Goal: Task Accomplishment & Management: Use online tool/utility

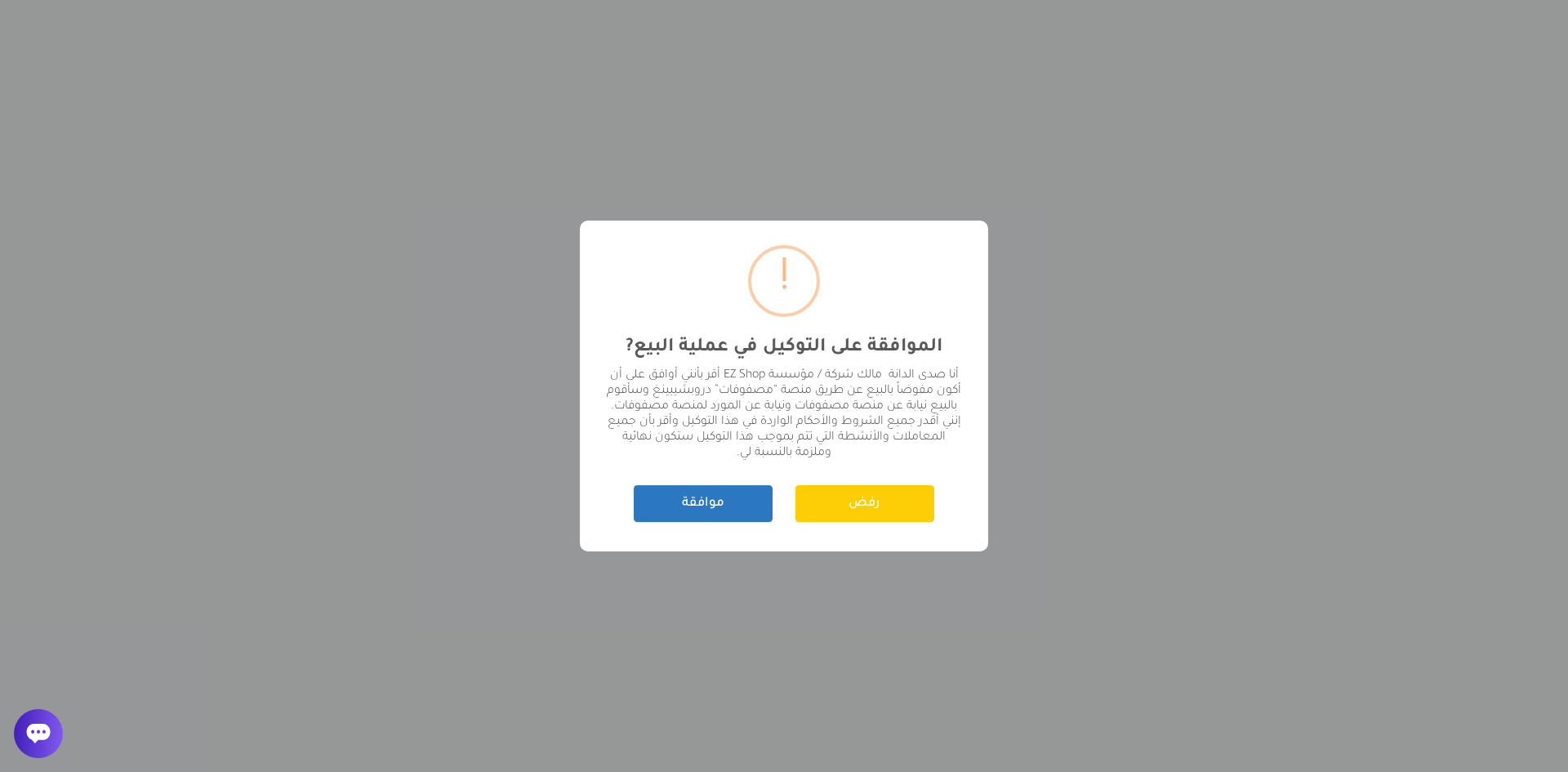
click at [679, 513] on button "موافقة" at bounding box center [703, 504] width 139 height 36
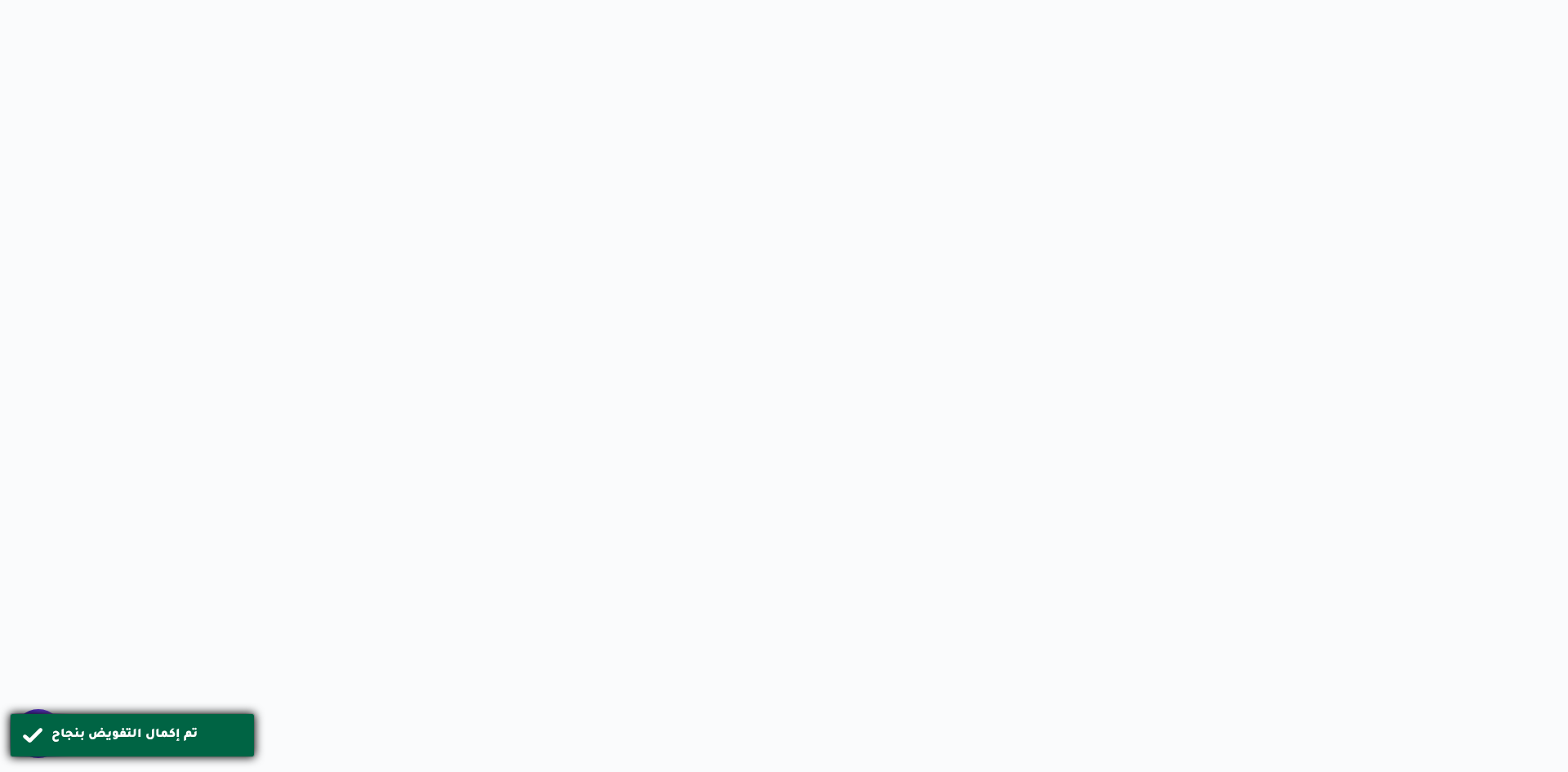
click at [35, 736] on div "تم إكمال التفويض بنجاح" at bounding box center [133, 735] width 245 height 44
click at [475, 0] on html "/svg> Made by [PERSON_NAME]" at bounding box center [784, 0] width 1568 height 0
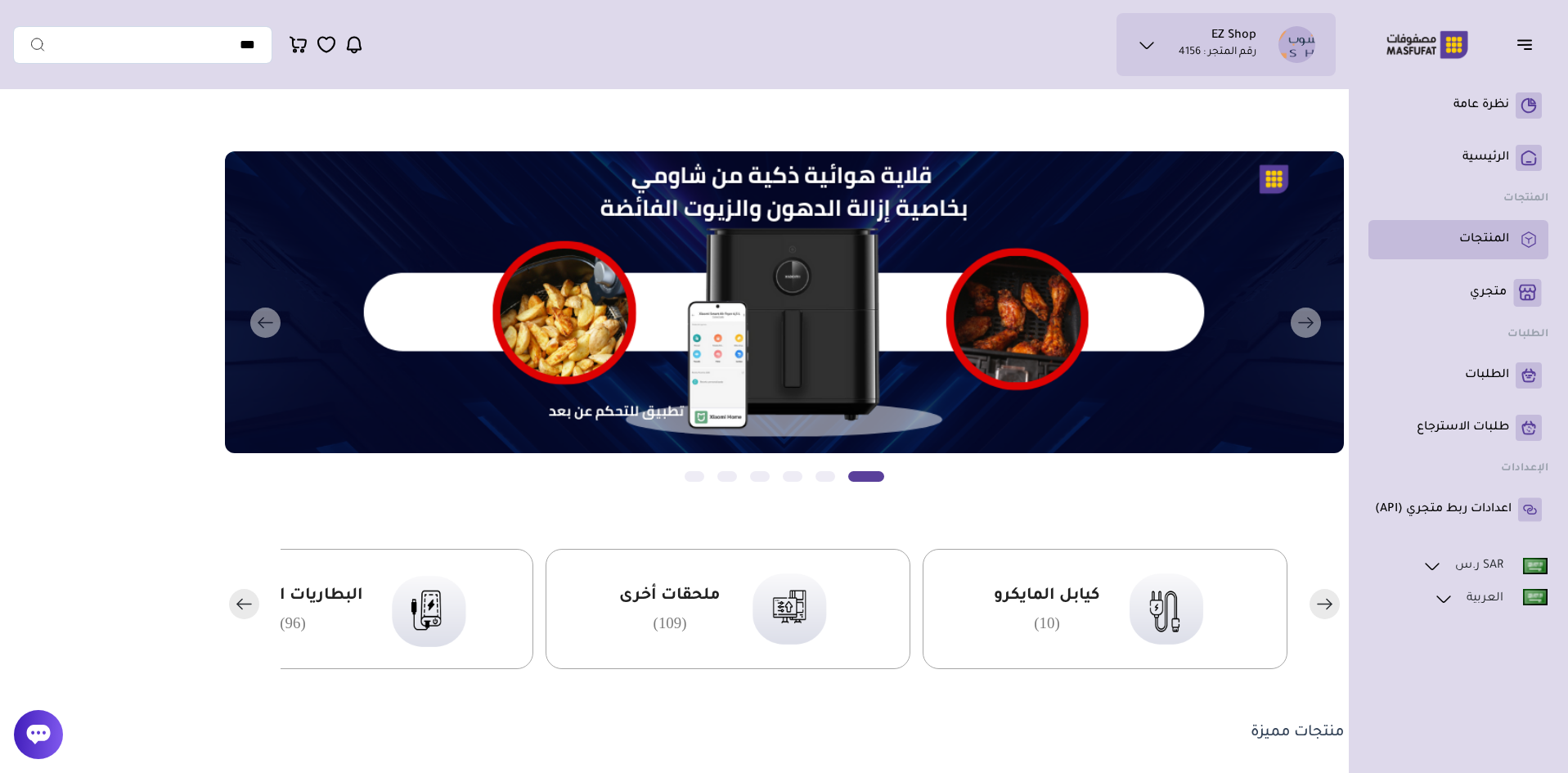
click at [1480, 246] on p "المنتجات" at bounding box center [1484, 240] width 50 height 17
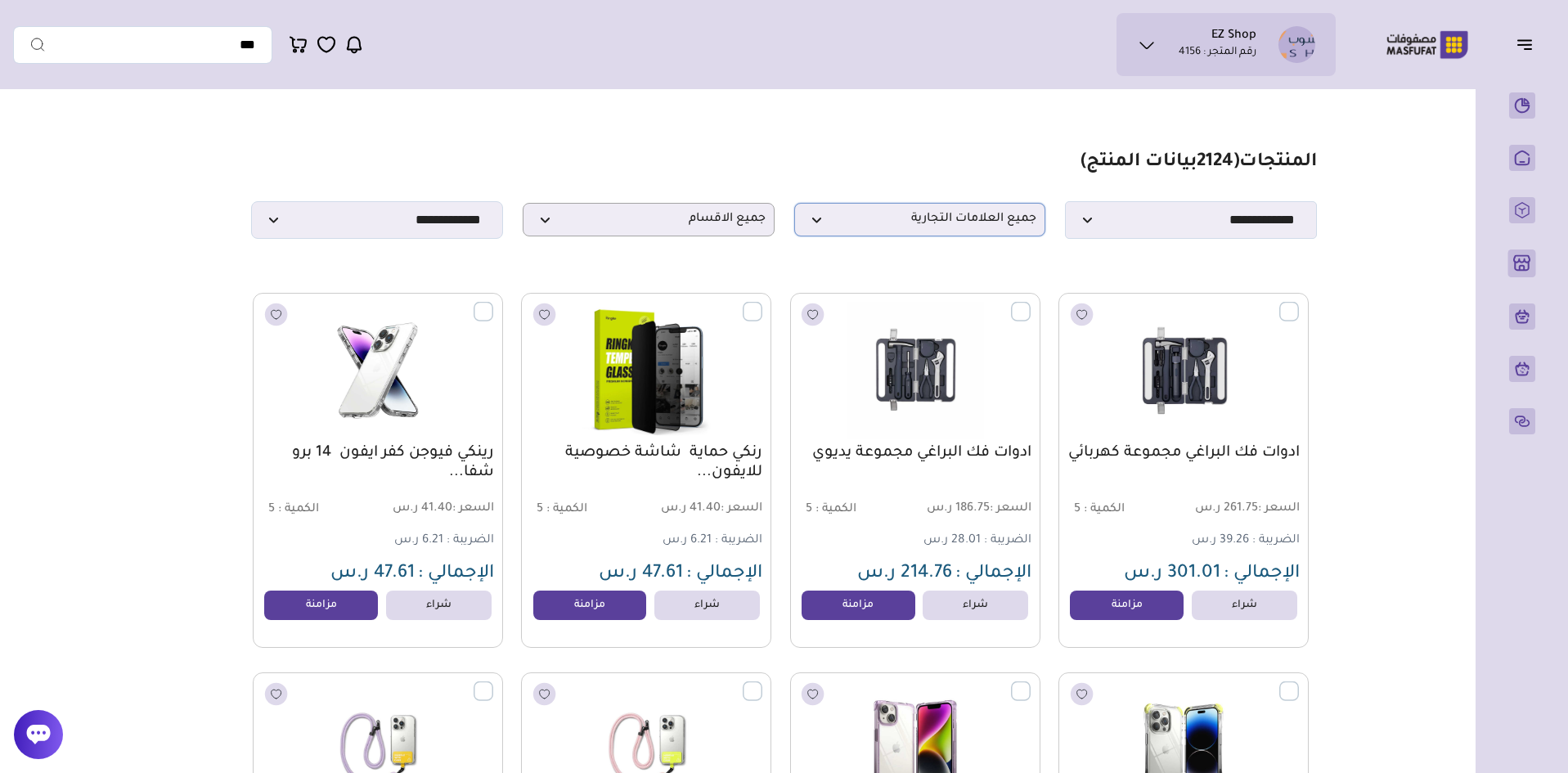
click at [937, 227] on span "جميع العلامات التجارية" at bounding box center [920, 219] width 234 height 16
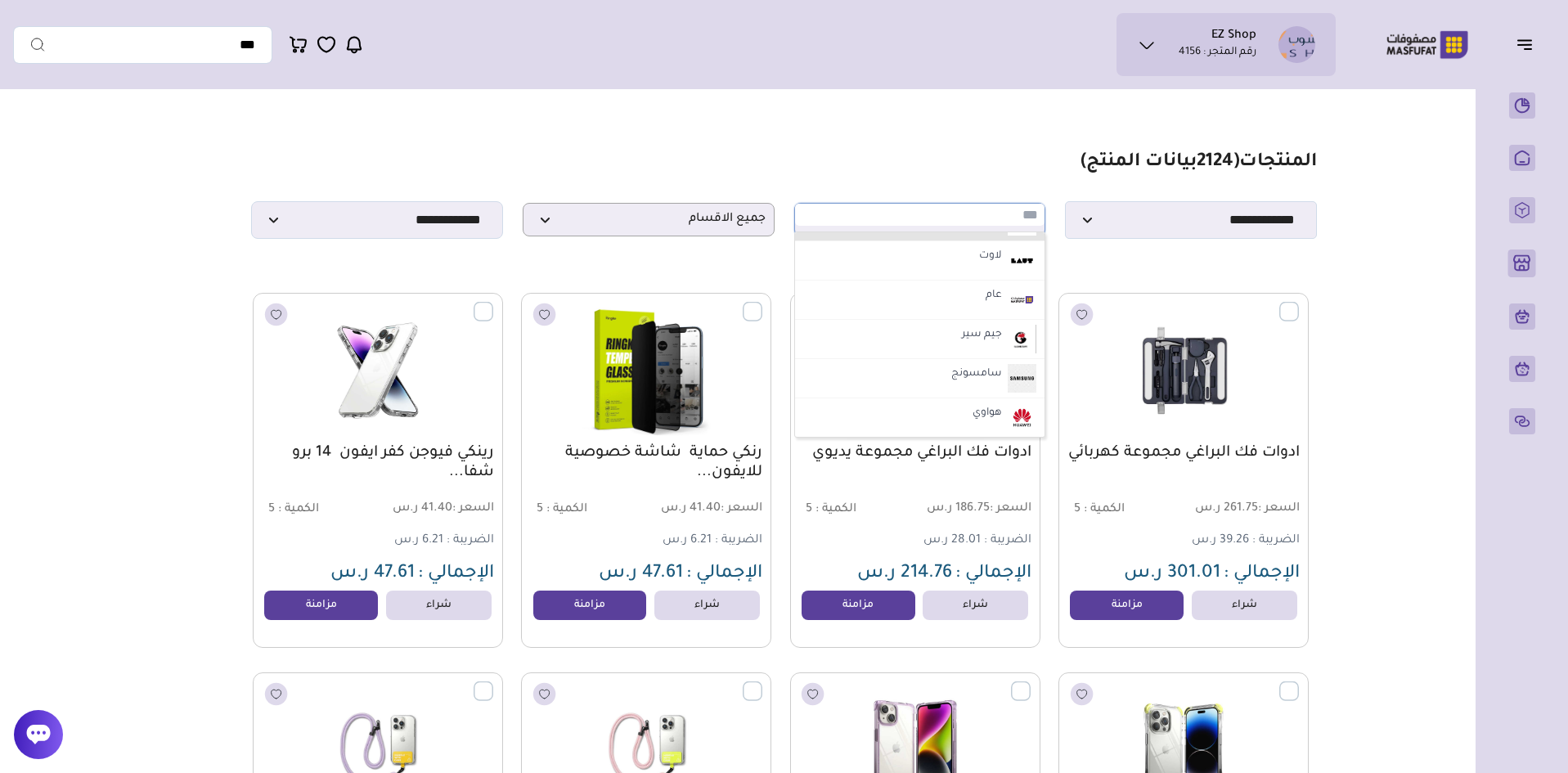
scroll to position [818, 0]
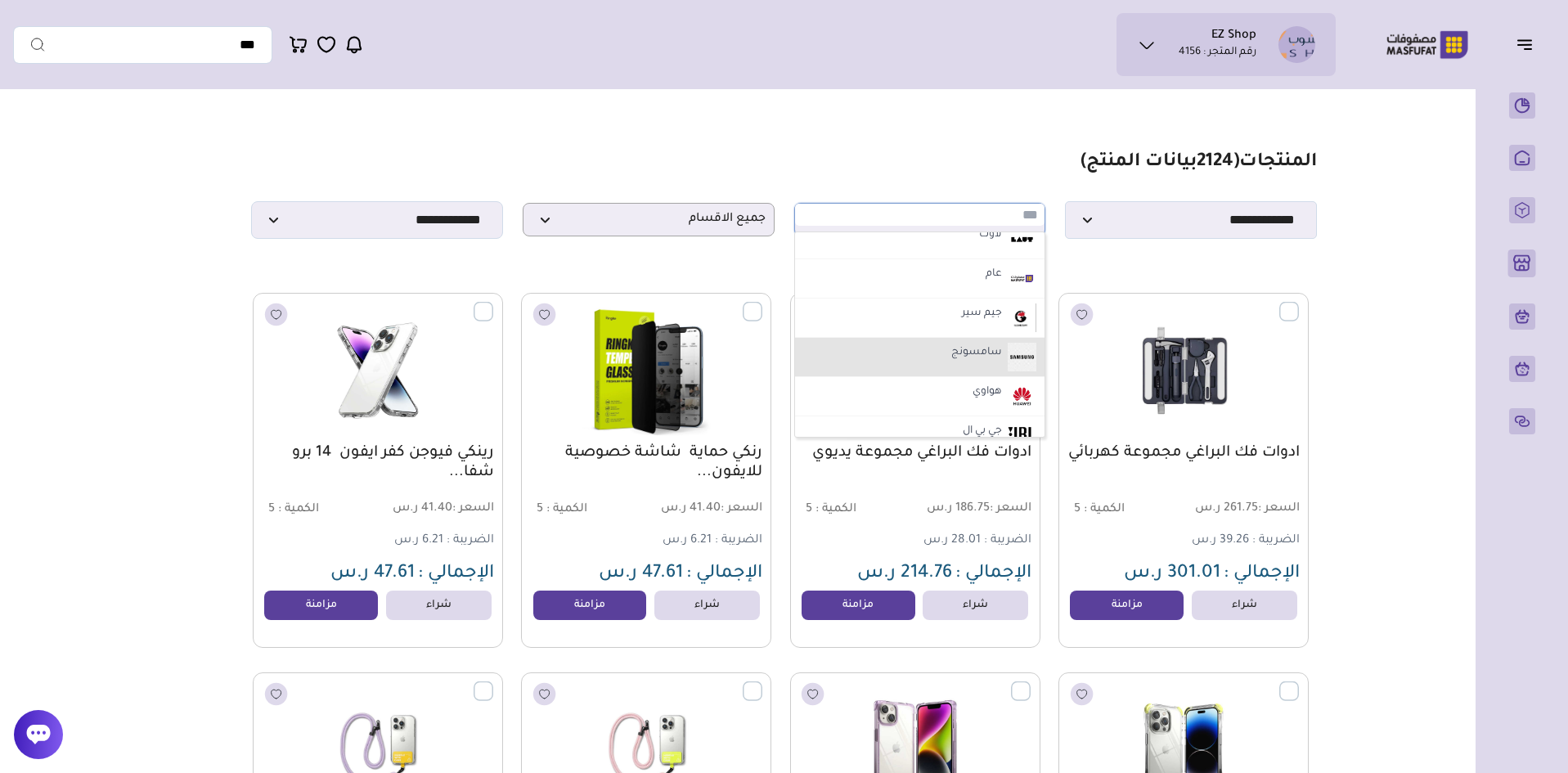
click at [965, 356] on label "سامسونج" at bounding box center [976, 353] width 56 height 22
select select "**"
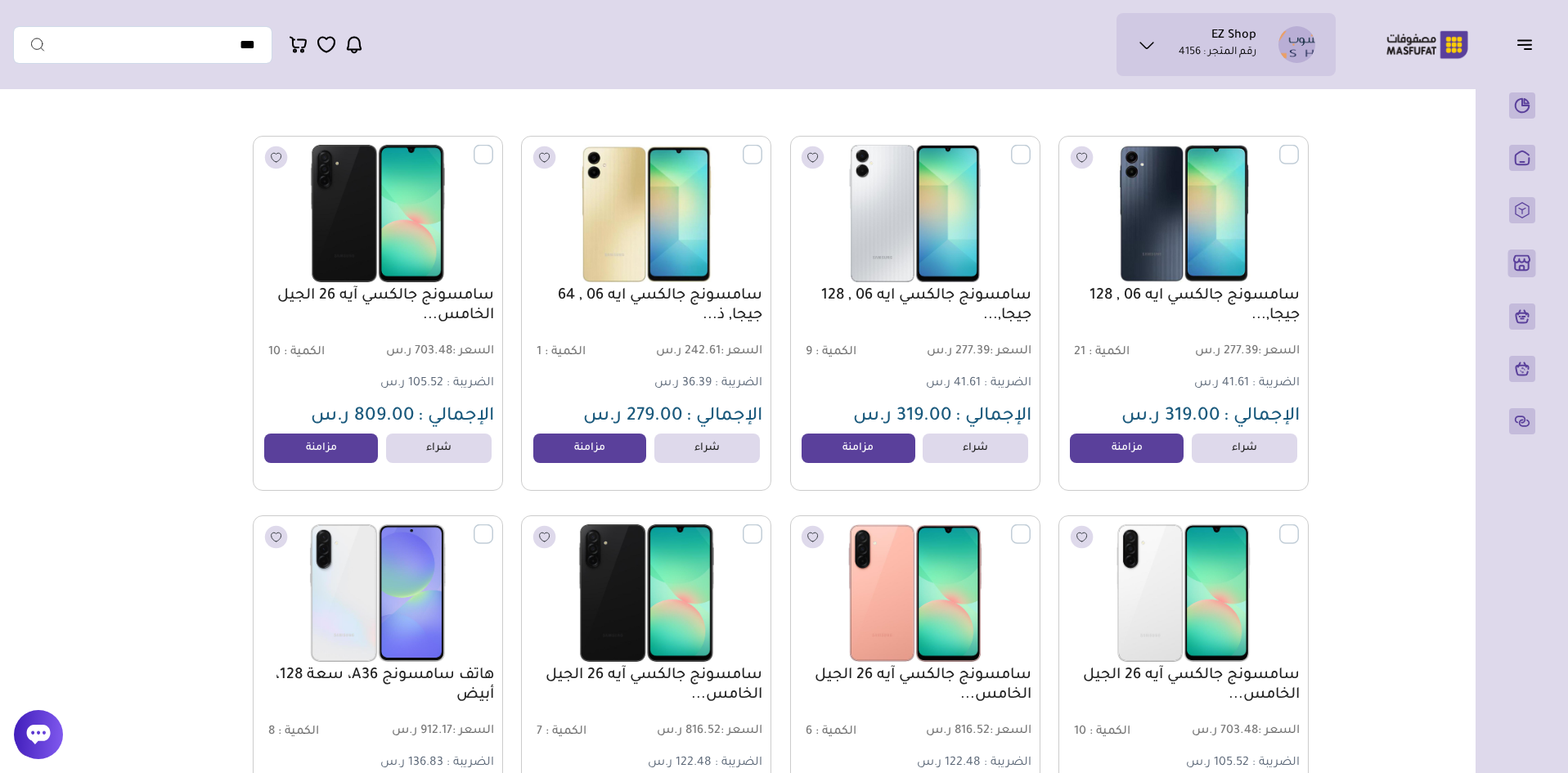
scroll to position [163, 0]
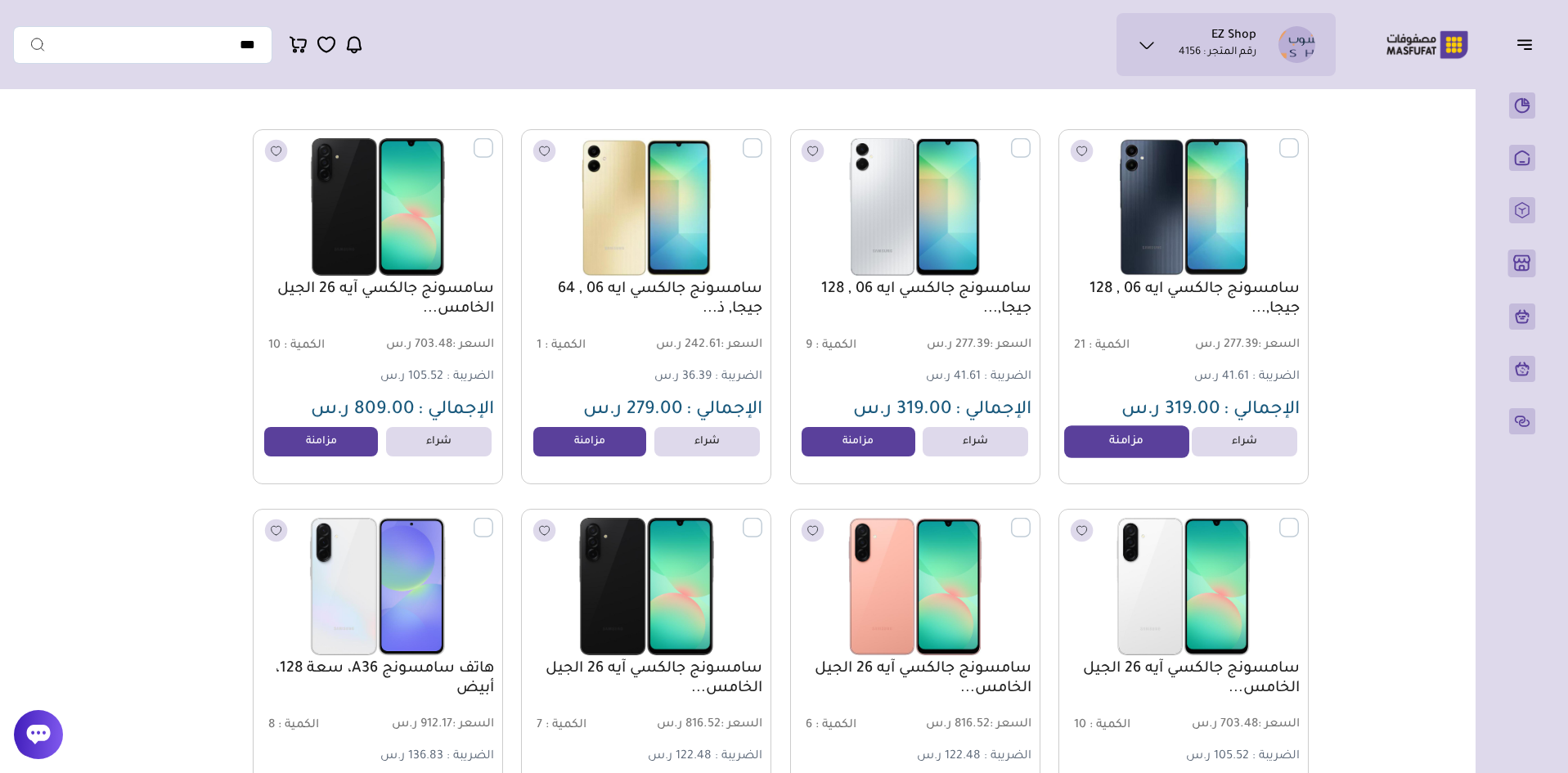
click at [1113, 451] on link "مزامنة" at bounding box center [1127, 441] width 124 height 32
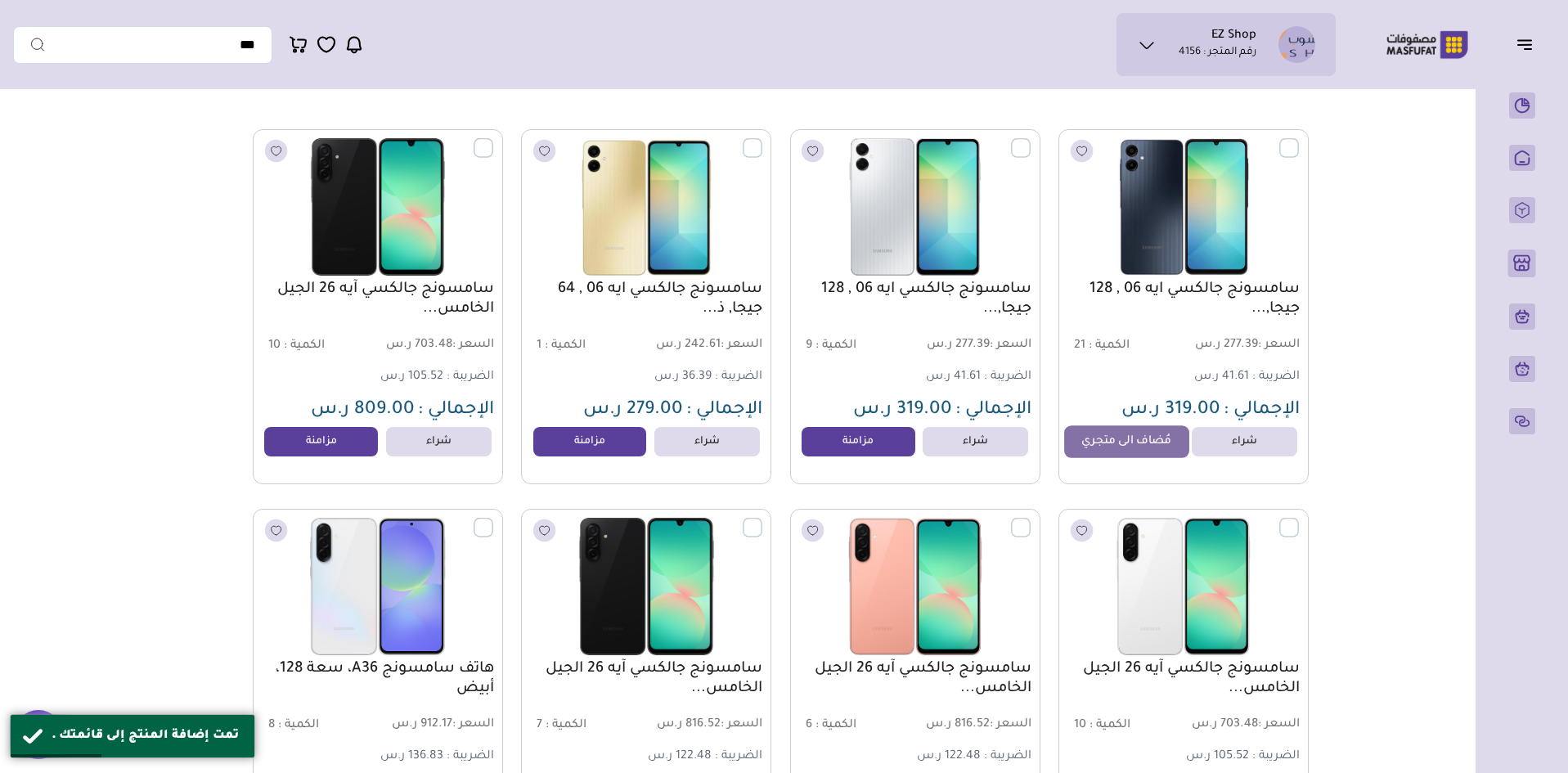
click at [1123, 456] on link "مُضاف الى متجري" at bounding box center [1127, 441] width 124 height 32
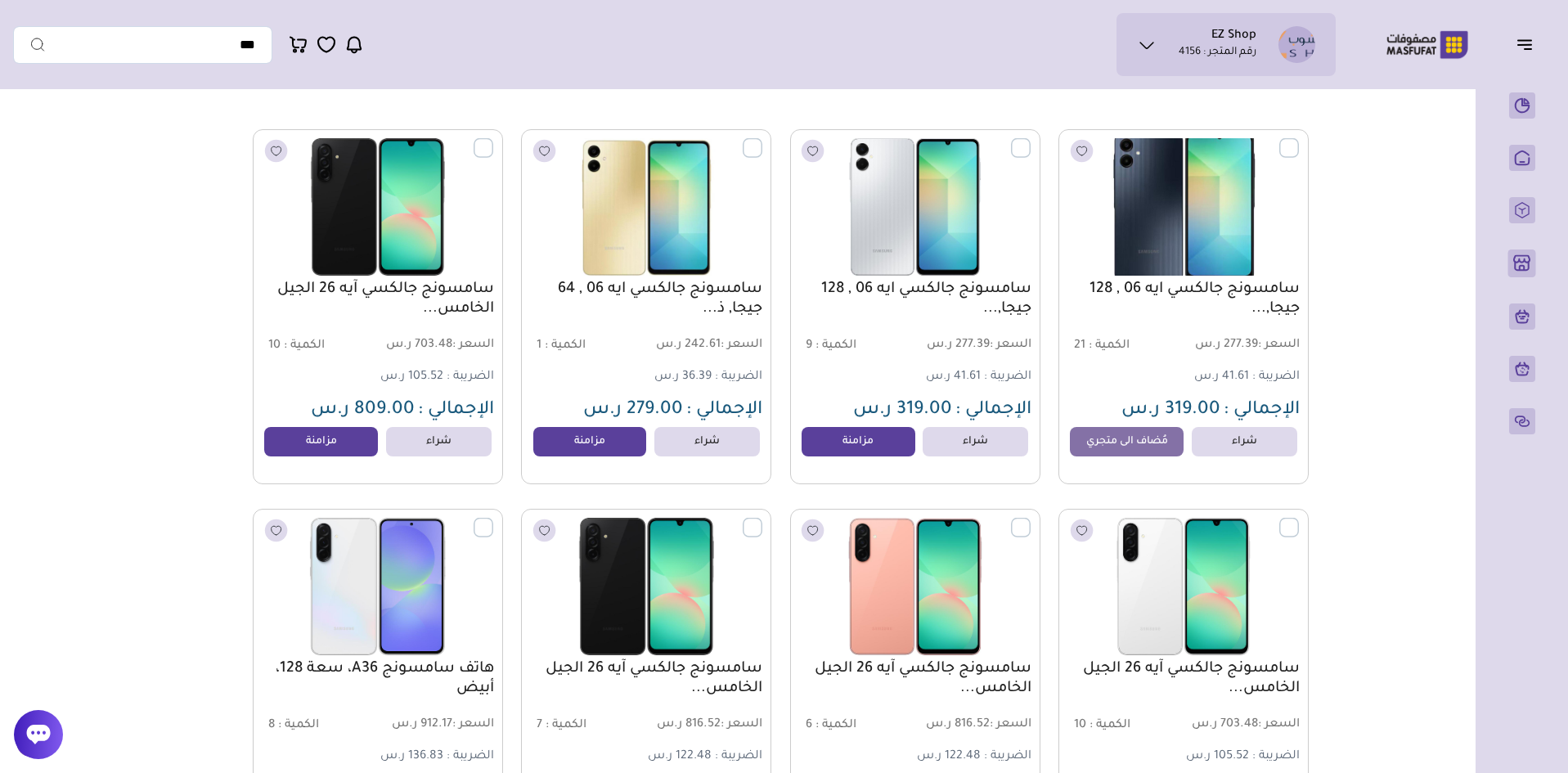
click at [1171, 239] on img at bounding box center [1184, 207] width 254 height 151
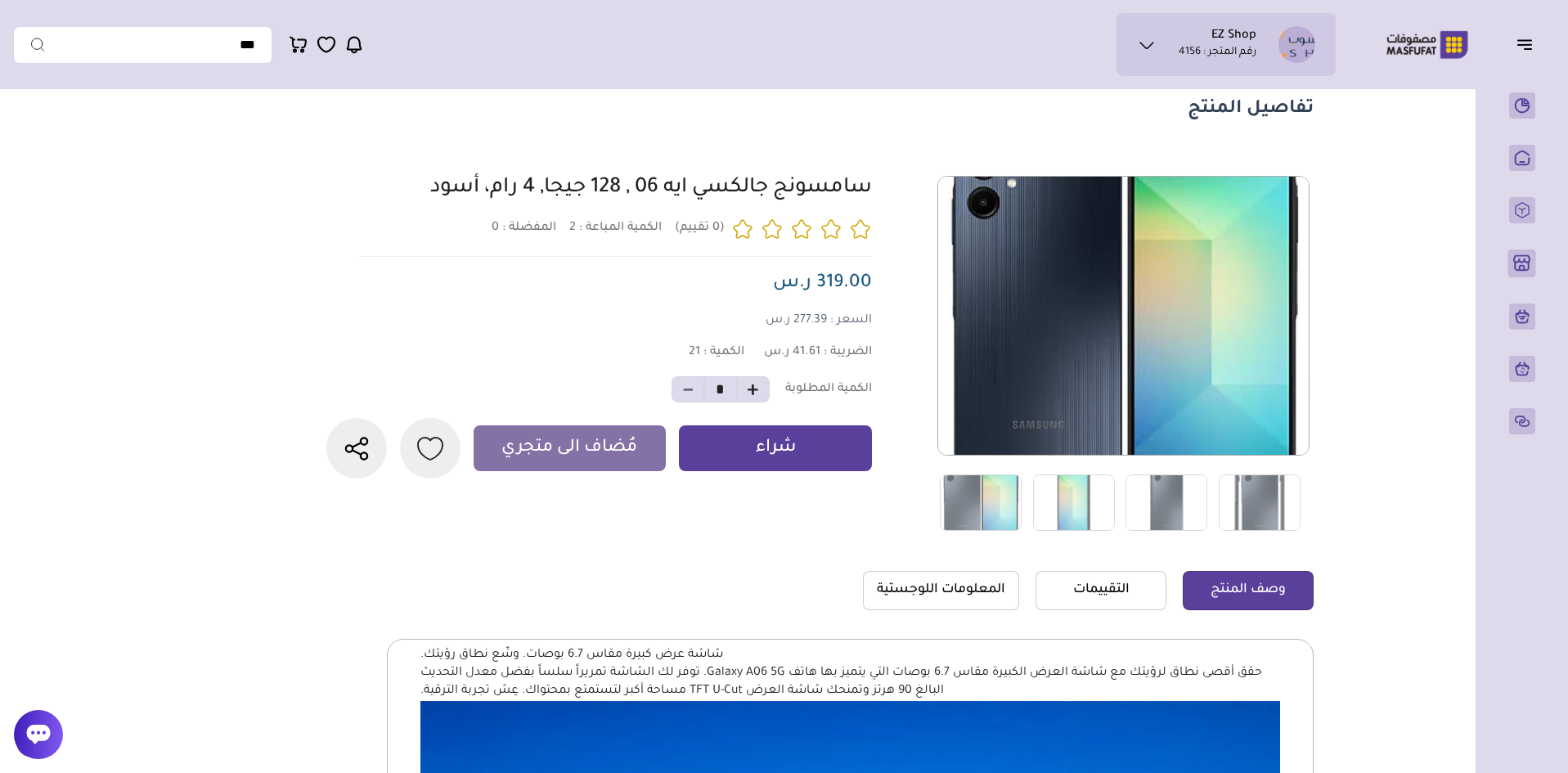
scroll to position [82, 0]
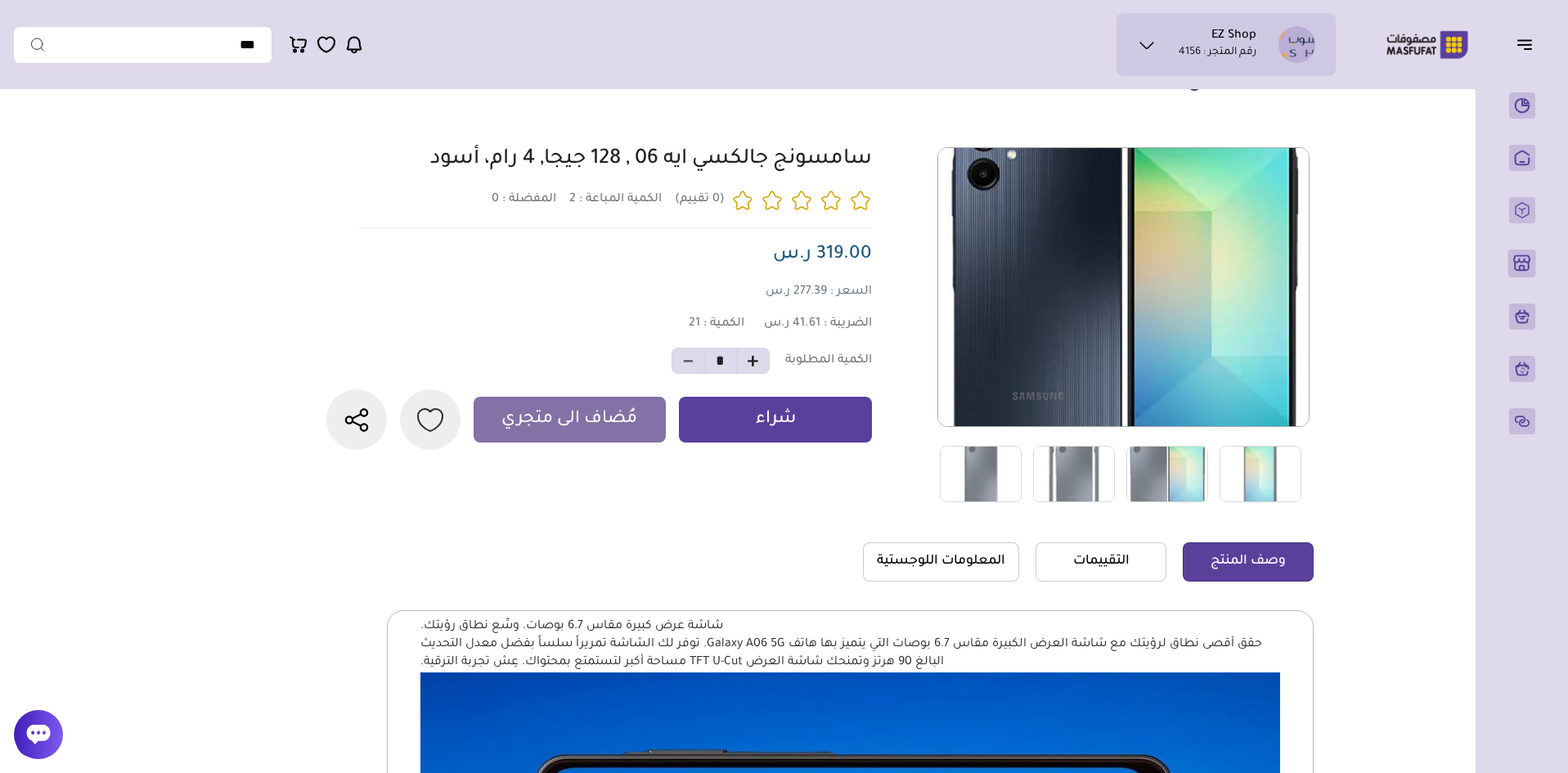
drag, startPoint x: 892, startPoint y: 162, endPoint x: 413, endPoint y: 170, distance: 479.1
click at [413, 170] on div "2 0 21 *" at bounding box center [818, 325] width 992 height 356
copy link "سامسونج جالكسي ايه 06 , 128 جيجا, 4 رام، أسود"
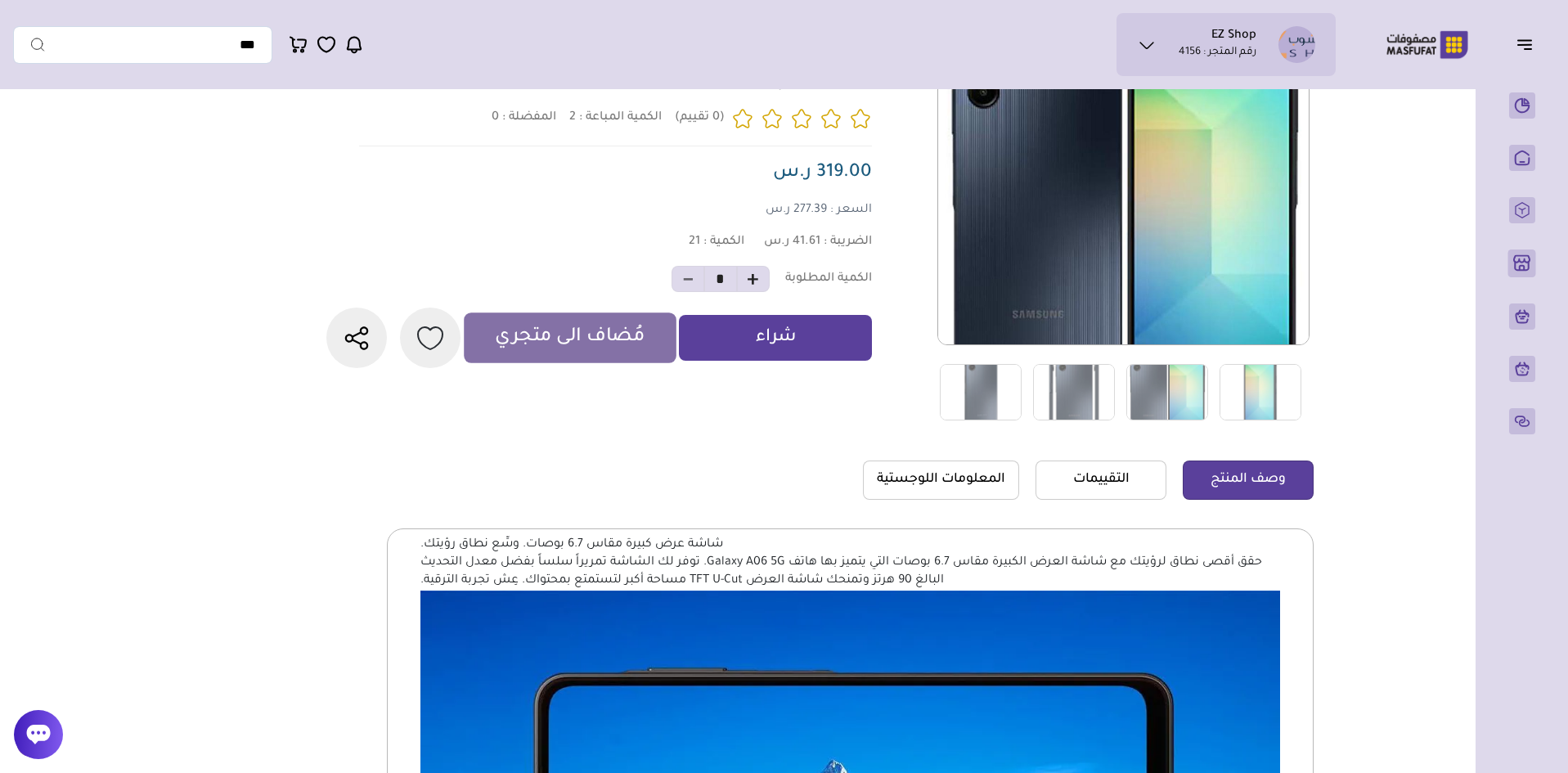
click at [590, 341] on p "مُضاف الى متجري" at bounding box center [570, 338] width 149 height 26
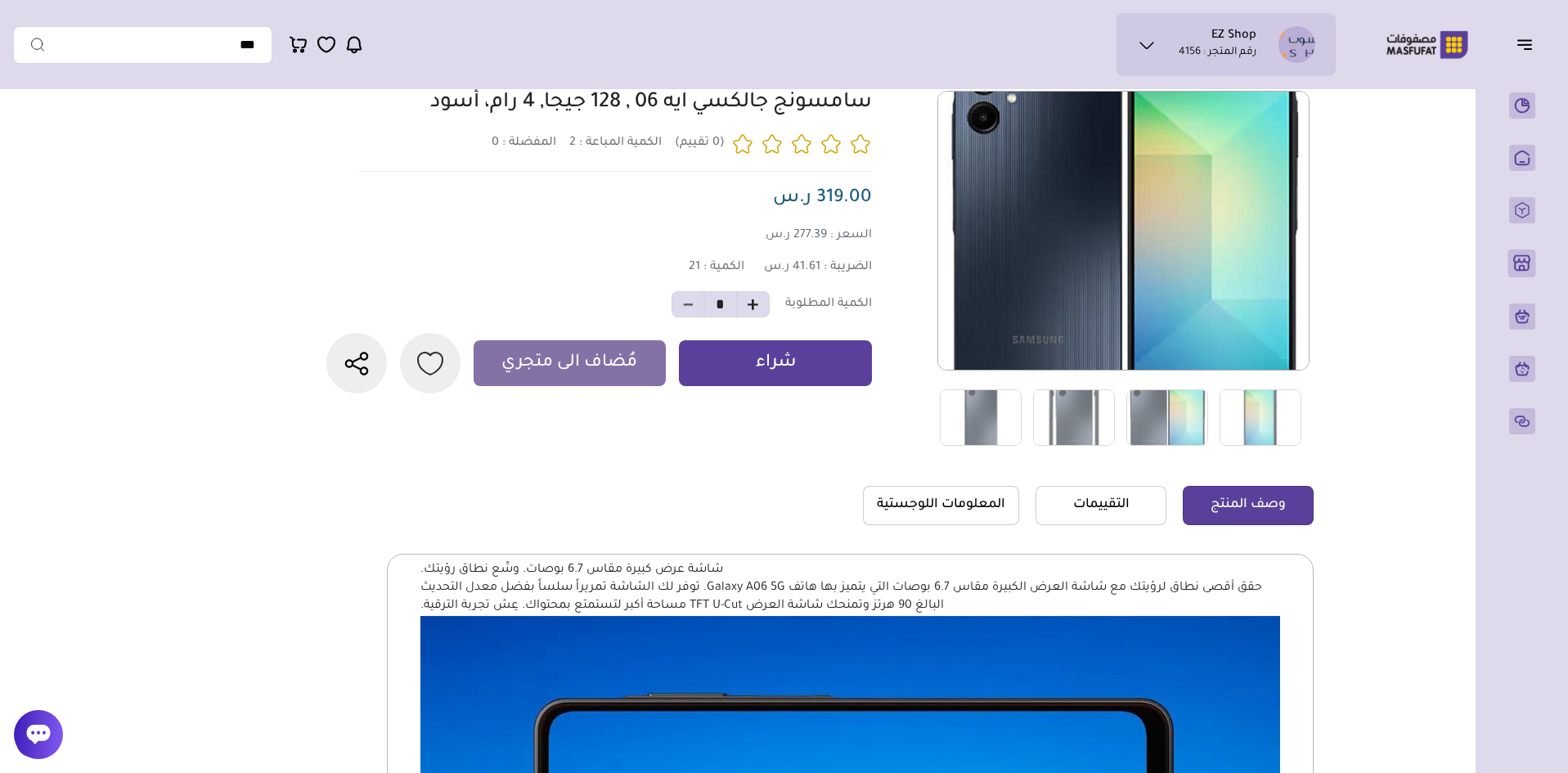
scroll to position [0, 0]
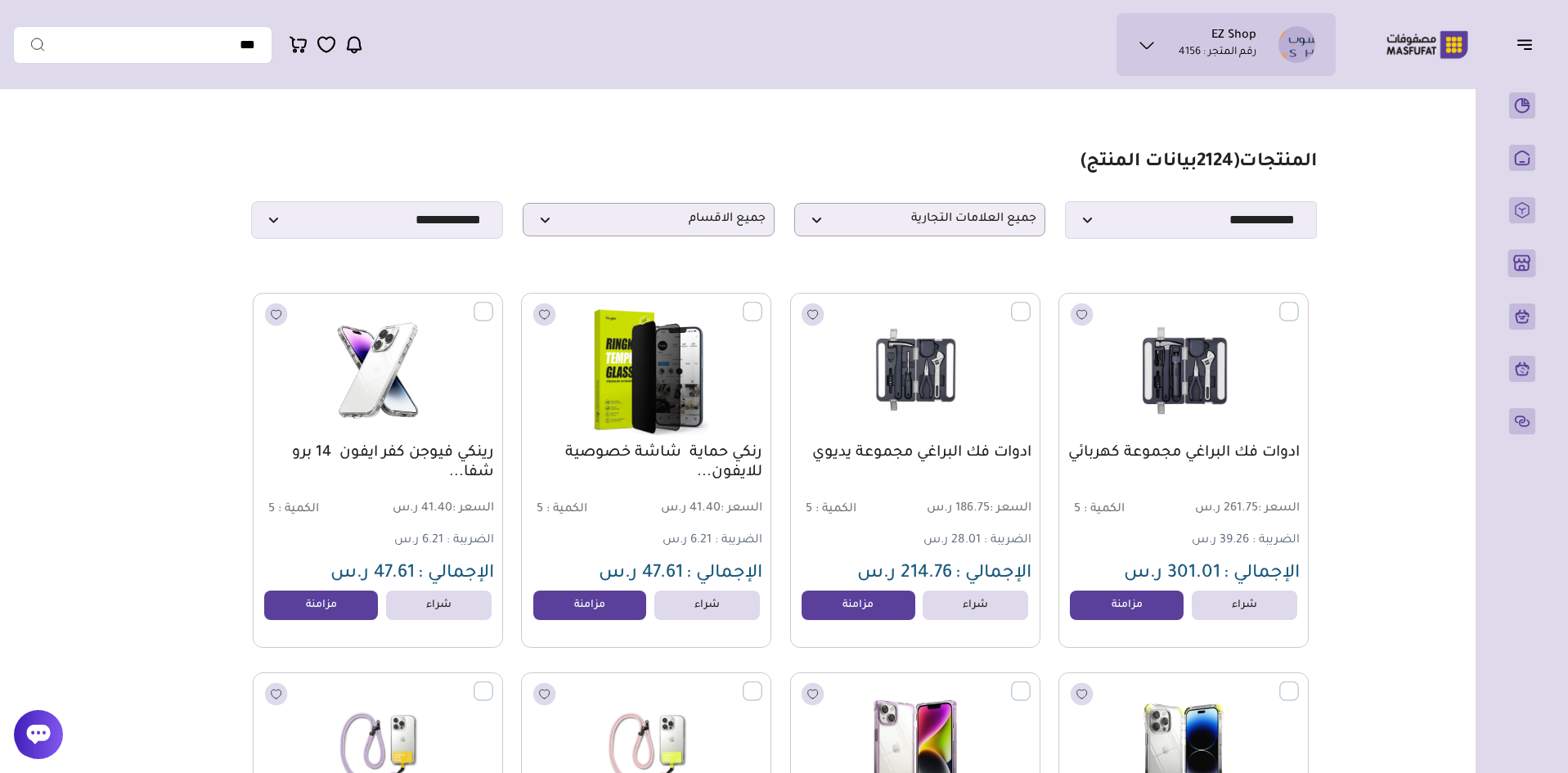
select select "**"
click at [936, 227] on span "جميع العلامات التجارية" at bounding box center [920, 219] width 234 height 16
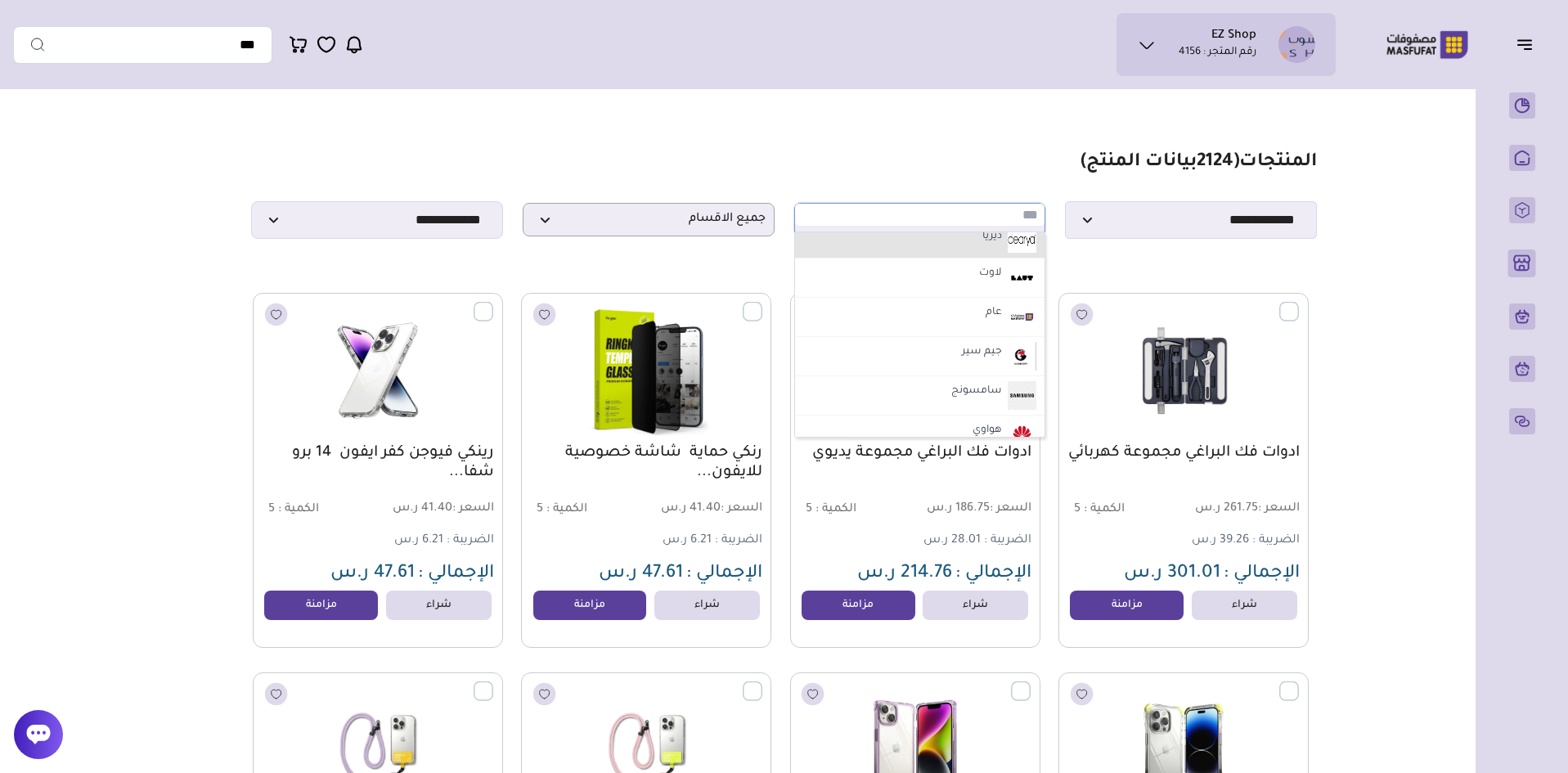
scroll to position [818, 0]
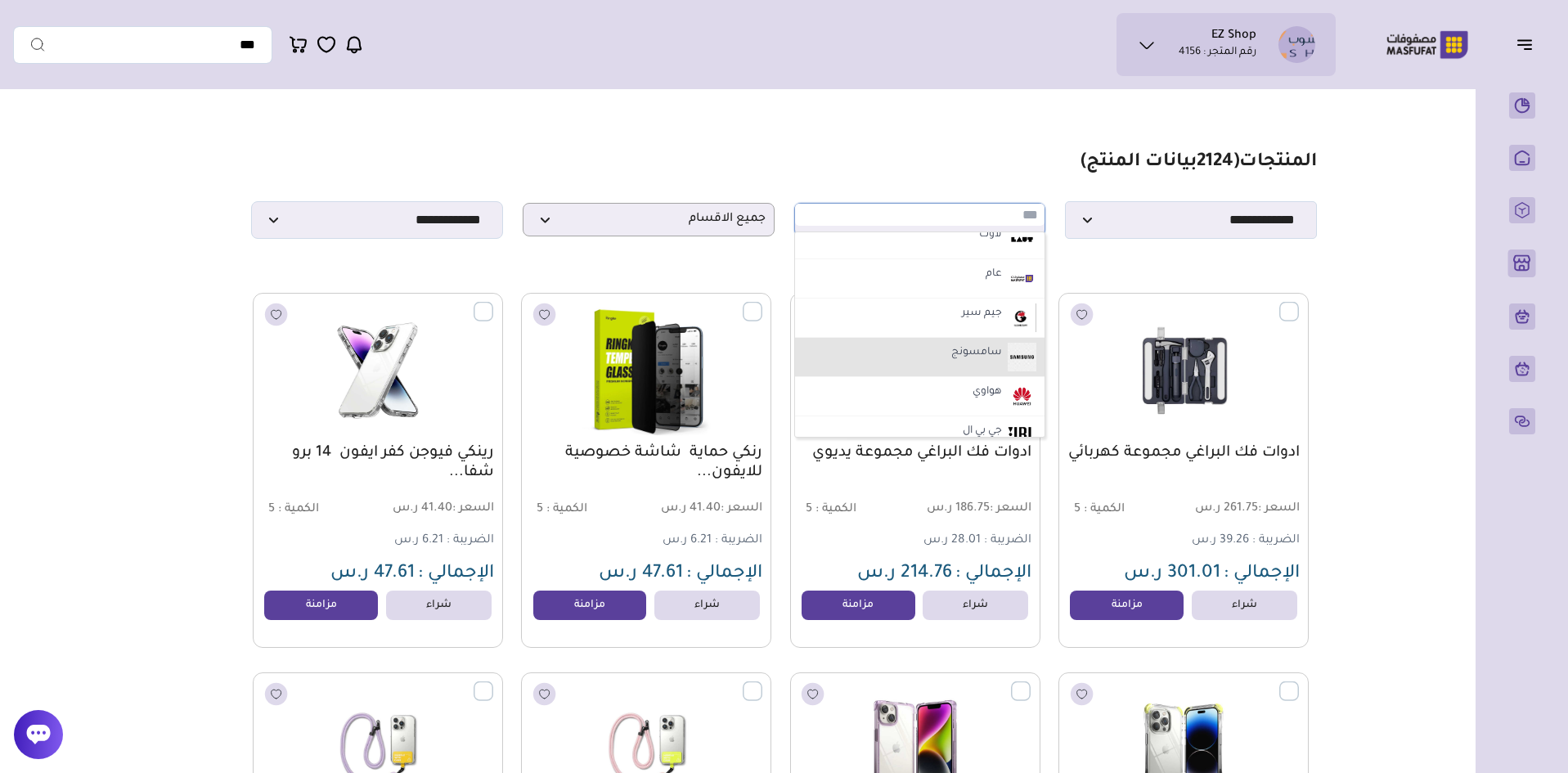
click at [964, 348] on label "سامسونج" at bounding box center [976, 353] width 56 height 22
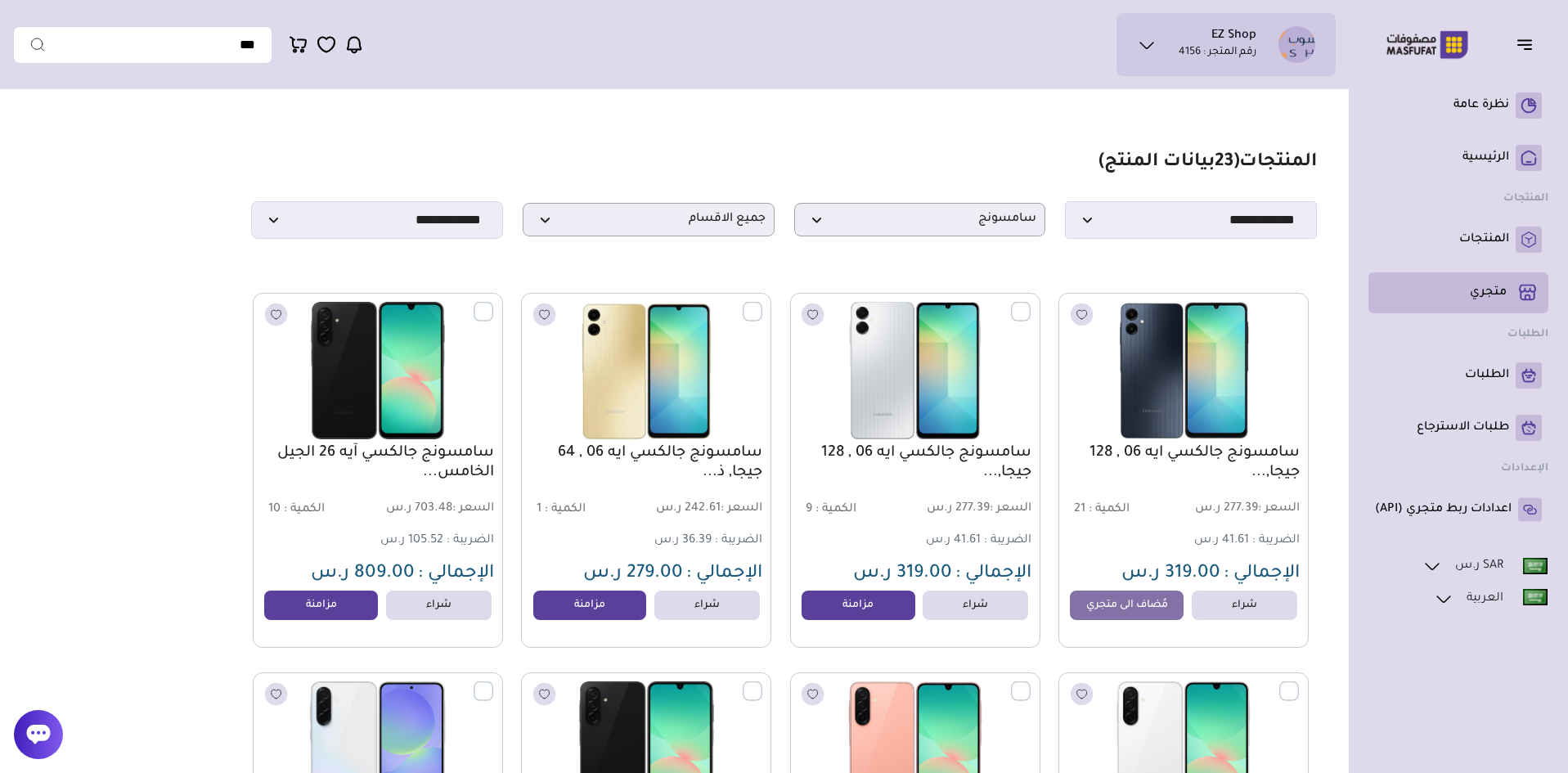
click at [1488, 296] on p "متجري ( 0 )" at bounding box center [1488, 293] width 37 height 17
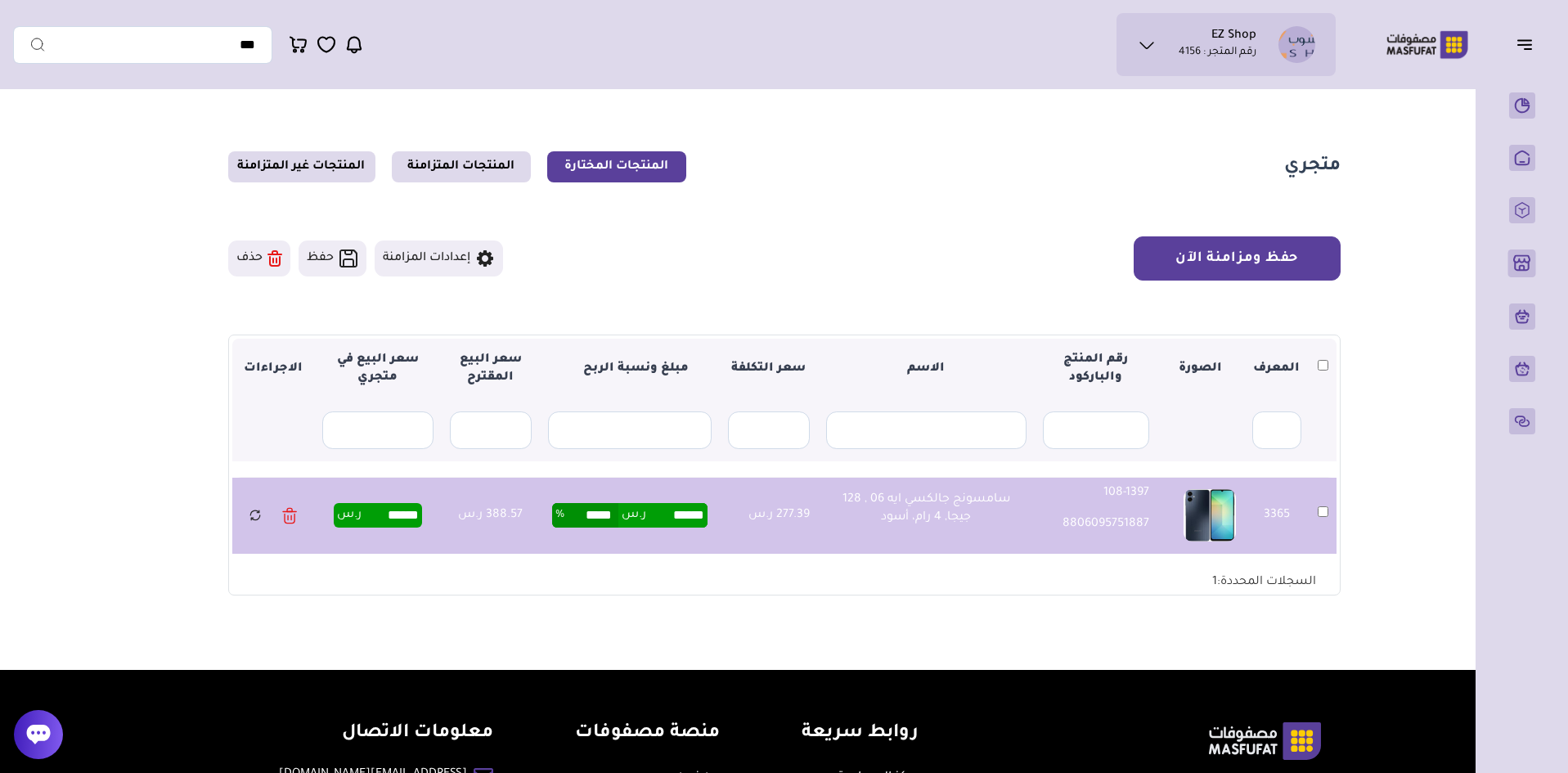
click at [1238, 260] on button "حفظ ومزامنة الآن" at bounding box center [1237, 258] width 207 height 44
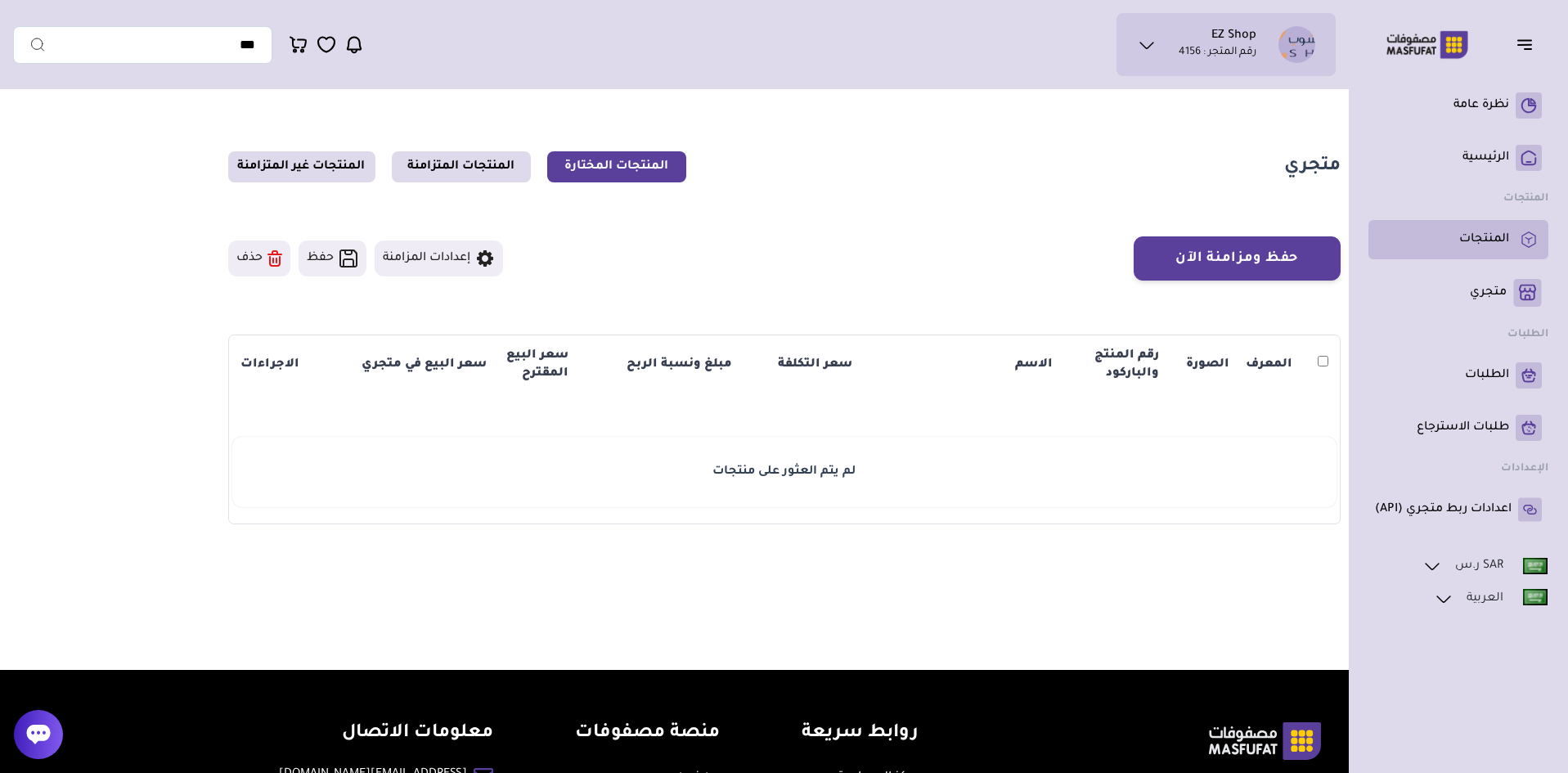
click at [1464, 242] on p "المنتجات" at bounding box center [1484, 240] width 50 height 17
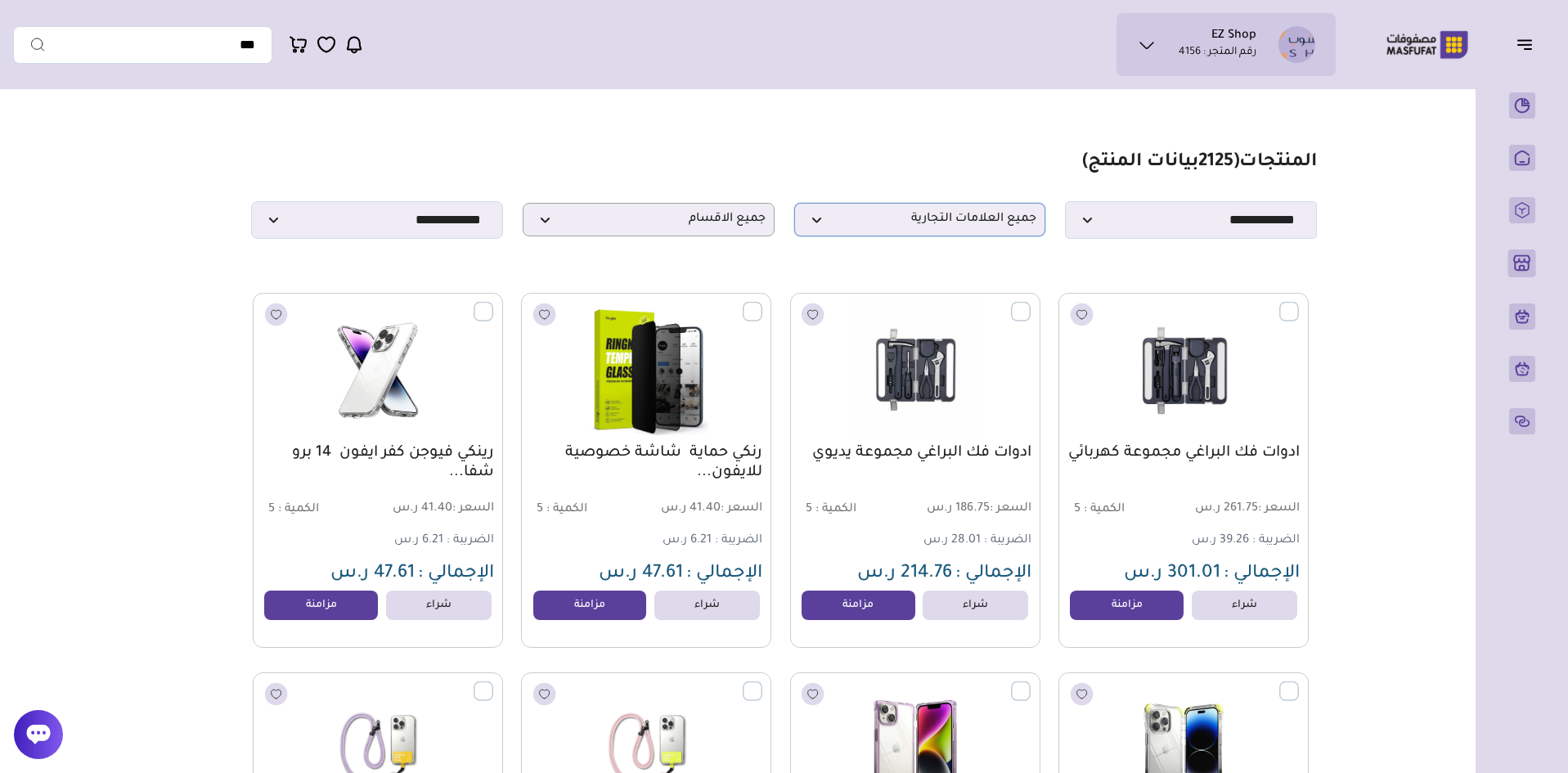
click at [889, 227] on span "جميع العلامات التجارية" at bounding box center [920, 219] width 234 height 16
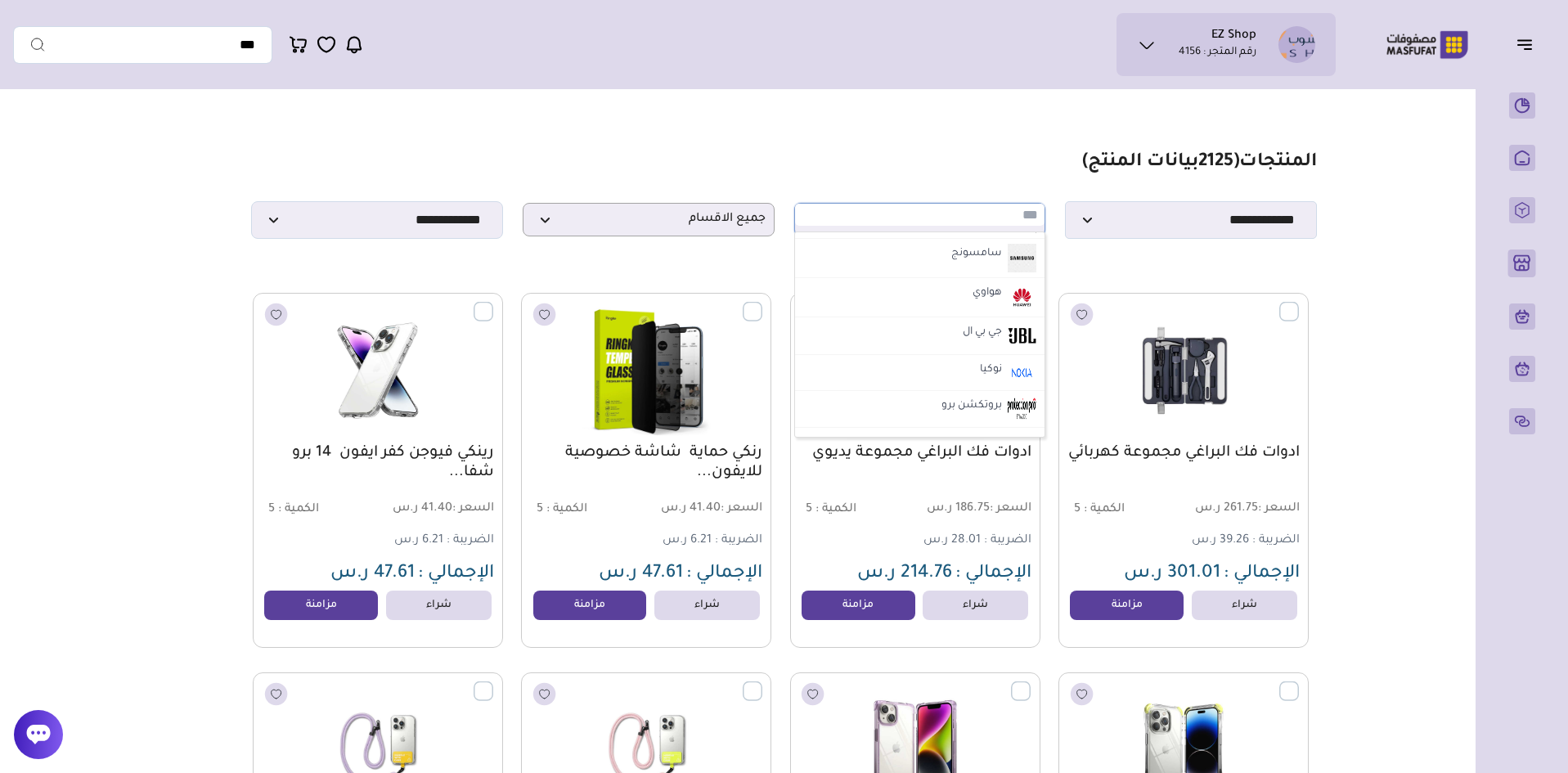
scroll to position [818, 0]
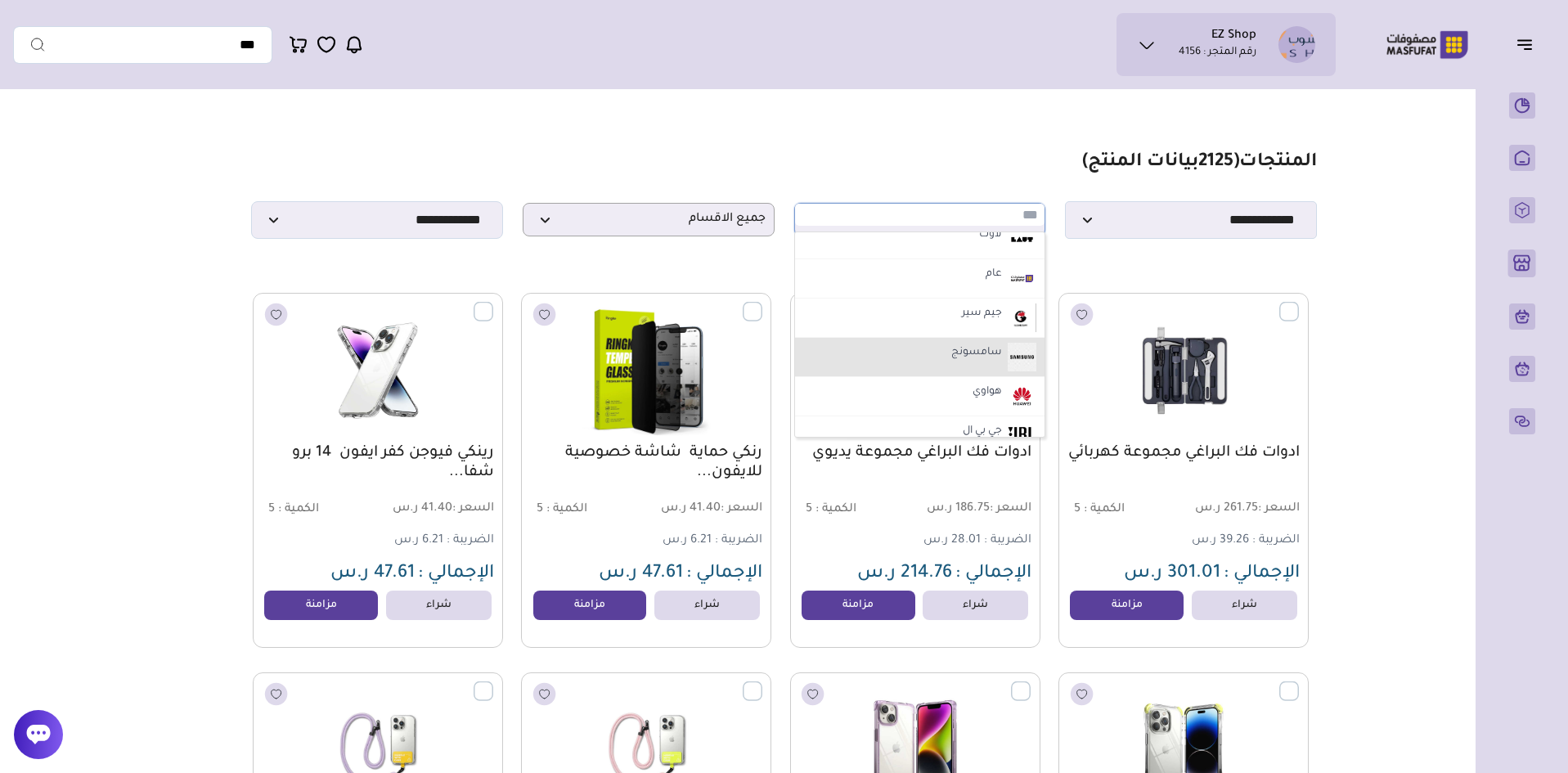
click at [973, 355] on label "سامسونج" at bounding box center [976, 353] width 56 height 22
select select "**"
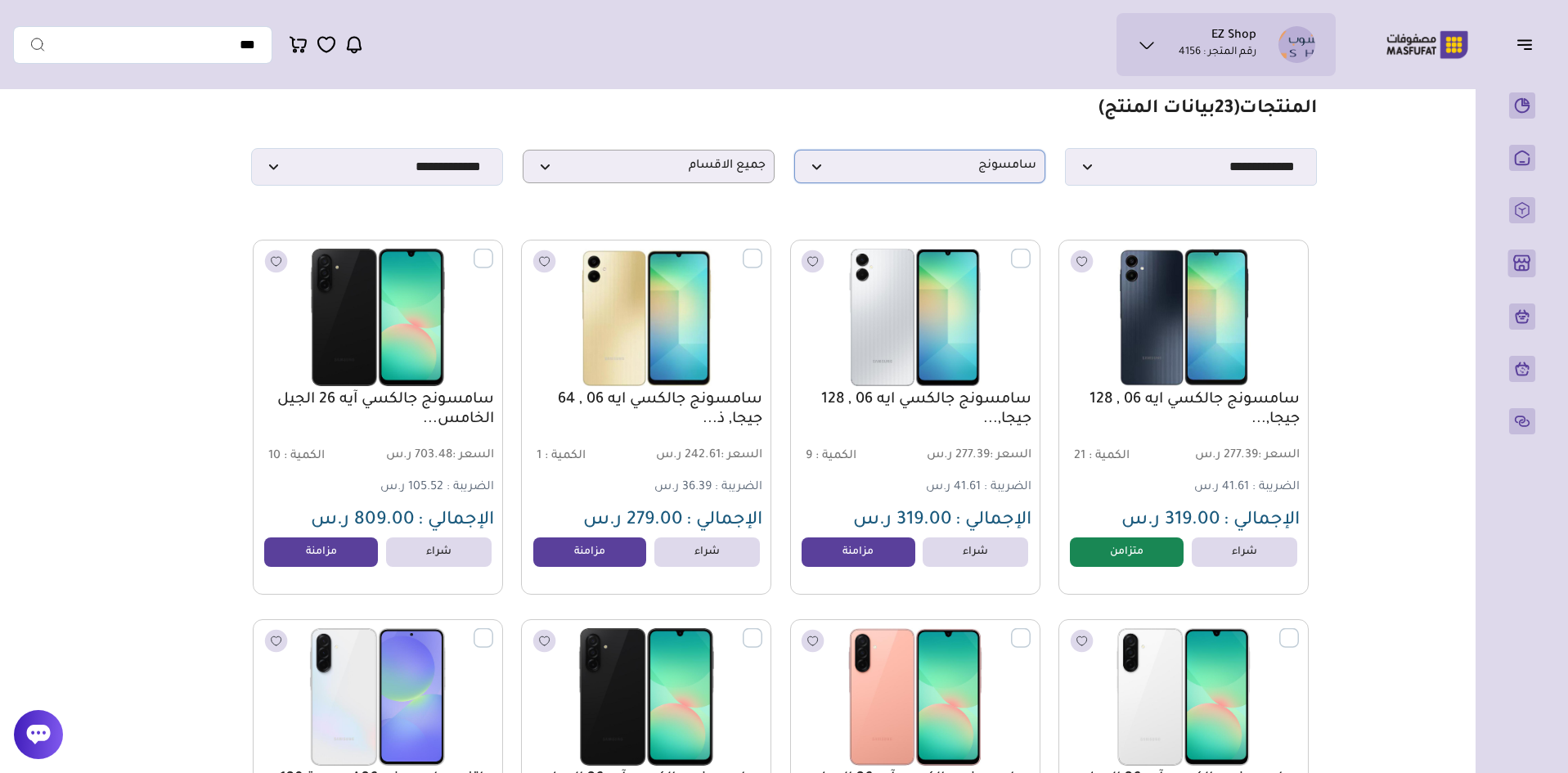
scroll to position [82, 0]
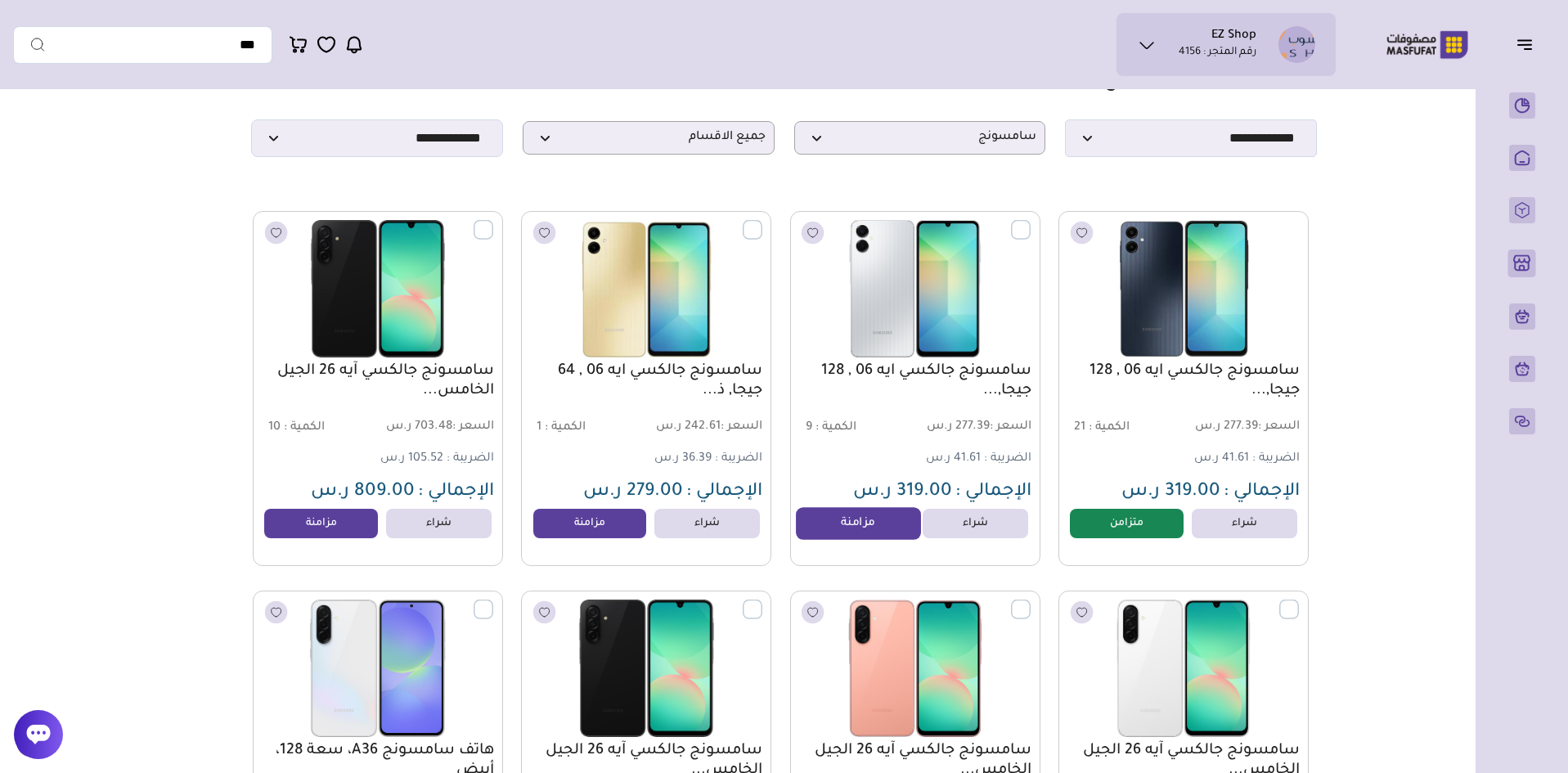
click at [870, 538] on link "مزامنة" at bounding box center [859, 523] width 124 height 32
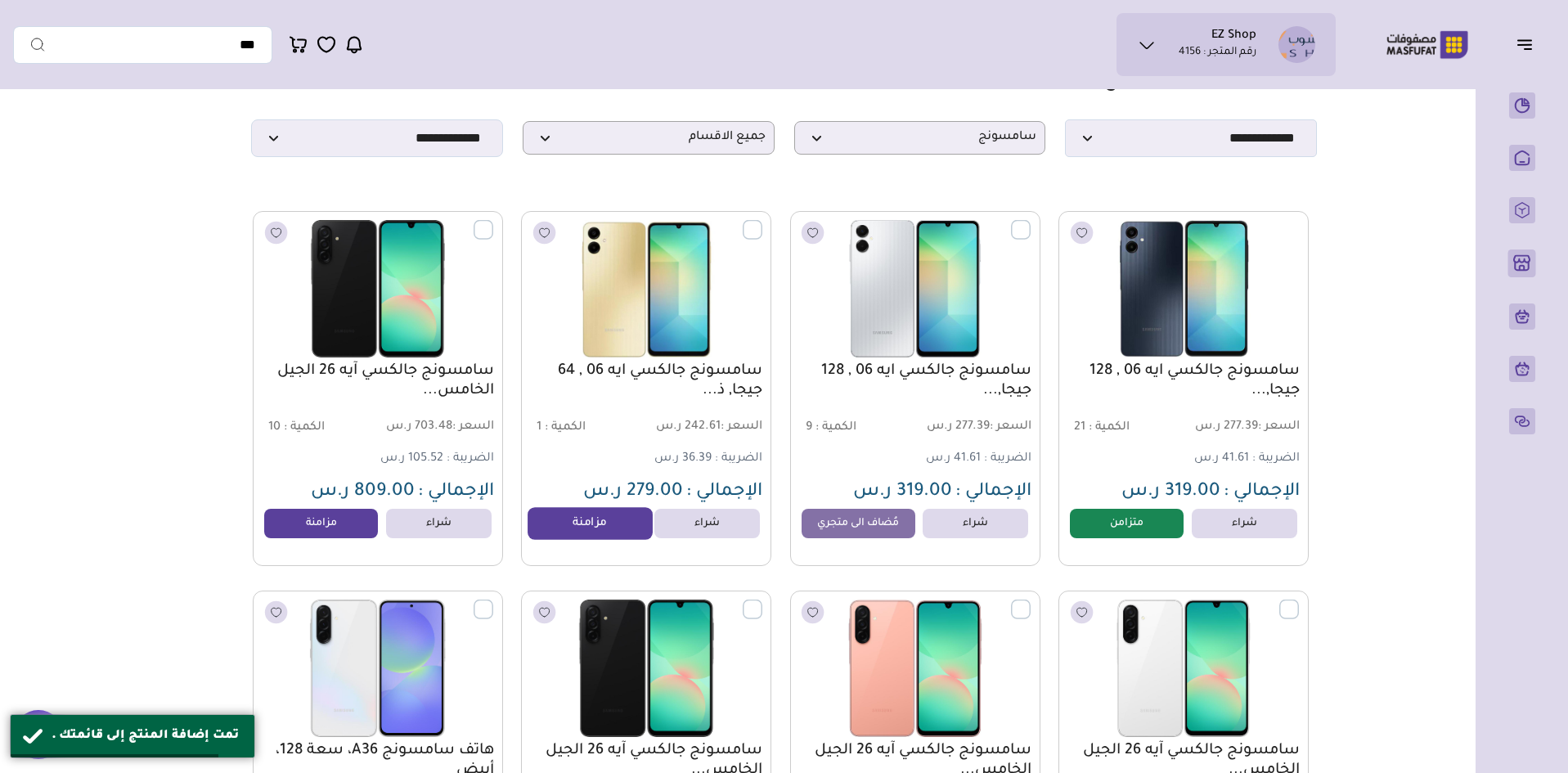
click at [597, 533] on link "مزامنة" at bounding box center [590, 523] width 124 height 32
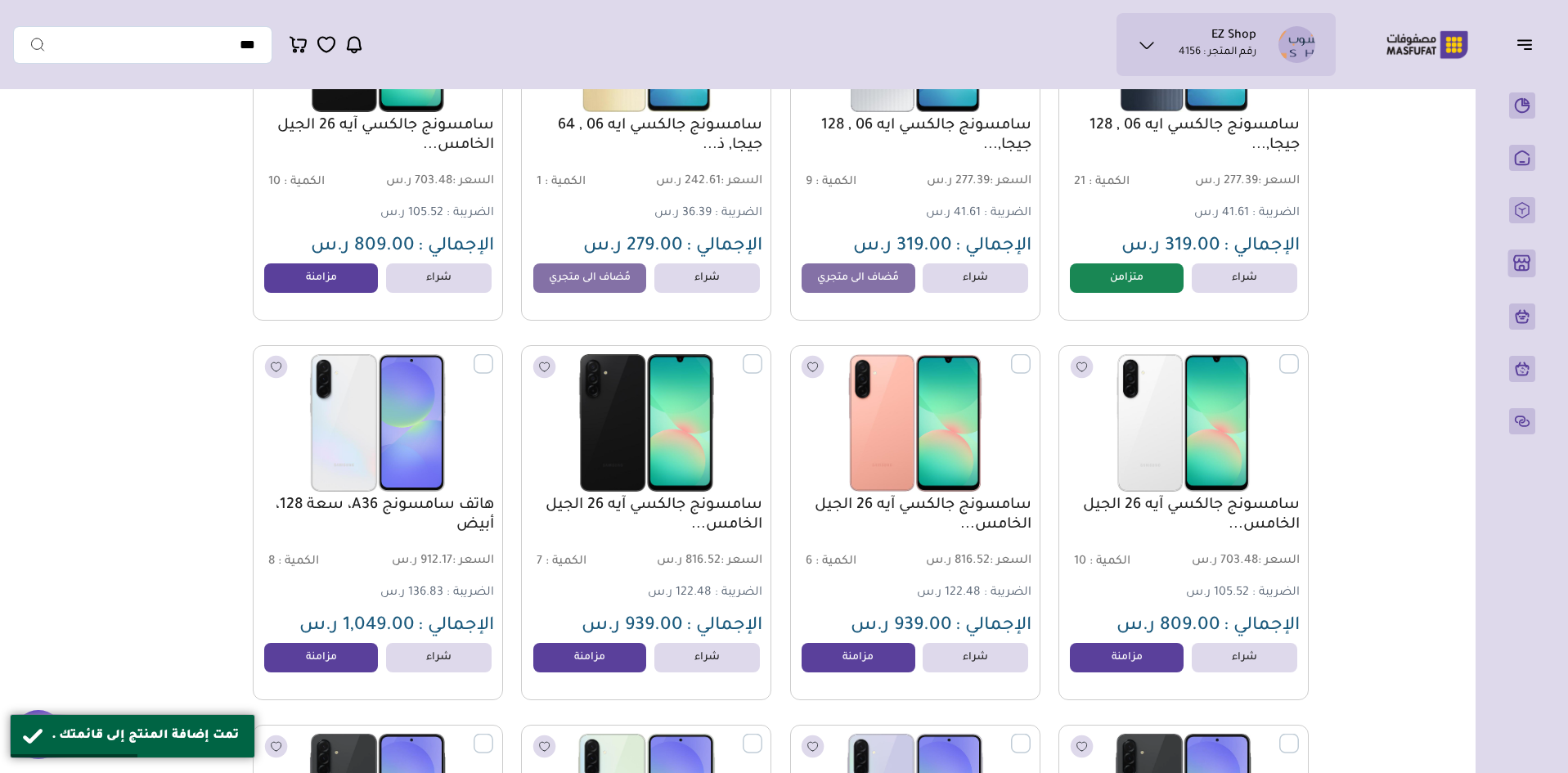
scroll to position [163, 0]
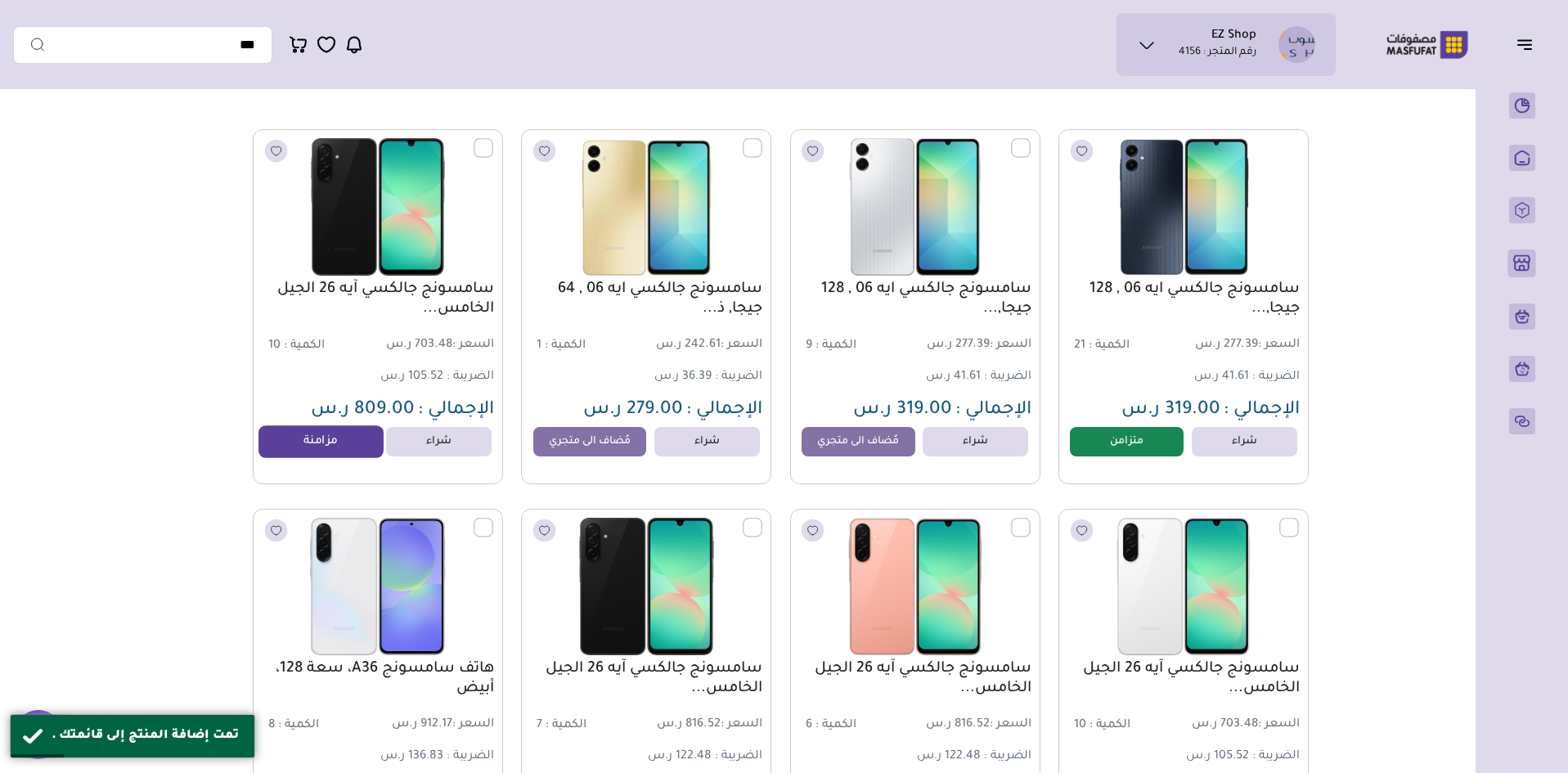
click at [319, 453] on link "مزامنة" at bounding box center [322, 441] width 124 height 32
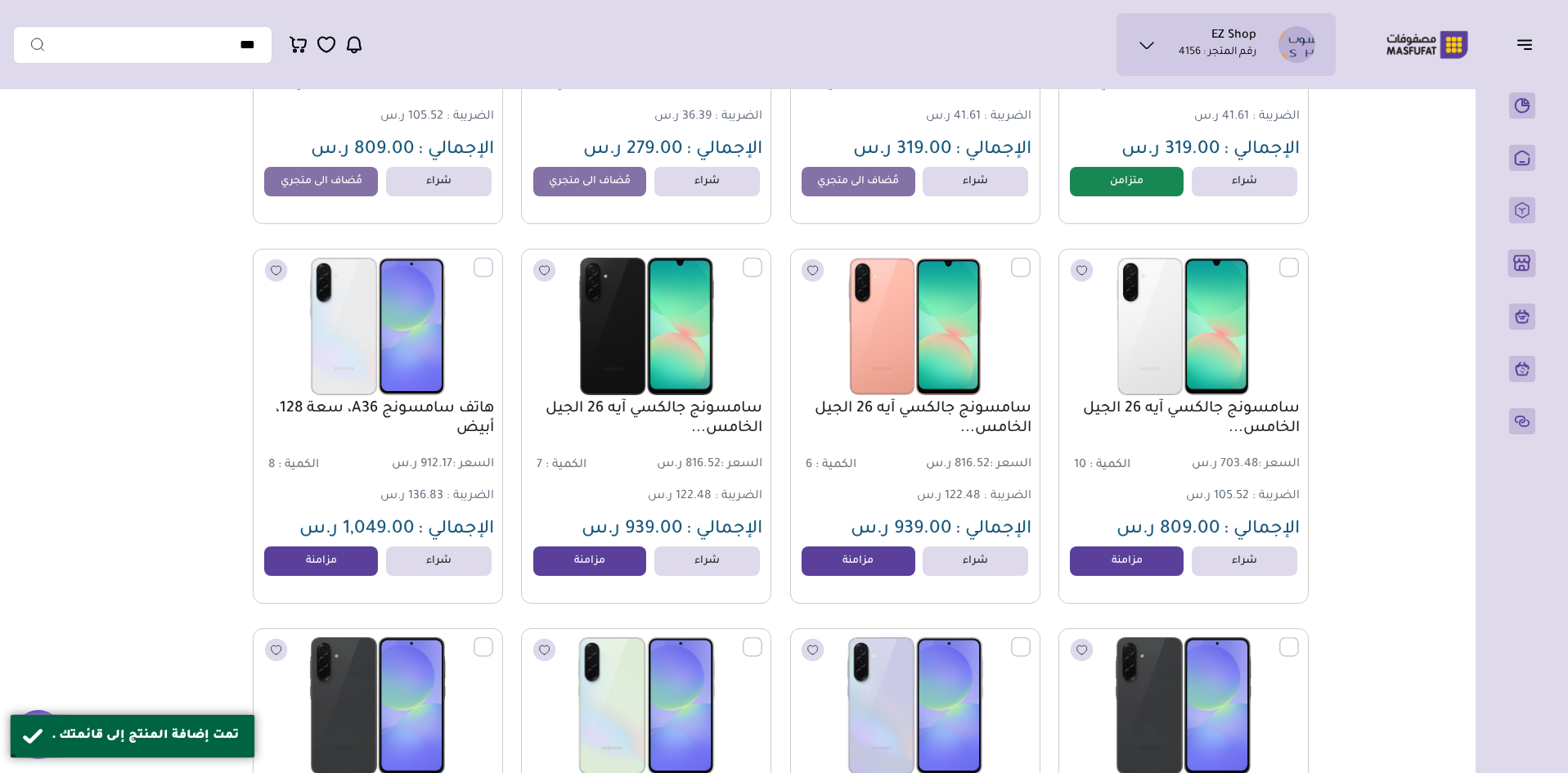
scroll to position [572, 0]
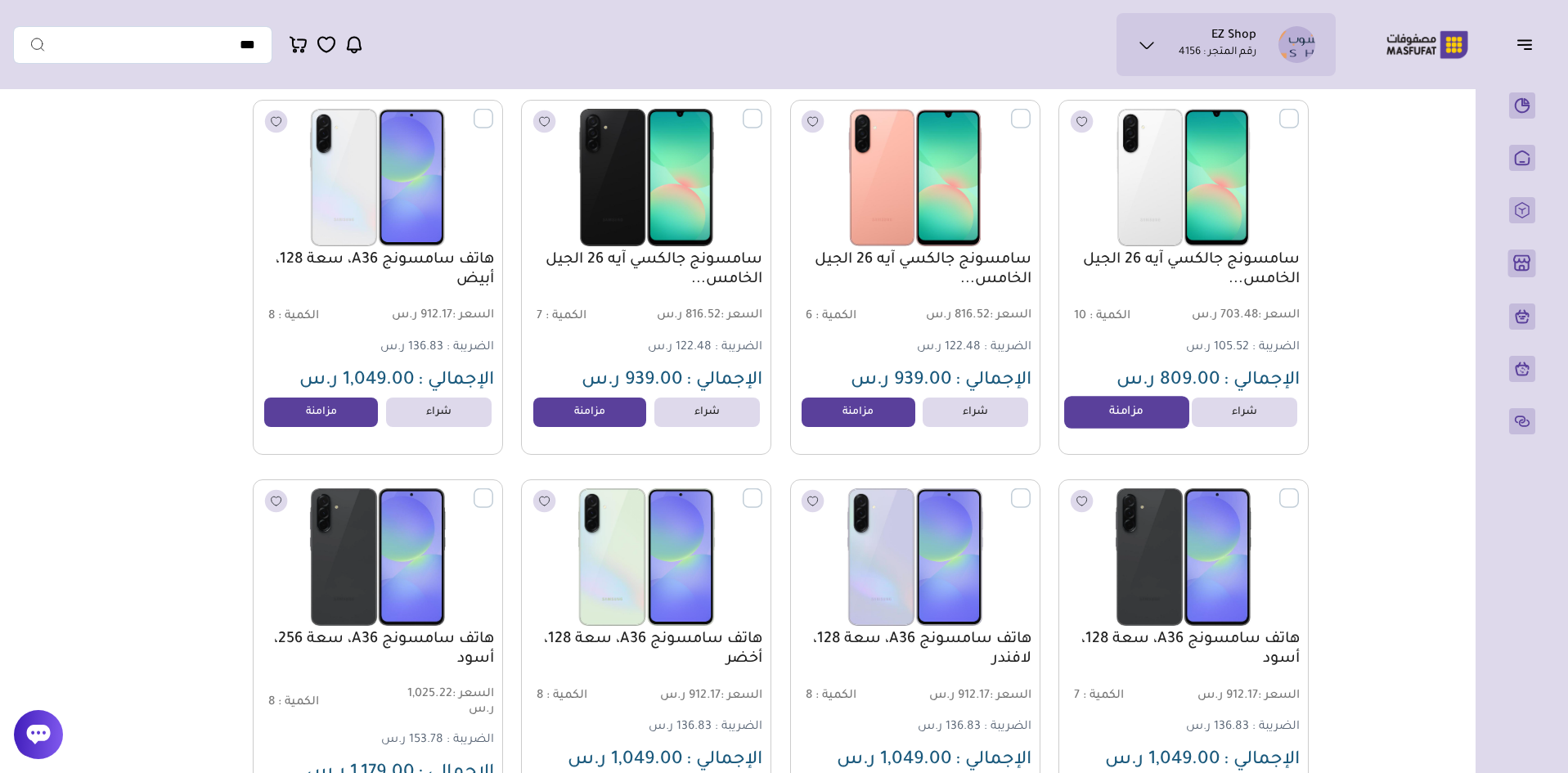
click at [1119, 429] on link "مزامنة" at bounding box center [1127, 411] width 124 height 32
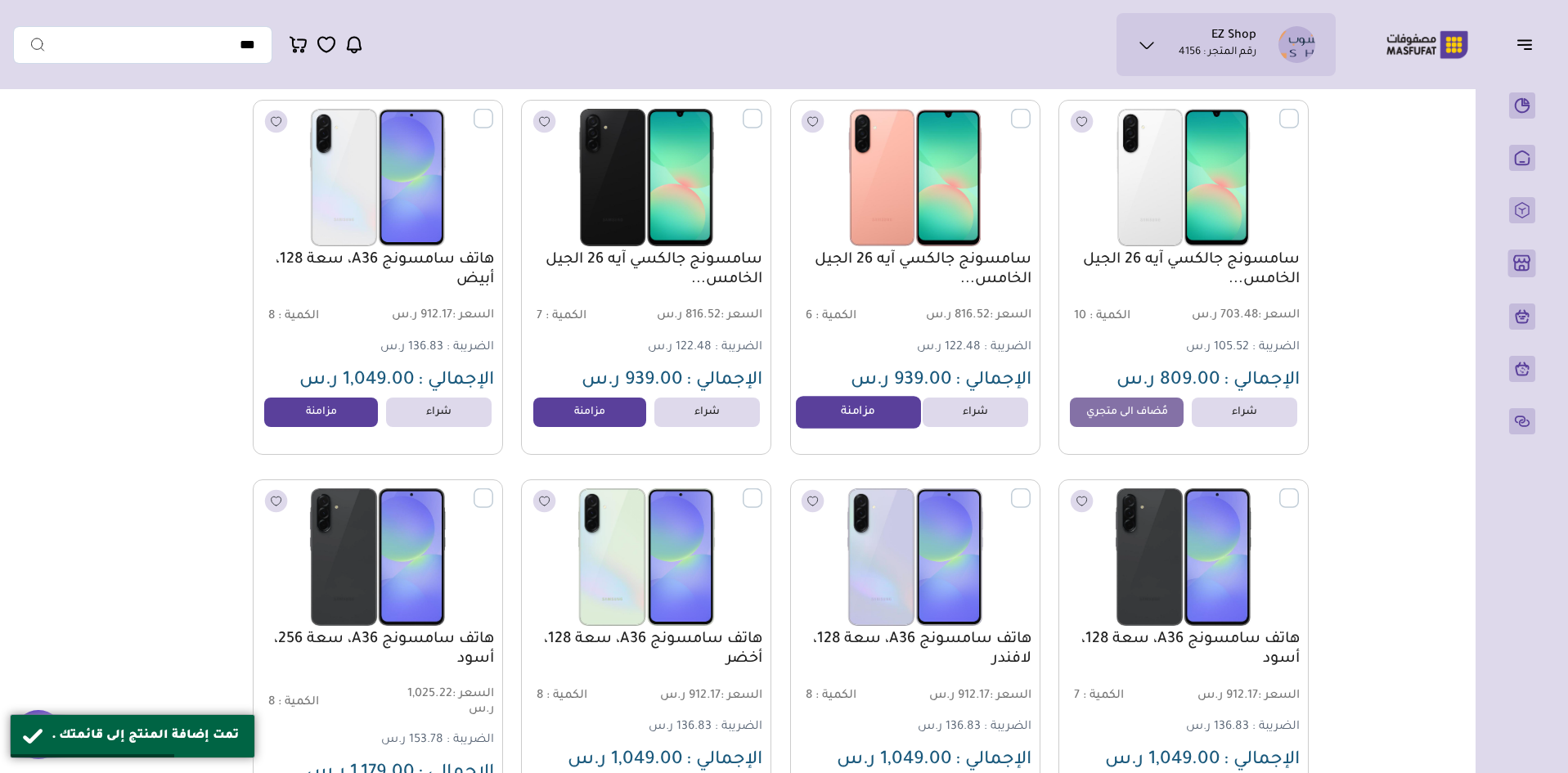
click at [860, 428] on link "مزامنة" at bounding box center [859, 411] width 124 height 32
click at [601, 425] on link "مزامنة" at bounding box center [590, 411] width 124 height 32
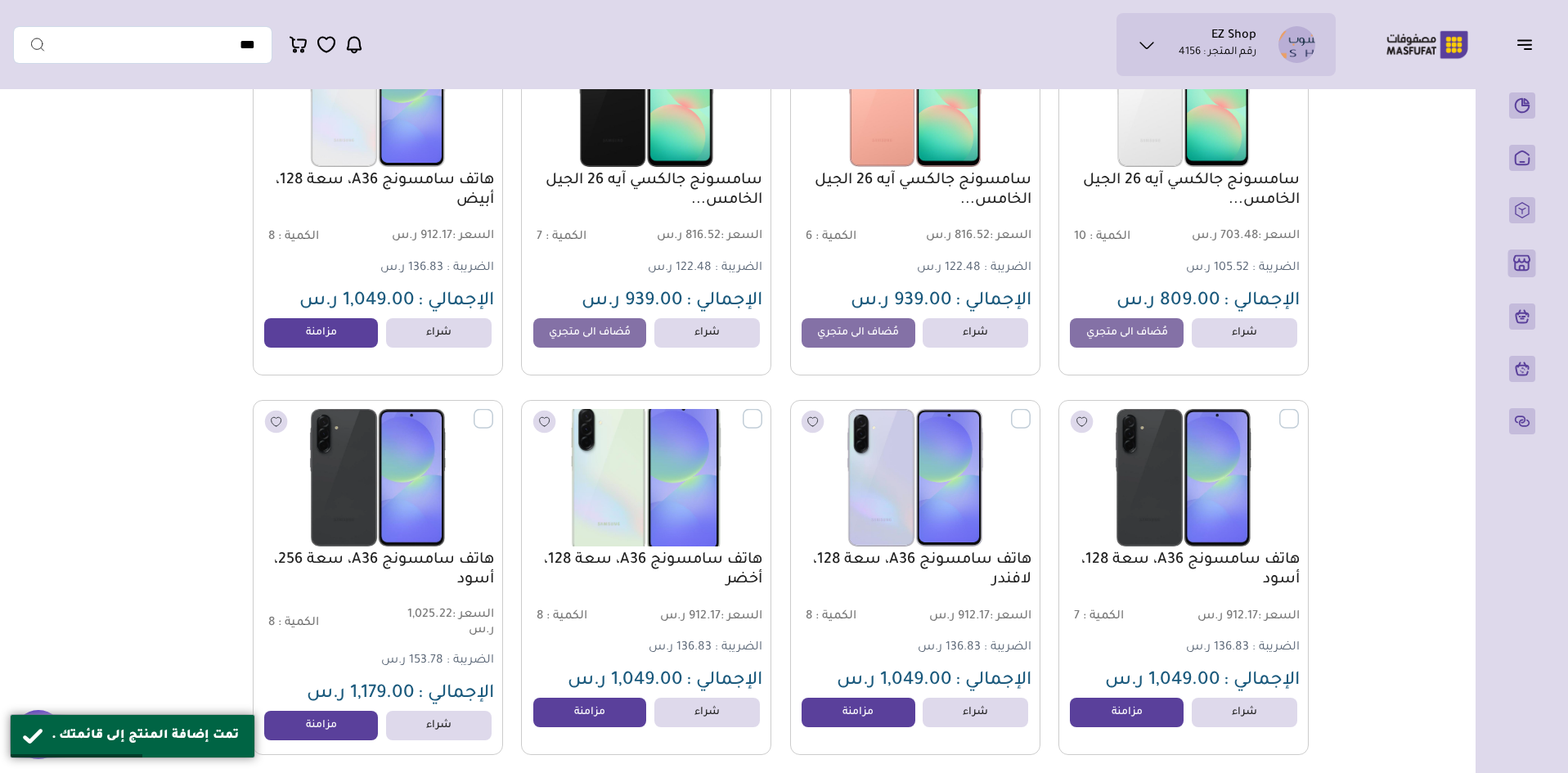
scroll to position [818, 0]
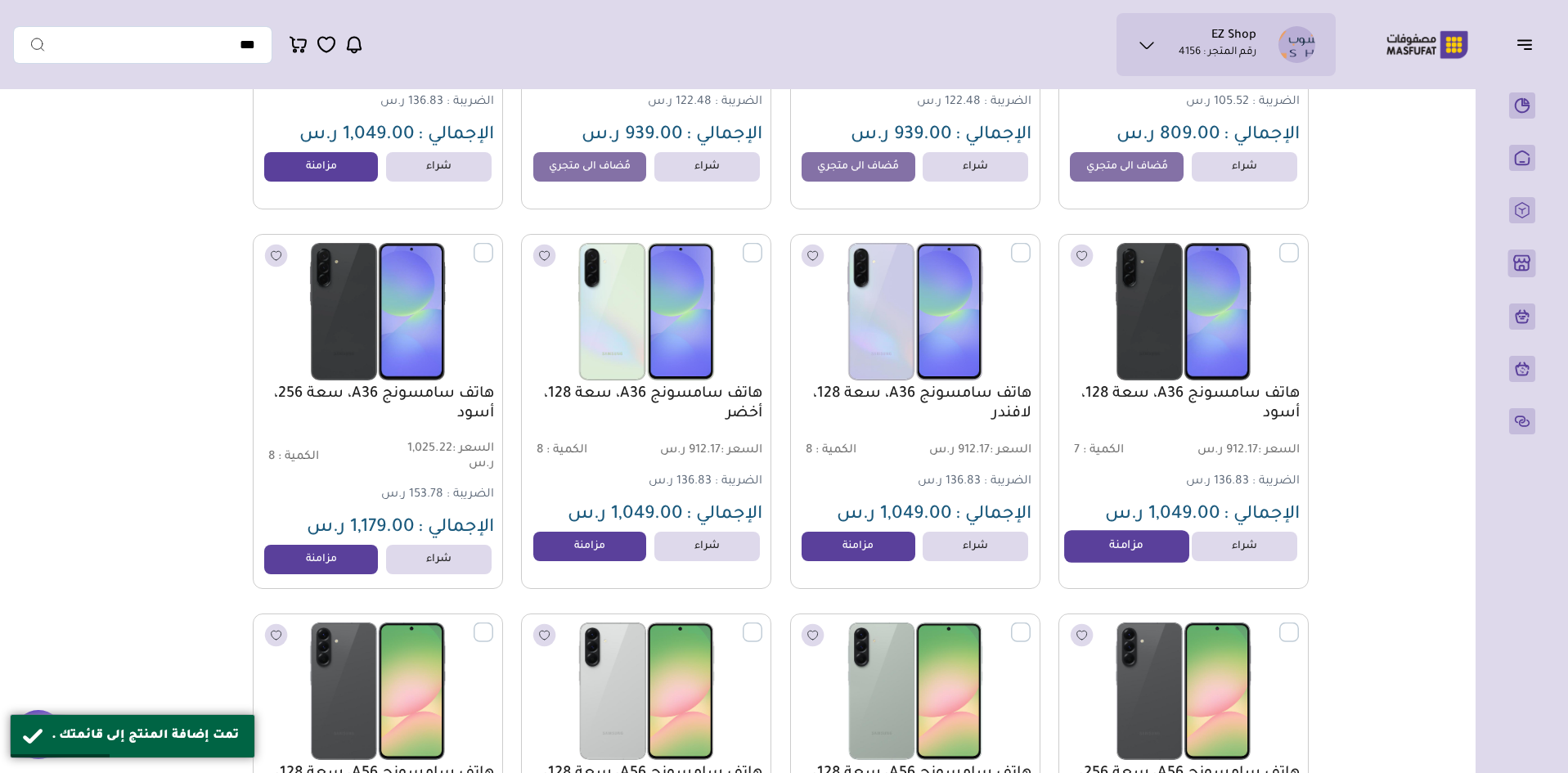
click at [1142, 550] on link "مزامنة" at bounding box center [1127, 546] width 124 height 32
click at [850, 550] on link "مزامنة" at bounding box center [859, 546] width 124 height 32
click at [323, 566] on link "مزامنة" at bounding box center [322, 559] width 124 height 32
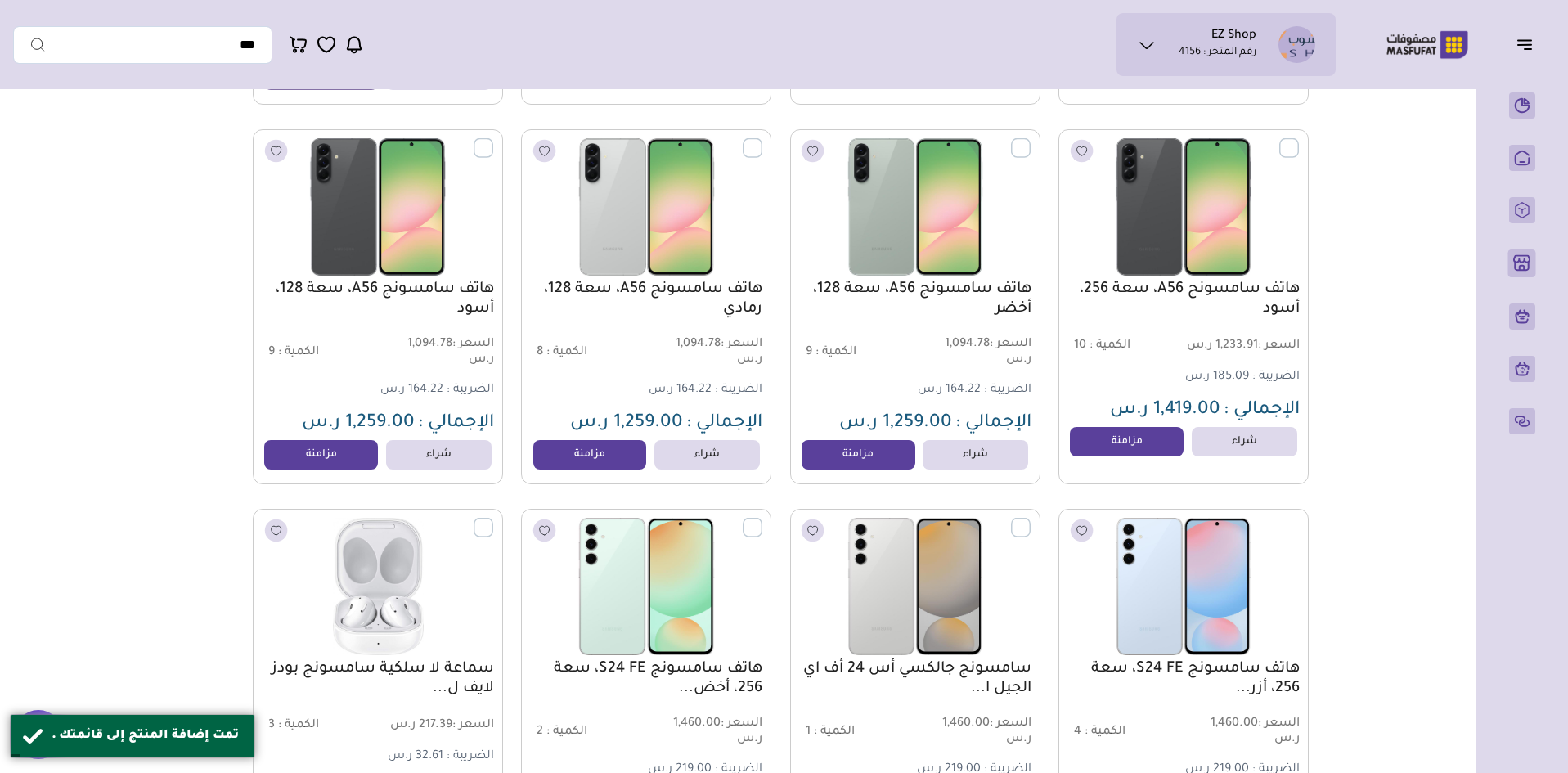
scroll to position [1309, 0]
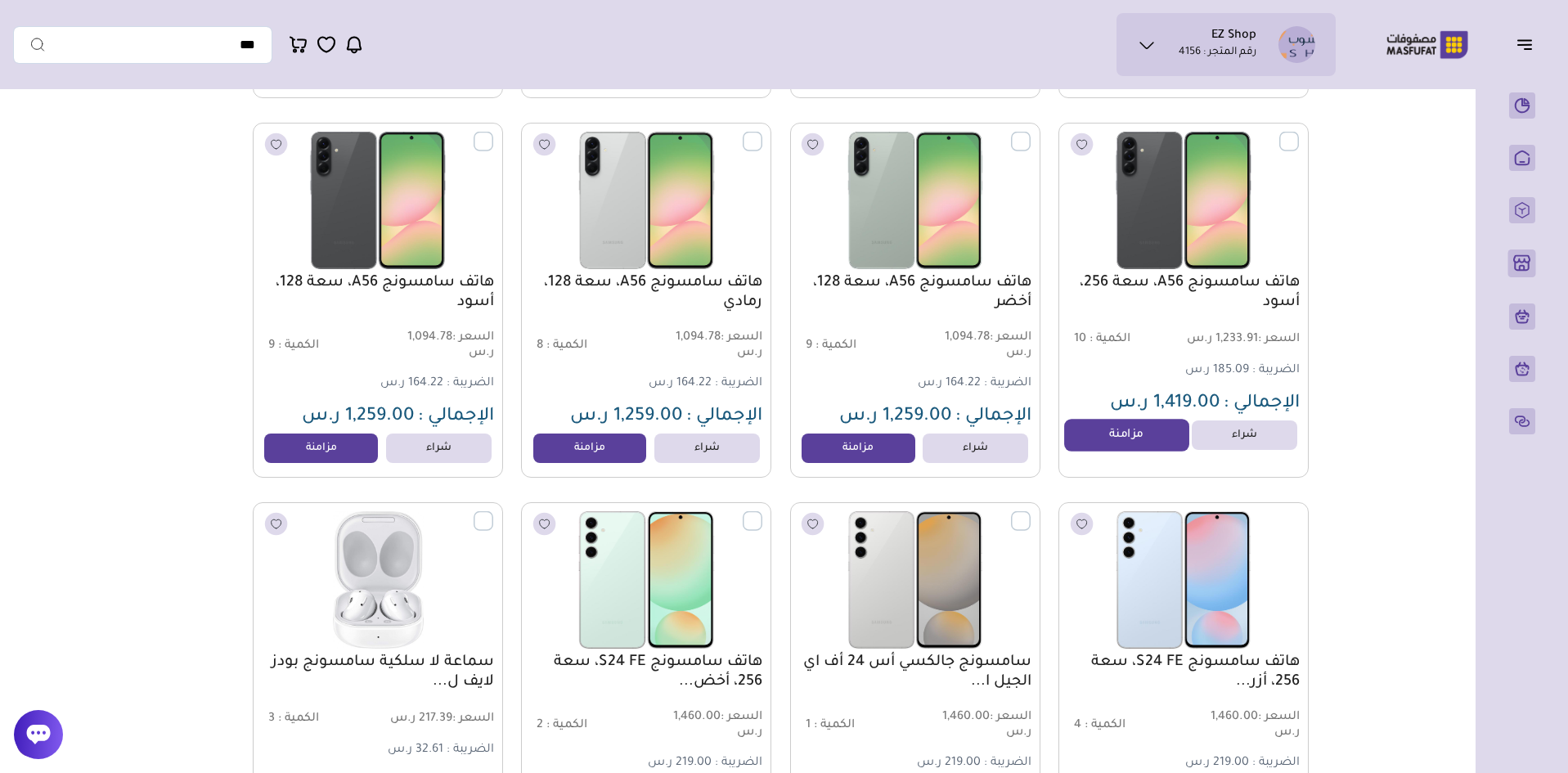
click at [1100, 451] on link "مزامنة" at bounding box center [1127, 435] width 124 height 32
click at [825, 455] on link "مزامنة" at bounding box center [859, 448] width 124 height 32
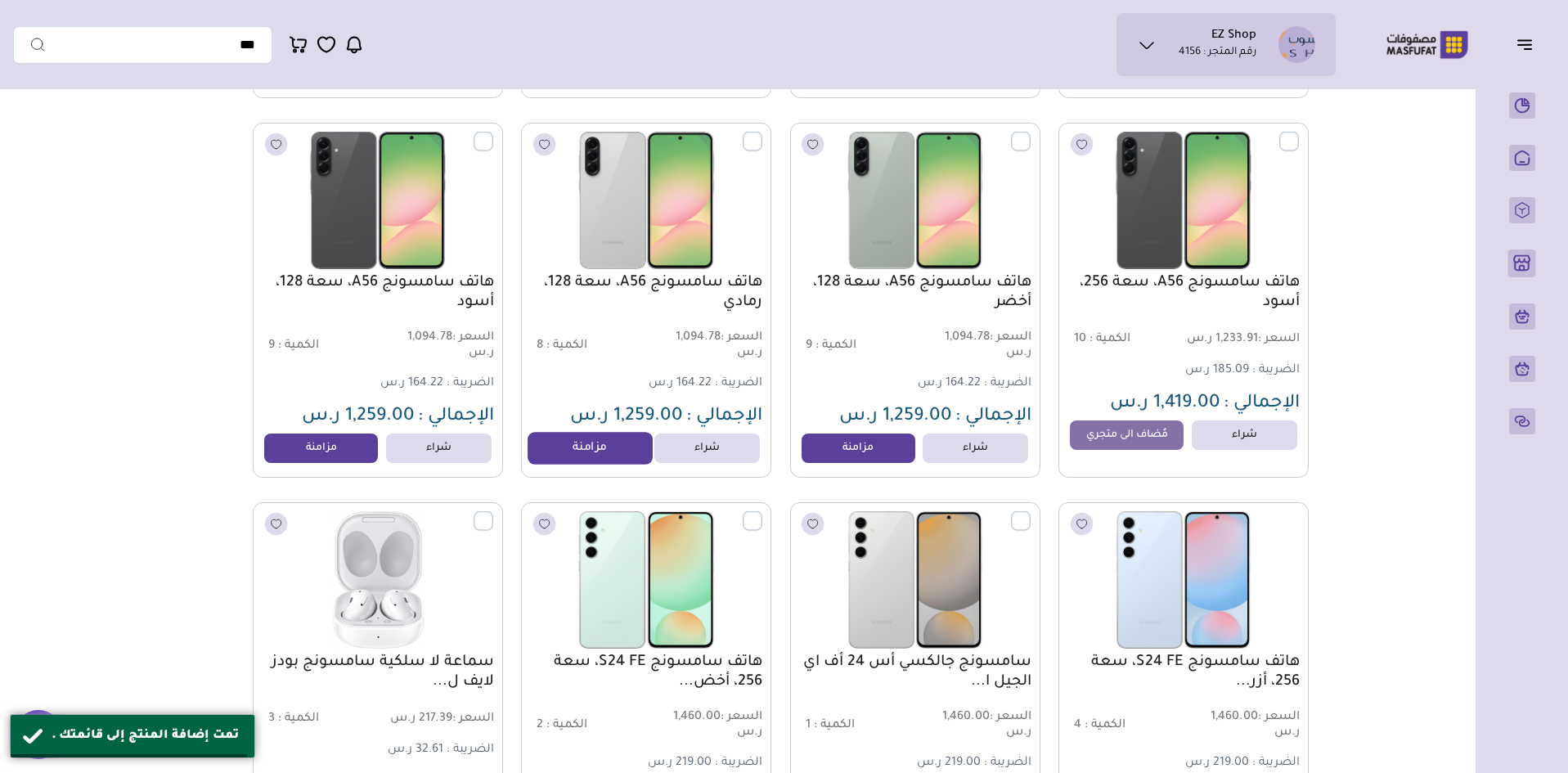
click at [560, 452] on link "مزامنة" at bounding box center [590, 448] width 124 height 32
click at [338, 455] on link "مزامنة" at bounding box center [322, 448] width 124 height 32
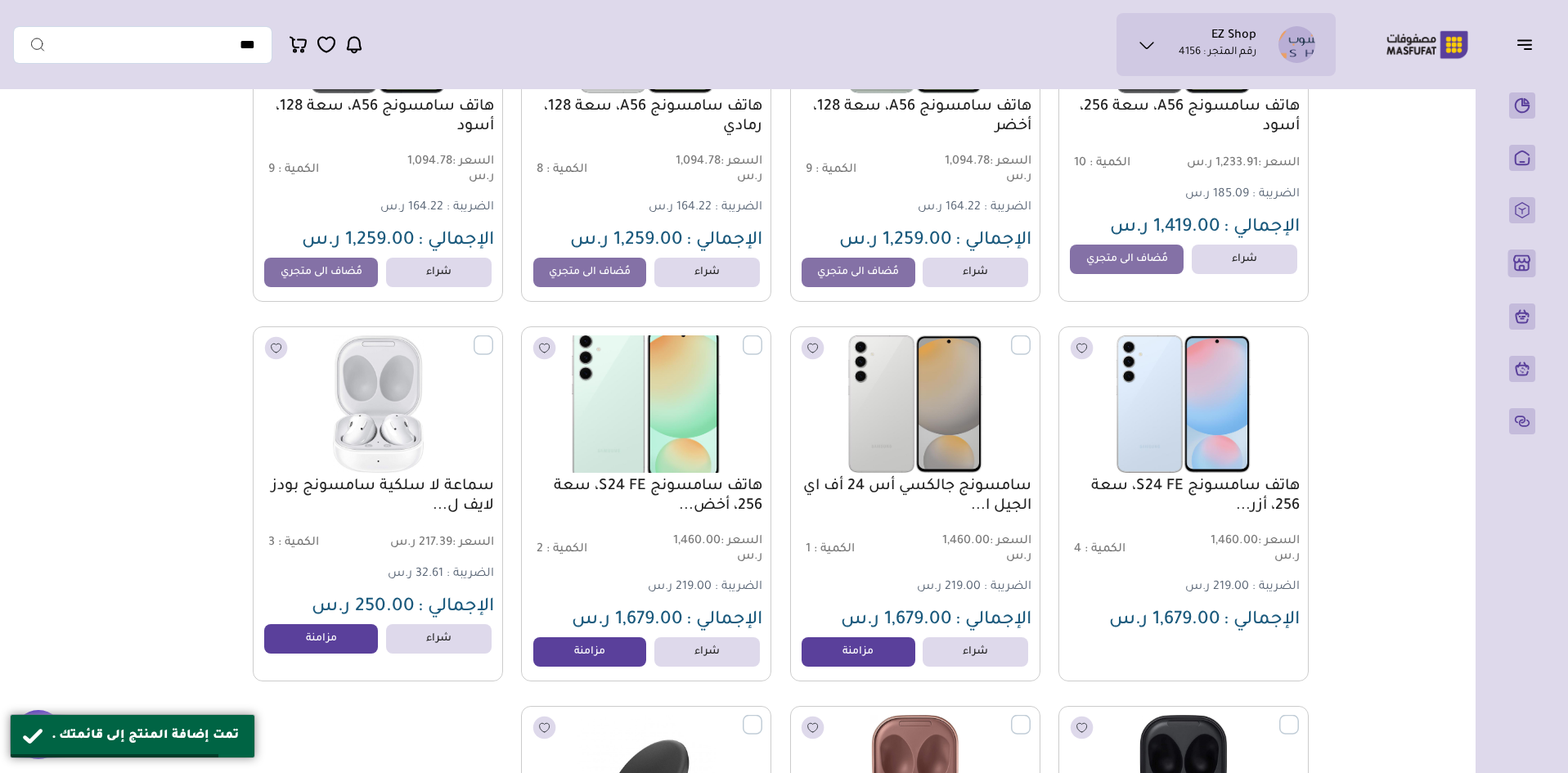
scroll to position [1718, 0]
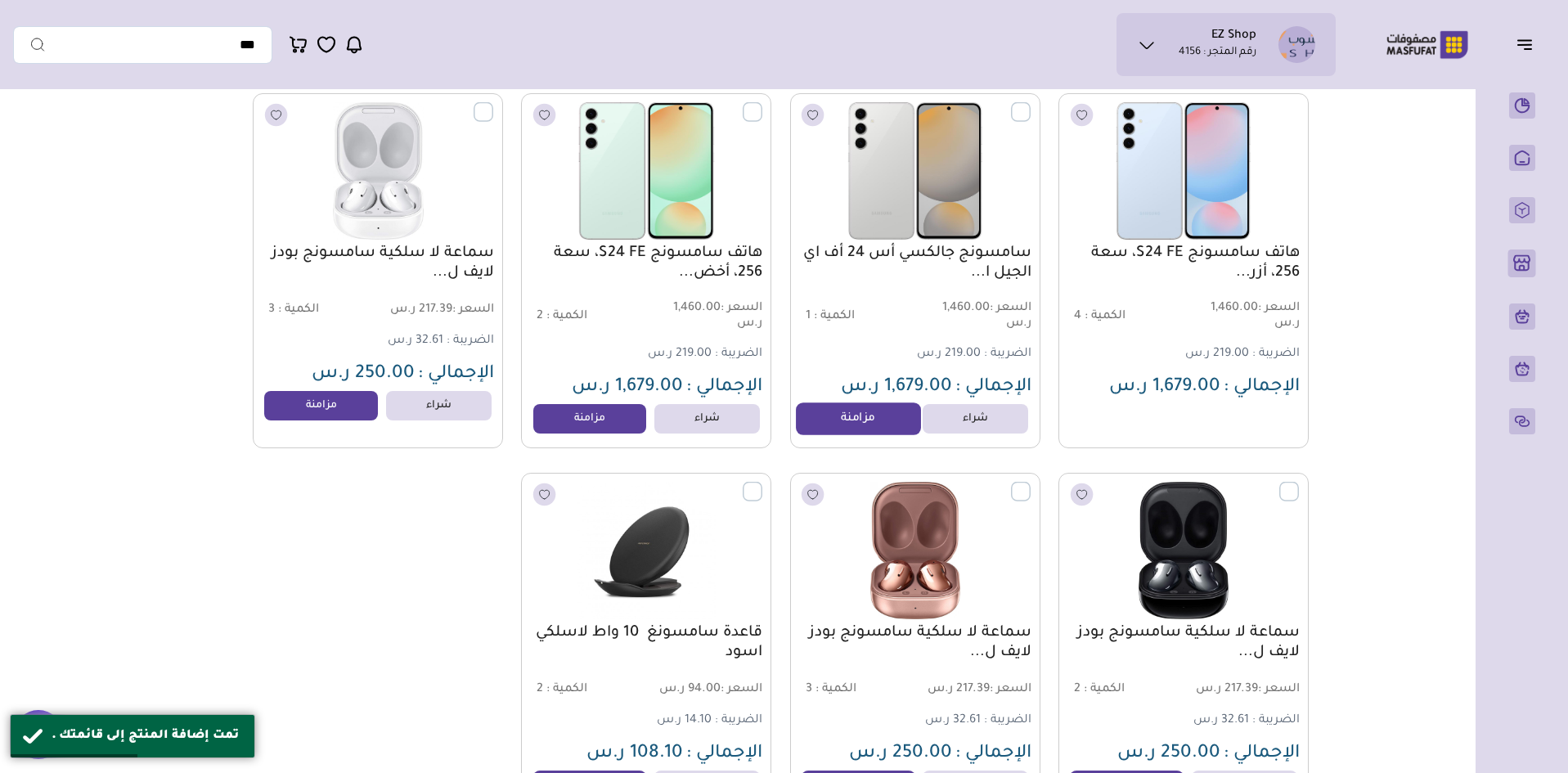
click at [843, 434] on link "مزامنة" at bounding box center [859, 418] width 124 height 32
click at [612, 435] on link "مزامنة" at bounding box center [590, 418] width 124 height 32
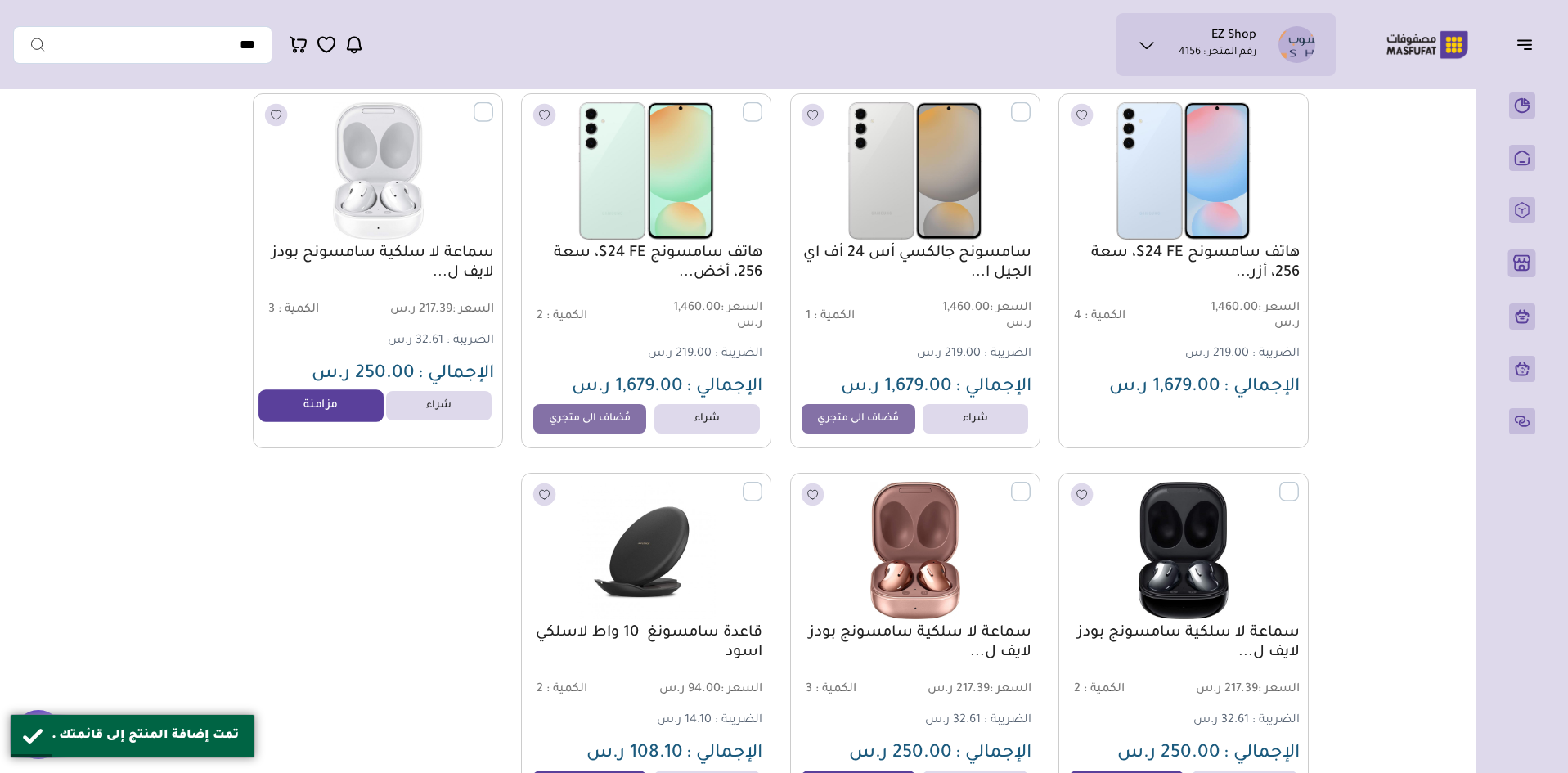
click at [327, 422] on link "مزامنة" at bounding box center [322, 405] width 124 height 32
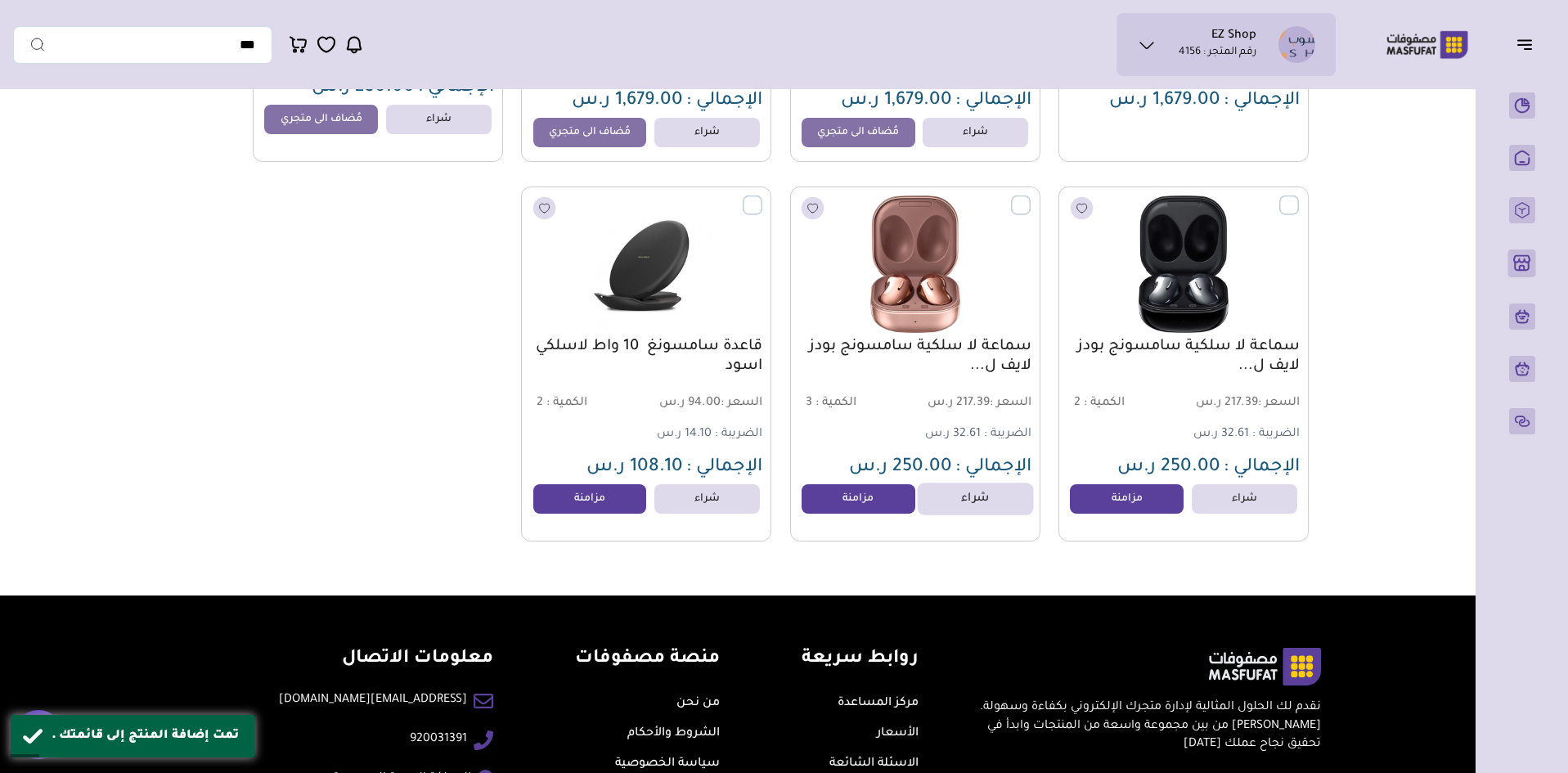
scroll to position [2044, 0]
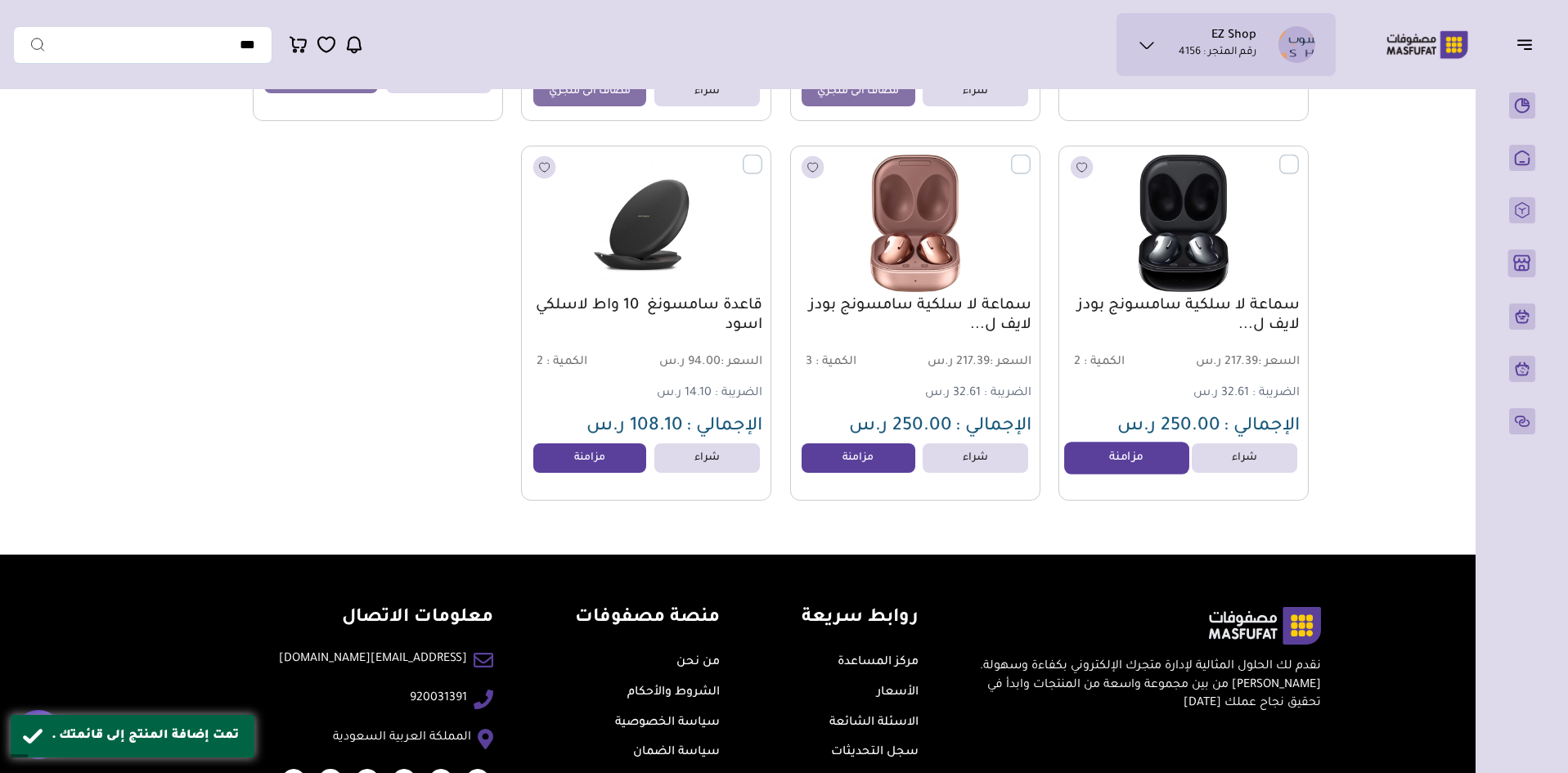
click at [1127, 463] on link "مزامنة" at bounding box center [1127, 458] width 124 height 32
click at [839, 464] on link "مزامنة" at bounding box center [859, 458] width 124 height 32
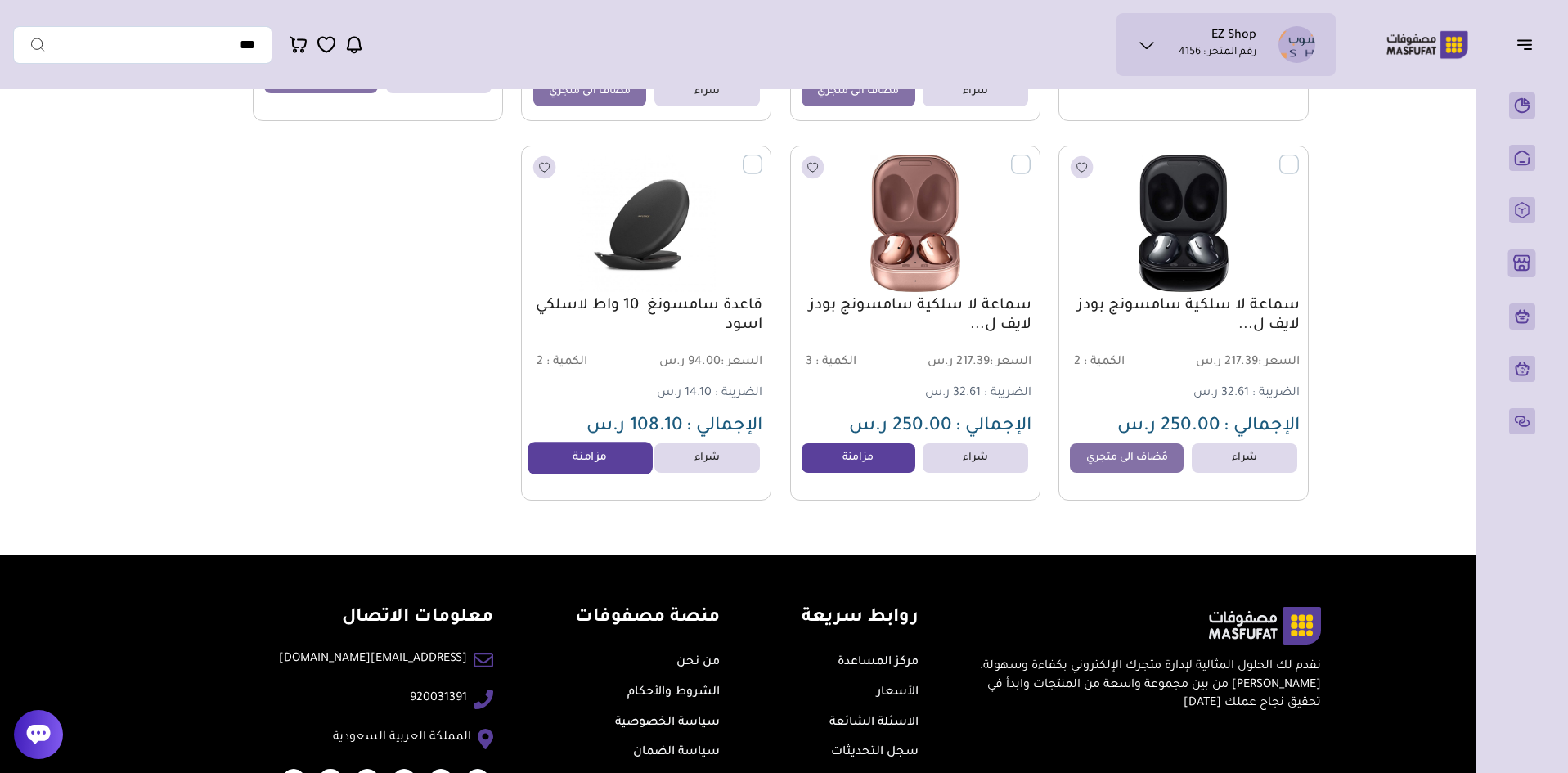
click at [563, 470] on link "مزامنة" at bounding box center [590, 458] width 124 height 32
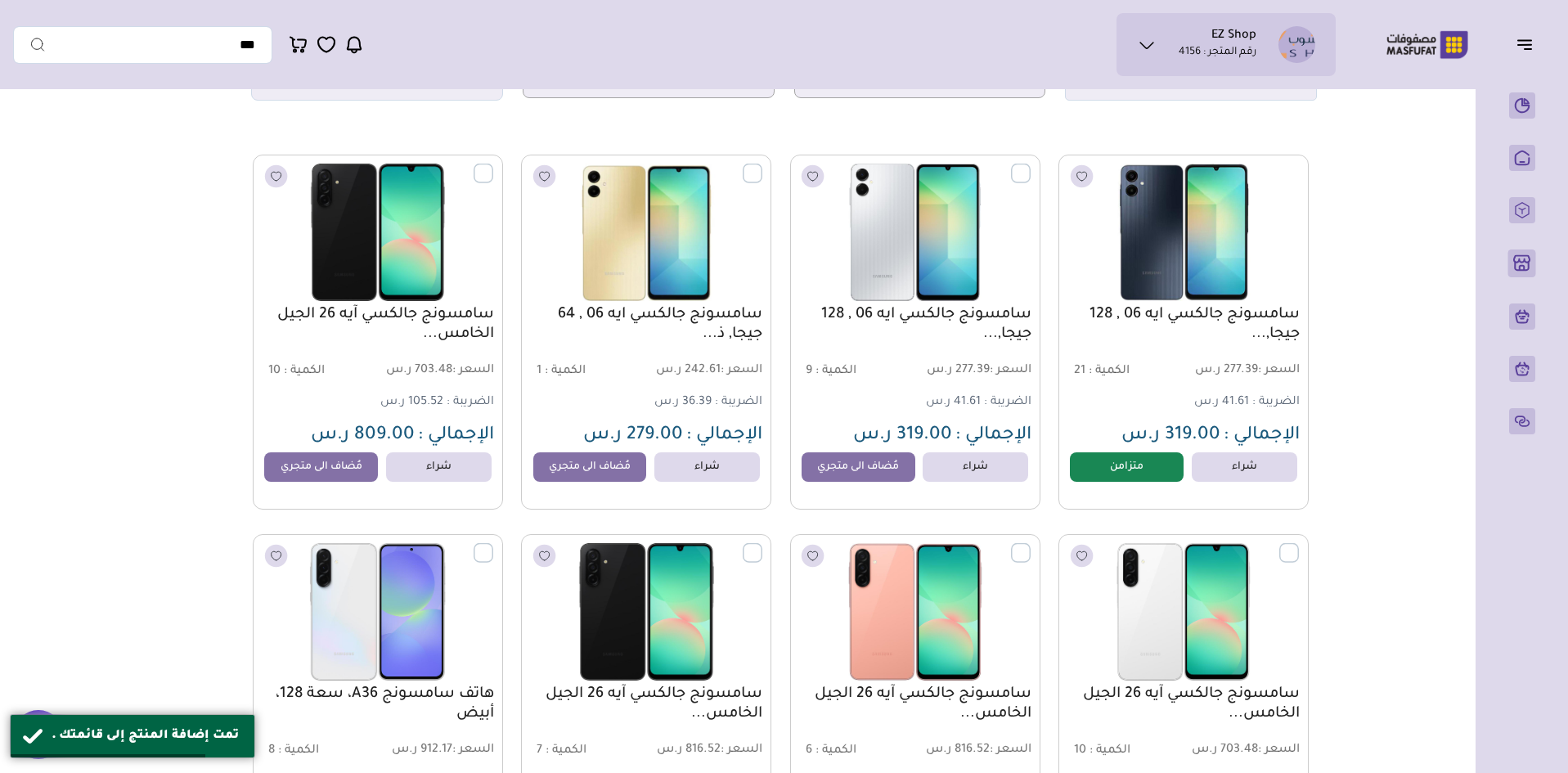
scroll to position [0, 0]
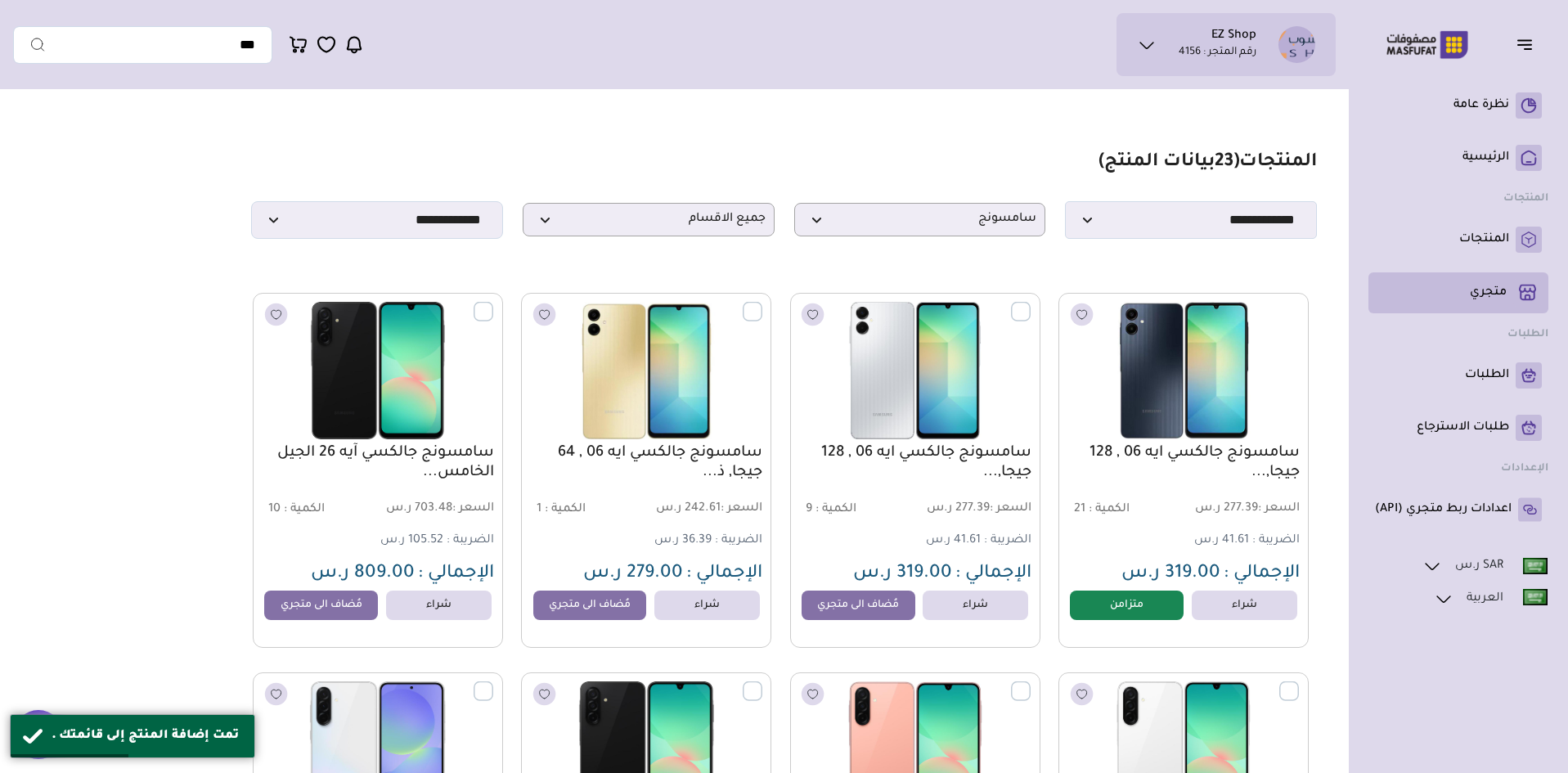
click at [1473, 296] on p "متجري ( 0 )" at bounding box center [1488, 293] width 37 height 17
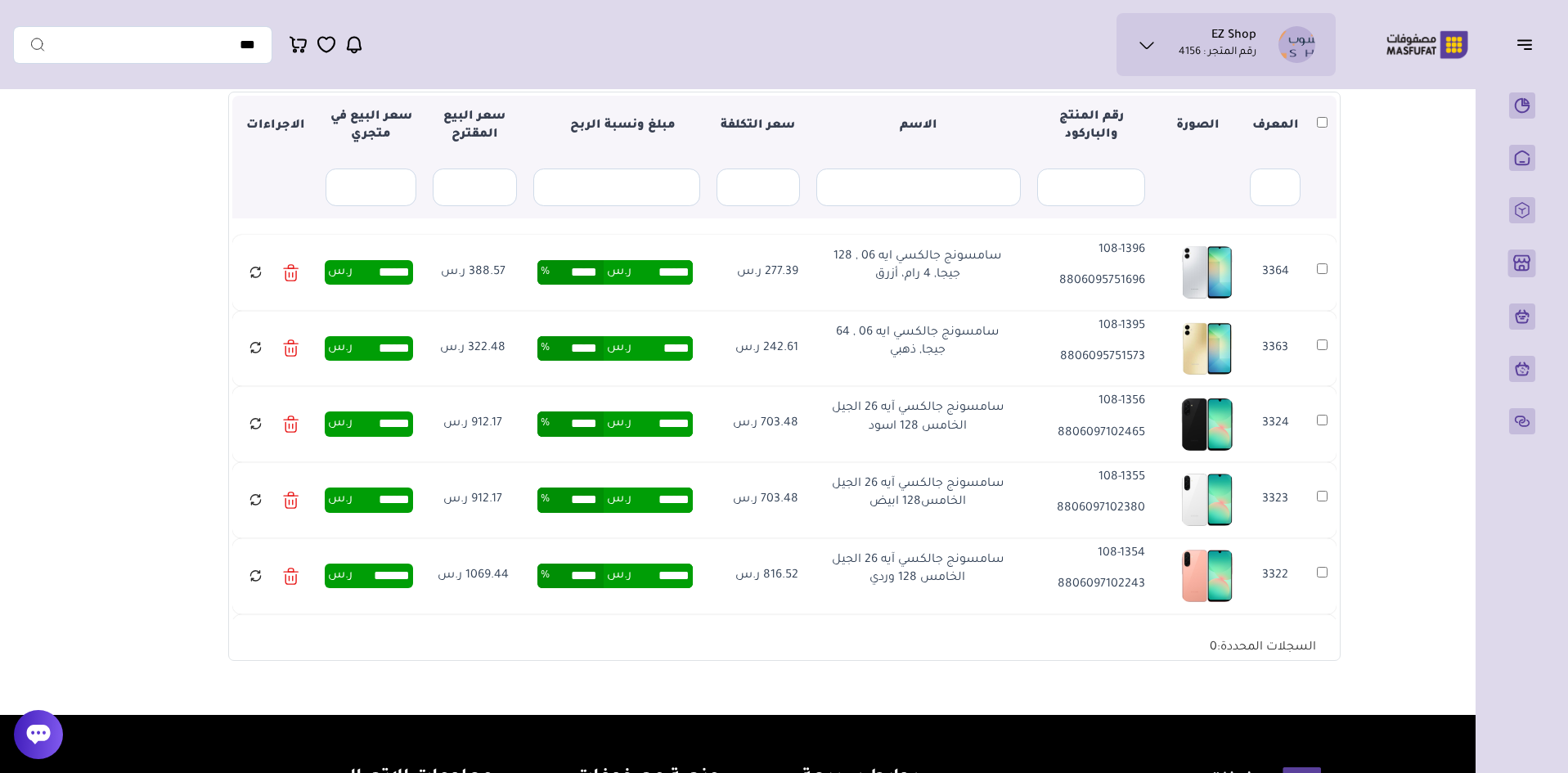
scroll to position [246, 0]
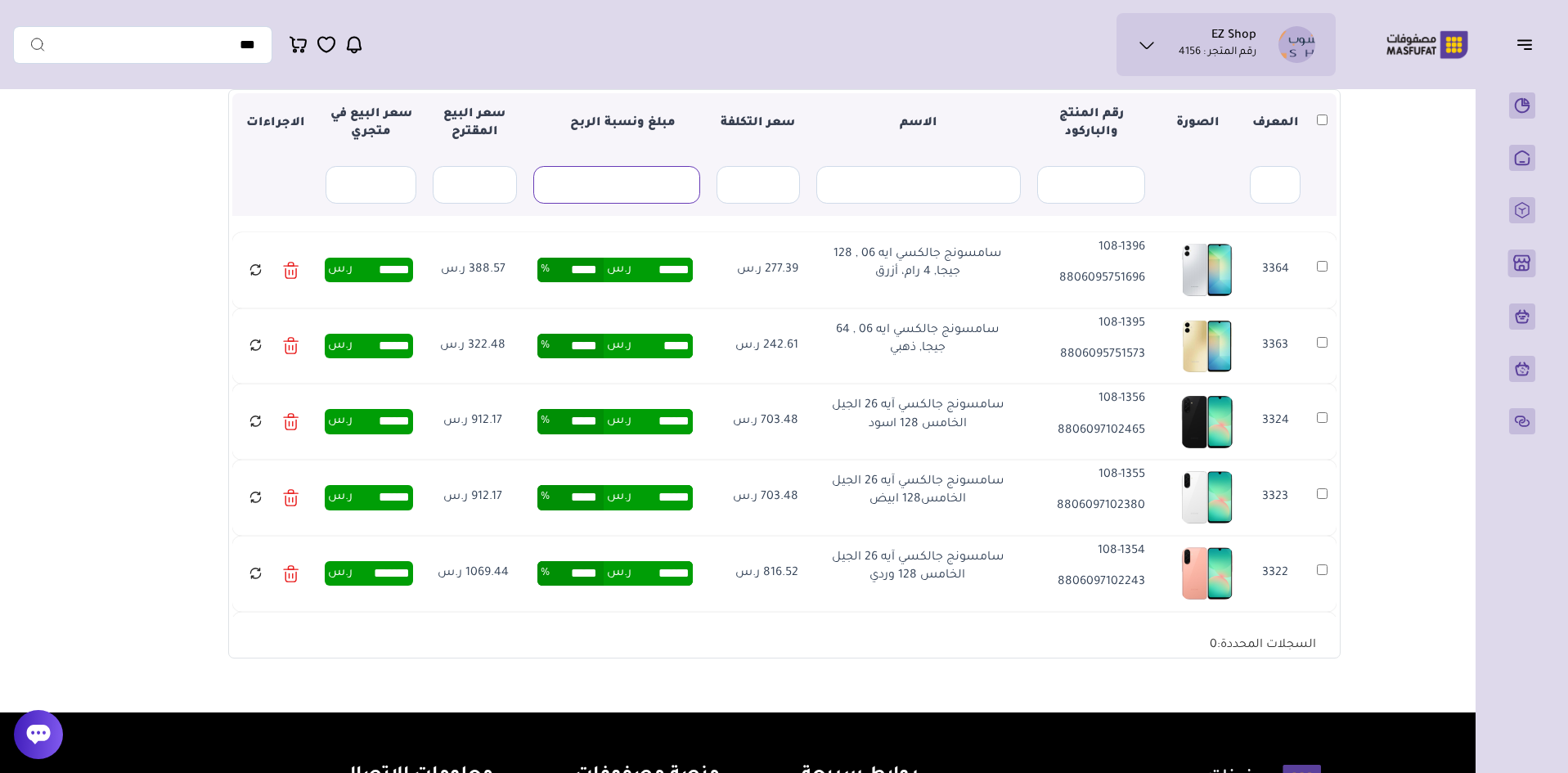
click at [595, 185] on input "text" at bounding box center [616, 184] width 167 height 37
type input "**"
click at [173, 330] on main "متجري المنتجات المختارة المنتجات المتزامنة المنتجات غير المتزامنة حفظ ومزامنة ا…" at bounding box center [784, 282] width 1542 height 860
drag, startPoint x: 660, startPoint y: 188, endPoint x: 700, endPoint y: 178, distance: 41.2
click at [700, 178] on th "**" at bounding box center [616, 185] width 183 height 61
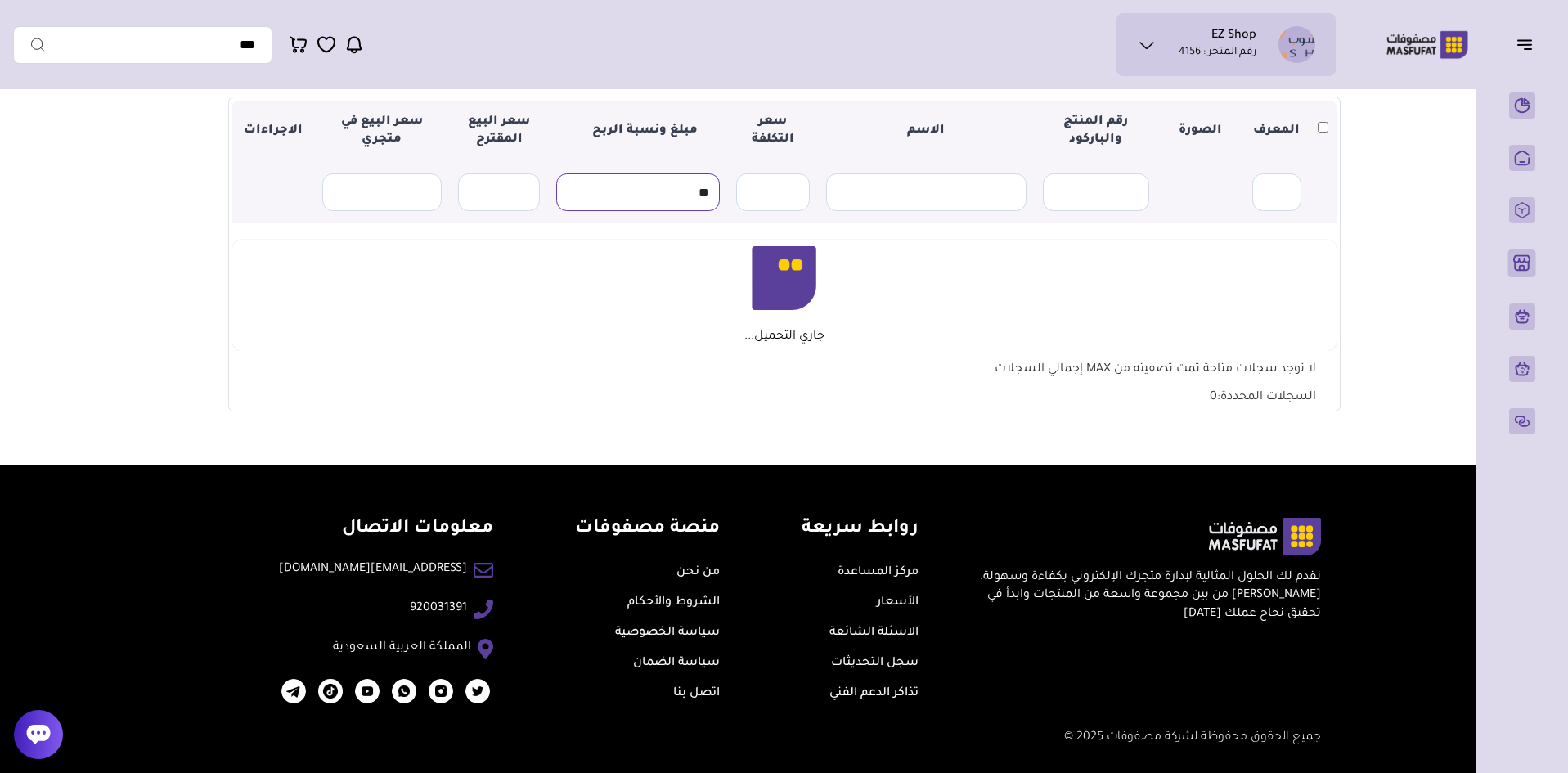
scroll to position [238, 0]
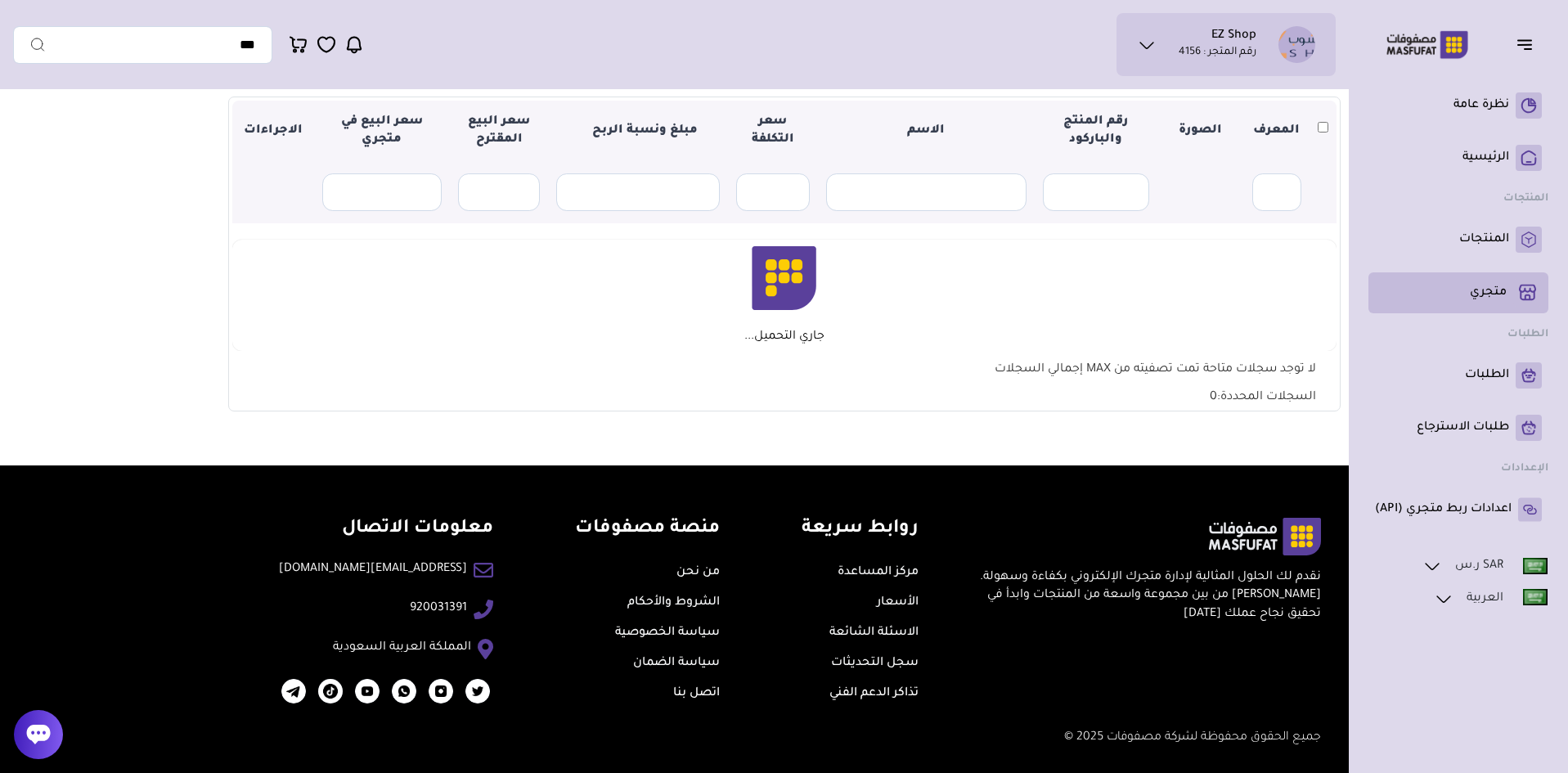
click at [1502, 292] on p "متجري ( 0 )" at bounding box center [1488, 293] width 37 height 17
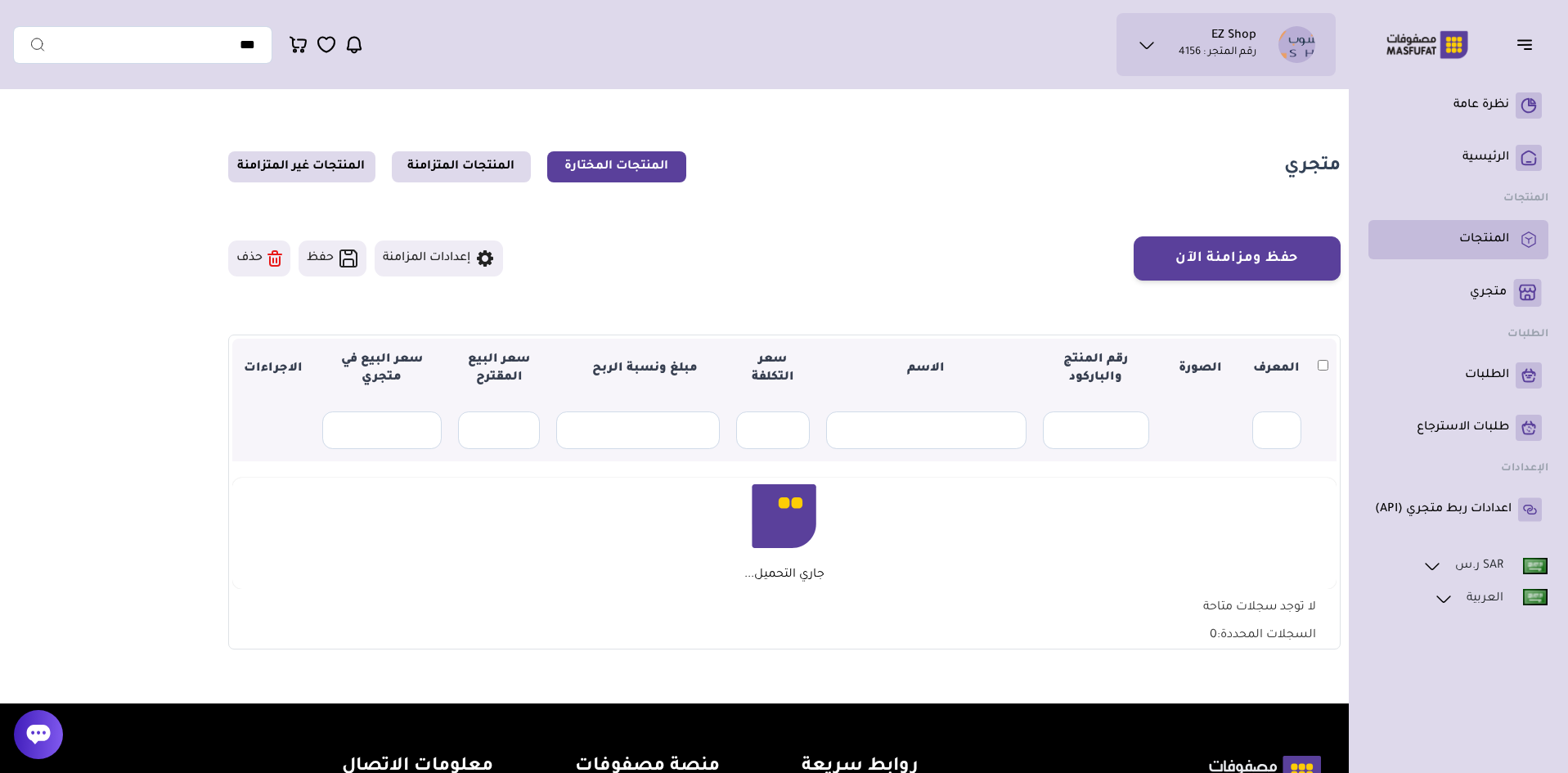
click at [1505, 239] on p "المنتجات" at bounding box center [1484, 240] width 50 height 17
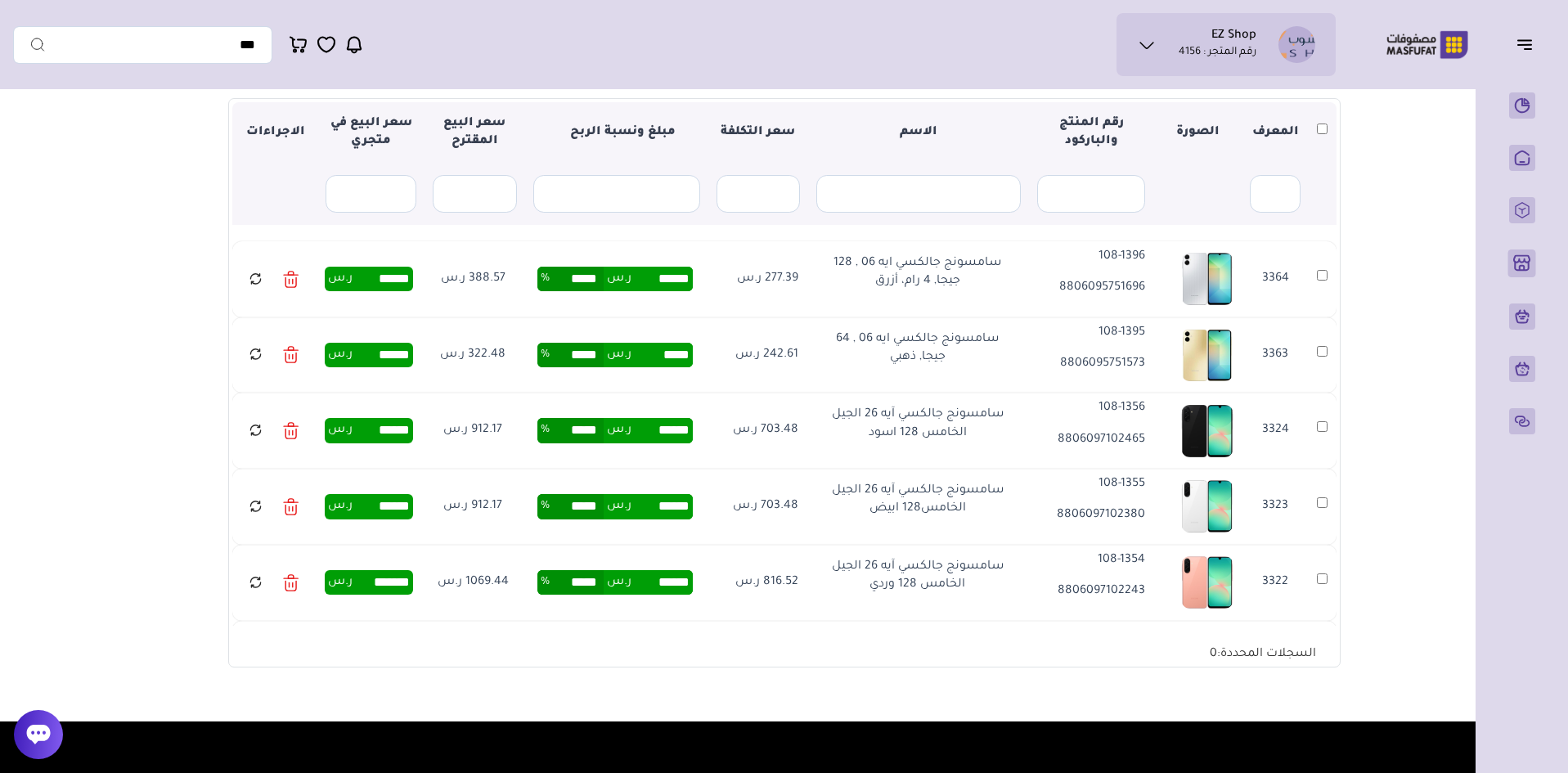
scroll to position [246, 0]
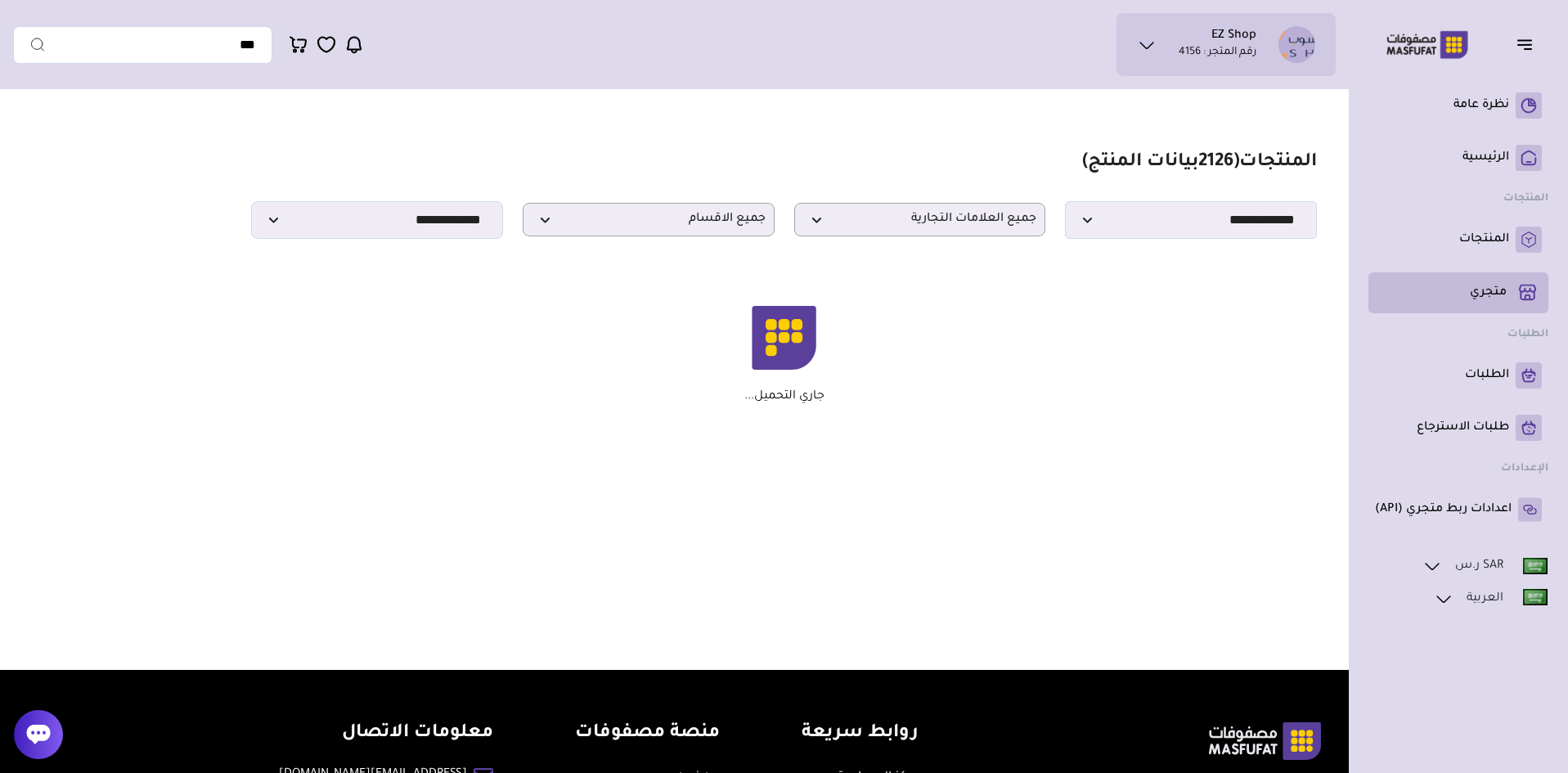
click at [1502, 301] on p "متجري ( 0 )" at bounding box center [1488, 293] width 37 height 17
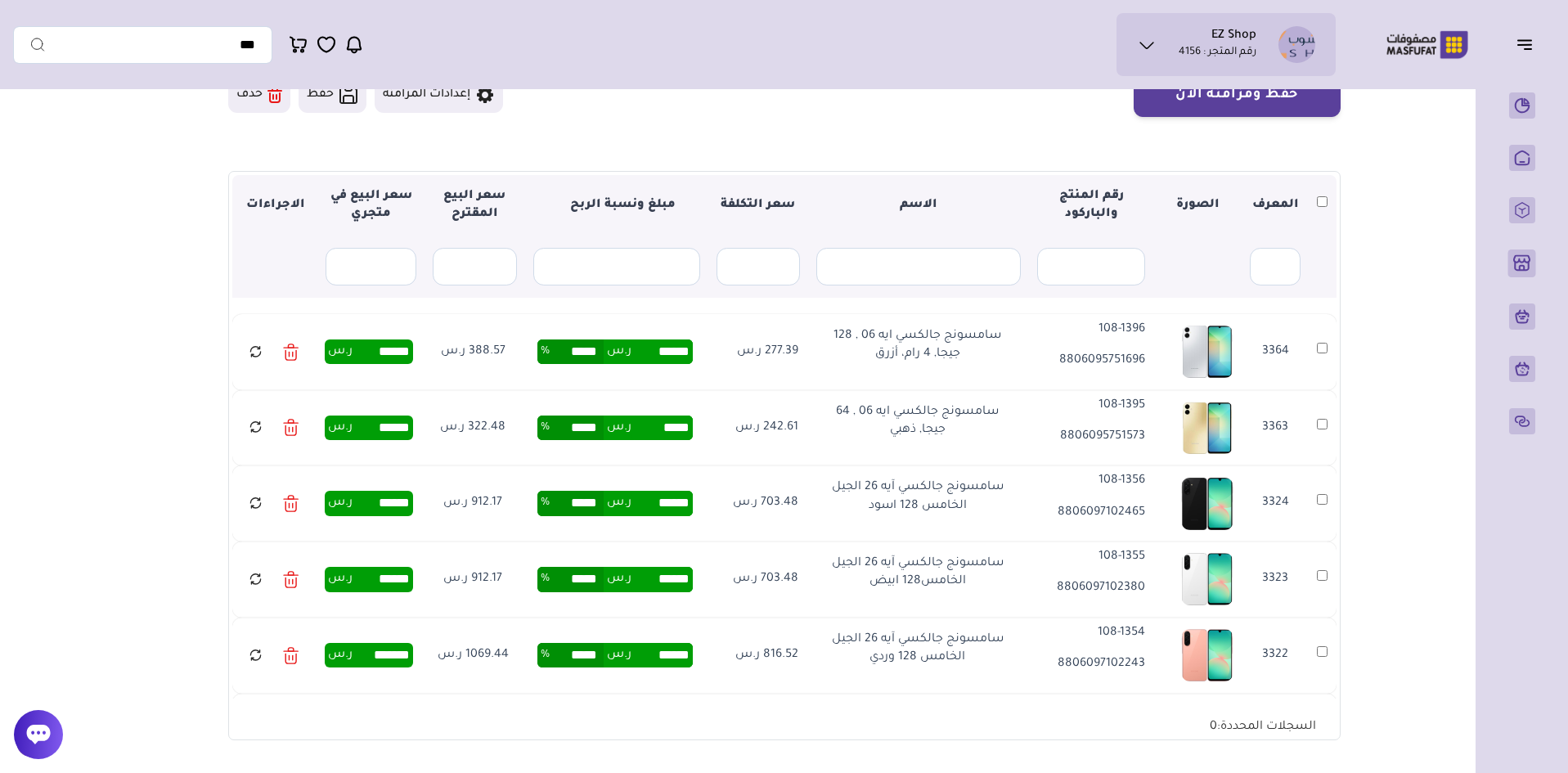
scroll to position [82, 0]
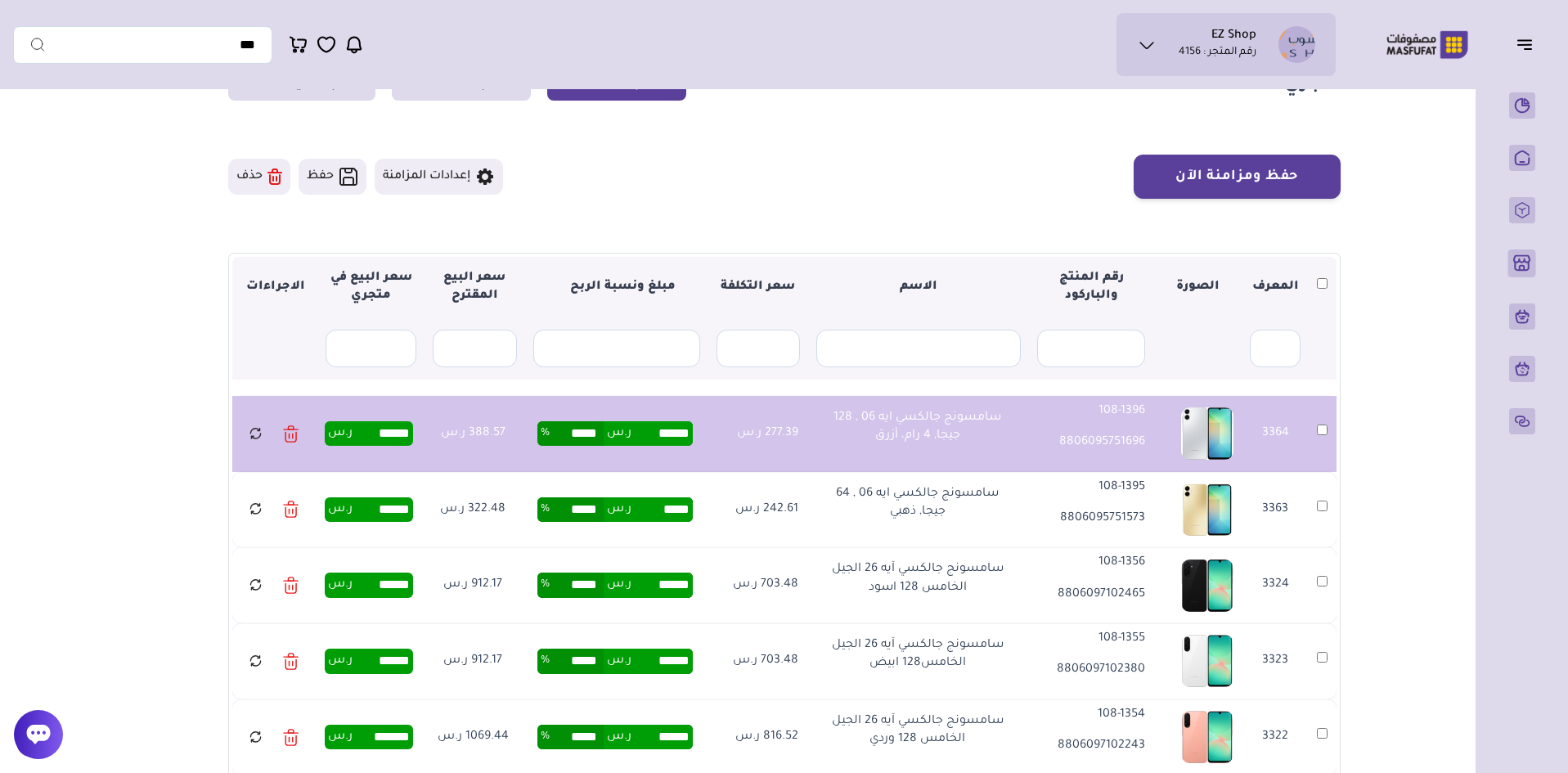
click at [1327, 499] on td "3363" at bounding box center [1323, 510] width 28 height 76
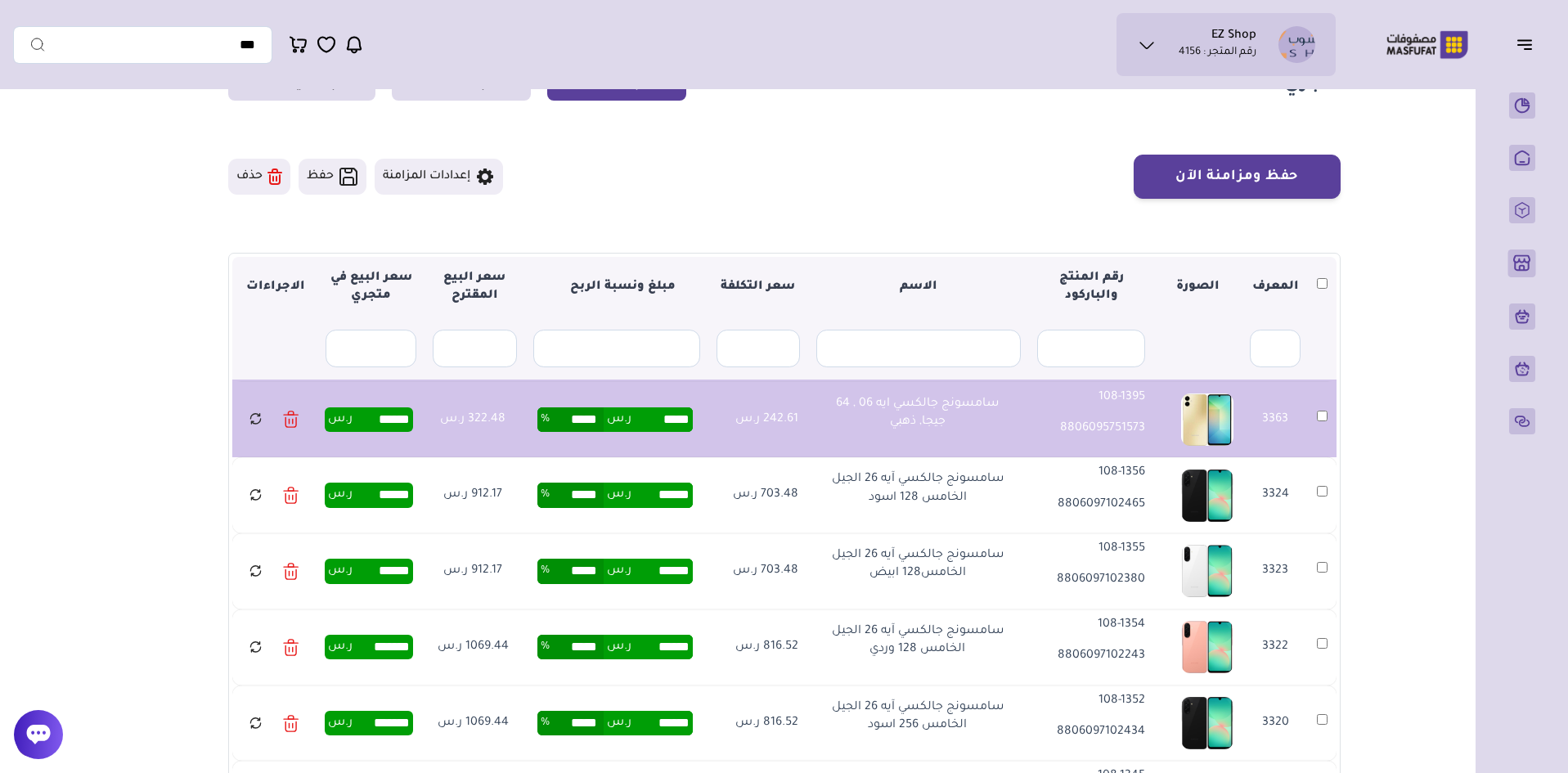
scroll to position [163, 0]
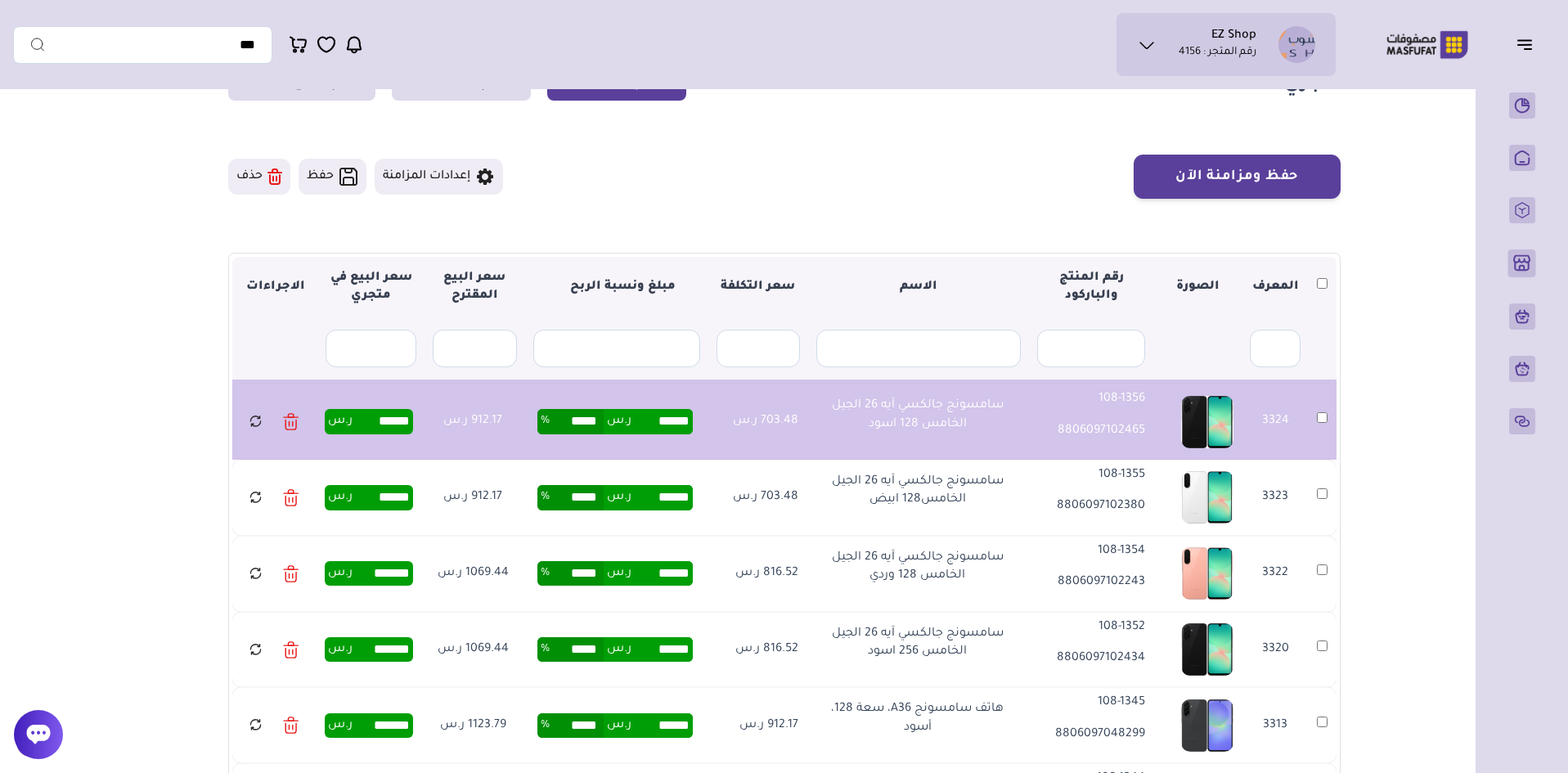
click at [1328, 494] on td "3323" at bounding box center [1323, 498] width 28 height 76
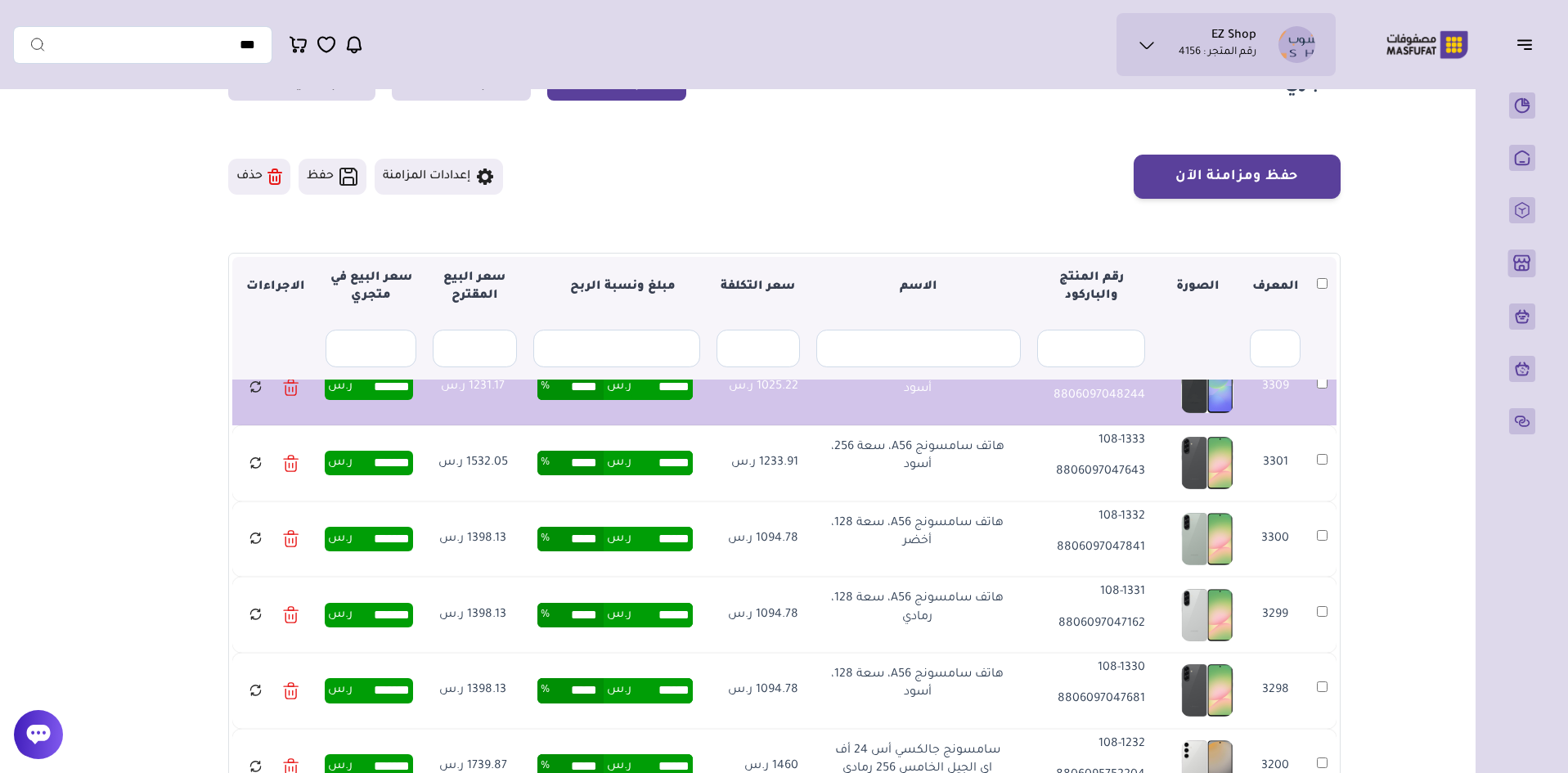
scroll to position [654, 0]
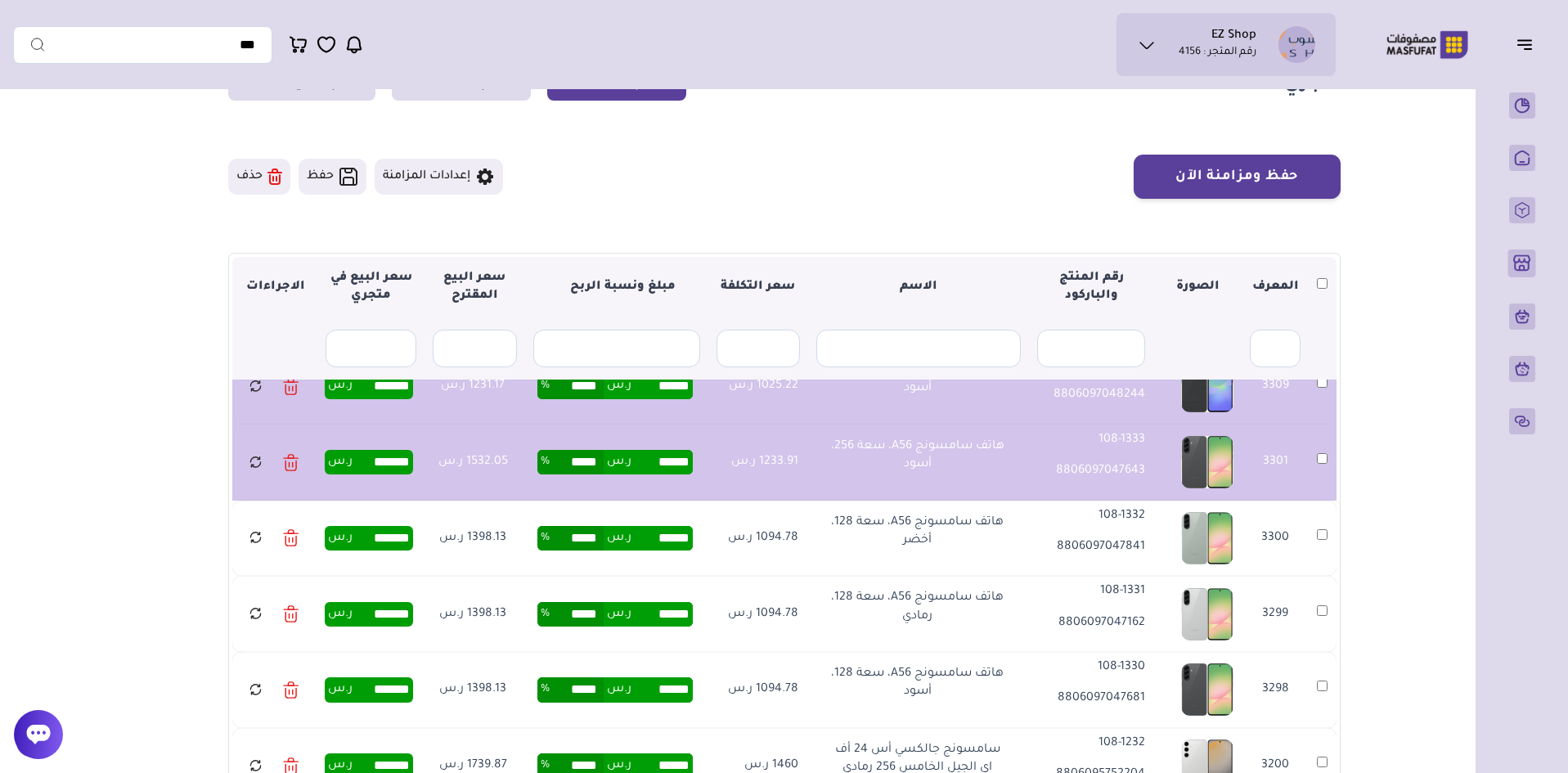
click at [1324, 545] on td "3300" at bounding box center [1323, 539] width 28 height 76
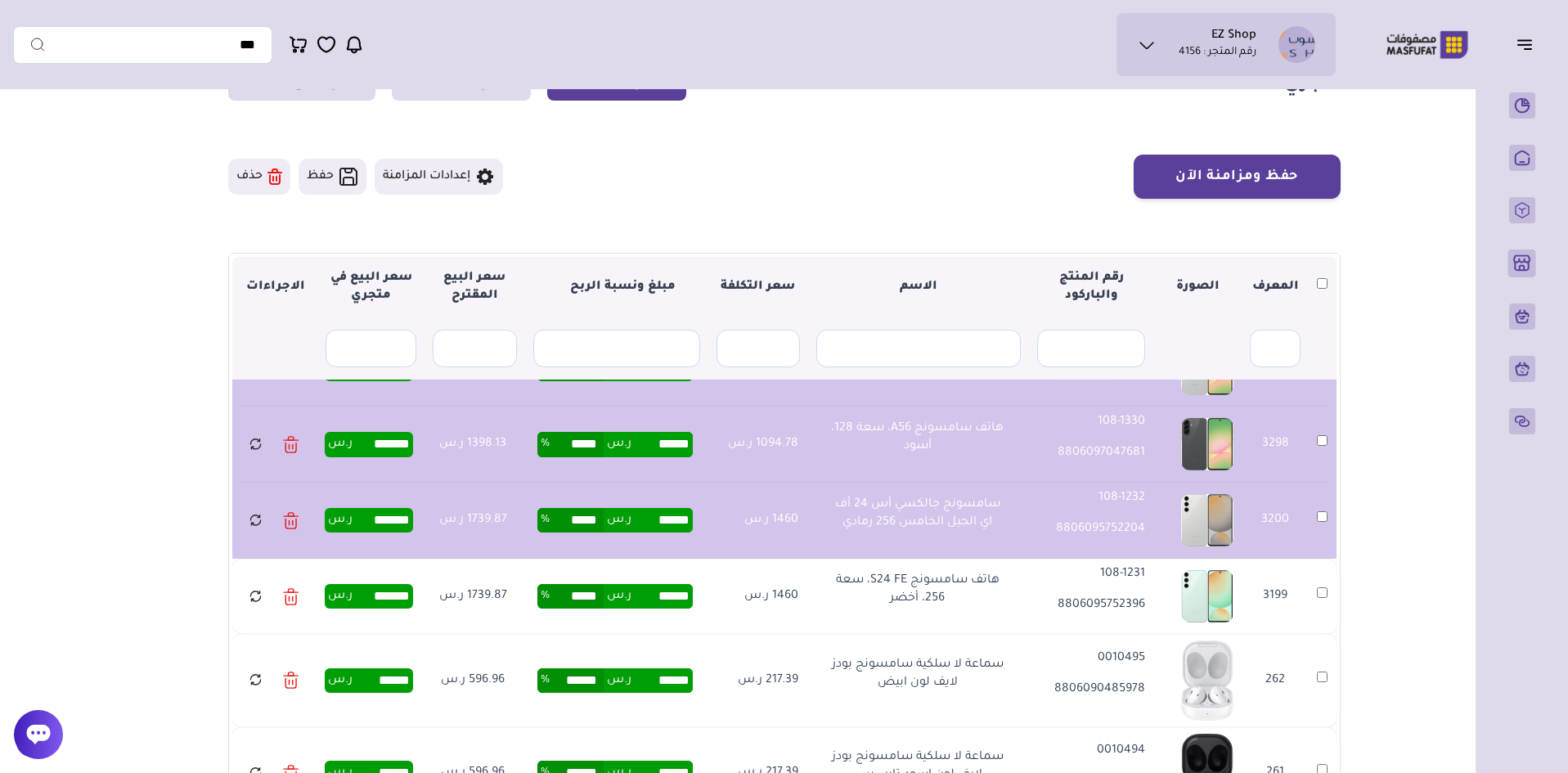
scroll to position [981, 0]
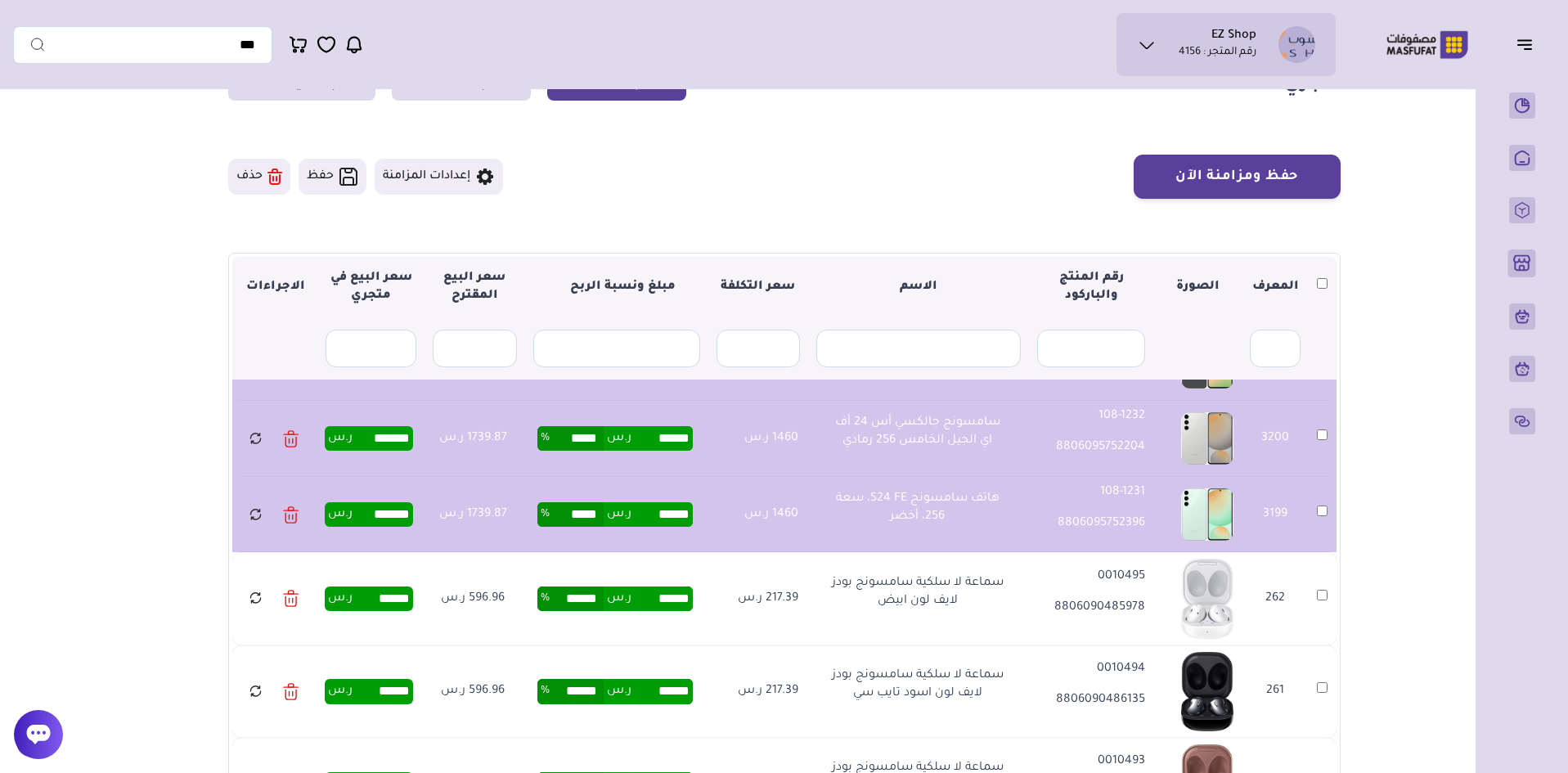
click at [1324, 604] on td "262" at bounding box center [1323, 598] width 28 height 92
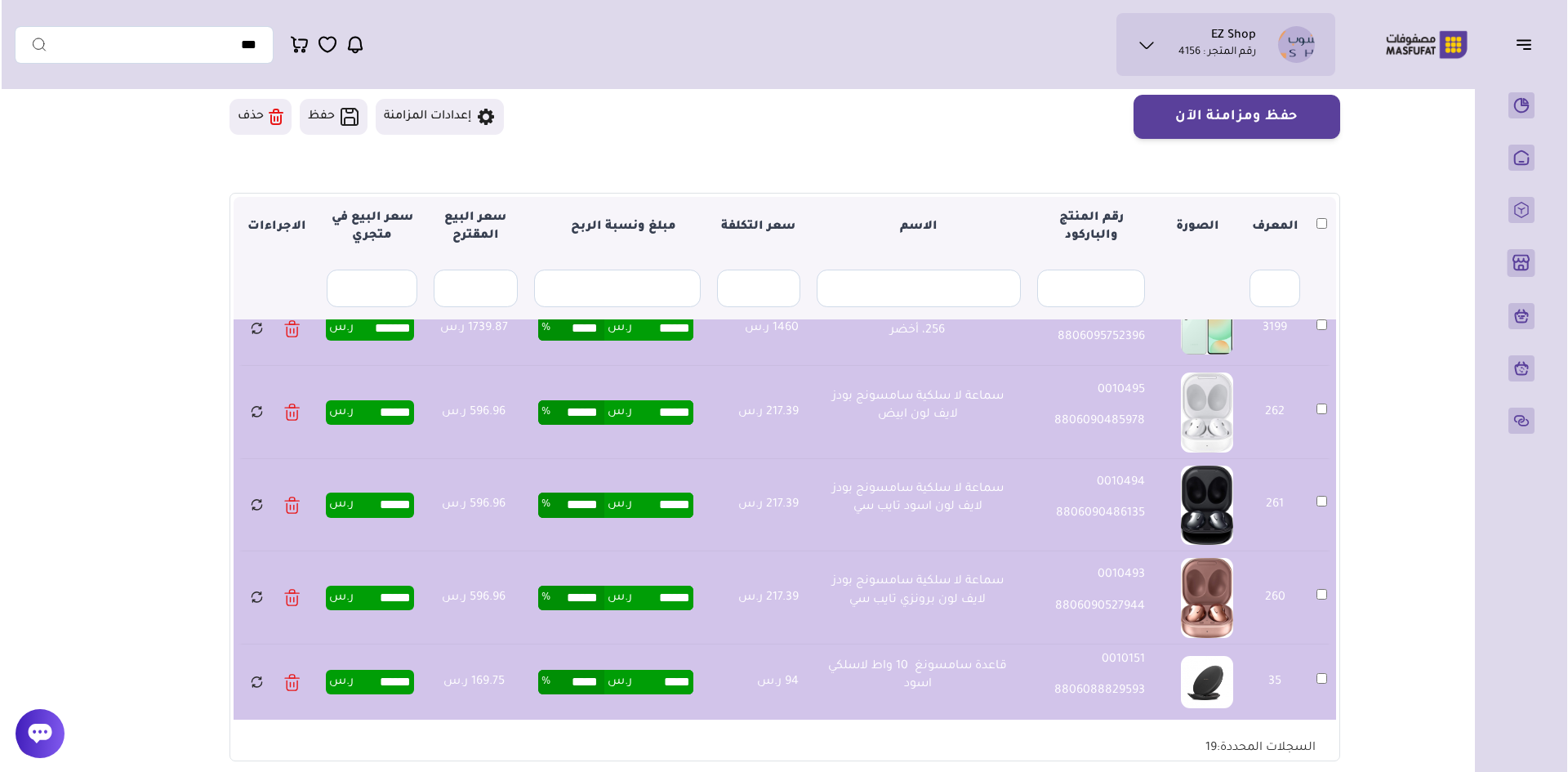
scroll to position [0, 0]
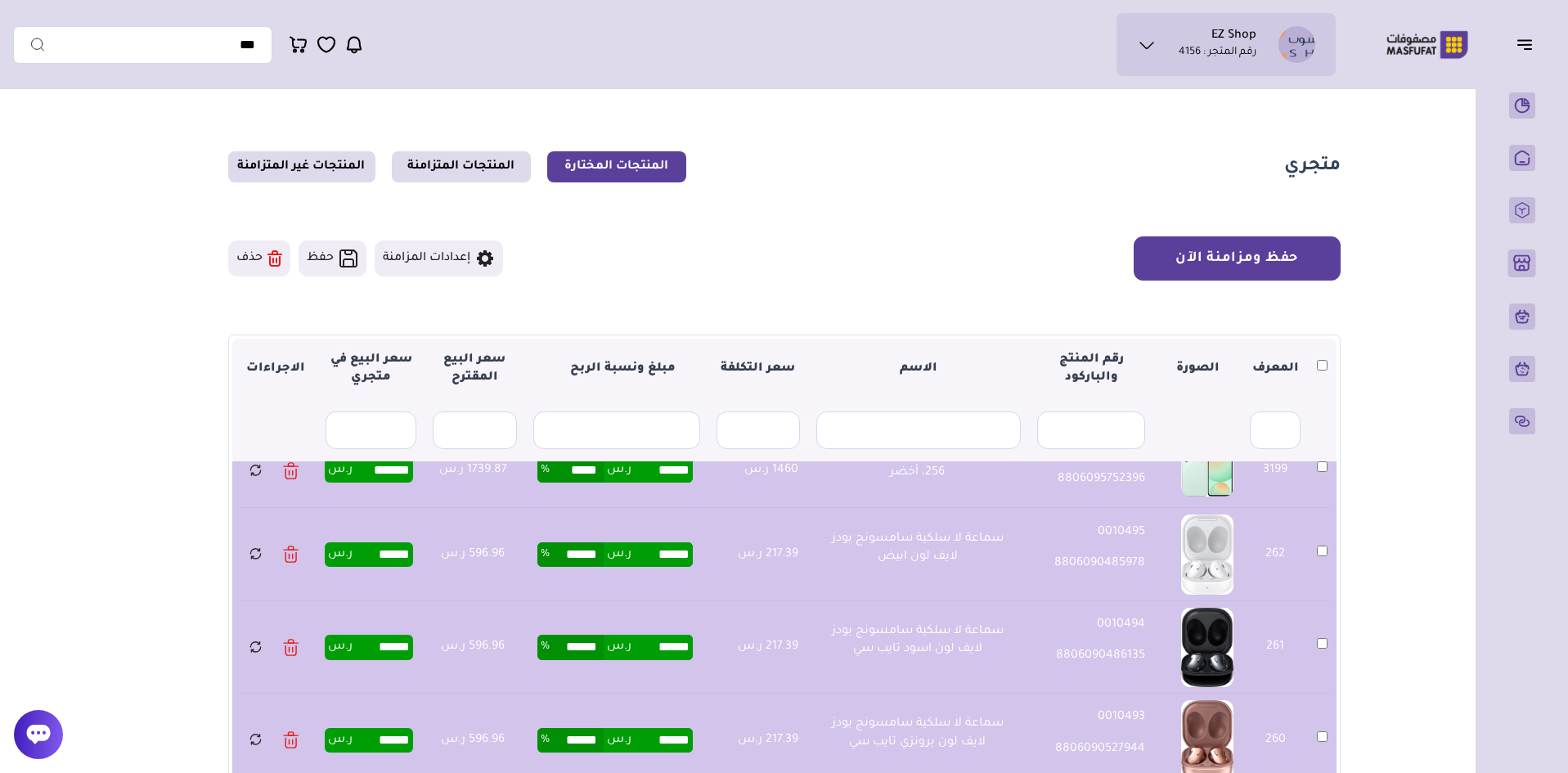
click at [1246, 265] on button "حفظ ومزامنة الآن" at bounding box center [1237, 258] width 207 height 44
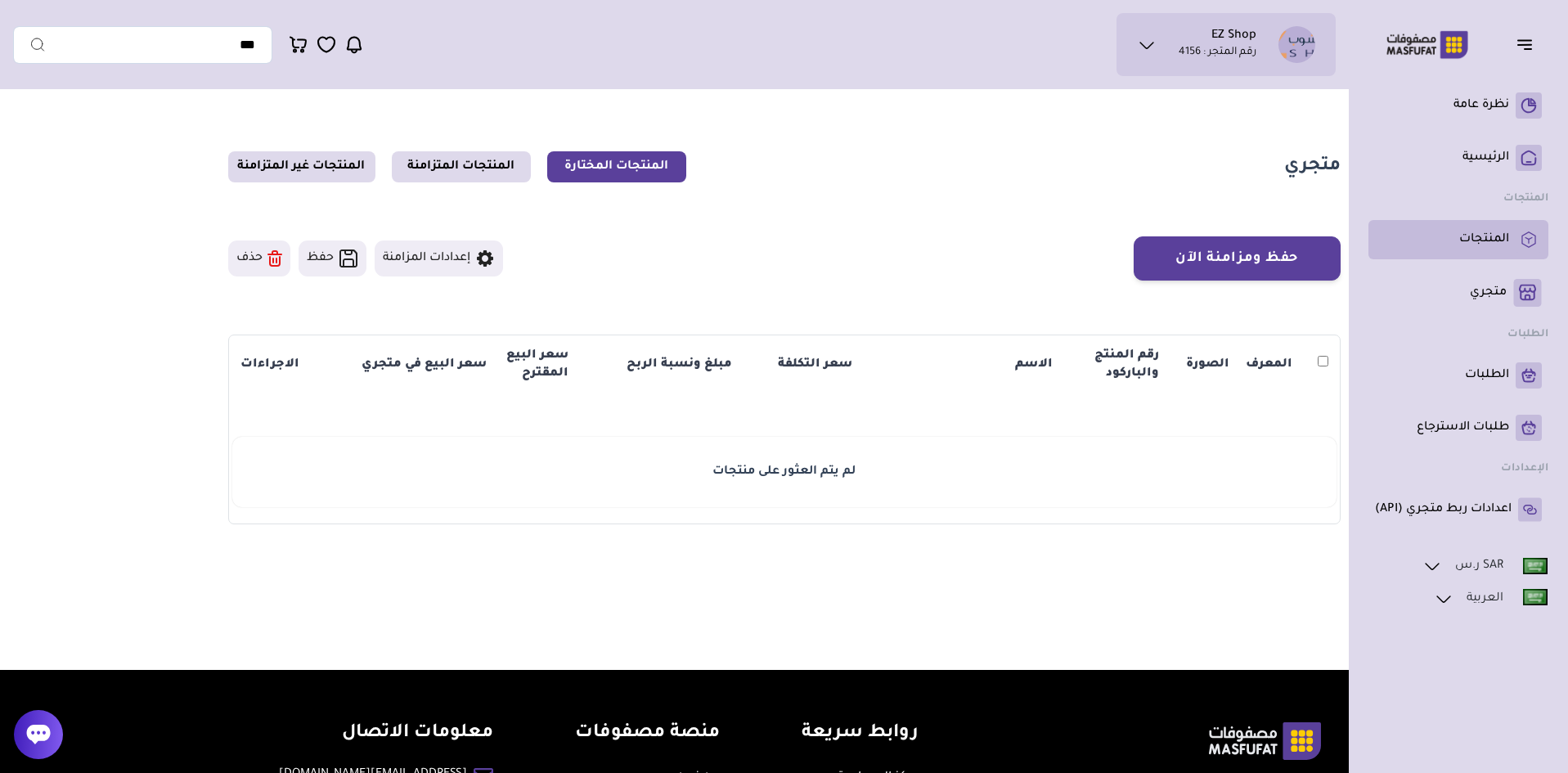
click at [1462, 255] on li "المنتجات" at bounding box center [1458, 239] width 180 height 39
click at [1447, 243] on link "المنتجات" at bounding box center [1458, 240] width 167 height 27
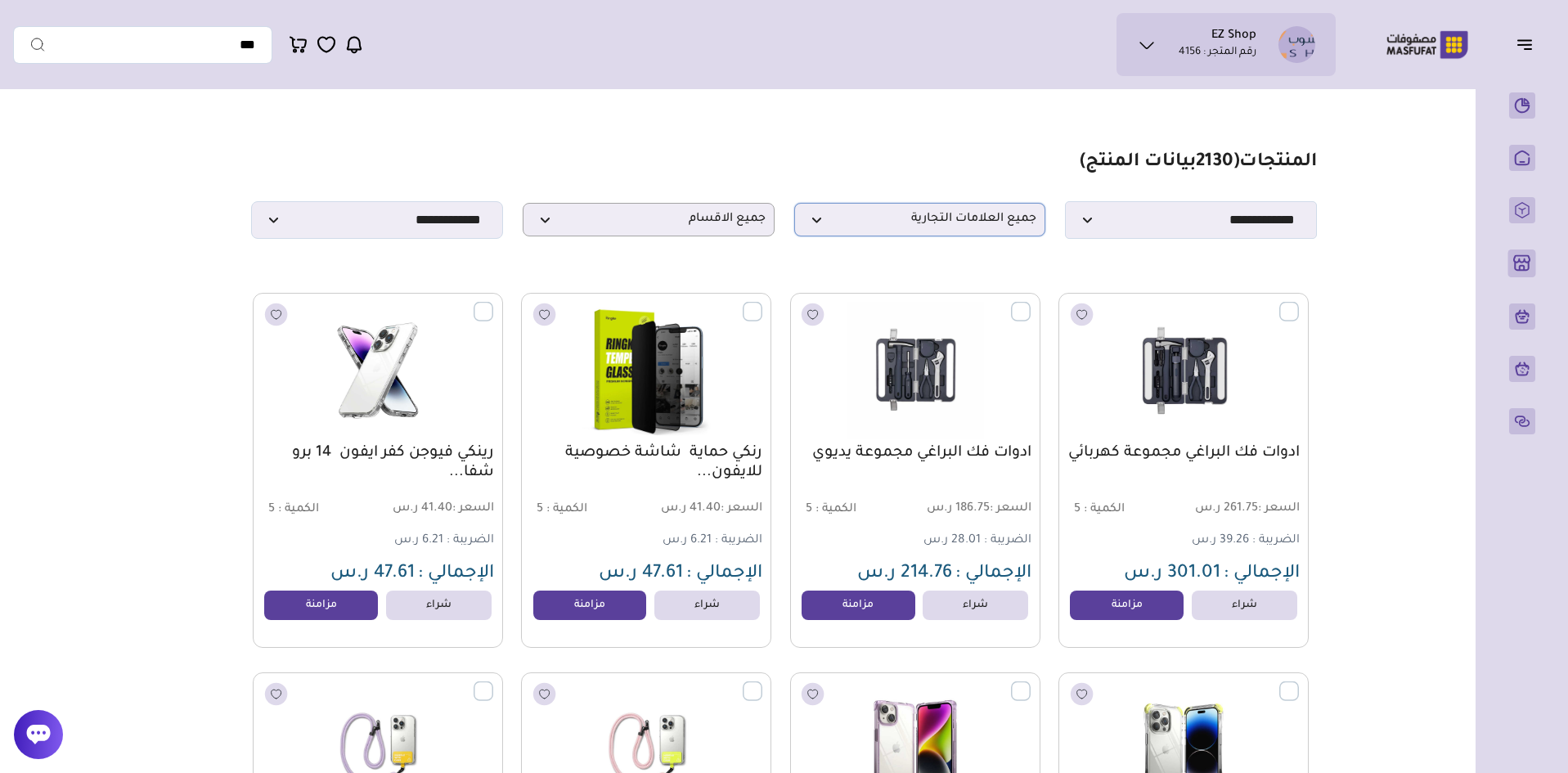
click at [985, 224] on span "جميع العلامات التجارية" at bounding box center [920, 219] width 234 height 16
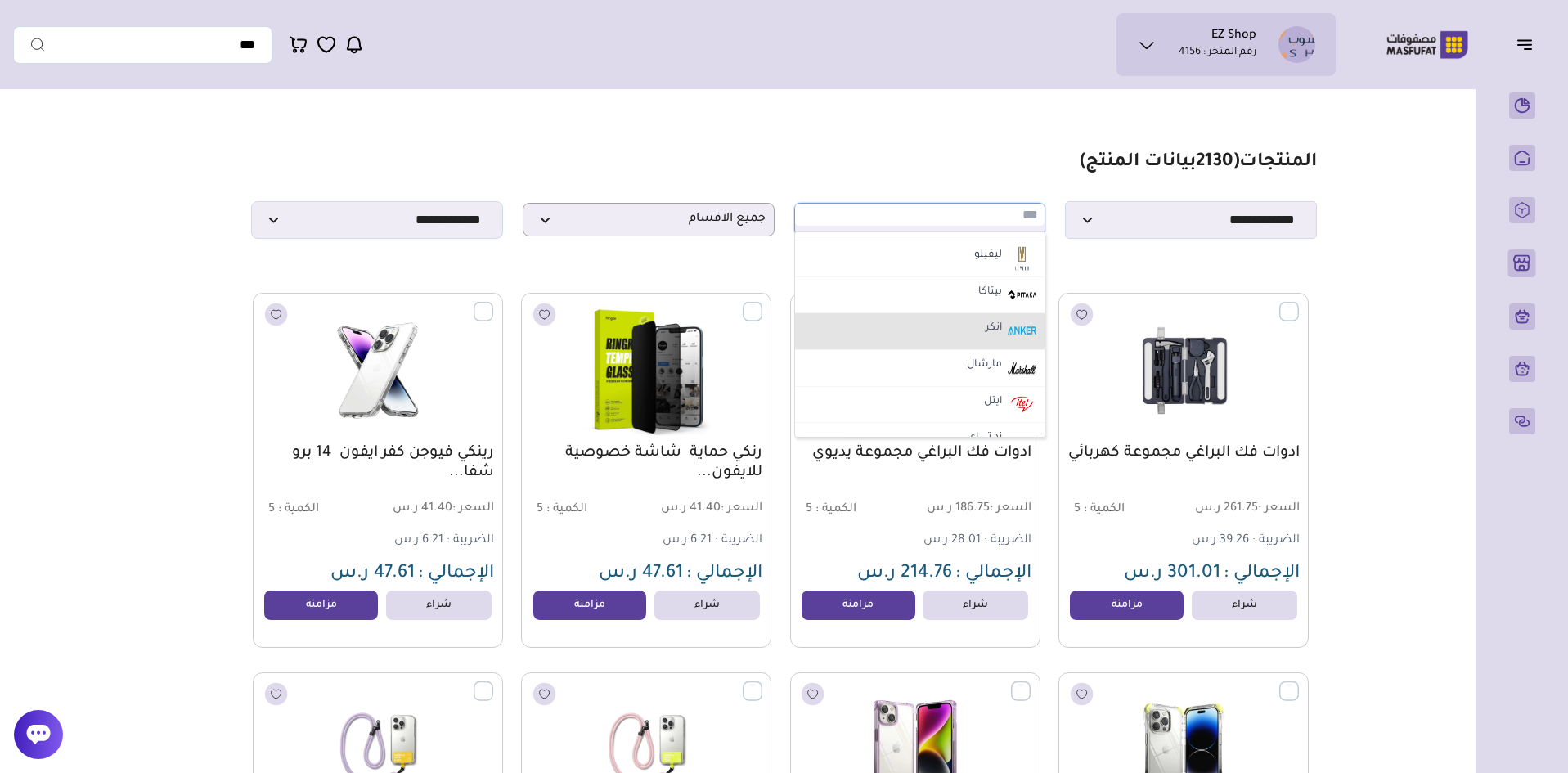
scroll to position [3146, 0]
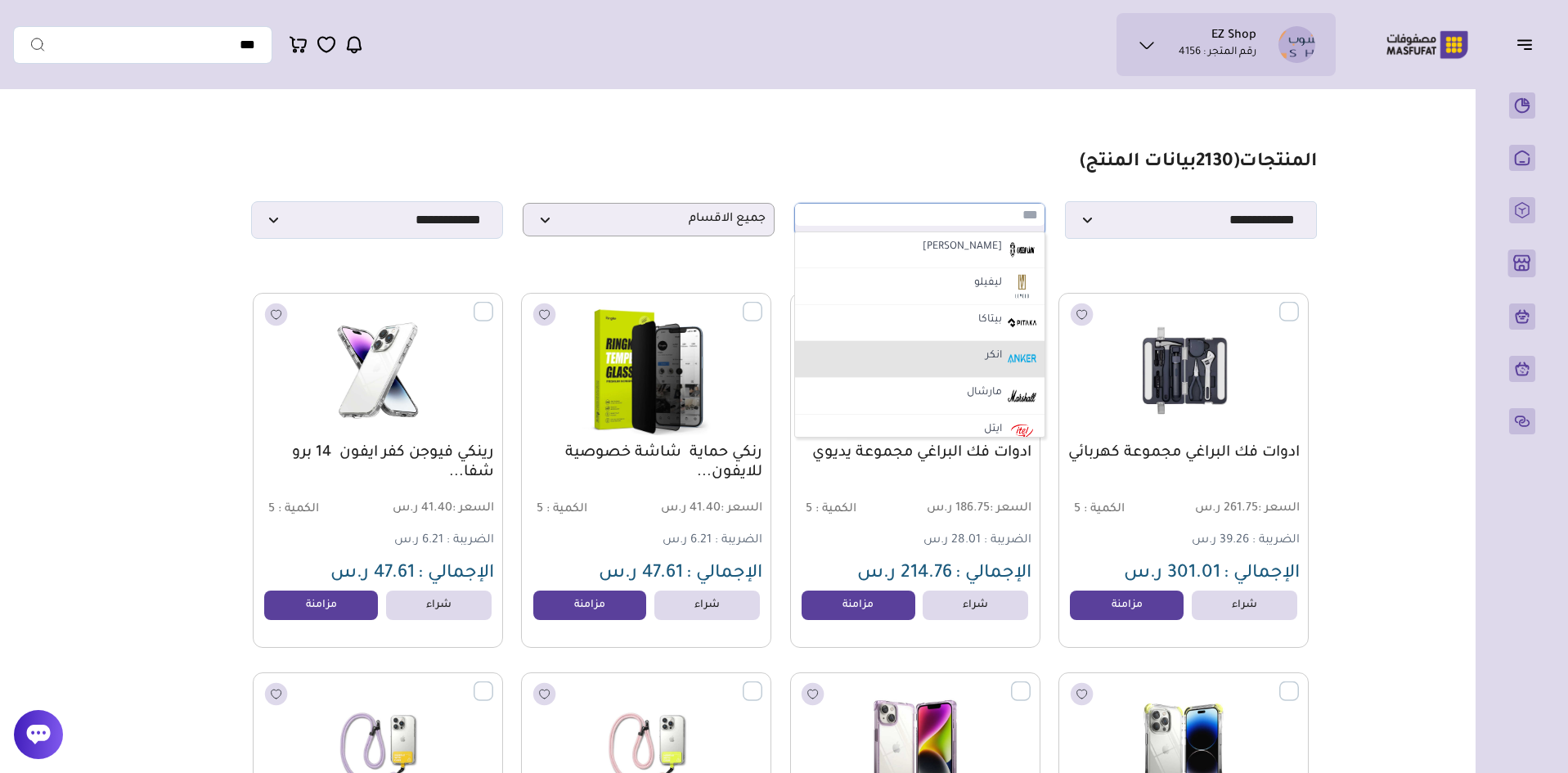
click at [978, 364] on li "انكر" at bounding box center [921, 359] width 251 height 36
select select "*"
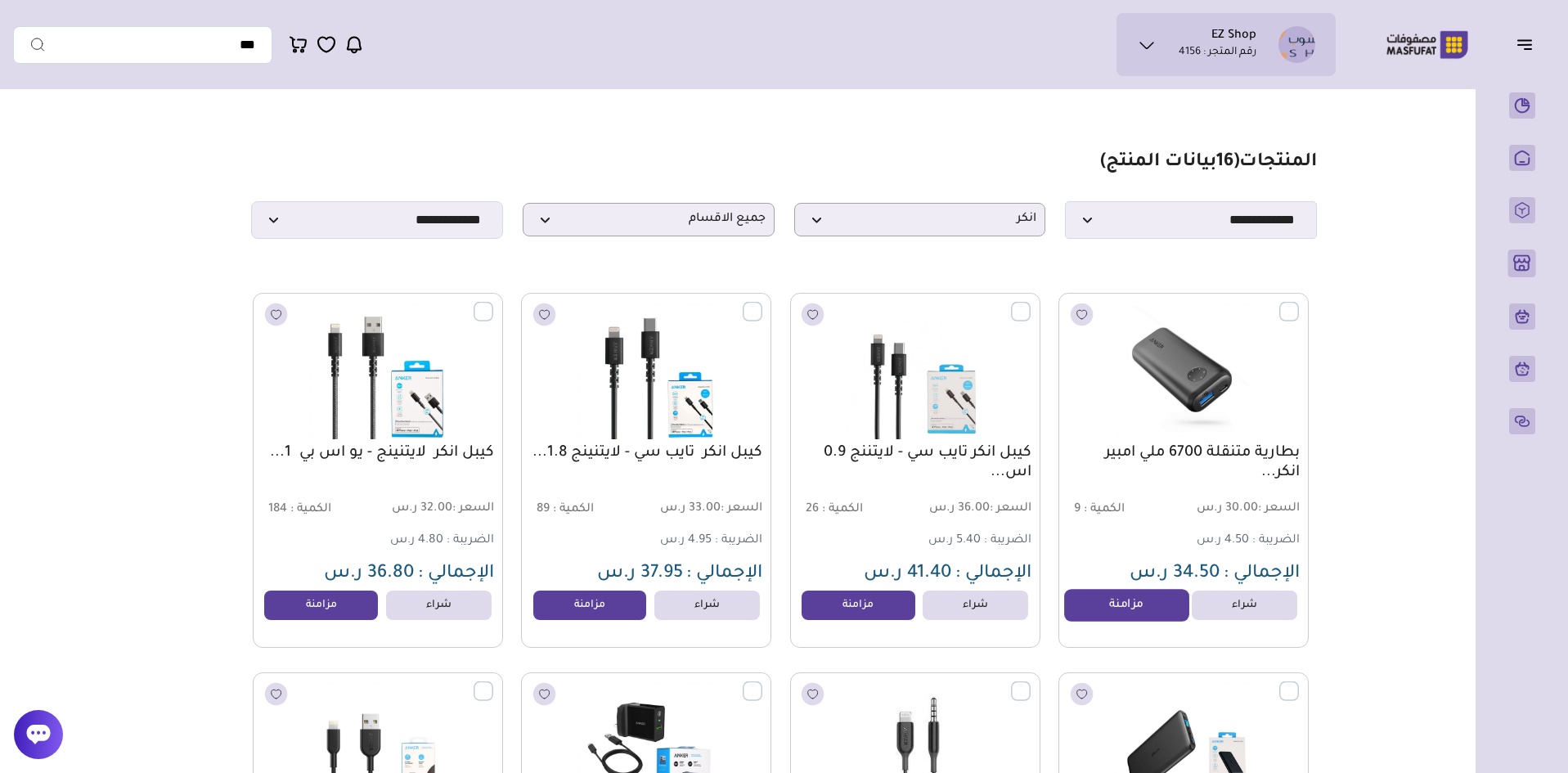
click at [1108, 620] on link "مزامنة" at bounding box center [1127, 605] width 124 height 32
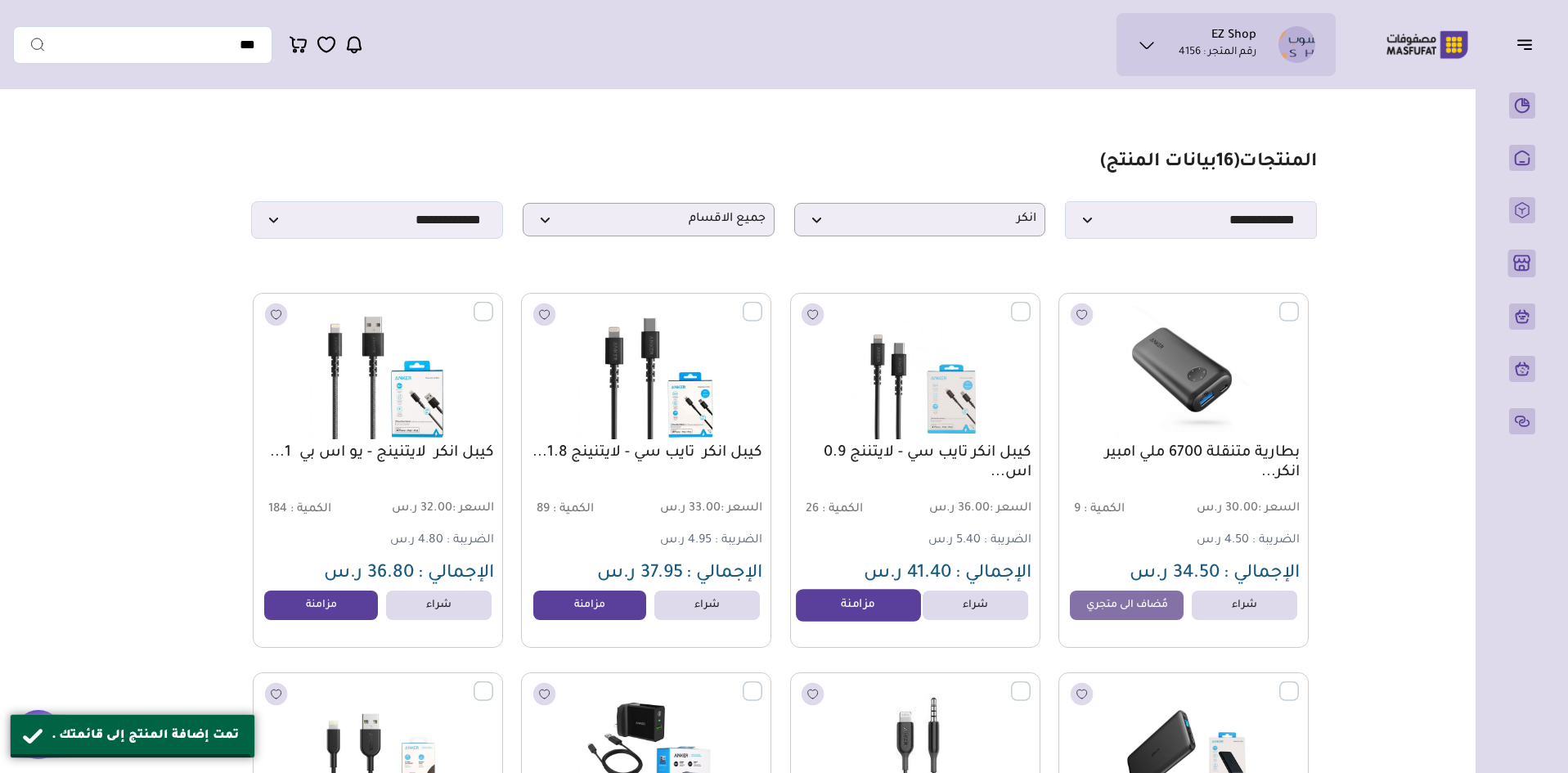
click at [856, 603] on link "مزامنة" at bounding box center [859, 605] width 124 height 32
click at [591, 617] on link "مزامنة" at bounding box center [590, 605] width 124 height 32
click at [305, 607] on link "مزامنة" at bounding box center [322, 605] width 124 height 32
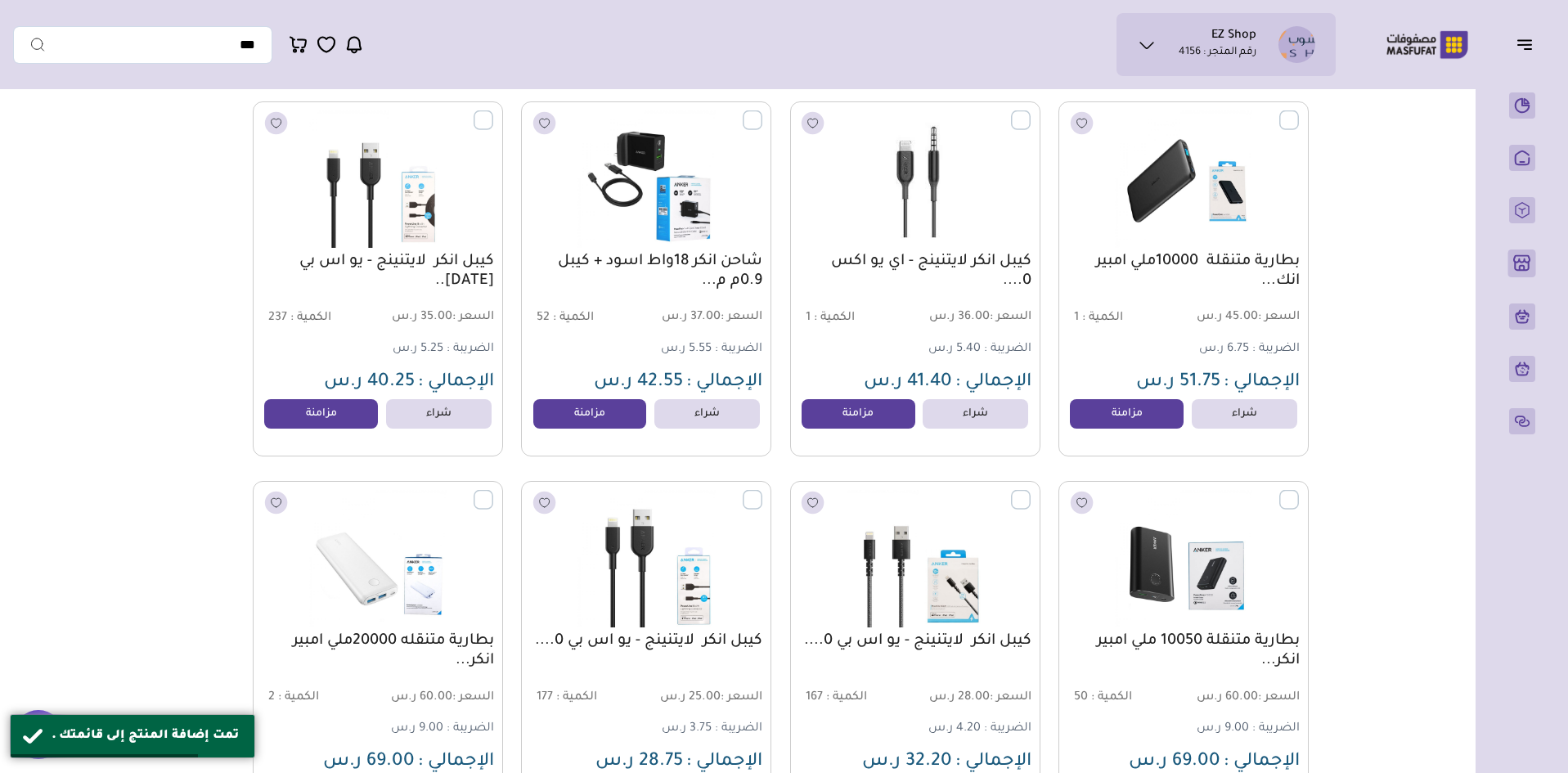
scroll to position [572, 0]
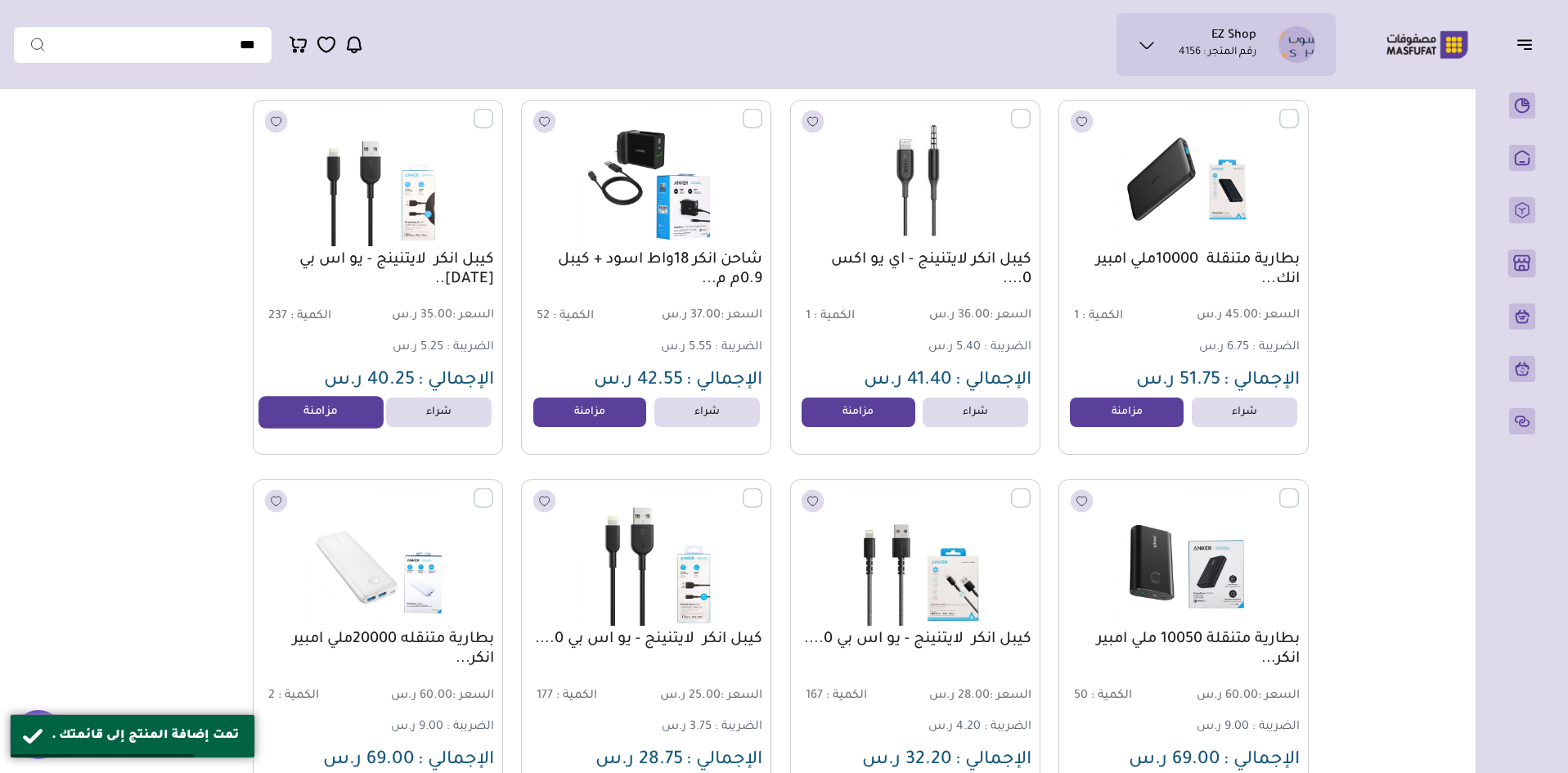
click at [309, 426] on link "مزامنة" at bounding box center [322, 411] width 124 height 32
click at [615, 417] on link "مزامنة" at bounding box center [590, 411] width 124 height 32
click at [863, 419] on link "مزامنة" at bounding box center [859, 411] width 124 height 32
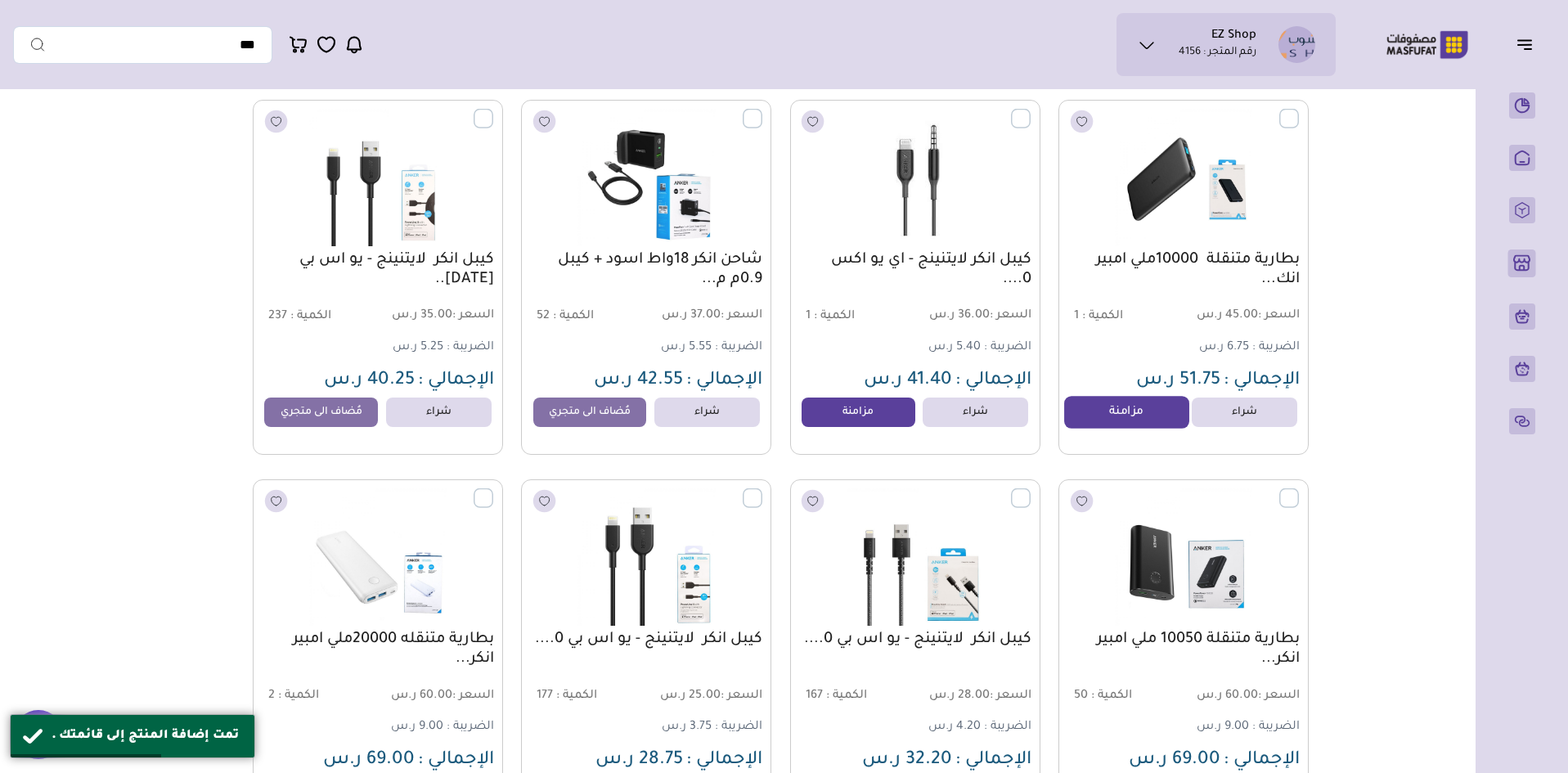
click at [1113, 413] on link "مزامنة" at bounding box center [1127, 411] width 124 height 32
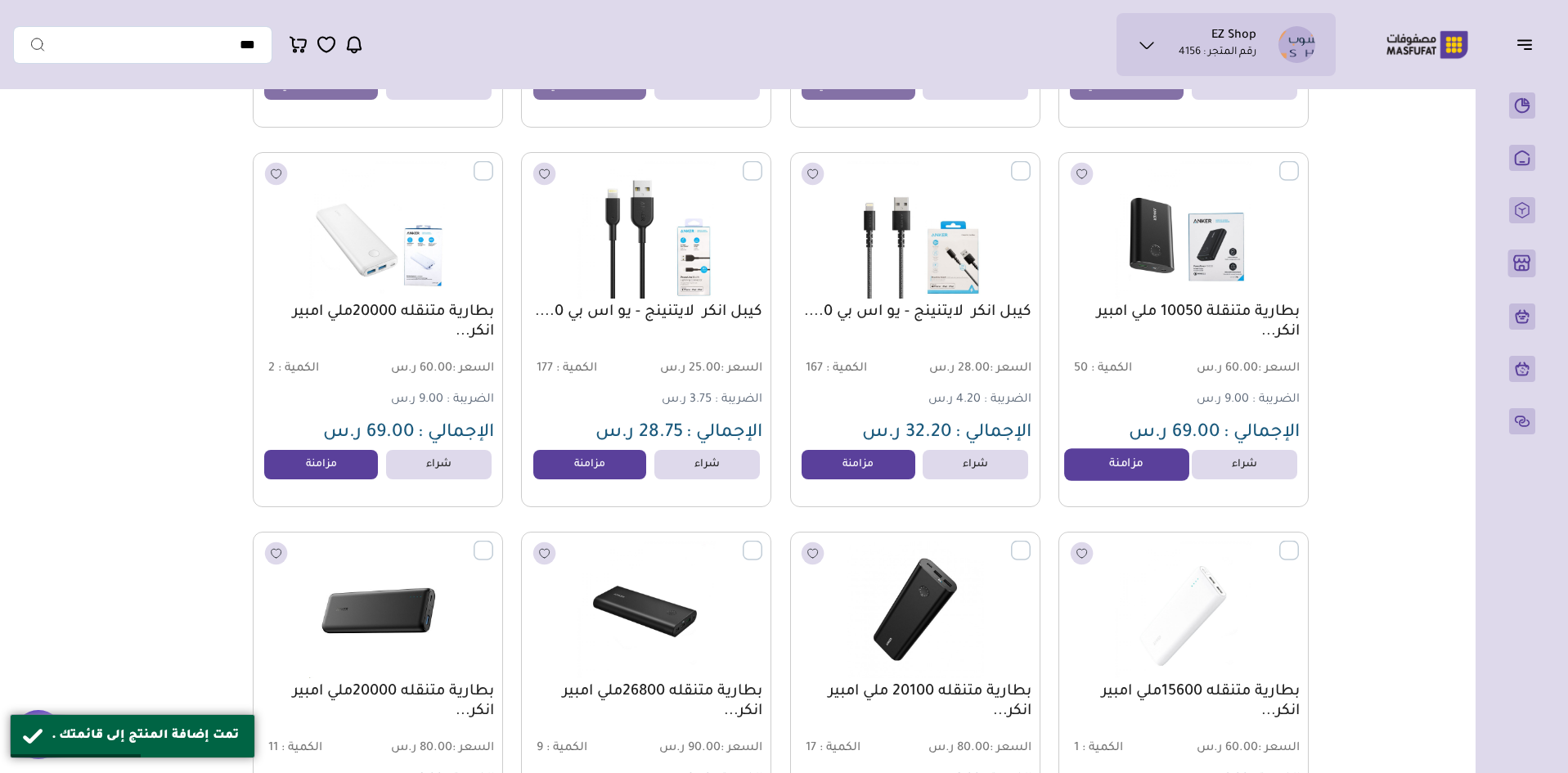
click at [1114, 473] on link "مزامنة" at bounding box center [1127, 464] width 124 height 32
click at [839, 472] on link "مزامنة" at bounding box center [859, 464] width 124 height 32
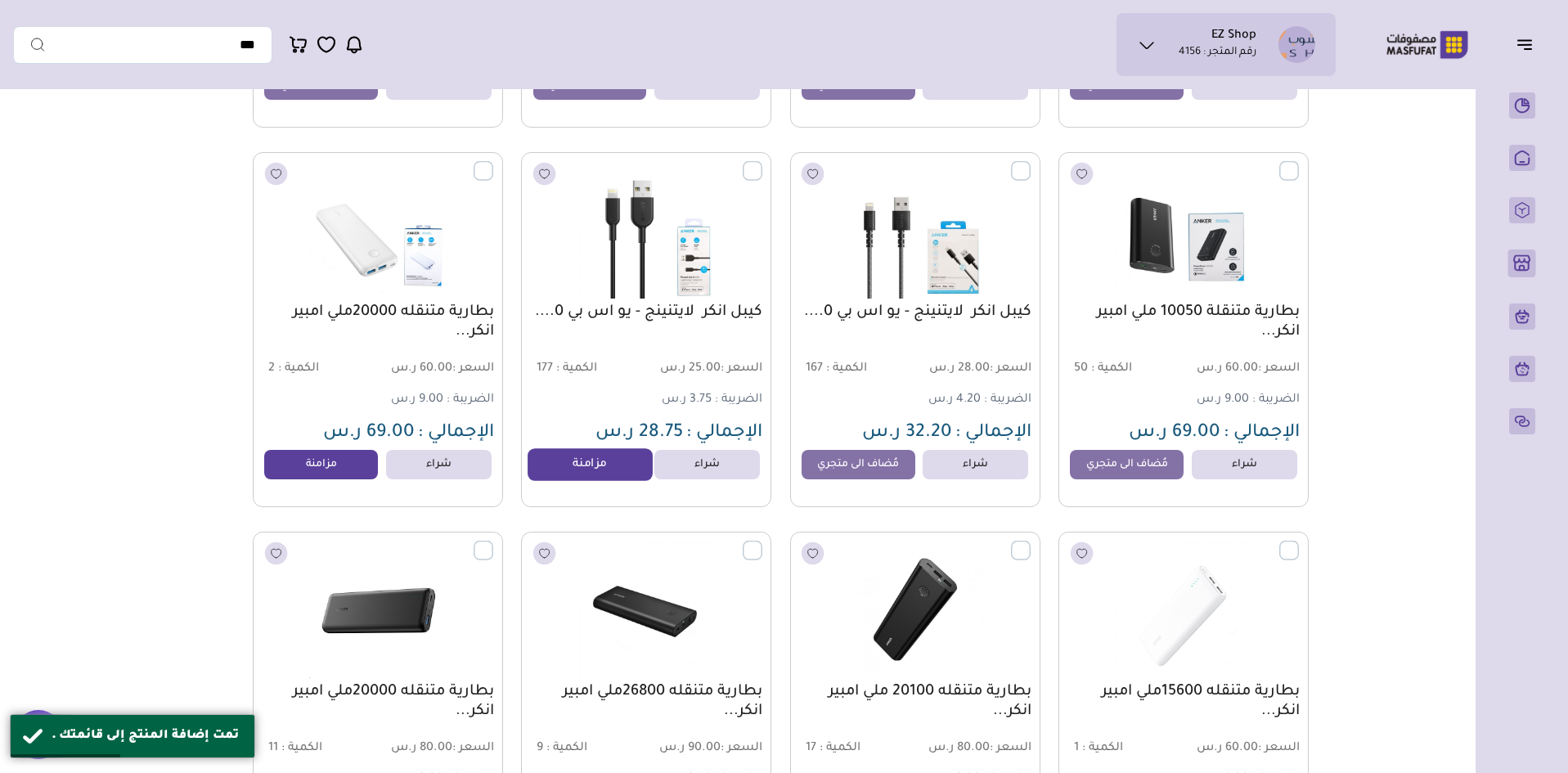
click at [580, 474] on link "مزامنة" at bounding box center [590, 464] width 124 height 32
click at [304, 470] on link "مزامنة" at bounding box center [322, 464] width 124 height 32
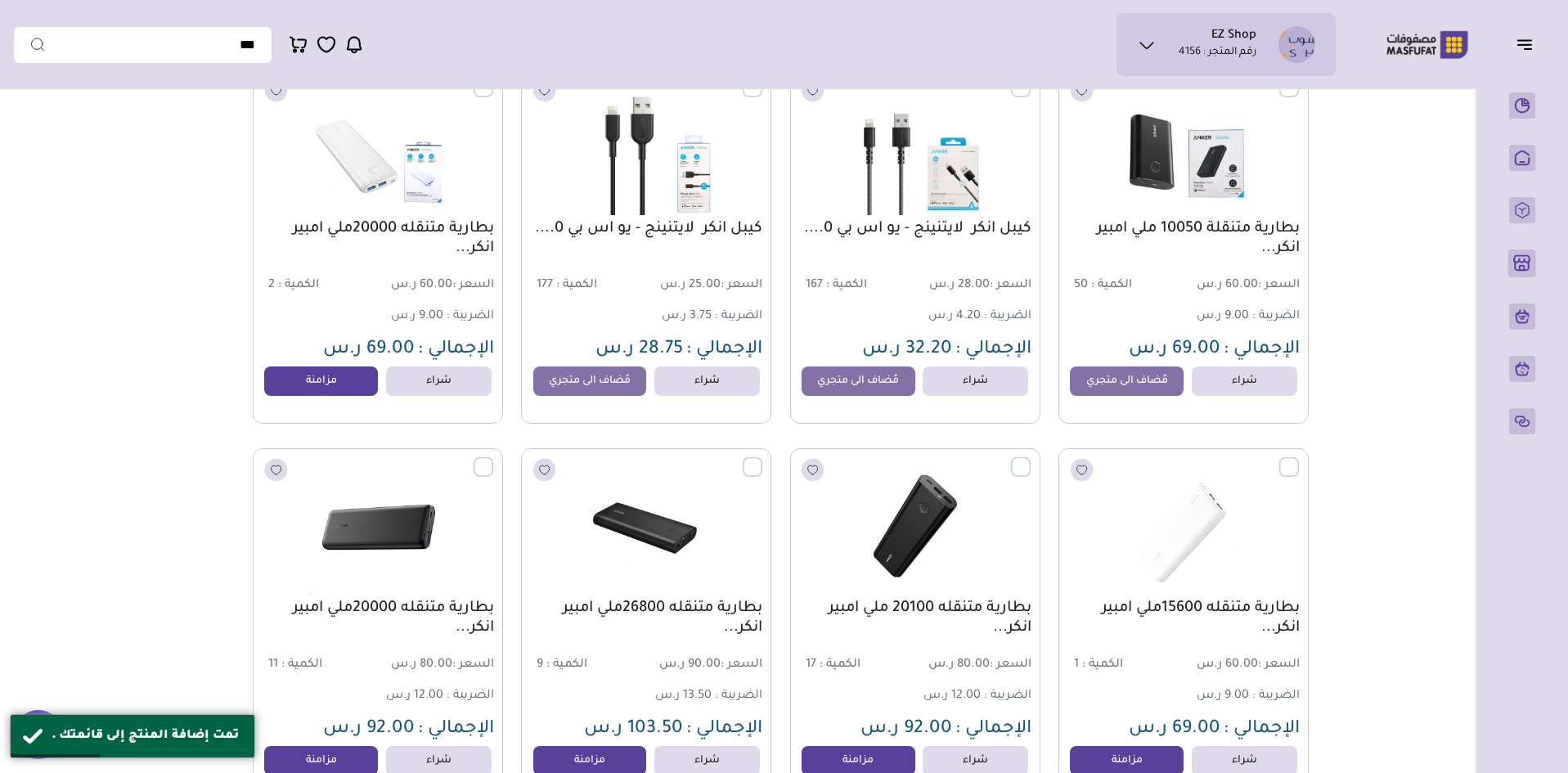
scroll to position [1145, 0]
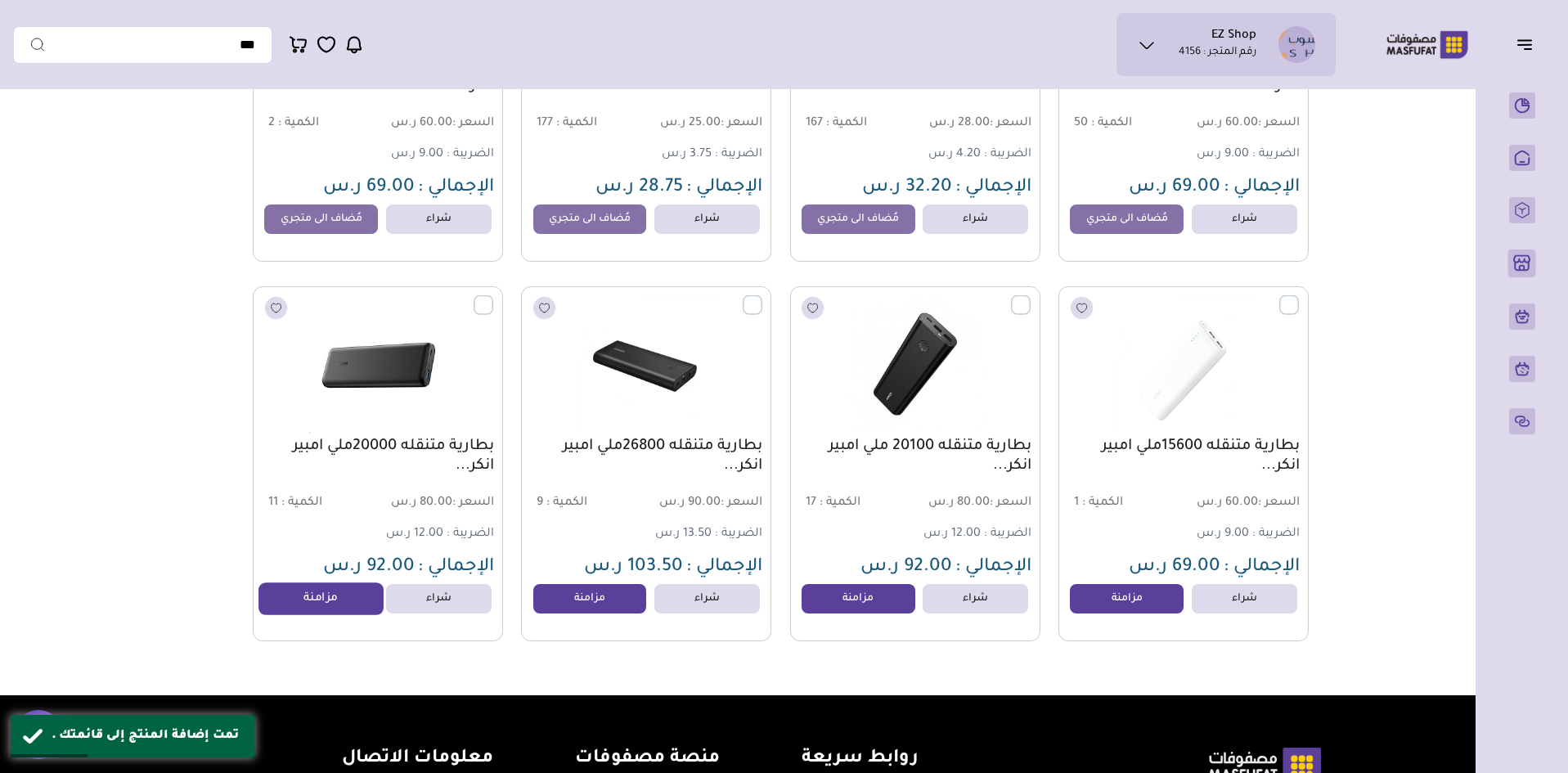
click at [318, 610] on link "مزامنة" at bounding box center [322, 598] width 124 height 32
click at [593, 615] on link "مزامنة" at bounding box center [590, 598] width 124 height 32
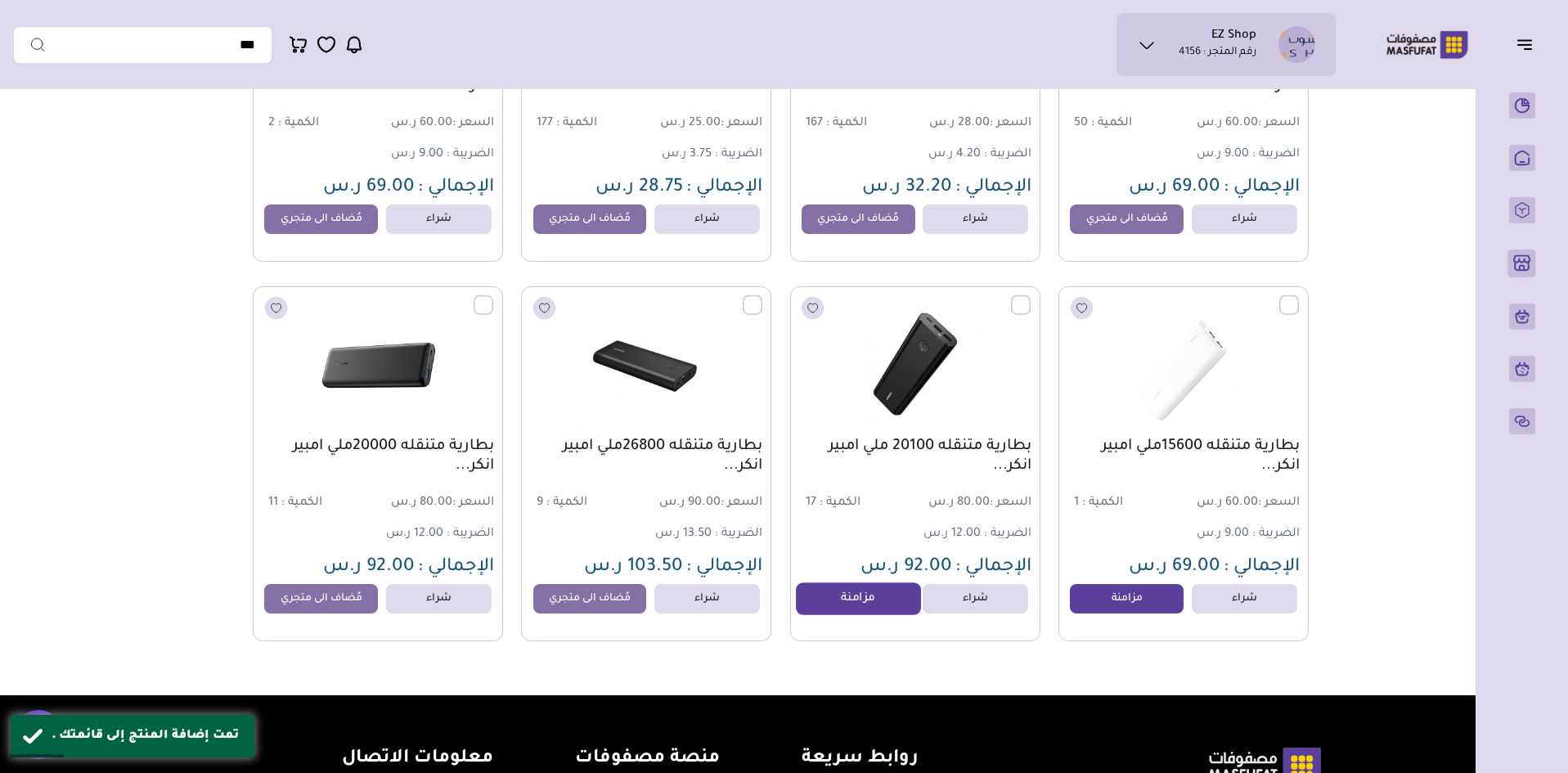
click at [855, 594] on link "مزامنة" at bounding box center [859, 598] width 124 height 32
click at [1114, 600] on link "مزامنة" at bounding box center [1127, 598] width 124 height 32
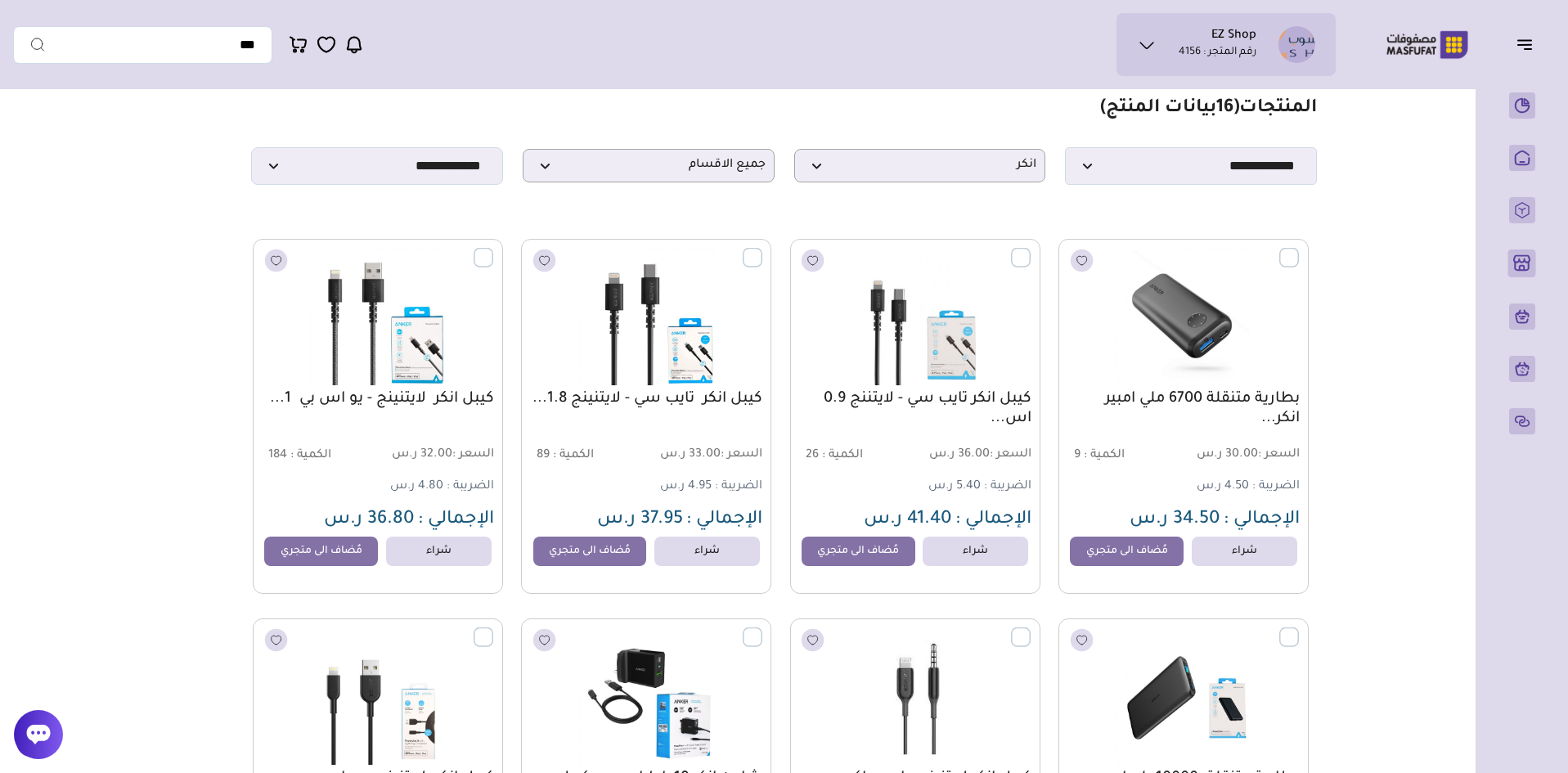
scroll to position [0, 0]
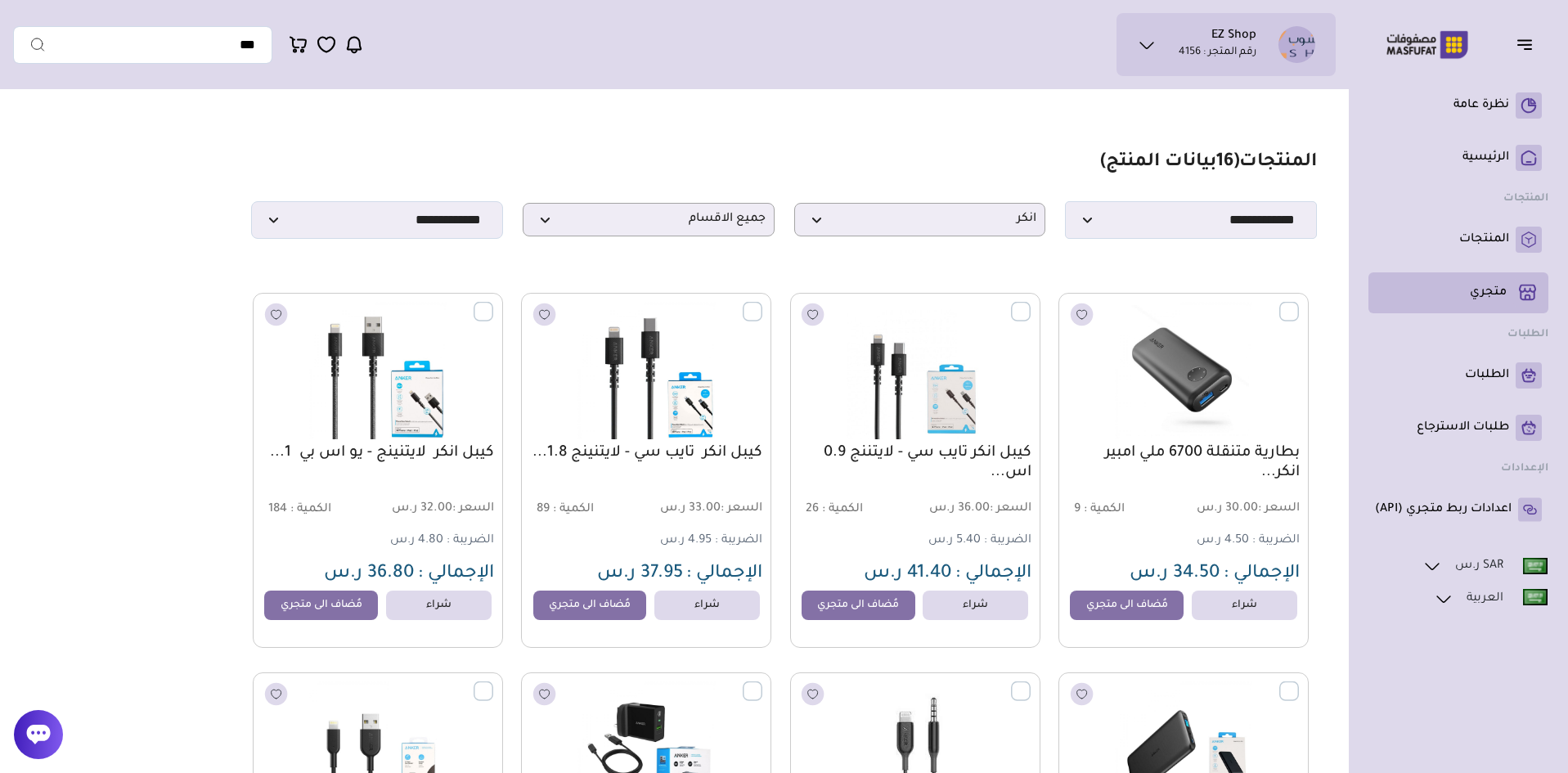
click at [1468, 298] on link "متجري ( 0 )" at bounding box center [1458, 293] width 167 height 28
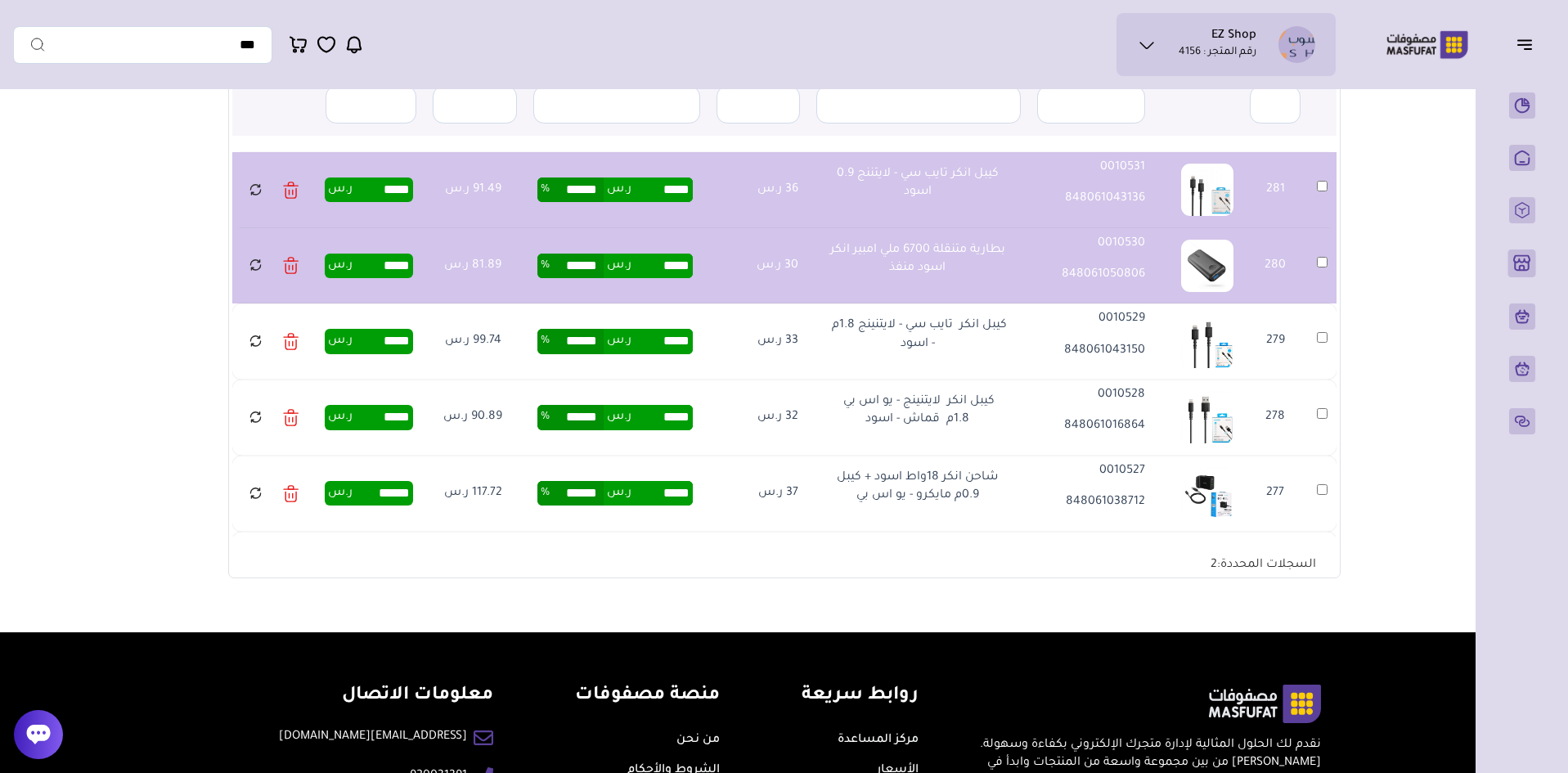
scroll to position [327, 0]
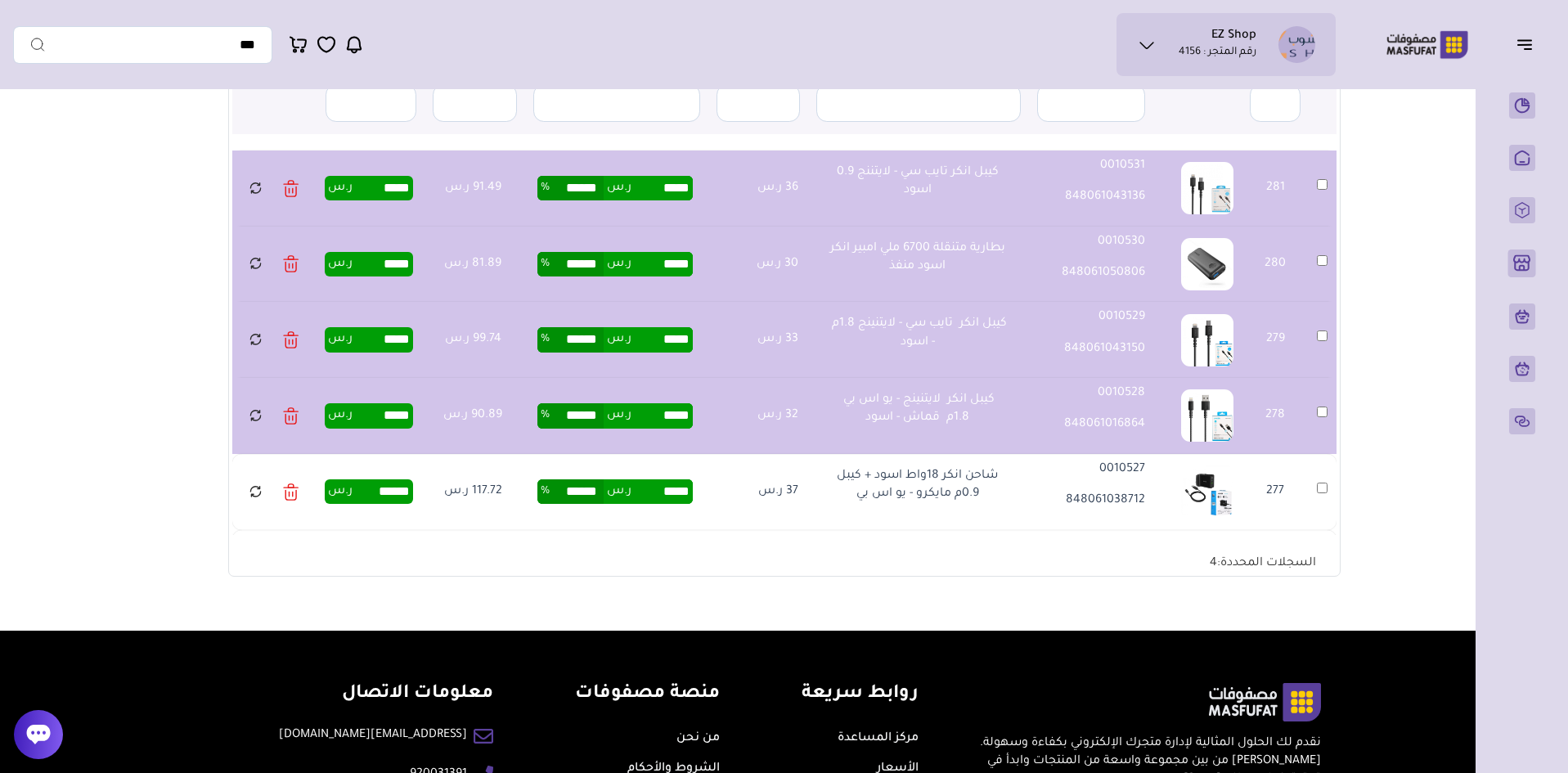
click at [1322, 497] on td "277" at bounding box center [1323, 492] width 28 height 76
click at [1333, 486] on td "277" at bounding box center [1323, 492] width 28 height 76
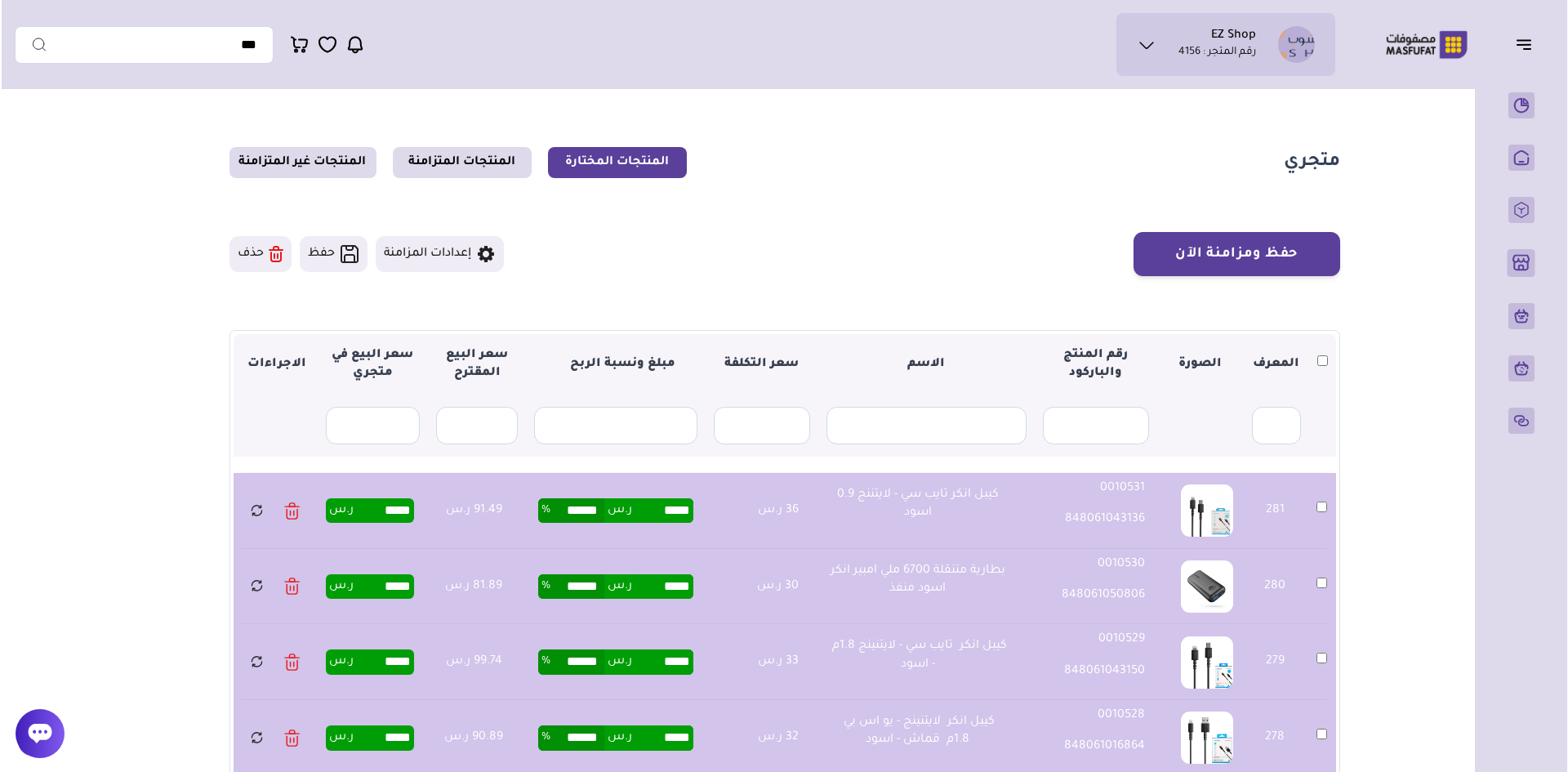
scroll to position [0, 0]
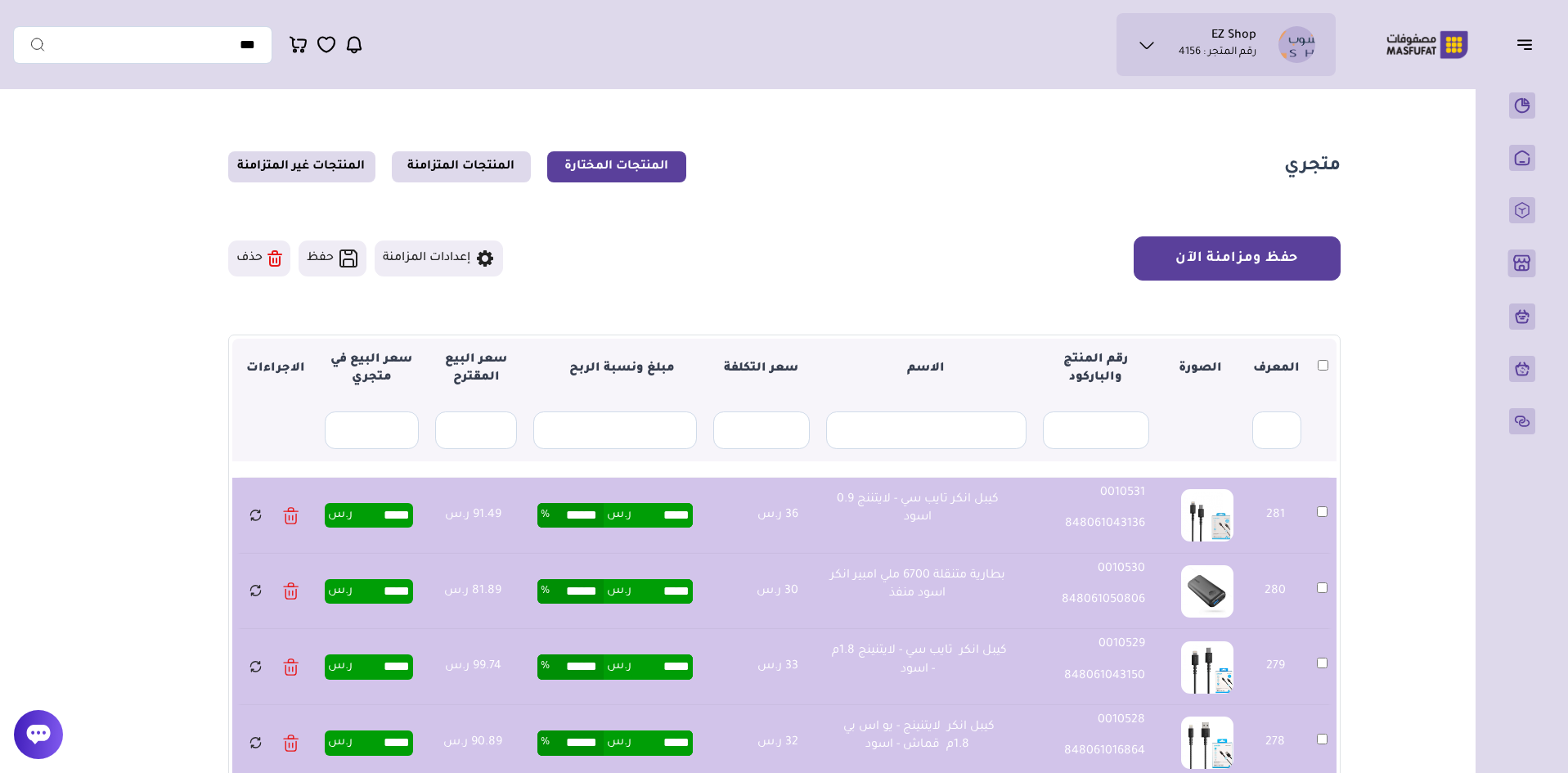
click at [1251, 264] on button "حفظ ومزامنة الآن" at bounding box center [1237, 258] width 207 height 44
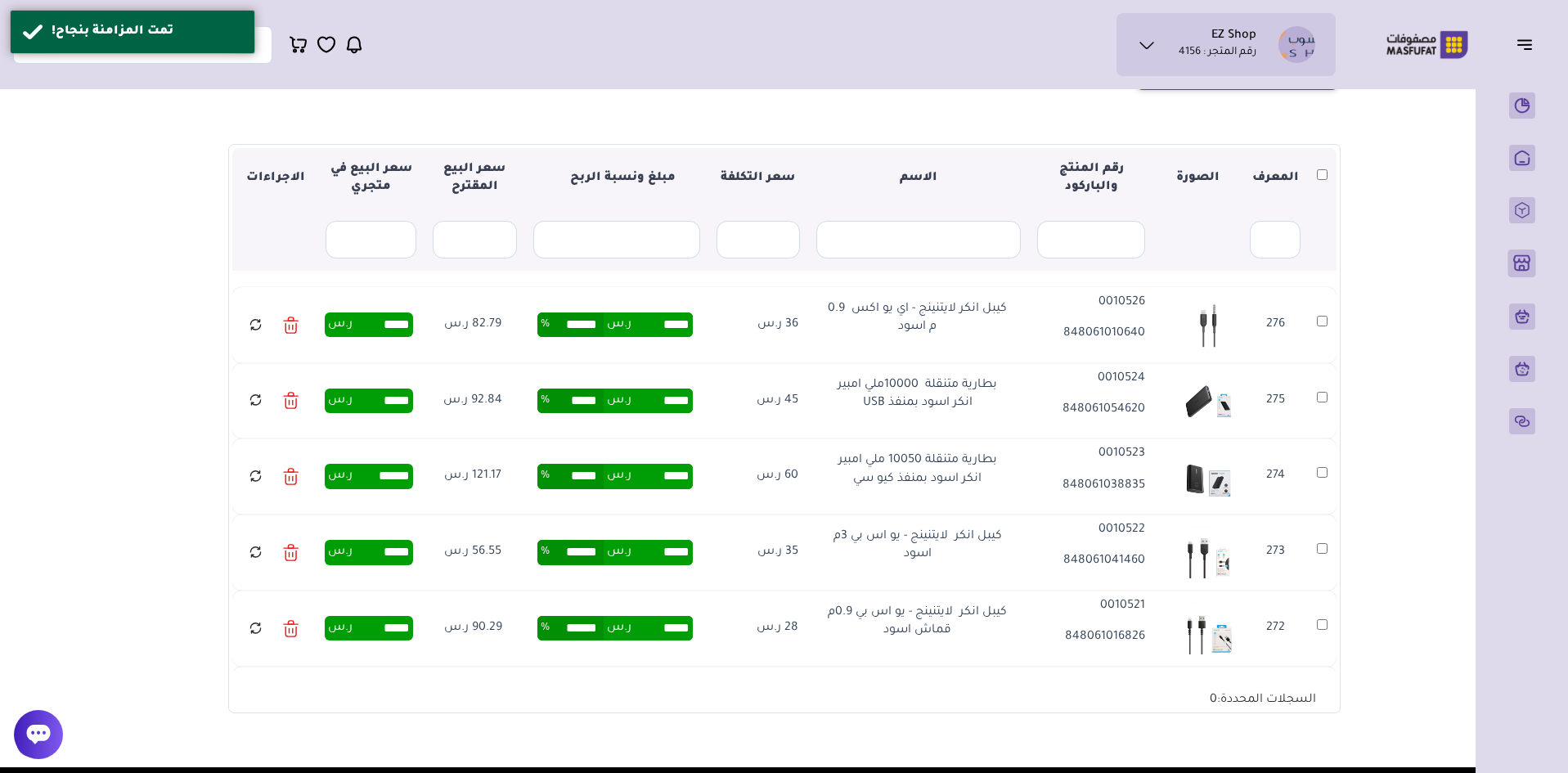
scroll to position [246, 0]
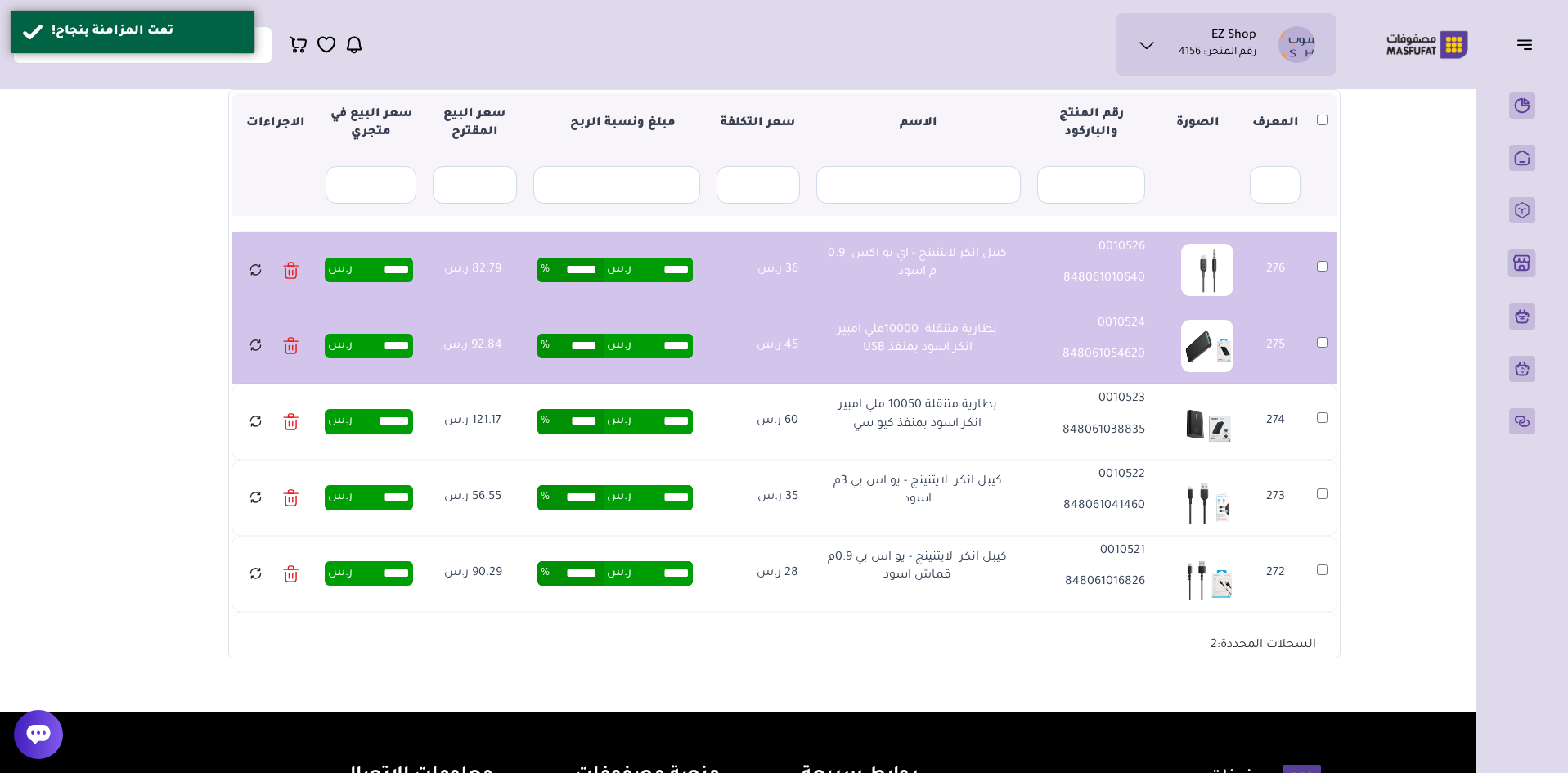
click at [1326, 430] on td "274" at bounding box center [1323, 421] width 28 height 76
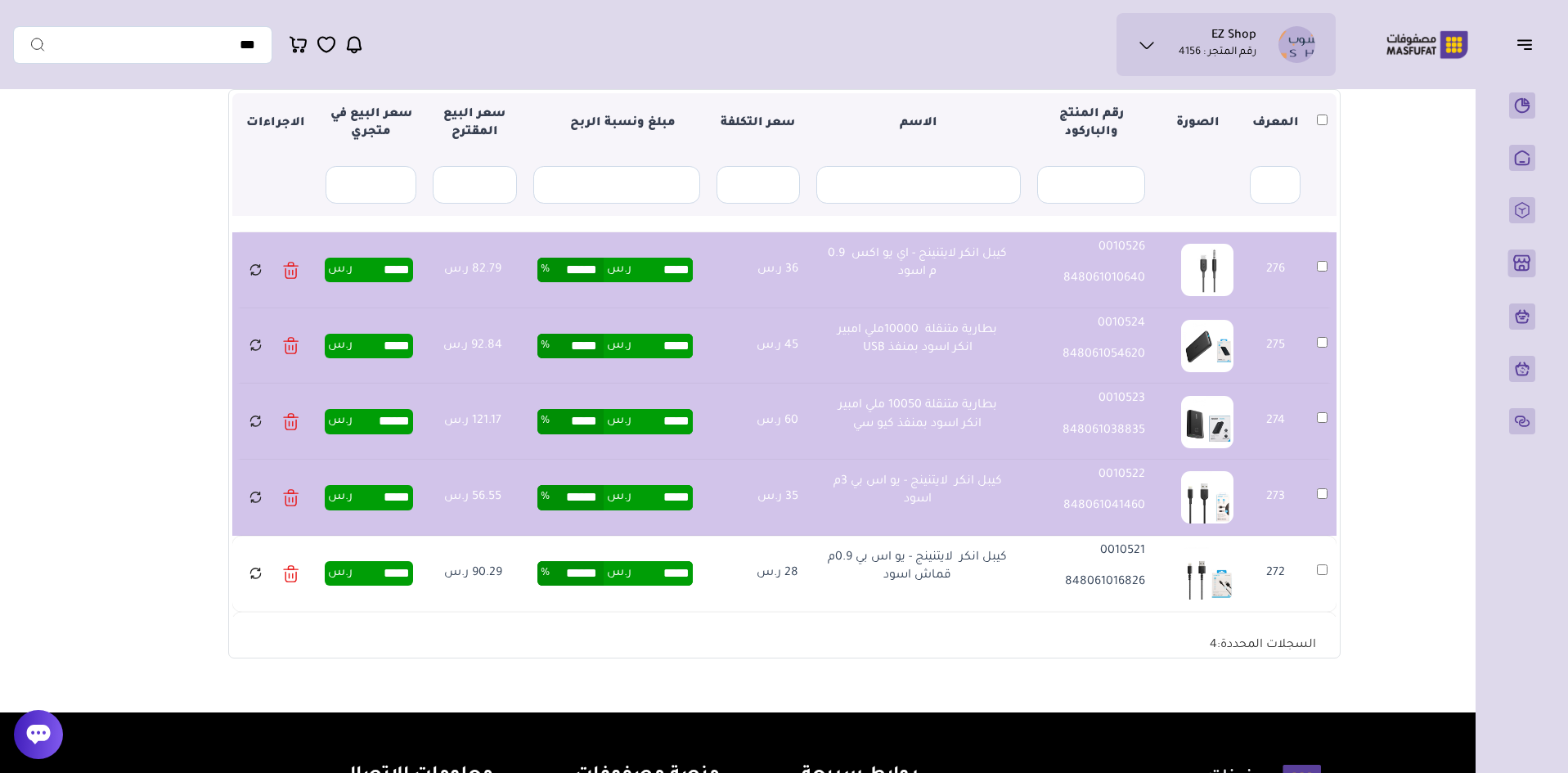
click at [1320, 569] on td "272" at bounding box center [1323, 574] width 28 height 76
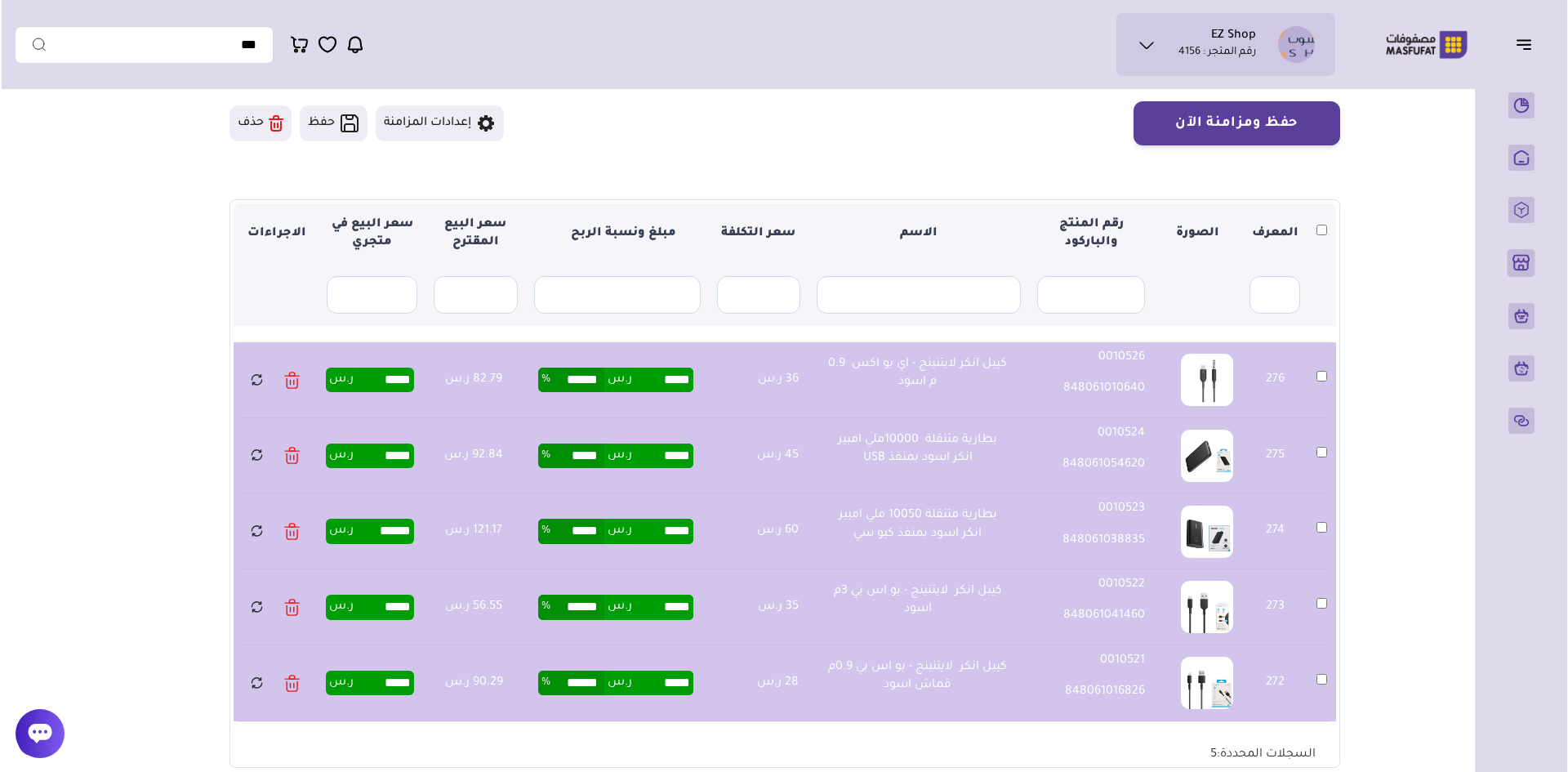
scroll to position [0, 0]
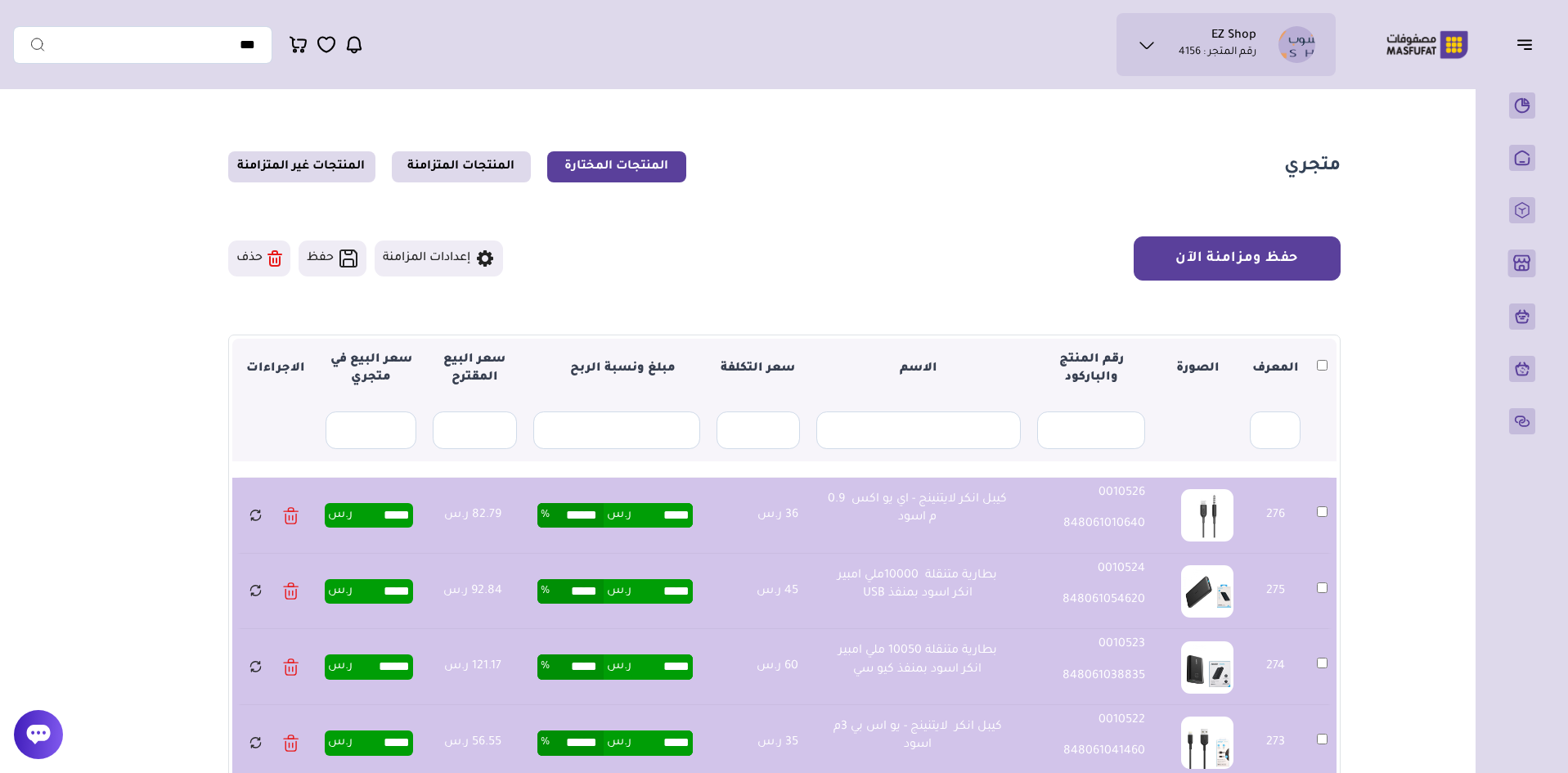
click at [1277, 261] on button "حفظ ومزامنة الآن" at bounding box center [1237, 258] width 207 height 44
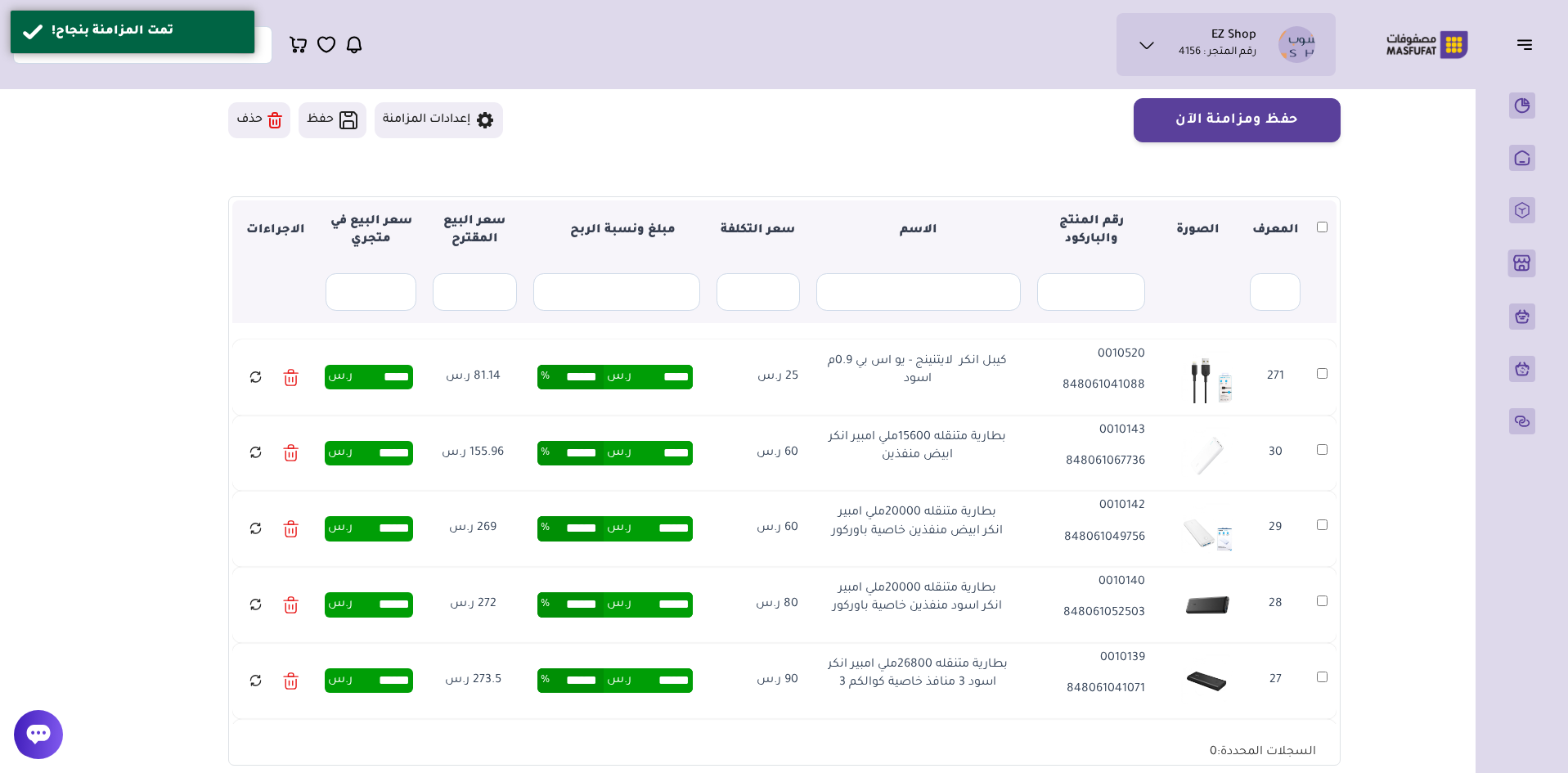
scroll to position [163, 0]
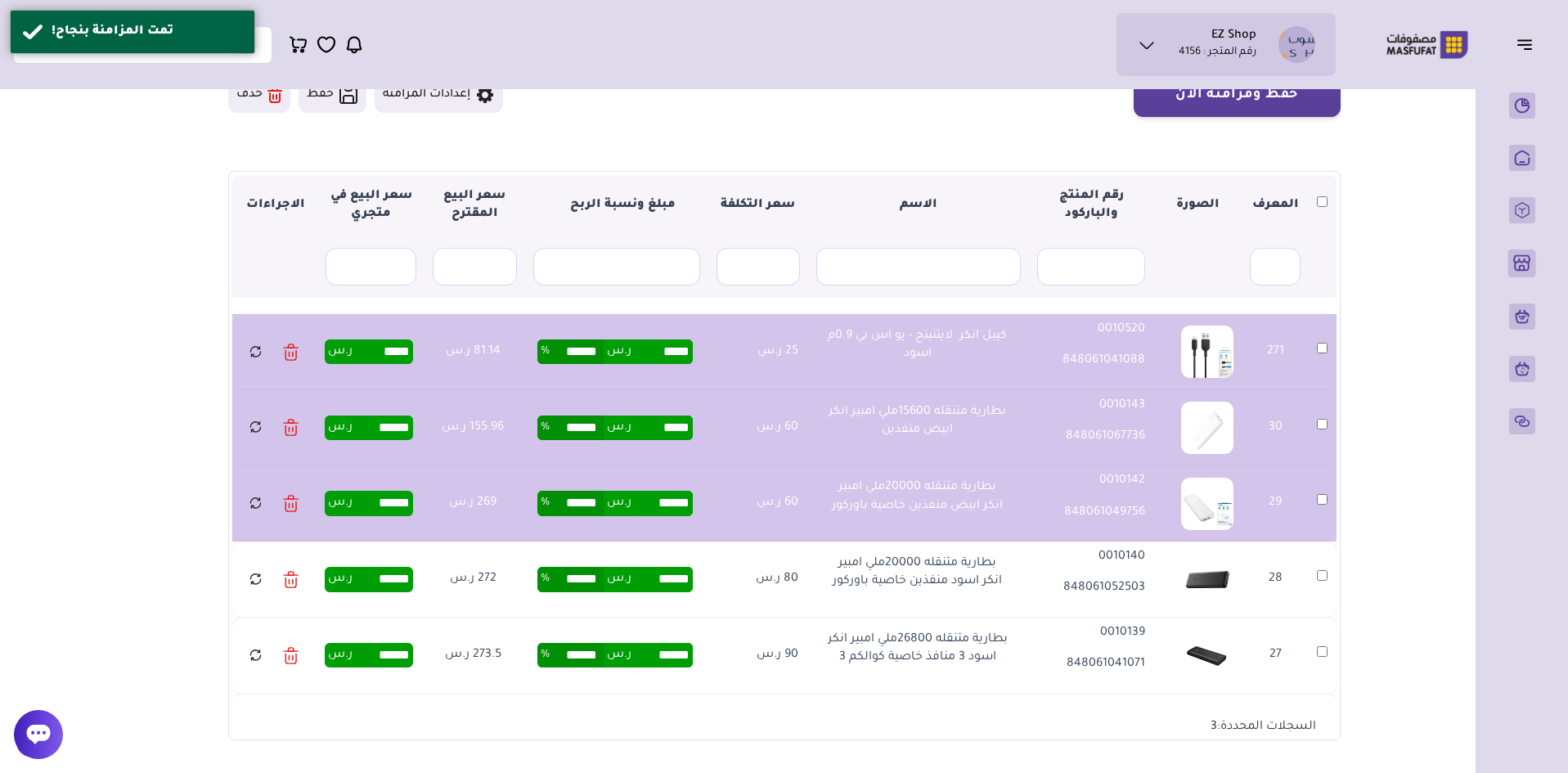
click at [1322, 571] on td "28" at bounding box center [1323, 580] width 28 height 76
click at [1318, 644] on td "27" at bounding box center [1323, 656] width 28 height 76
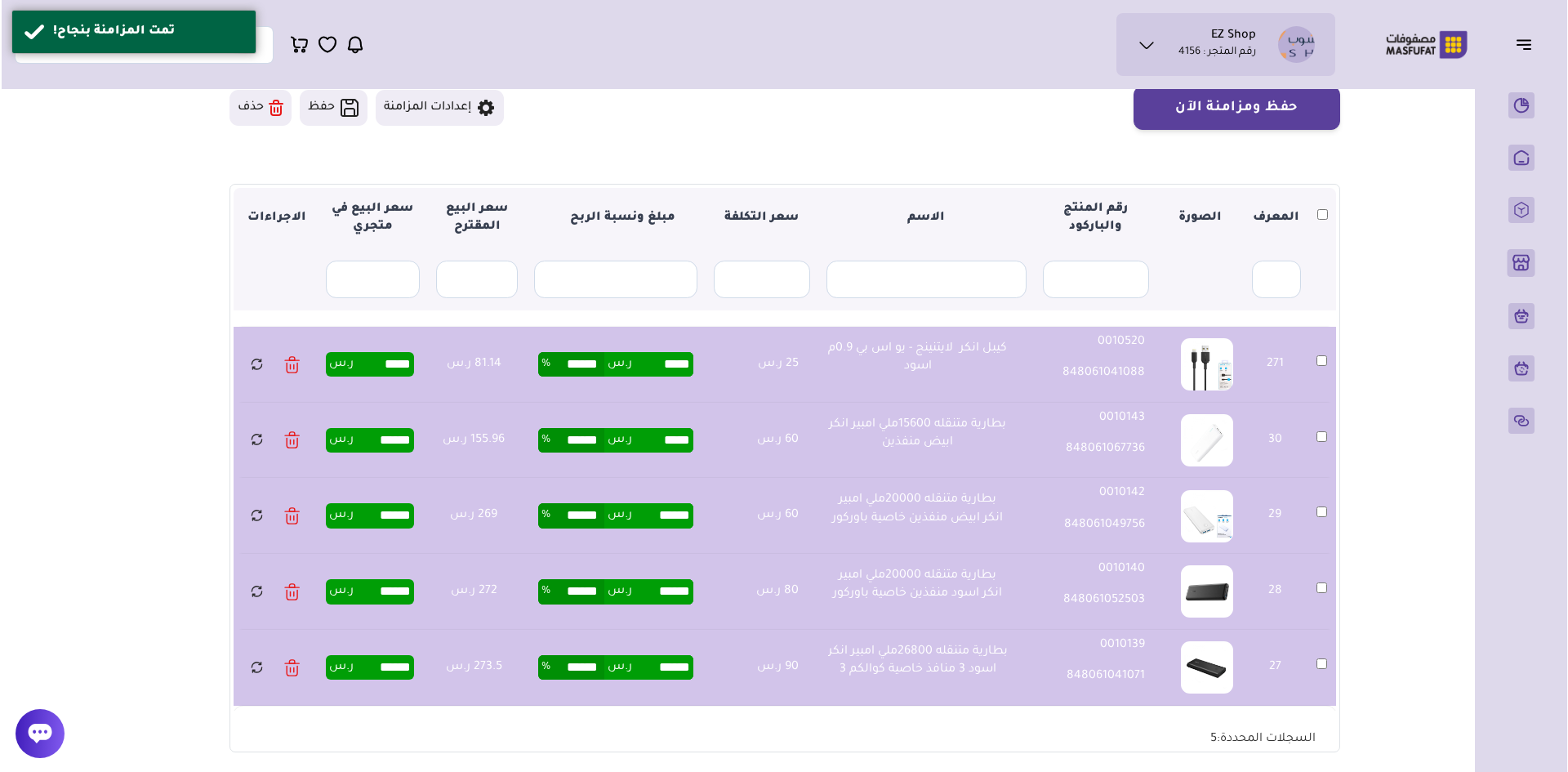
scroll to position [0, 0]
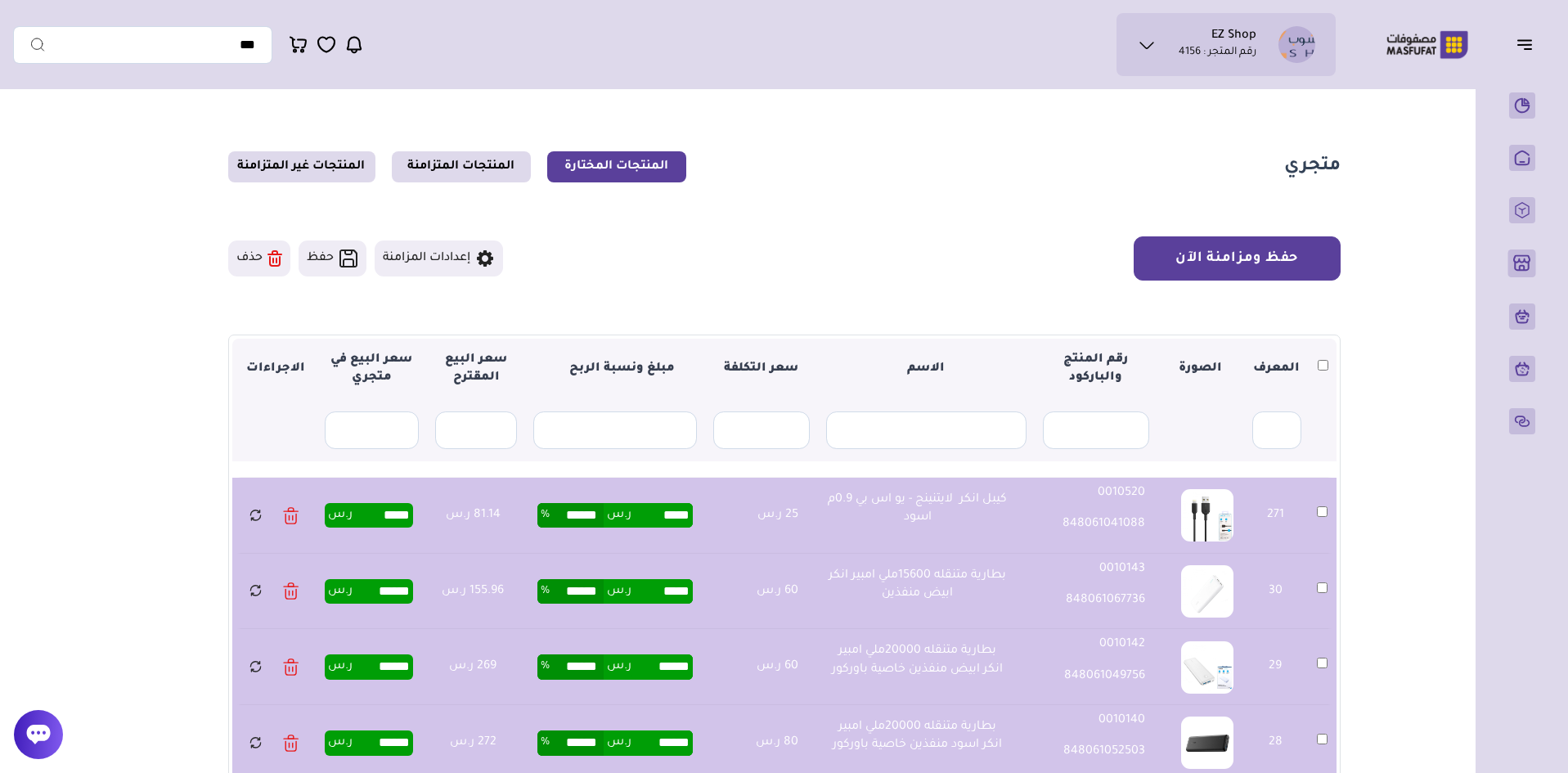
click at [1239, 268] on button "حفظ ومزامنة الآن" at bounding box center [1237, 258] width 207 height 44
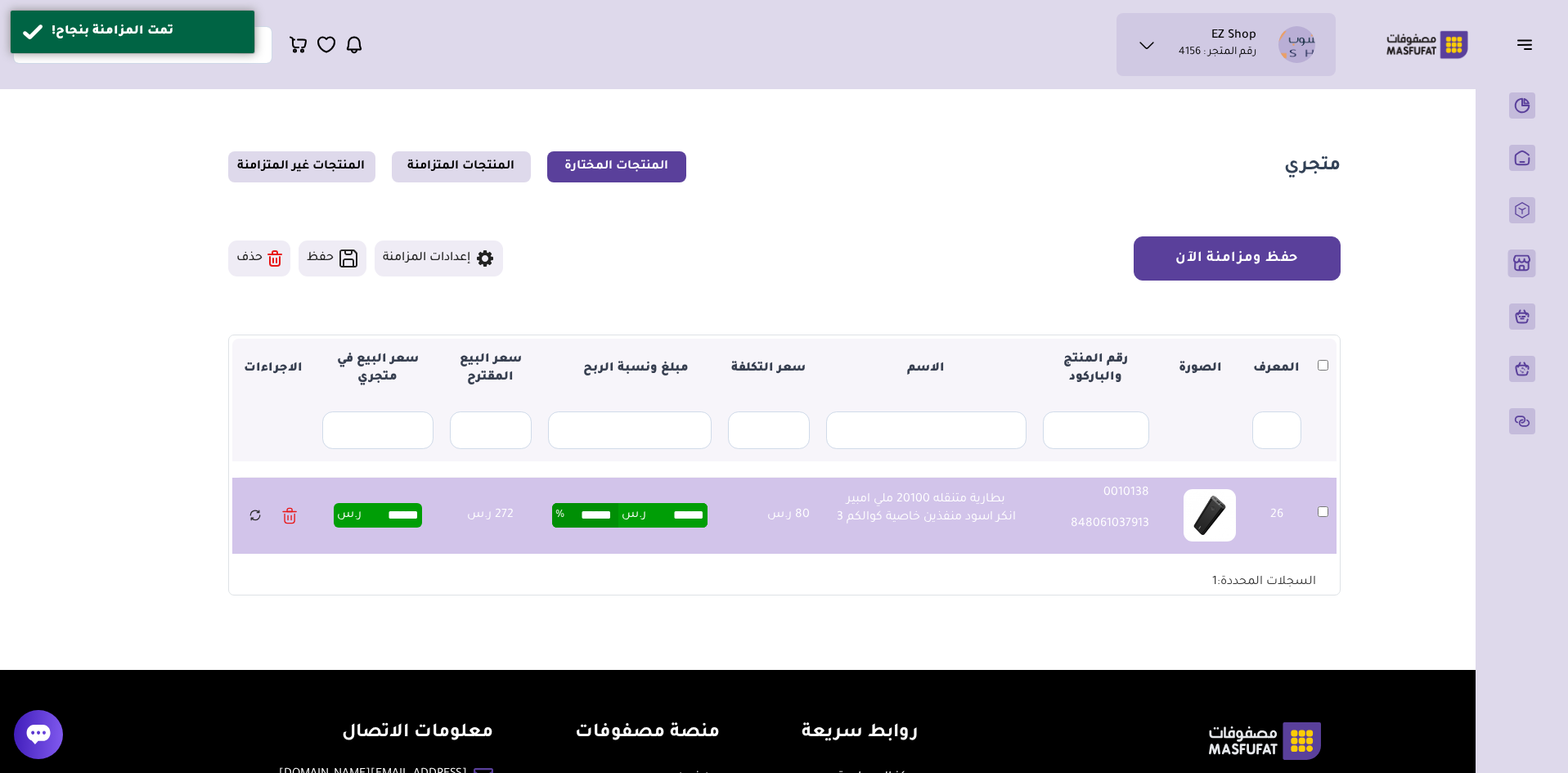
click at [1225, 245] on button "حفظ ومزامنة الآن" at bounding box center [1237, 258] width 207 height 44
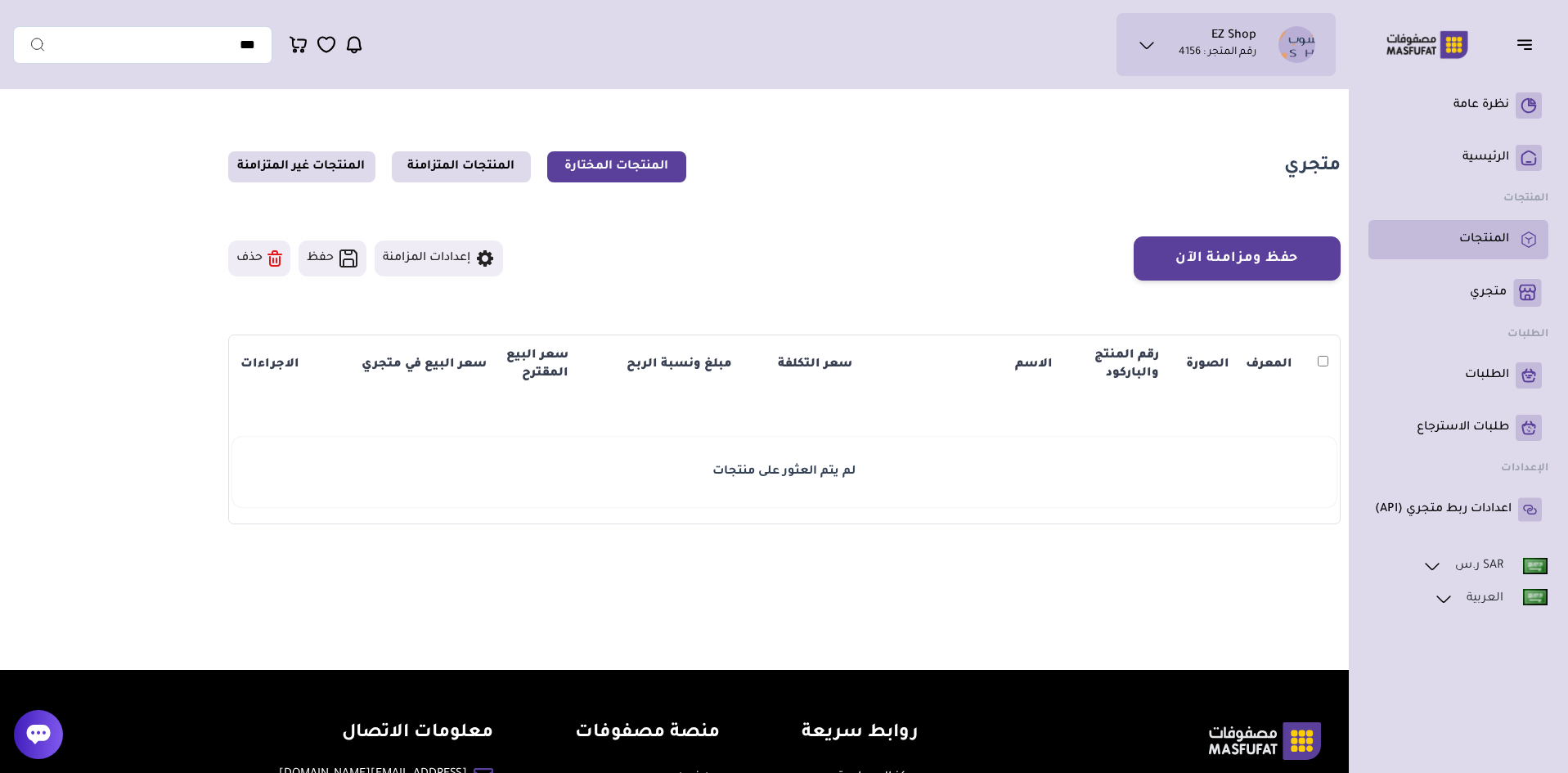
click at [1488, 246] on p "المنتجات" at bounding box center [1484, 240] width 50 height 17
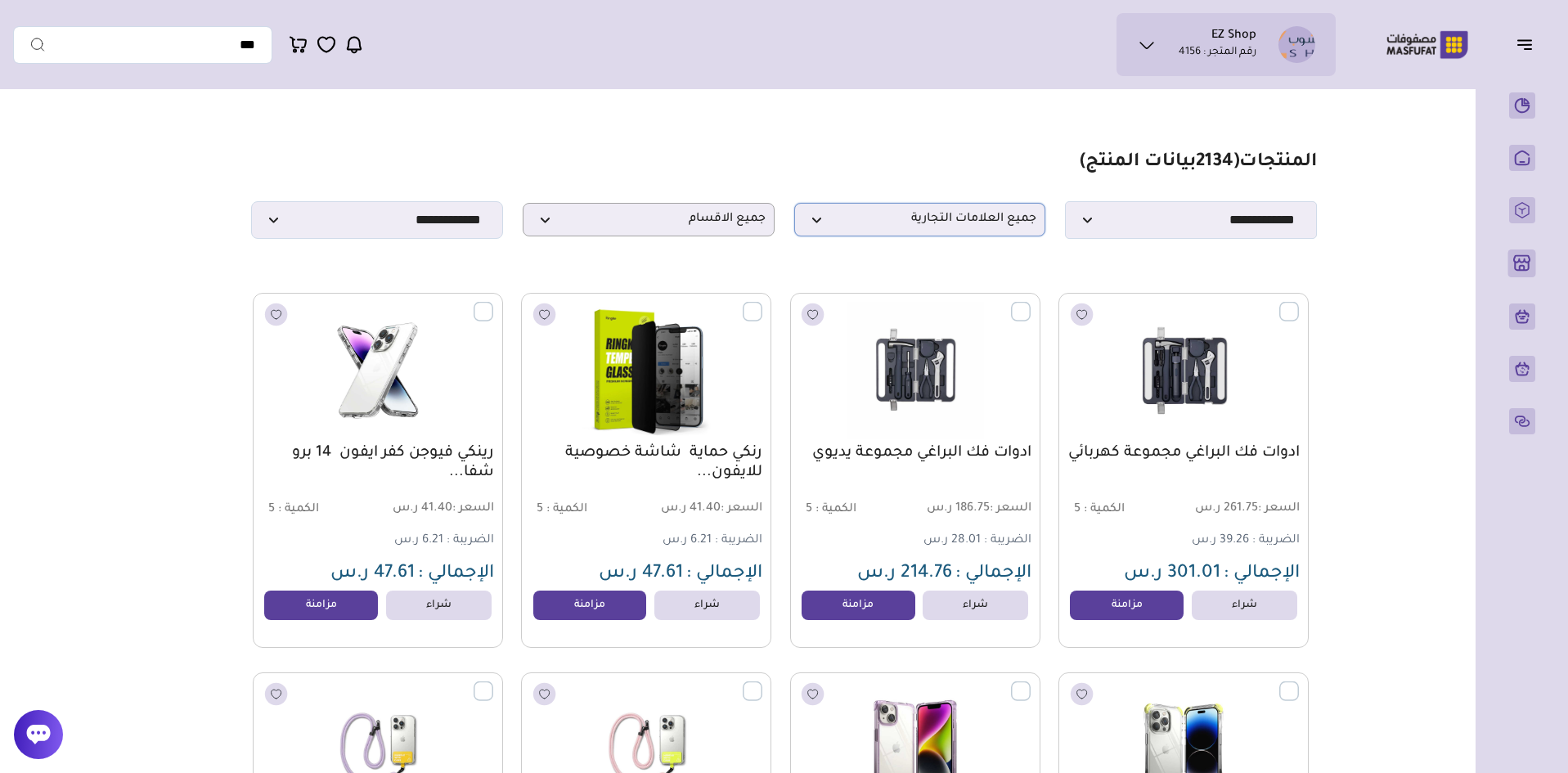
click at [947, 220] on span "جميع العلامات التجارية" at bounding box center [920, 219] width 234 height 16
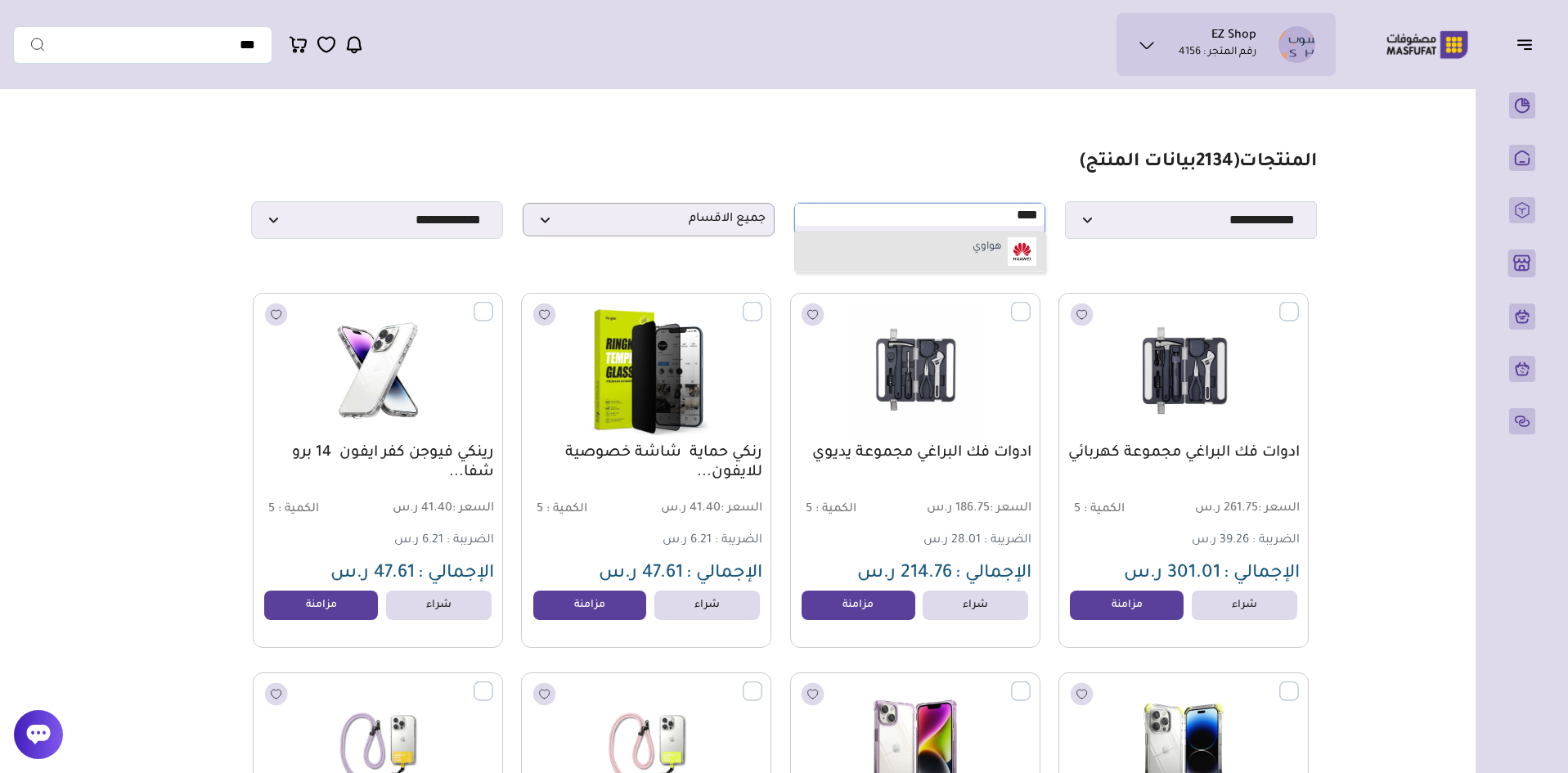
type input "****"
click at [991, 264] on li "هواوي" at bounding box center [921, 251] width 251 height 39
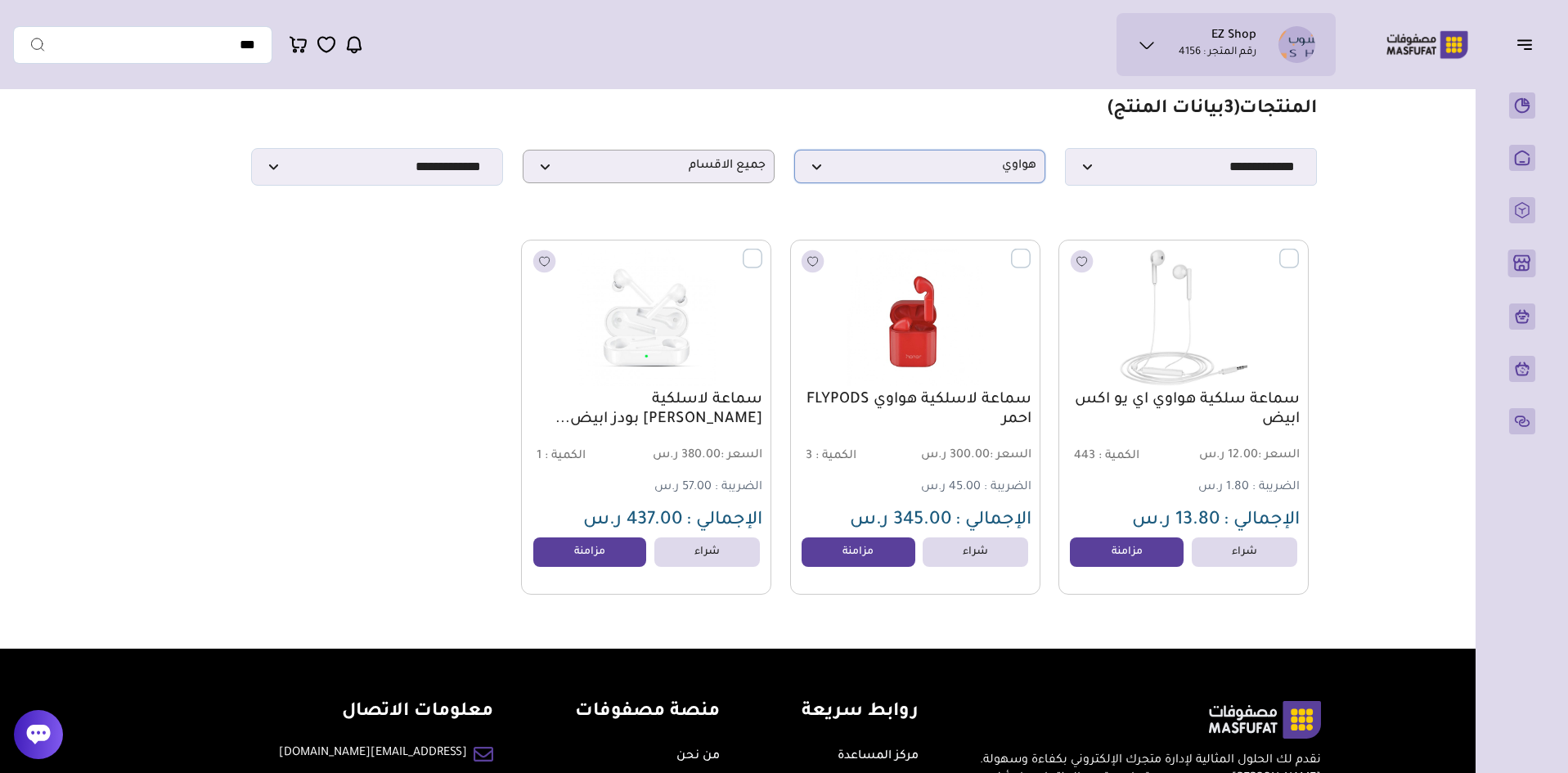
scroll to position [82, 0]
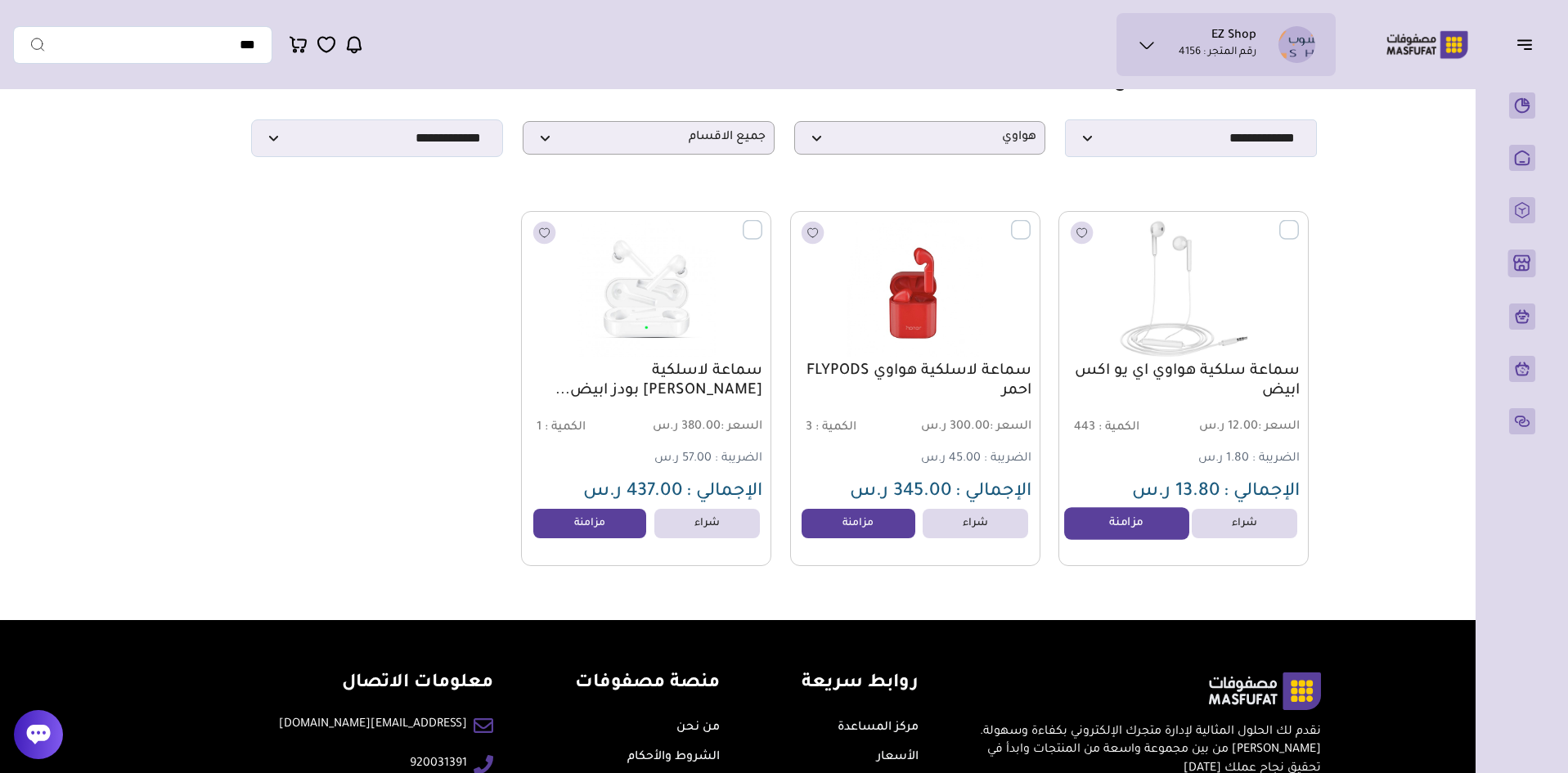
click at [1122, 540] on link "مزامنة" at bounding box center [1127, 523] width 124 height 32
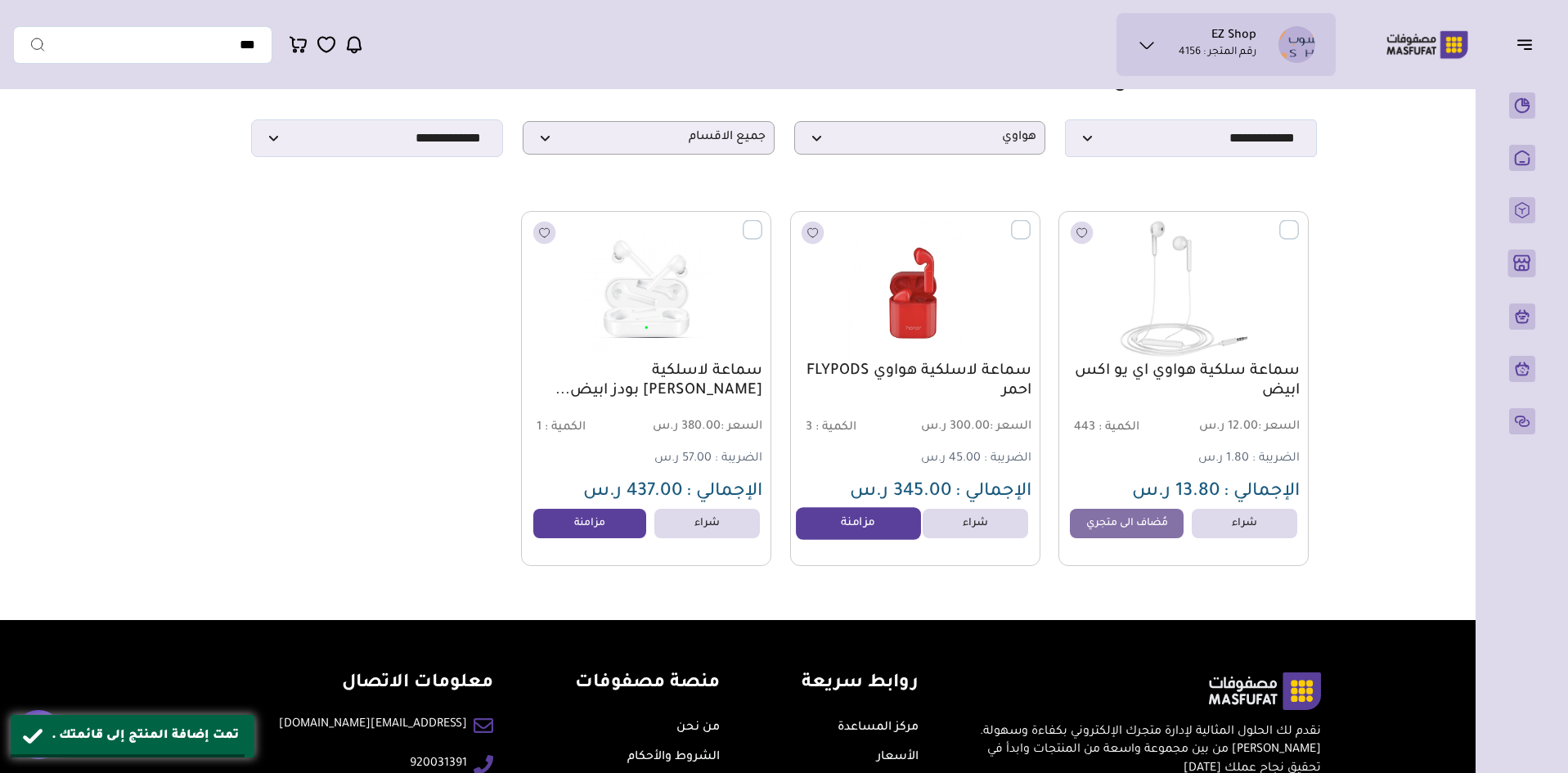
click at [885, 530] on link "مزامنة" at bounding box center [859, 523] width 124 height 32
click at [577, 533] on link "مزامنة" at bounding box center [590, 523] width 124 height 32
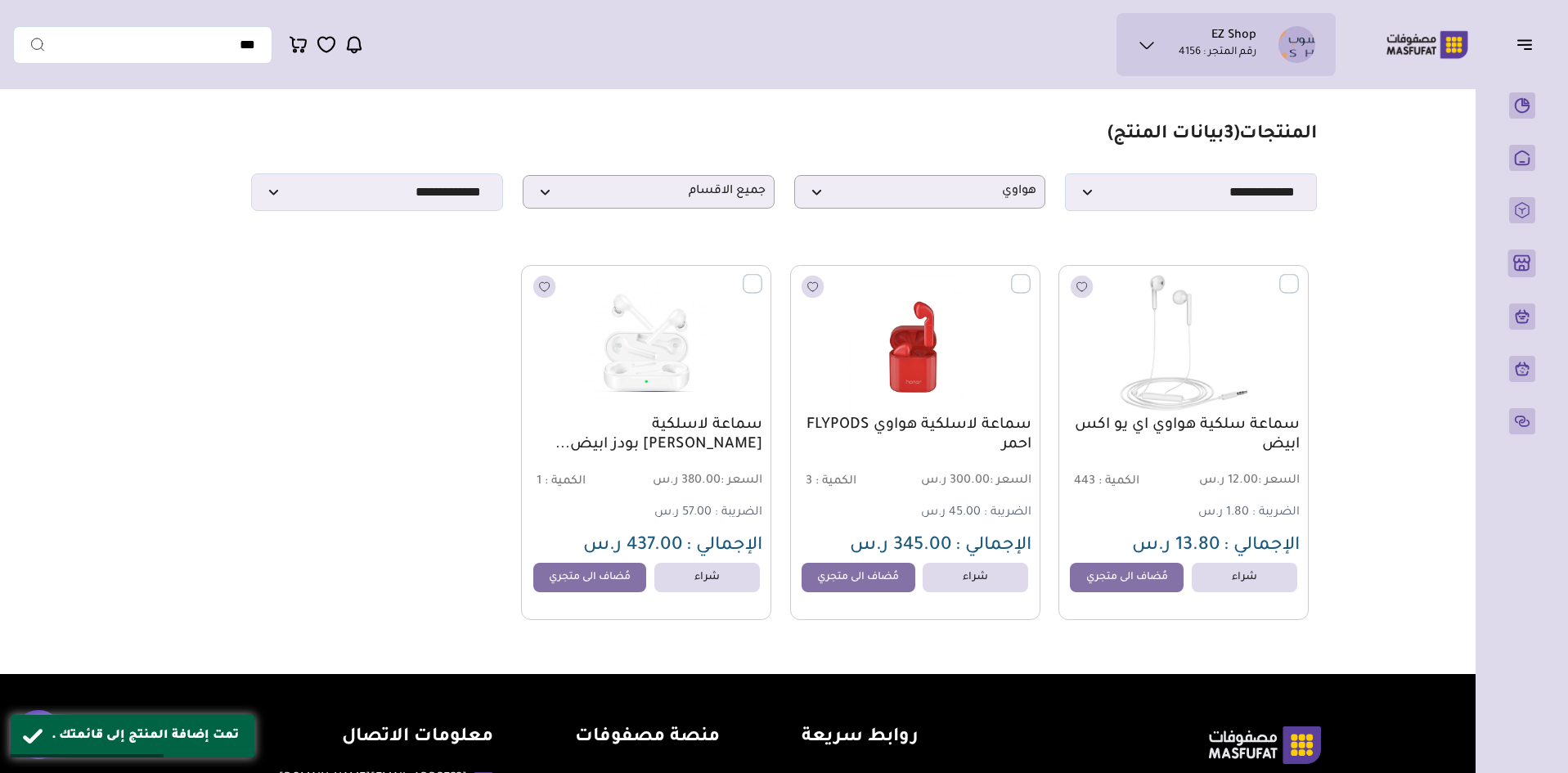
scroll to position [0, 0]
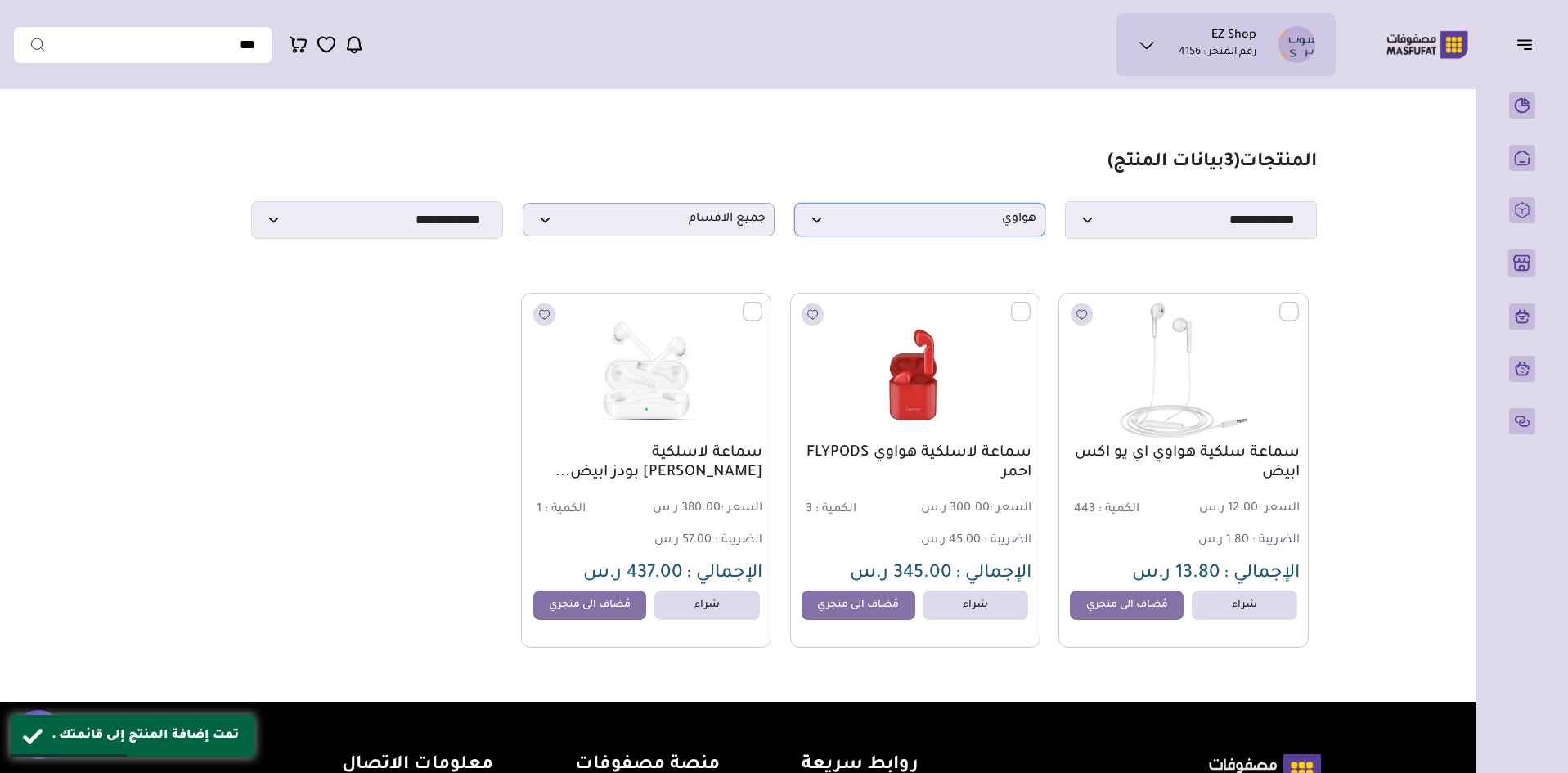
click at [906, 227] on span "هواوي" at bounding box center [920, 219] width 234 height 16
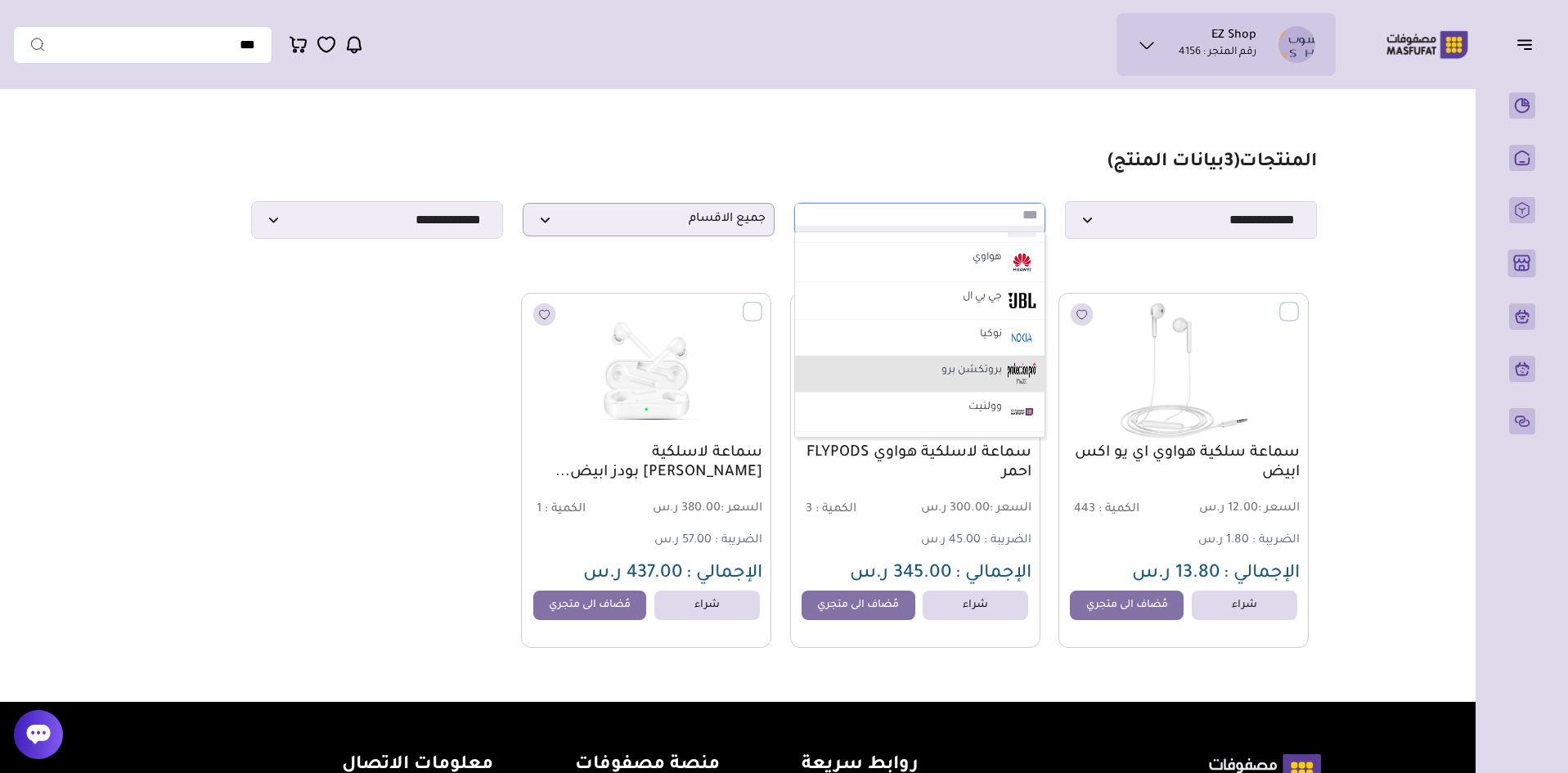
scroll to position [981, 0]
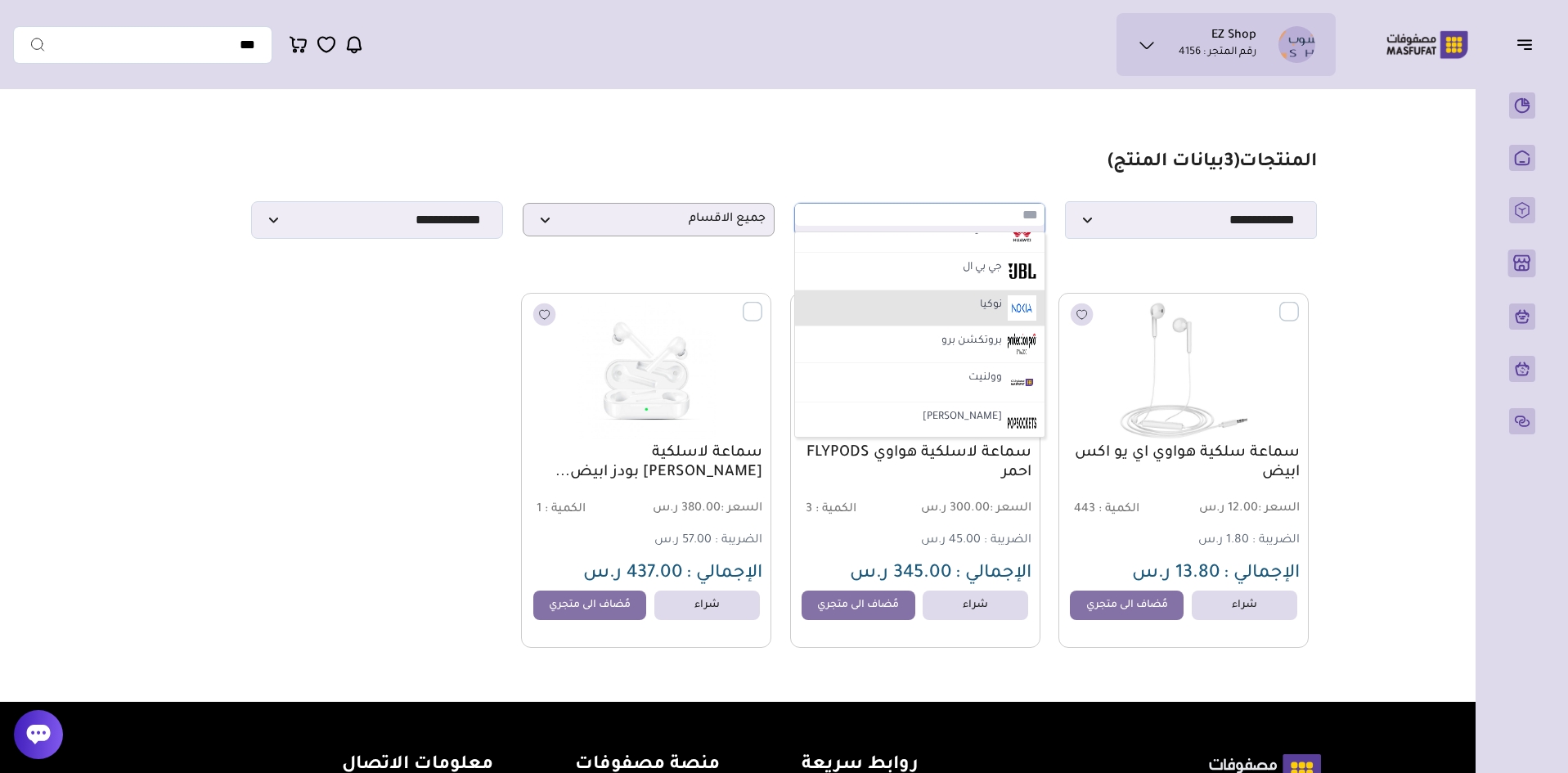
click at [965, 314] on li "نوكيا" at bounding box center [921, 309] width 251 height 36
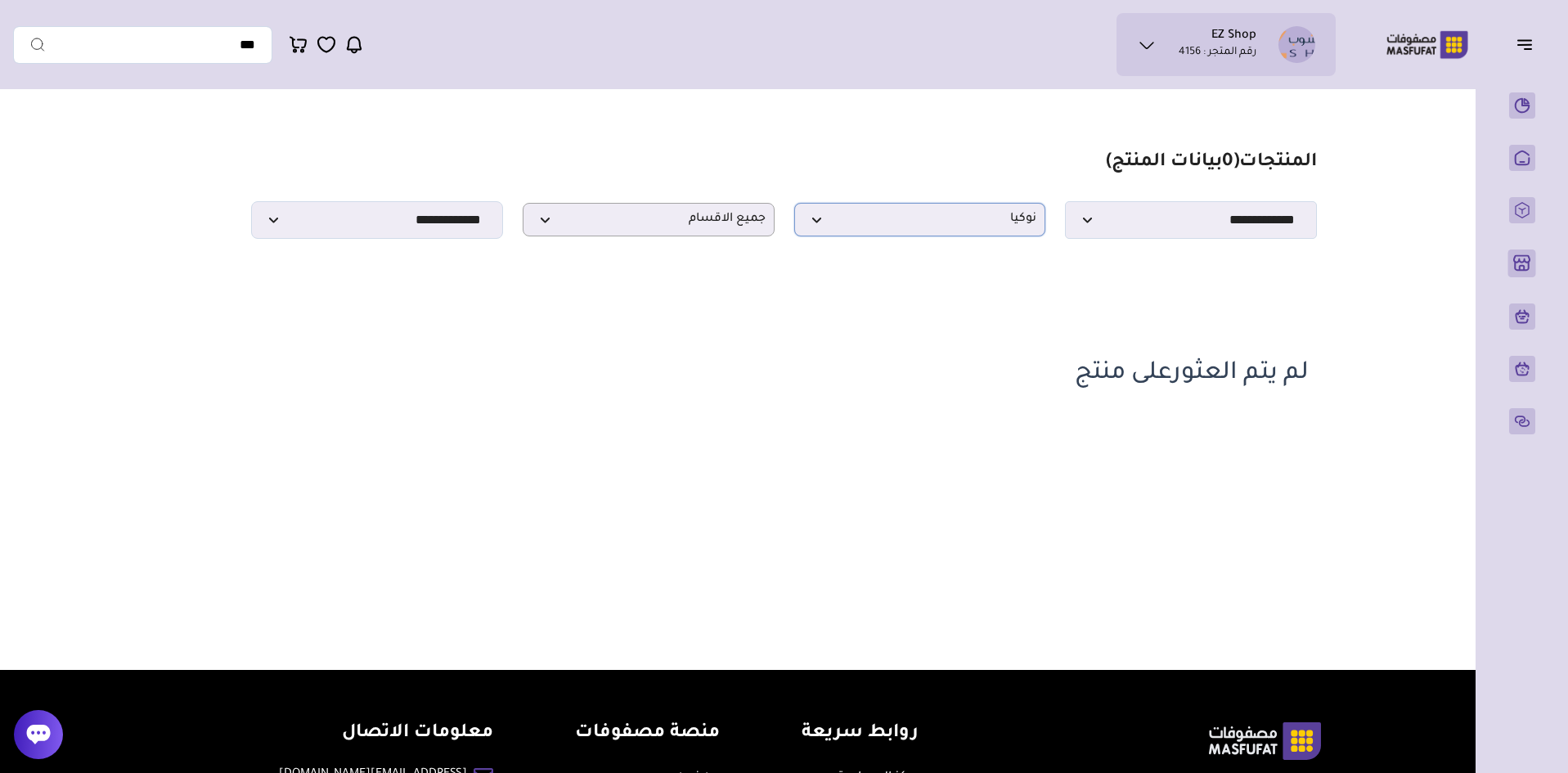
click at [915, 236] on p "نوكيا" at bounding box center [921, 220] width 252 height 33
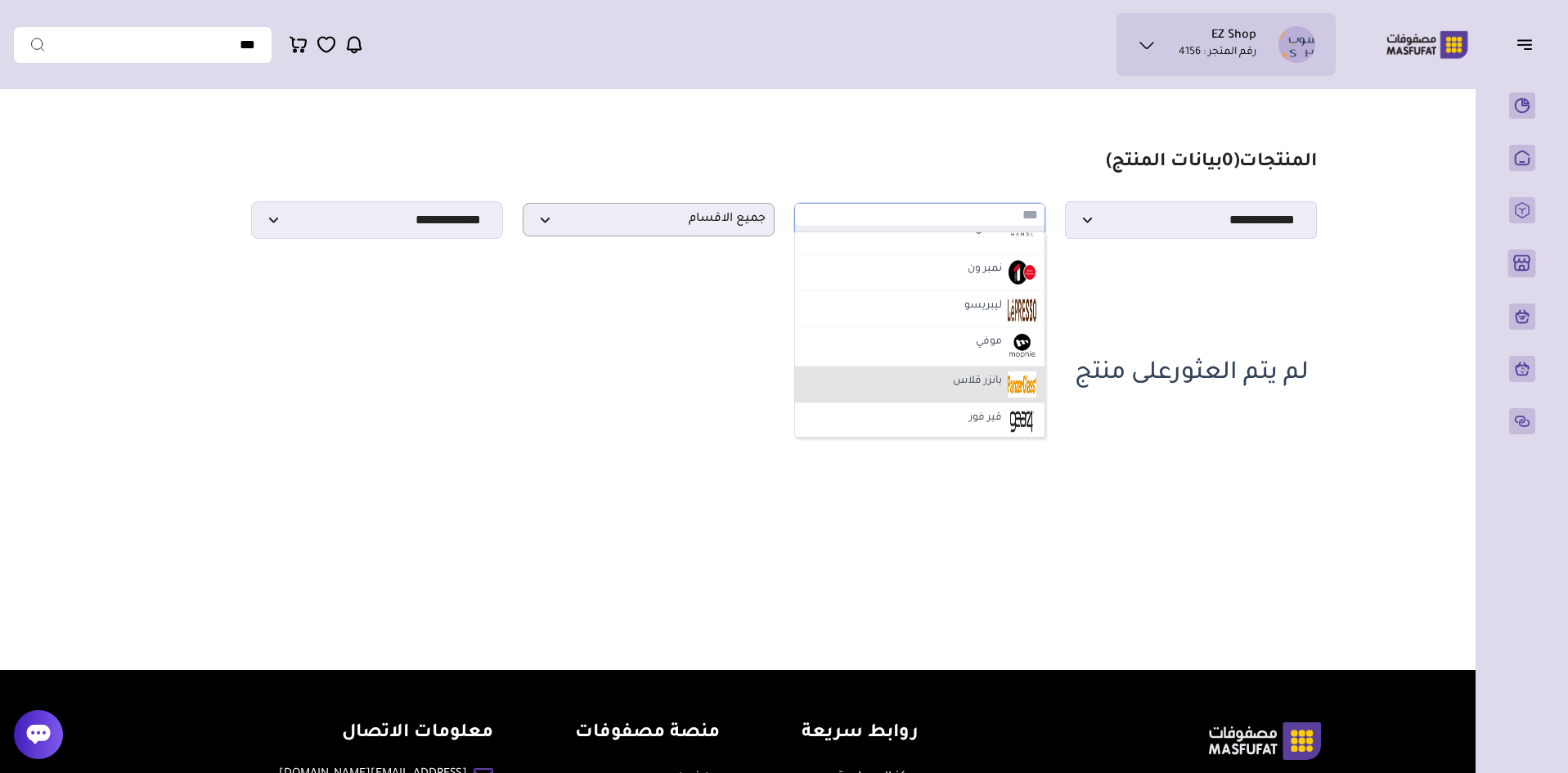
scroll to position [1799, 0]
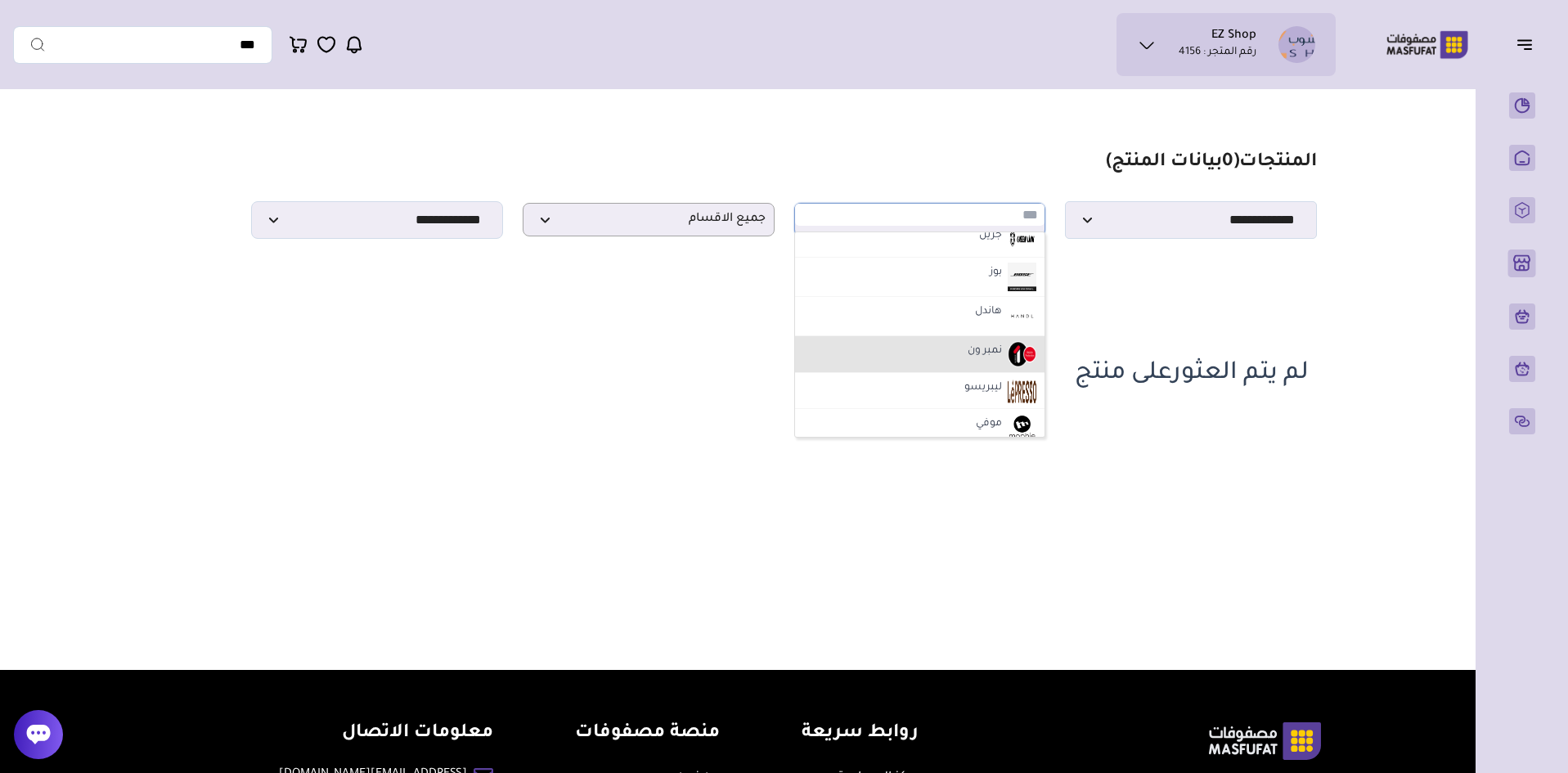
click at [973, 367] on li "نمبر ون" at bounding box center [921, 354] width 251 height 36
select select "**"
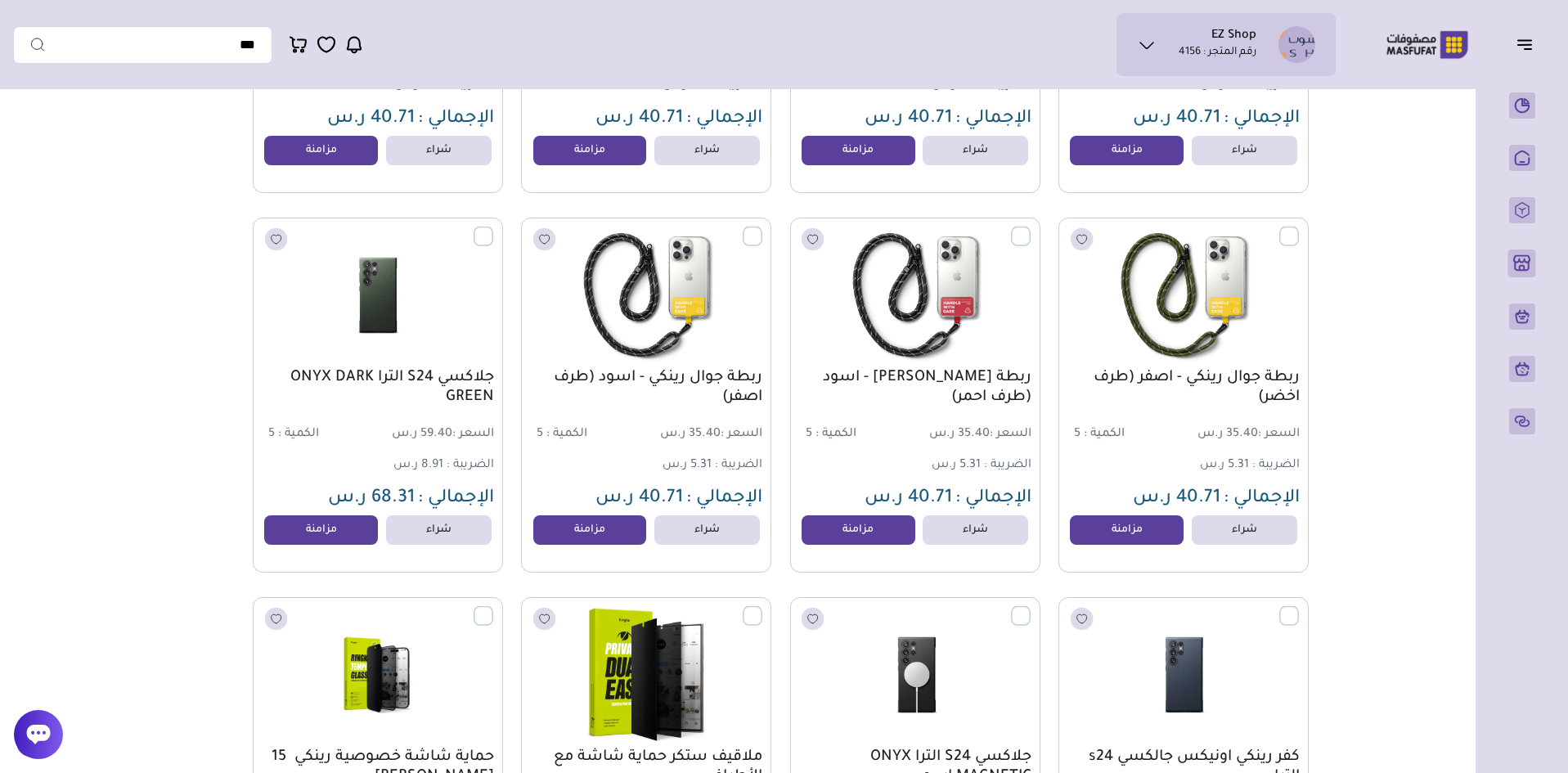
scroll to position [1063, 0]
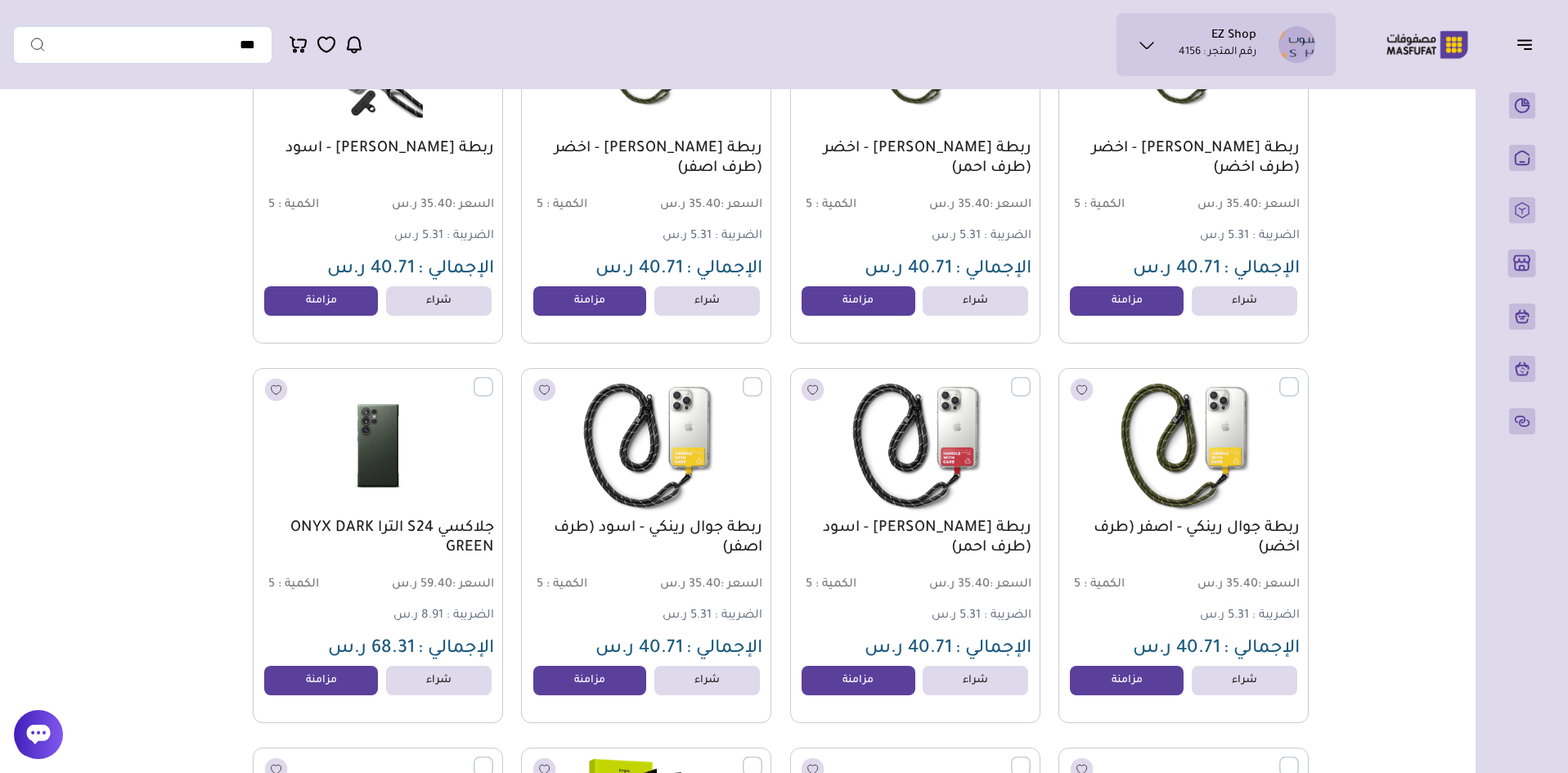
click at [382, 471] on img at bounding box center [378, 446] width 254 height 151
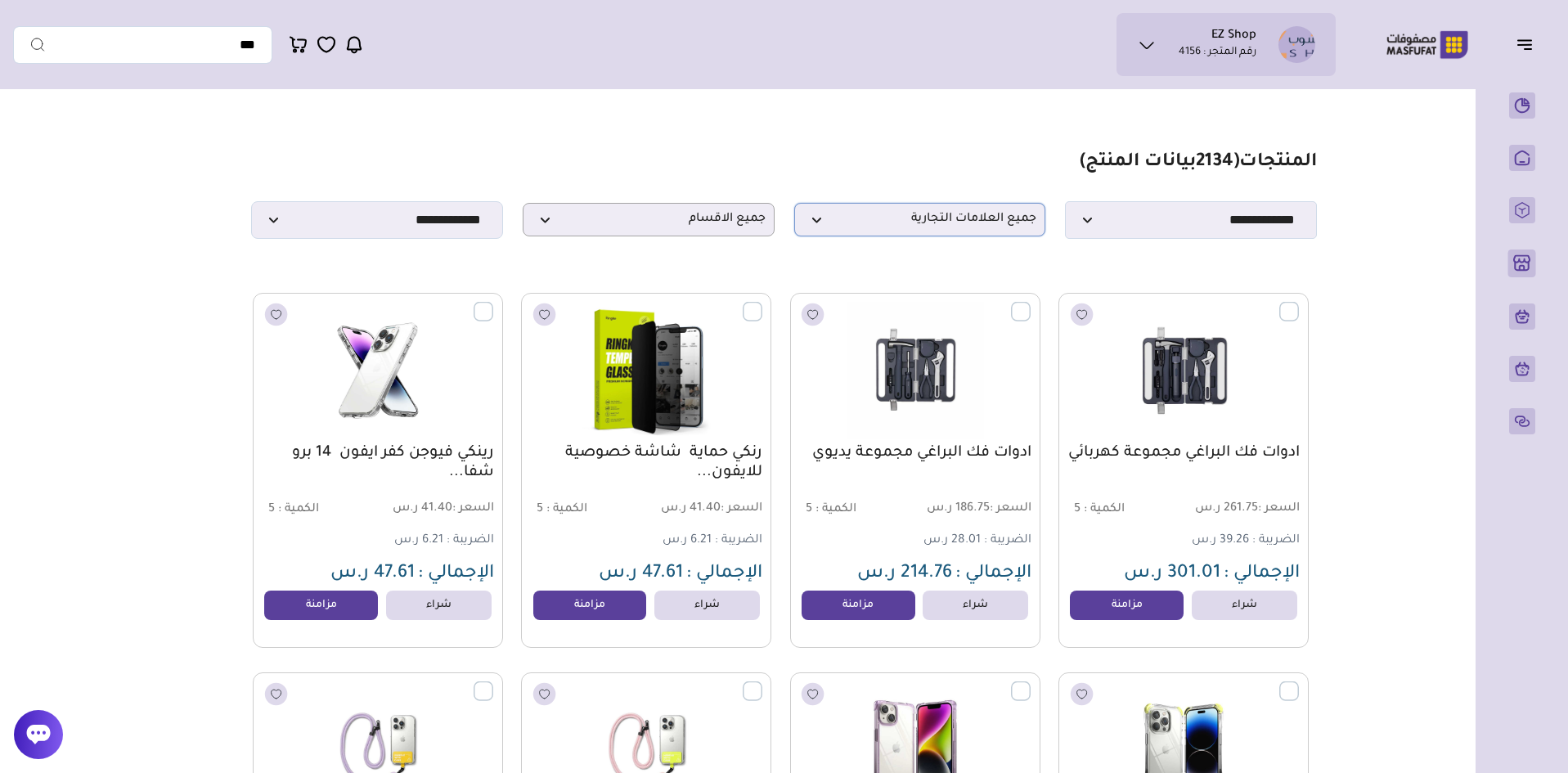
click at [912, 226] on span "جميع العلامات التجارية" at bounding box center [920, 219] width 234 height 16
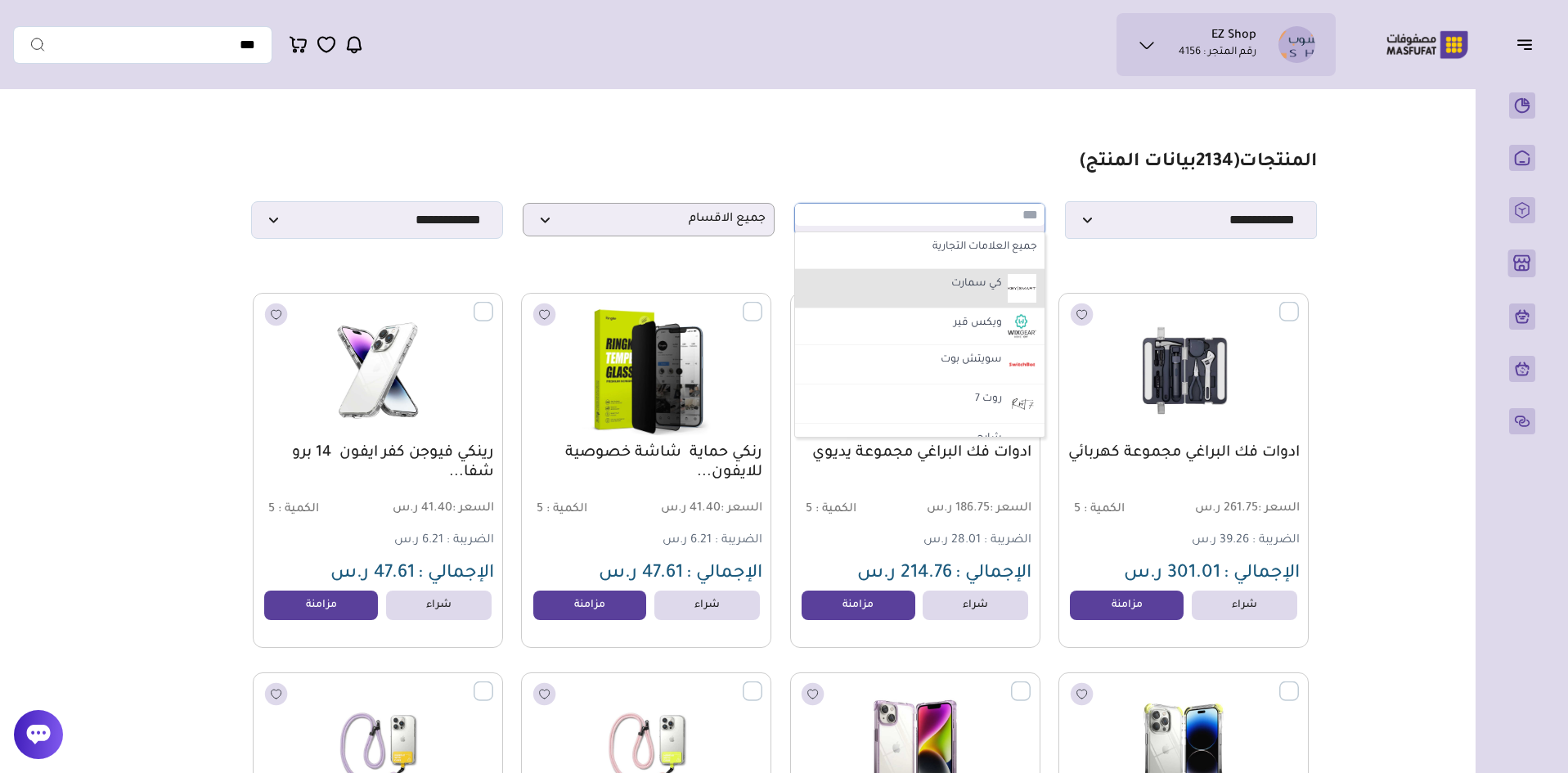
click at [914, 286] on li "كي سمارت" at bounding box center [921, 288] width 251 height 39
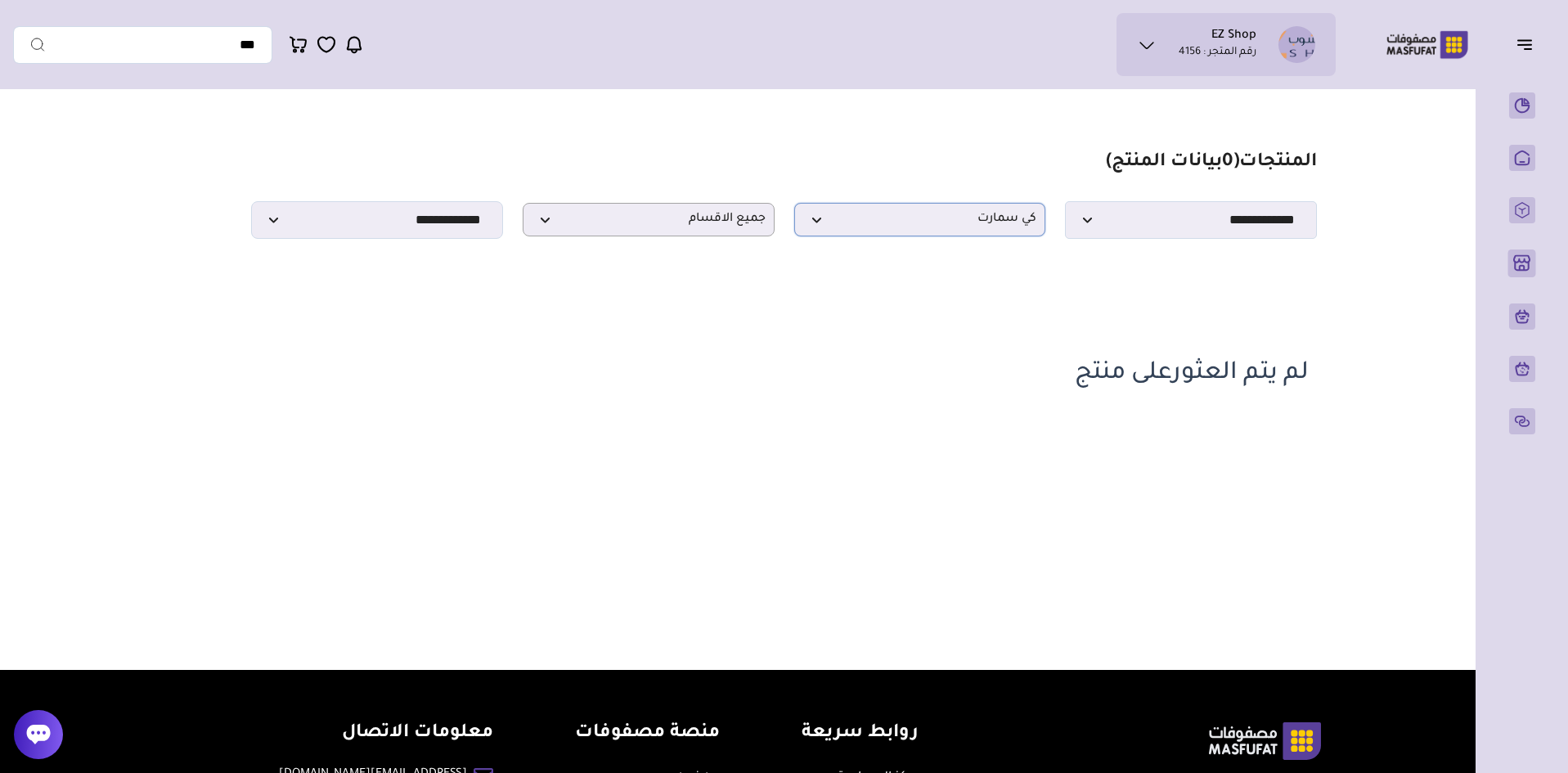
click at [913, 227] on span "كي سمارت" at bounding box center [920, 219] width 234 height 16
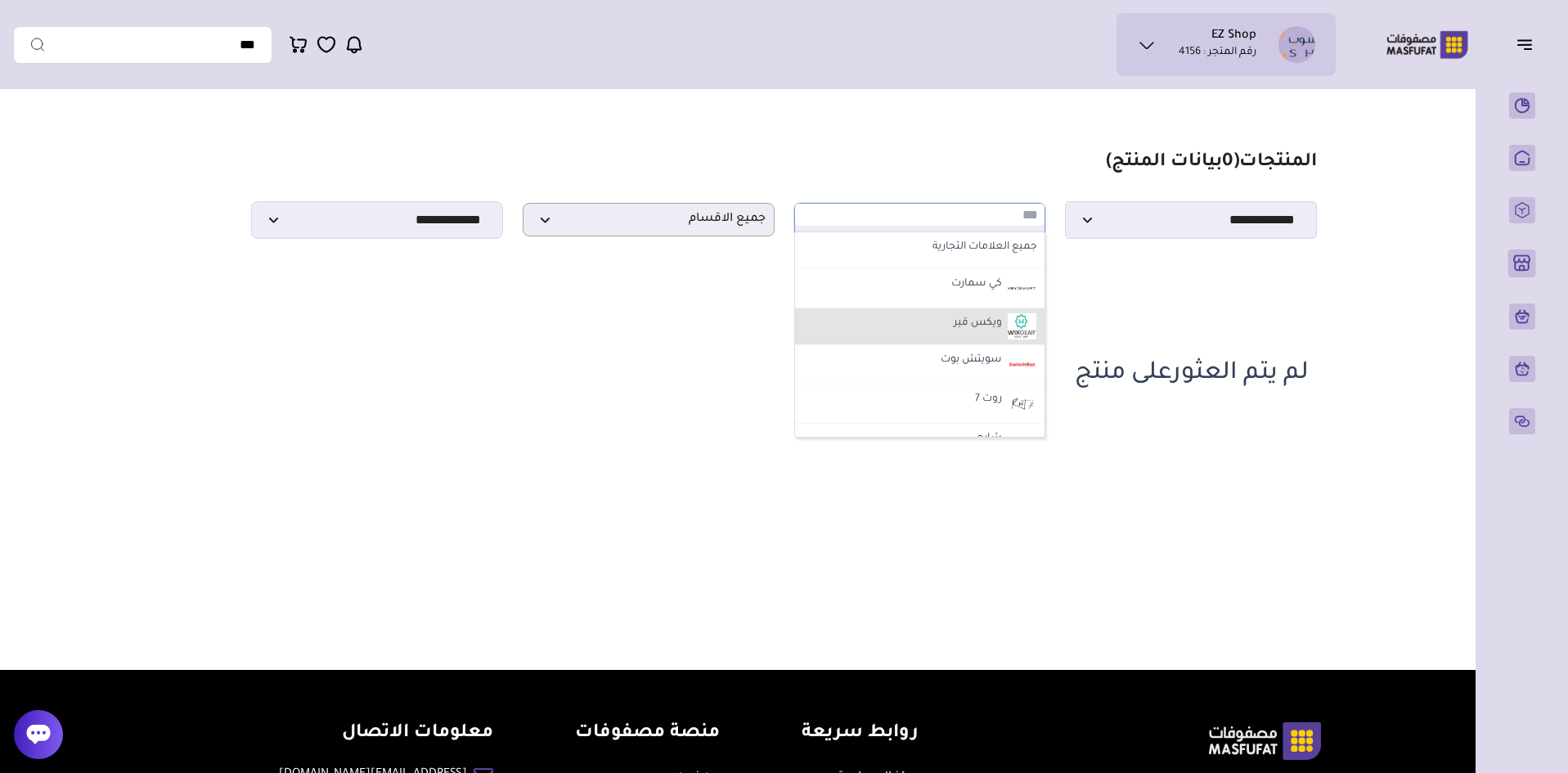
click at [947, 321] on li "ويكس قير" at bounding box center [921, 327] width 251 height 36
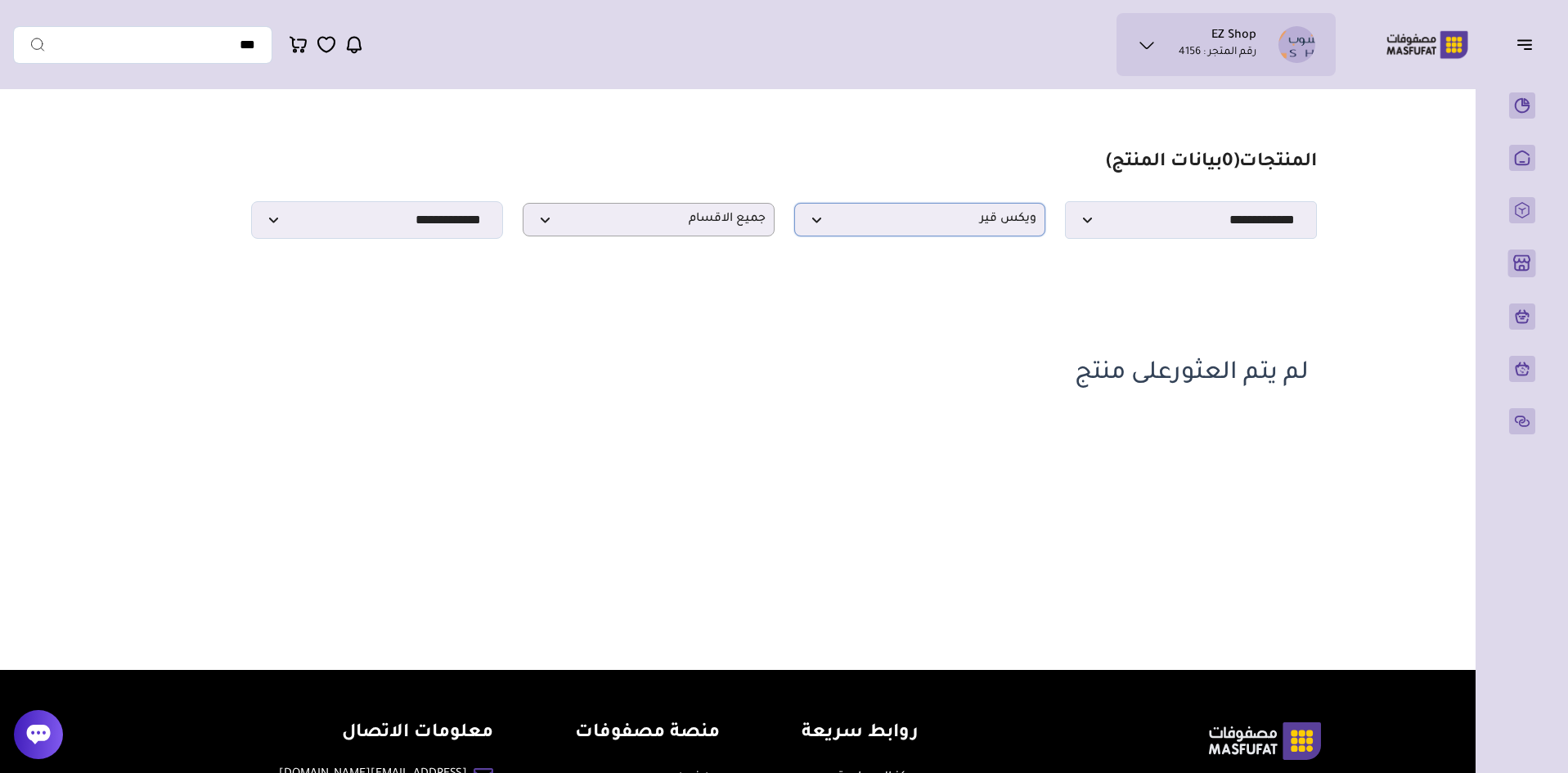
click at [961, 227] on span "ويكس قير" at bounding box center [920, 219] width 234 height 16
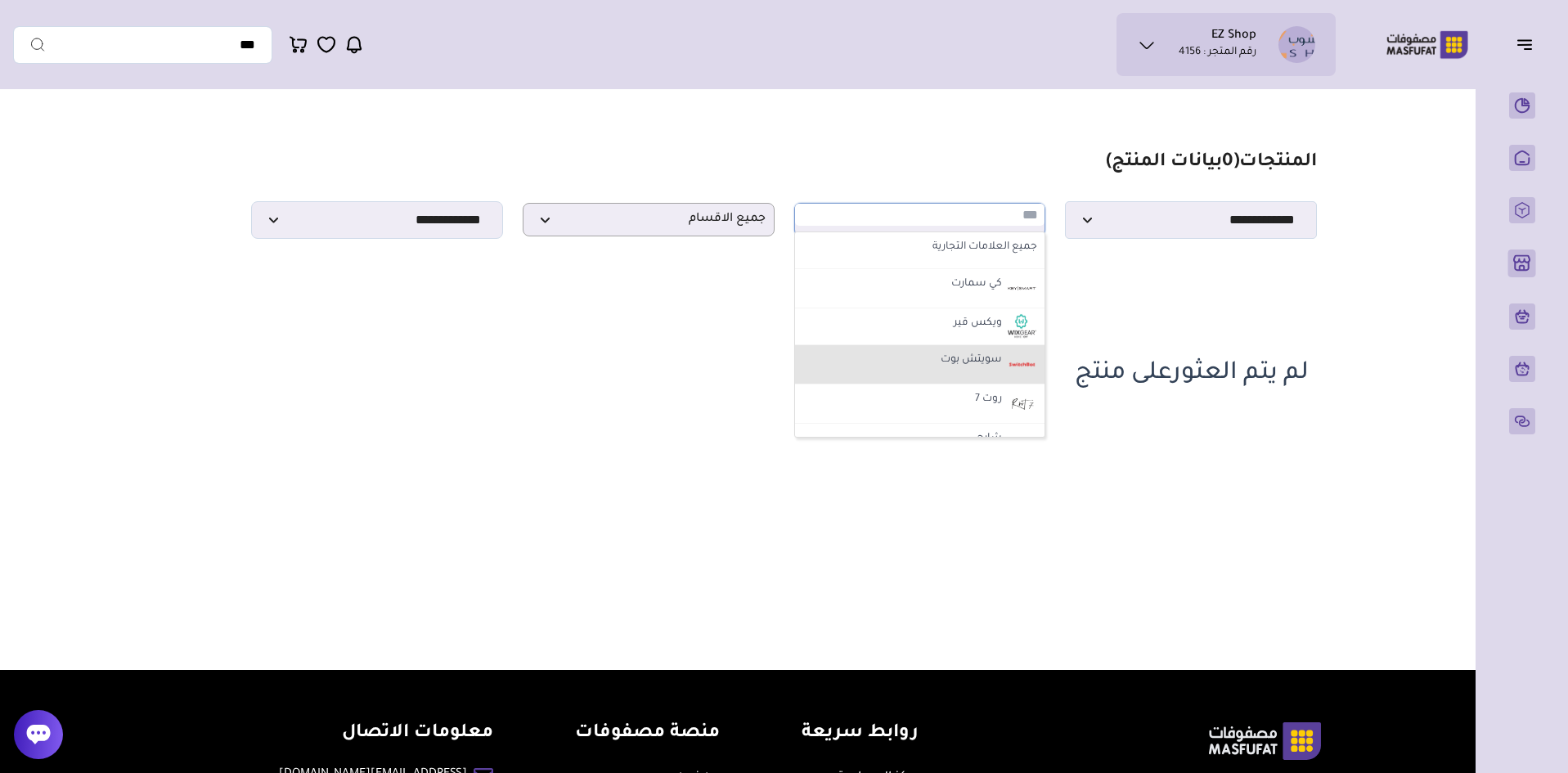
click at [958, 360] on label "سويتش بوت" at bounding box center [971, 361] width 66 height 22
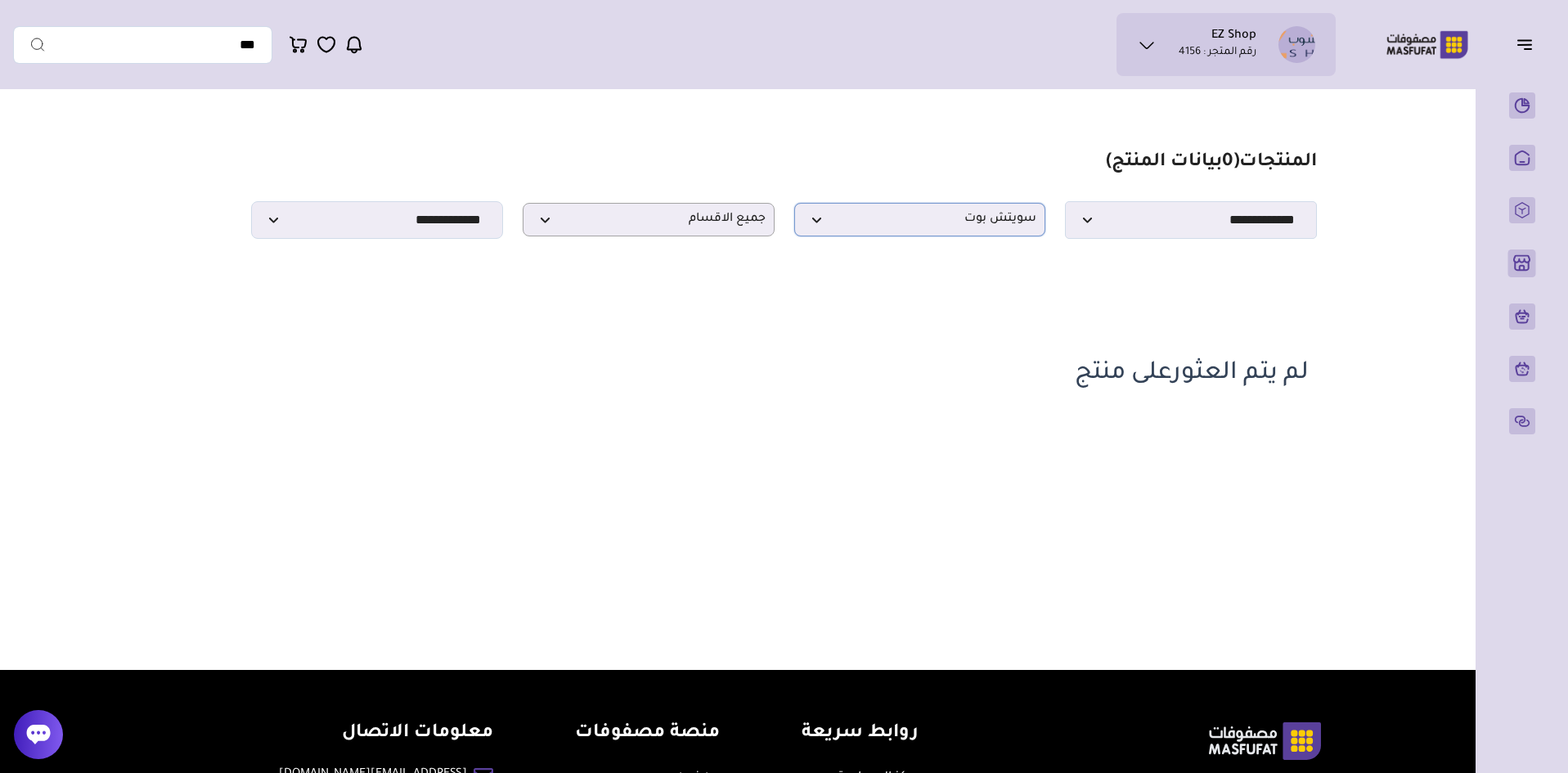
click at [966, 222] on span "سويتش بوت" at bounding box center [920, 219] width 234 height 16
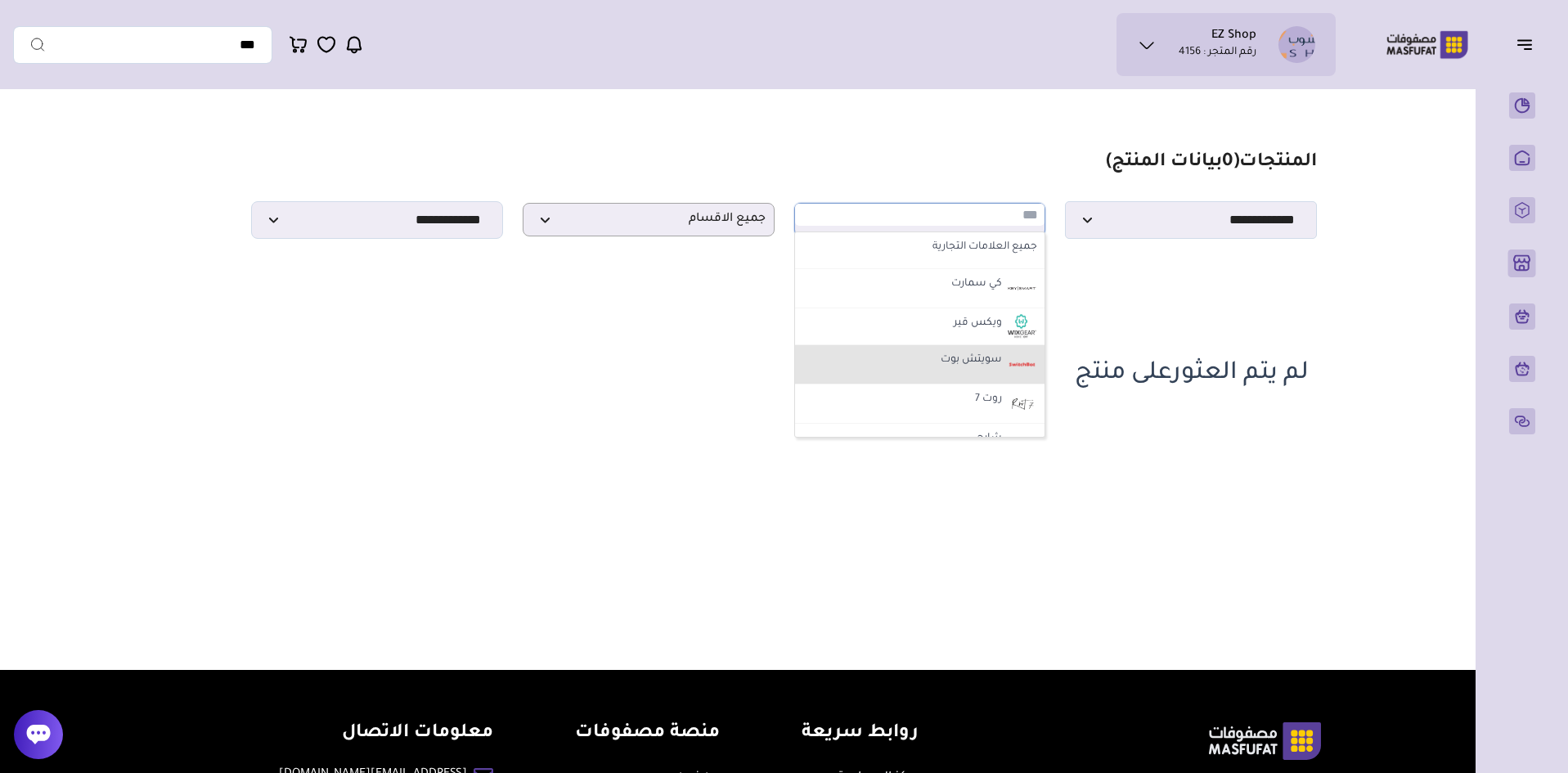
click at [968, 362] on label "سويتش بوت" at bounding box center [971, 361] width 66 height 22
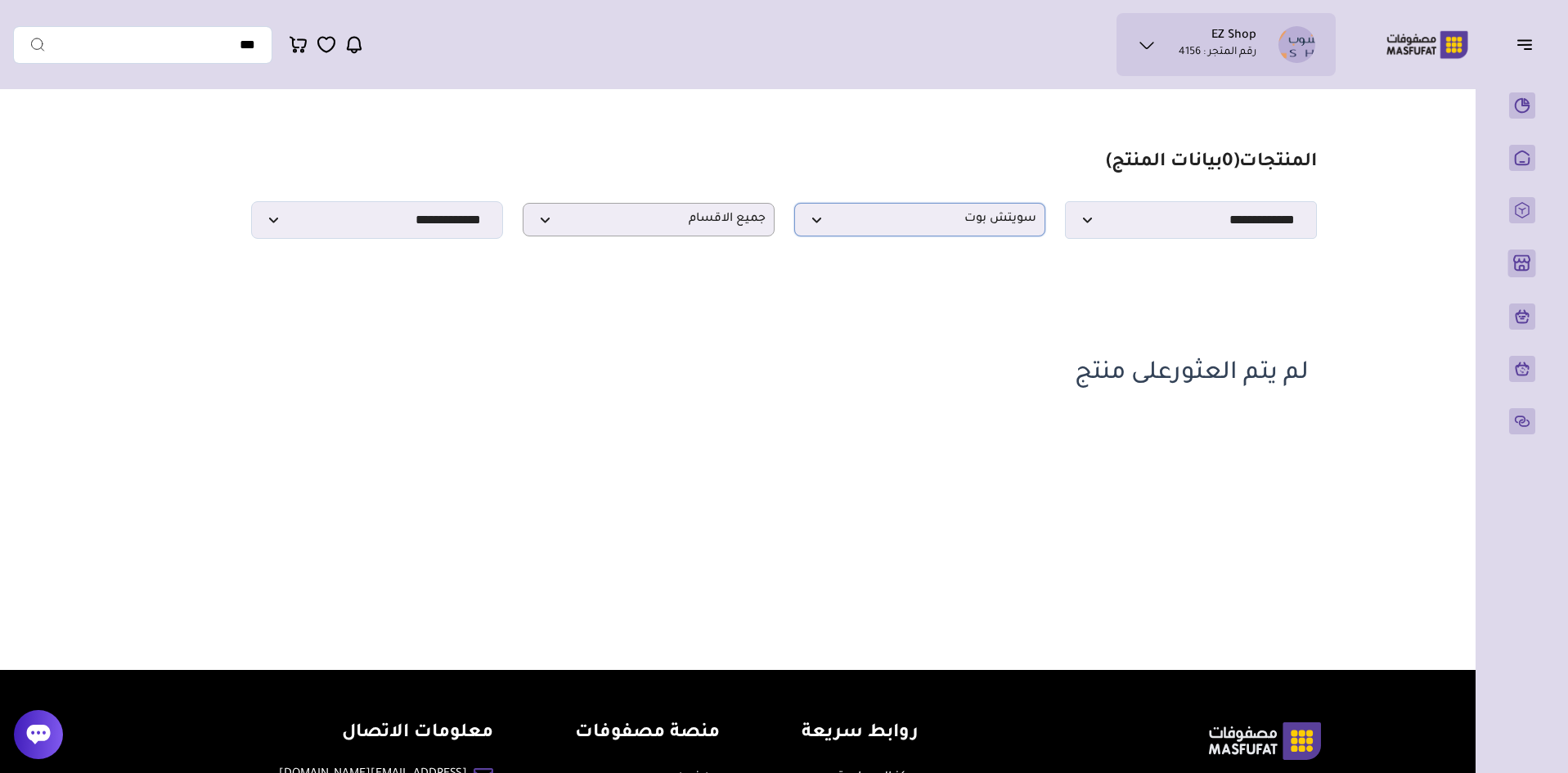
click at [955, 220] on span "سويتش بوت" at bounding box center [920, 219] width 234 height 16
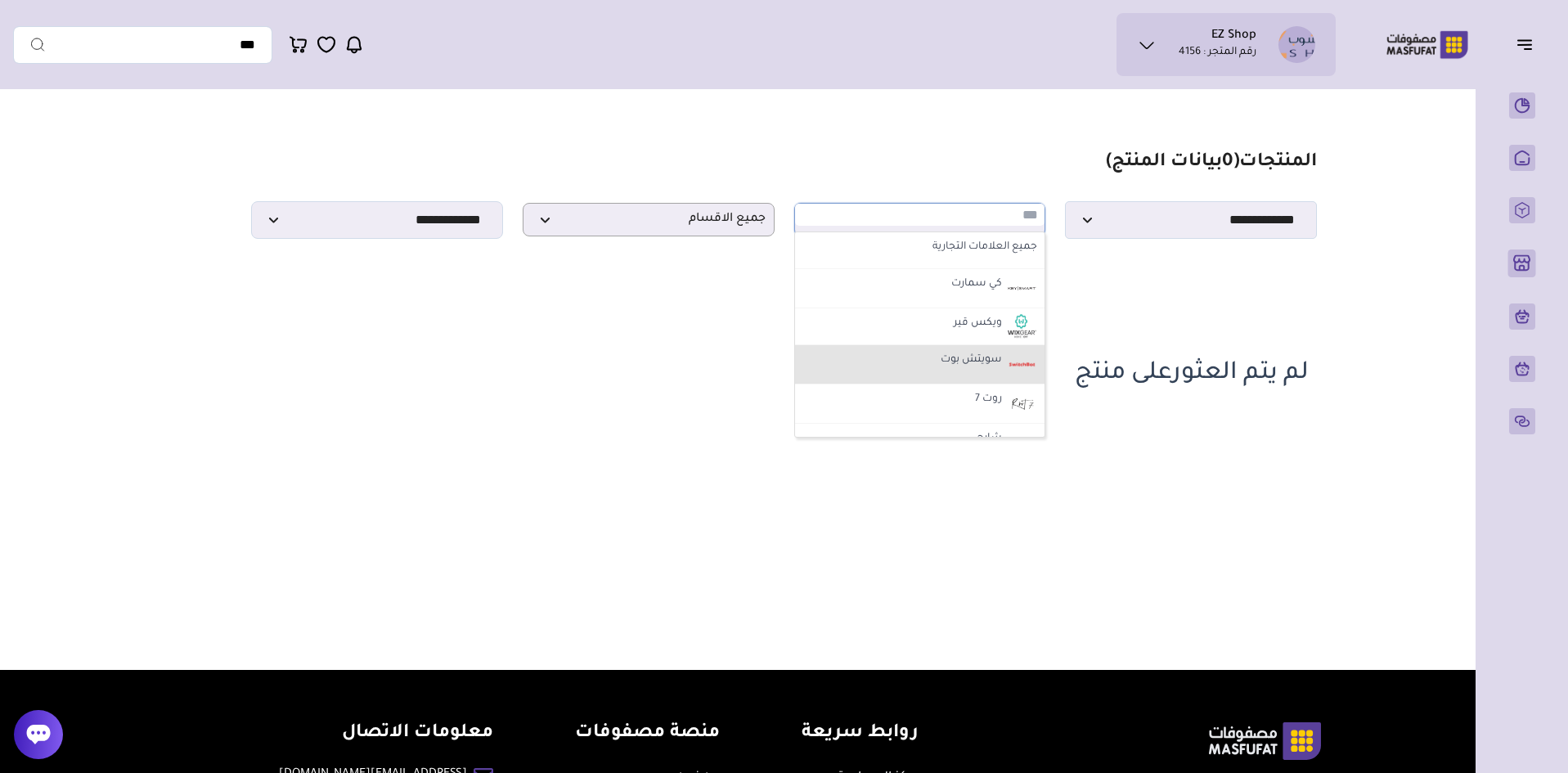
scroll to position [82, 0]
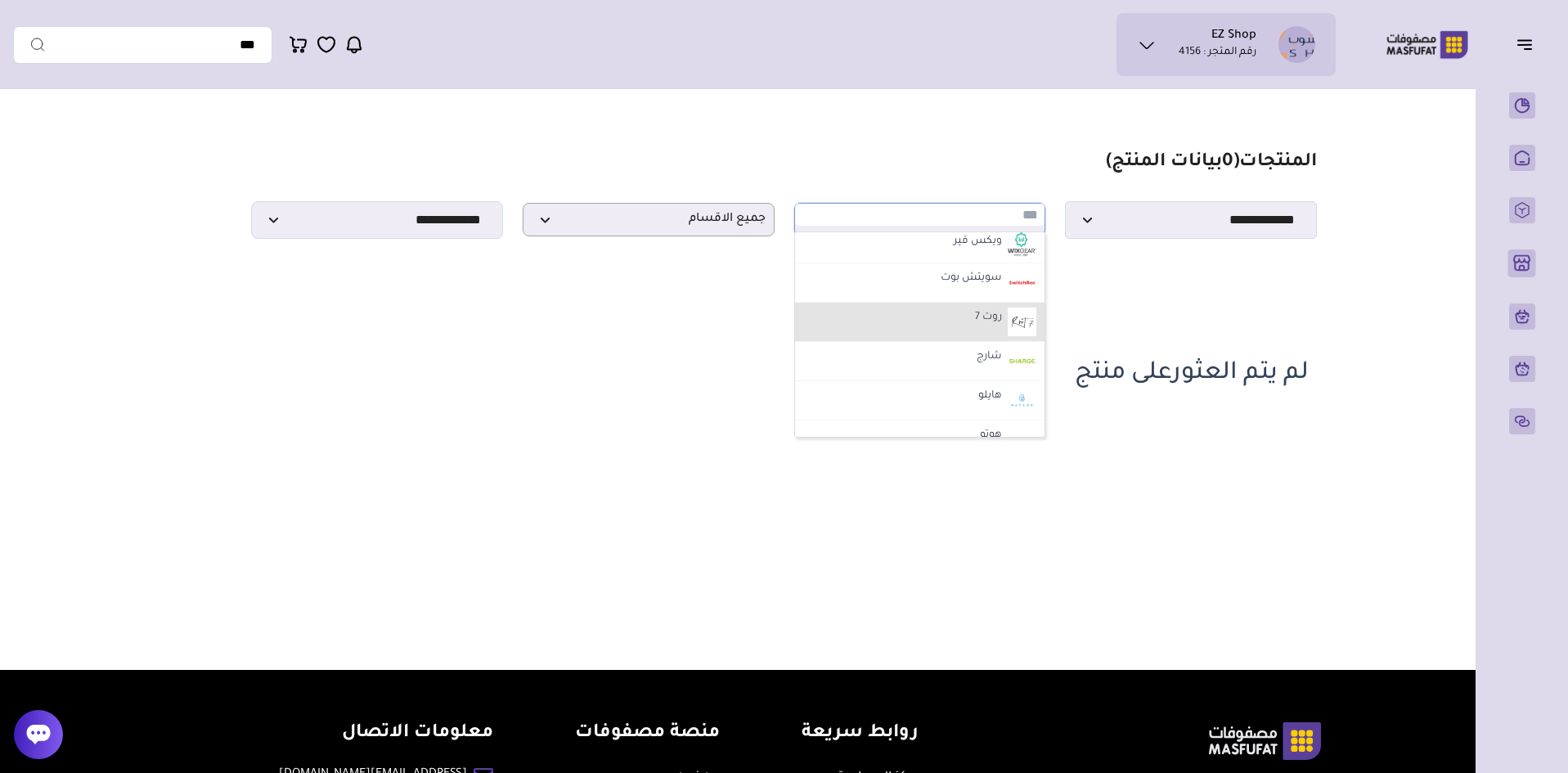
click at [964, 334] on li "روت 7" at bounding box center [921, 322] width 251 height 39
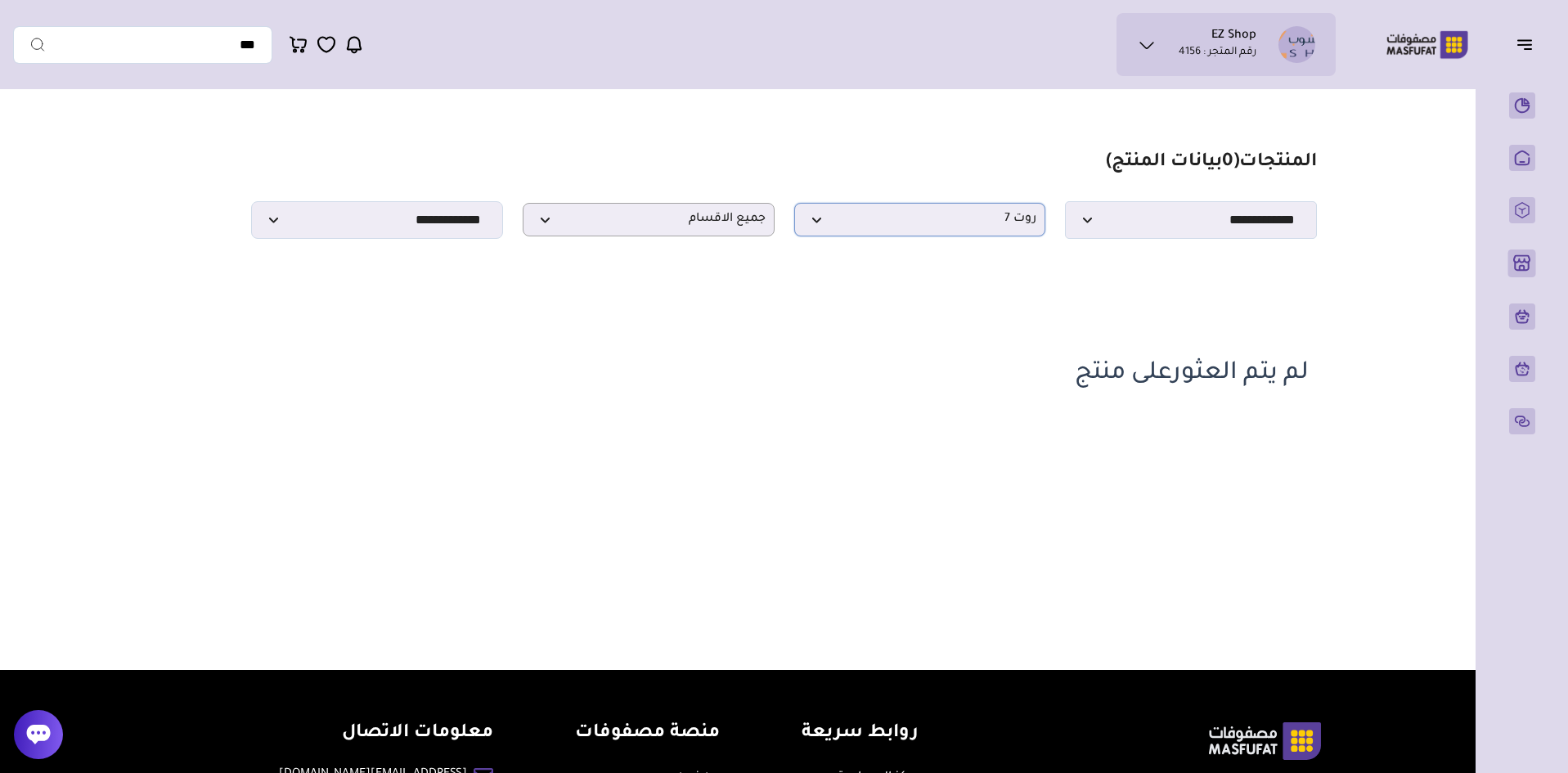
click at [967, 227] on span "روت 7" at bounding box center [920, 219] width 234 height 16
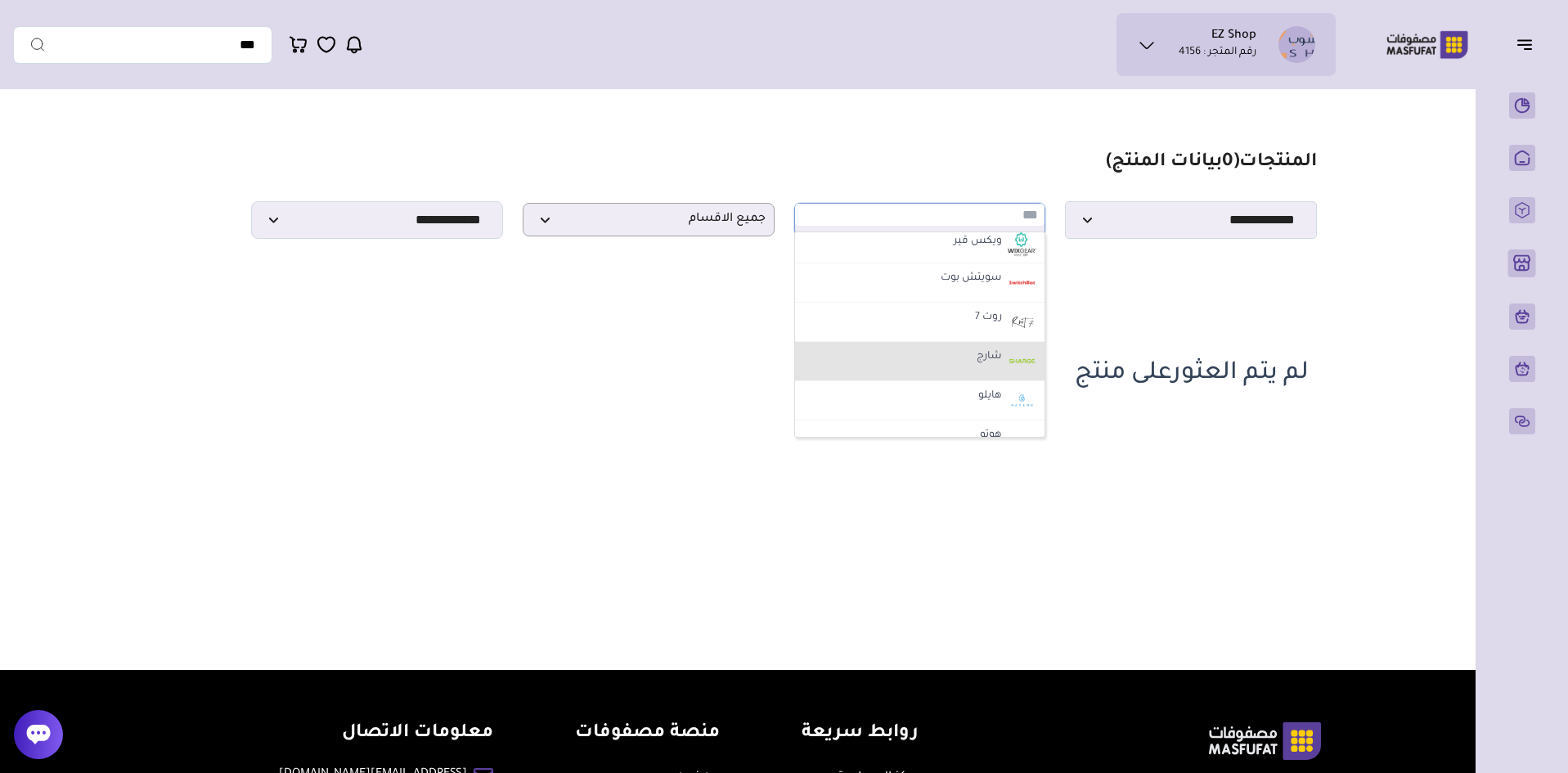
click at [969, 367] on li "شارج" at bounding box center [921, 361] width 251 height 39
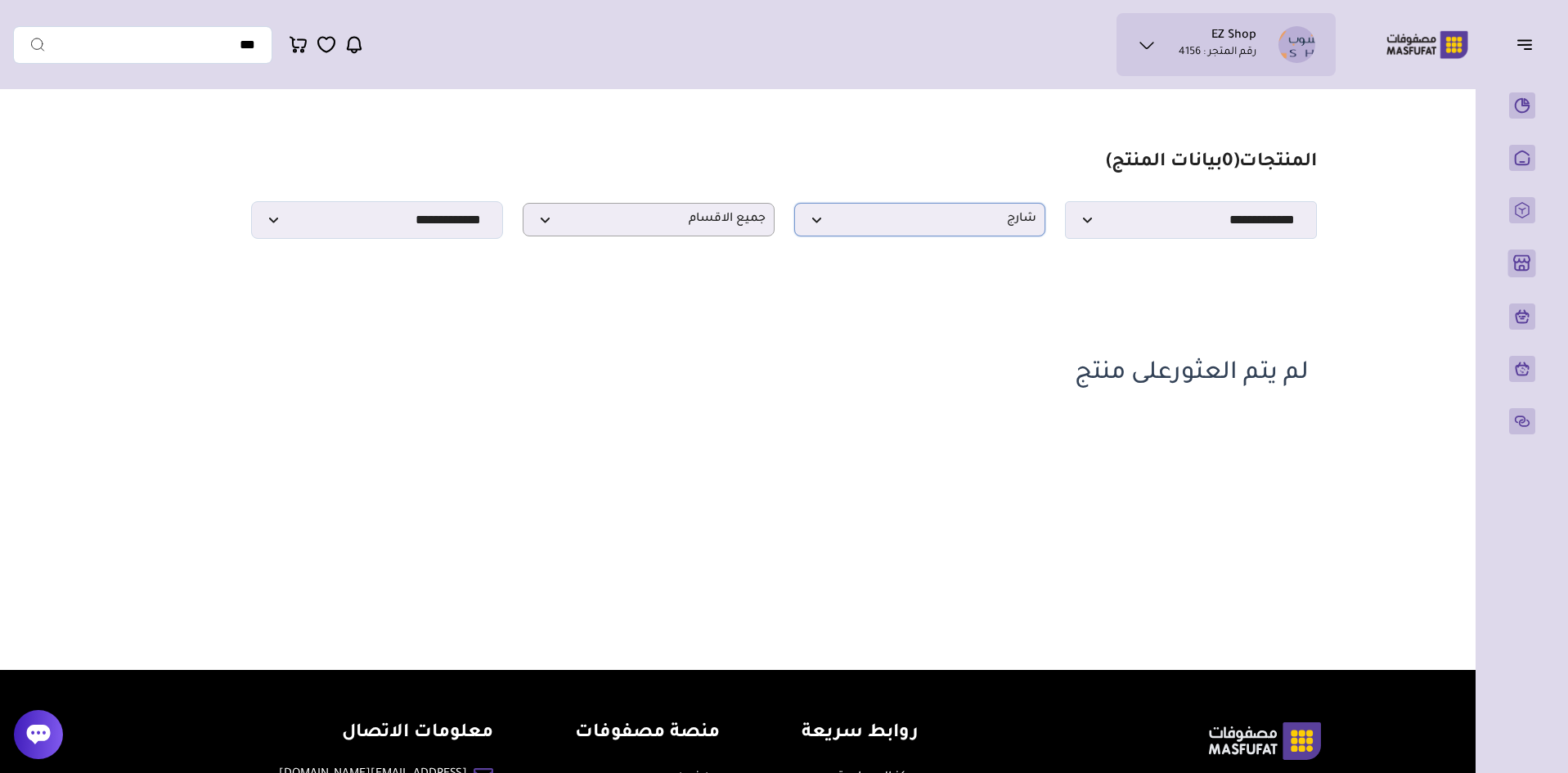
click at [958, 227] on span "شارج" at bounding box center [920, 219] width 234 height 16
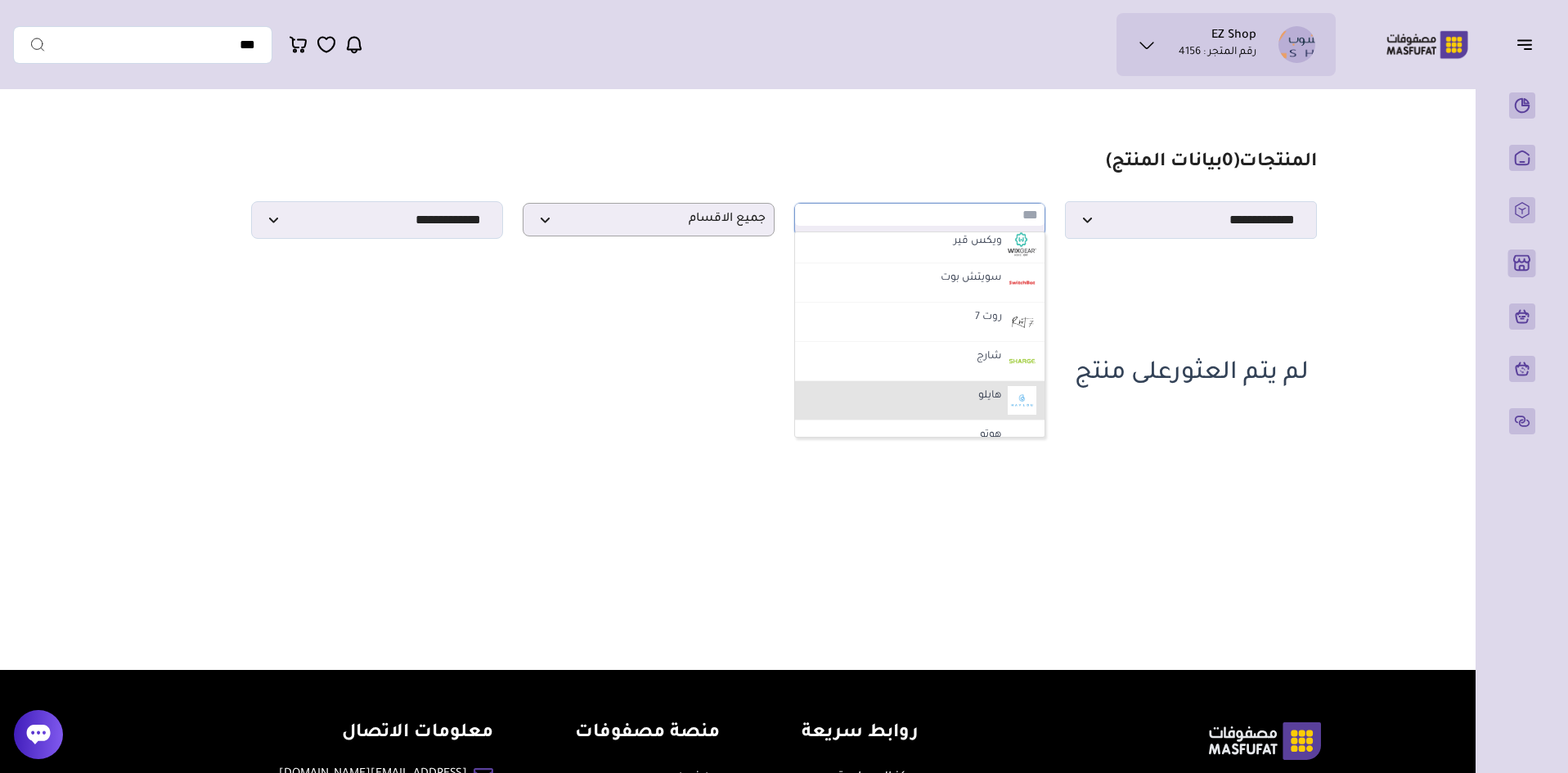
click at [962, 400] on li "هايلو" at bounding box center [921, 401] width 251 height 39
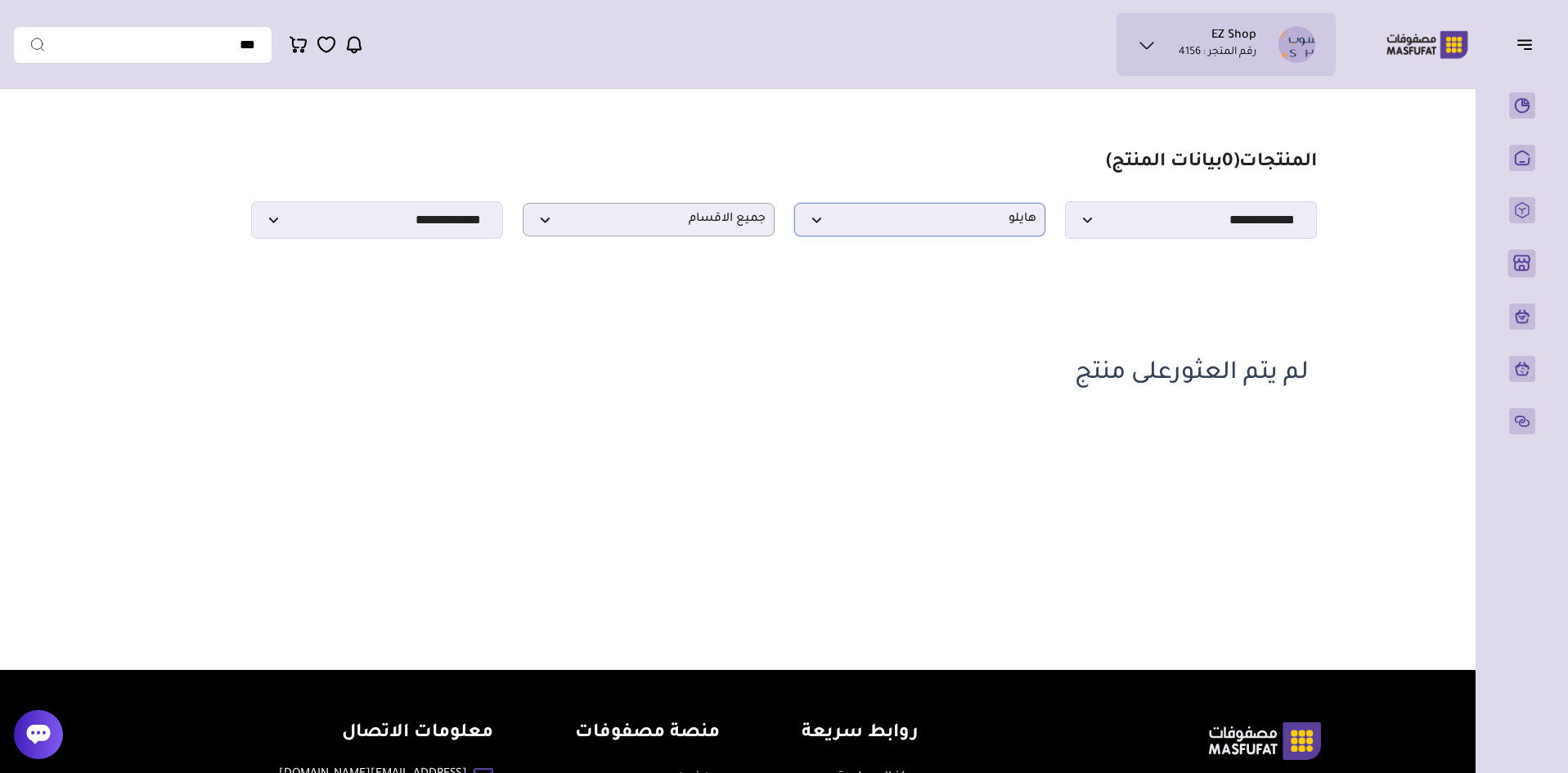
click at [966, 227] on span "هايلو" at bounding box center [920, 219] width 234 height 16
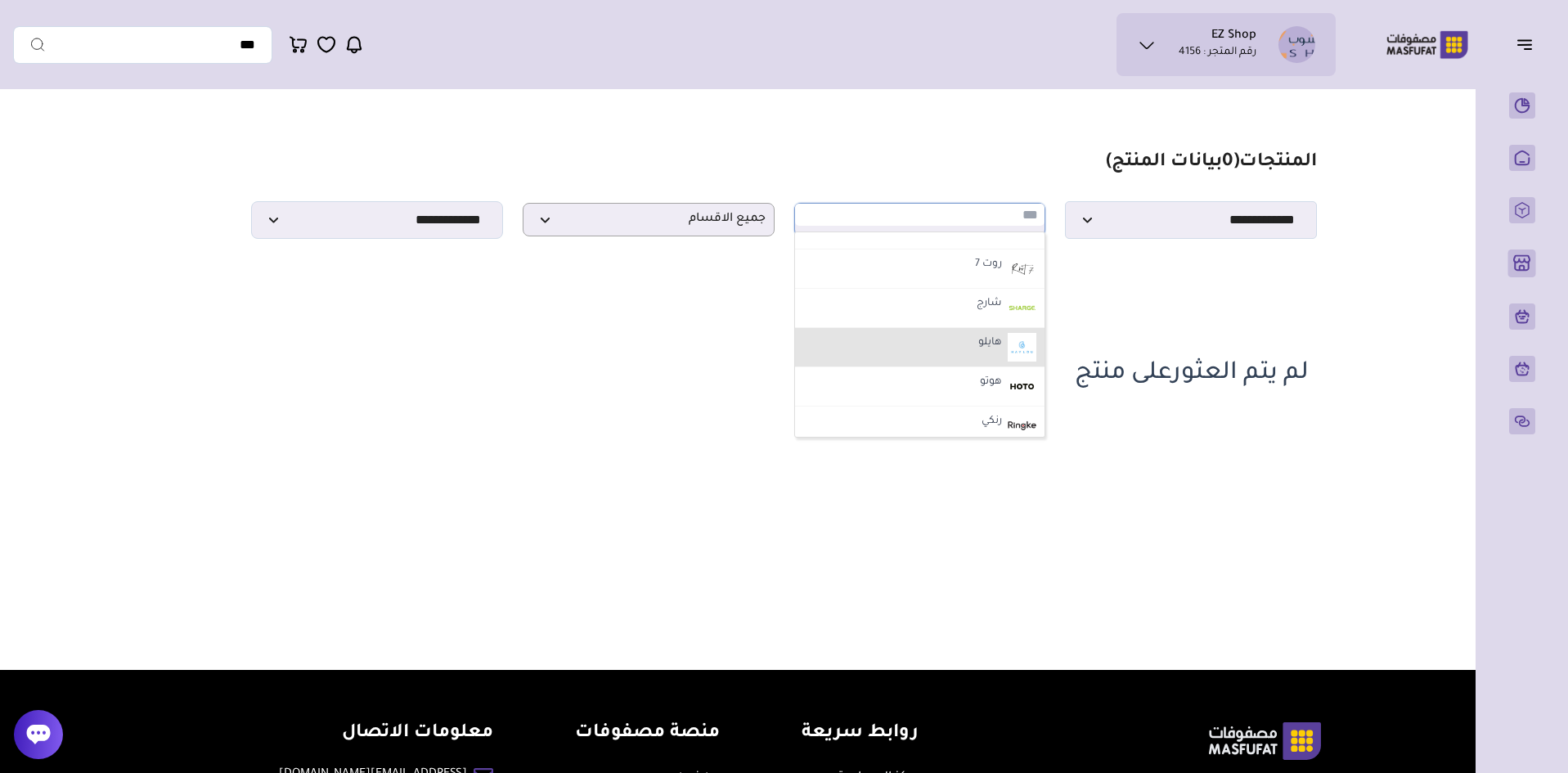
scroll to position [163, 0]
click at [971, 360] on li "هوتو" at bounding box center [921, 357] width 251 height 39
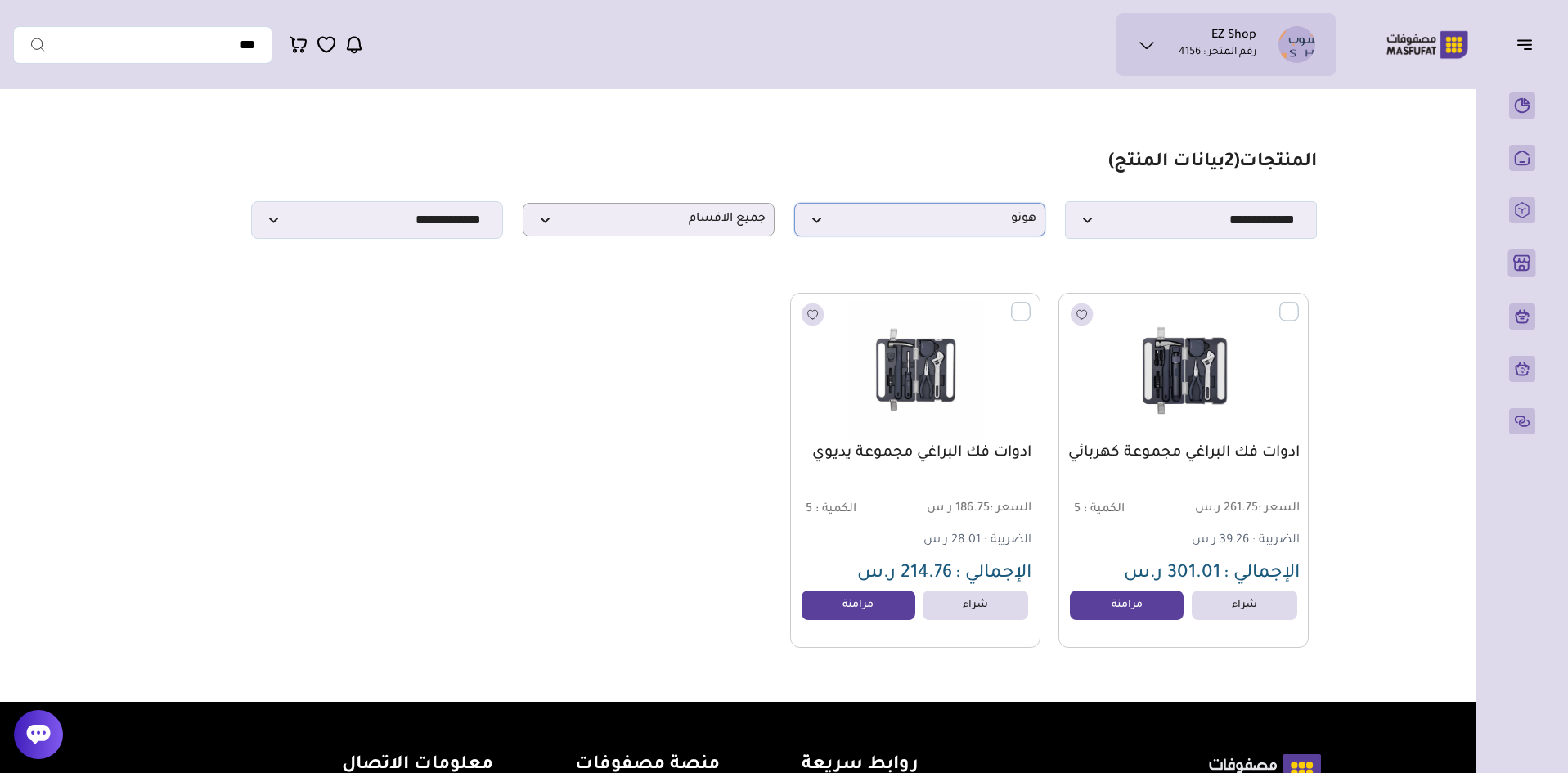
click at [882, 226] on span "هوتو" at bounding box center [920, 219] width 234 height 16
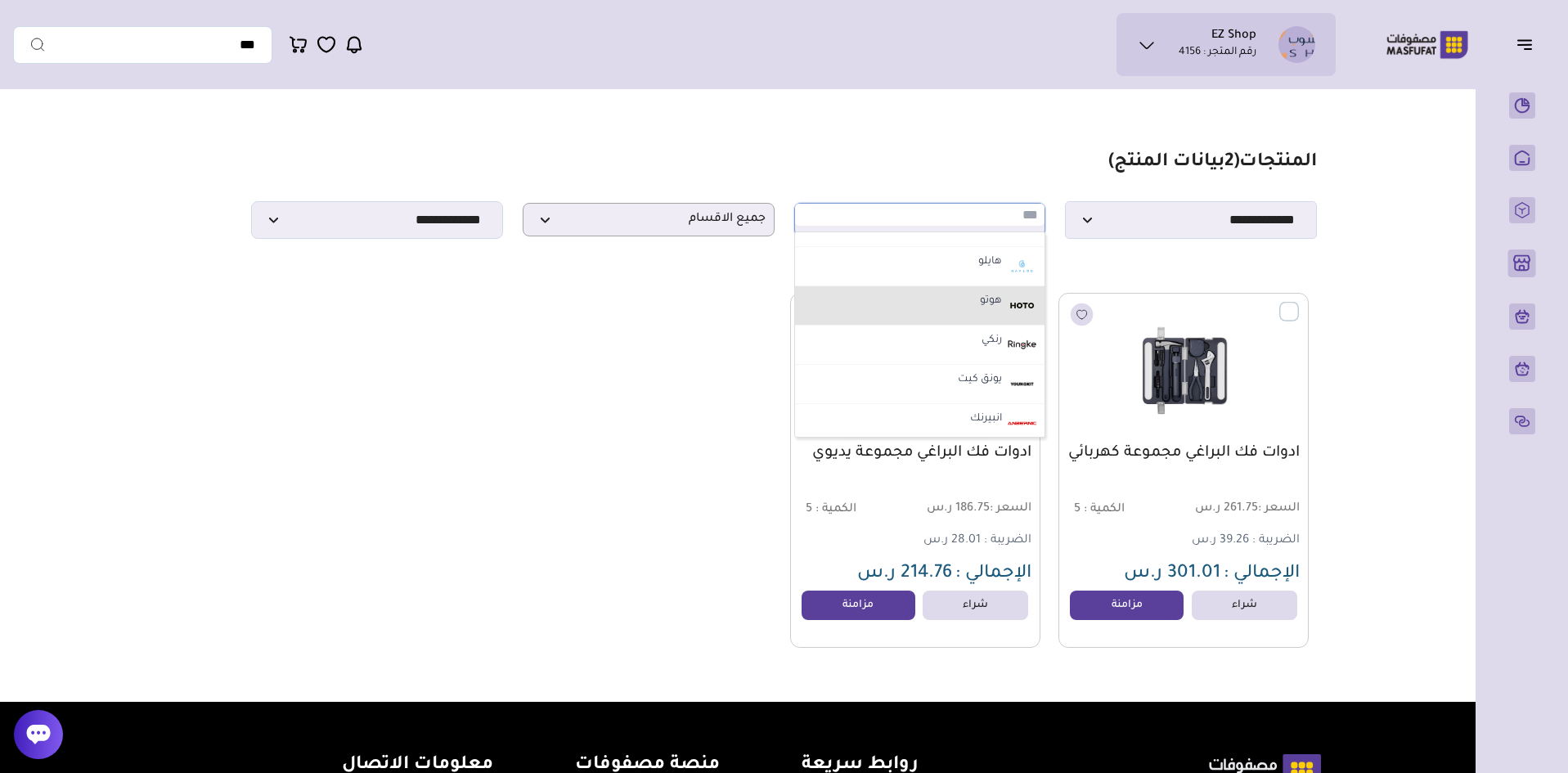
scroll to position [246, 0]
click at [965, 312] on li "رنكي" at bounding box center [921, 315] width 251 height 39
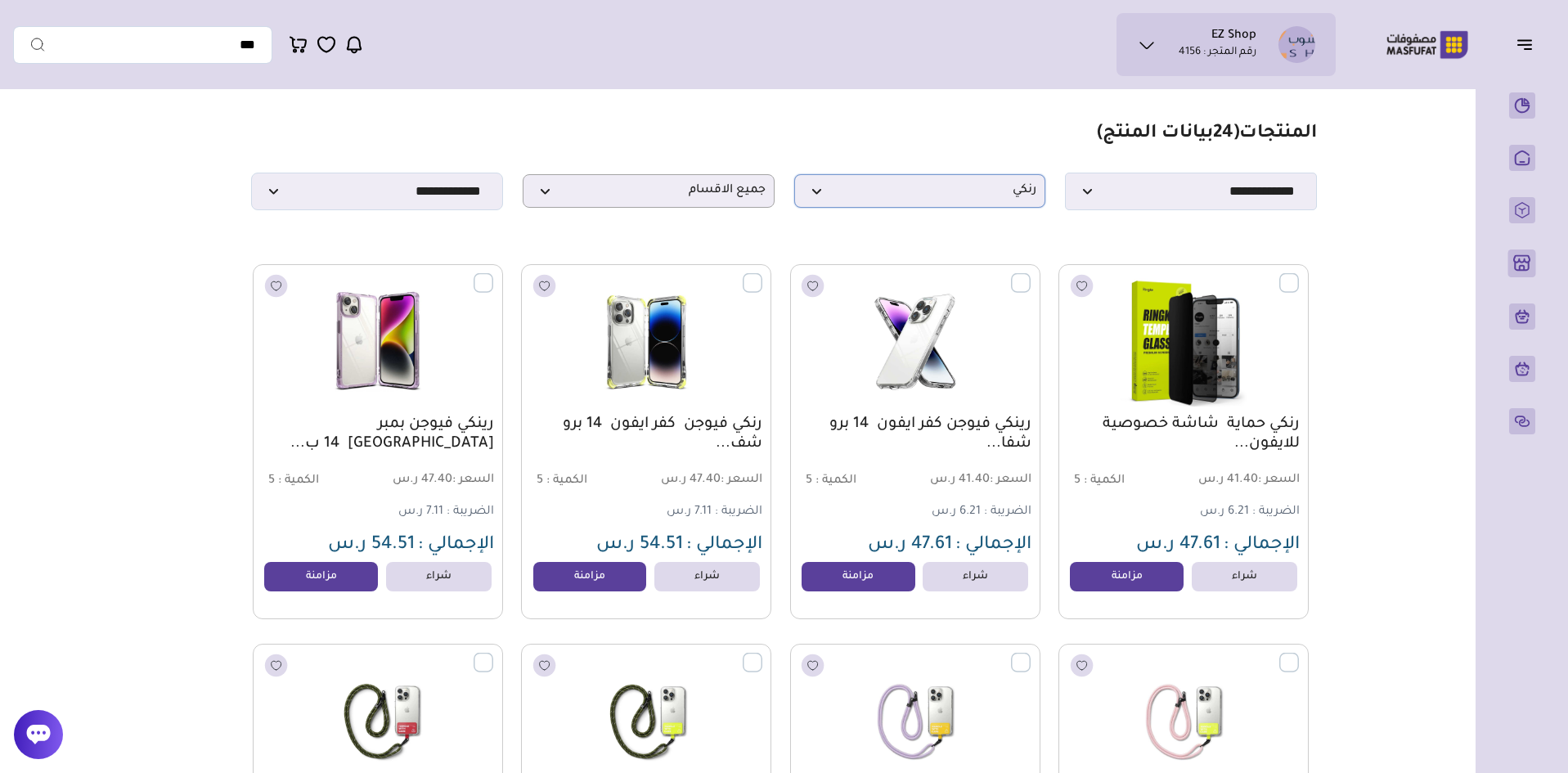
scroll to position [0, 0]
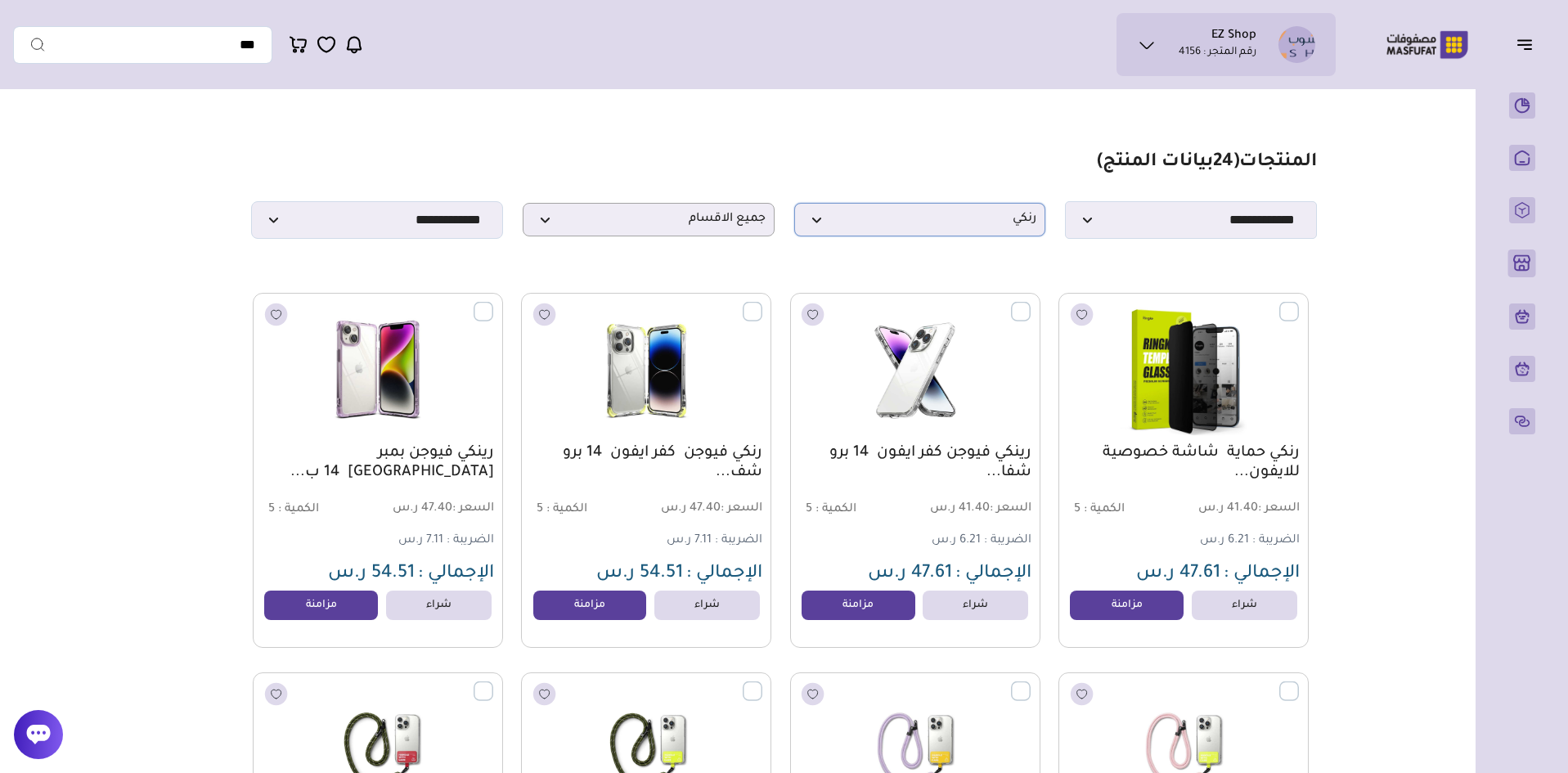
click at [990, 225] on span "رنكي" at bounding box center [920, 219] width 234 height 16
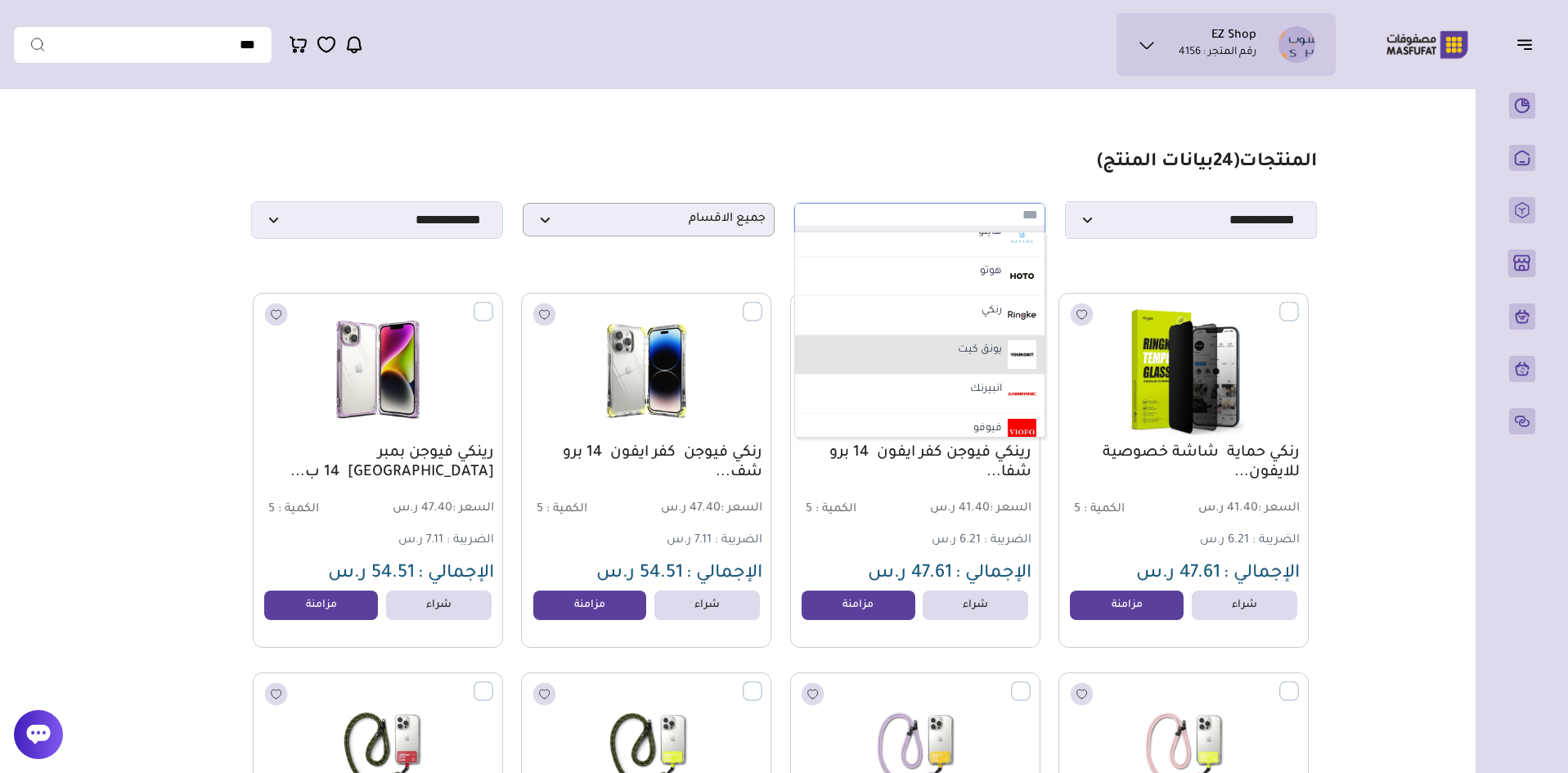
click at [936, 361] on li "يونق كيت" at bounding box center [921, 354] width 251 height 39
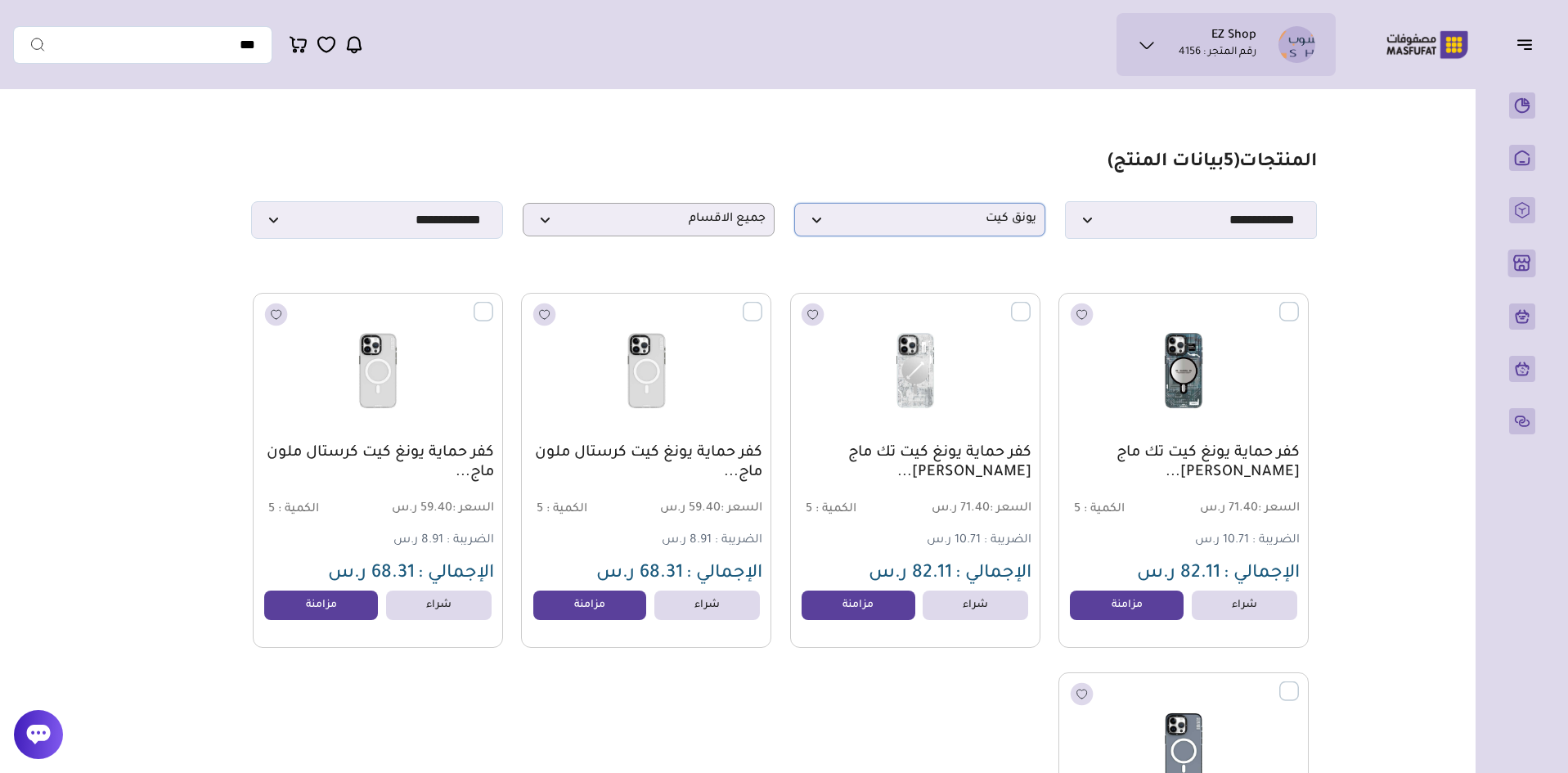
click at [910, 227] on span "يونق كيت" at bounding box center [920, 219] width 234 height 16
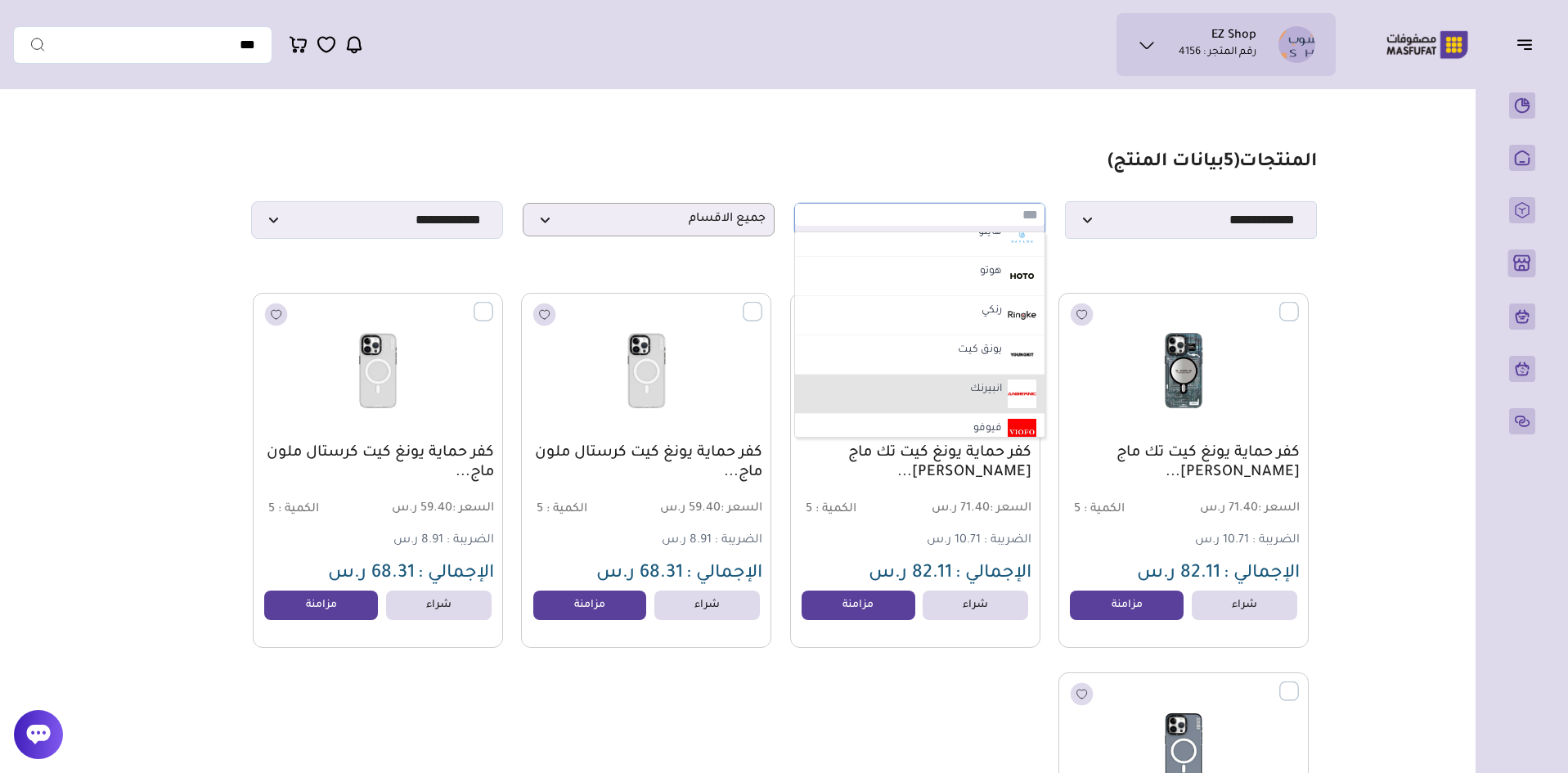
click at [948, 393] on li "انبيرنك" at bounding box center [921, 394] width 251 height 39
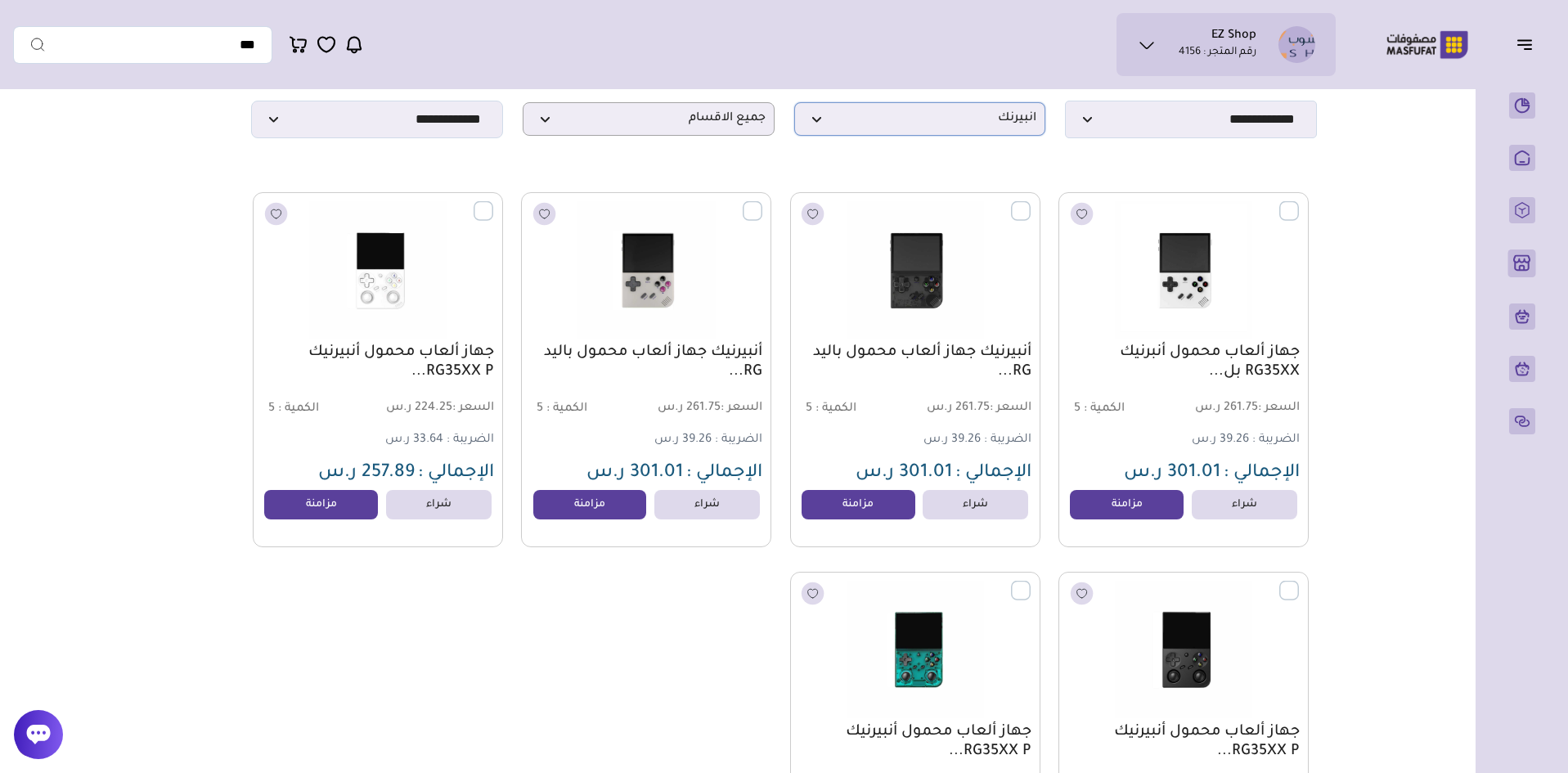
scroll to position [163, 0]
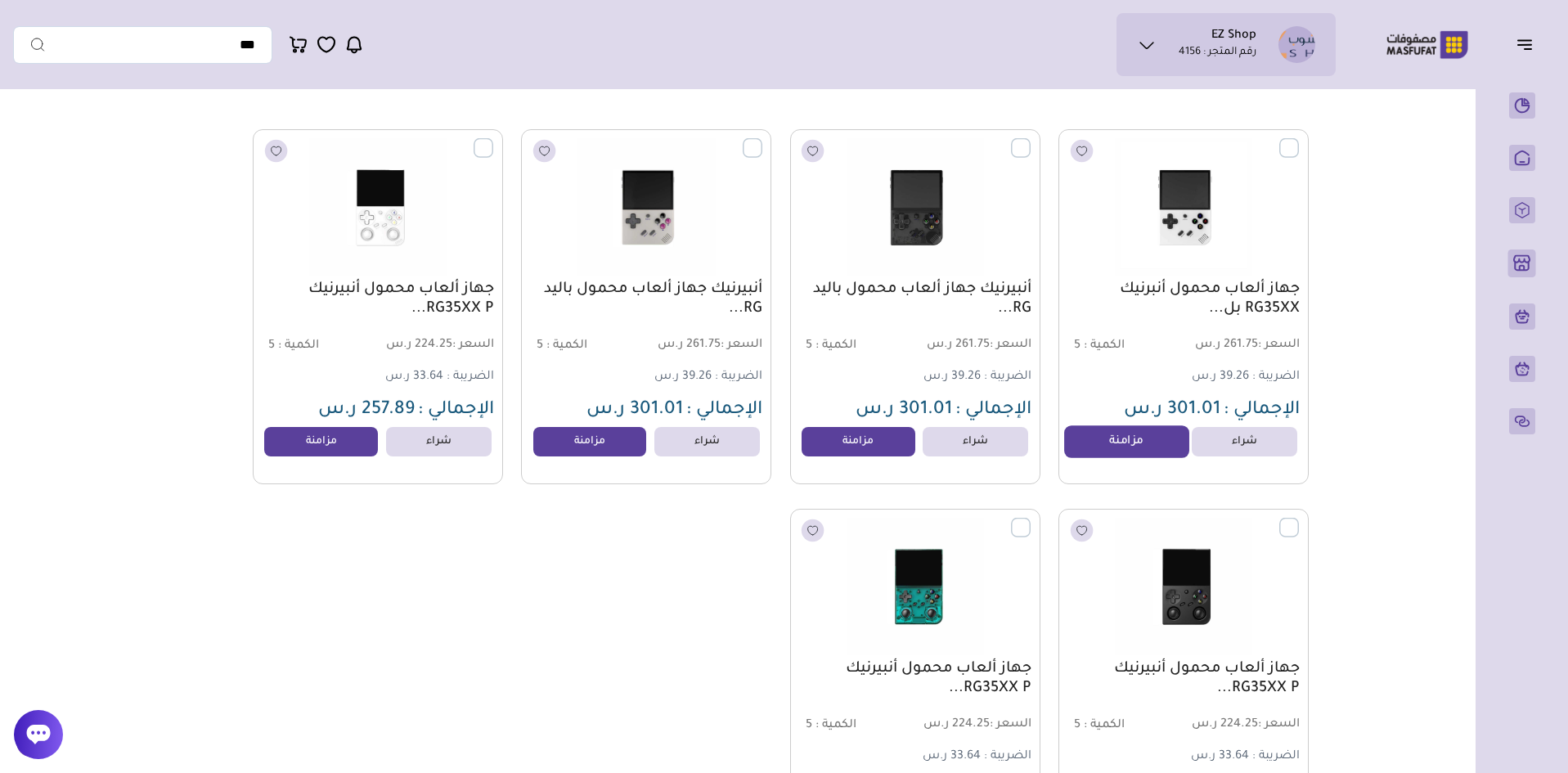
click at [1133, 451] on link "مزامنة" at bounding box center [1127, 441] width 124 height 32
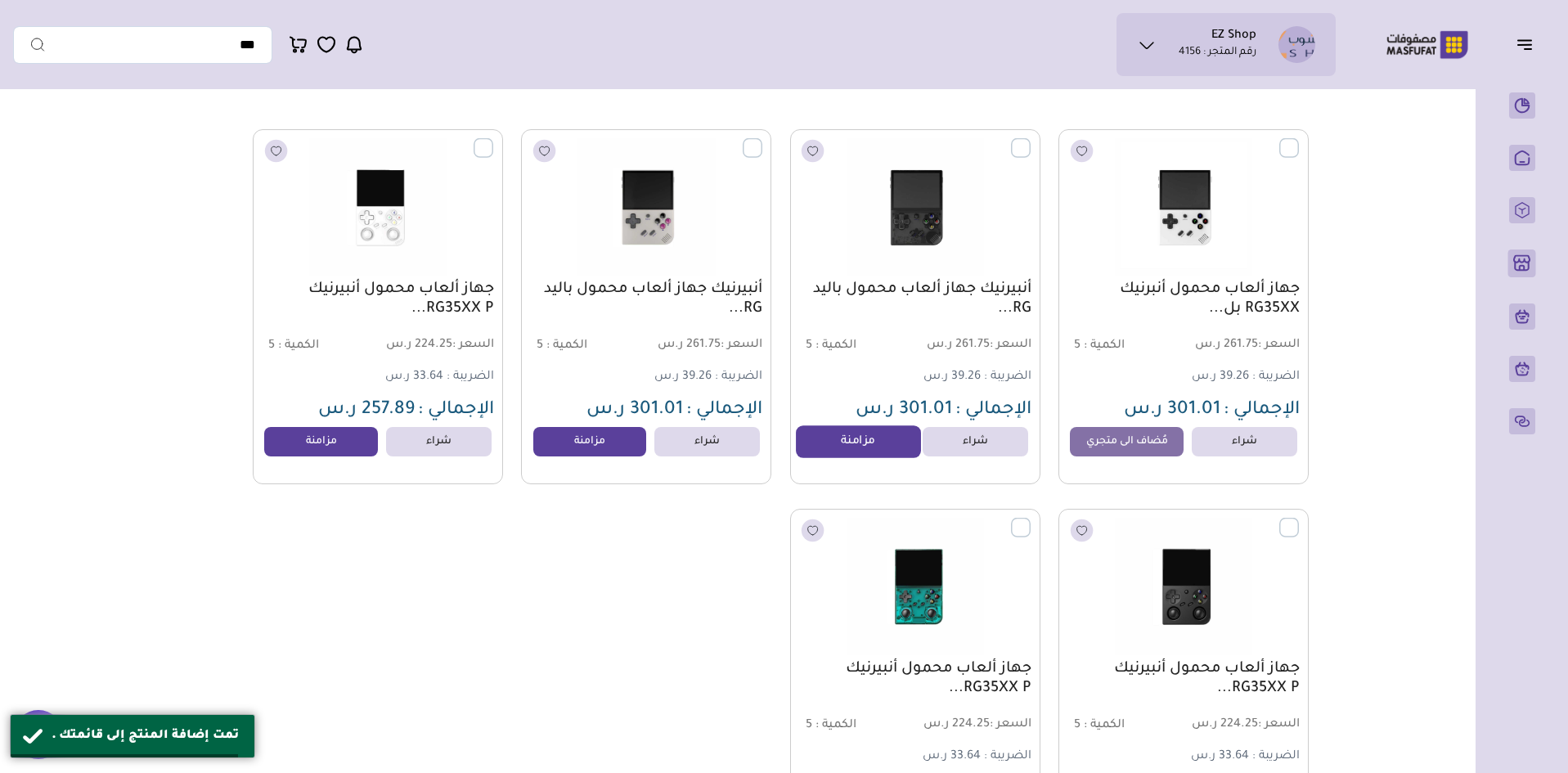
click at [864, 450] on link "مزامنة" at bounding box center [859, 441] width 124 height 32
click at [601, 449] on link "مزامنة" at bounding box center [590, 441] width 124 height 32
click at [310, 454] on link "مزامنة" at bounding box center [322, 441] width 124 height 32
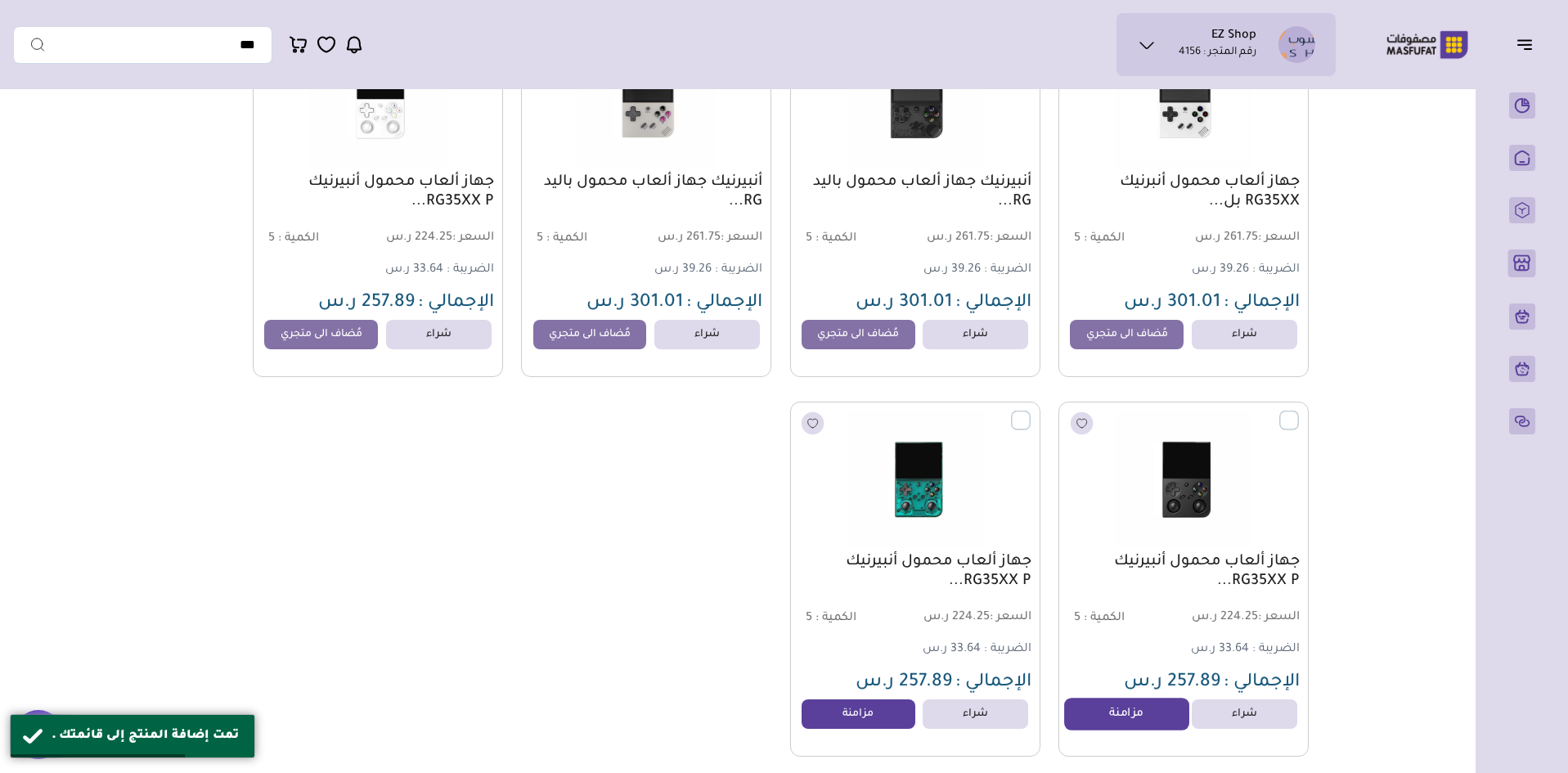
scroll to position [327, 0]
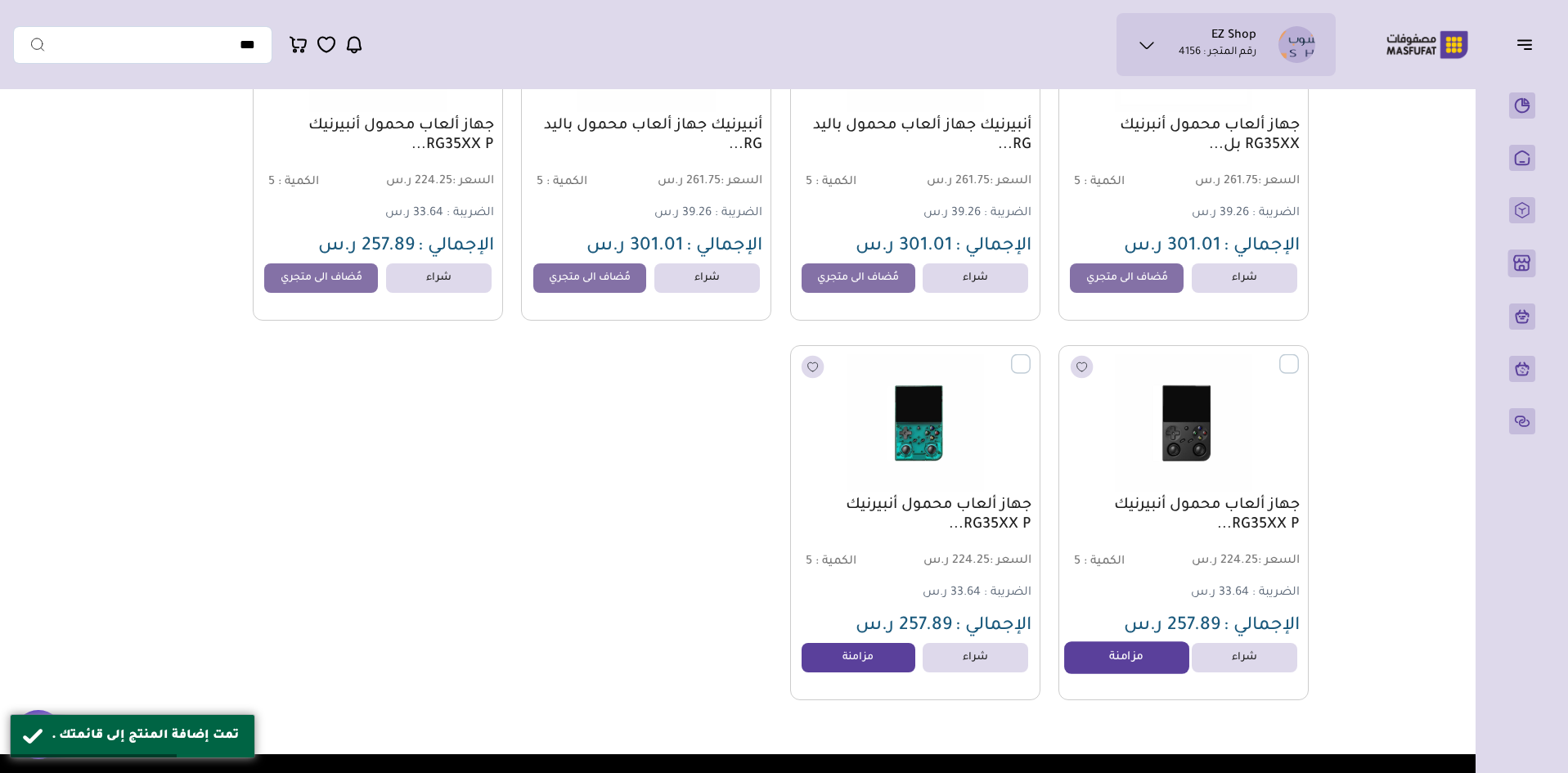
click at [1157, 664] on link "مزامنة" at bounding box center [1127, 657] width 124 height 32
click at [851, 671] on link "مزامنة" at bounding box center [859, 657] width 124 height 32
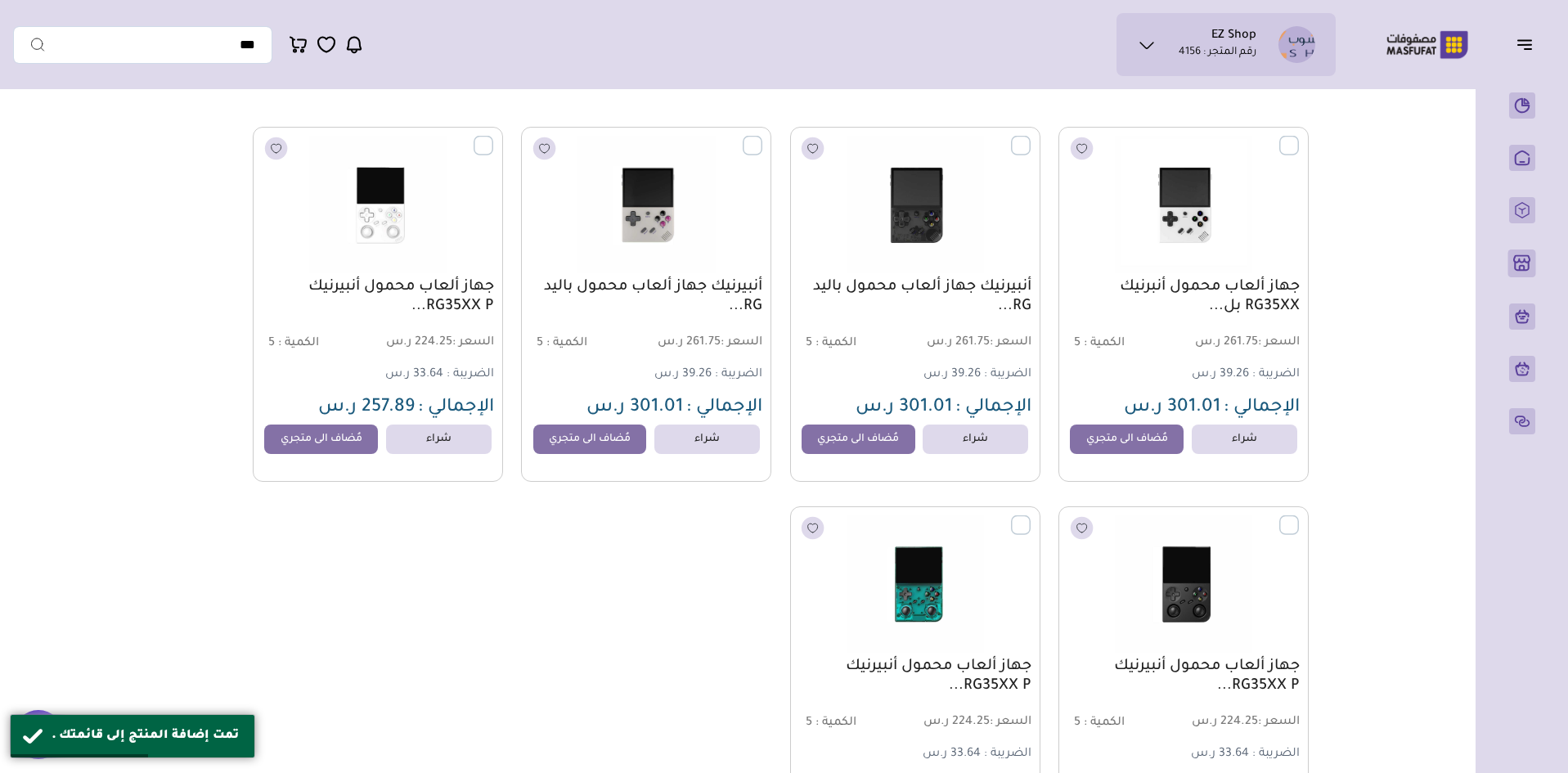
scroll to position [0, 0]
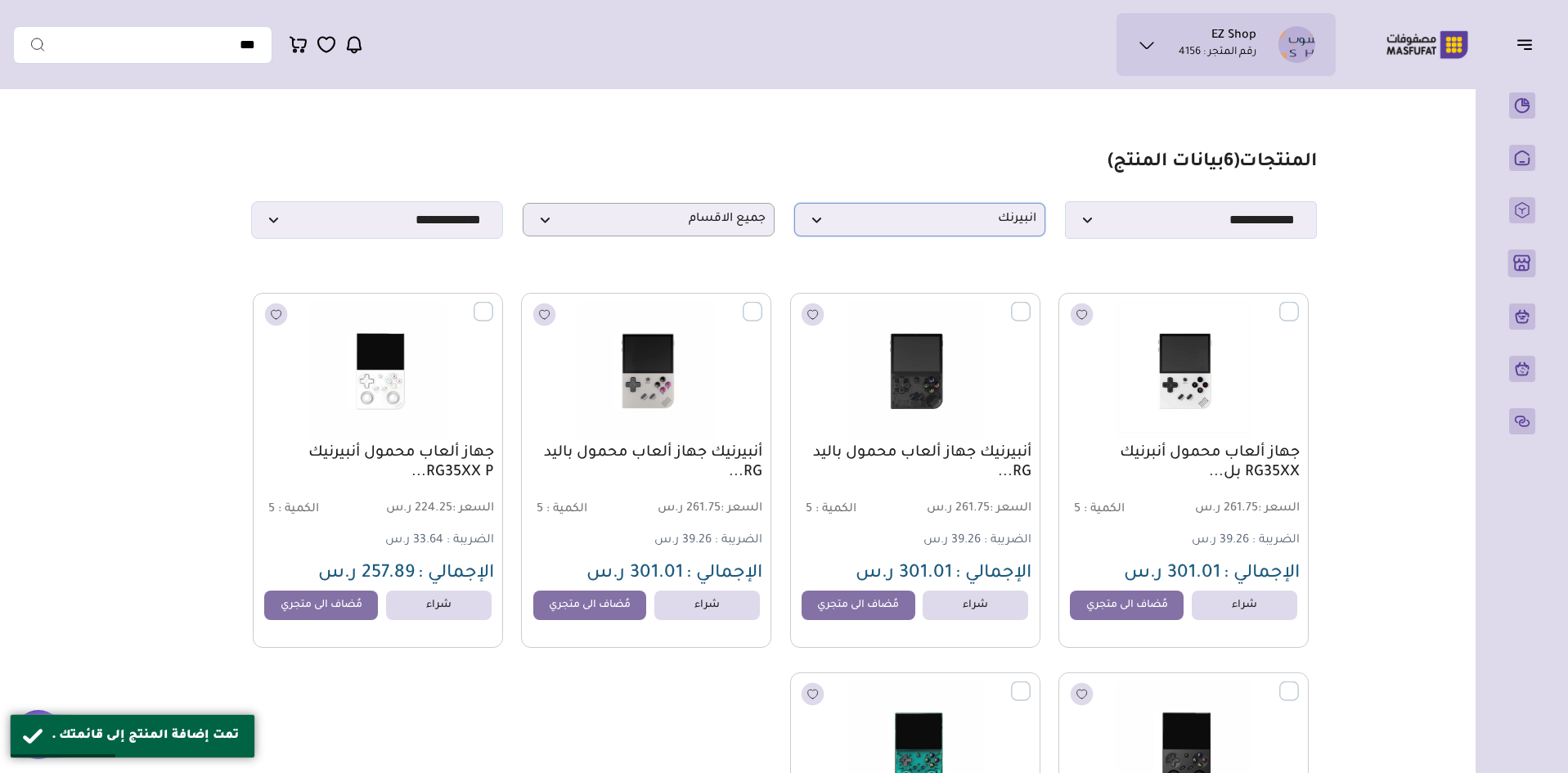
click at [937, 227] on span "انبيرنك" at bounding box center [920, 219] width 234 height 16
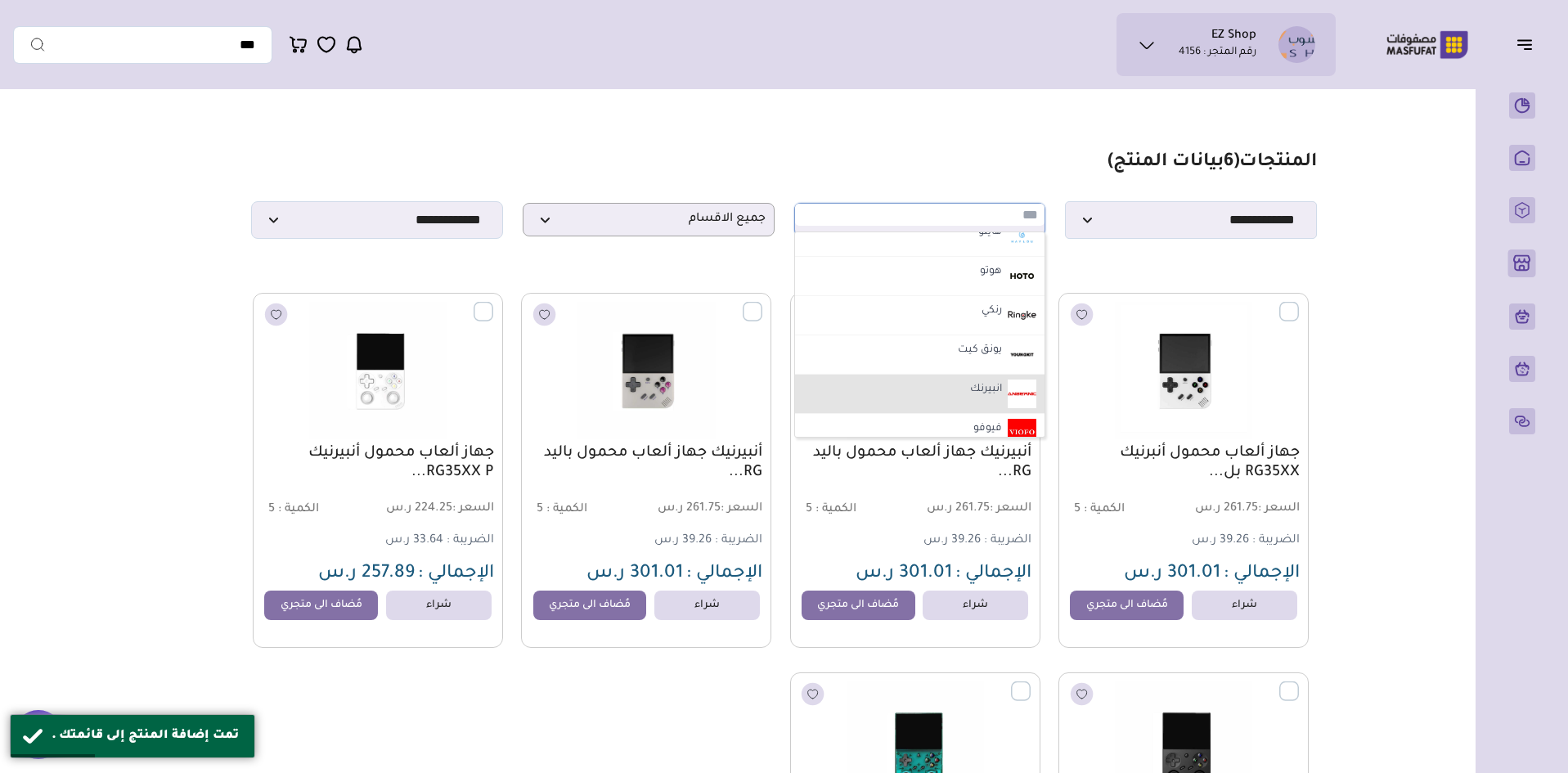
scroll to position [327, 0]
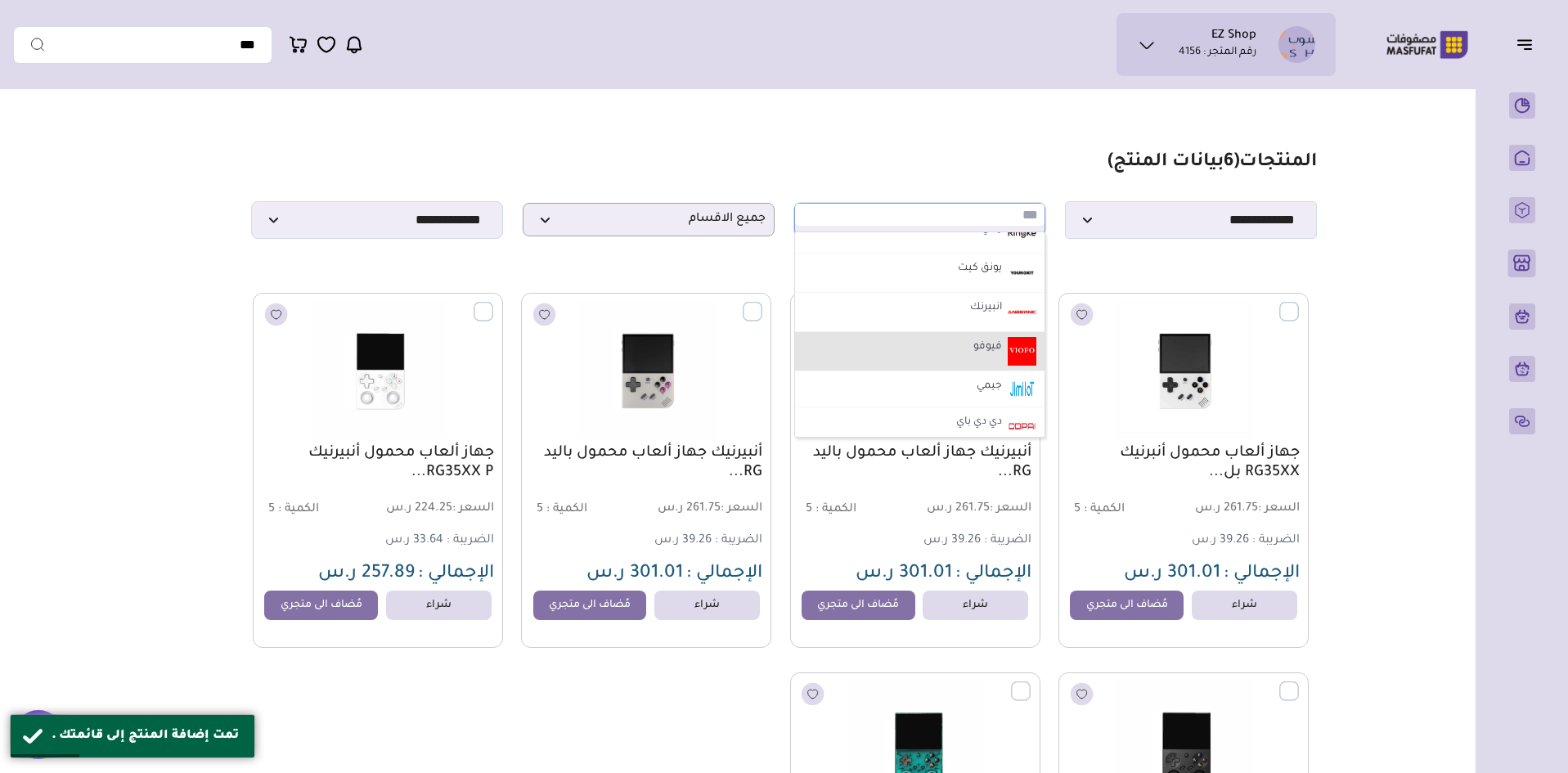
click at [956, 358] on li "فيوفو" at bounding box center [921, 351] width 251 height 39
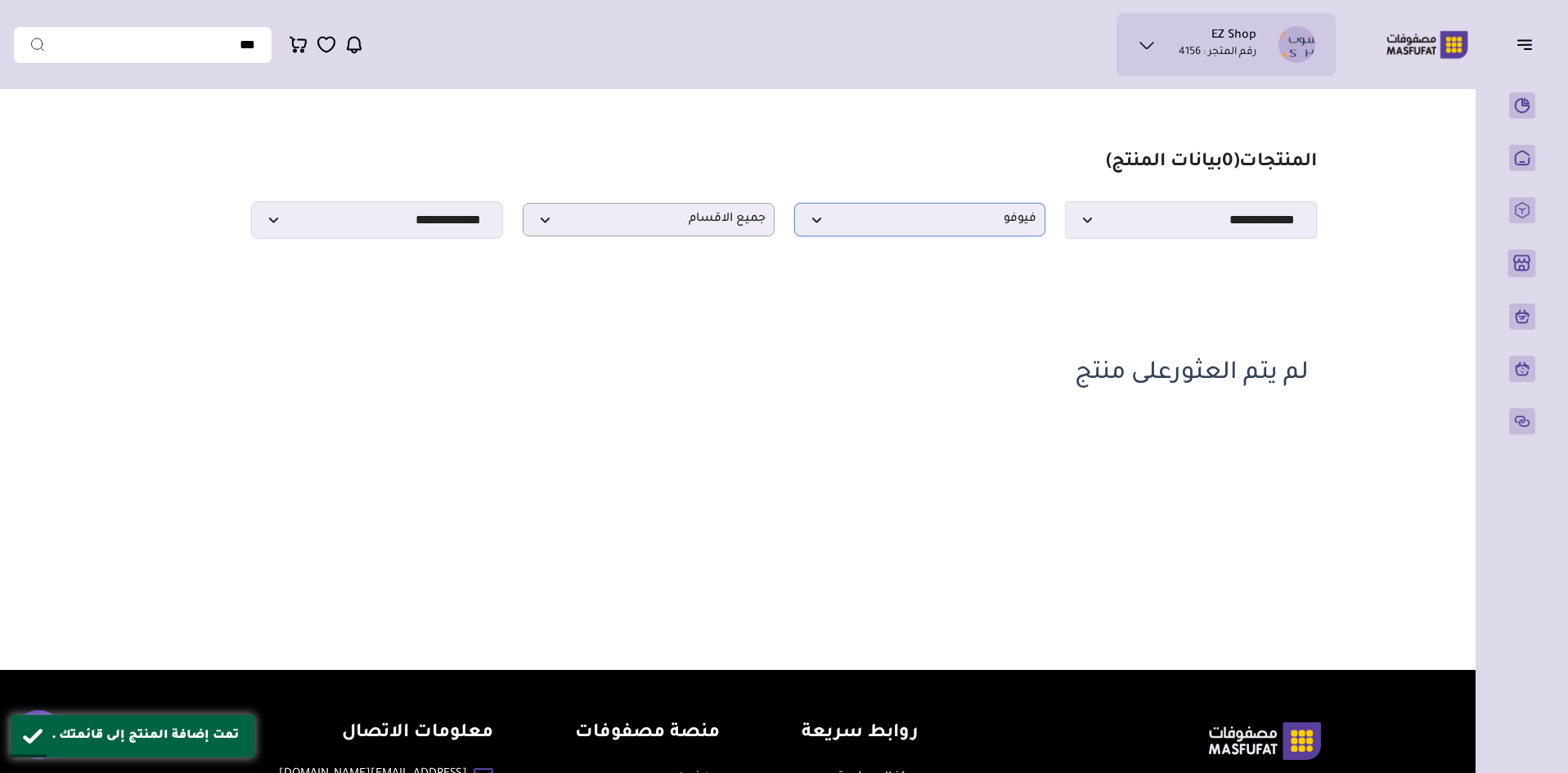
click at [990, 227] on span "فيوفو" at bounding box center [920, 219] width 234 height 16
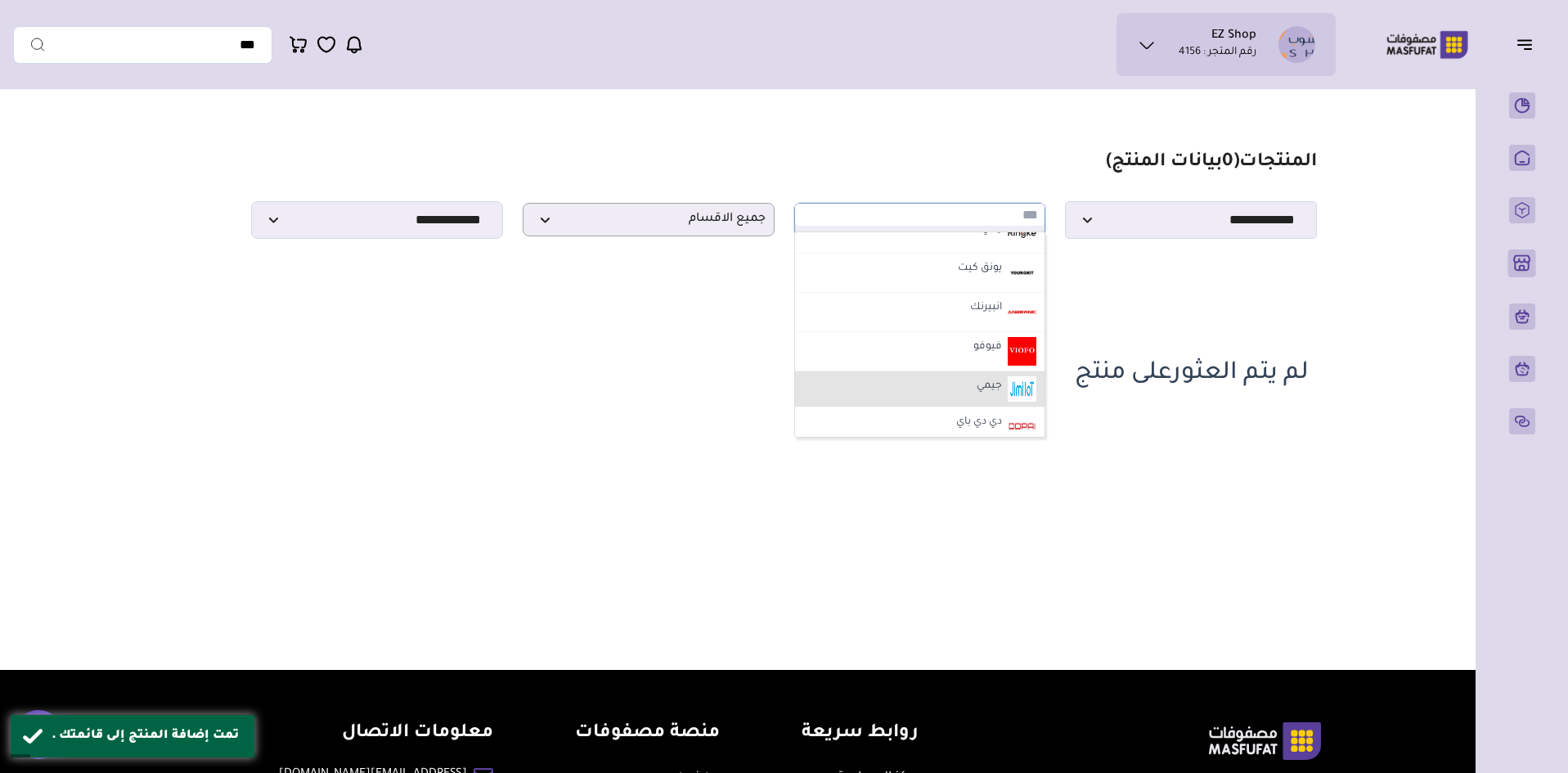
click at [972, 392] on li "جيمي" at bounding box center [921, 390] width 251 height 36
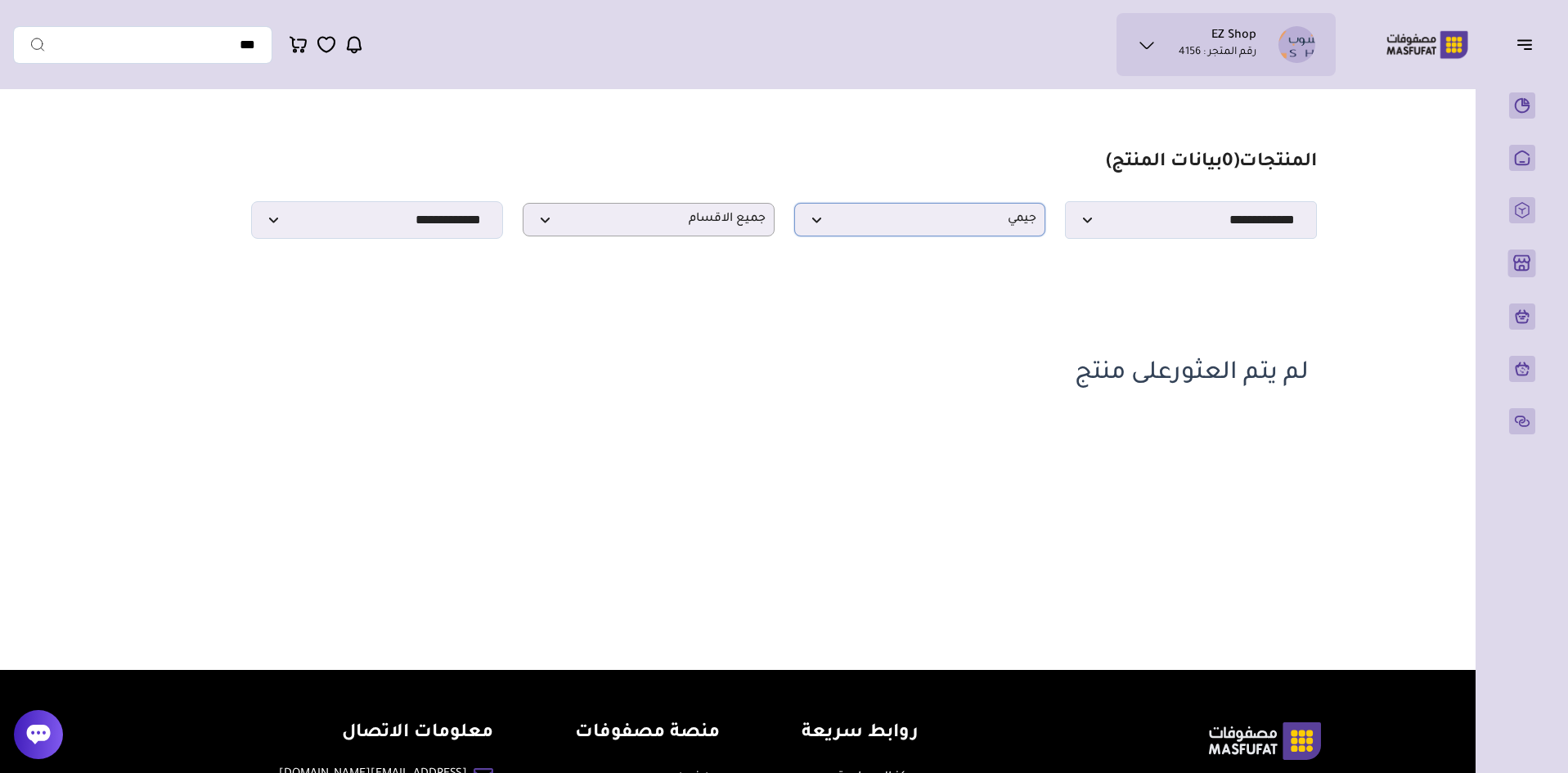
click at [975, 227] on span "جيمي" at bounding box center [920, 219] width 234 height 16
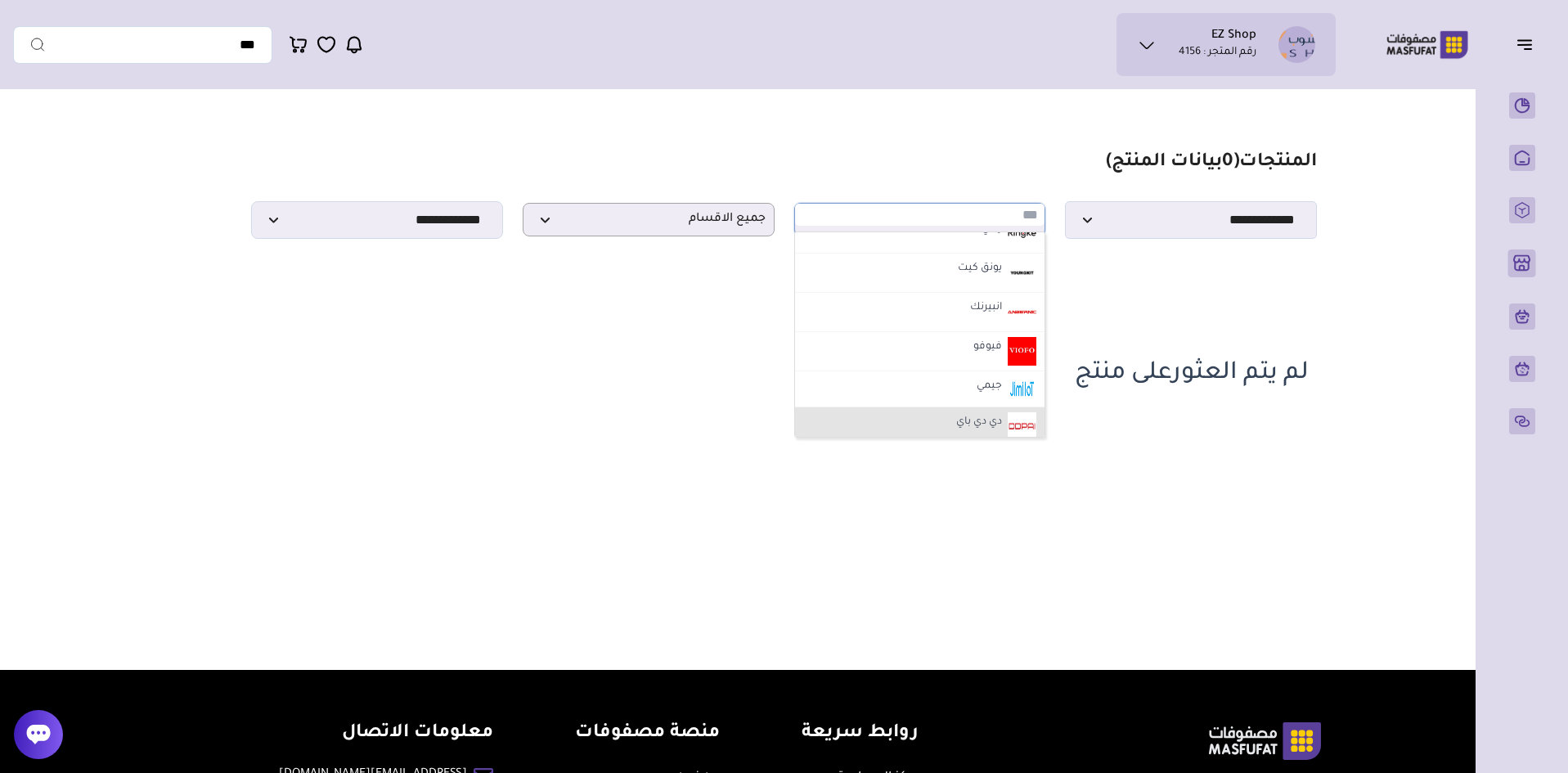
click at [962, 422] on label "دي دي باي" at bounding box center [979, 423] width 51 height 22
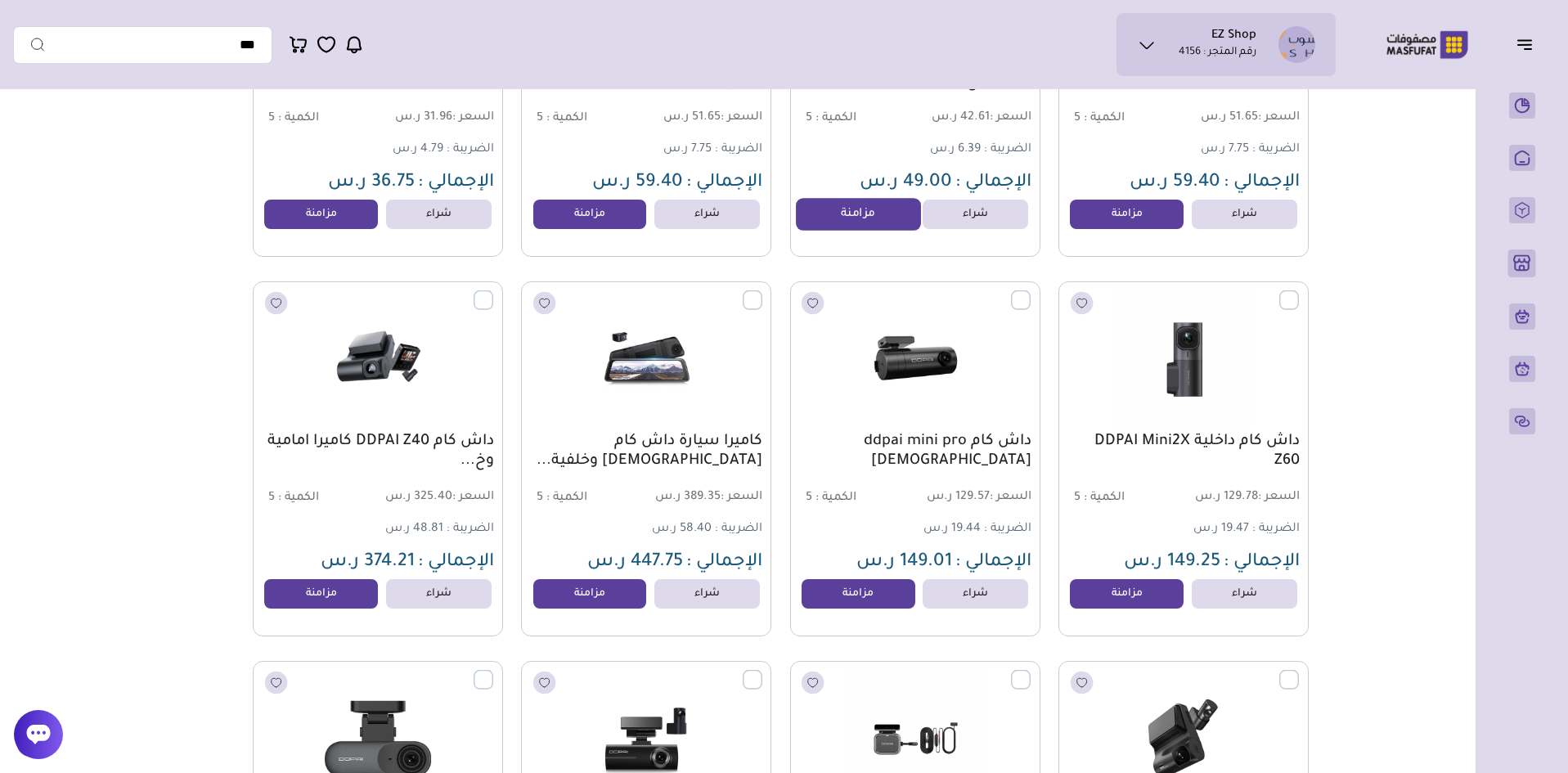
scroll to position [409, 0]
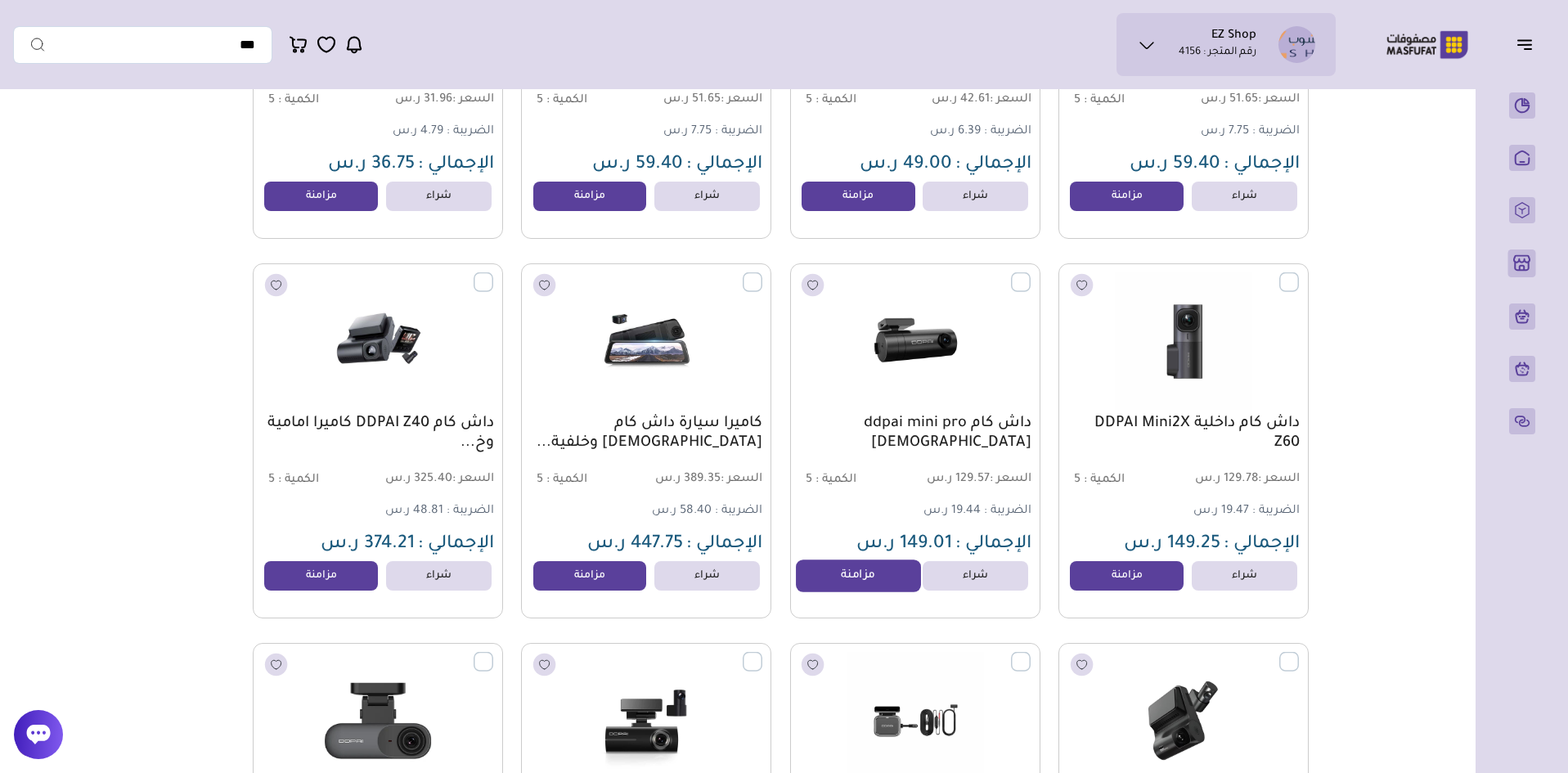
click at [875, 592] on link "مزامنة" at bounding box center [859, 576] width 124 height 32
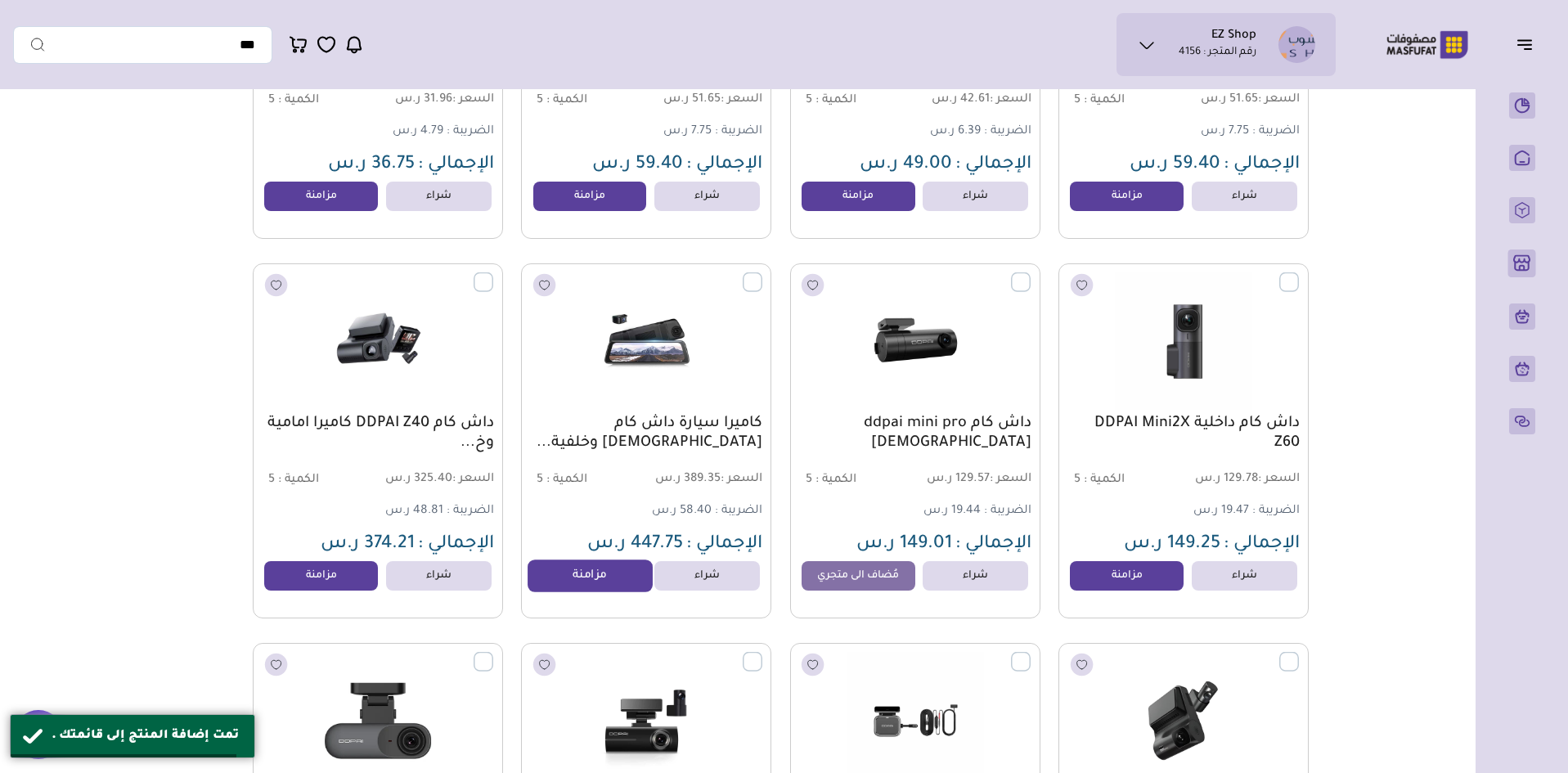
click at [595, 591] on link "مزامنة" at bounding box center [590, 576] width 124 height 32
click at [319, 581] on link "مزامنة" at bounding box center [322, 576] width 124 height 32
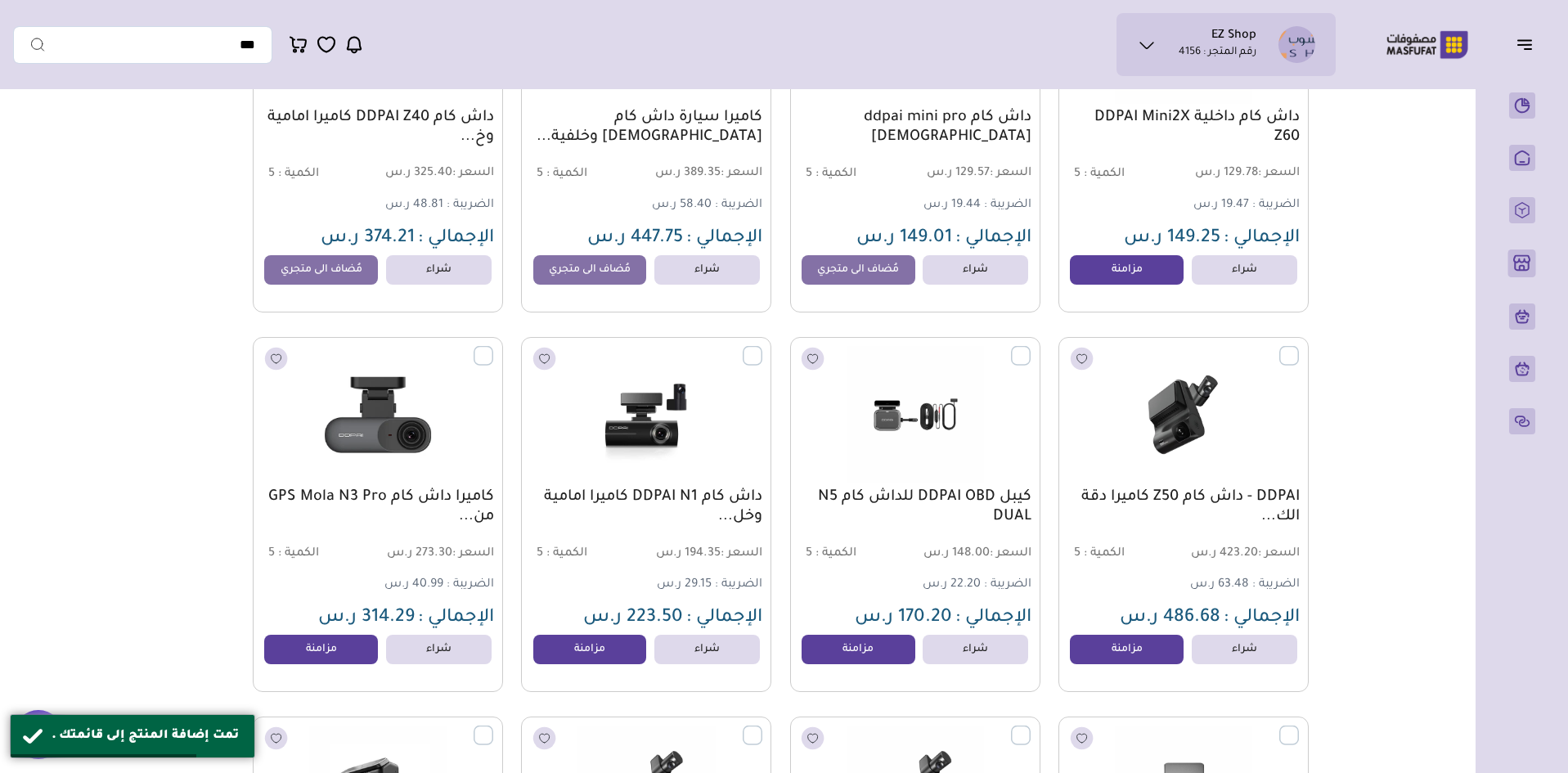
scroll to position [737, 0]
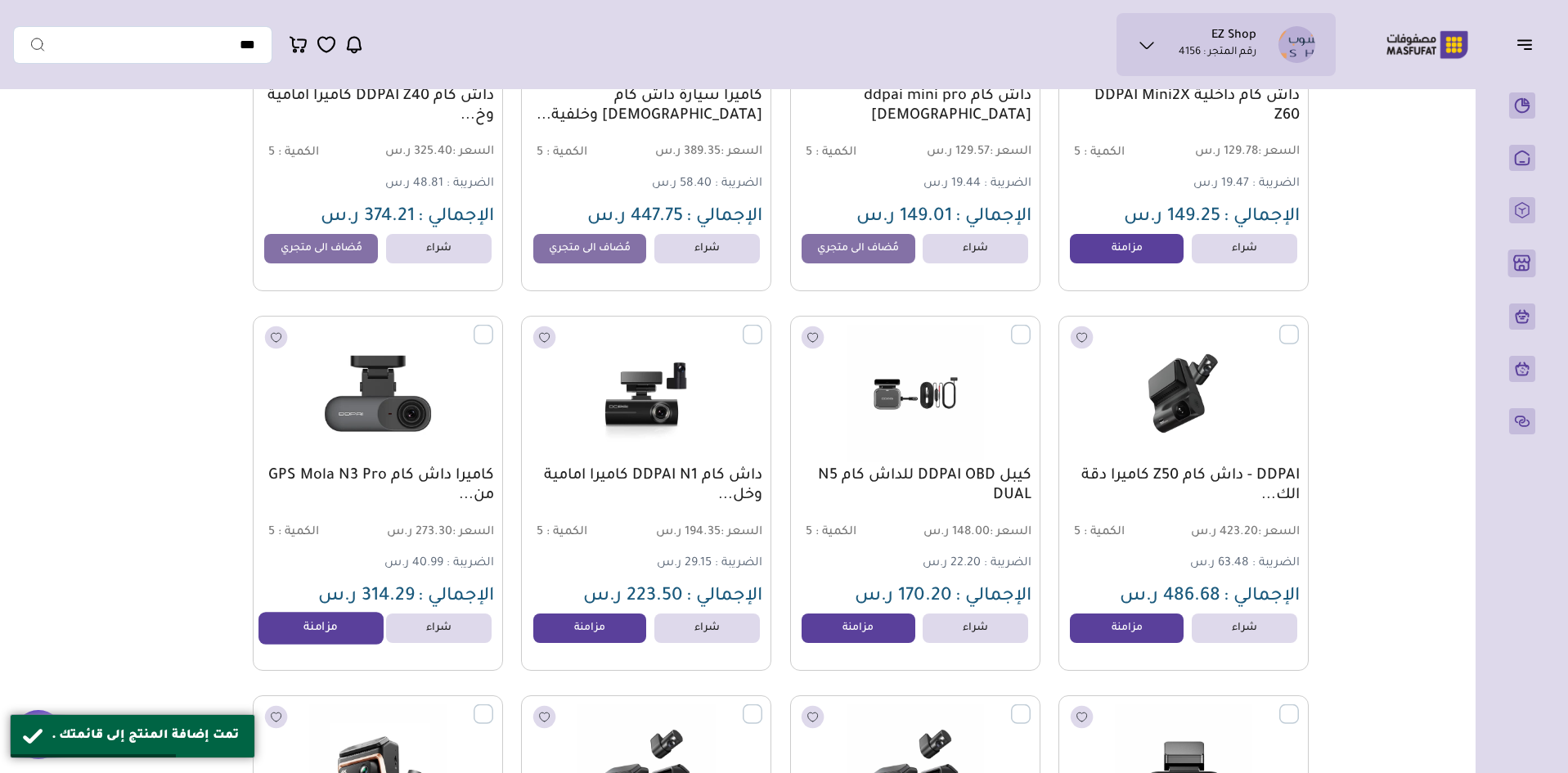
click at [335, 643] on link "مزامنة" at bounding box center [322, 628] width 124 height 32
click at [618, 633] on link "مزامنة" at bounding box center [590, 628] width 124 height 32
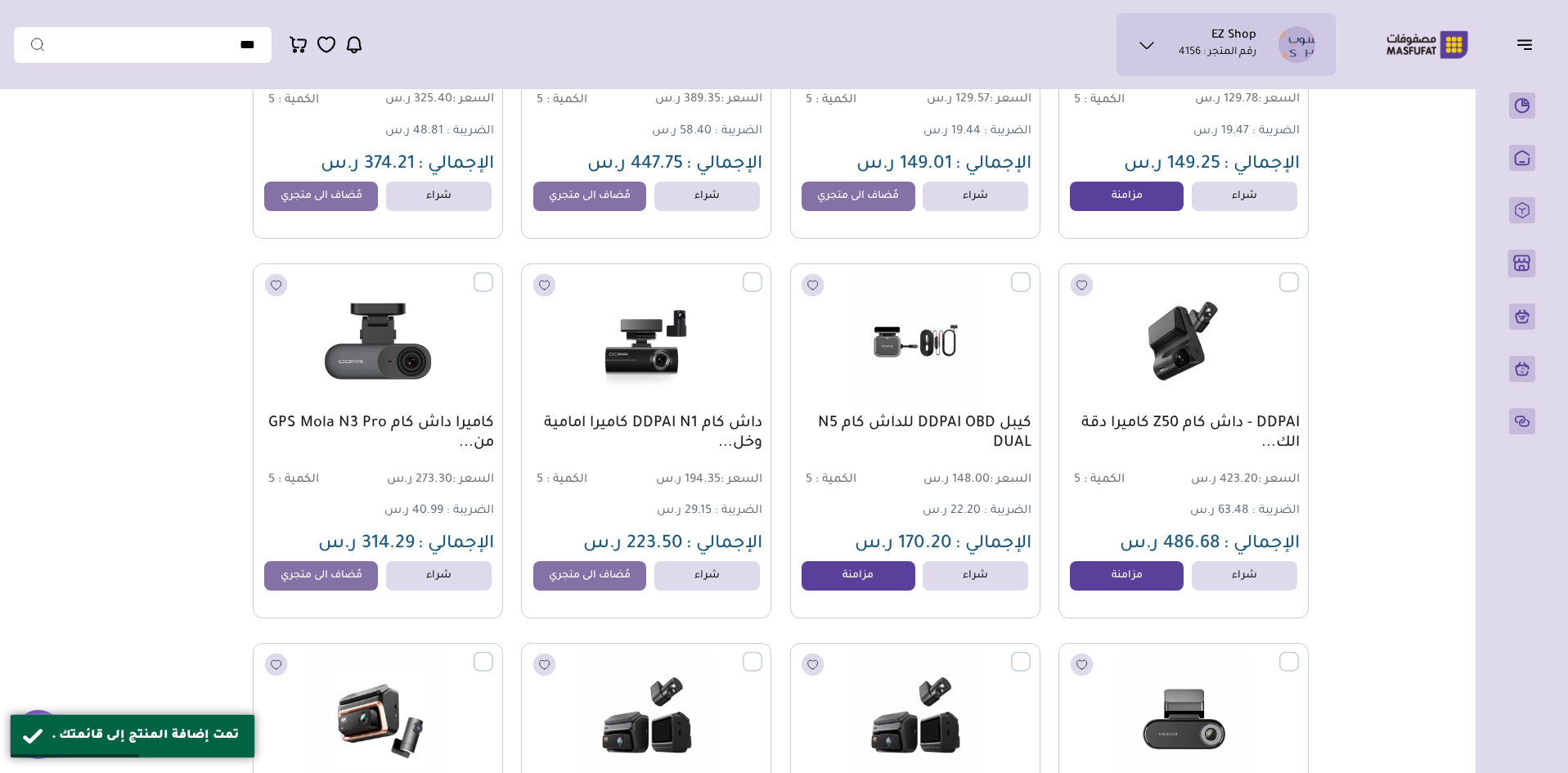
scroll to position [818, 0]
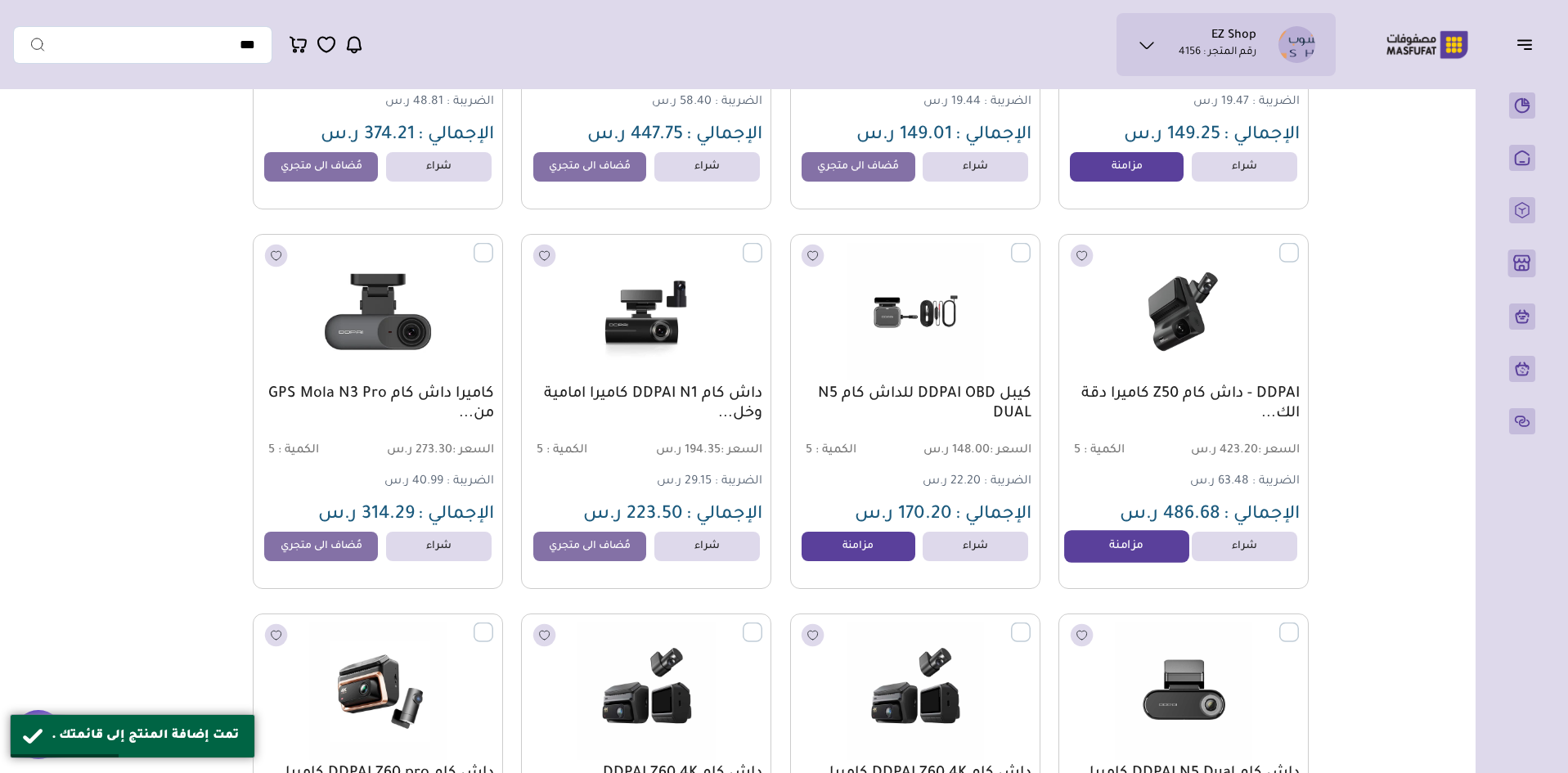
click at [1113, 544] on link "مزامنة" at bounding box center [1127, 546] width 124 height 32
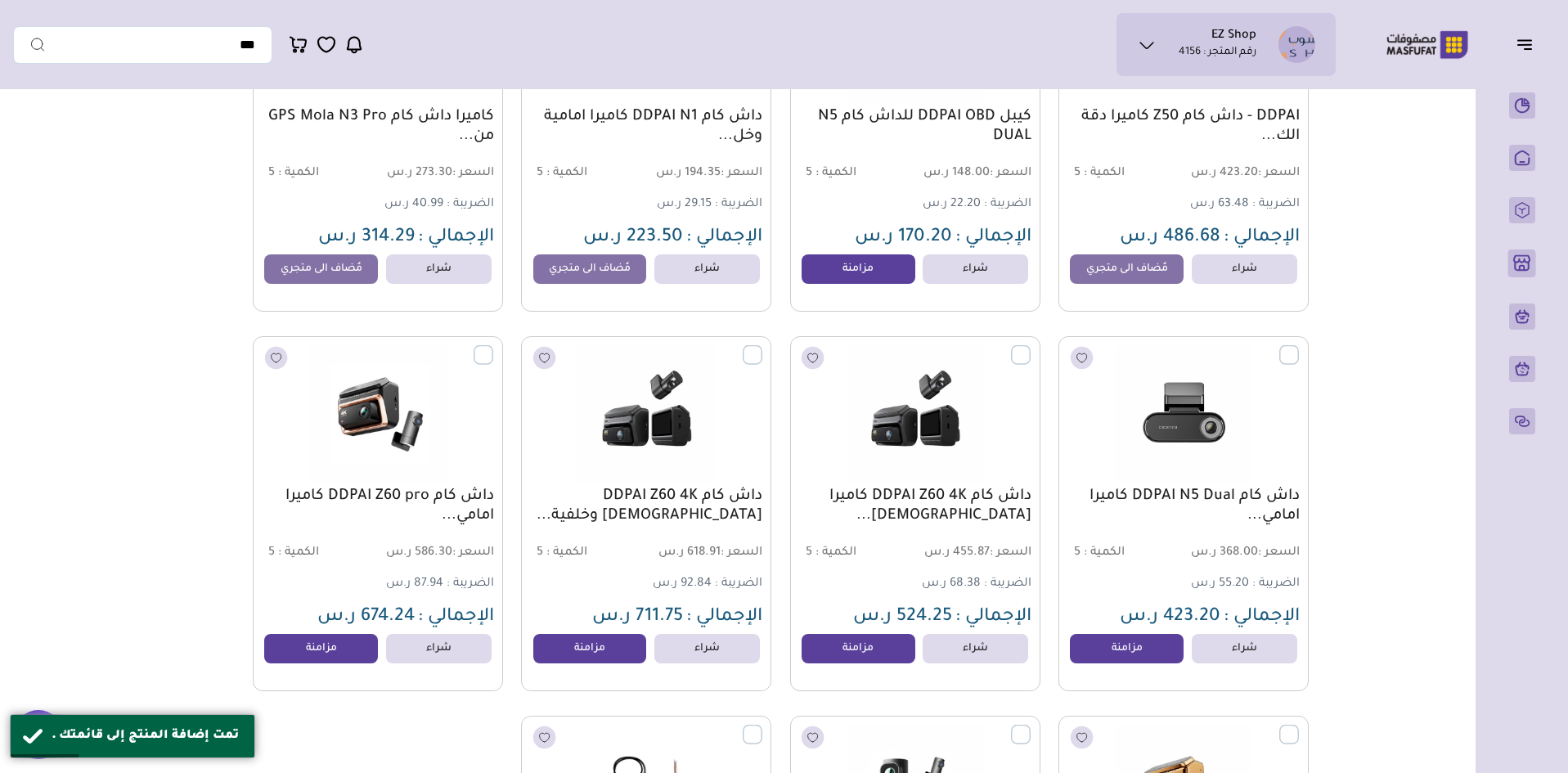
scroll to position [1227, 0]
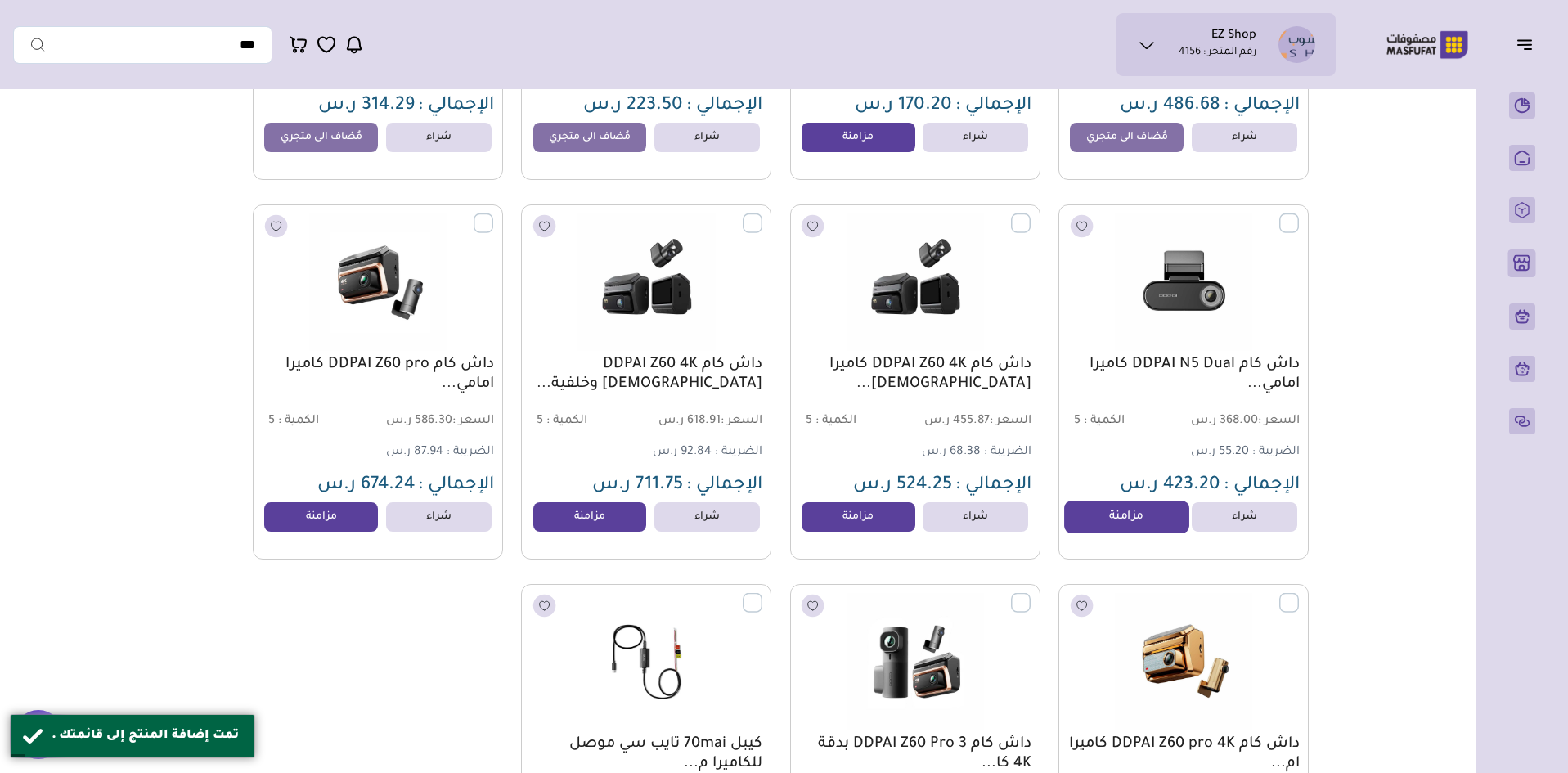
click at [1133, 530] on link "مزامنة" at bounding box center [1127, 517] width 124 height 32
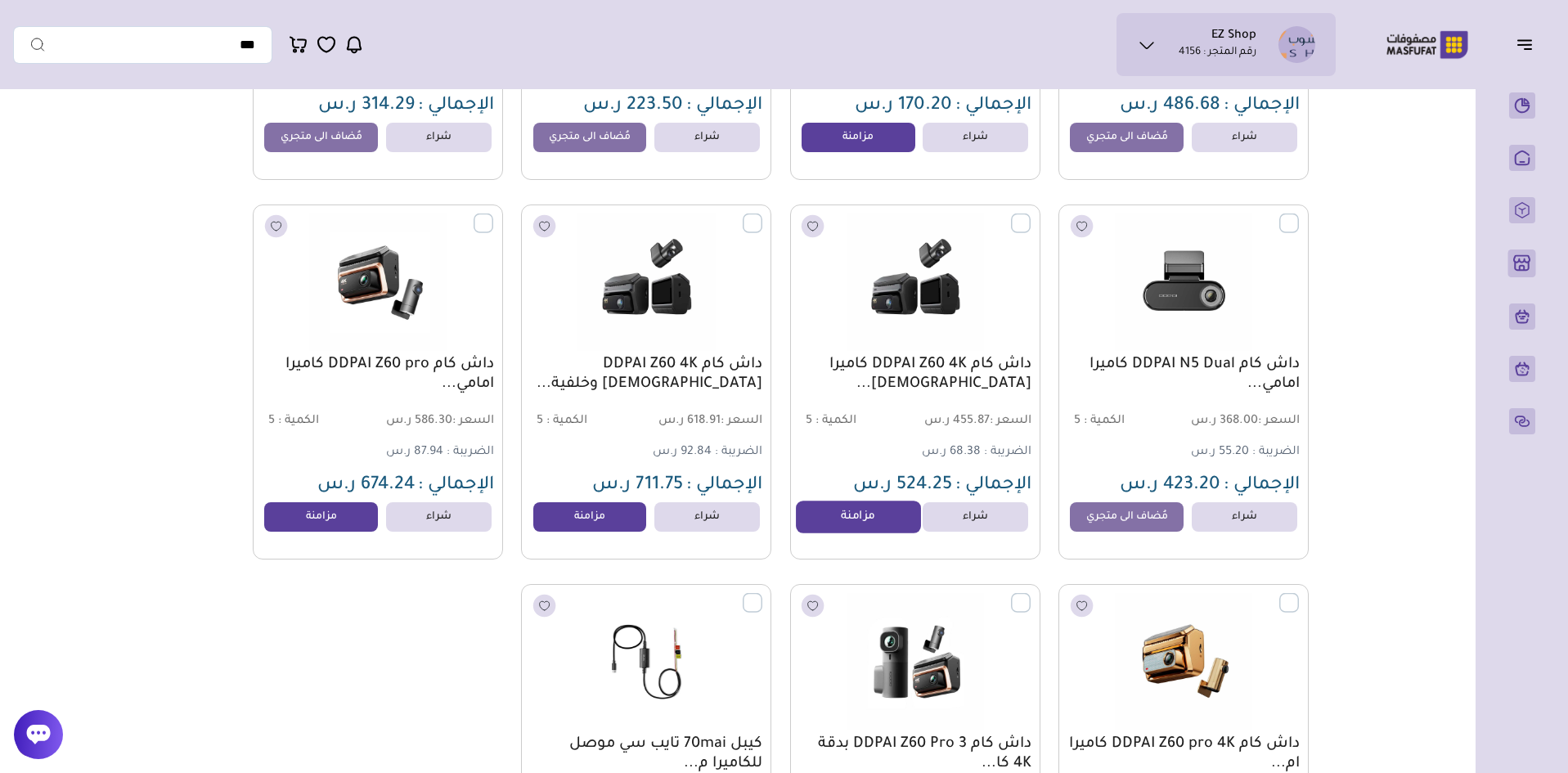
click at [859, 530] on link "مزامنة" at bounding box center [859, 517] width 124 height 32
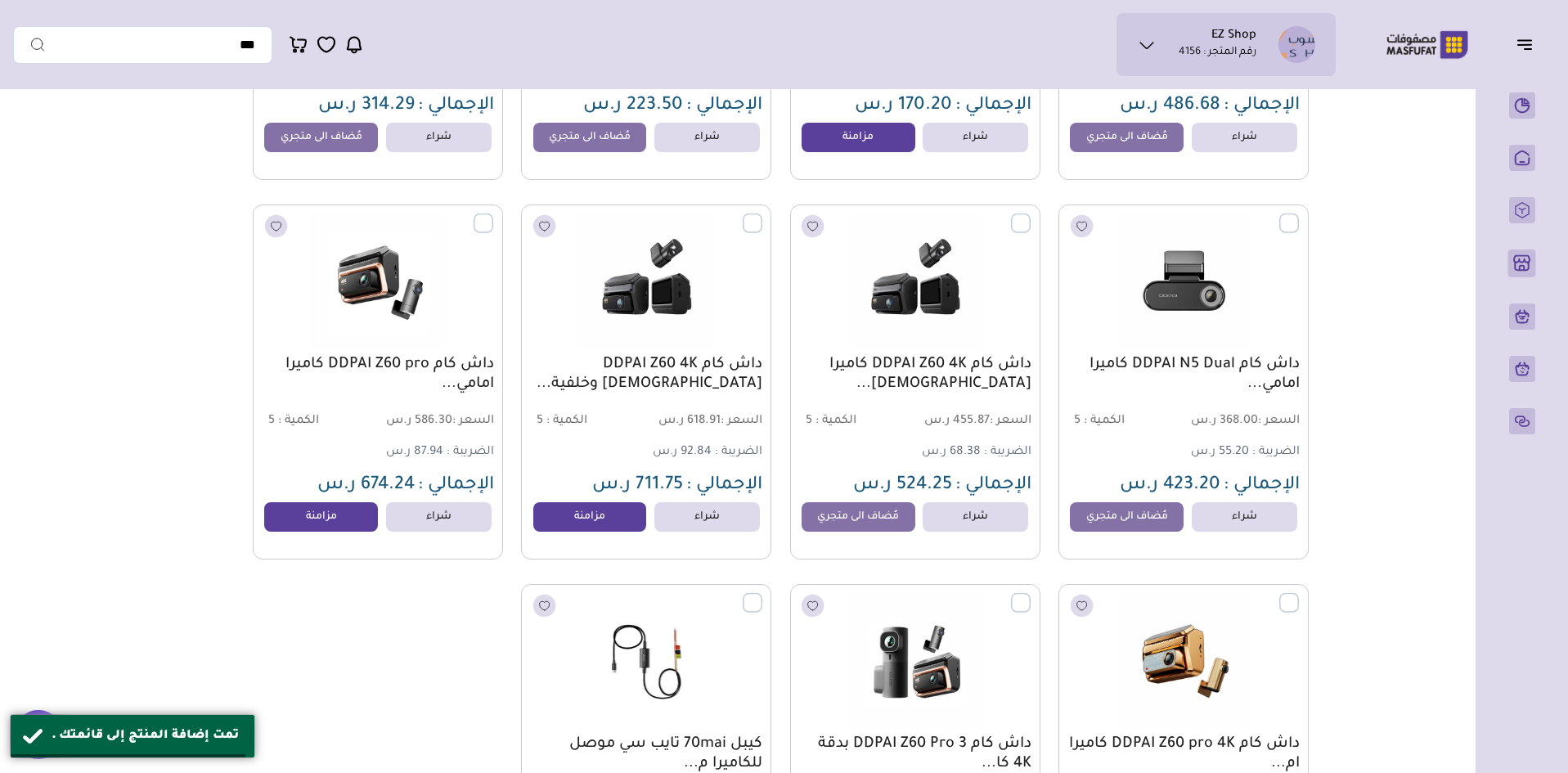
click at [586, 544] on div "داش كام DDPAI Z60 4K امامية وخلفية... السعر : 618.91 ر.س الكمية : 5" at bounding box center [646, 382] width 251 height 355
click at [584, 531] on link "مزامنة" at bounding box center [590, 517] width 124 height 32
click at [331, 529] on link "مزامنة" at bounding box center [322, 517] width 124 height 32
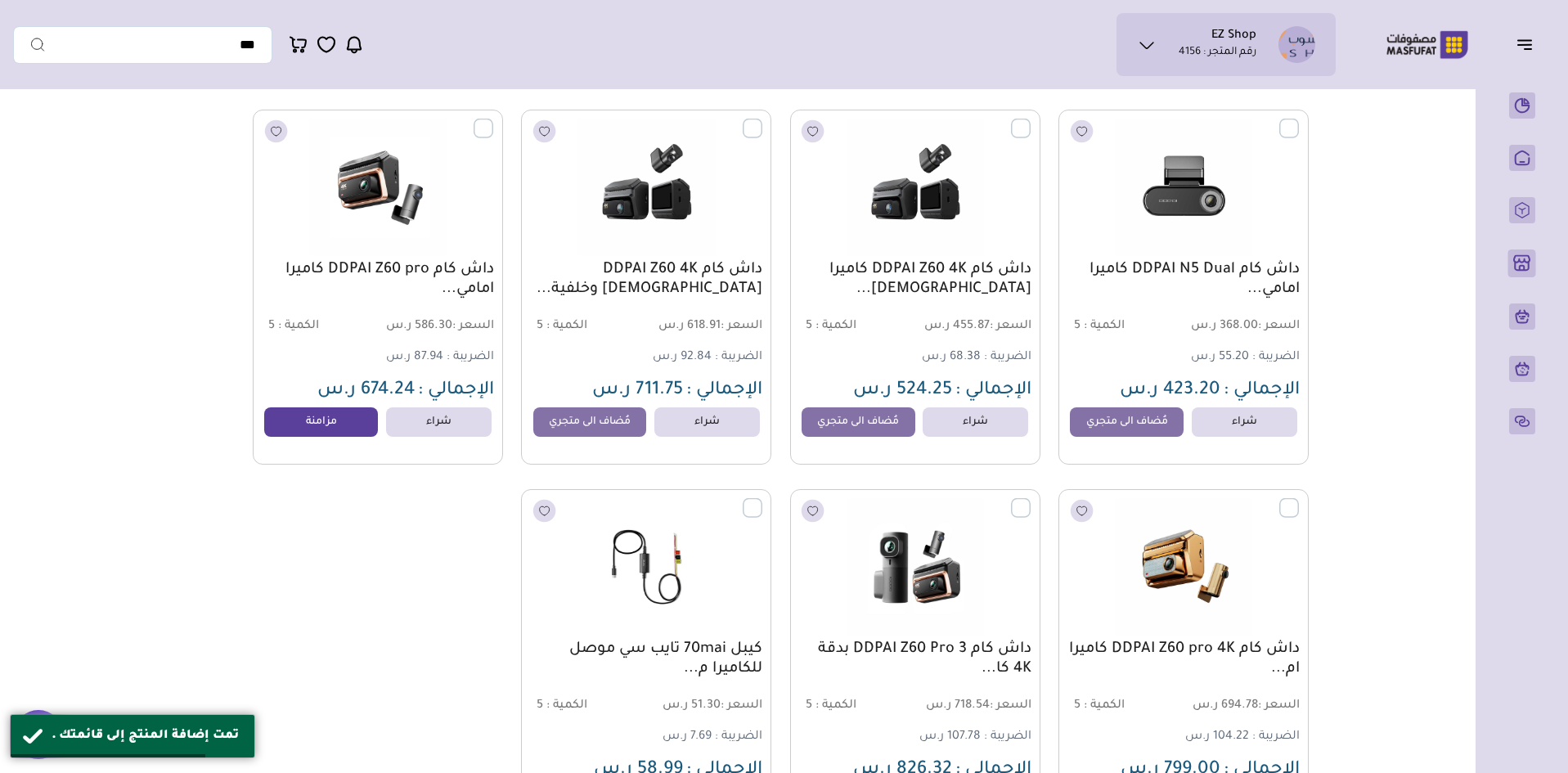
scroll to position [1472, 0]
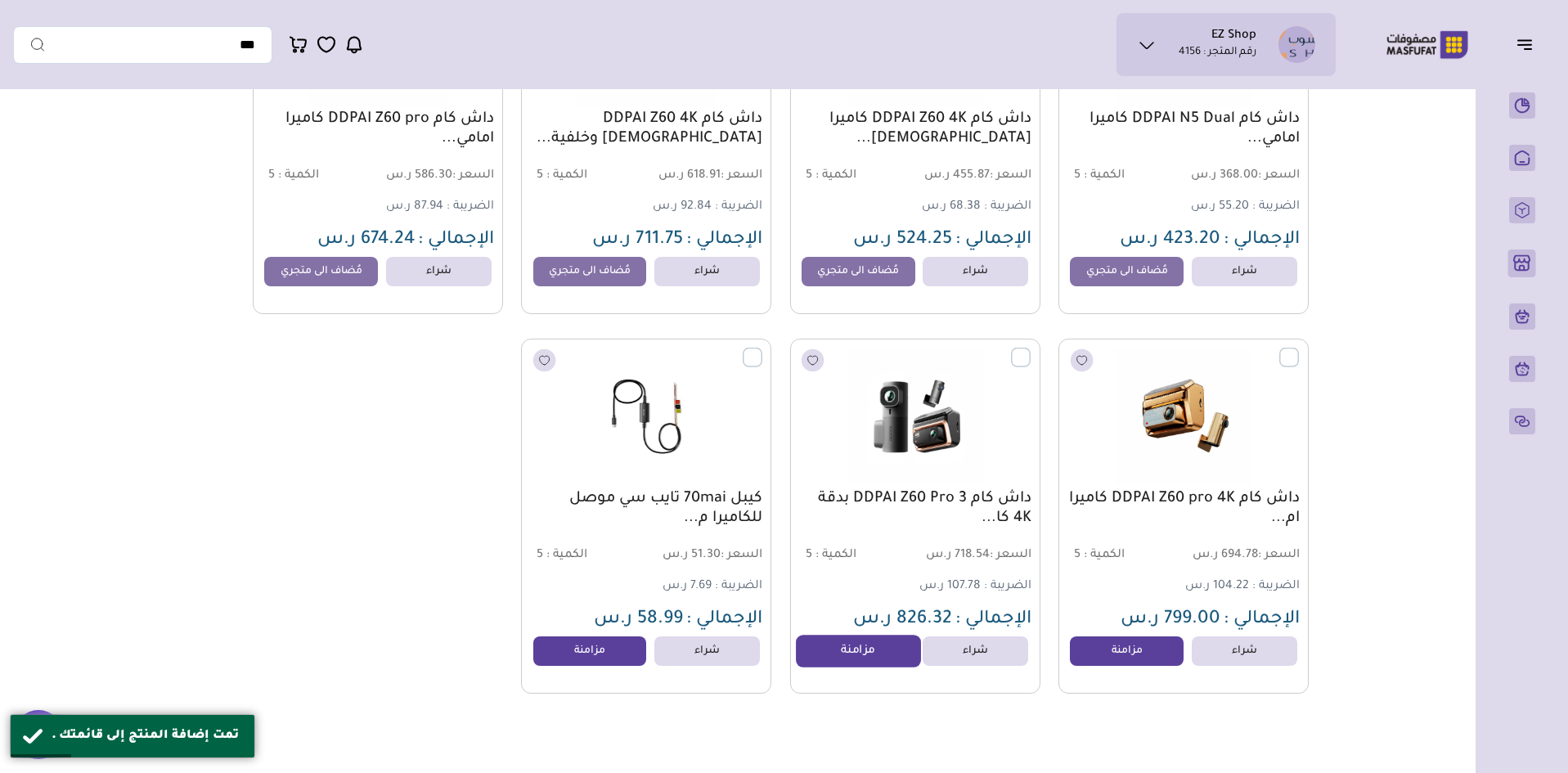
click at [859, 662] on link "مزامنة" at bounding box center [859, 650] width 124 height 32
click at [1139, 659] on link "مزامنة" at bounding box center [1127, 650] width 124 height 32
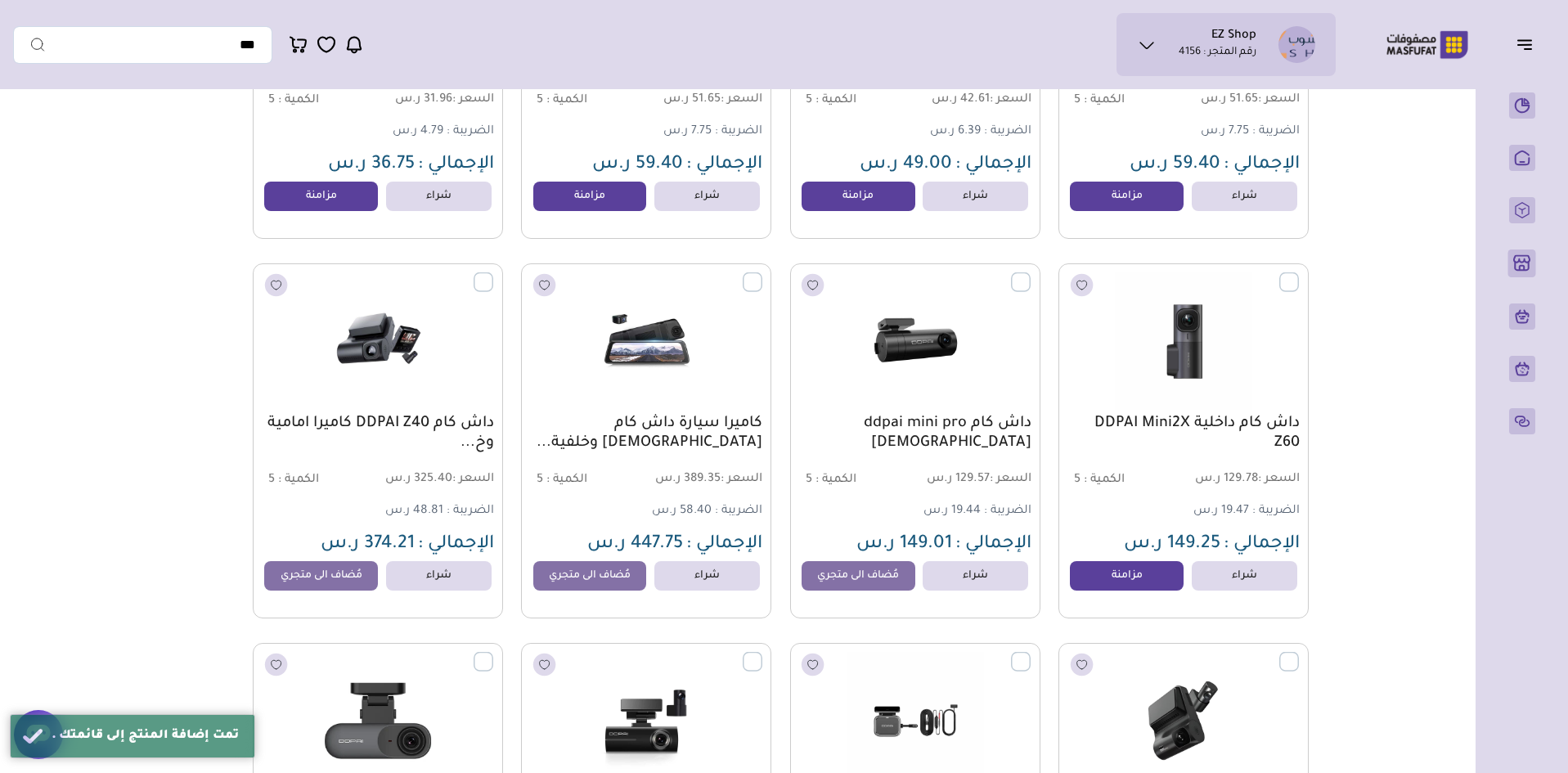
scroll to position [0, 0]
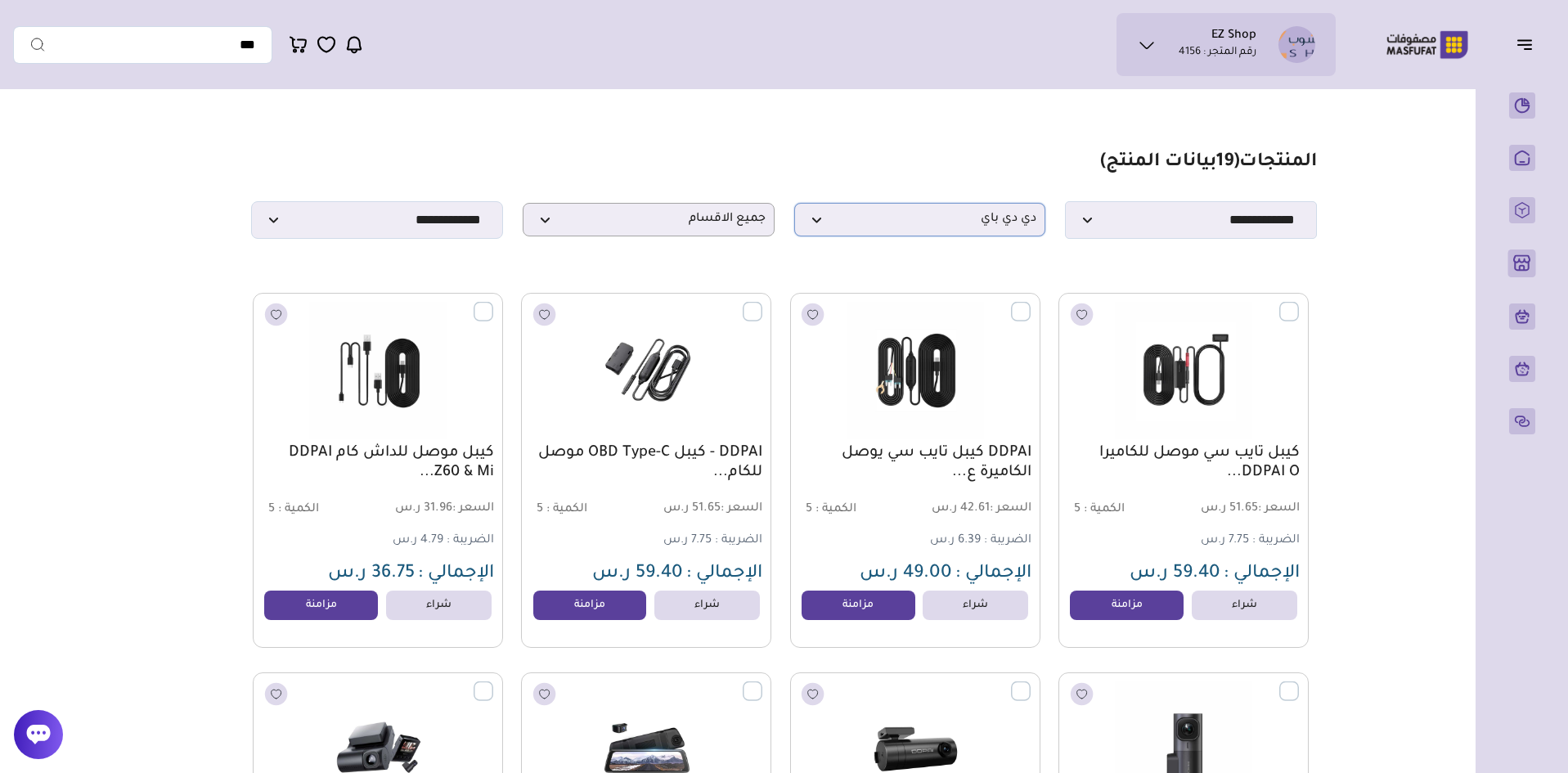
click at [978, 235] on p "دي دي باي" at bounding box center [921, 220] width 252 height 33
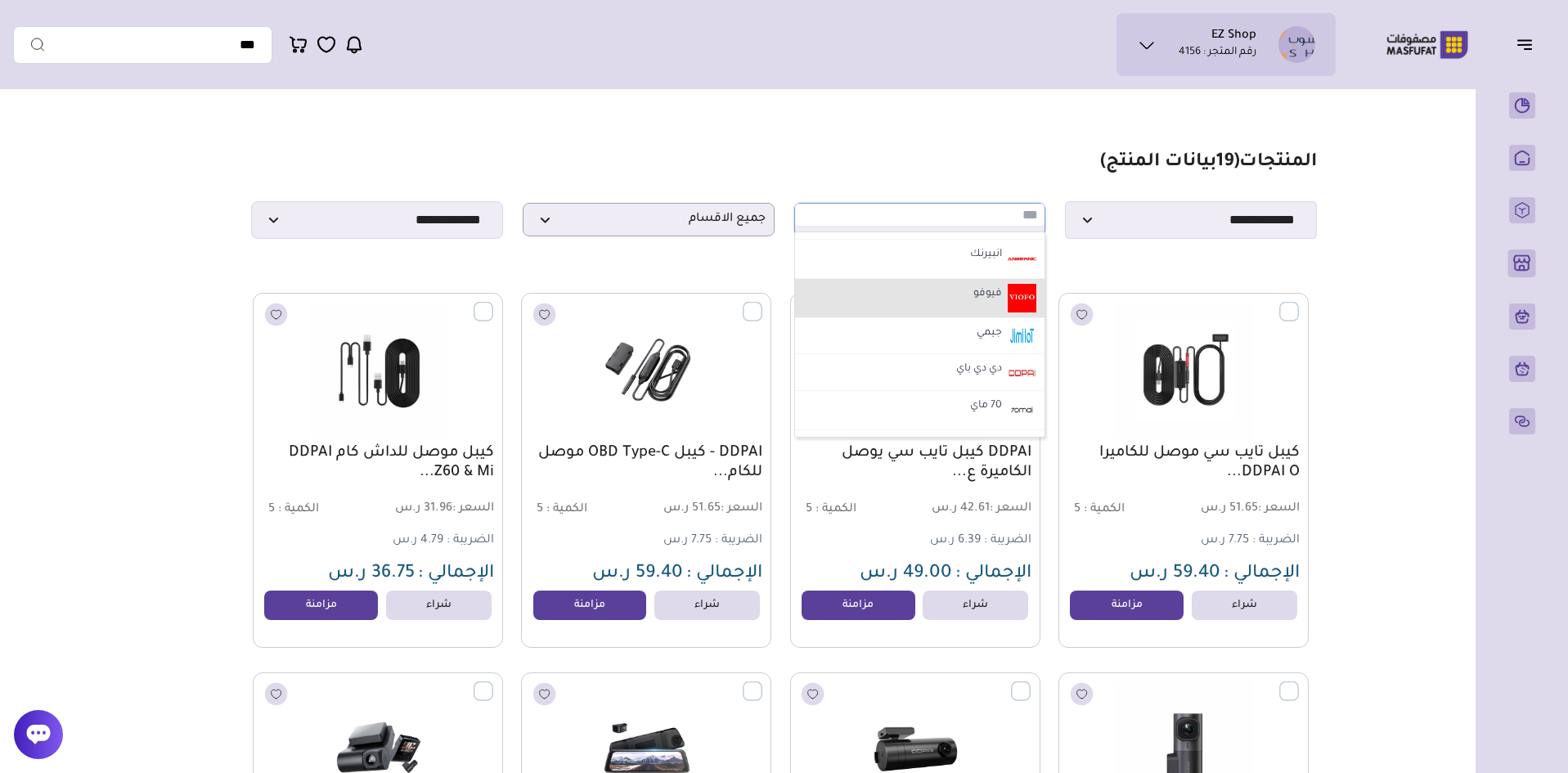
scroll to position [409, 0]
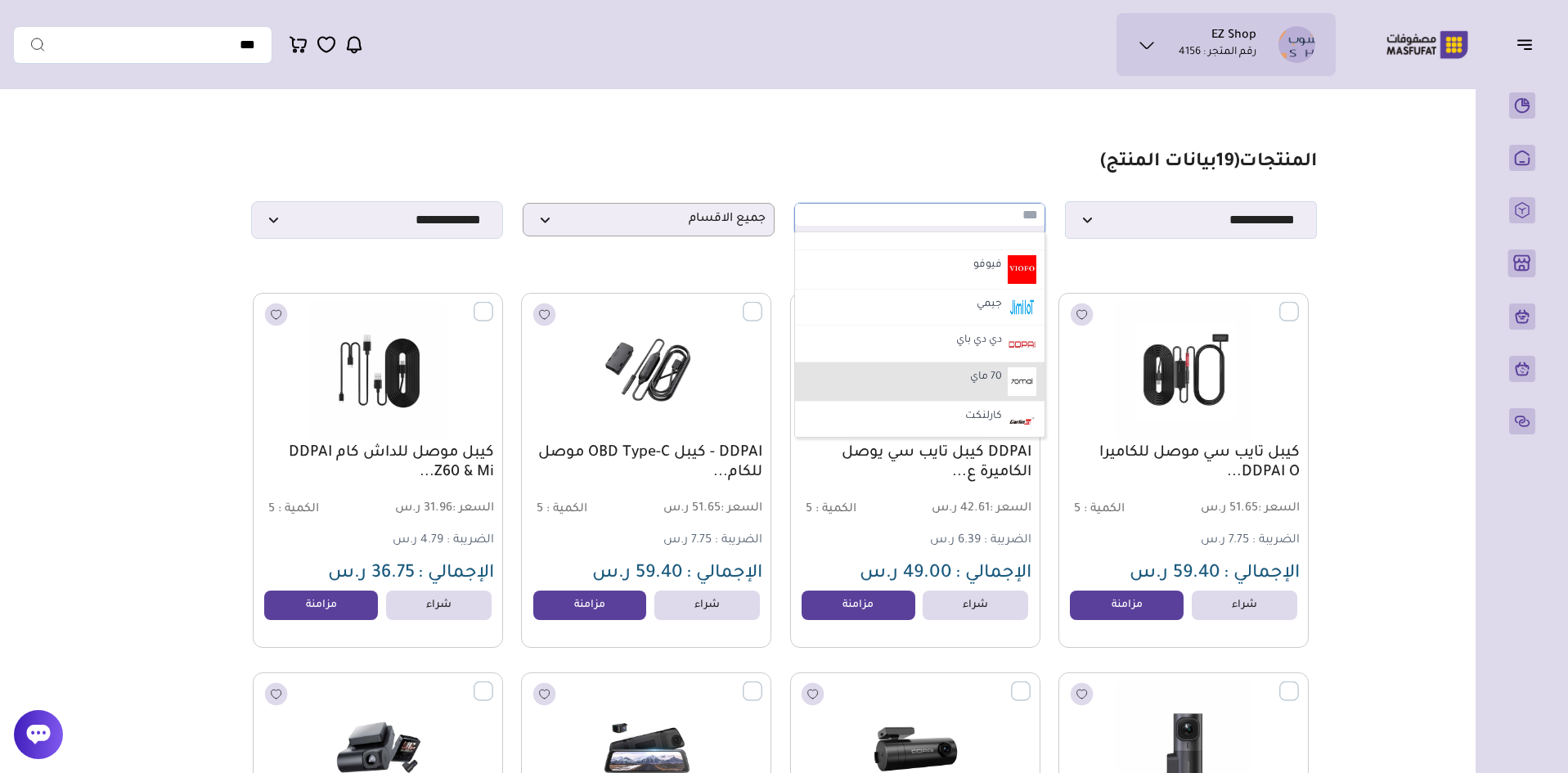
click at [957, 383] on li "70 ماي" at bounding box center [921, 382] width 251 height 39
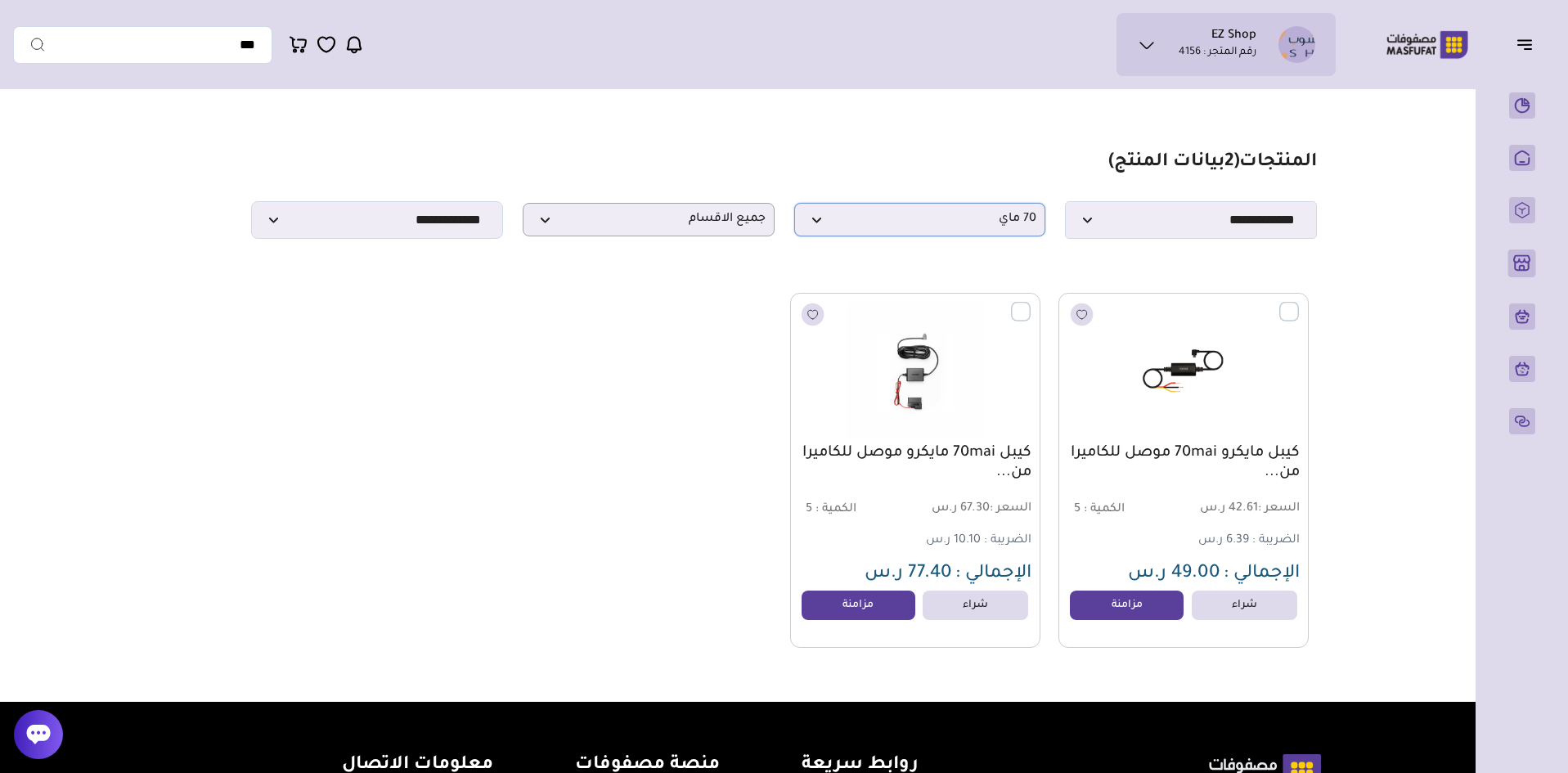
click at [952, 227] on span "70 ماي" at bounding box center [920, 219] width 234 height 16
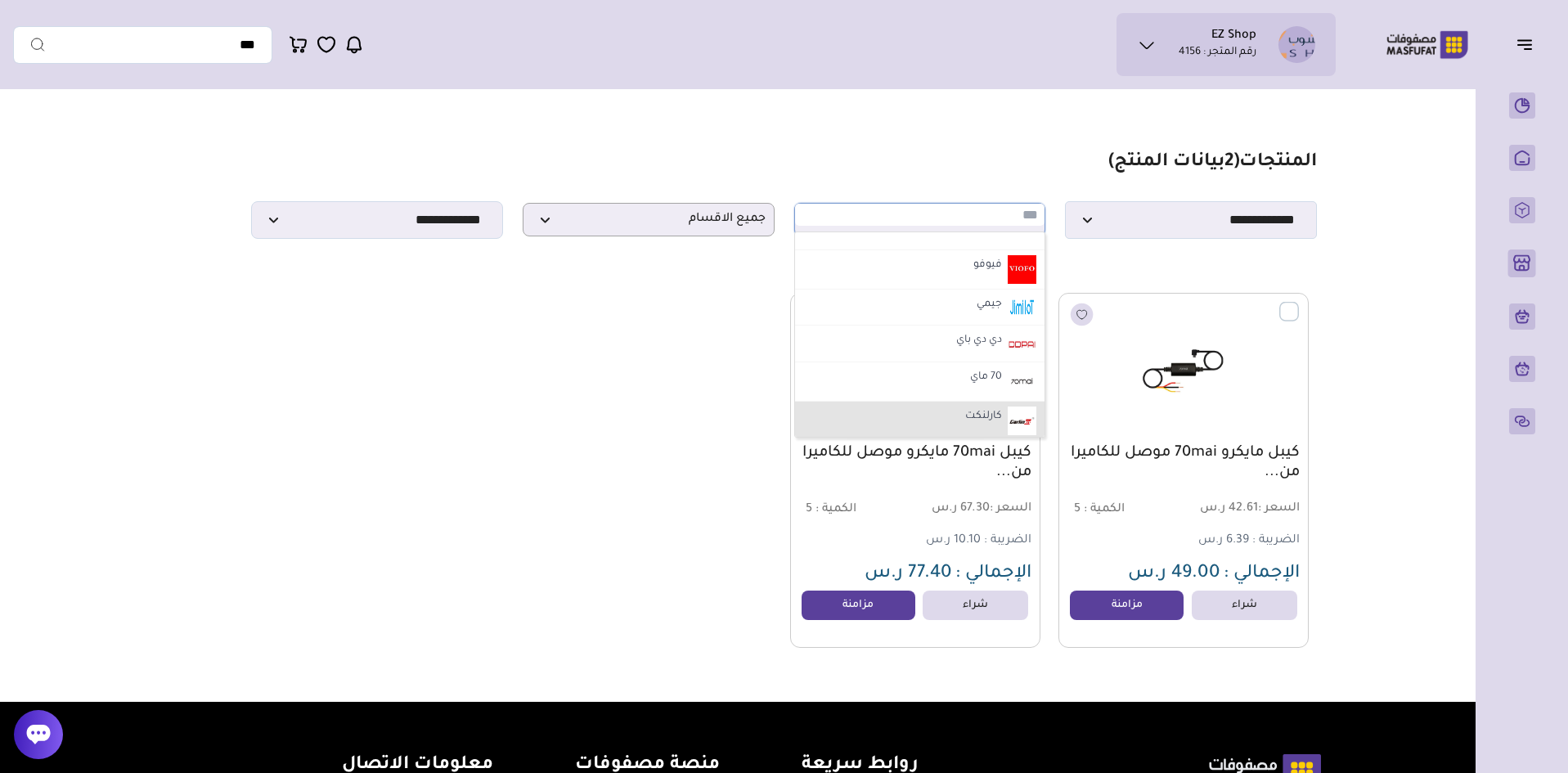
click at [913, 422] on li "كارلنكت" at bounding box center [921, 421] width 251 height 39
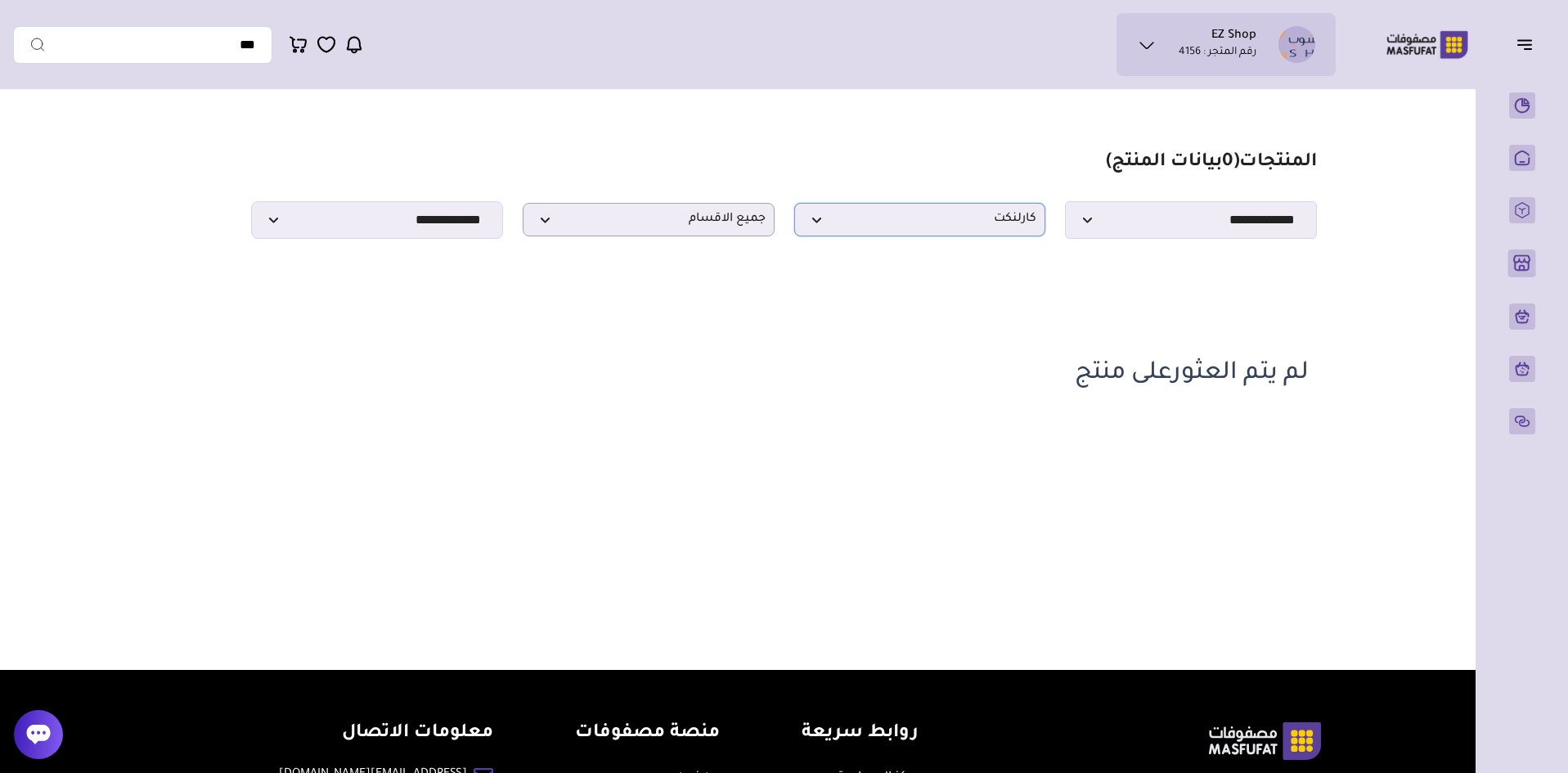
click at [967, 227] on span "كارلنكت" at bounding box center [920, 219] width 234 height 16
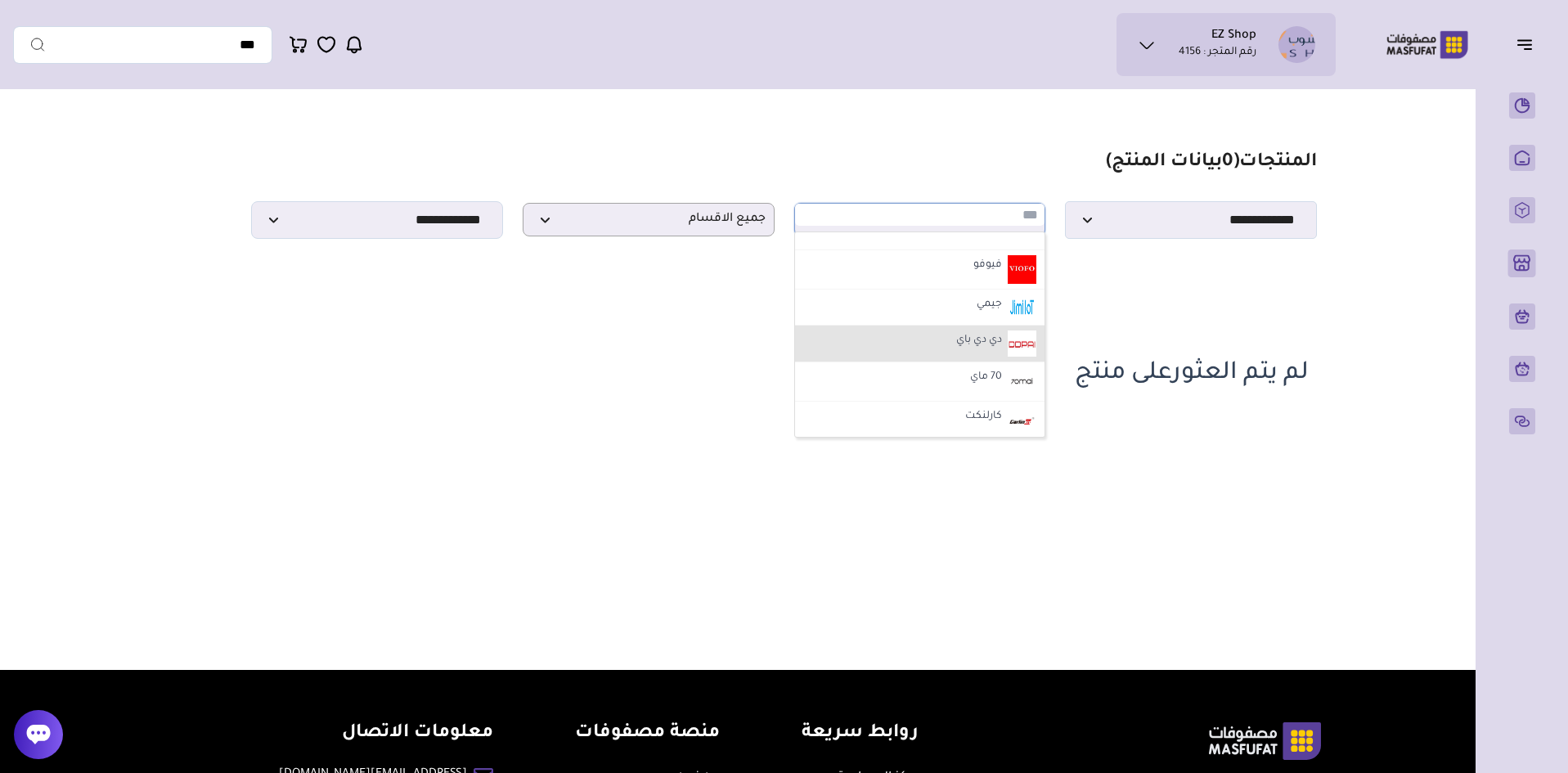
scroll to position [491, 0]
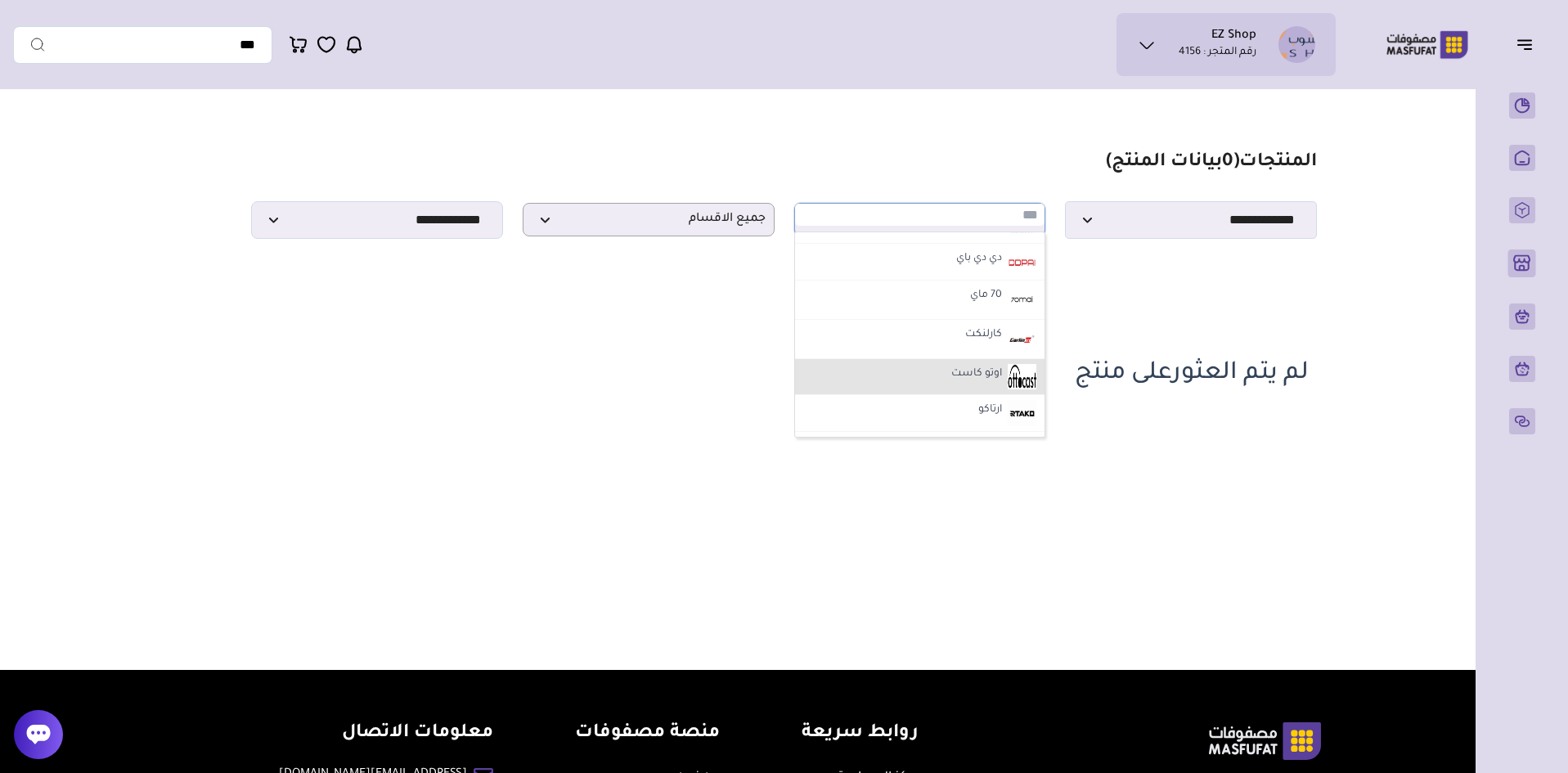
click at [933, 382] on li "اوتو كاست" at bounding box center [921, 377] width 251 height 36
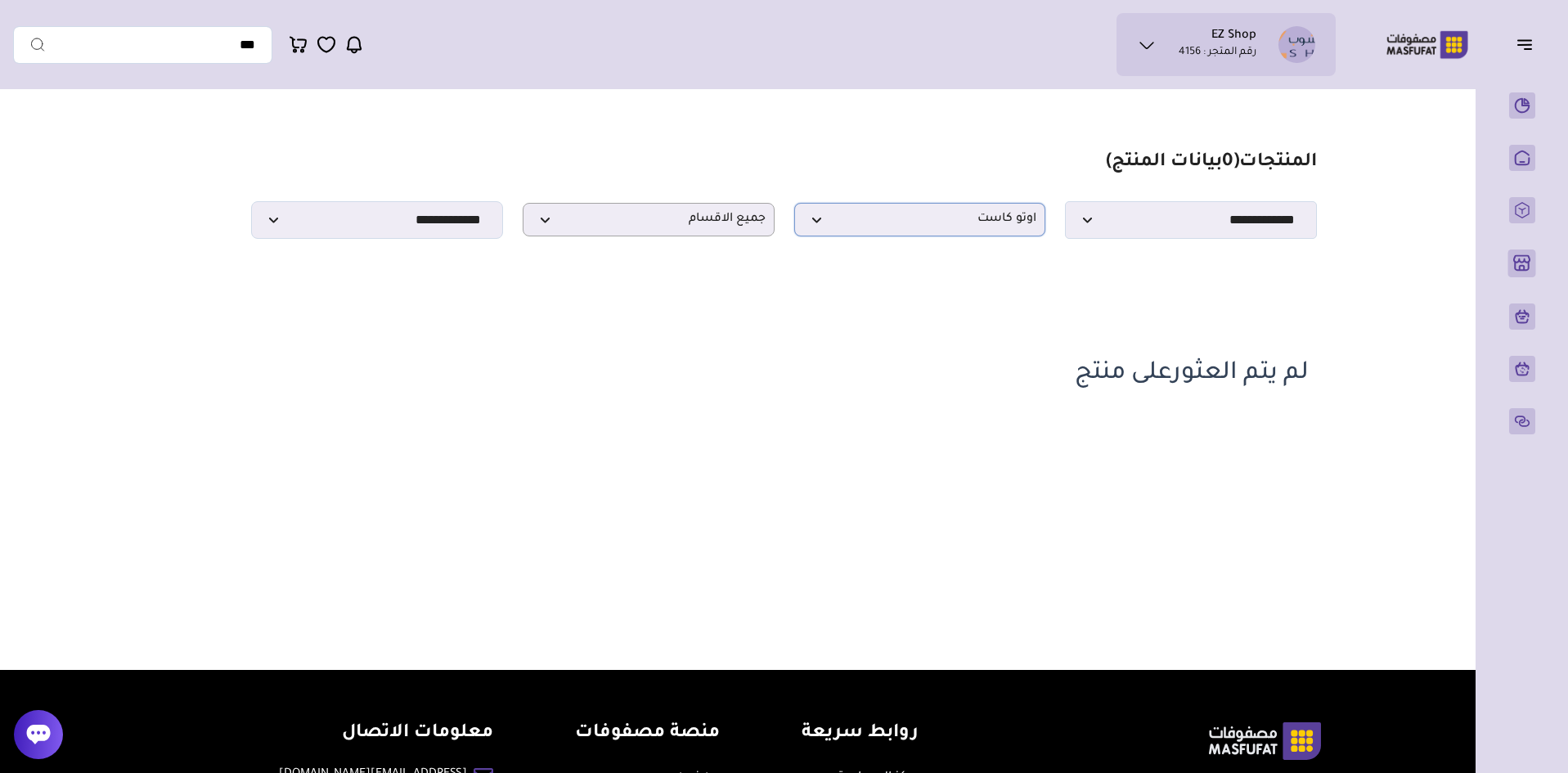
click at [975, 221] on span "اوتو كاست" at bounding box center [920, 219] width 234 height 16
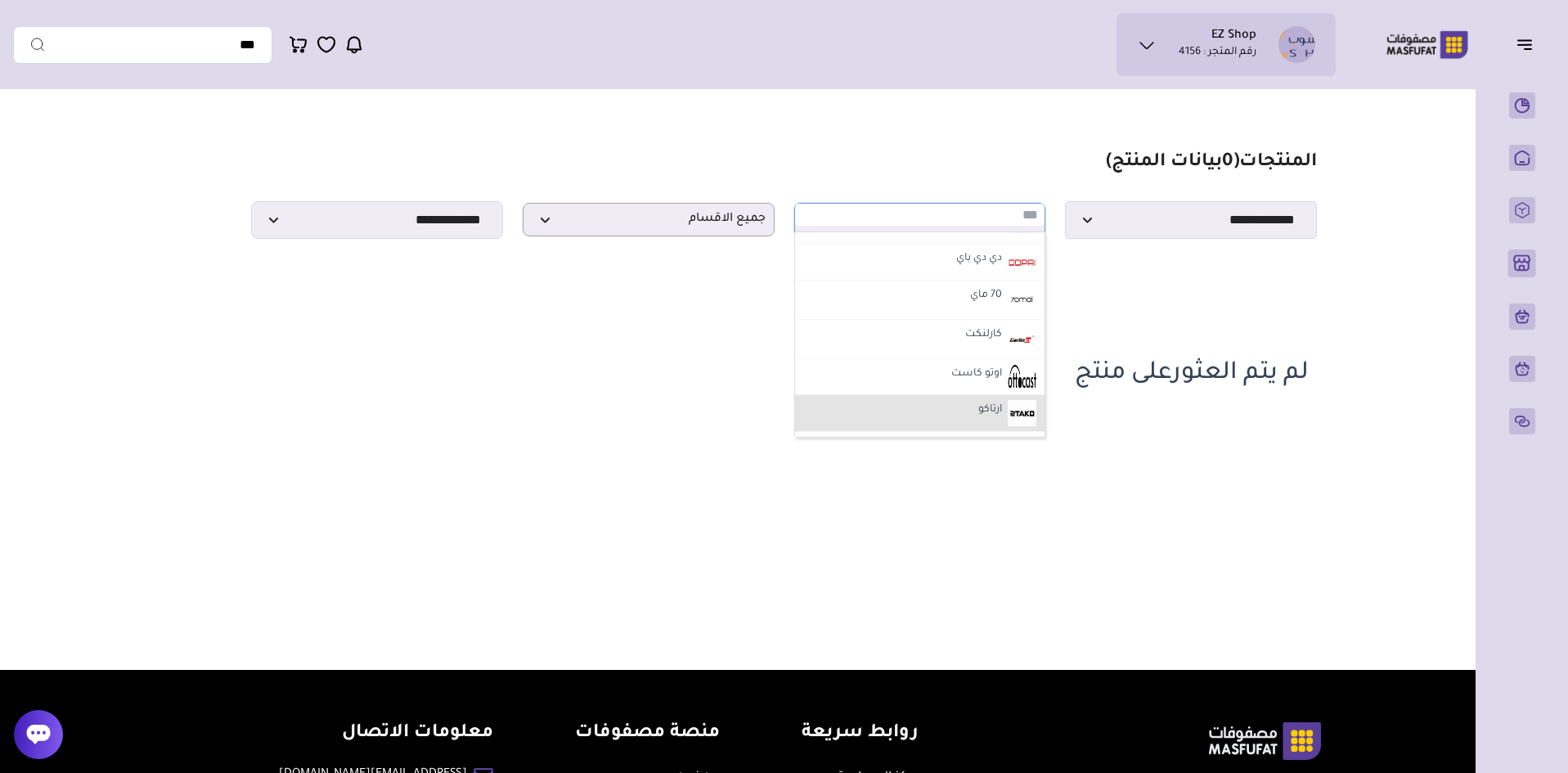
click at [957, 415] on li "ارتاكو" at bounding box center [921, 413] width 251 height 36
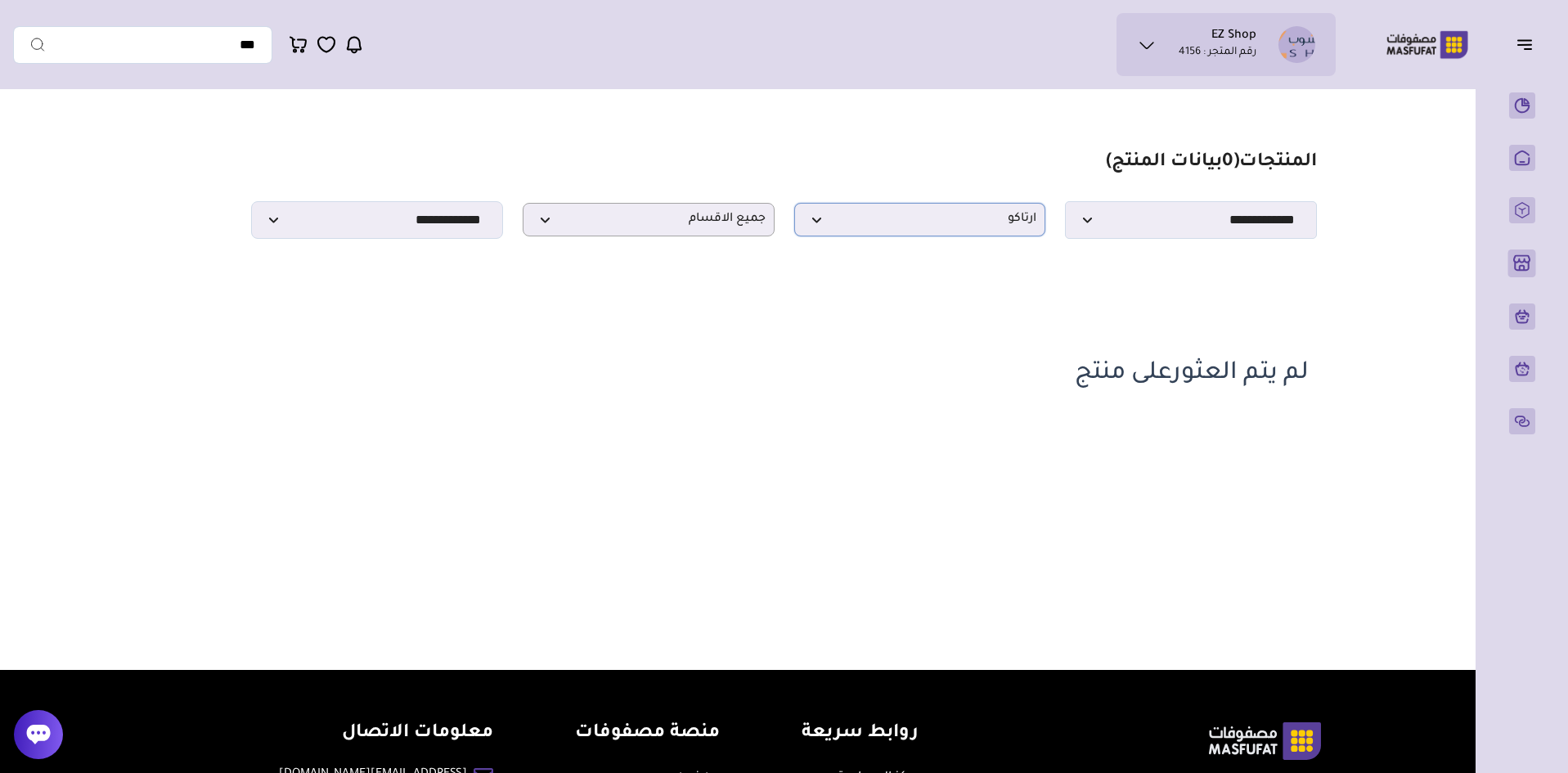
click at [970, 227] on span "ارتاكو" at bounding box center [920, 219] width 234 height 16
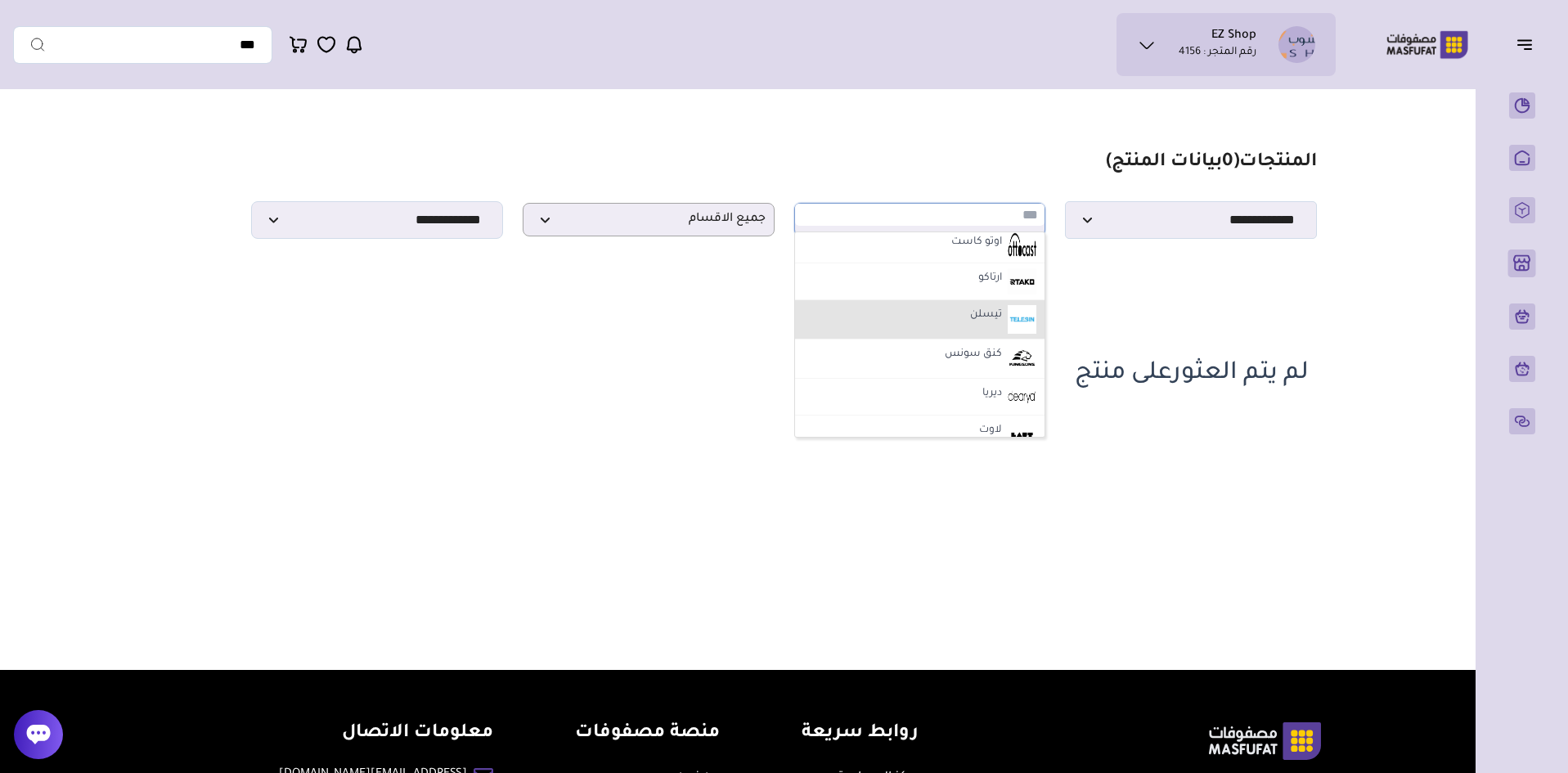
scroll to position [654, 0]
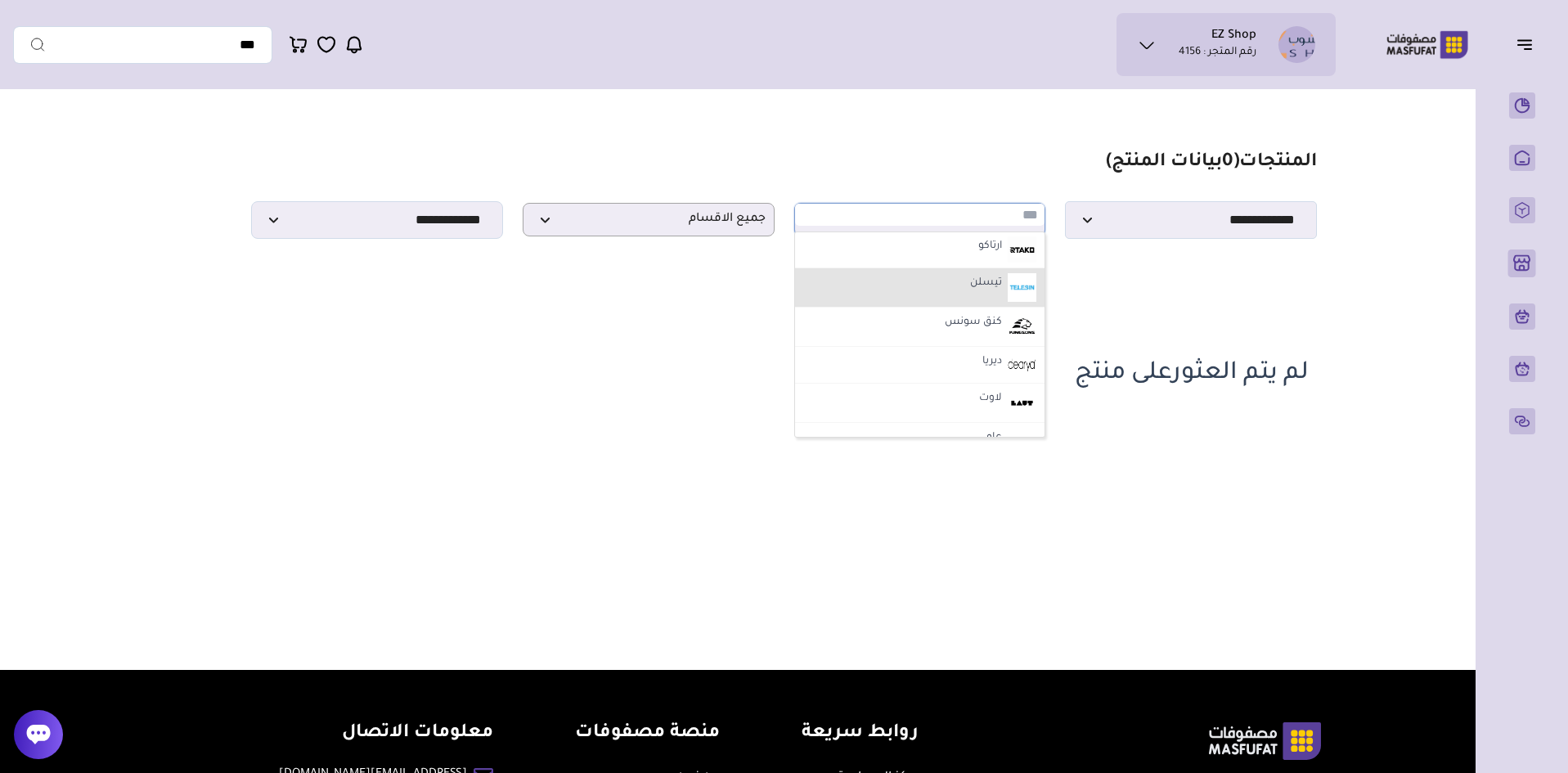
click at [961, 288] on li "تيسلن" at bounding box center [921, 287] width 251 height 39
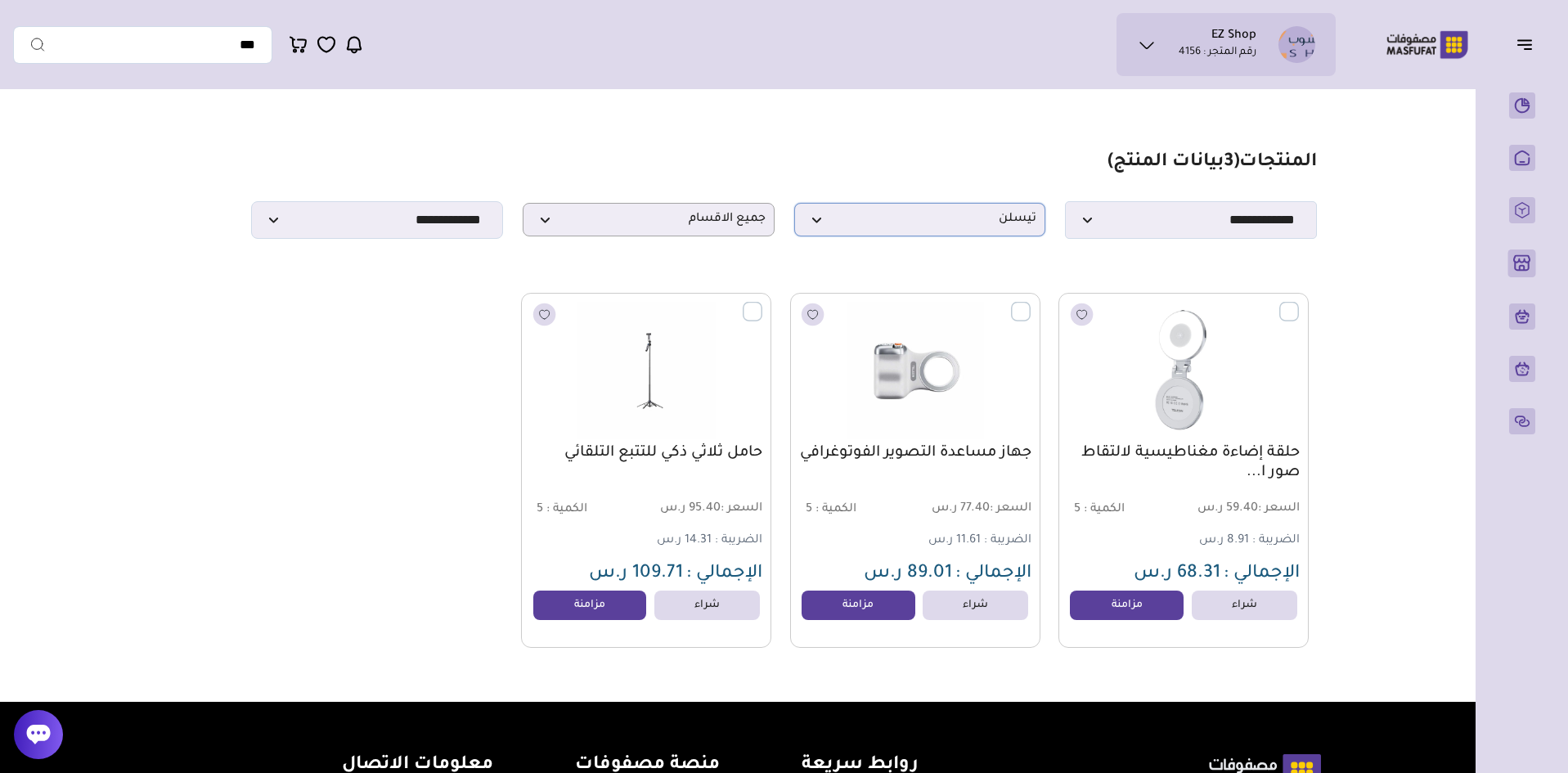
click at [992, 227] on span "تيسلن" at bounding box center [920, 219] width 234 height 16
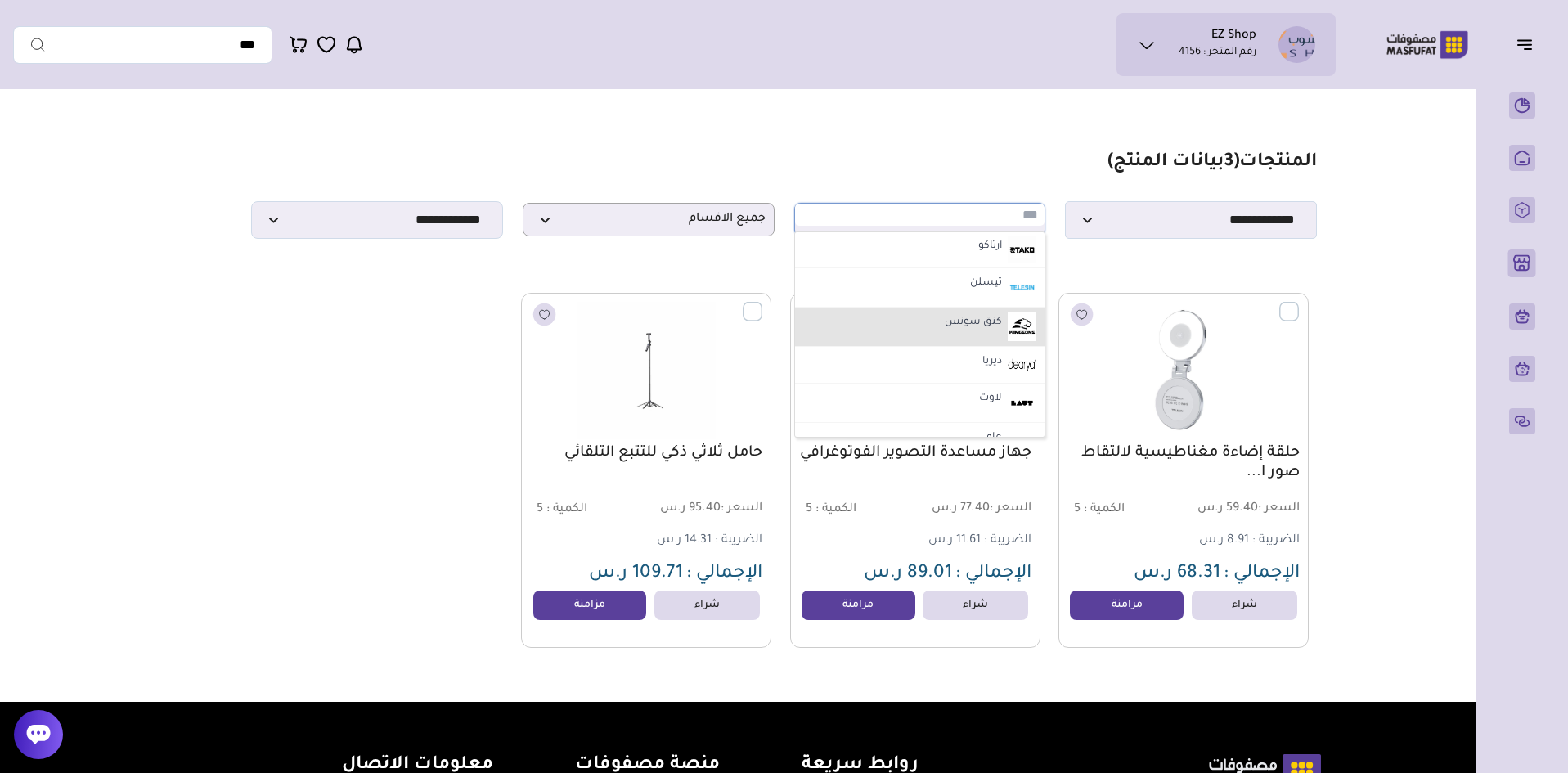
click at [947, 338] on li "كنق سونس" at bounding box center [921, 327] width 251 height 39
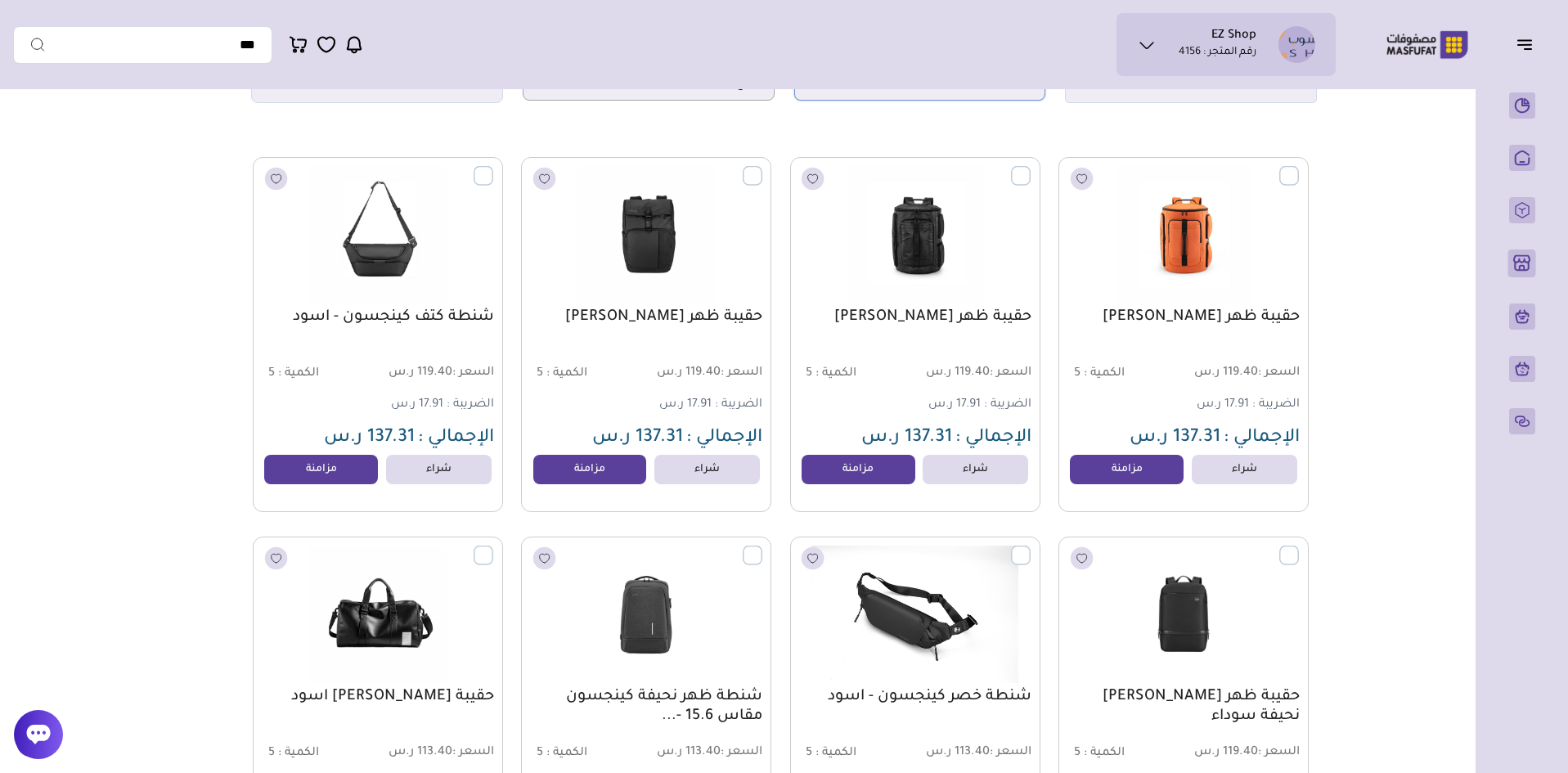
scroll to position [163, 0]
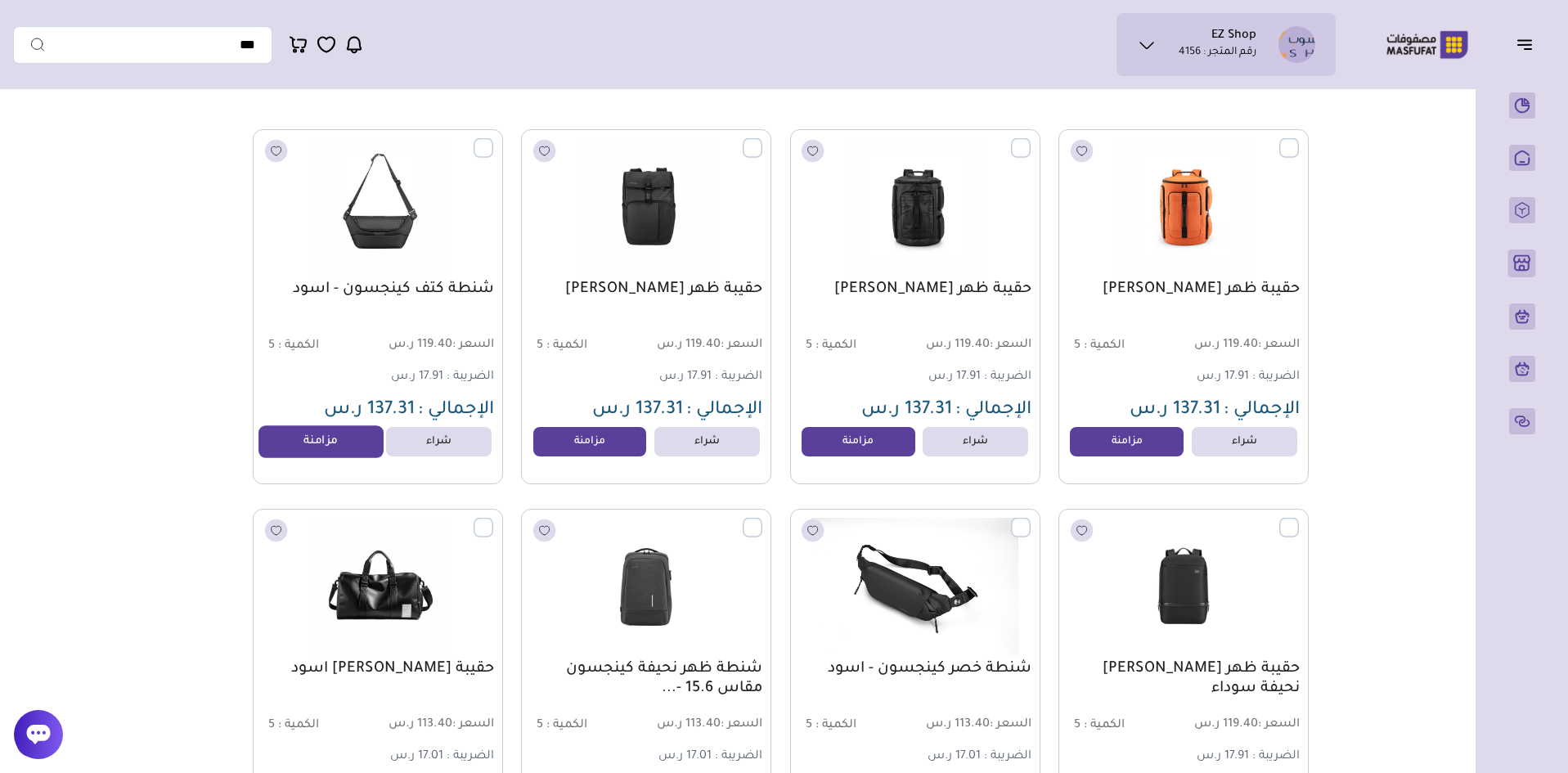
click at [326, 450] on link "مزامنة" at bounding box center [322, 441] width 124 height 32
click at [597, 455] on link "مزامنة" at bounding box center [590, 441] width 124 height 32
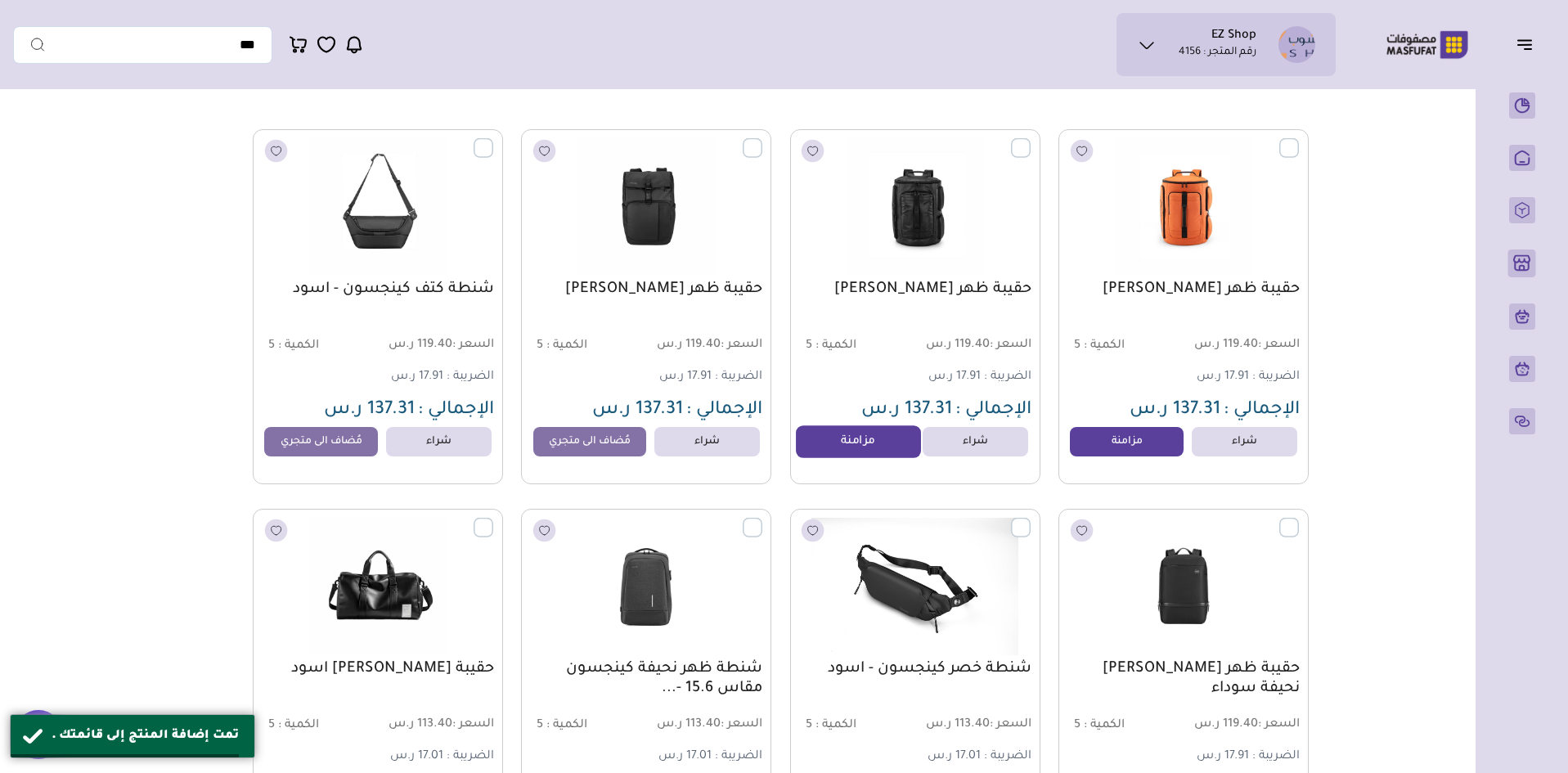
click at [844, 443] on link "مزامنة" at bounding box center [859, 441] width 124 height 32
click at [1098, 443] on link "مزامنة" at bounding box center [1127, 441] width 124 height 32
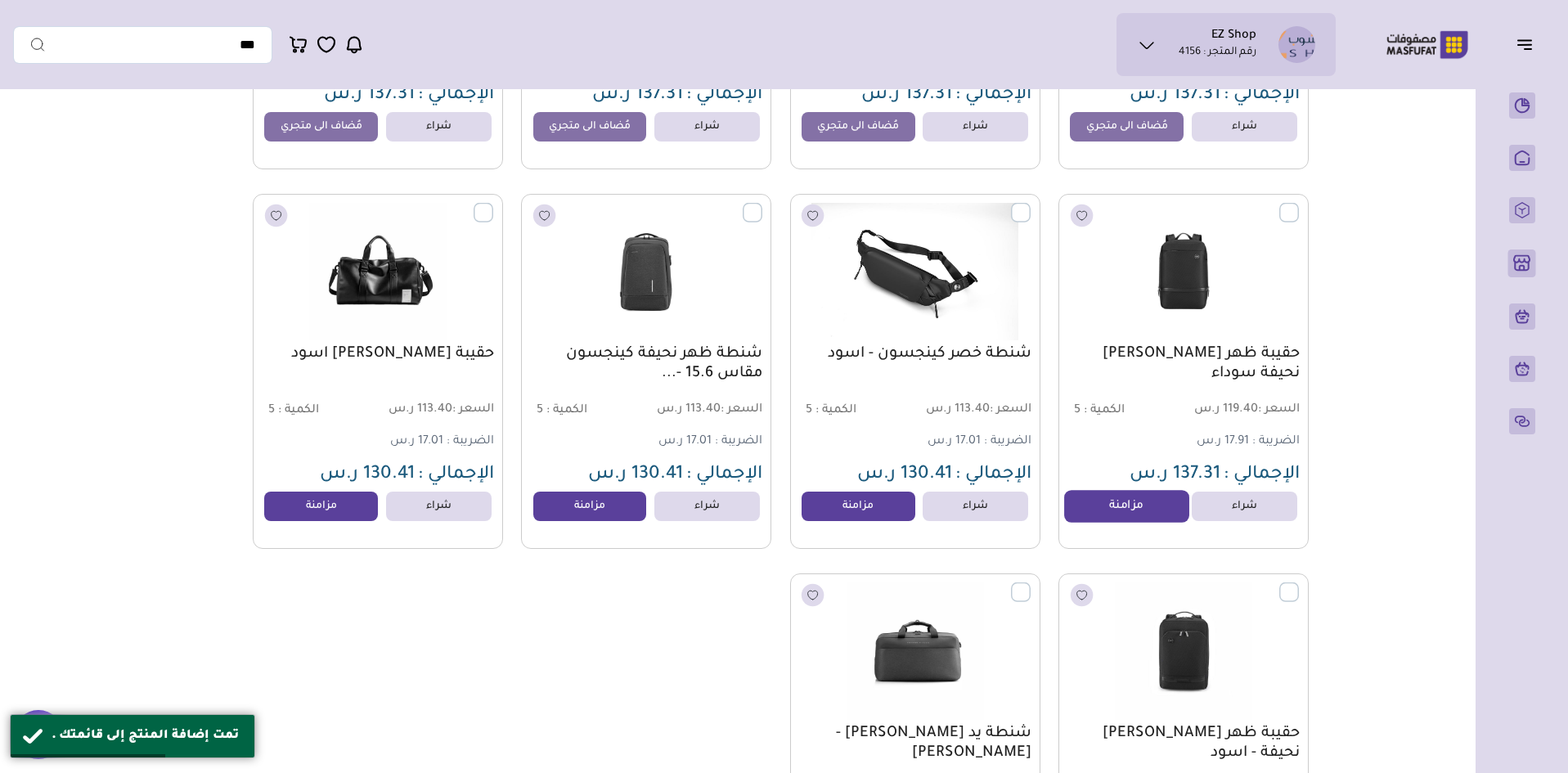
scroll to position [491, 0]
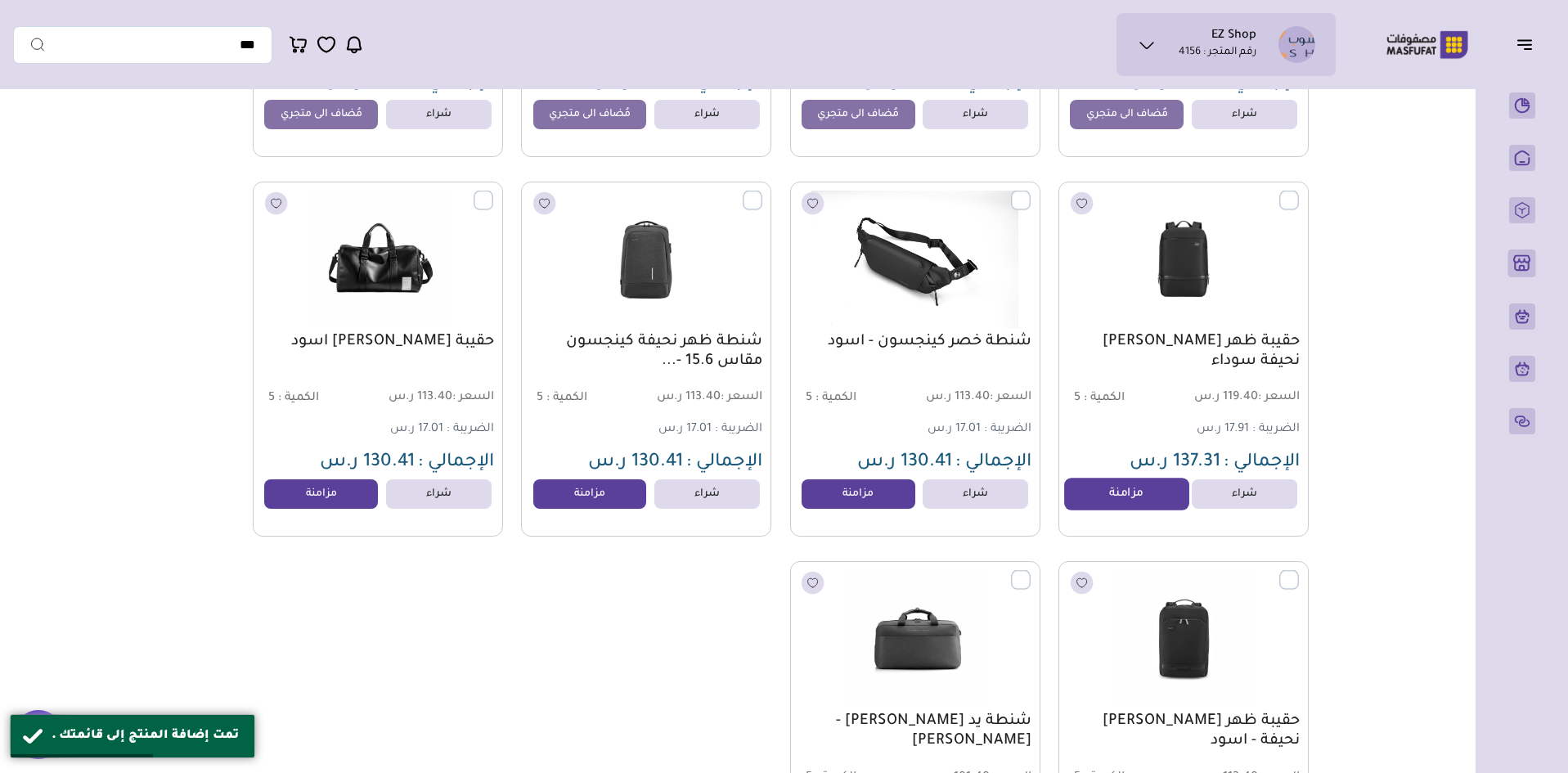
click at [1102, 497] on link "مزامنة" at bounding box center [1127, 493] width 124 height 32
click at [836, 509] on link "مزامنة" at bounding box center [859, 493] width 124 height 32
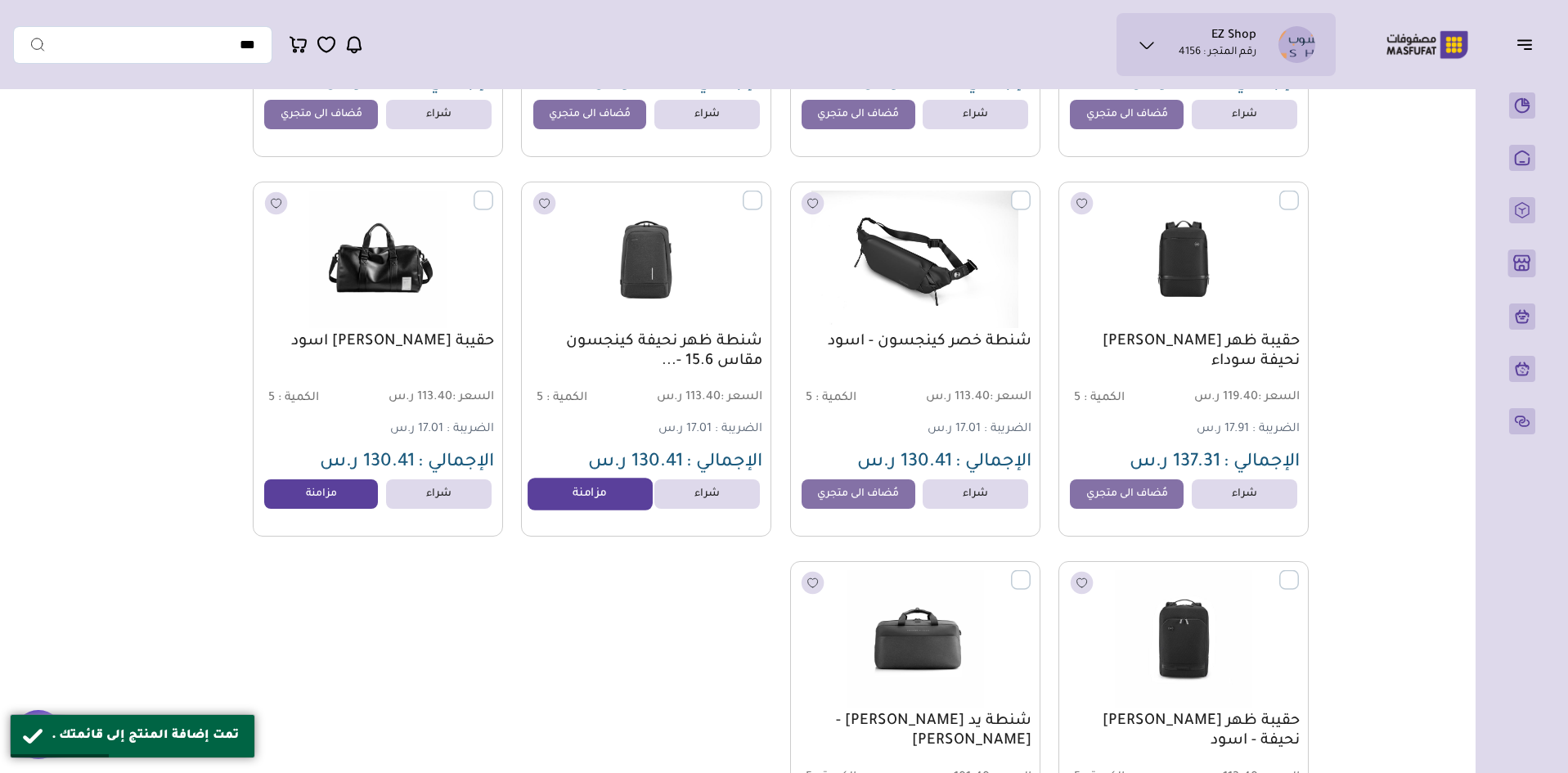
click at [616, 501] on link "مزامنة" at bounding box center [590, 493] width 124 height 32
click at [319, 498] on link "مزامنة" at bounding box center [322, 493] width 124 height 32
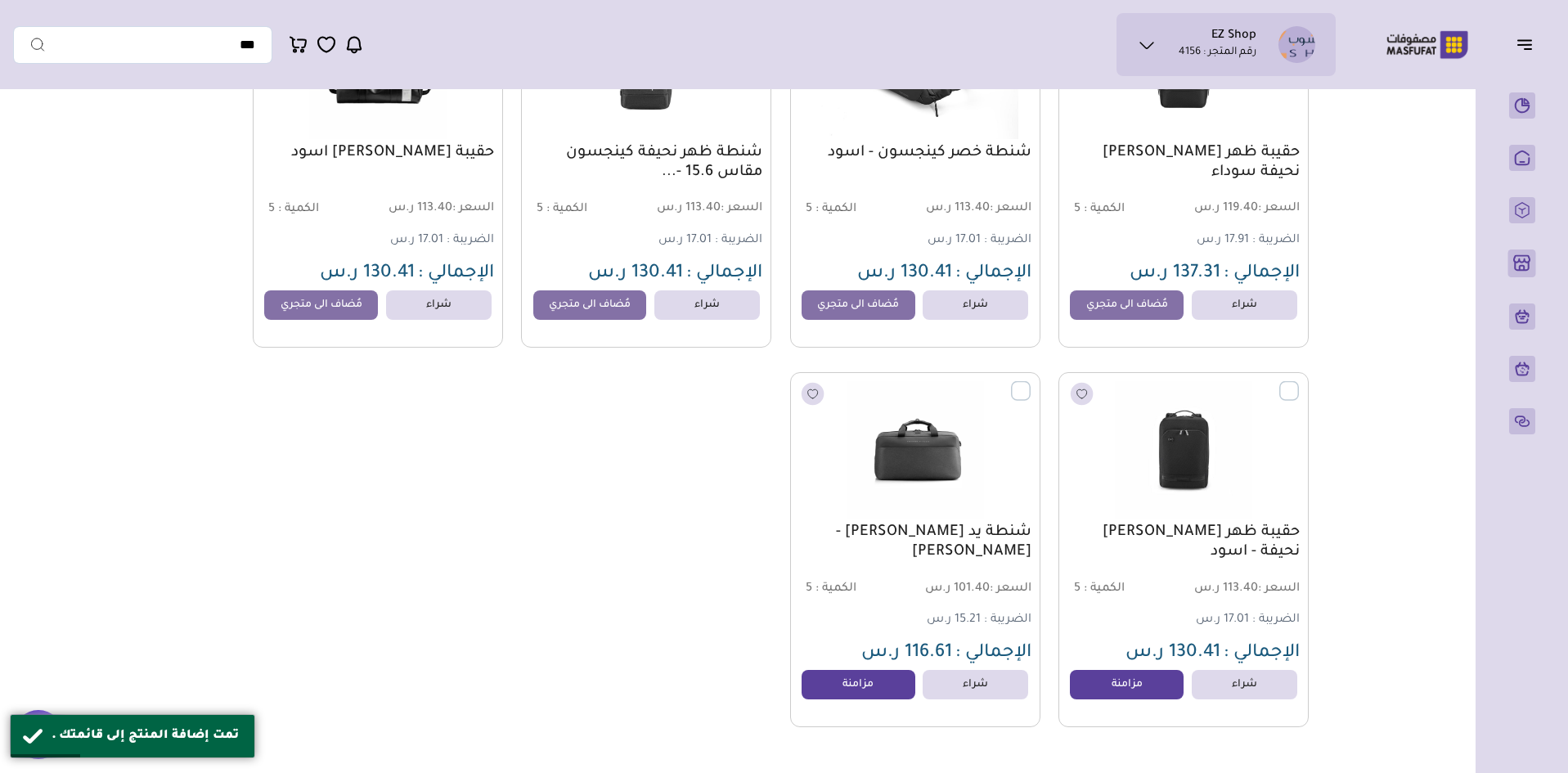
scroll to position [737, 0]
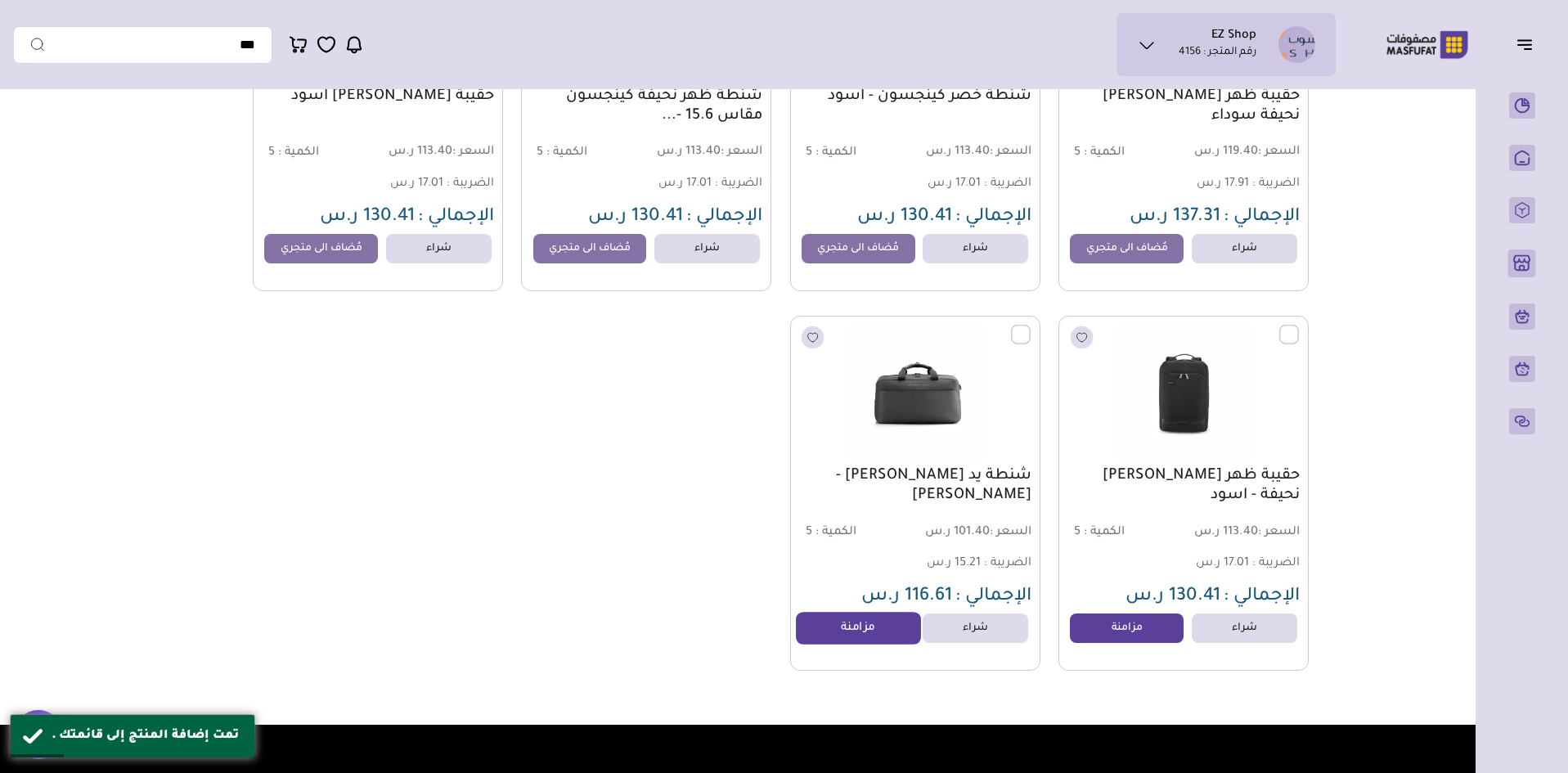
click at [831, 635] on link "مزامنة" at bounding box center [859, 628] width 124 height 32
click at [1150, 641] on link "مزامنة" at bounding box center [1127, 628] width 124 height 32
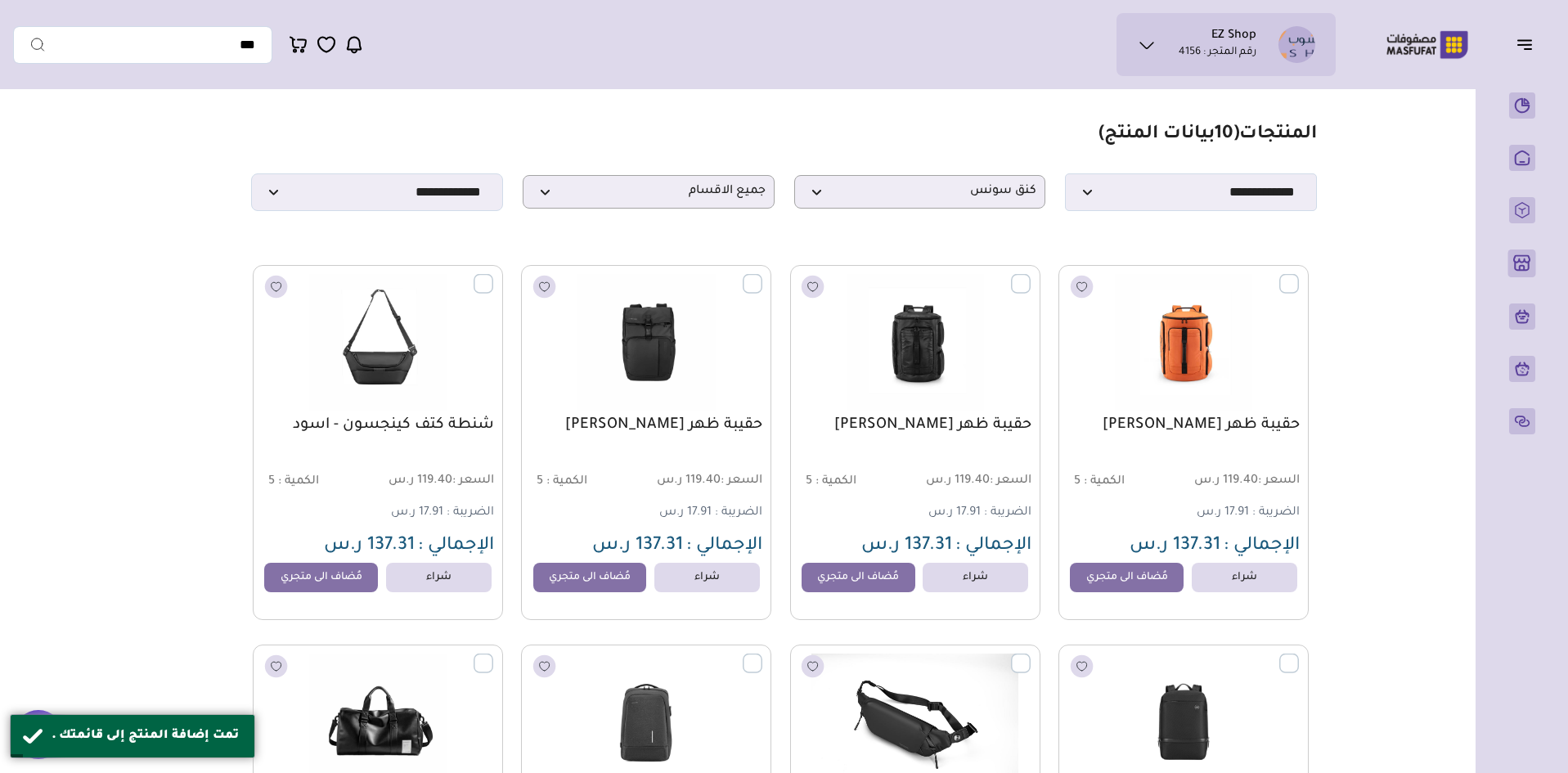
scroll to position [0, 0]
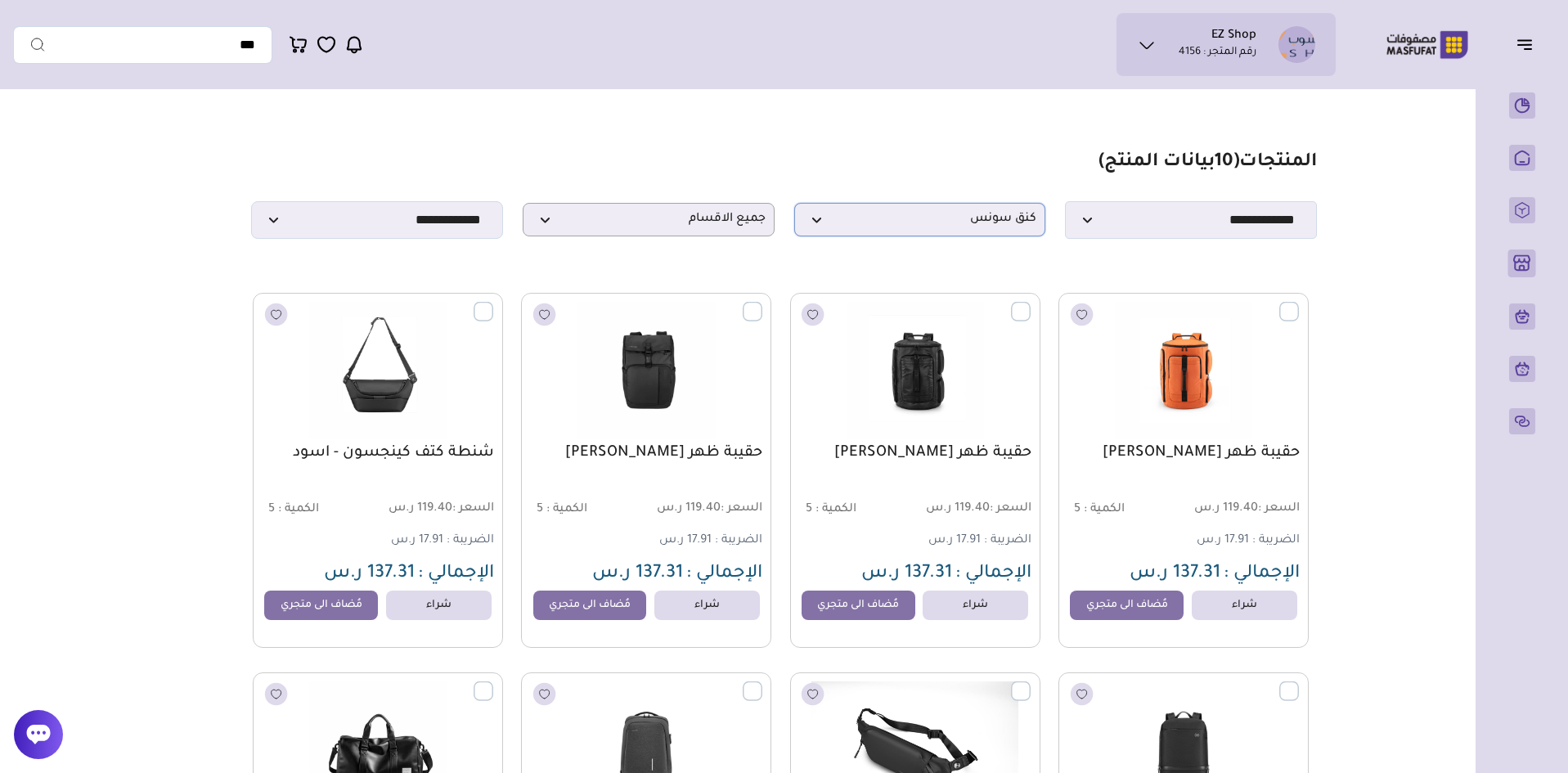
click at [938, 227] on span "كنق سونس" at bounding box center [920, 219] width 234 height 16
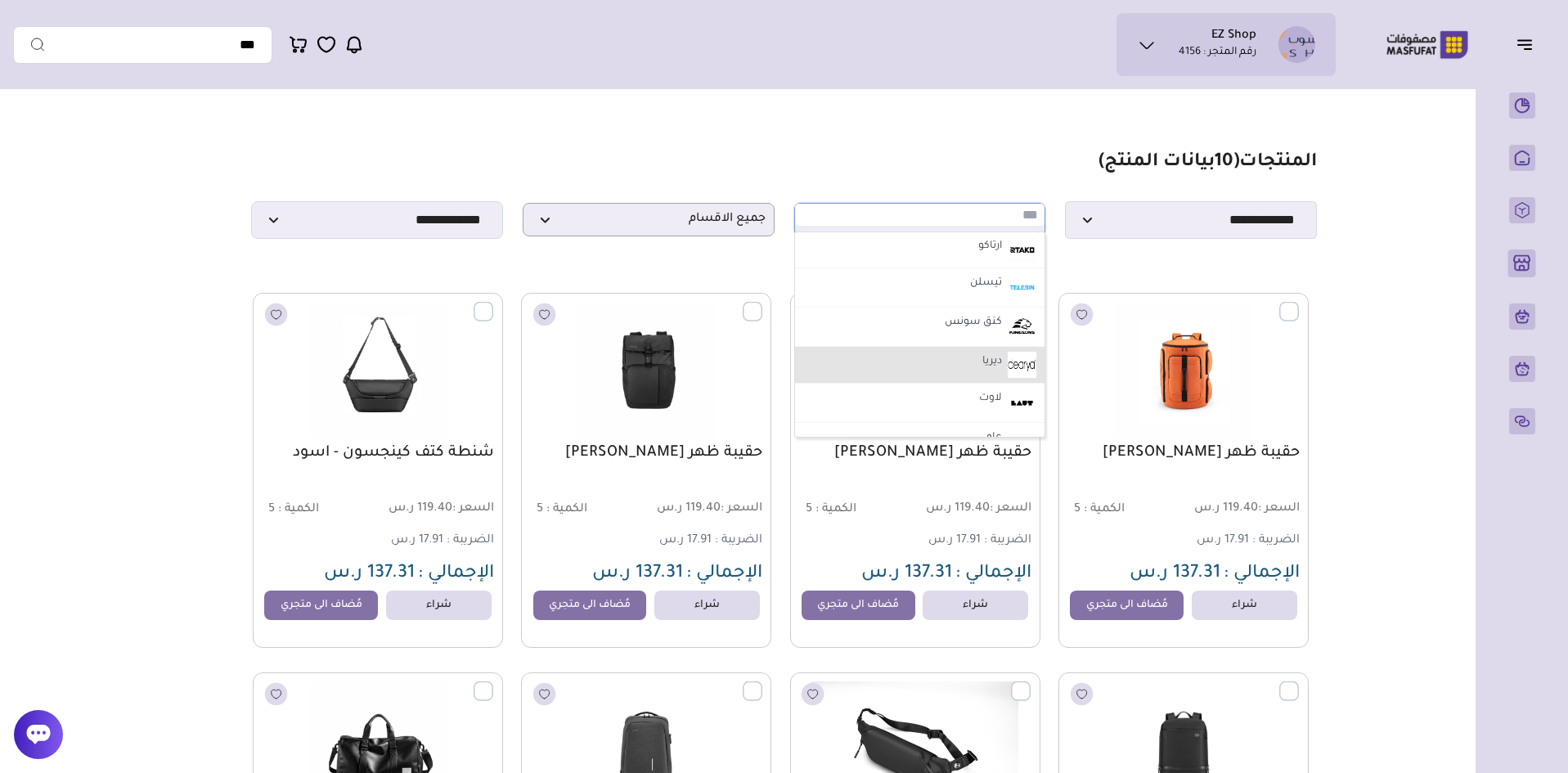
click at [898, 370] on li "ديريا" at bounding box center [921, 365] width 251 height 36
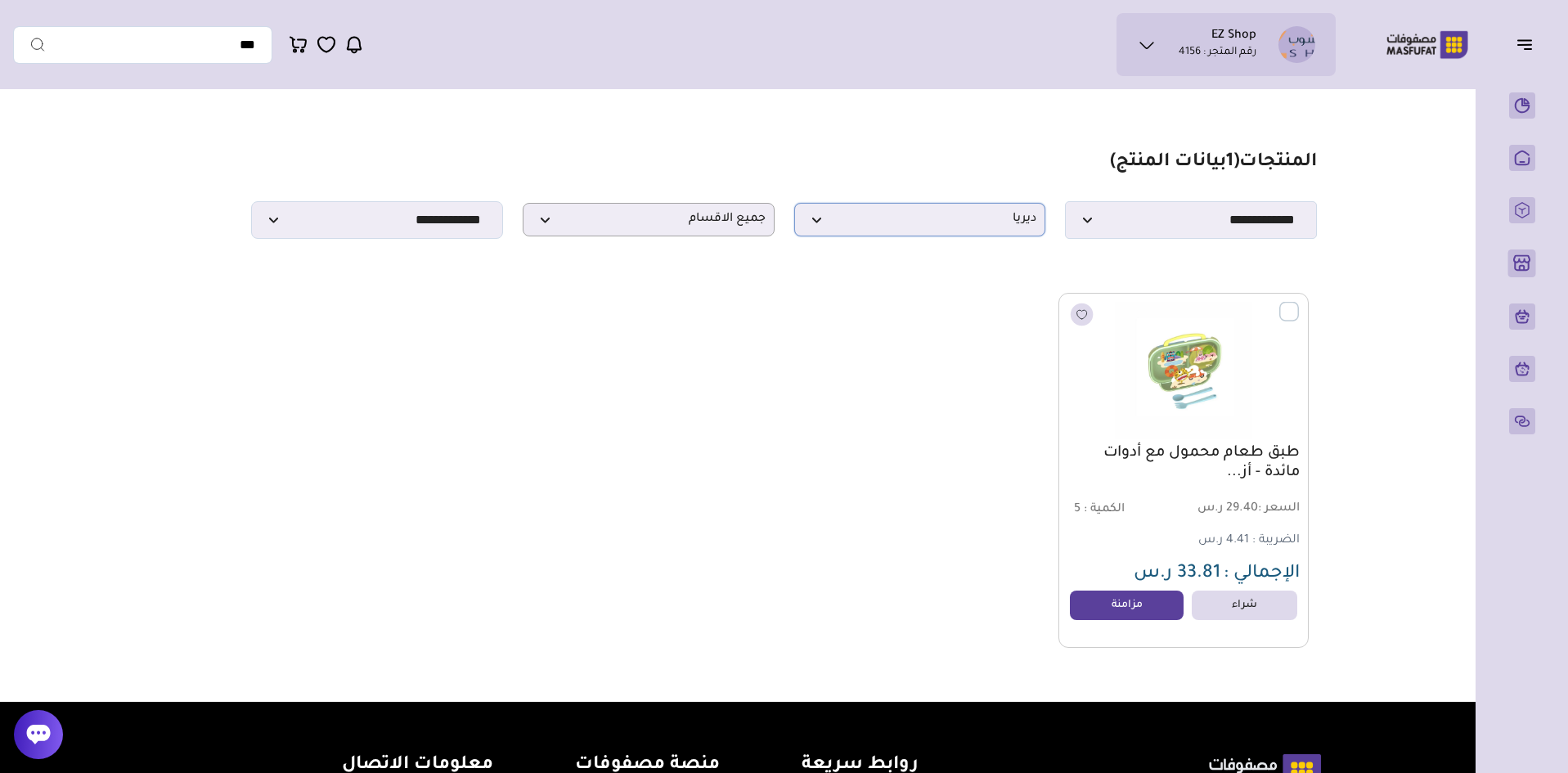
click at [913, 226] on span "ديريا" at bounding box center [920, 219] width 234 height 16
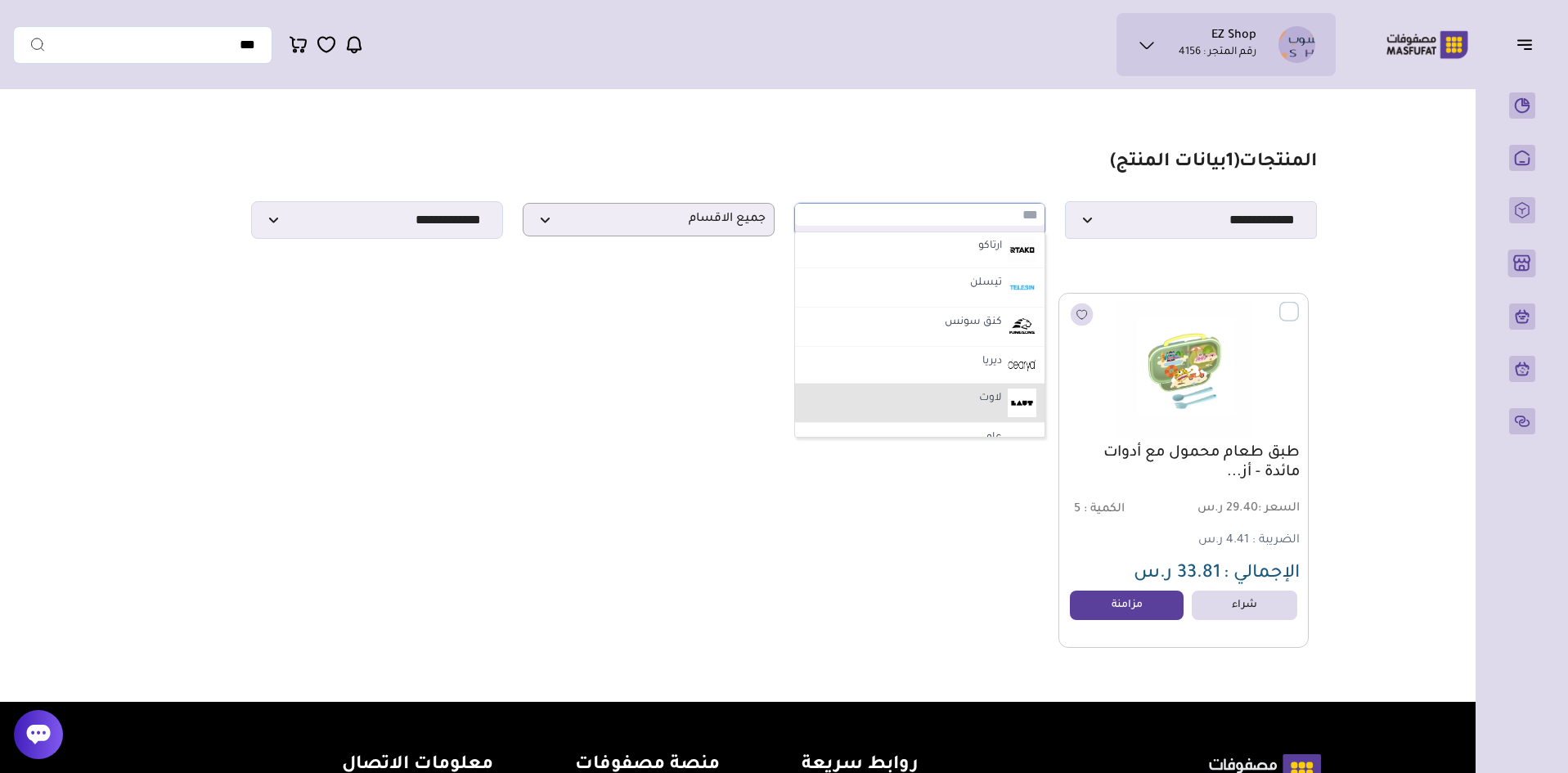
click at [927, 403] on li "لاوت" at bounding box center [921, 402] width 251 height 39
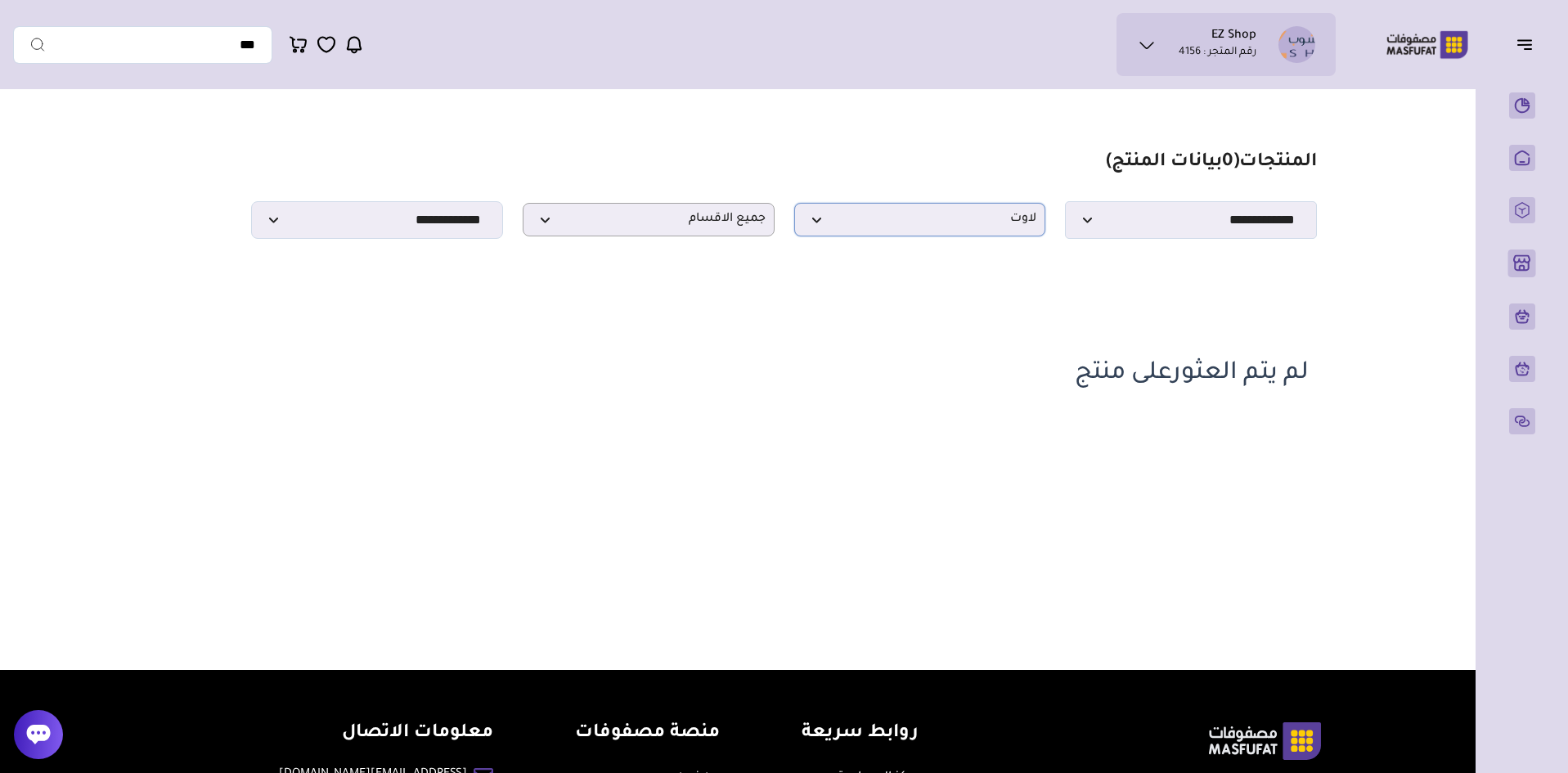
click at [962, 227] on span "لاوت" at bounding box center [920, 219] width 234 height 16
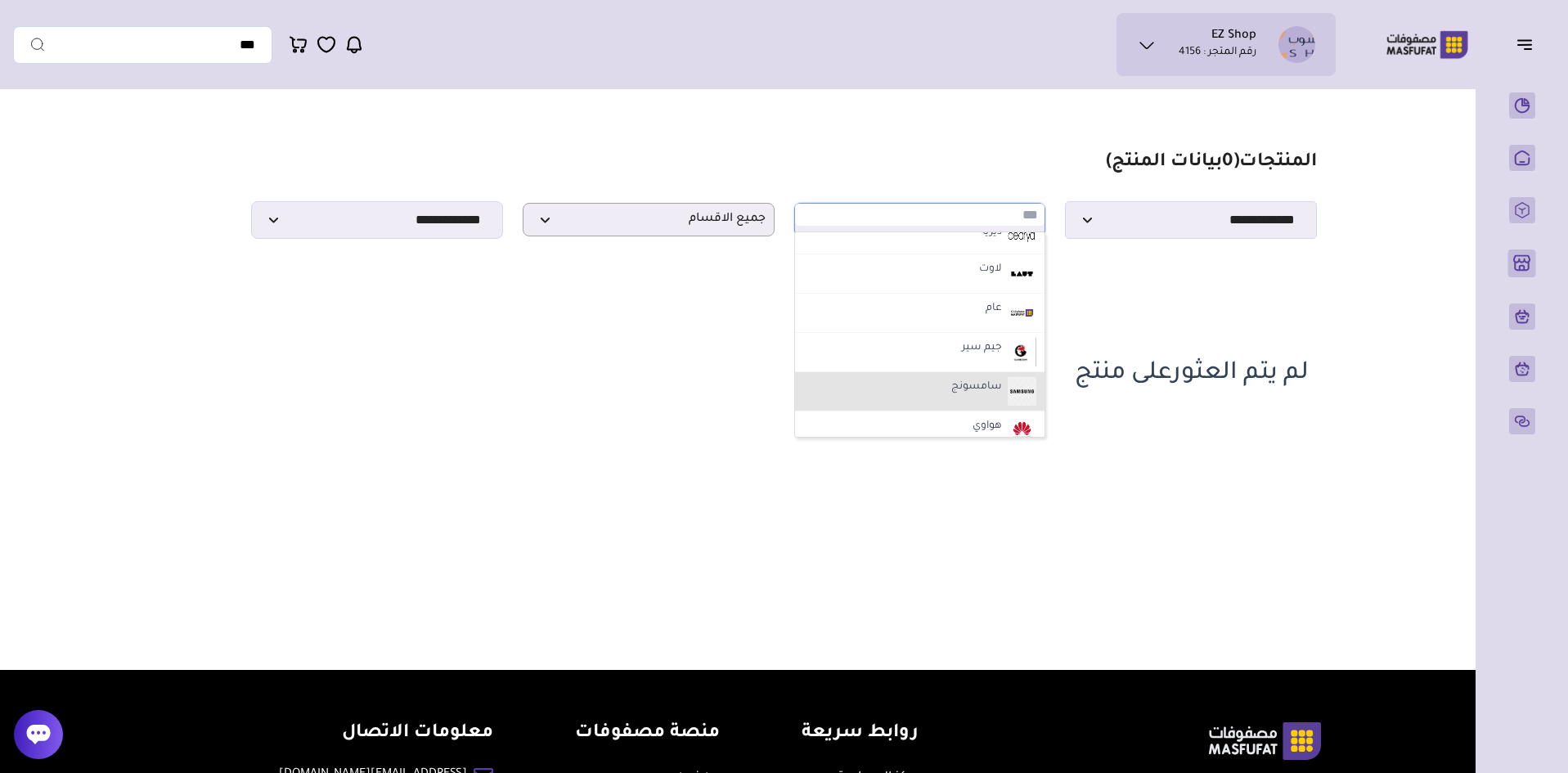
scroll to position [818, 0]
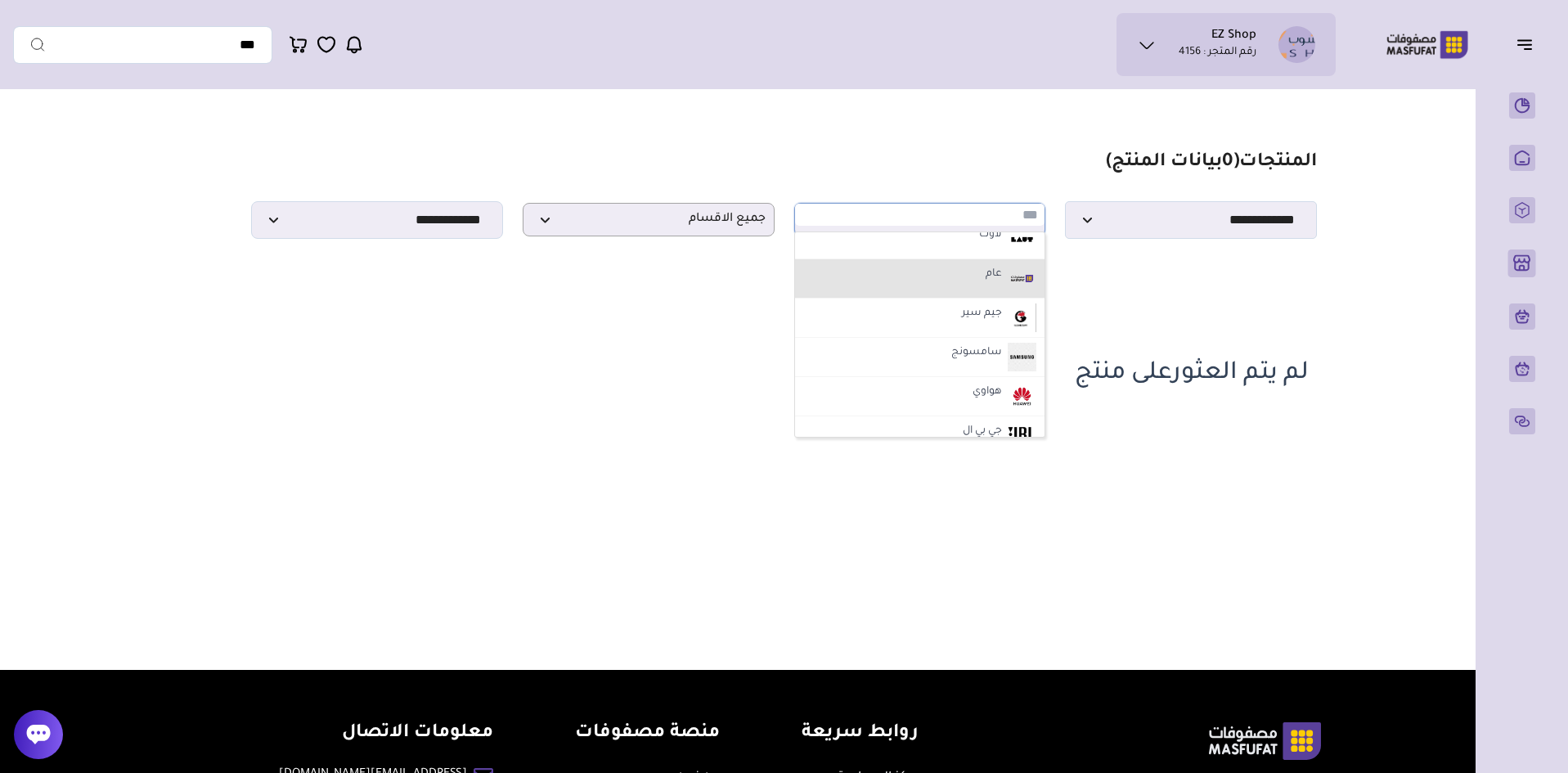
click at [967, 272] on li "عام" at bounding box center [921, 279] width 251 height 39
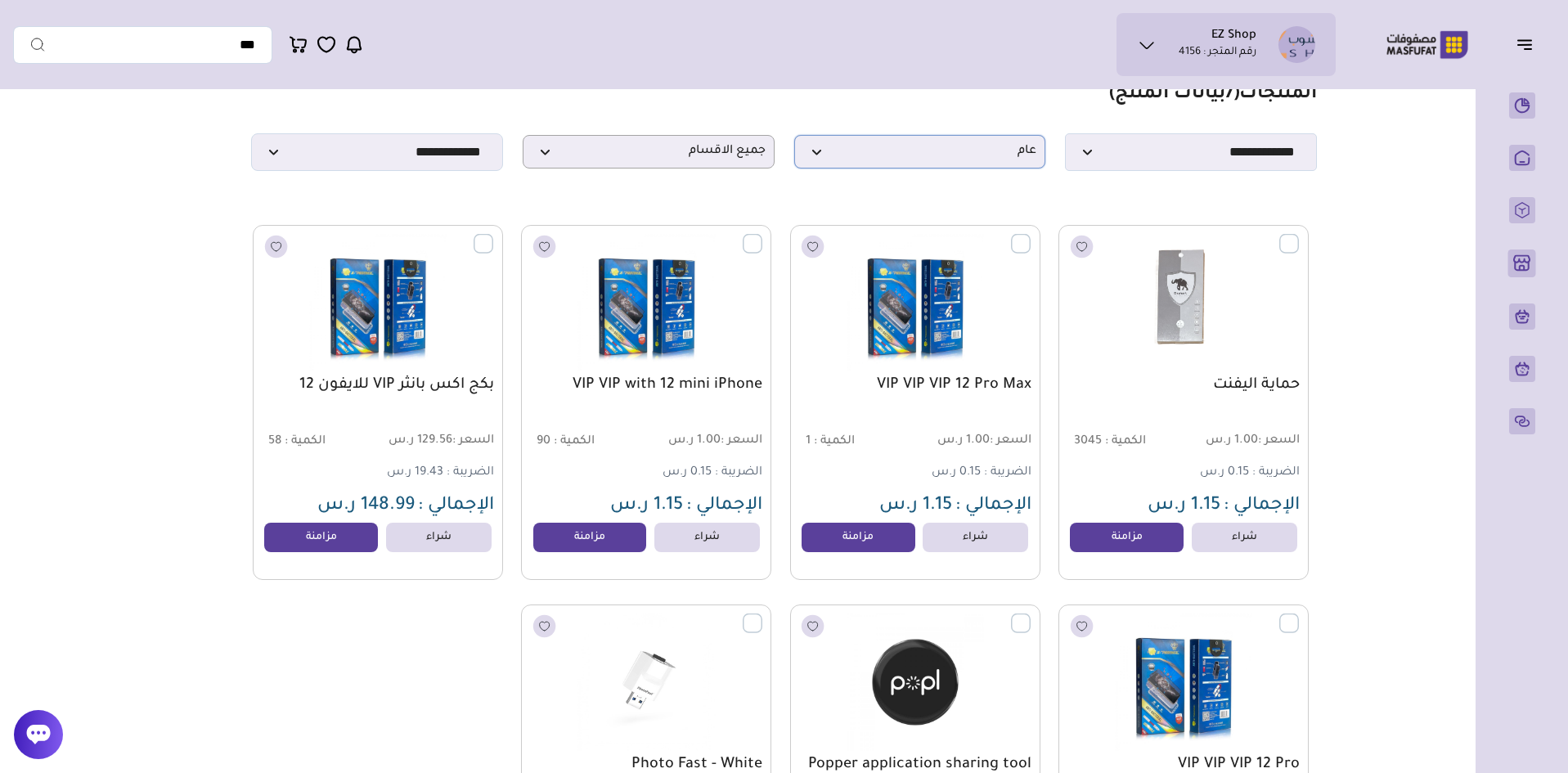
scroll to position [0, 0]
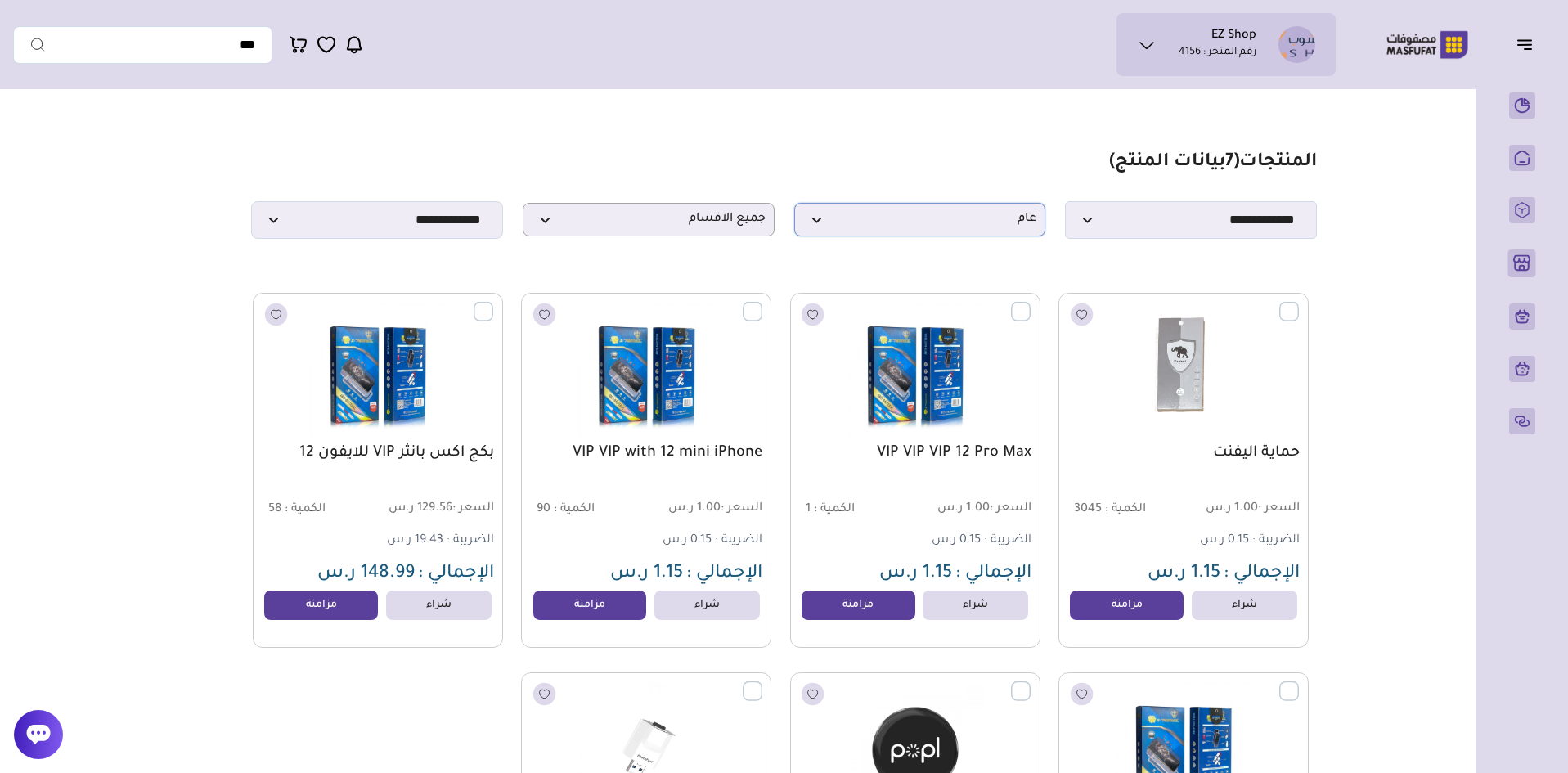
click at [975, 236] on p "عام" at bounding box center [921, 220] width 252 height 33
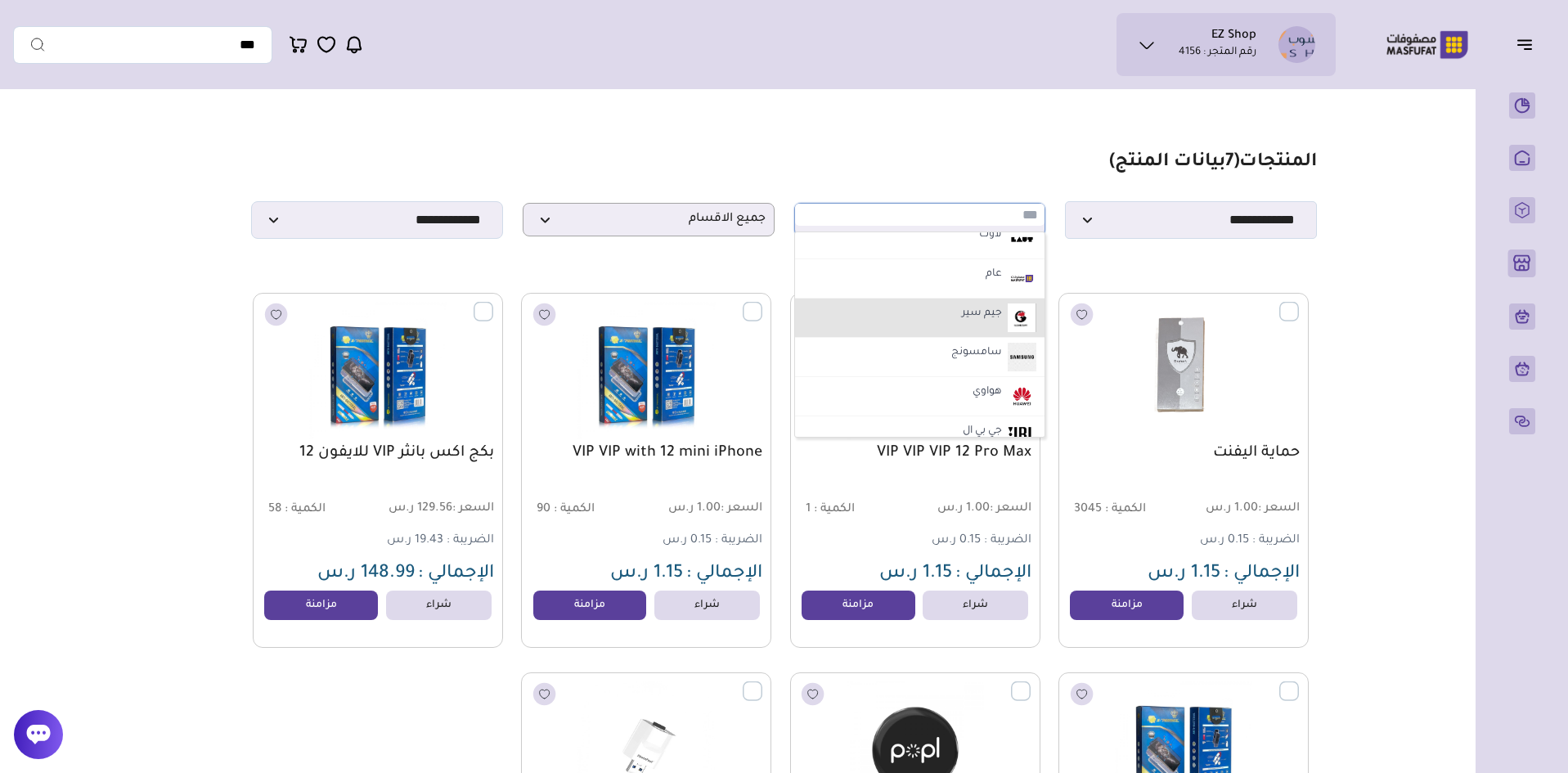
click at [927, 318] on li "جيم سير" at bounding box center [921, 318] width 251 height 39
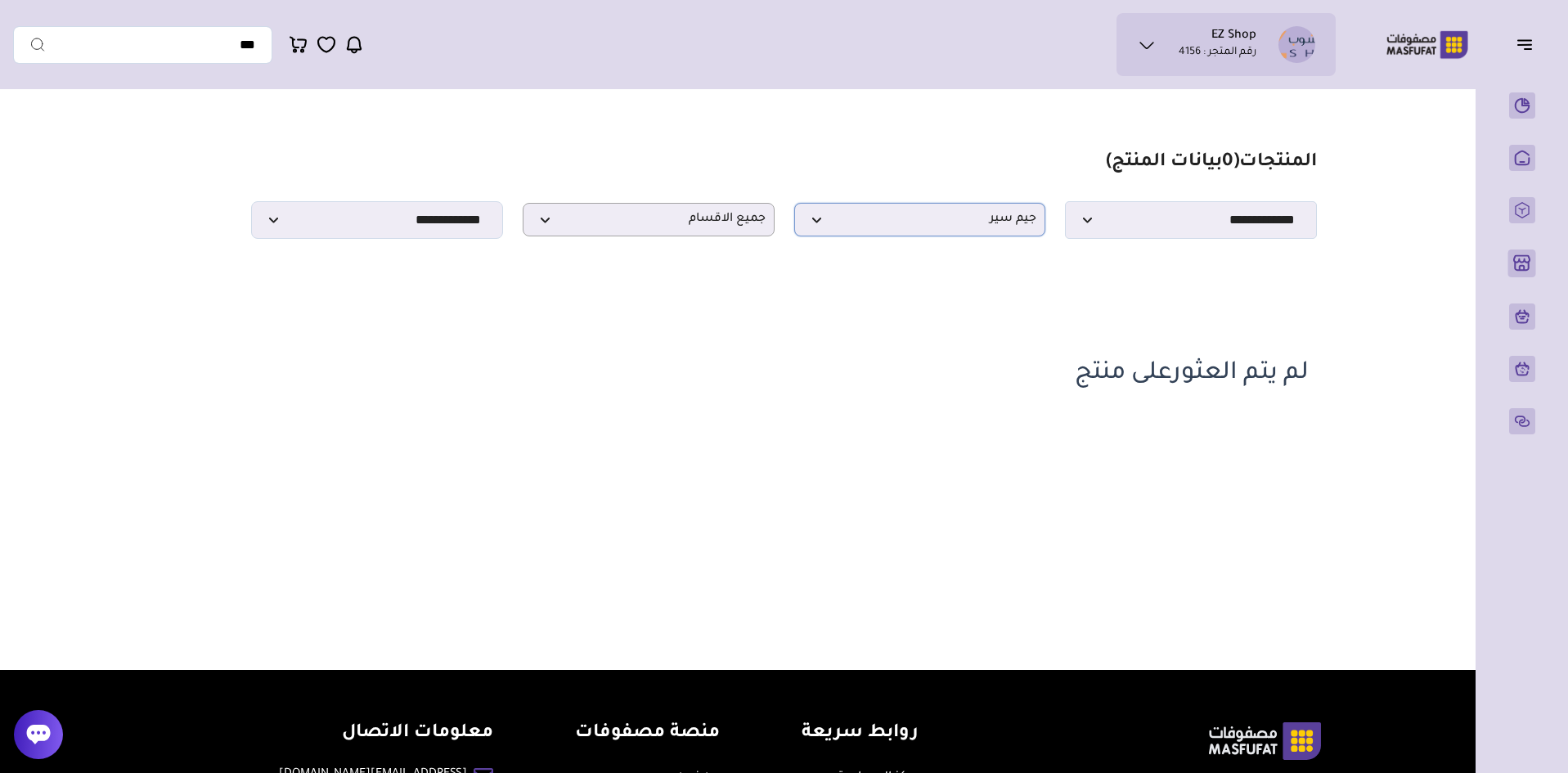
click at [951, 227] on span "جيم سير" at bounding box center [920, 219] width 234 height 16
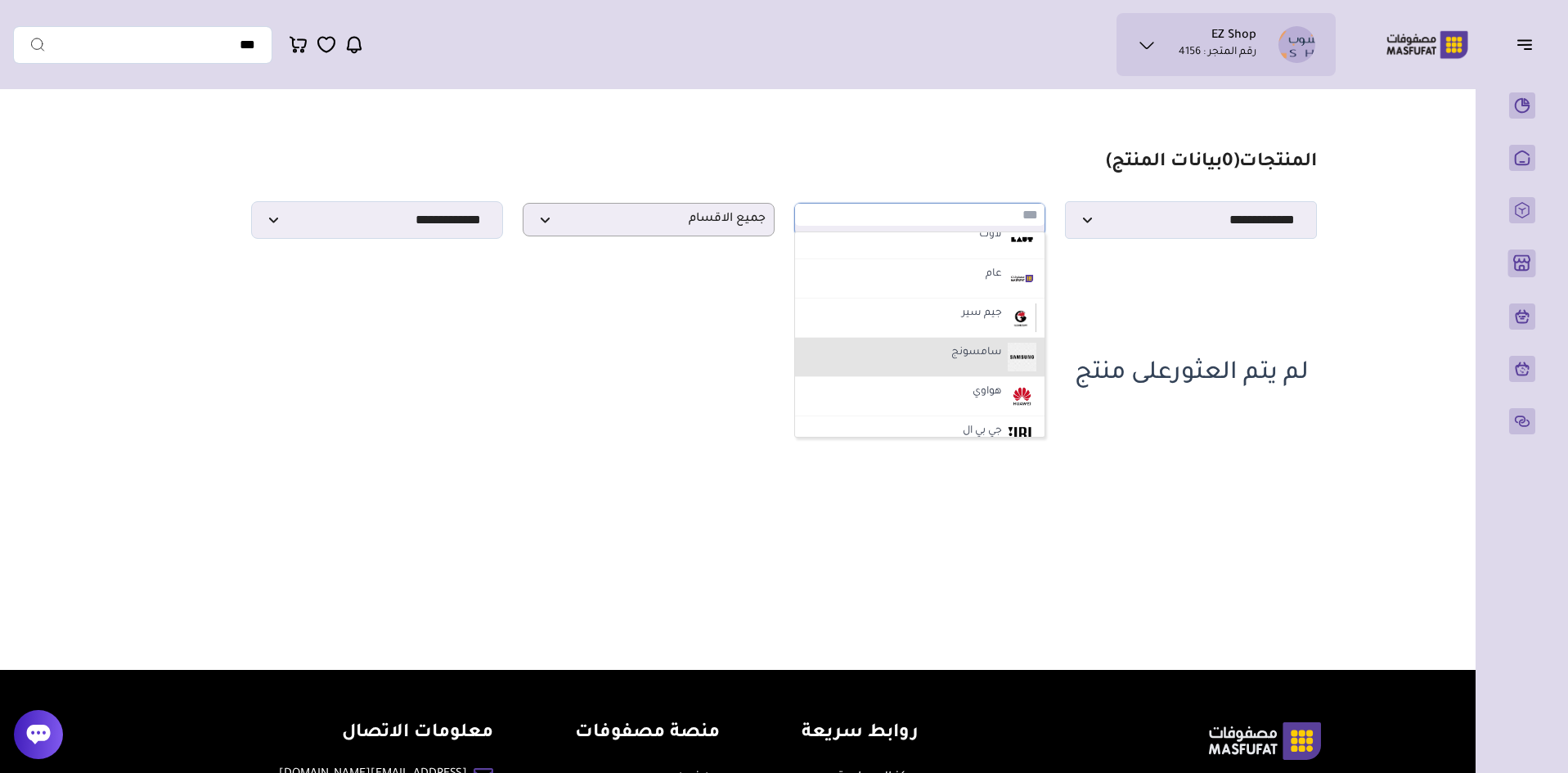
click at [962, 364] on label "سامسونج" at bounding box center [976, 353] width 56 height 22
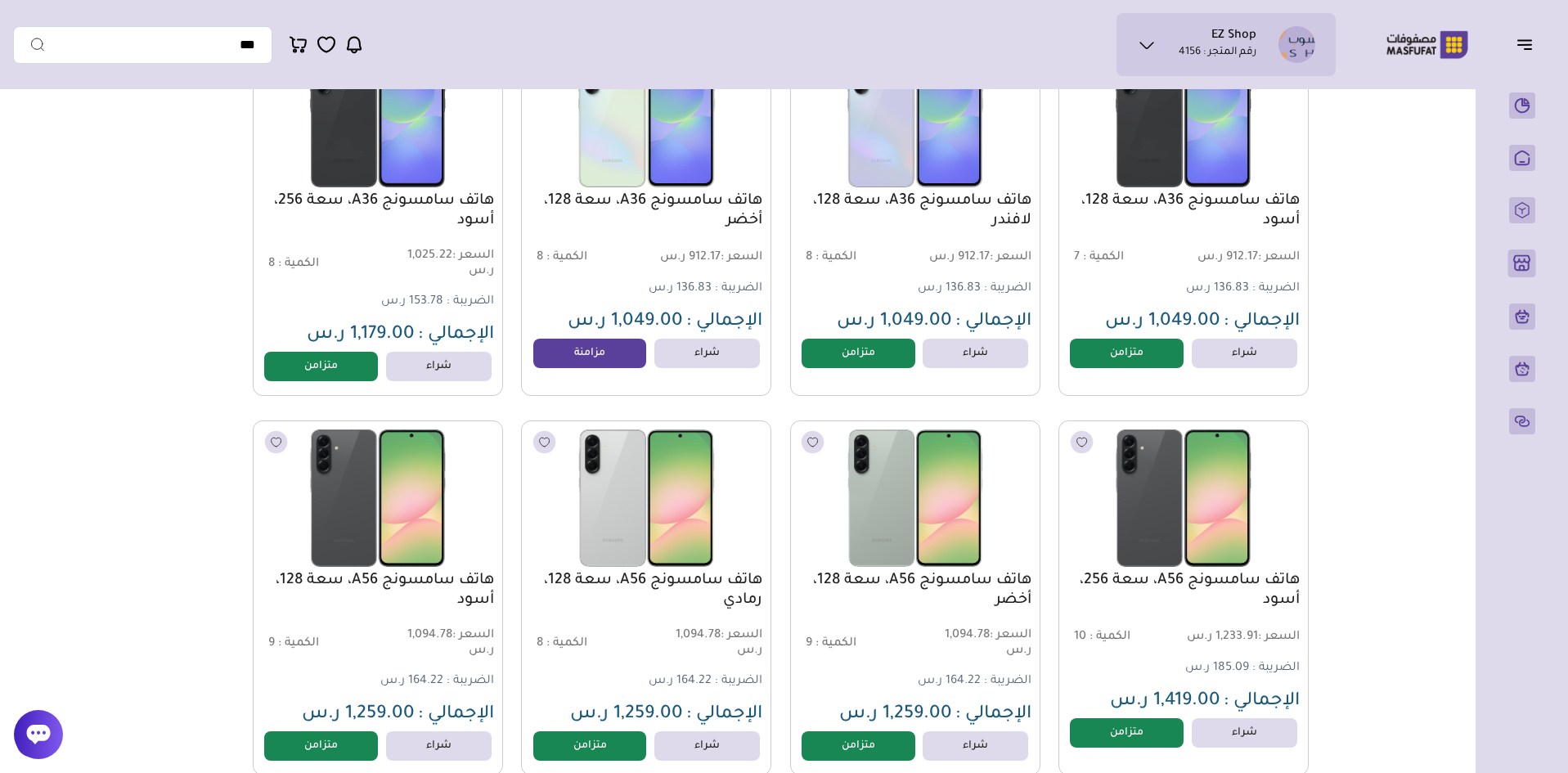
scroll to position [981, 0]
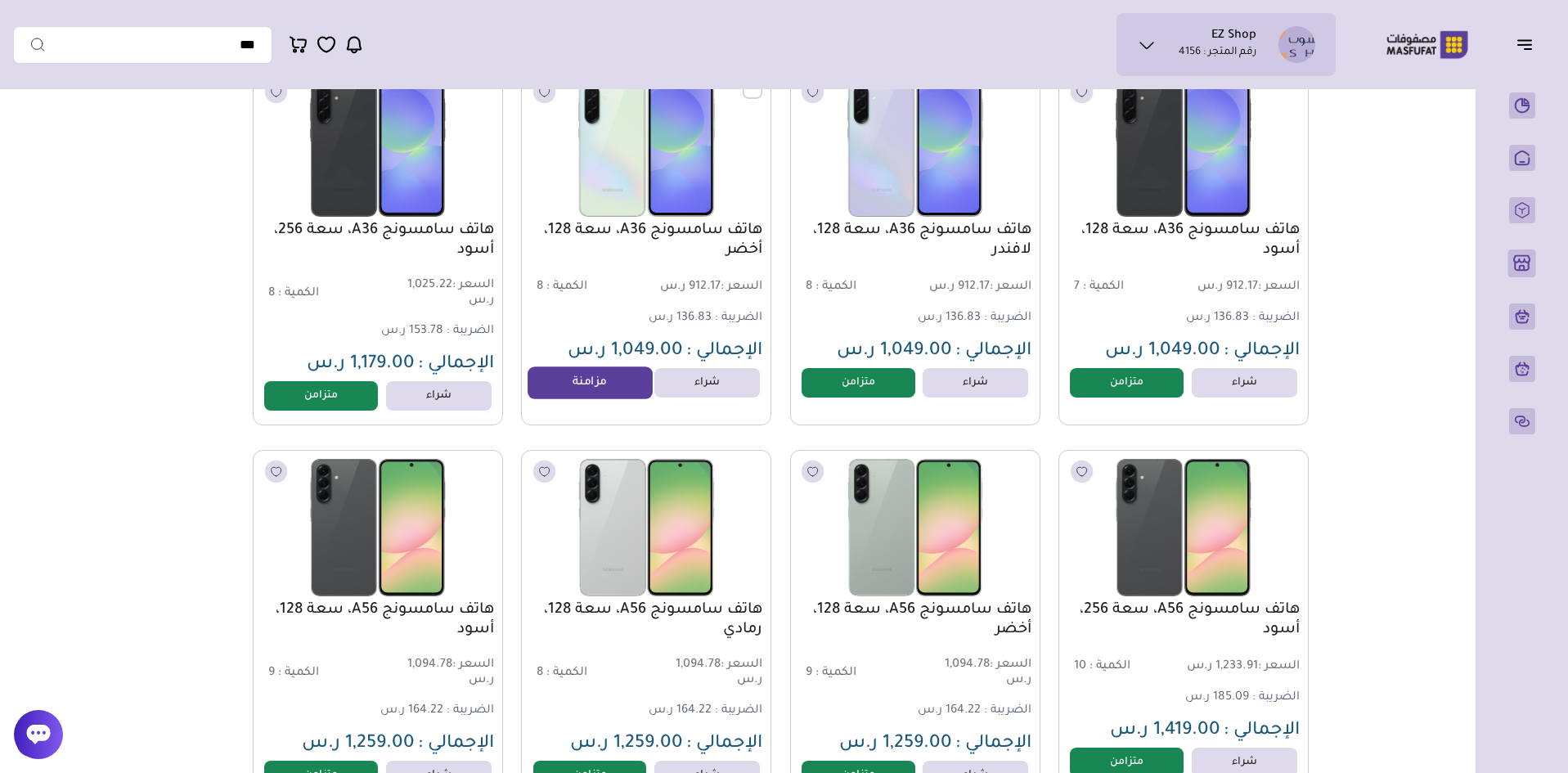
click at [617, 386] on link "مزامنة" at bounding box center [590, 382] width 124 height 32
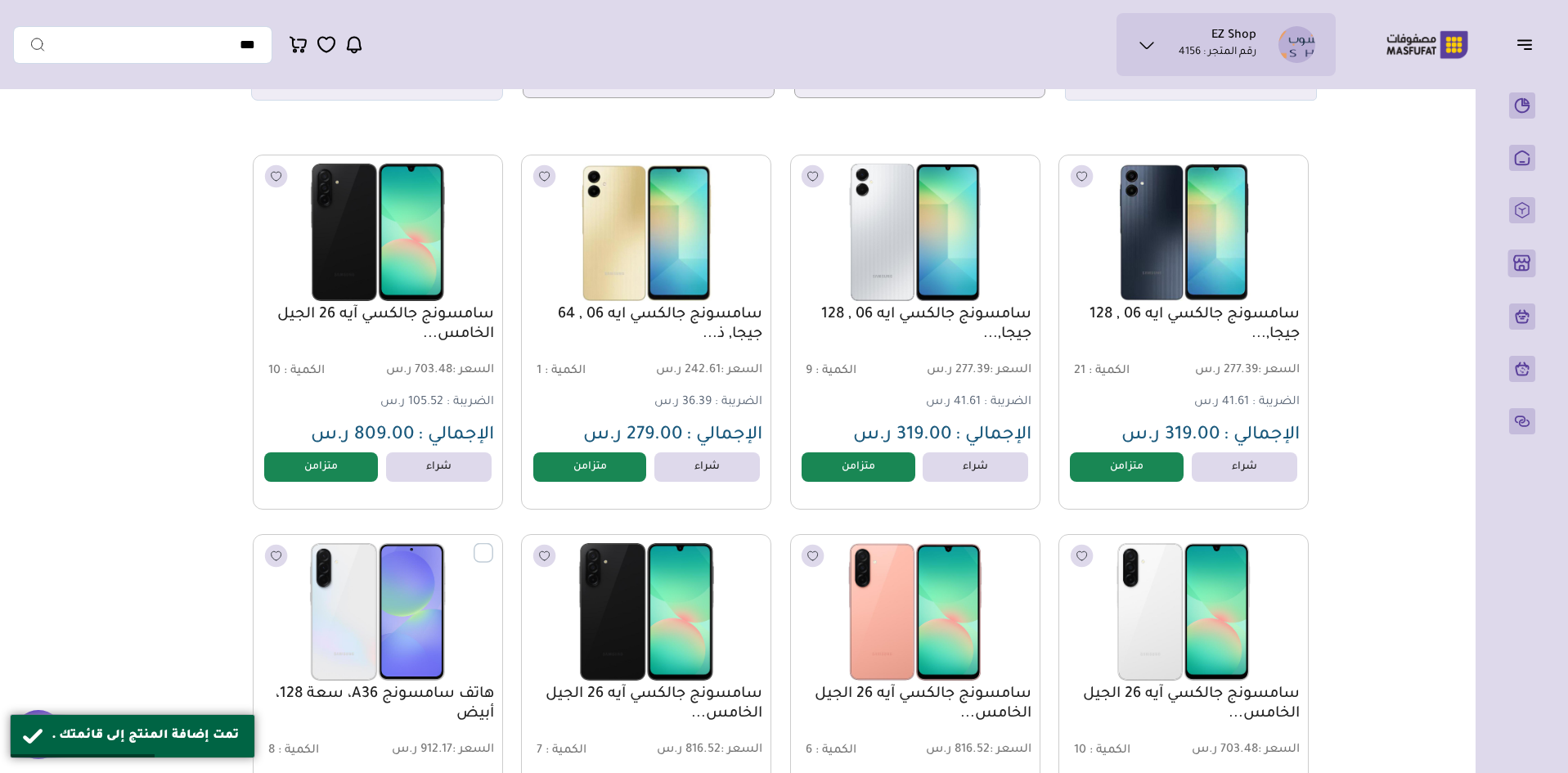
scroll to position [0, 0]
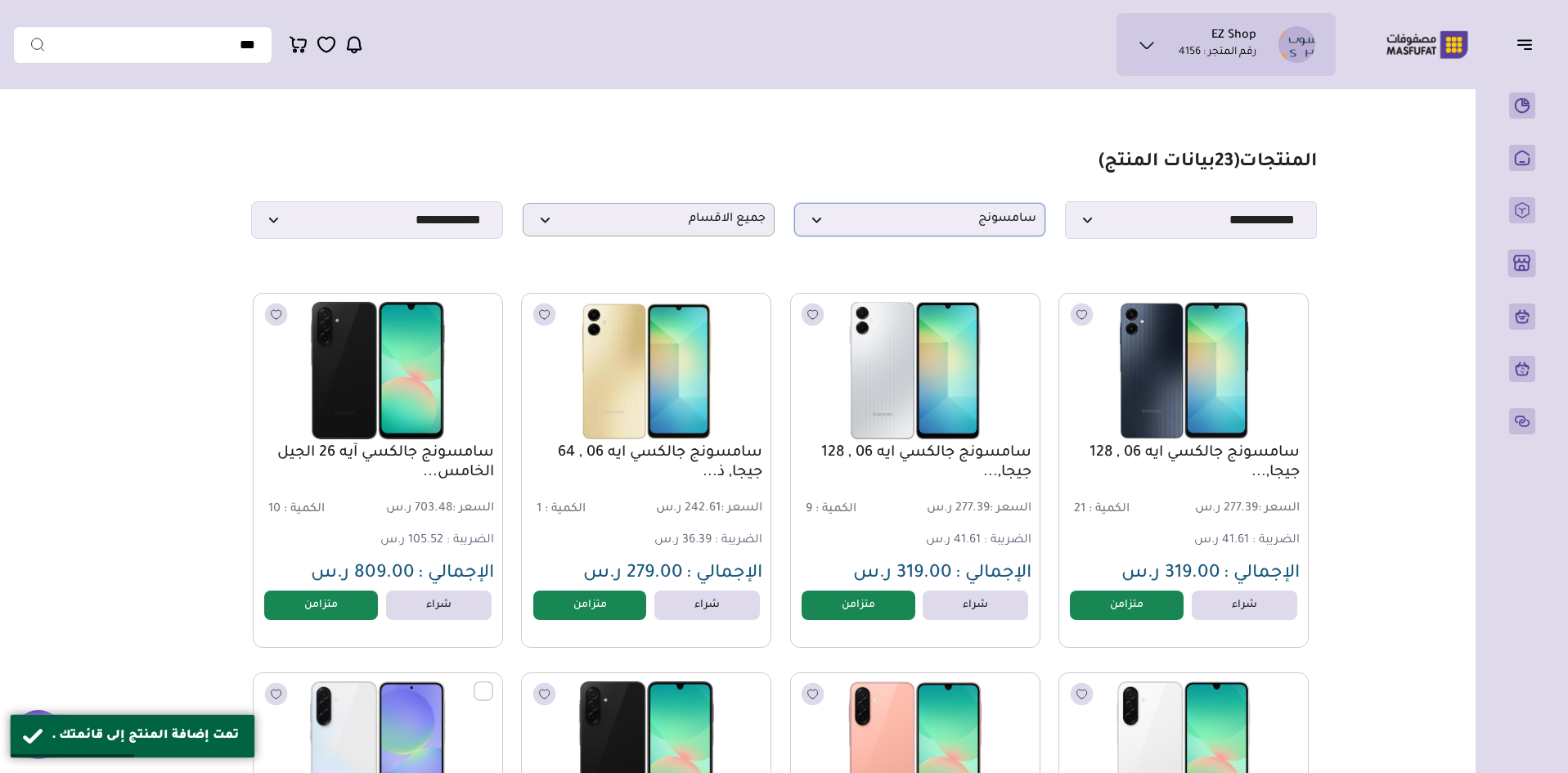
click at [988, 236] on p "سامسونج" at bounding box center [921, 220] width 252 height 33
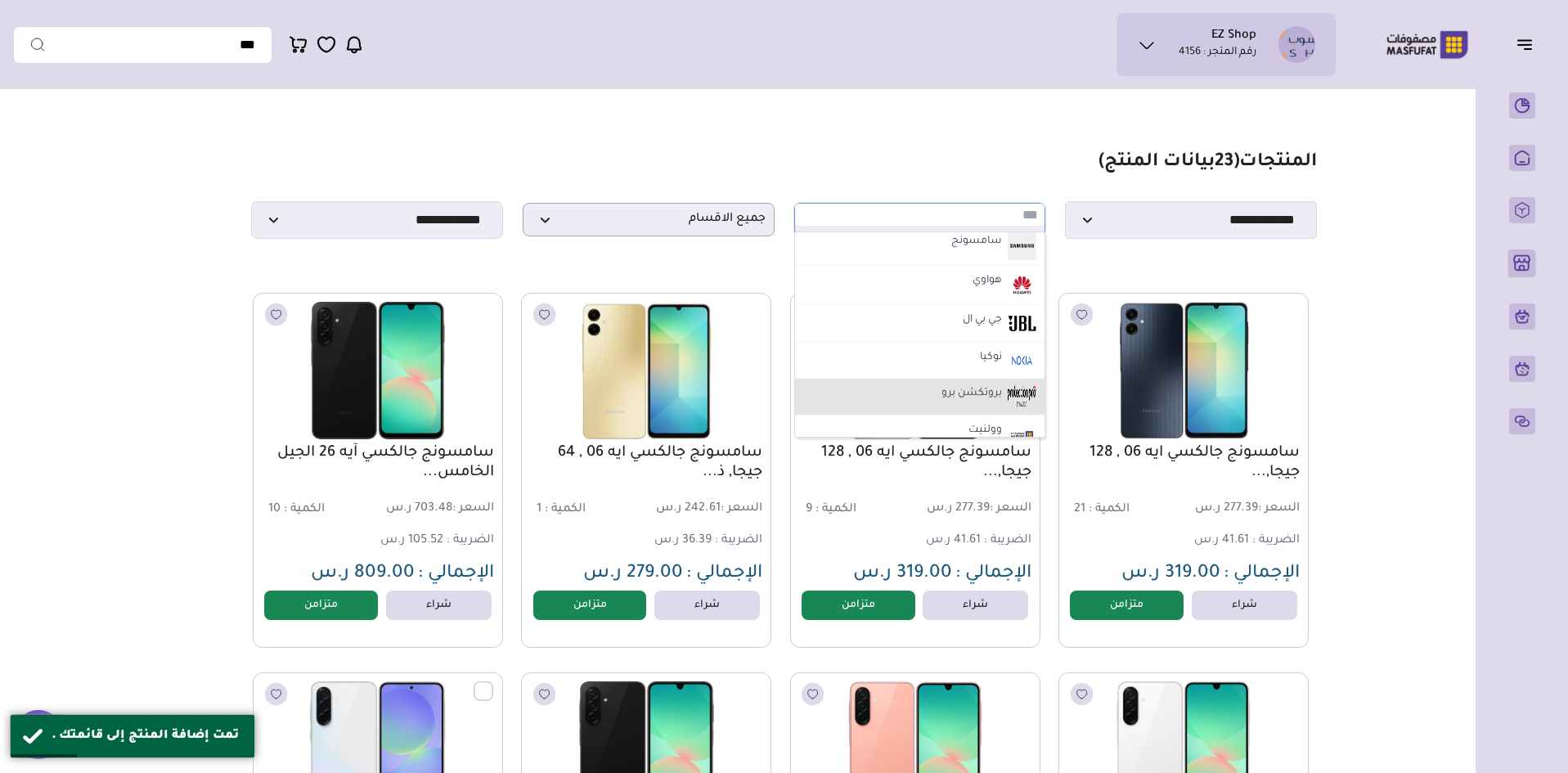
scroll to position [900, 0]
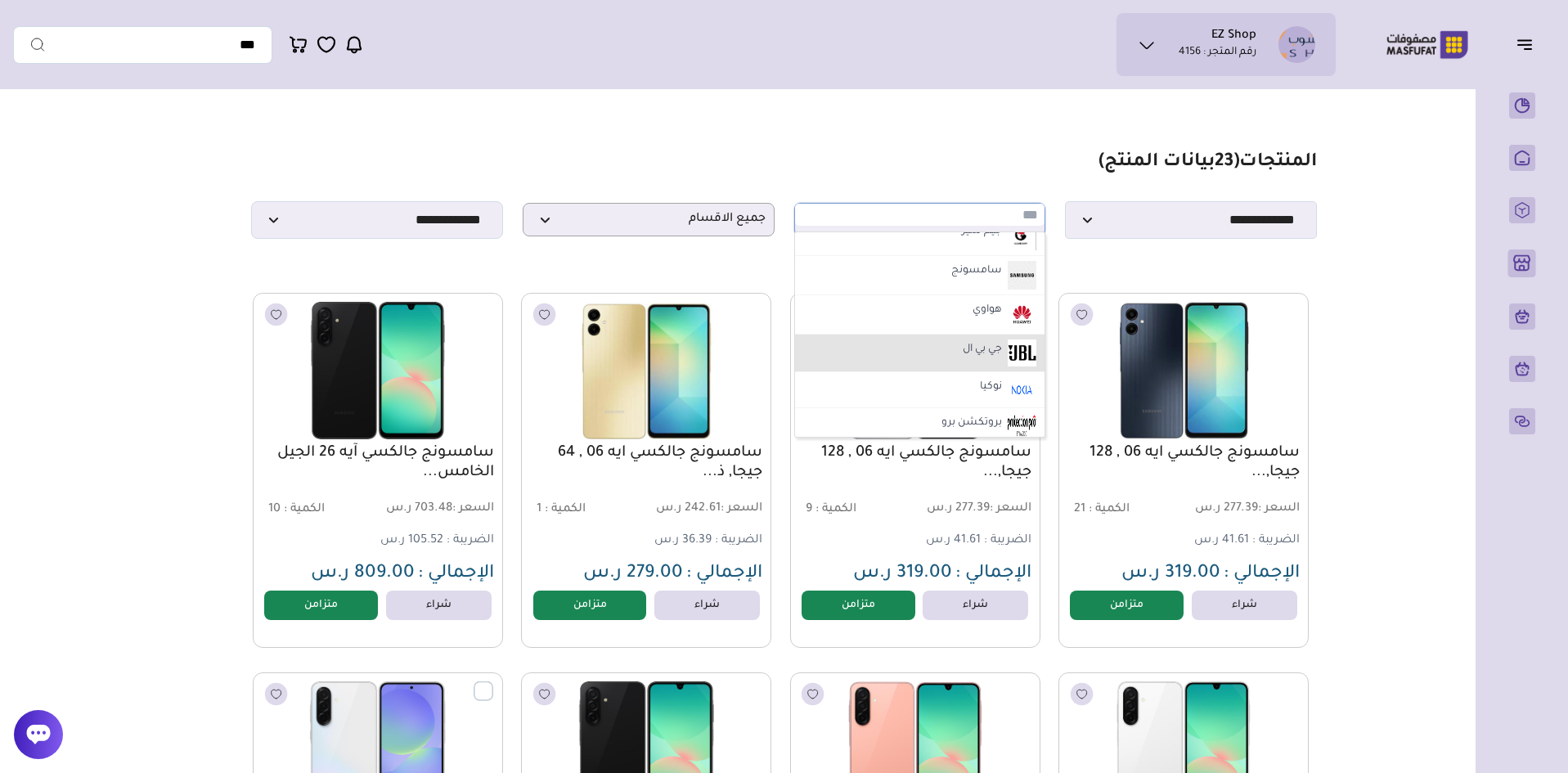
click at [937, 357] on li "جي بي ال" at bounding box center [921, 352] width 251 height 37
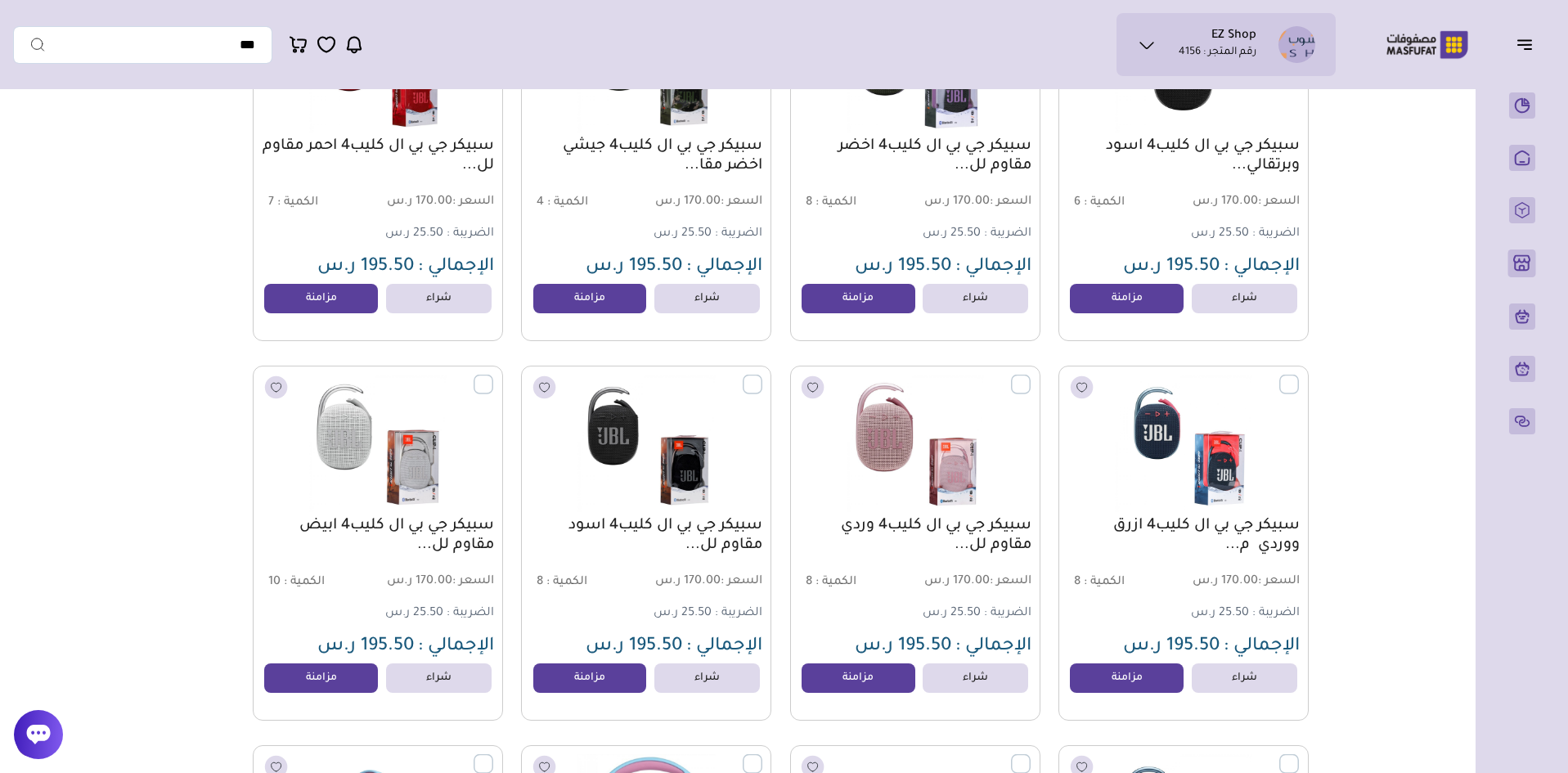
scroll to position [327, 0]
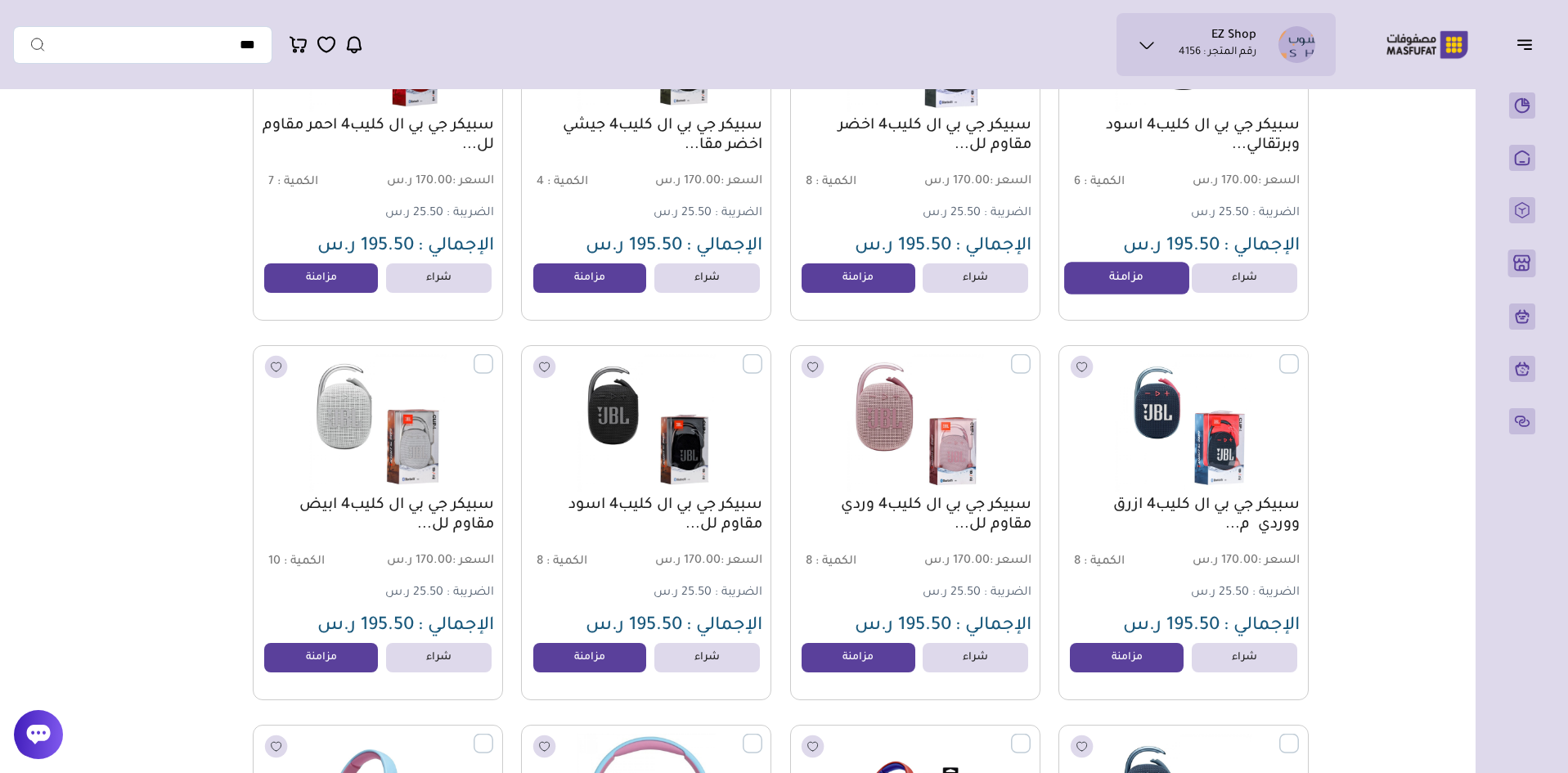
click at [1128, 286] on link "مزامنة" at bounding box center [1127, 278] width 124 height 32
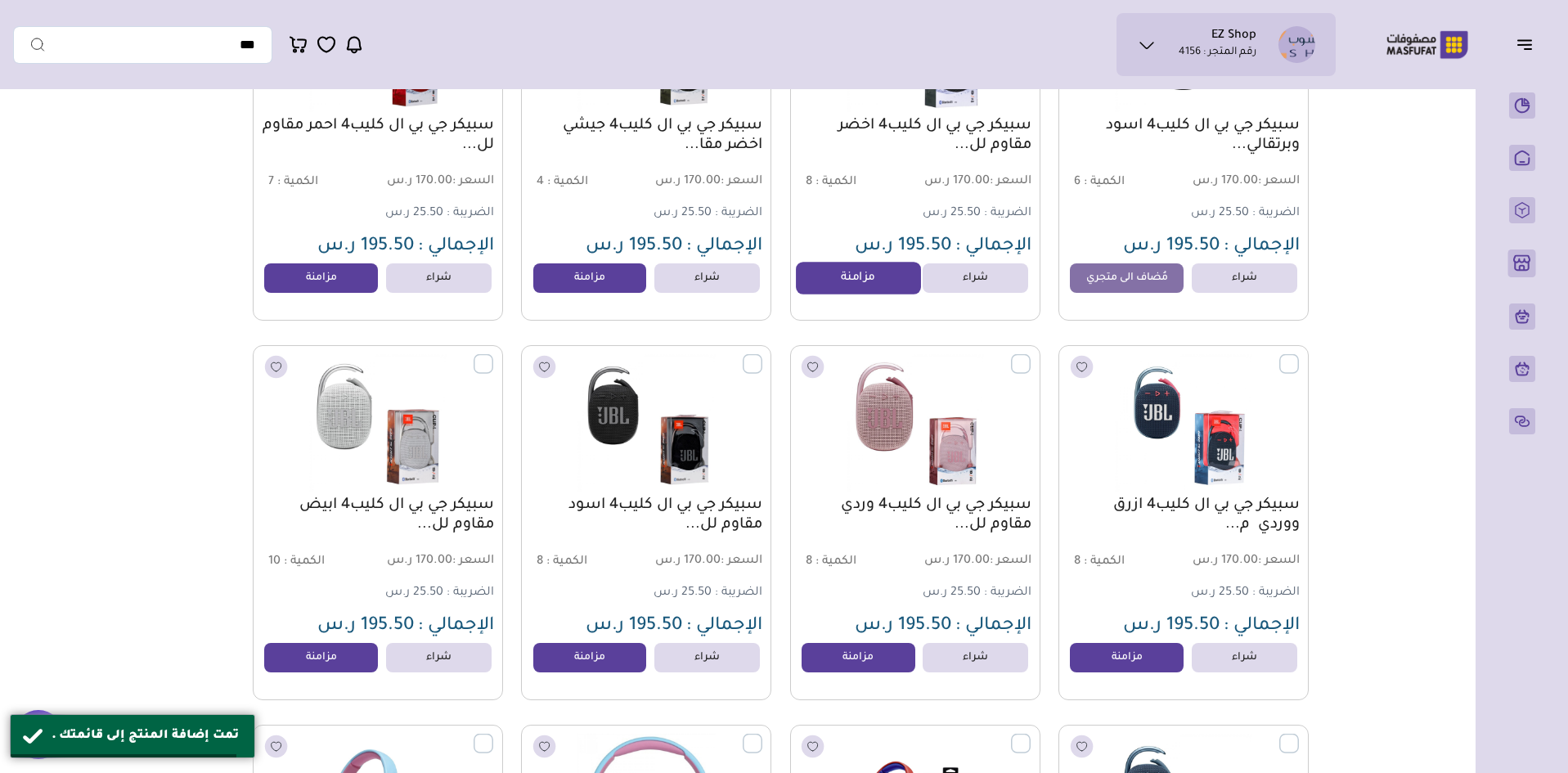
click at [841, 294] on link "مزامنة" at bounding box center [859, 278] width 124 height 32
click at [592, 290] on link "مزامنة" at bounding box center [590, 278] width 124 height 32
click at [295, 287] on link "مزامنة" at bounding box center [322, 278] width 124 height 32
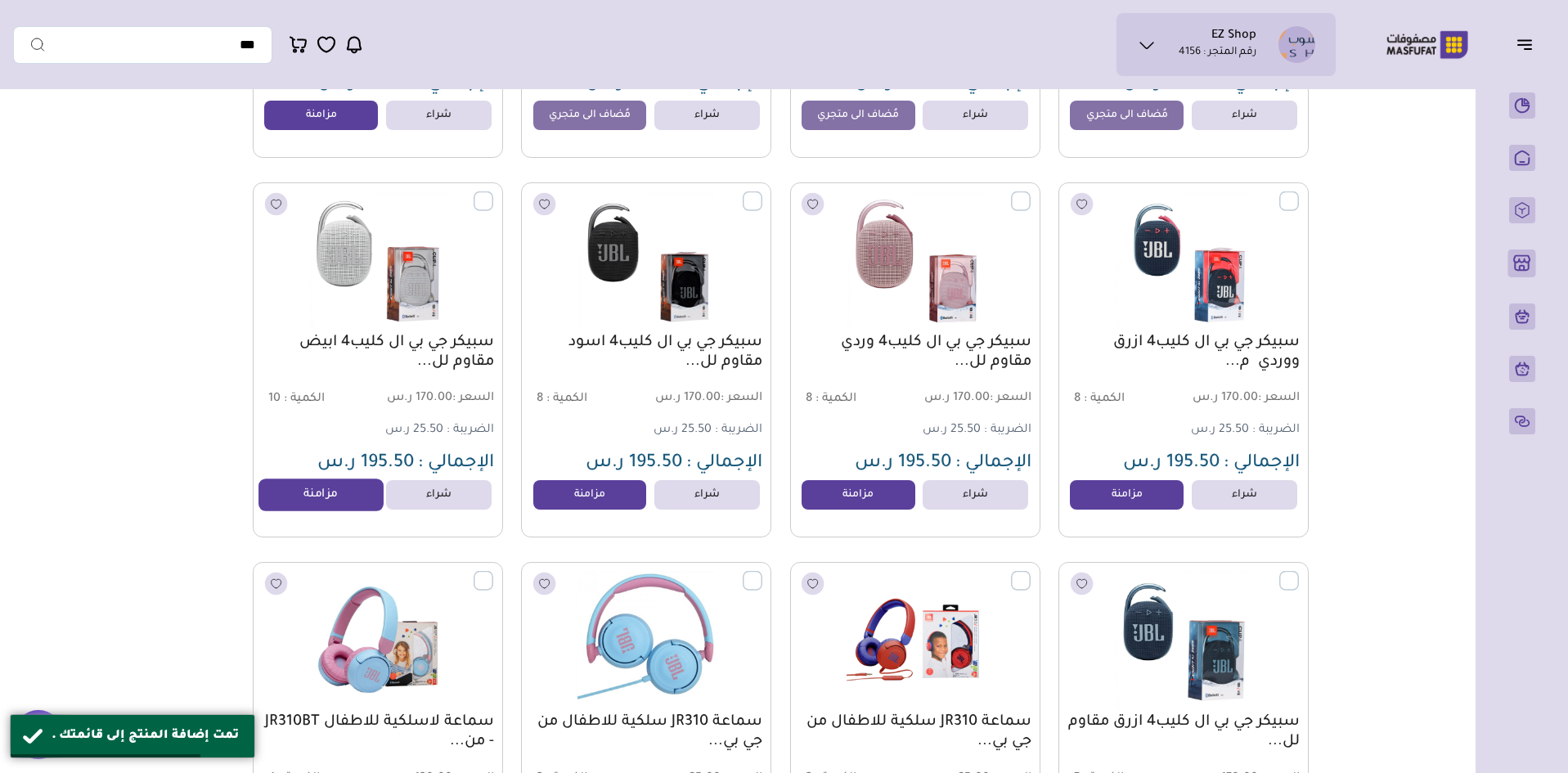
scroll to position [491, 0]
click at [309, 499] on link "مزامنة" at bounding box center [322, 493] width 124 height 32
click at [588, 501] on link "مزامنة" at bounding box center [590, 493] width 124 height 32
click at [889, 496] on link "مزامنة" at bounding box center [859, 493] width 124 height 32
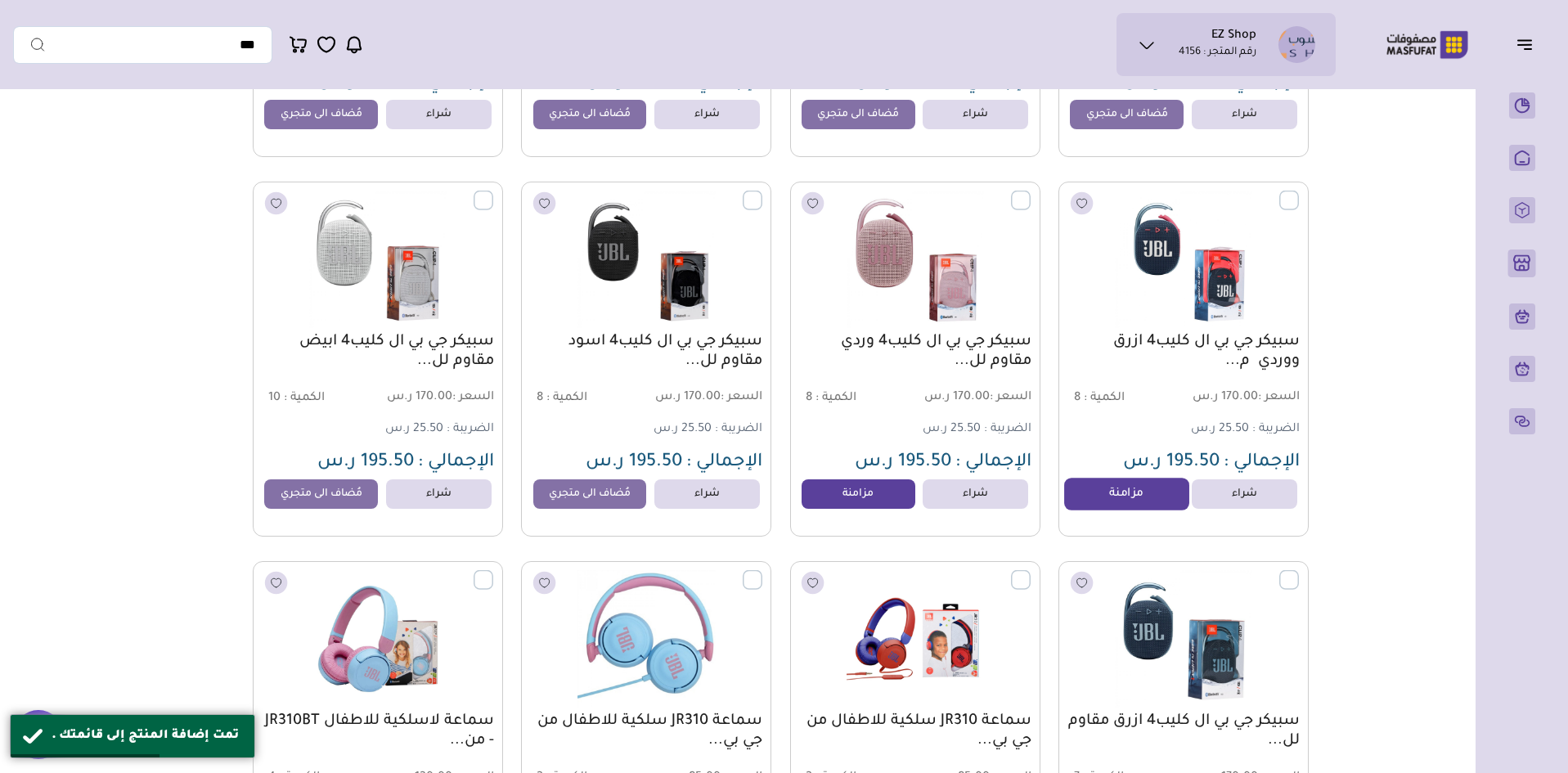
click at [1118, 502] on link "مزامنة" at bounding box center [1127, 493] width 124 height 32
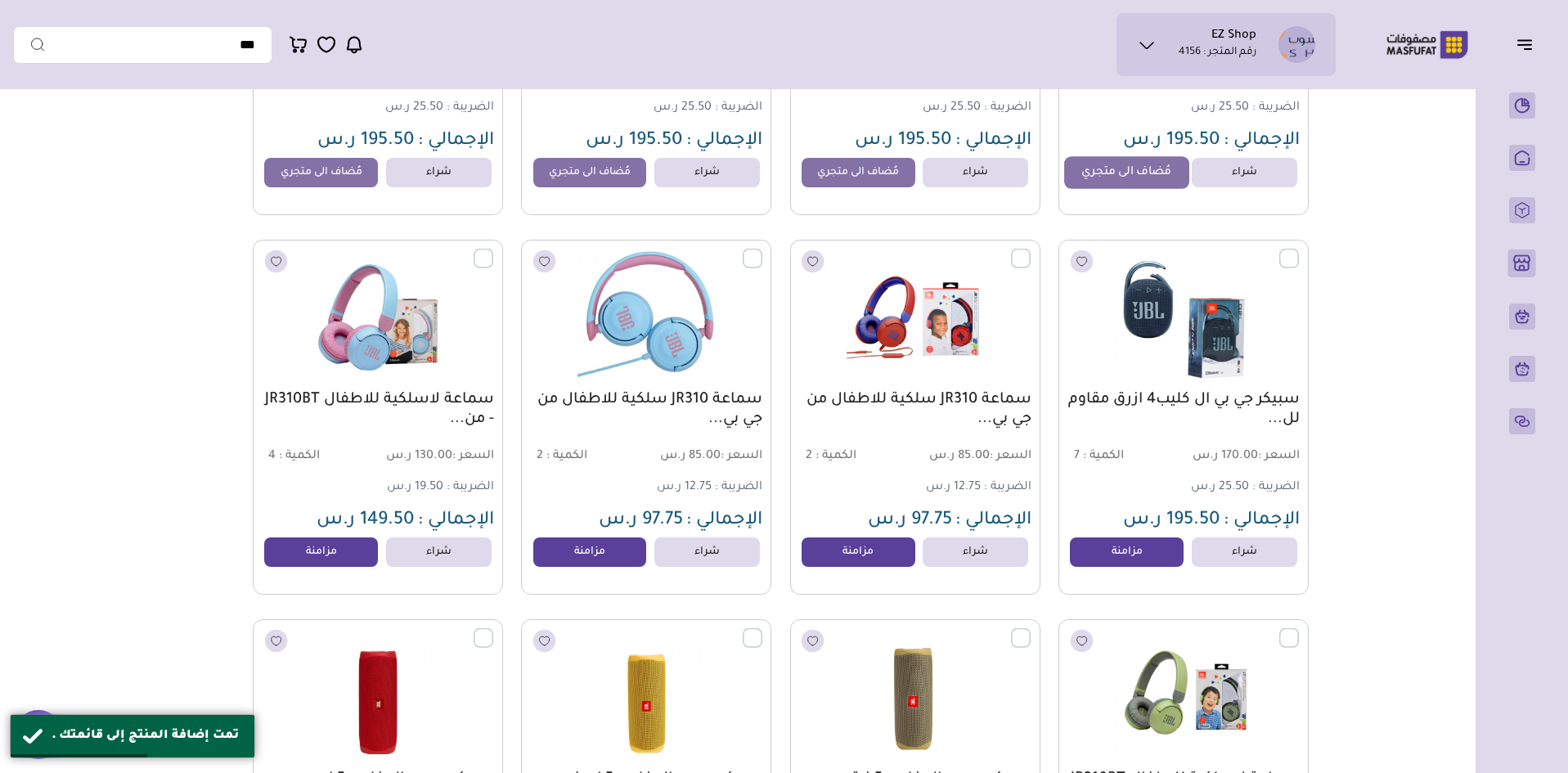
scroll to position [818, 0]
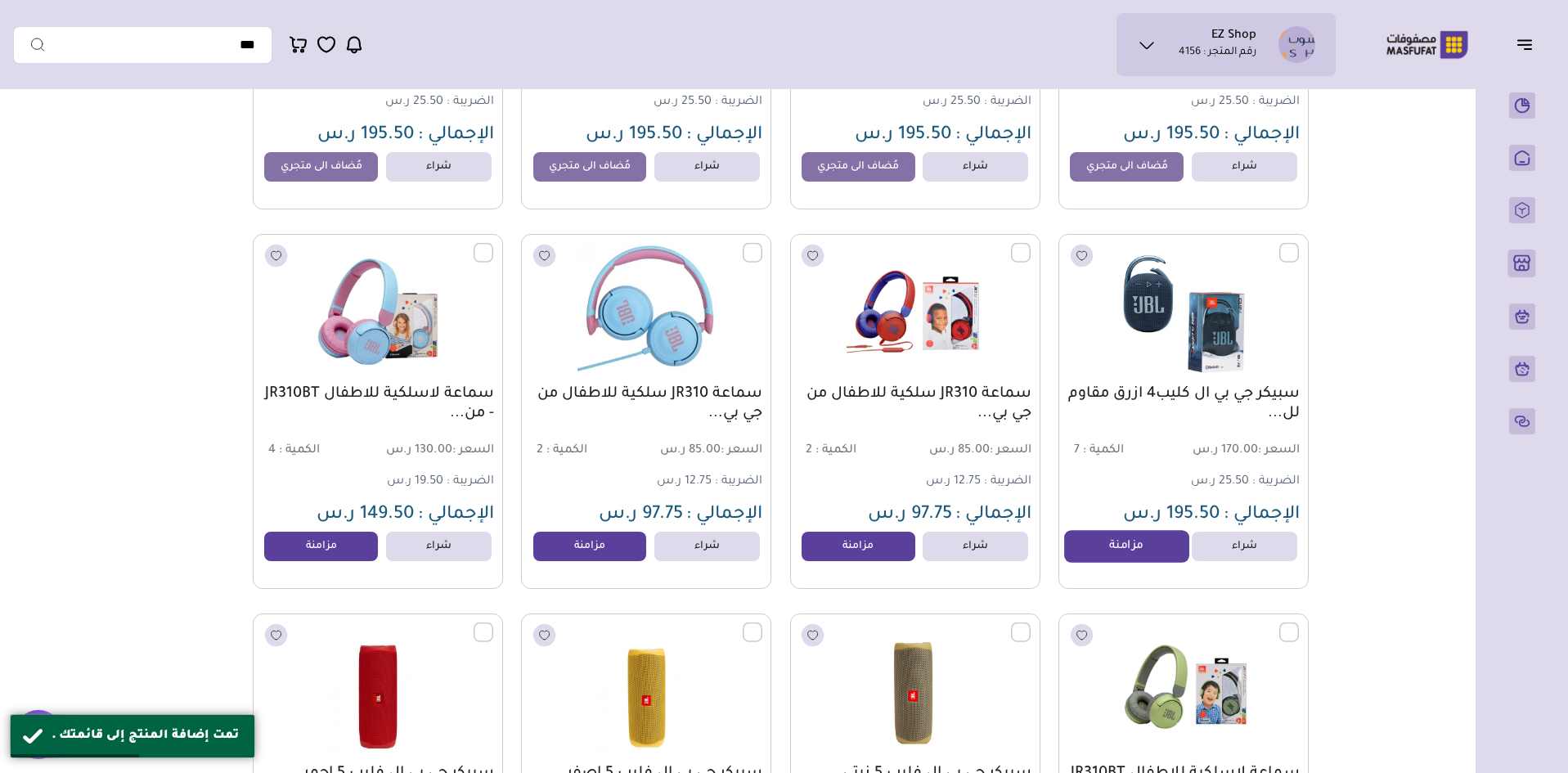
click at [1116, 558] on link "مزامنة" at bounding box center [1127, 546] width 124 height 32
click at [868, 562] on link "مزامنة" at bounding box center [859, 546] width 124 height 32
click at [580, 562] on link "مزامنة" at bounding box center [590, 546] width 124 height 32
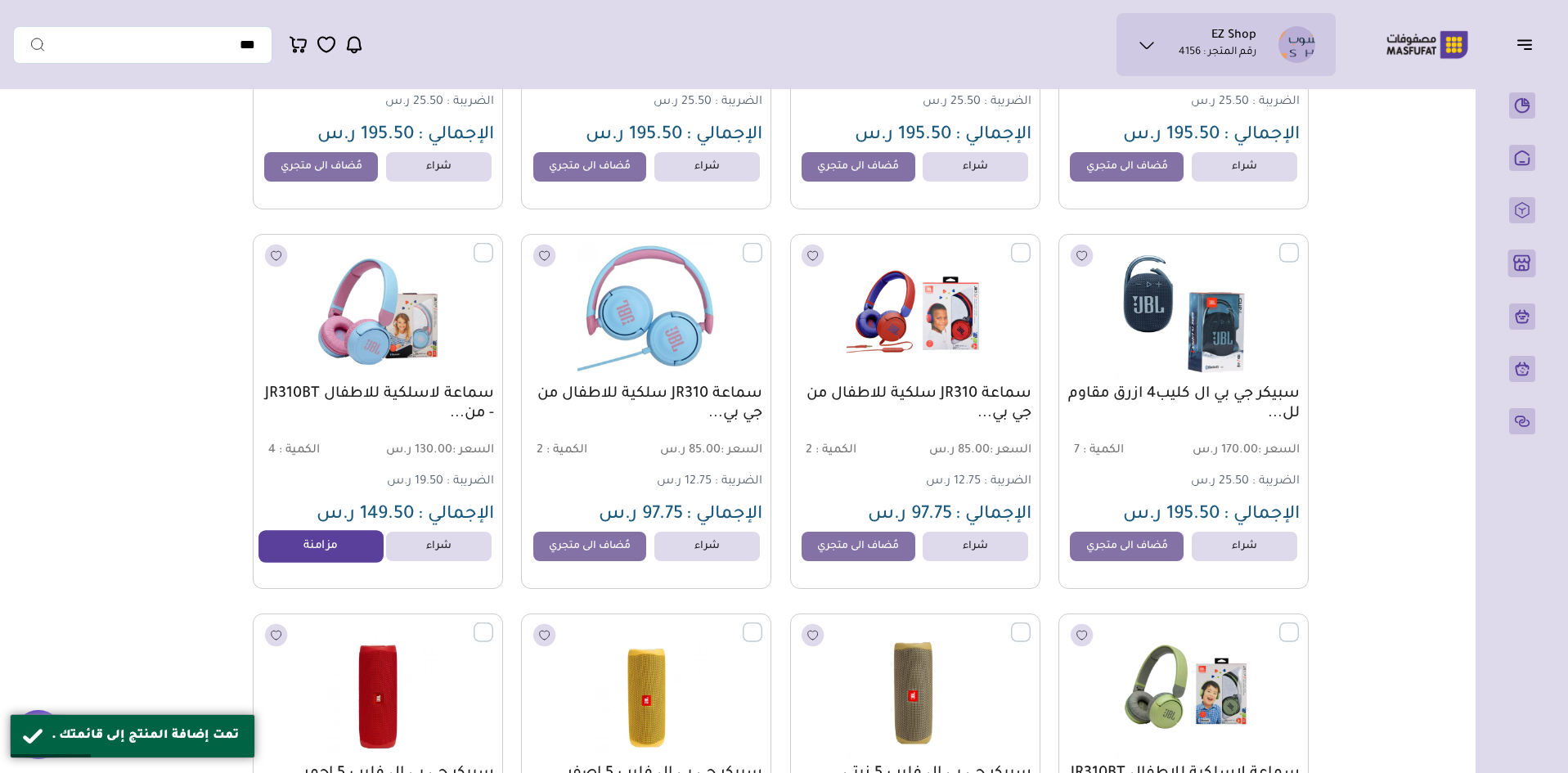
click at [334, 548] on link "مزامنة" at bounding box center [322, 546] width 124 height 32
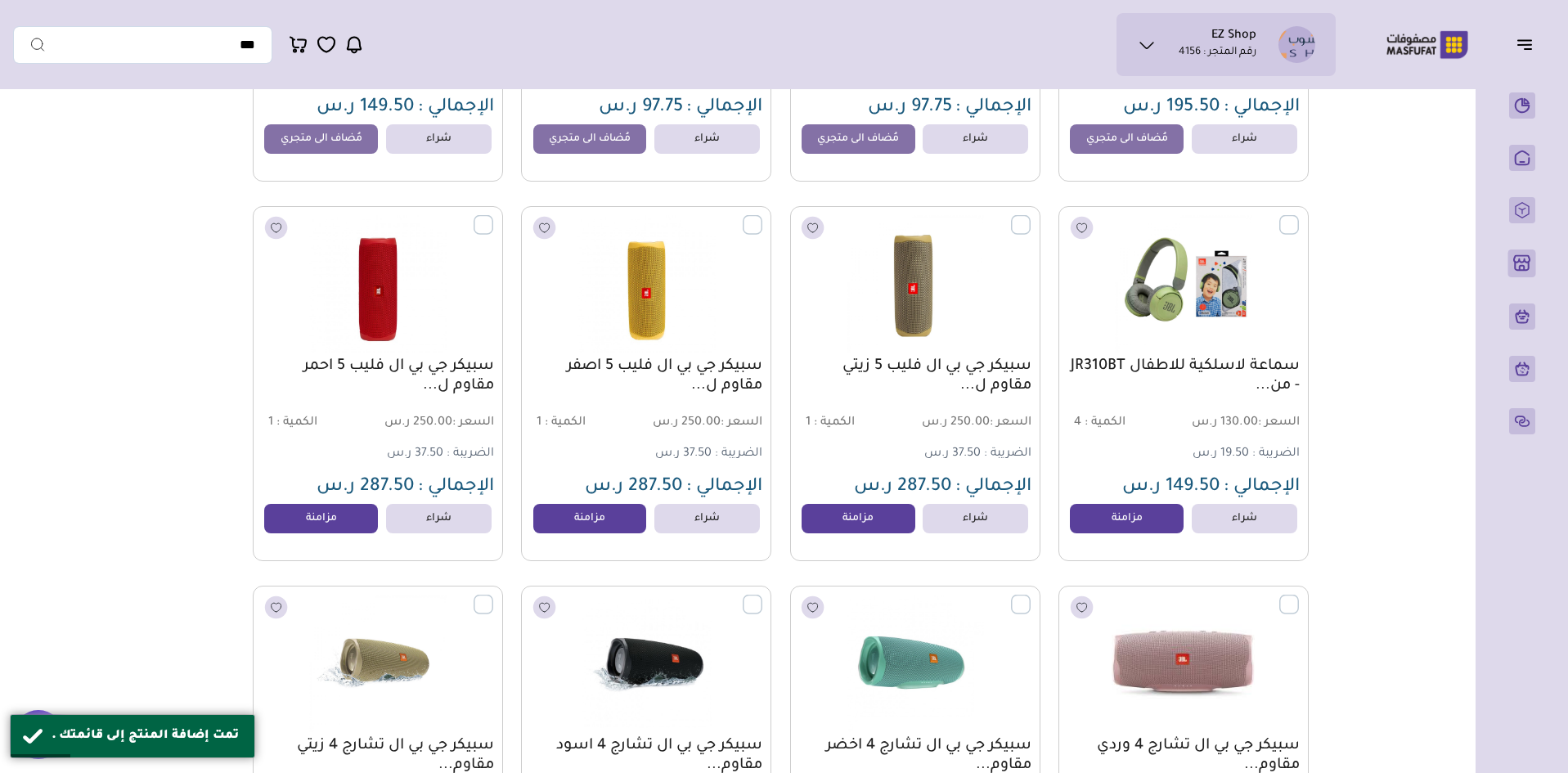
scroll to position [1227, 0]
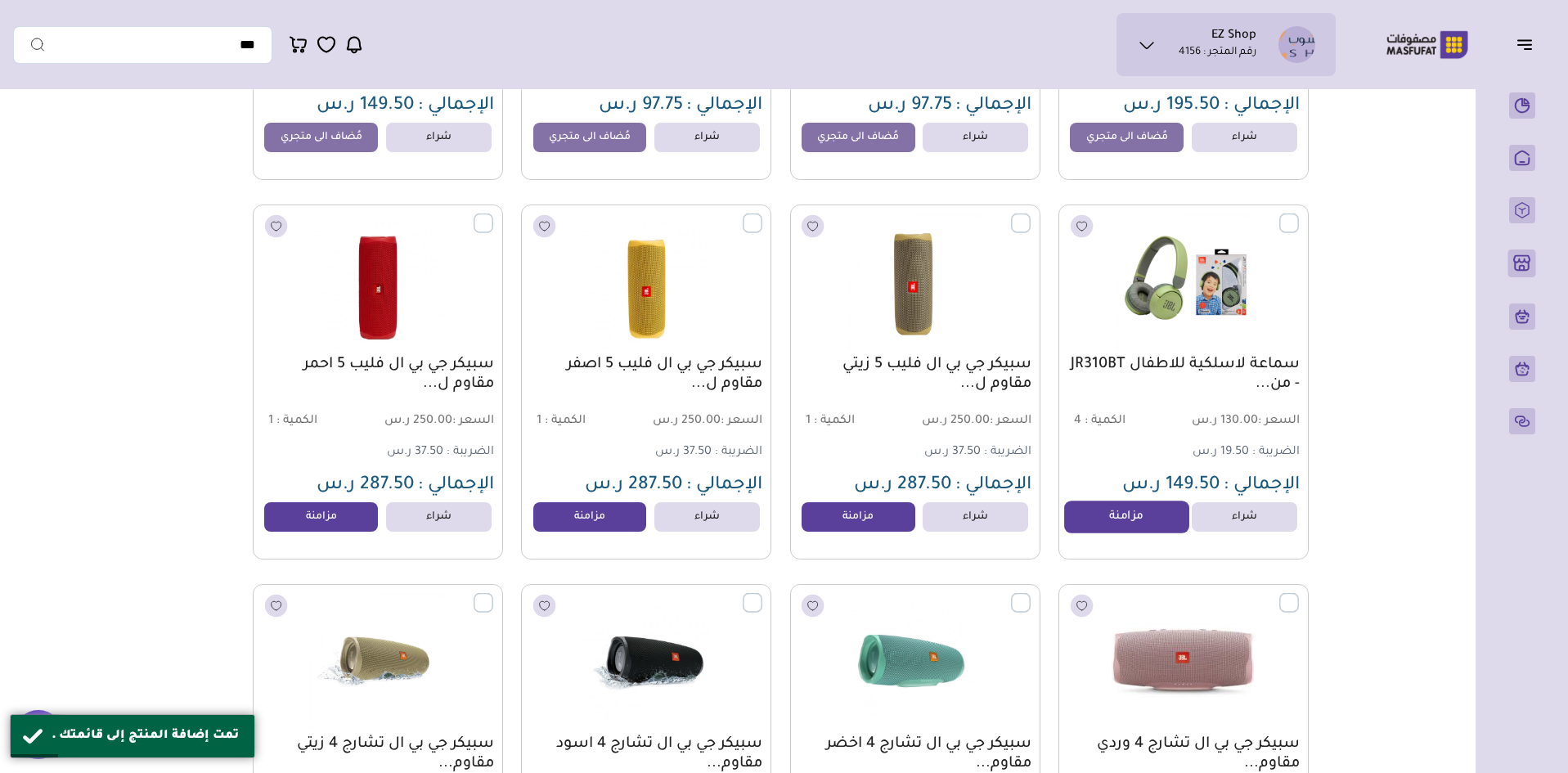
click at [1096, 524] on link "مزامنة" at bounding box center [1127, 517] width 124 height 32
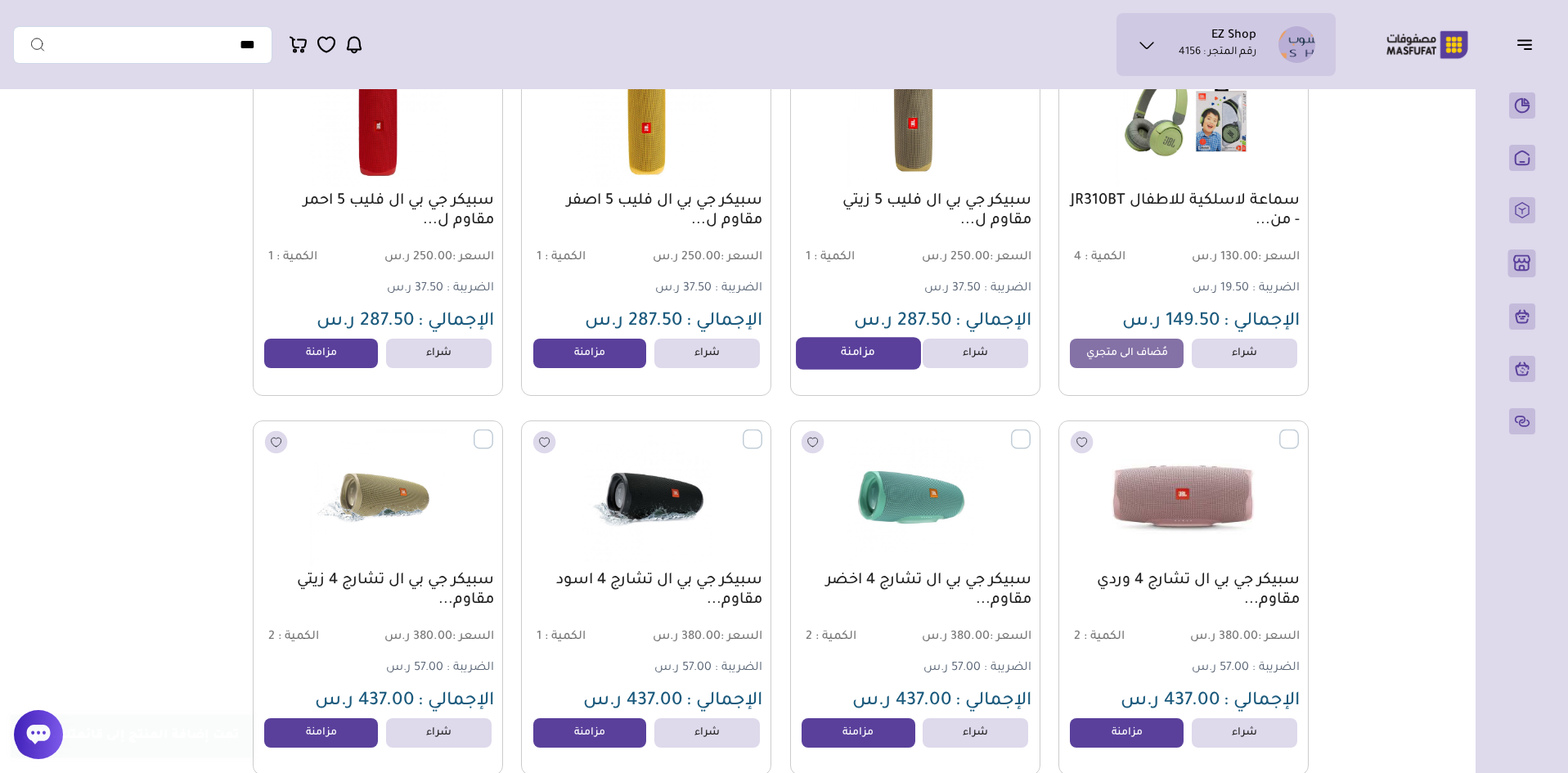
scroll to position [1472, 0]
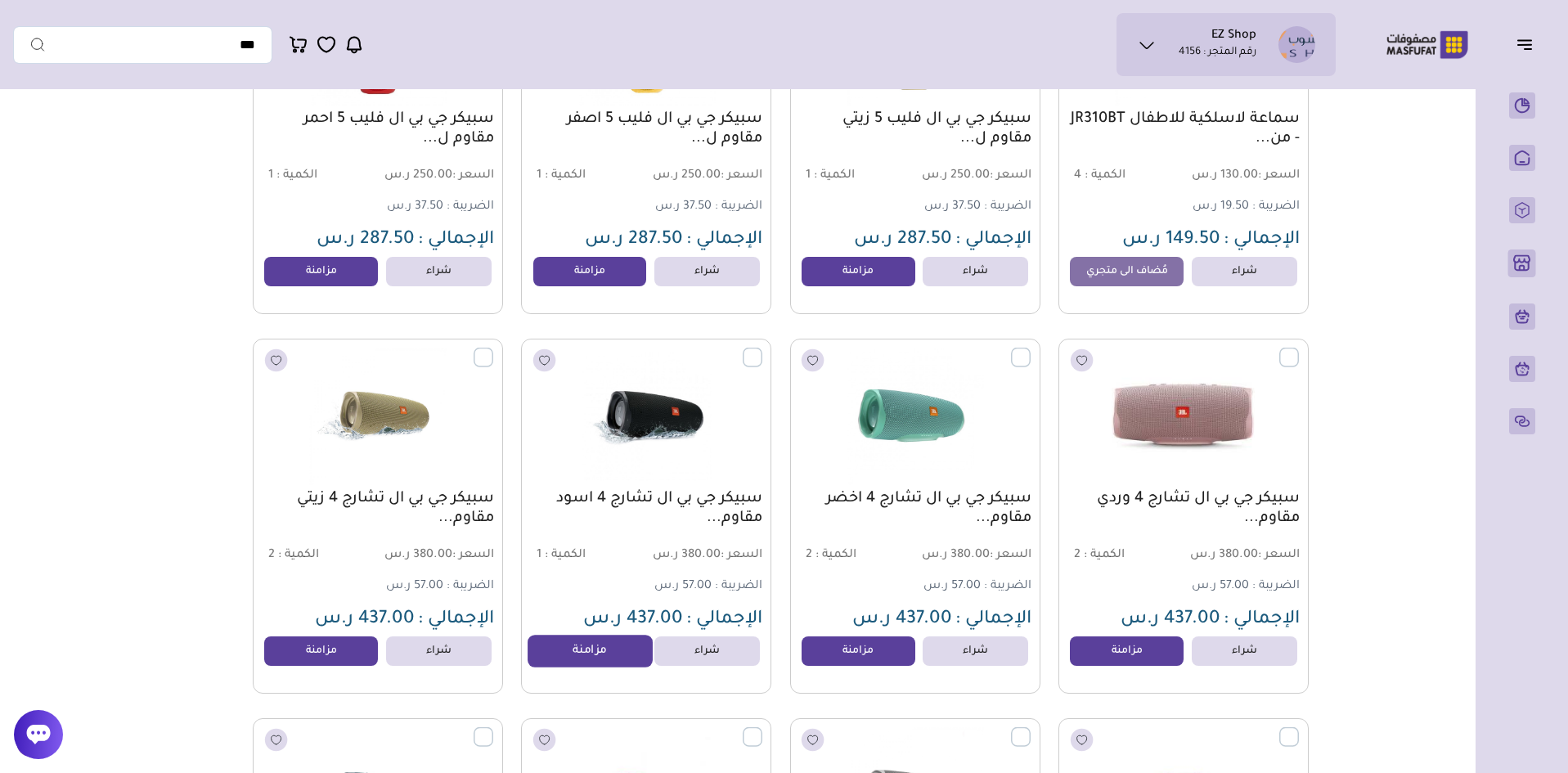
click at [588, 655] on link "مزامنة" at bounding box center [590, 650] width 124 height 32
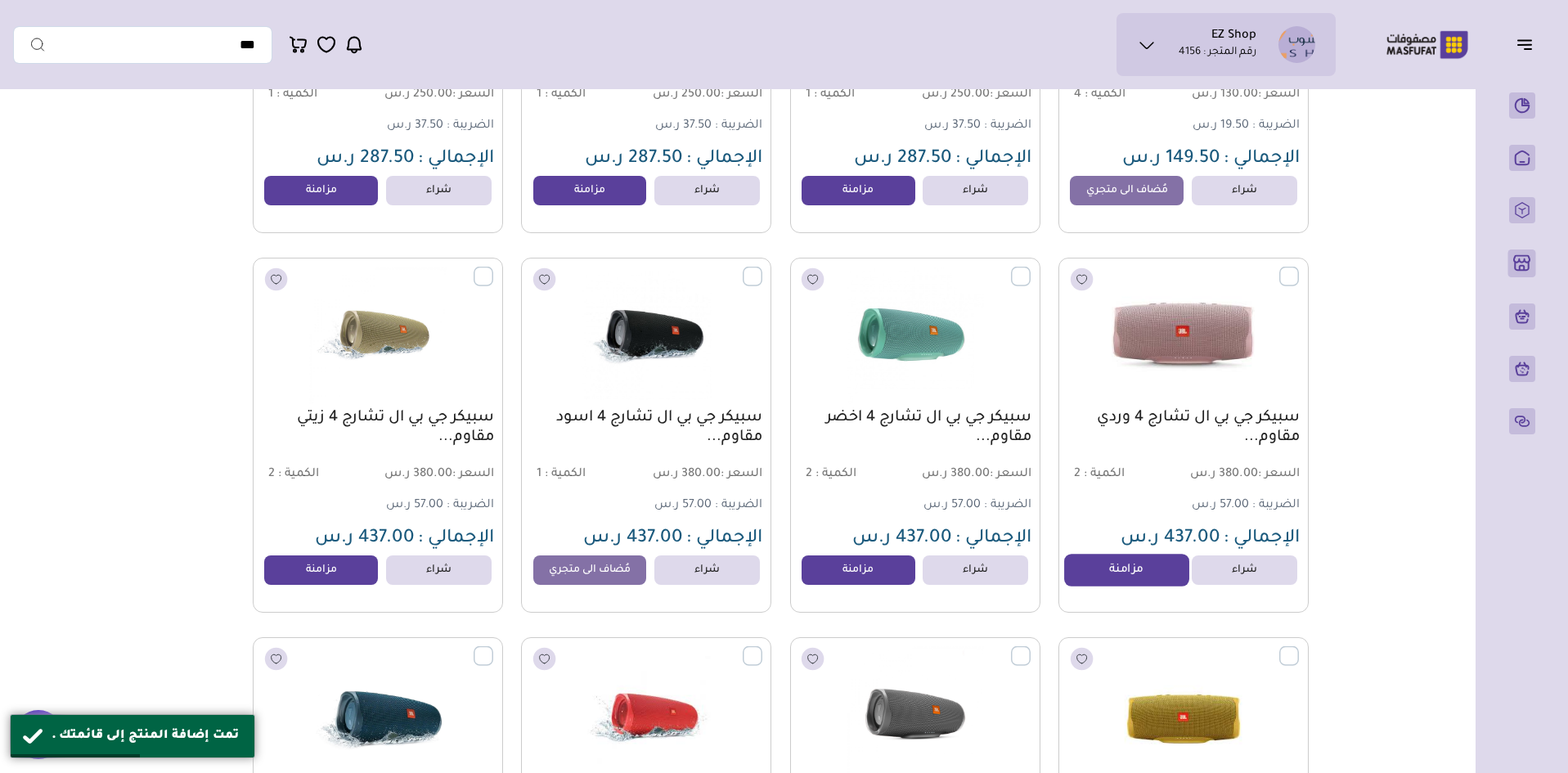
scroll to position [1554, 0]
click at [1115, 584] on link "مزامنة" at bounding box center [1127, 569] width 124 height 32
click at [879, 579] on link "مزامنة" at bounding box center [859, 569] width 124 height 32
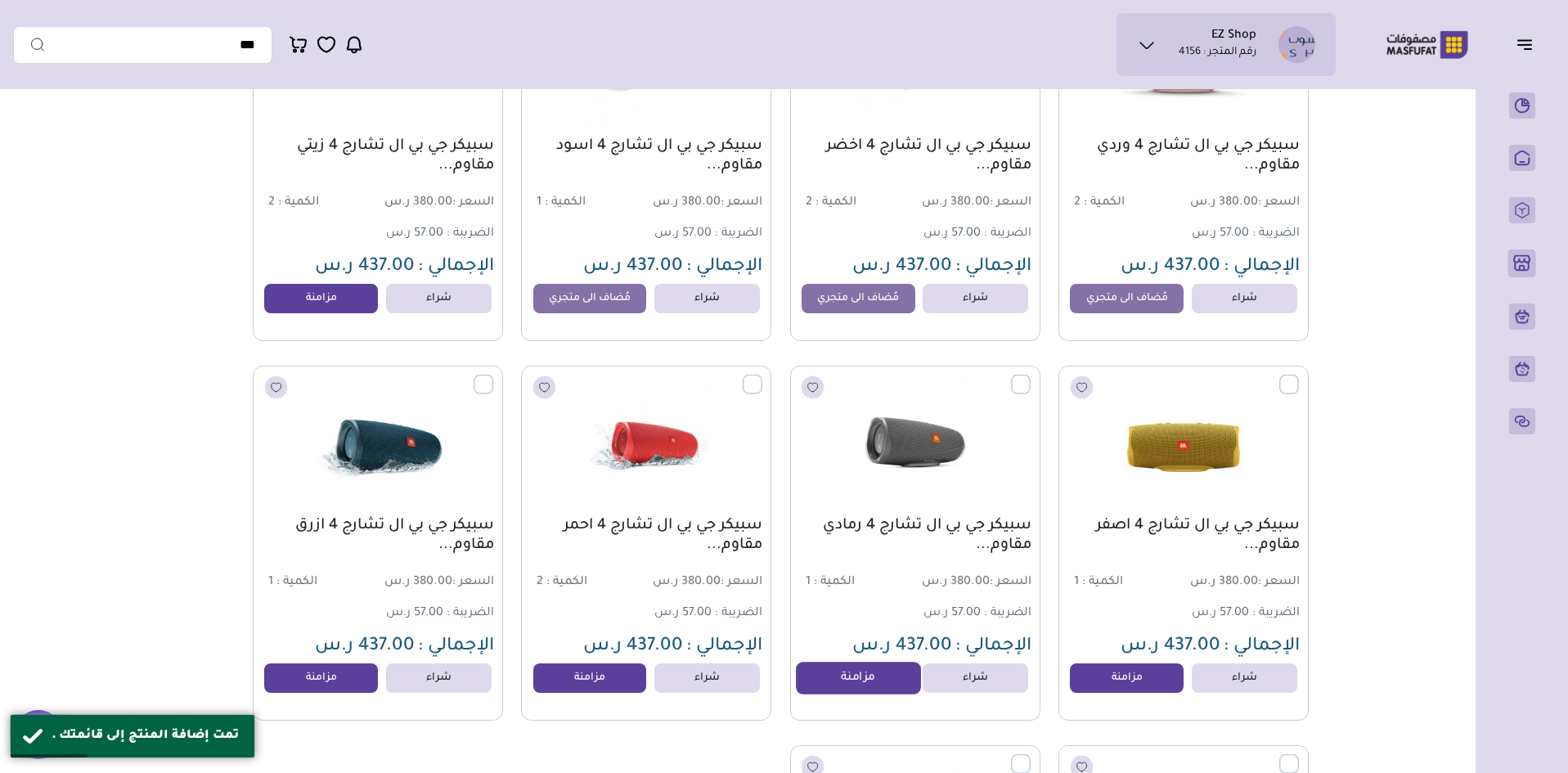
scroll to position [1881, 0]
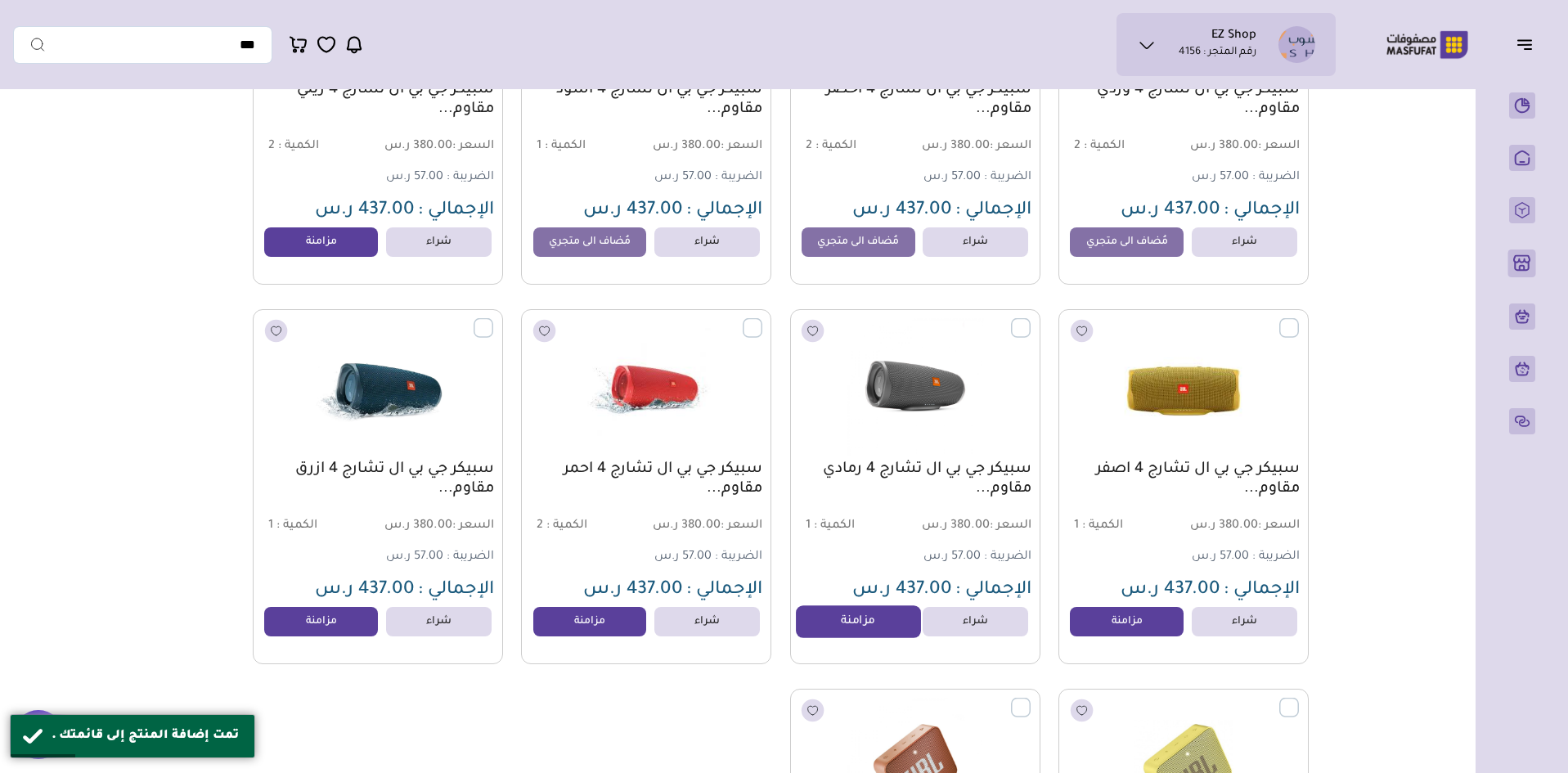
click at [842, 630] on link "مزامنة" at bounding box center [859, 622] width 124 height 32
click at [1103, 625] on link "مزامنة" at bounding box center [1127, 622] width 124 height 32
click at [328, 622] on link "مزامنة" at bounding box center [322, 622] width 124 height 32
click at [616, 632] on link "مزامنة" at bounding box center [590, 622] width 124 height 32
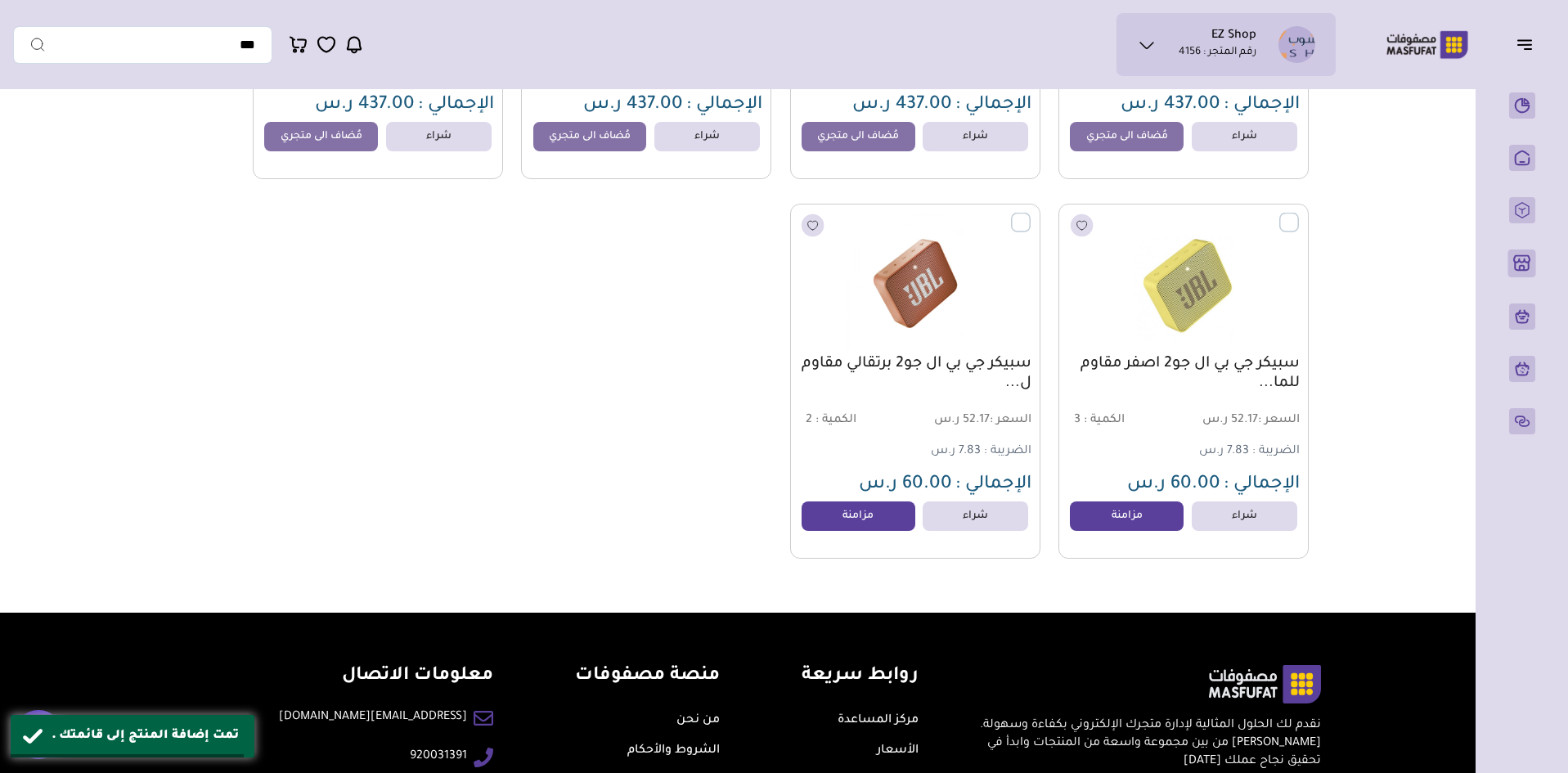
scroll to position [2372, 0]
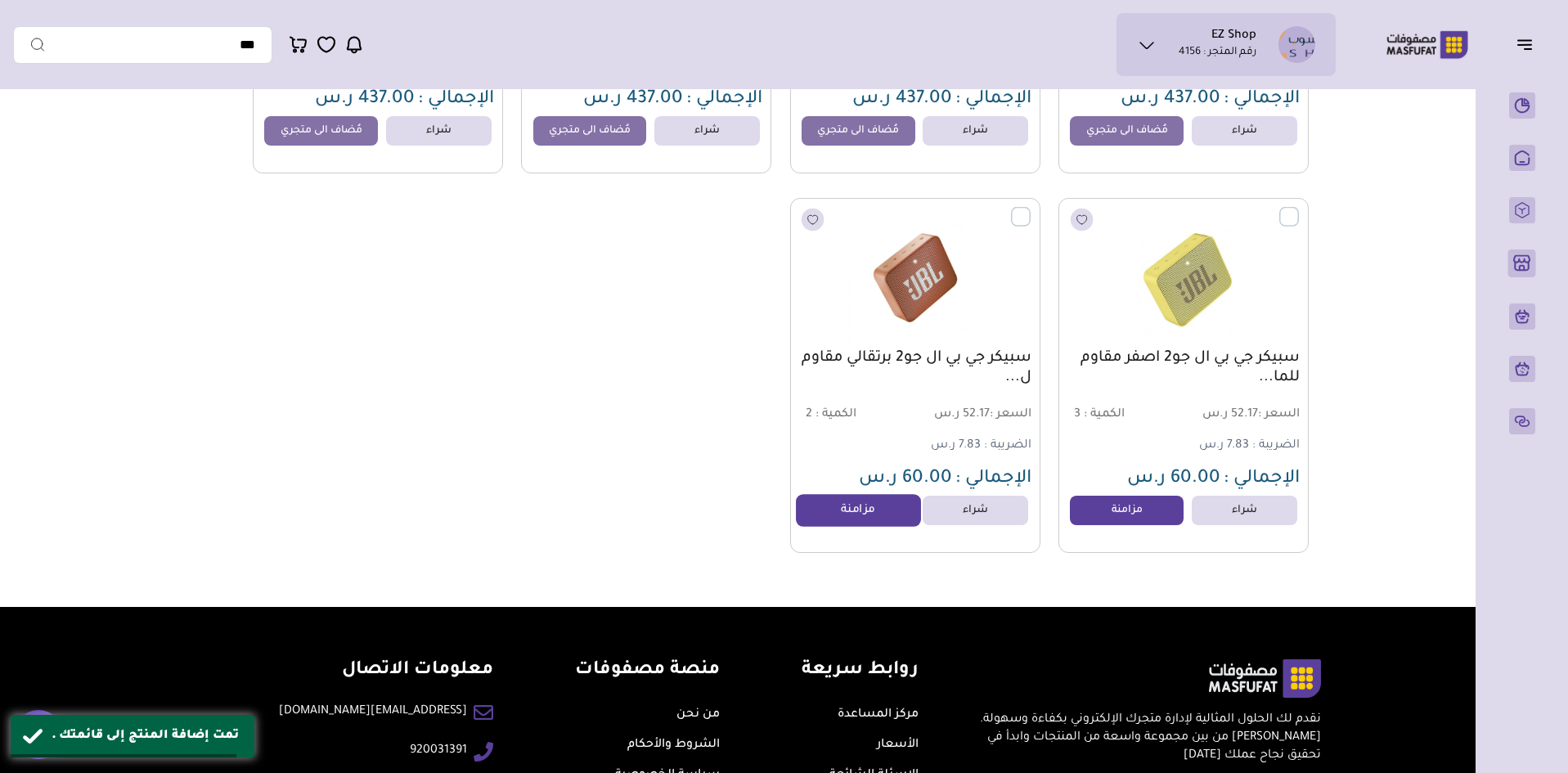
click at [856, 527] on link "مزامنة" at bounding box center [859, 511] width 124 height 32
click at [1116, 519] on link "مزامنة" at bounding box center [1127, 511] width 124 height 32
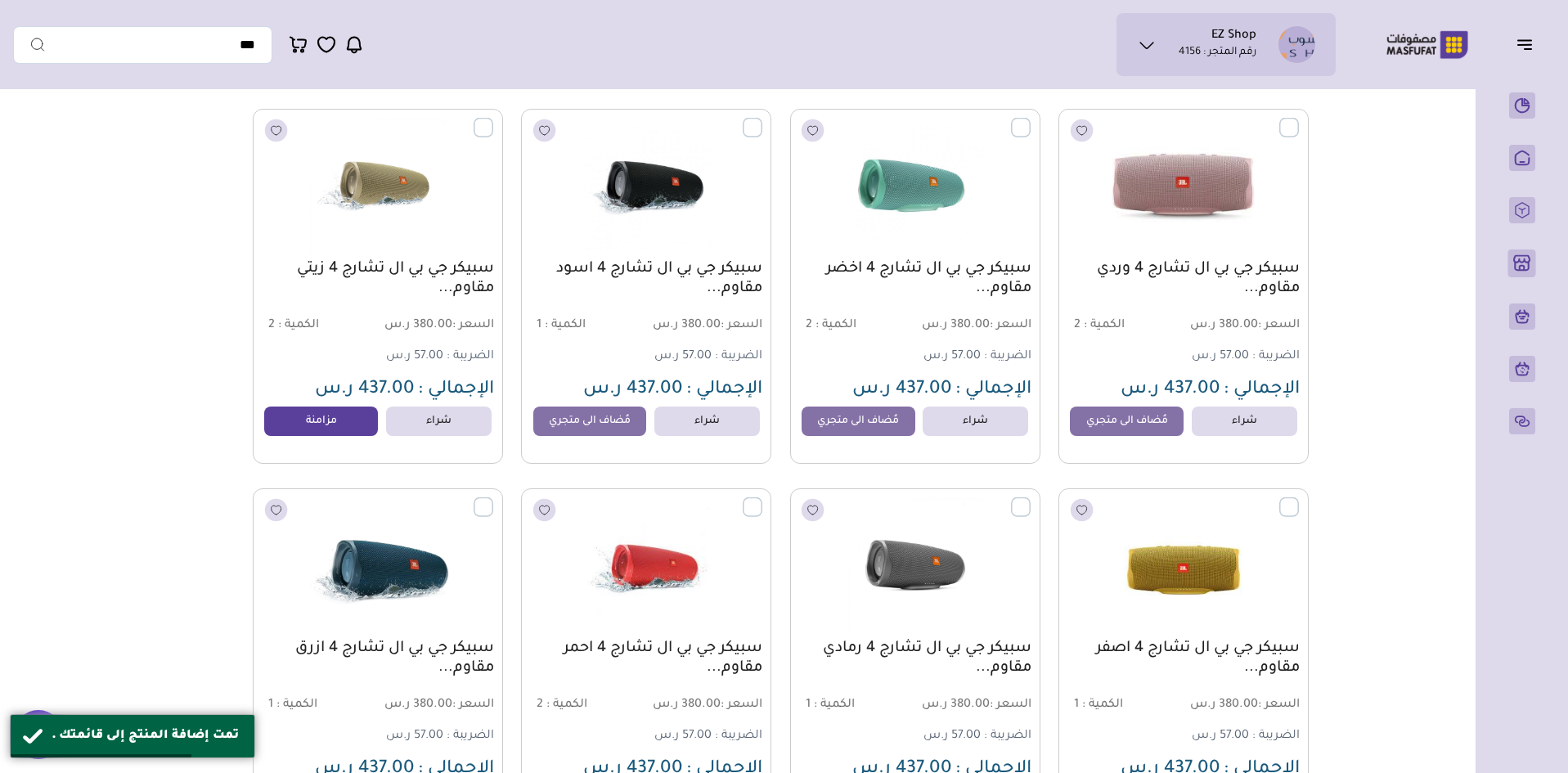
scroll to position [1636, 0]
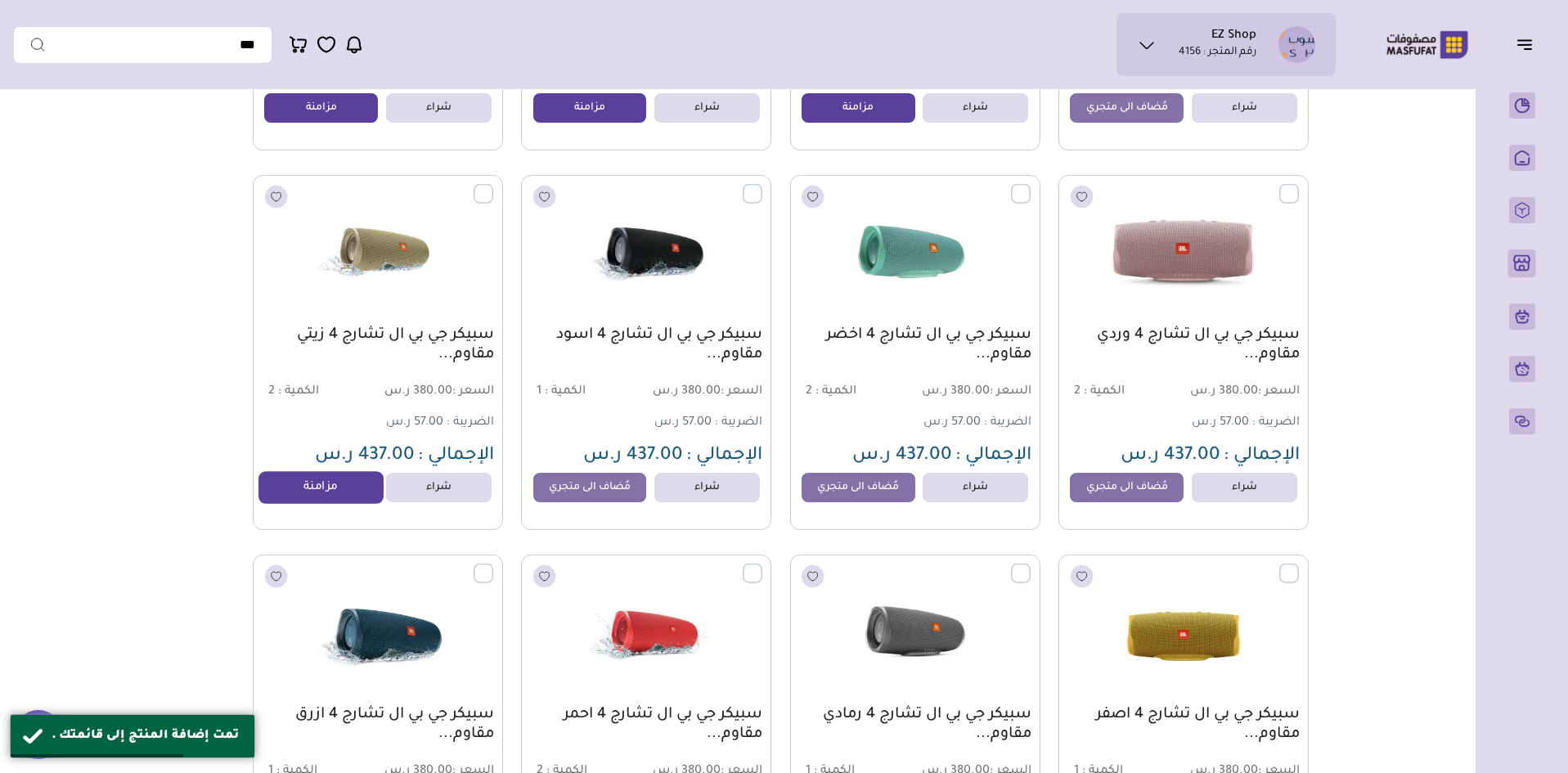
click at [298, 493] on link "مزامنة" at bounding box center [322, 487] width 124 height 32
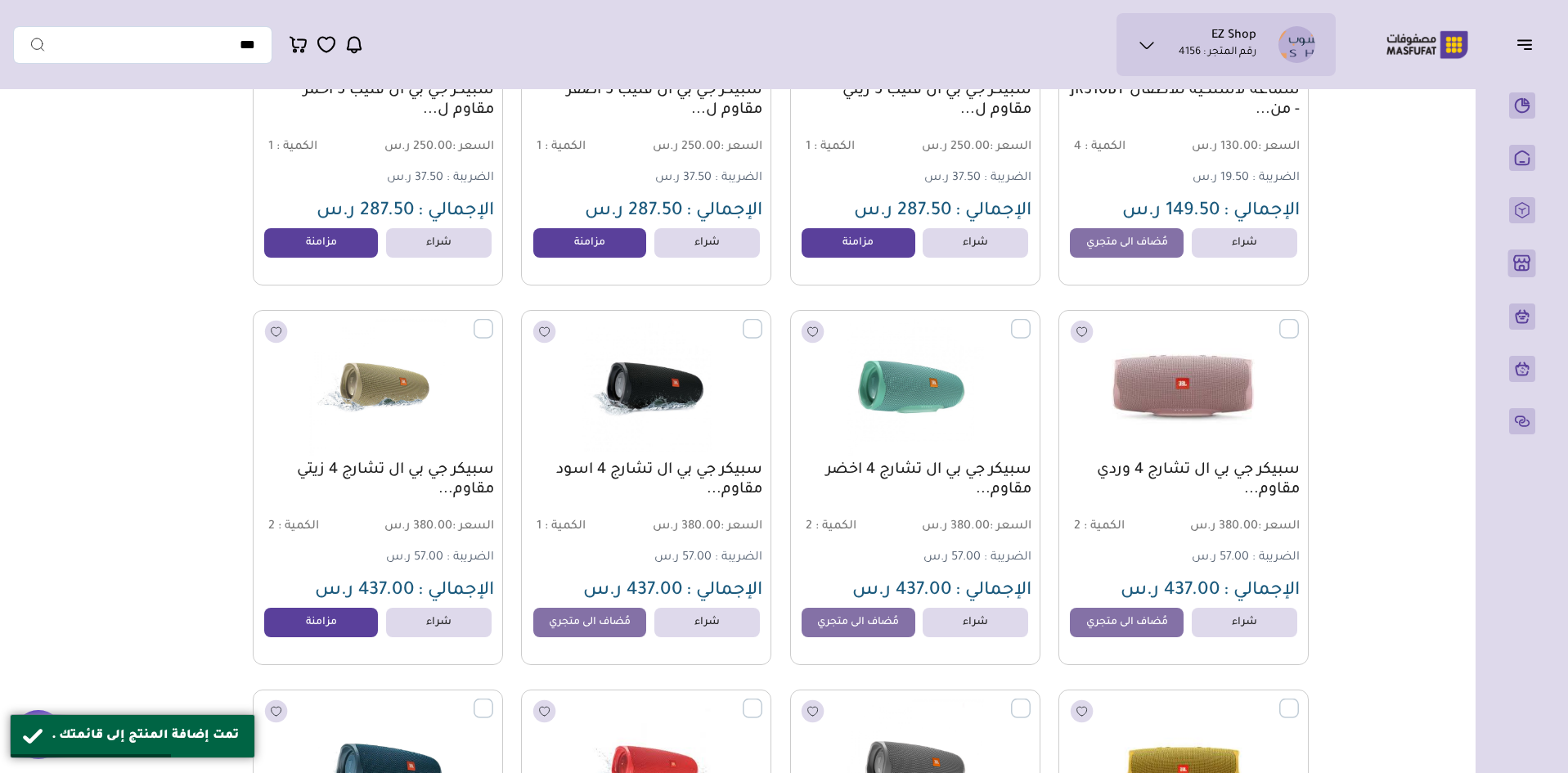
scroll to position [1390, 0]
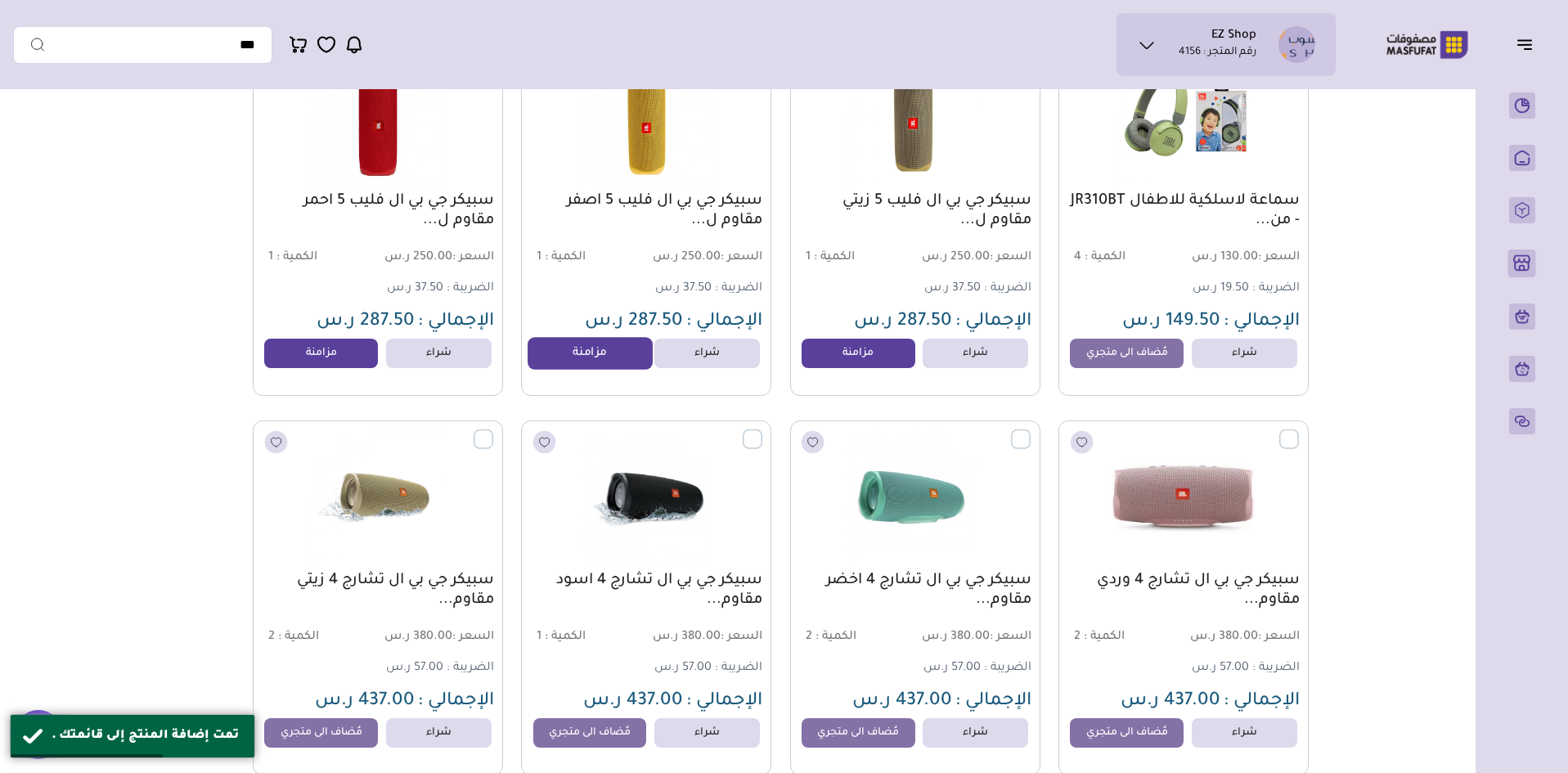
click at [586, 352] on link "مزامنة" at bounding box center [590, 352] width 124 height 32
click at [317, 365] on link "مزامنة" at bounding box center [322, 352] width 124 height 32
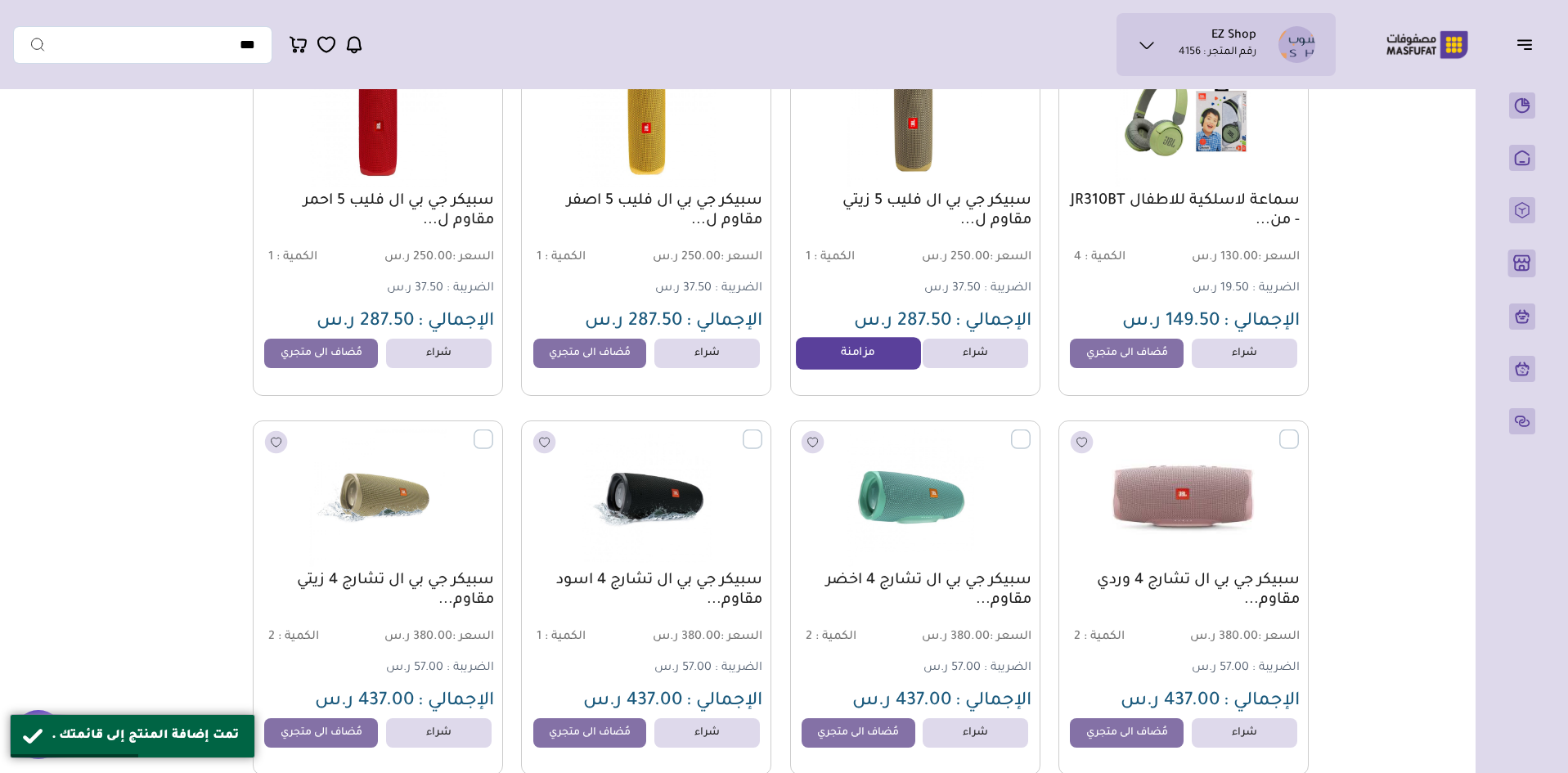
click at [851, 358] on link "مزامنة" at bounding box center [859, 352] width 124 height 32
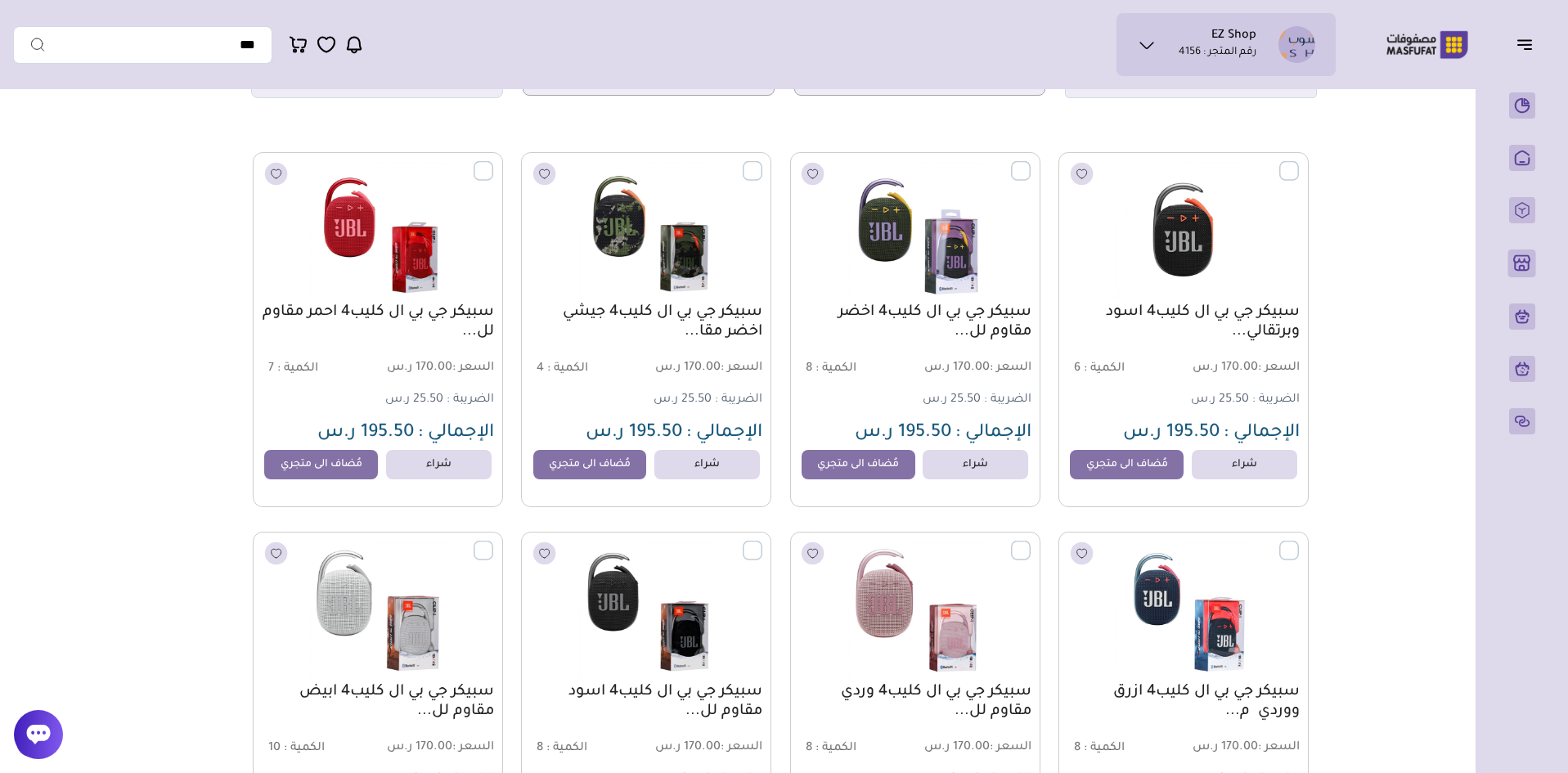
scroll to position [0, 0]
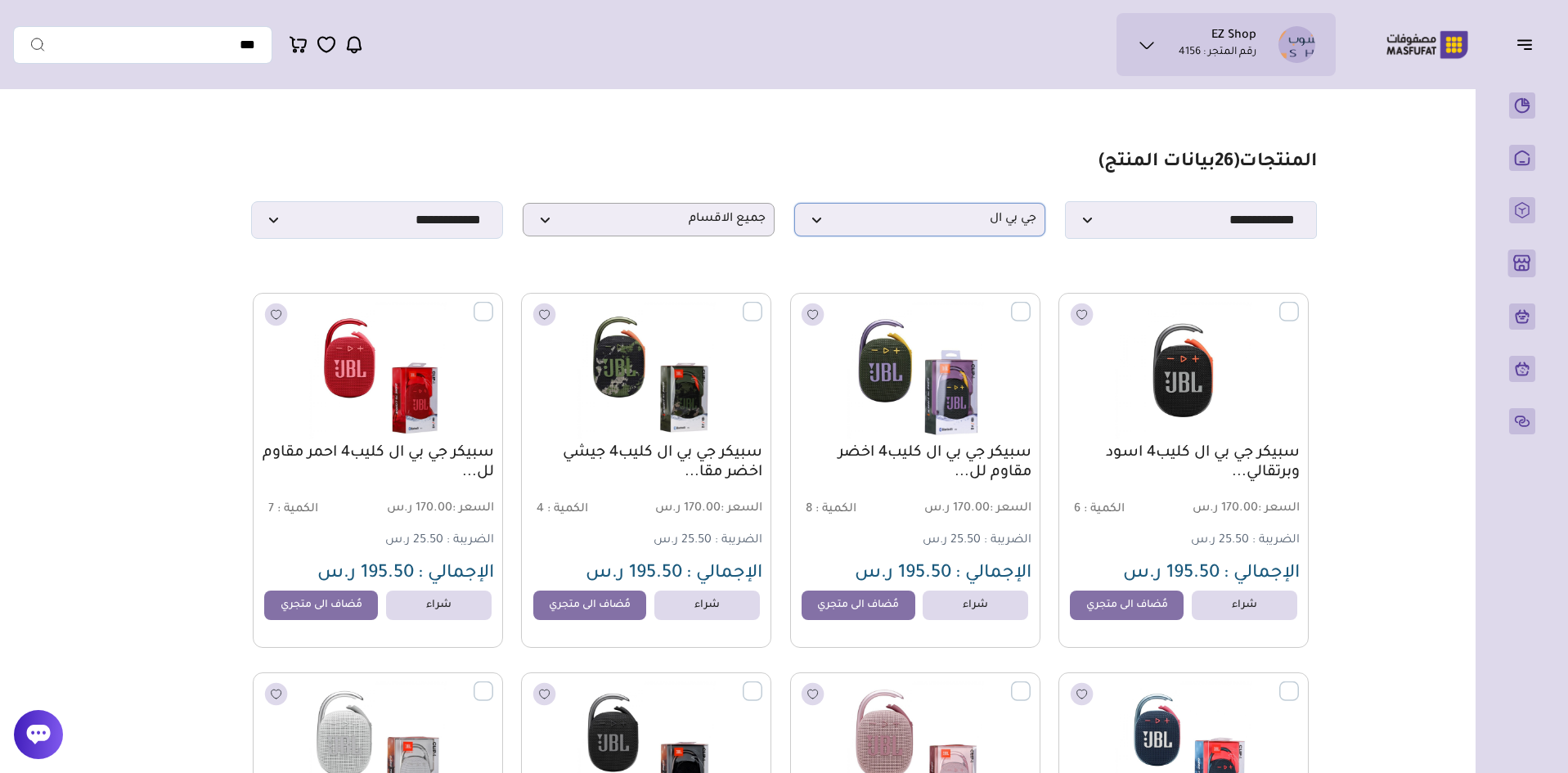
click at [882, 227] on span "جي بي ال" at bounding box center [920, 219] width 234 height 16
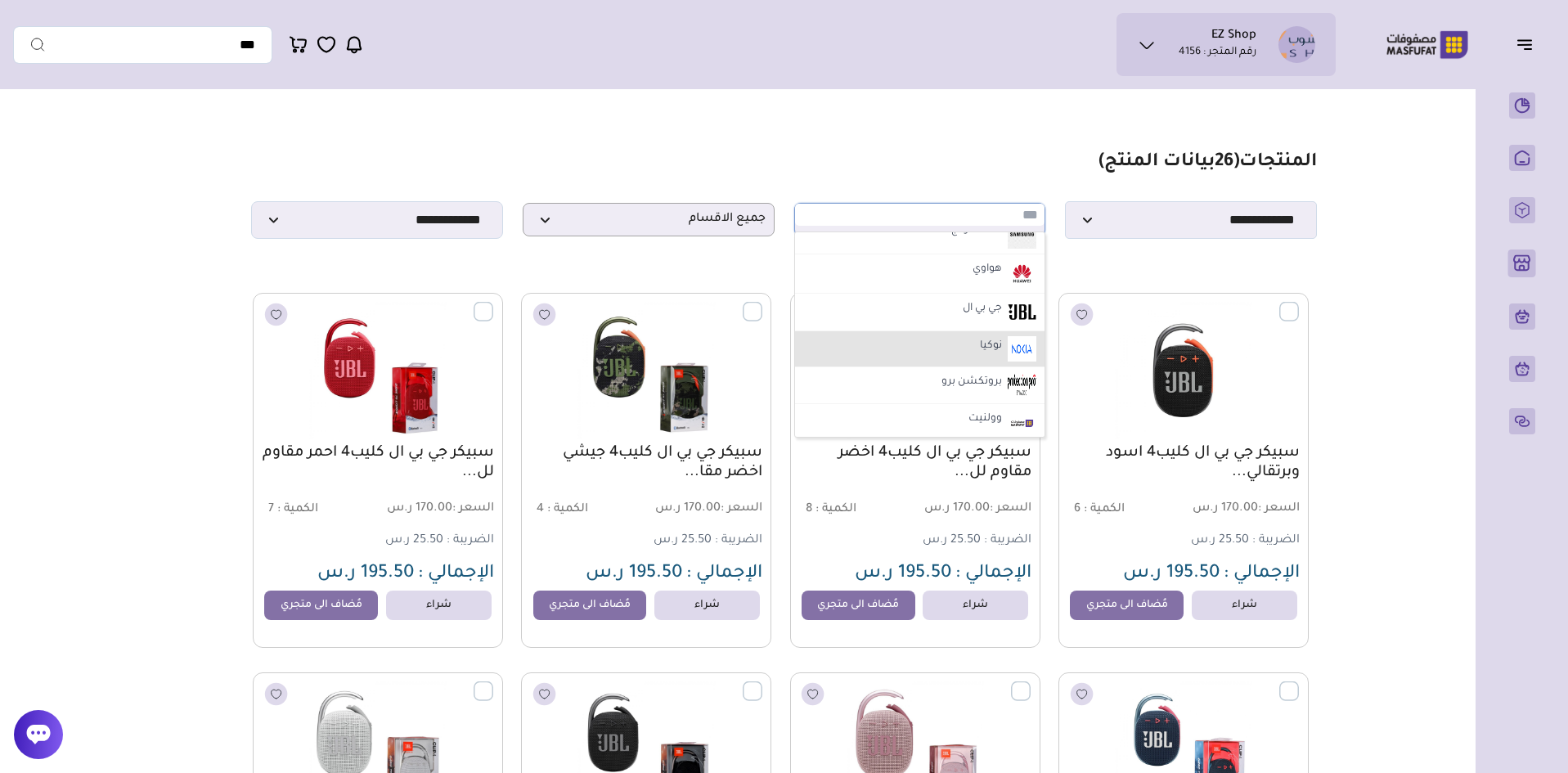
scroll to position [981, 0]
click at [950, 342] on label "بروتكشن برو" at bounding box center [971, 342] width 66 height 22
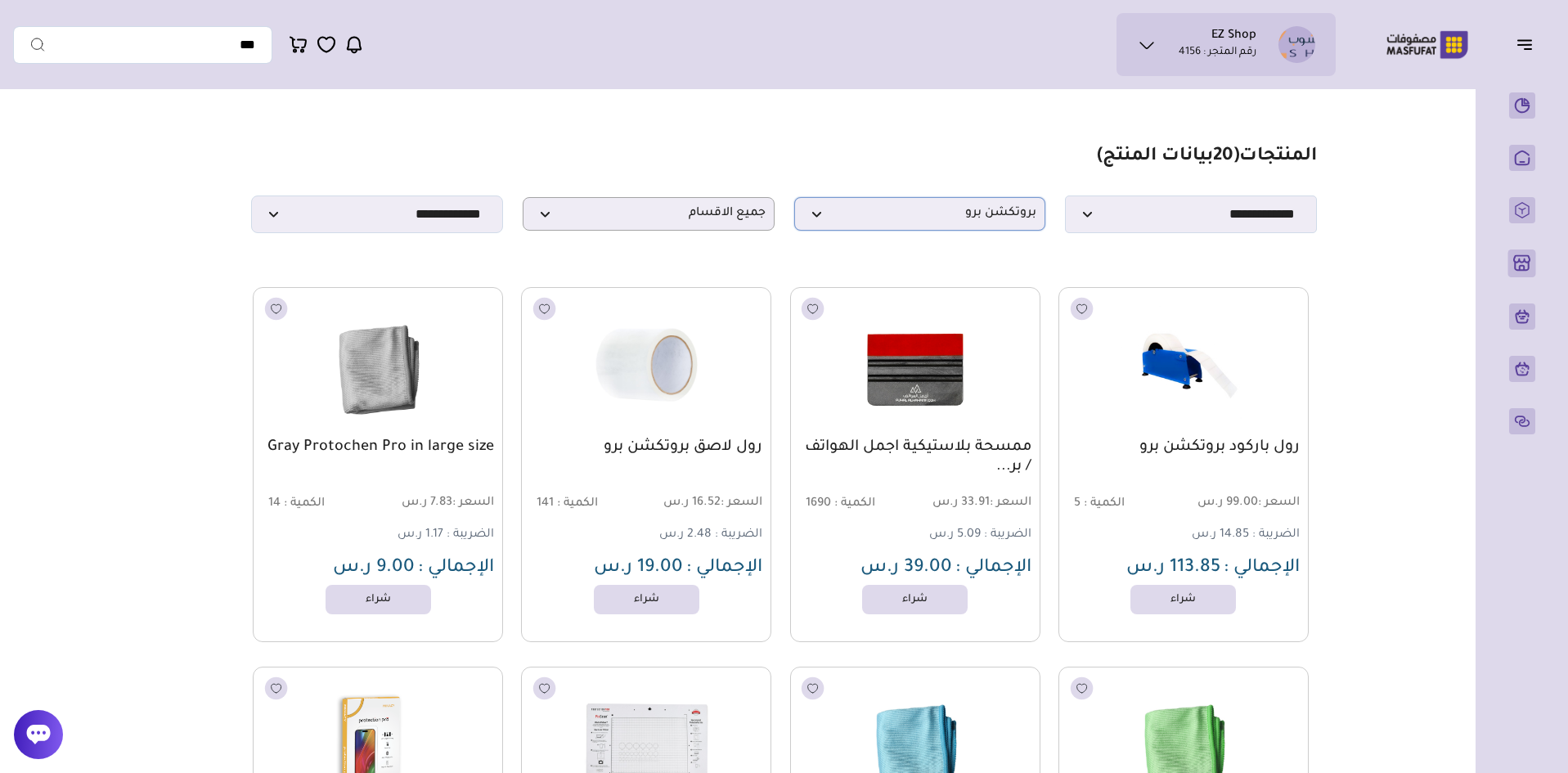
scroll to position [0, 0]
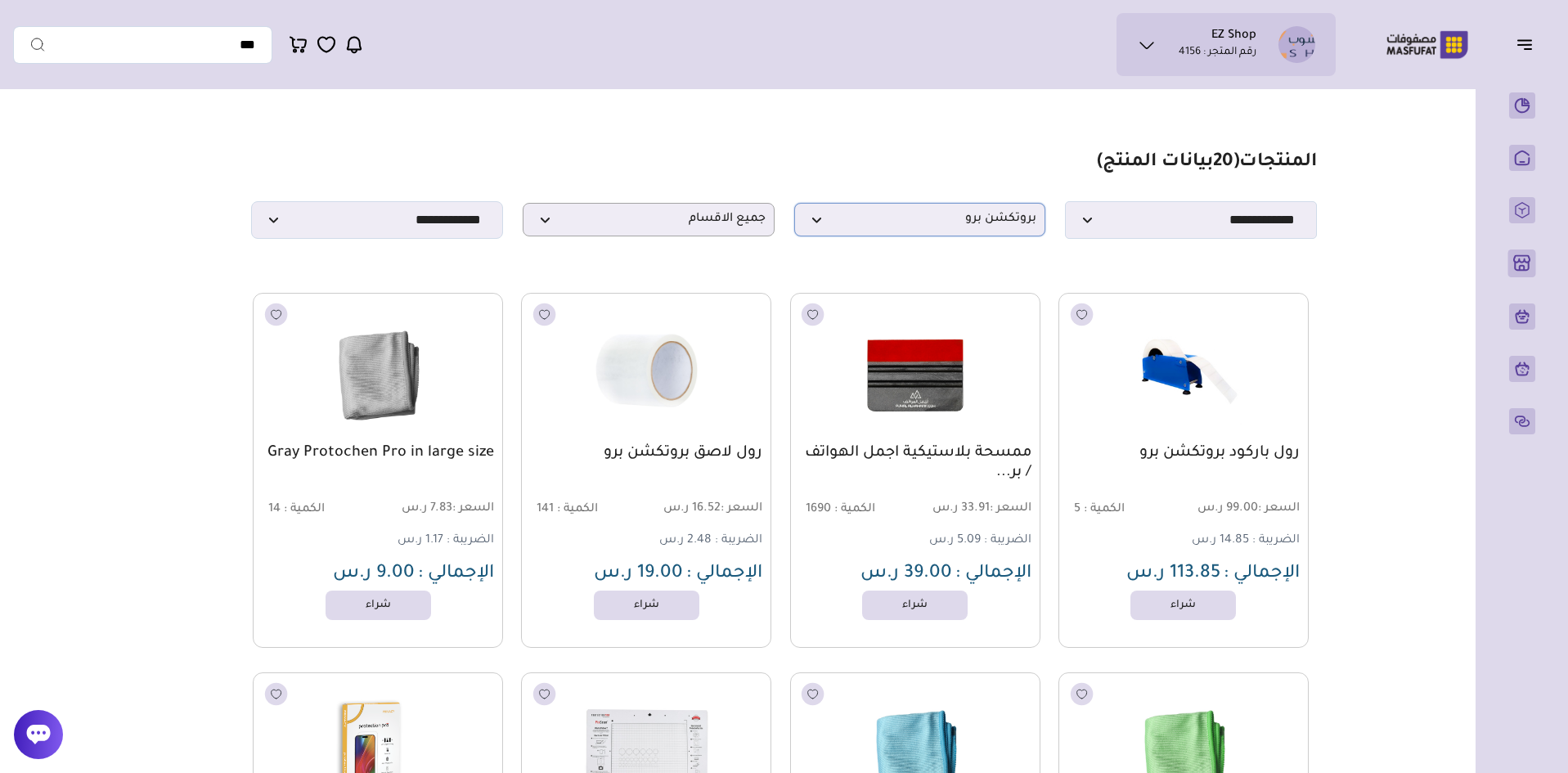
click at [976, 227] on span "بروتكشن برو" at bounding box center [920, 219] width 234 height 16
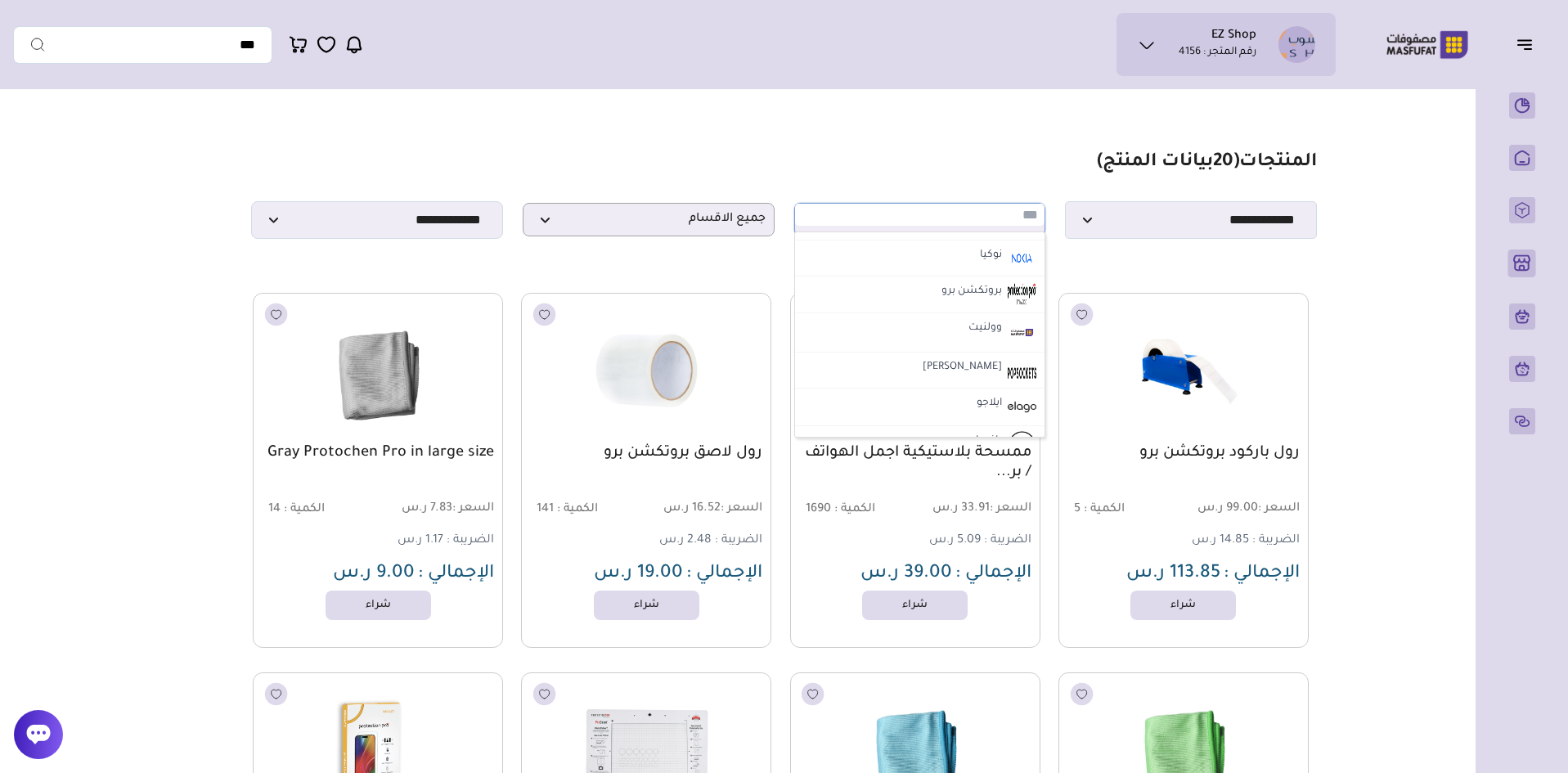
scroll to position [981, 0]
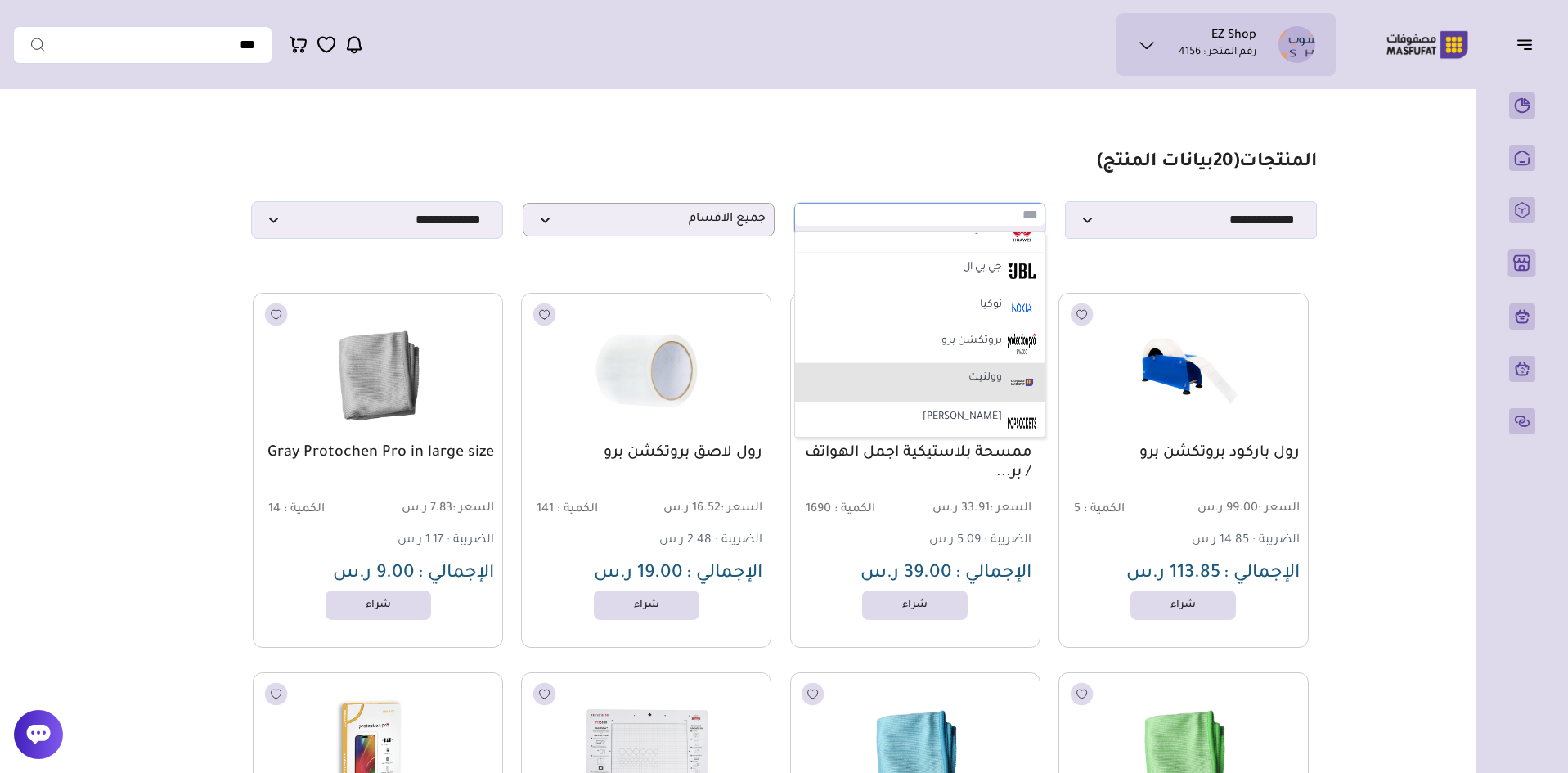
click at [913, 381] on li "وولنيت" at bounding box center [921, 382] width 251 height 39
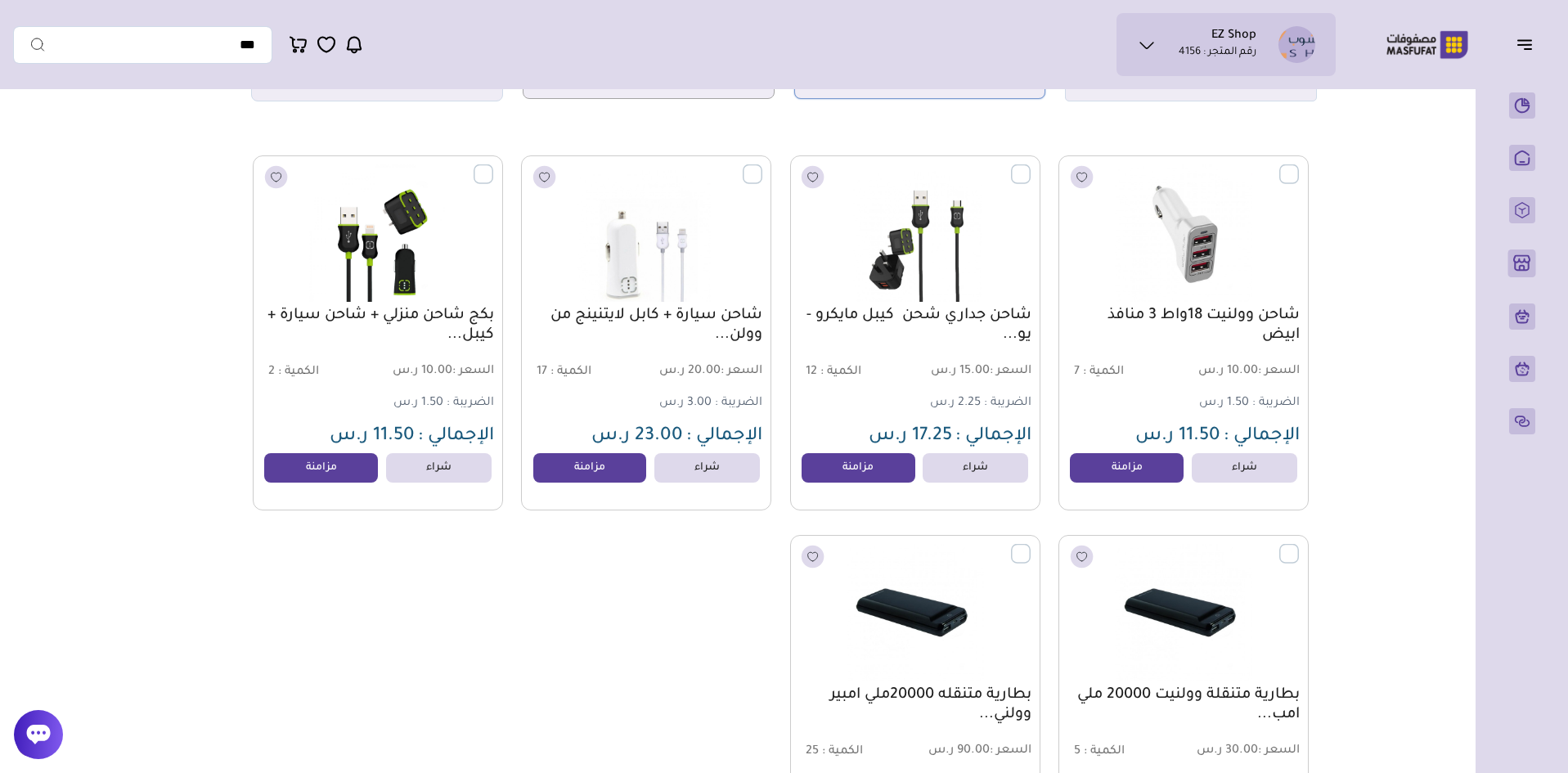
scroll to position [163, 0]
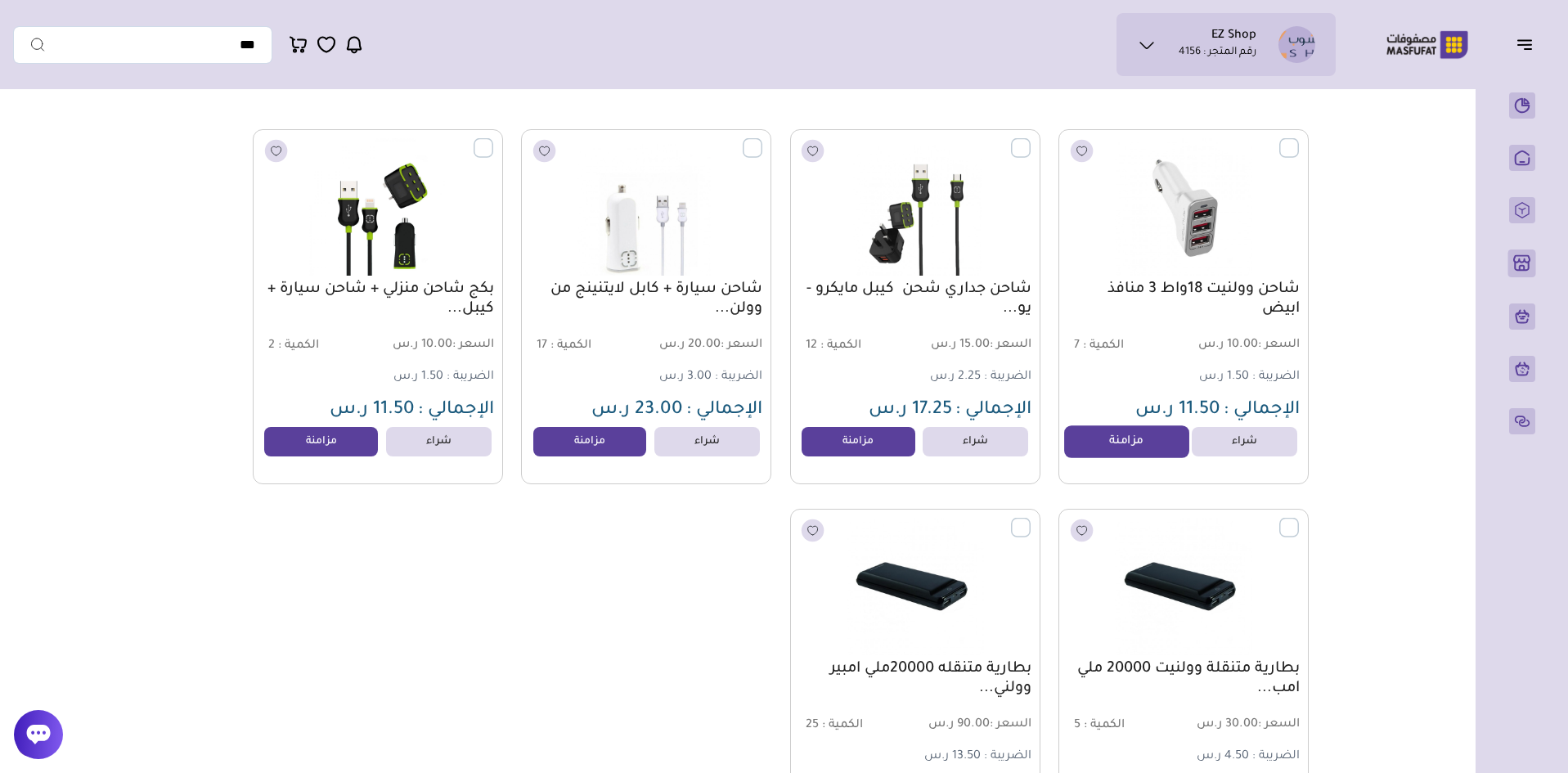
click at [1118, 446] on link "مزامنة" at bounding box center [1127, 441] width 124 height 32
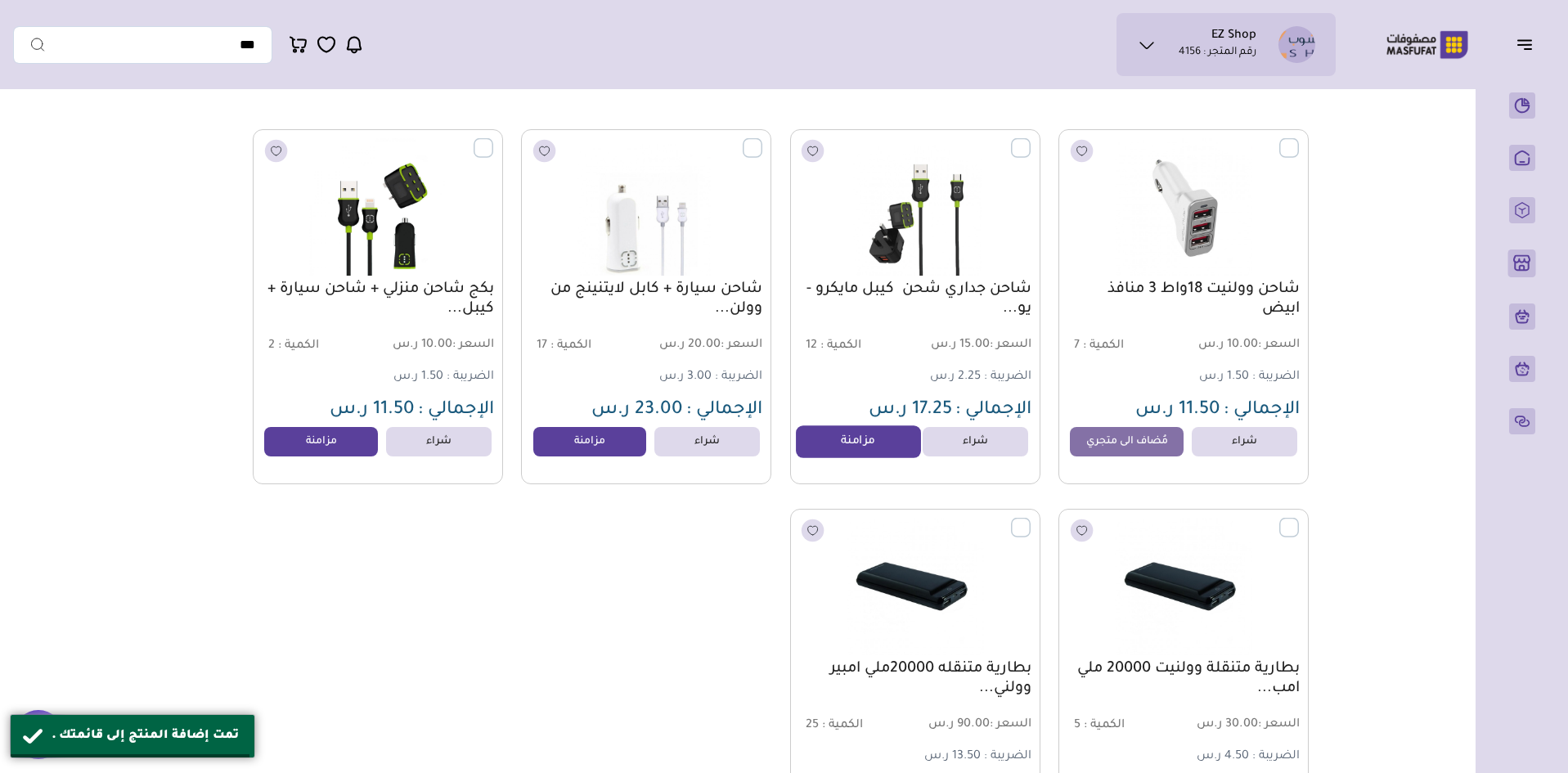
click at [876, 445] on link "مزامنة" at bounding box center [859, 441] width 124 height 32
click at [619, 448] on link "مزامنة" at bounding box center [590, 441] width 124 height 32
click at [337, 450] on link "مزامنة" at bounding box center [322, 441] width 124 height 32
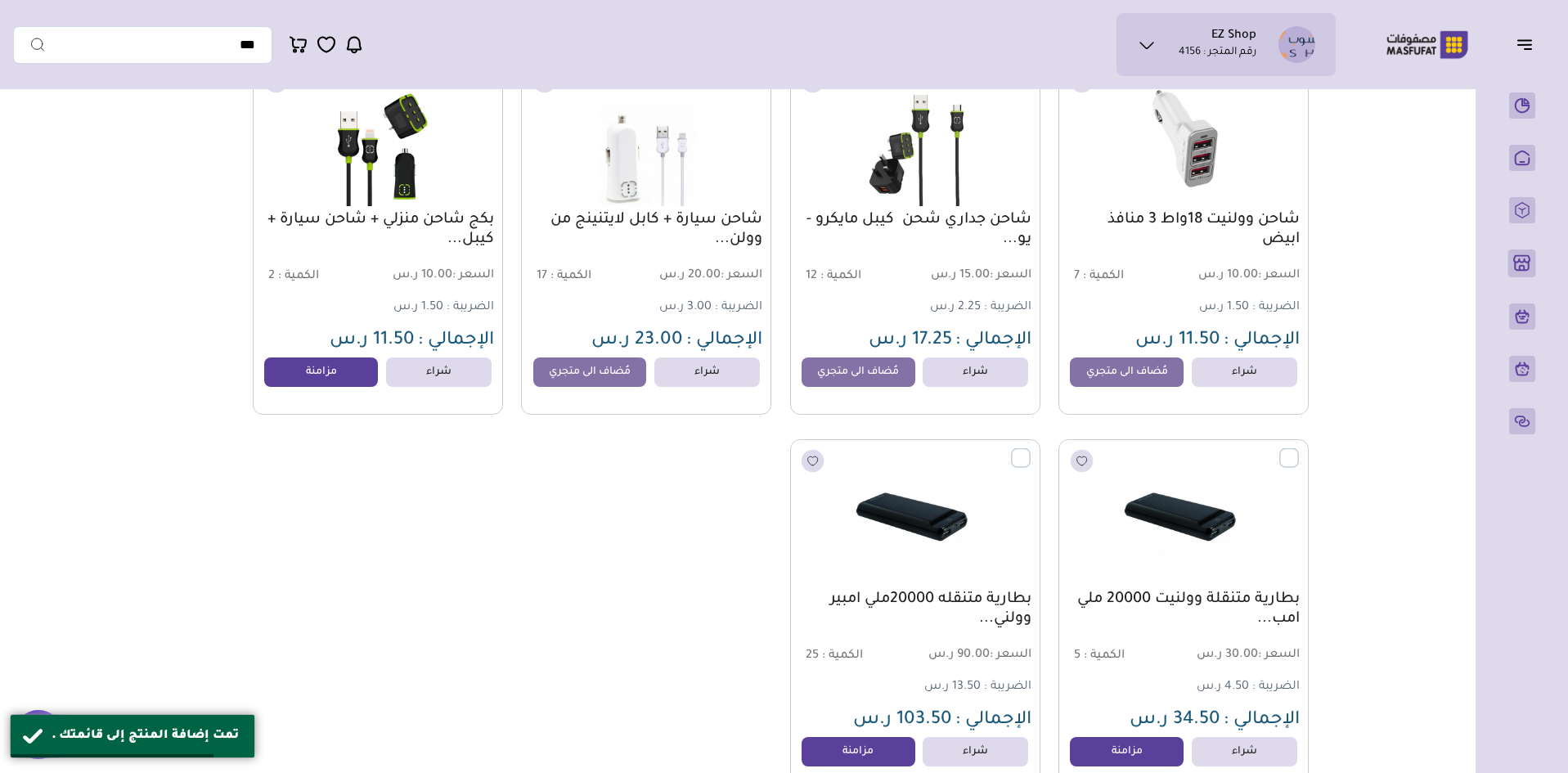
scroll to position [327, 0]
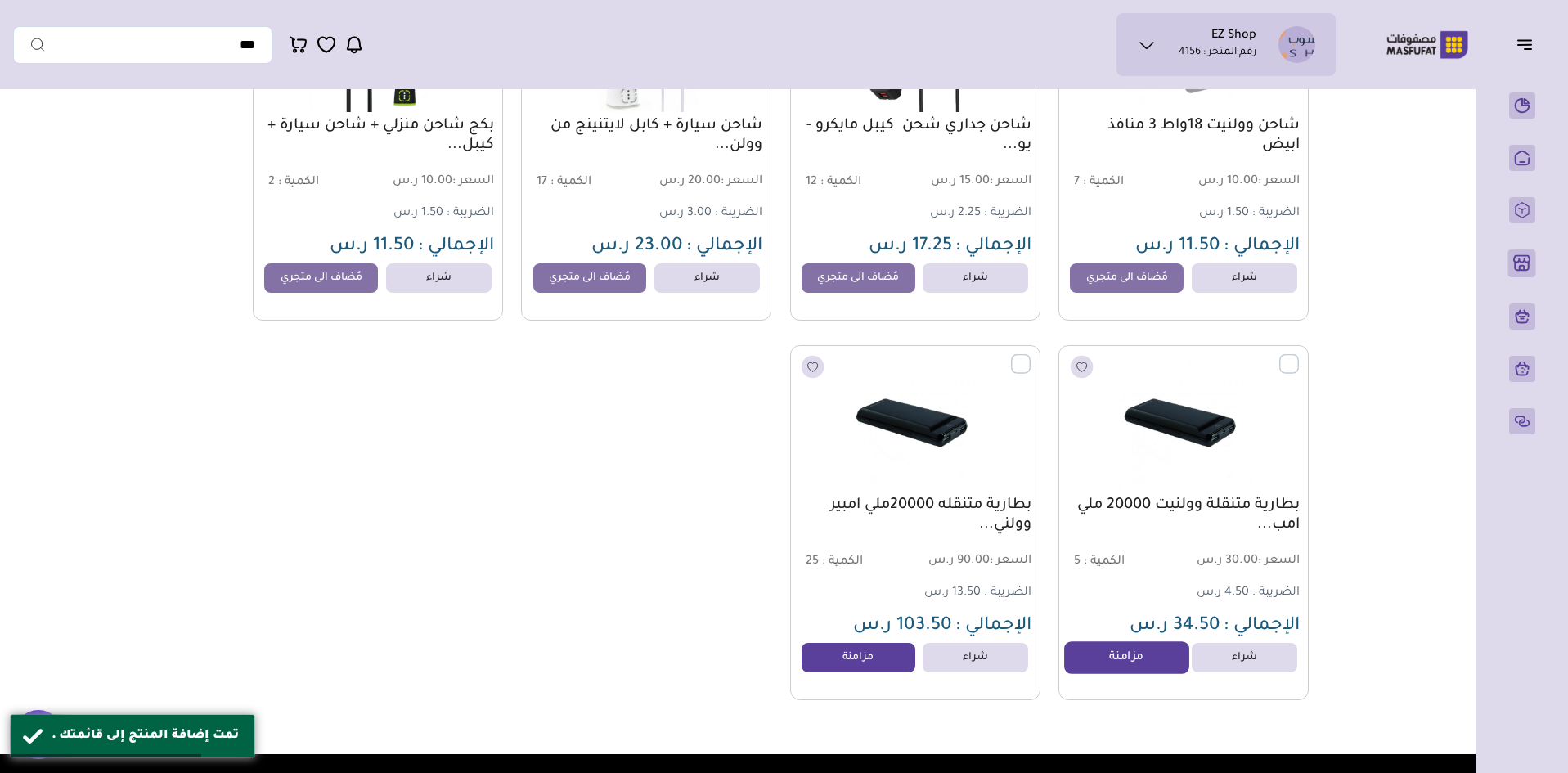
click at [1138, 663] on link "مزامنة" at bounding box center [1127, 657] width 124 height 32
click at [841, 662] on link "مزامنة" at bounding box center [859, 657] width 124 height 32
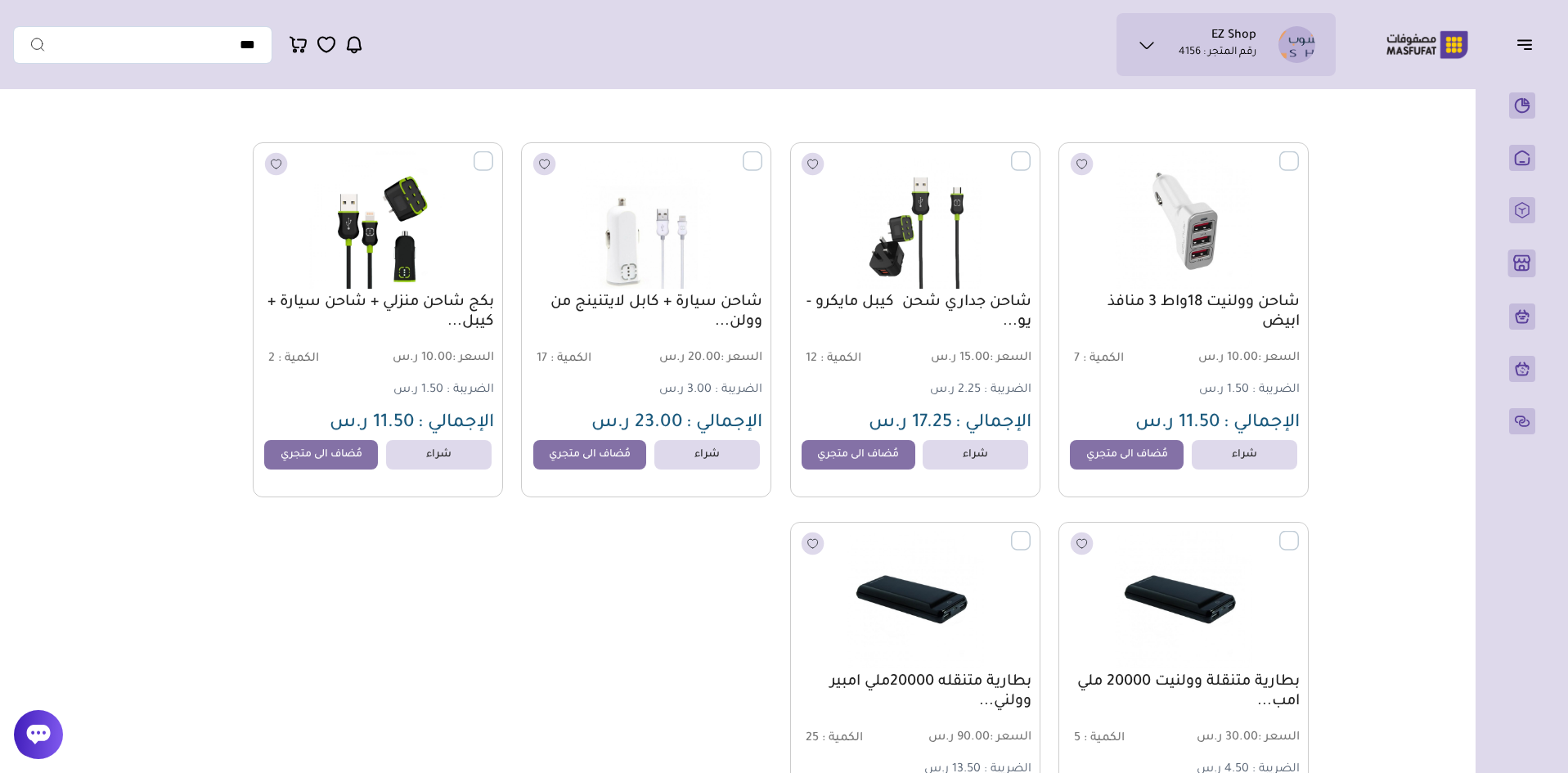
scroll to position [82, 0]
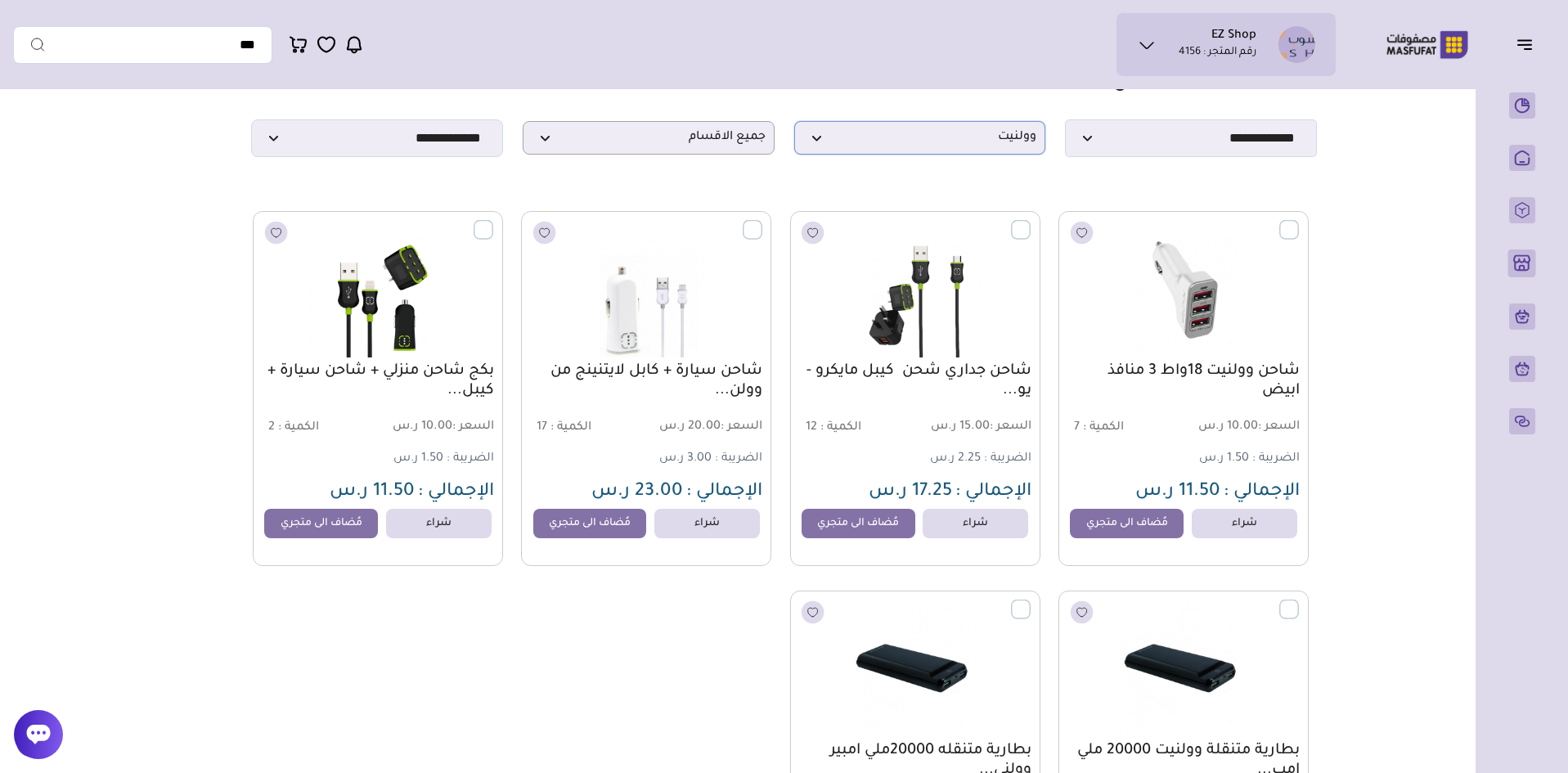
click at [989, 143] on span "وولنيت" at bounding box center [920, 138] width 234 height 16
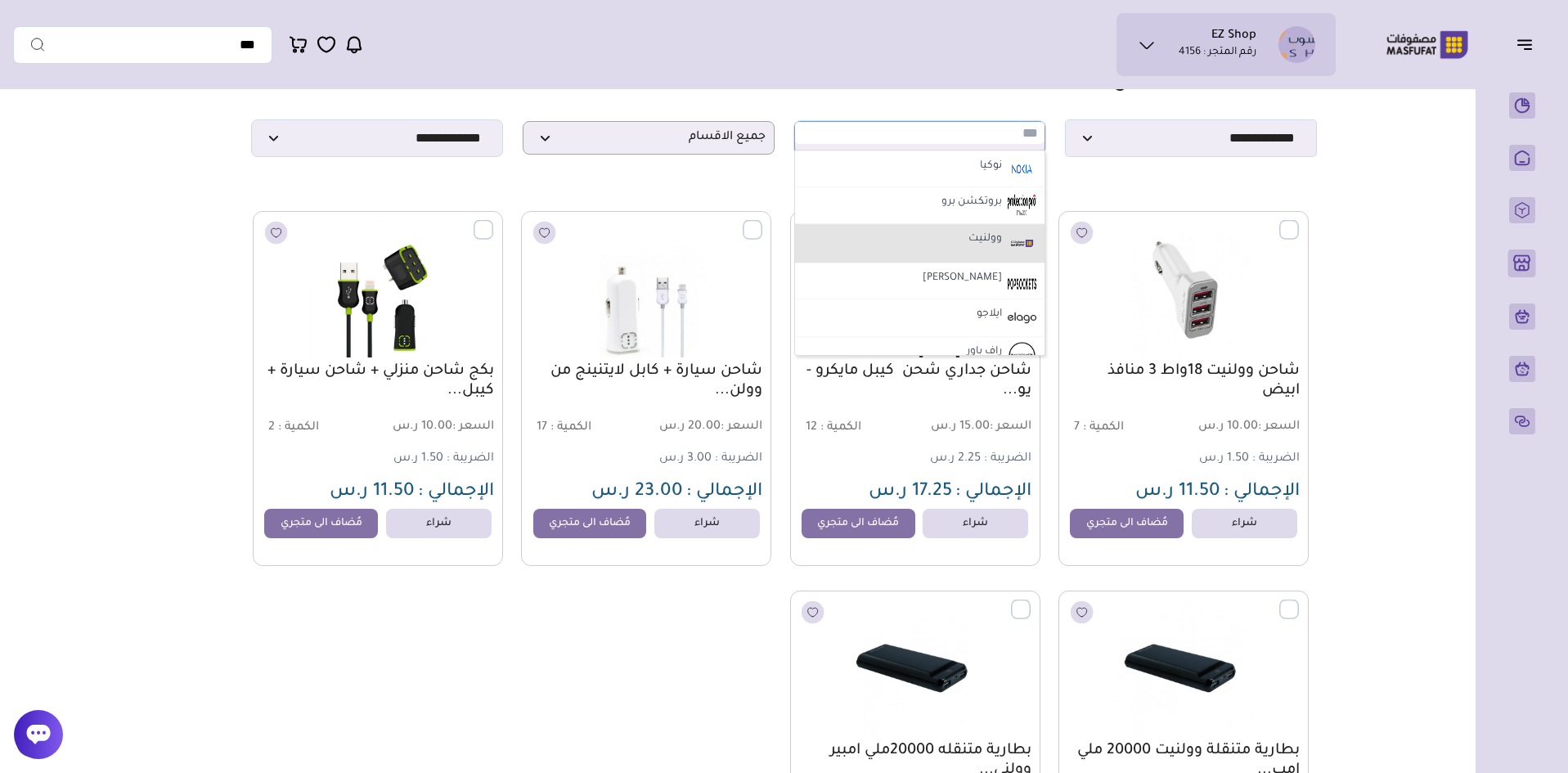
scroll to position [1063, 0]
click at [941, 270] on li "بوب سوكيتس" at bounding box center [921, 257] width 251 height 36
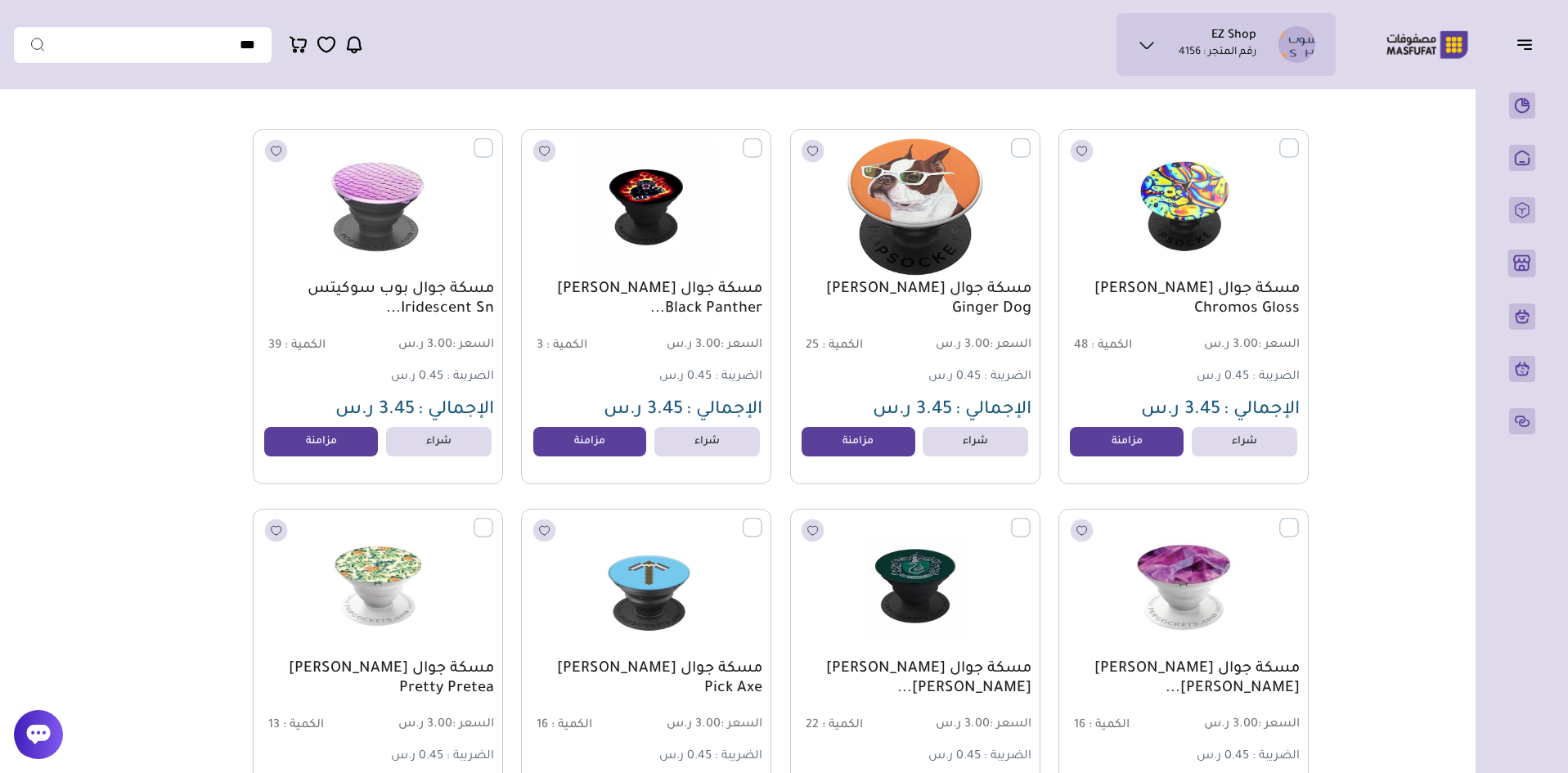
scroll to position [0, 0]
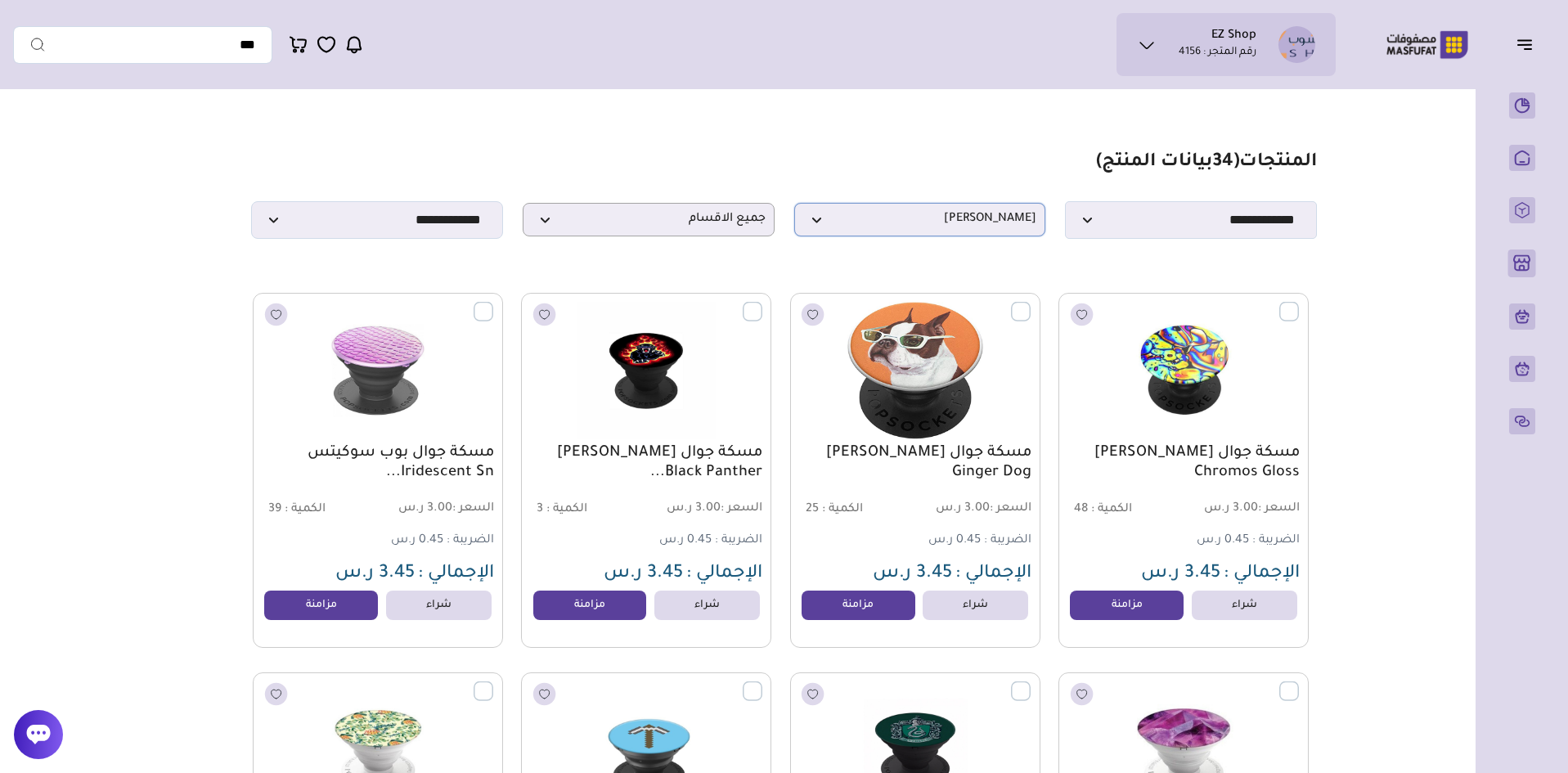
click at [1002, 227] on span "بوب سوكيتس" at bounding box center [920, 219] width 234 height 16
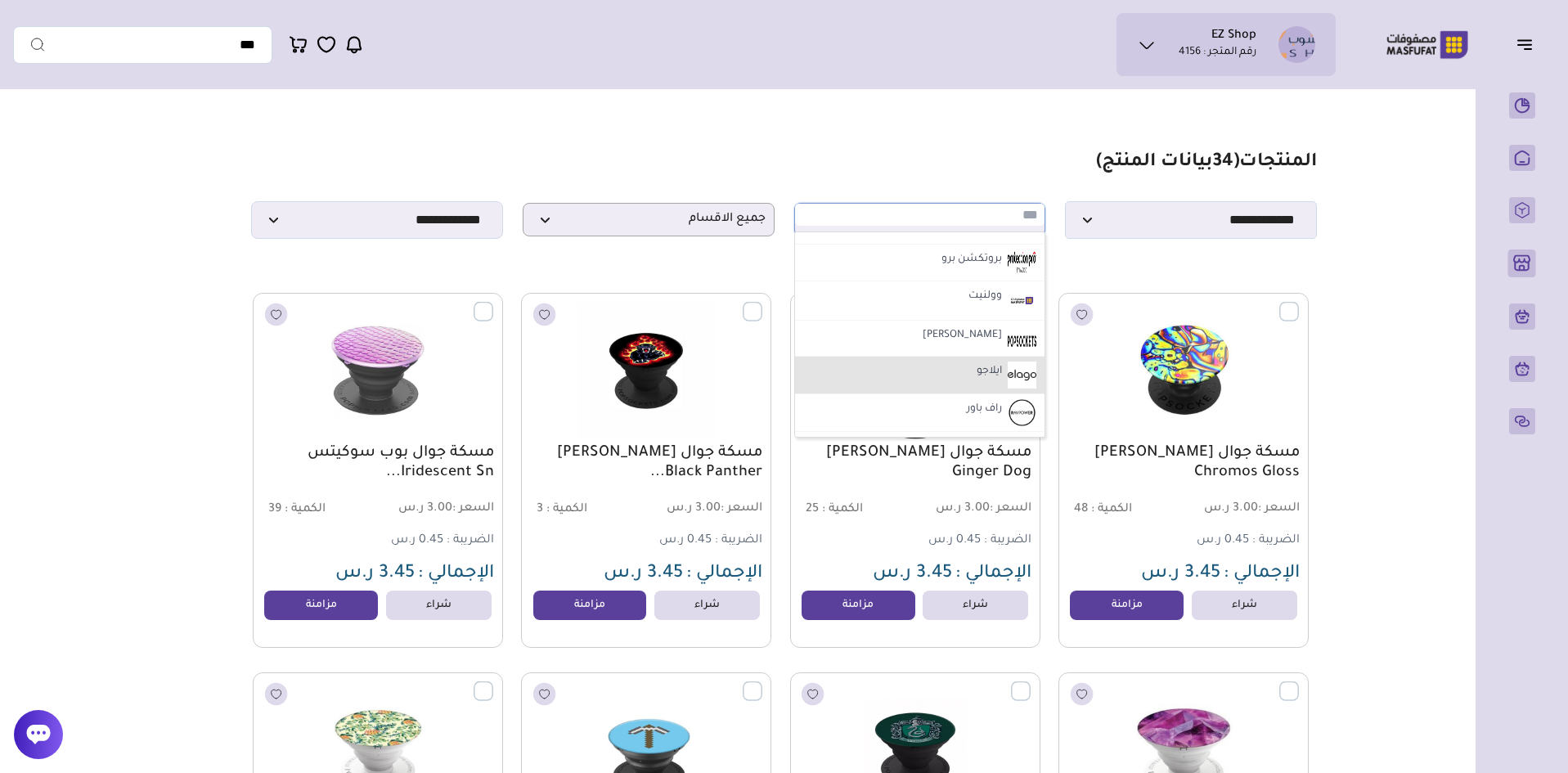
click at [948, 383] on li "ايلاجو" at bounding box center [921, 375] width 251 height 37
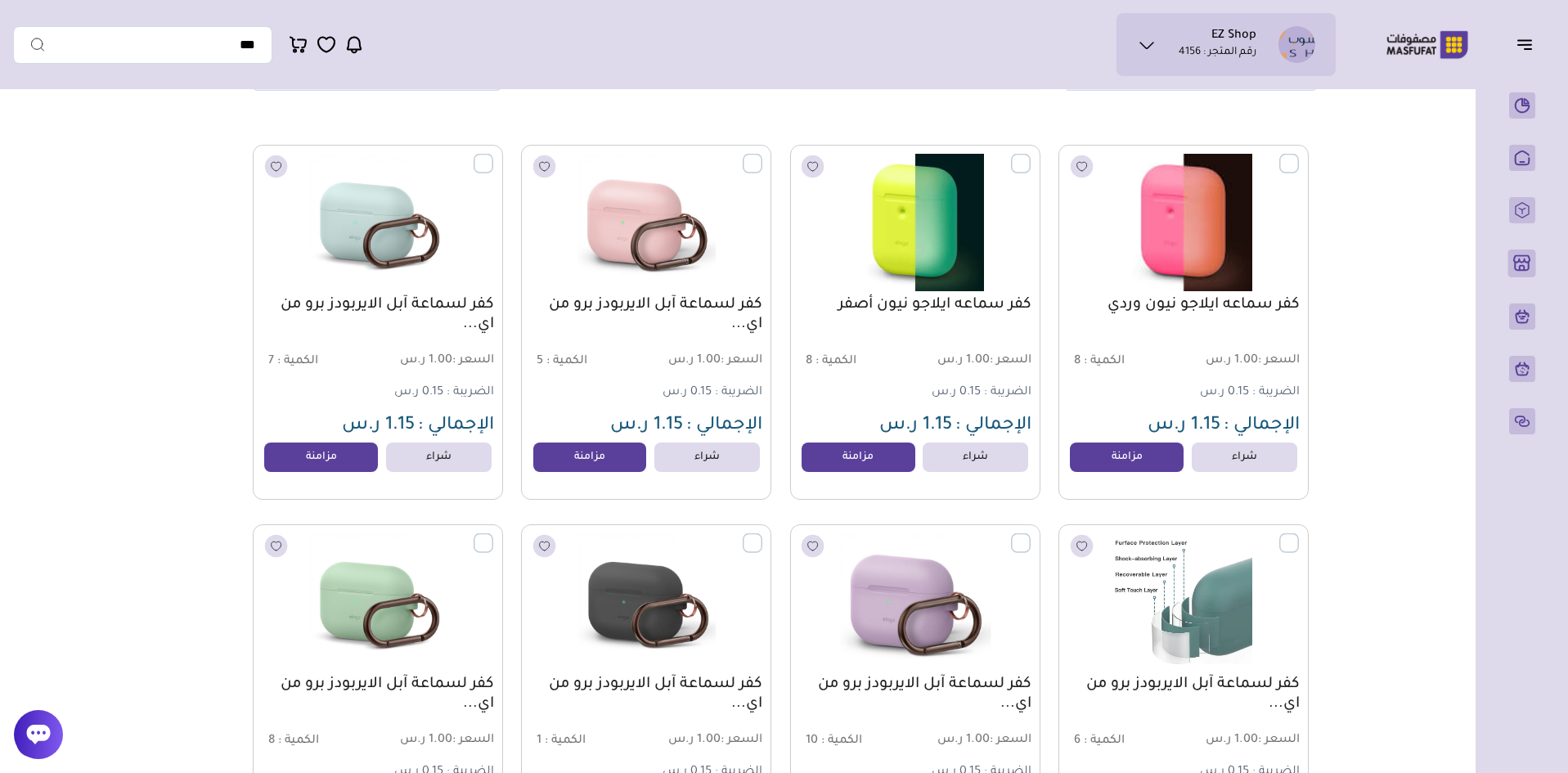
scroll to position [163, 0]
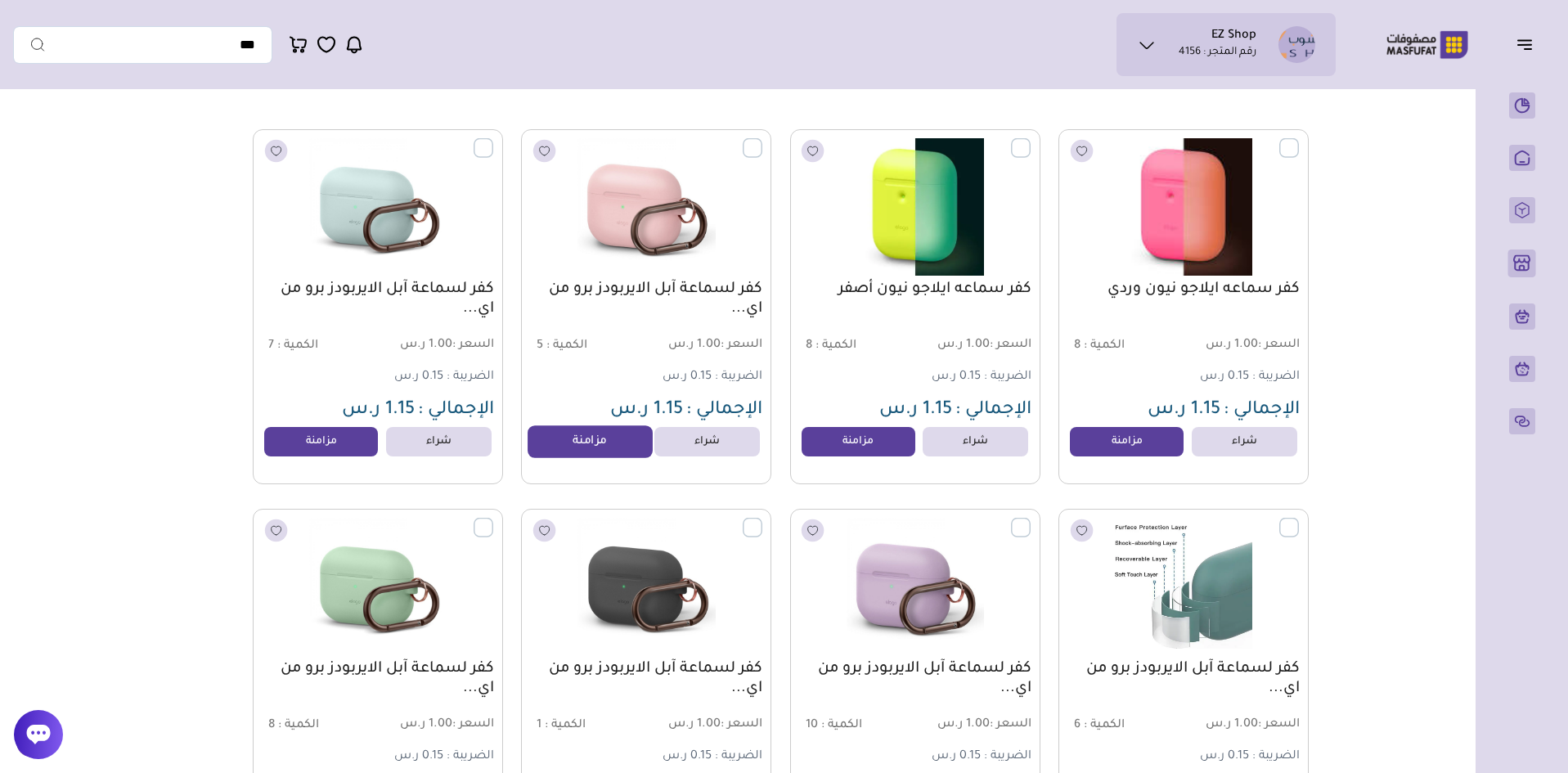
click at [590, 442] on link "مزامنة" at bounding box center [590, 441] width 124 height 32
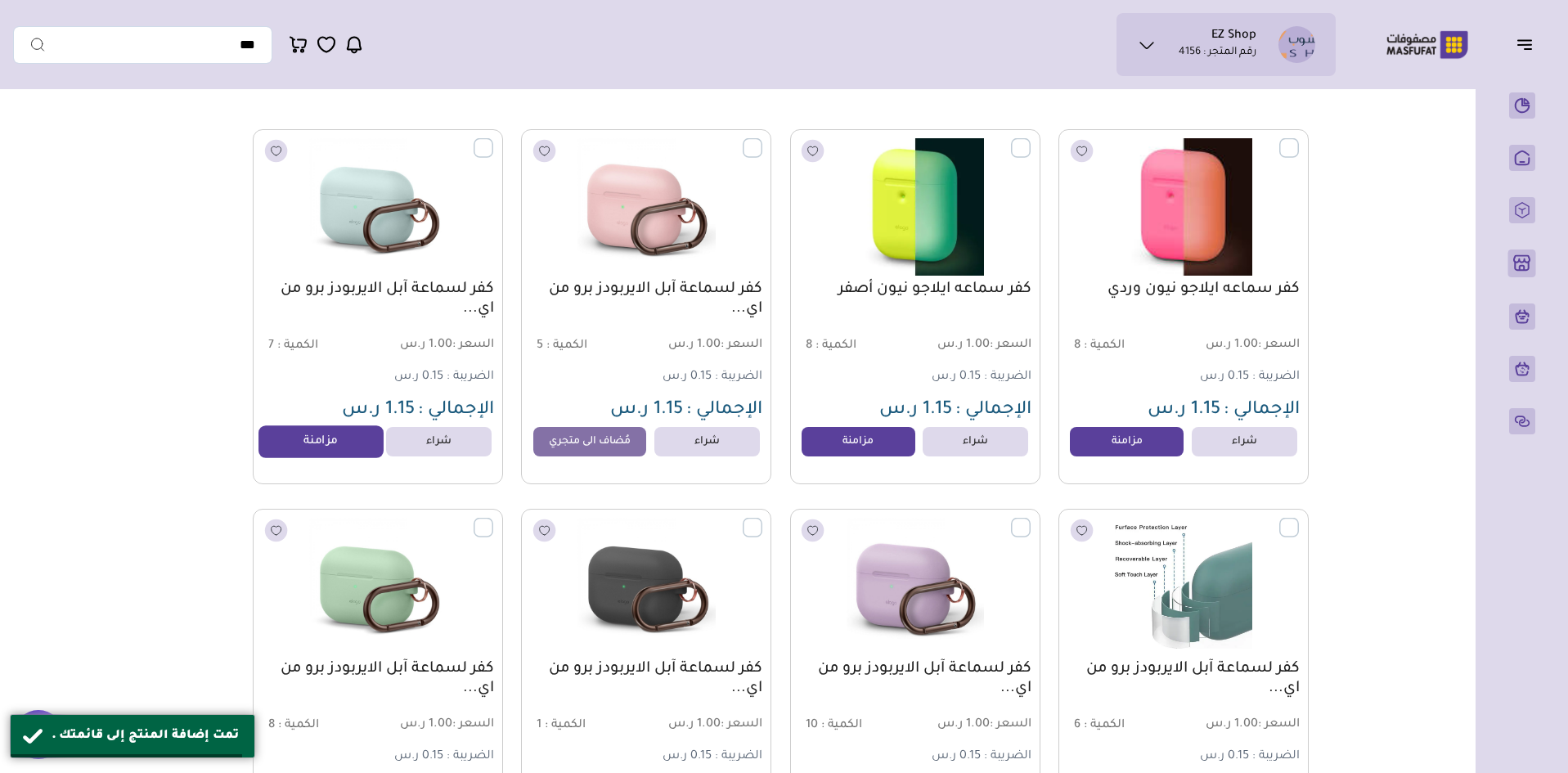
click at [363, 441] on link "مزامنة" at bounding box center [322, 441] width 124 height 32
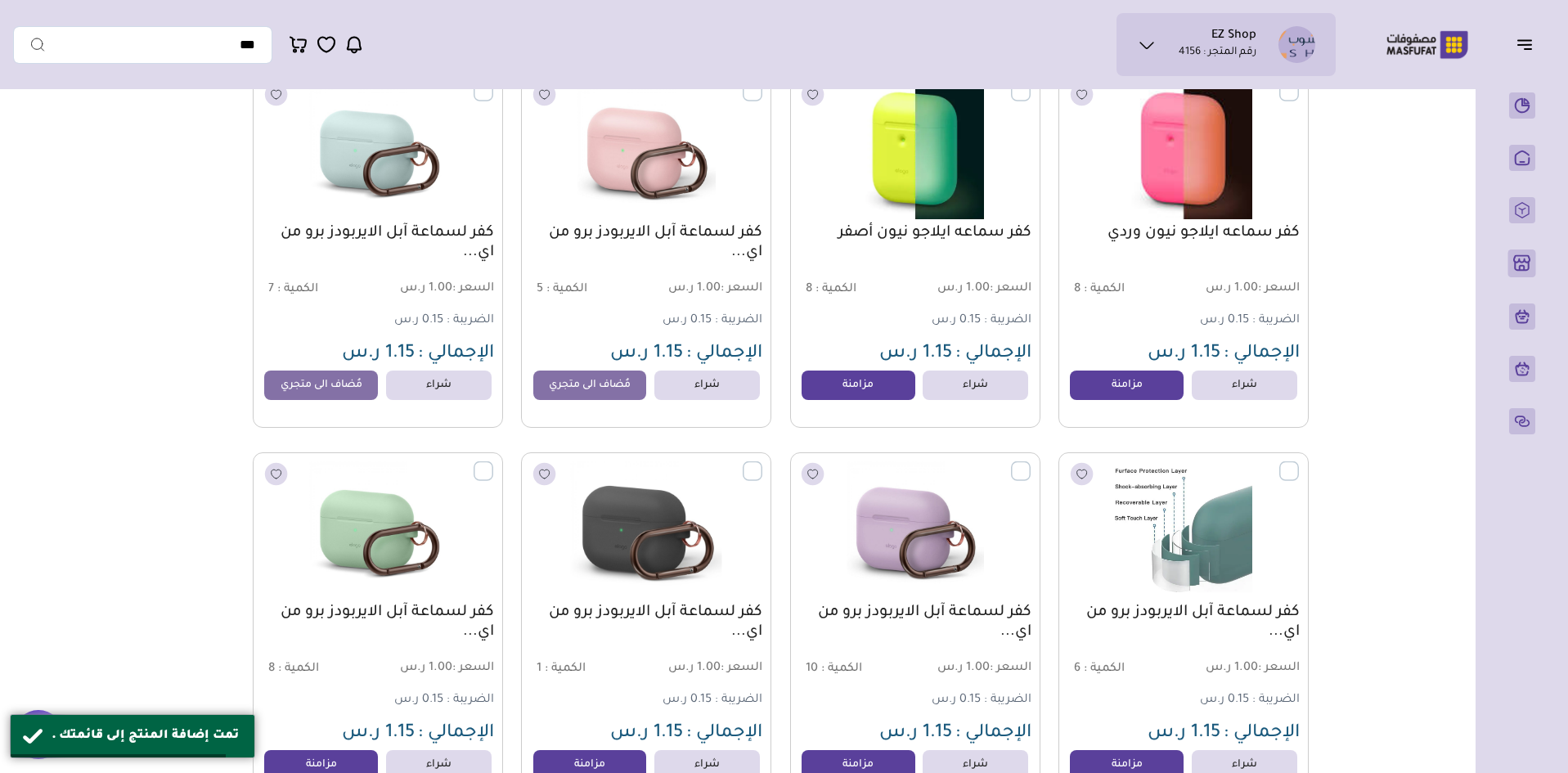
scroll to position [246, 0]
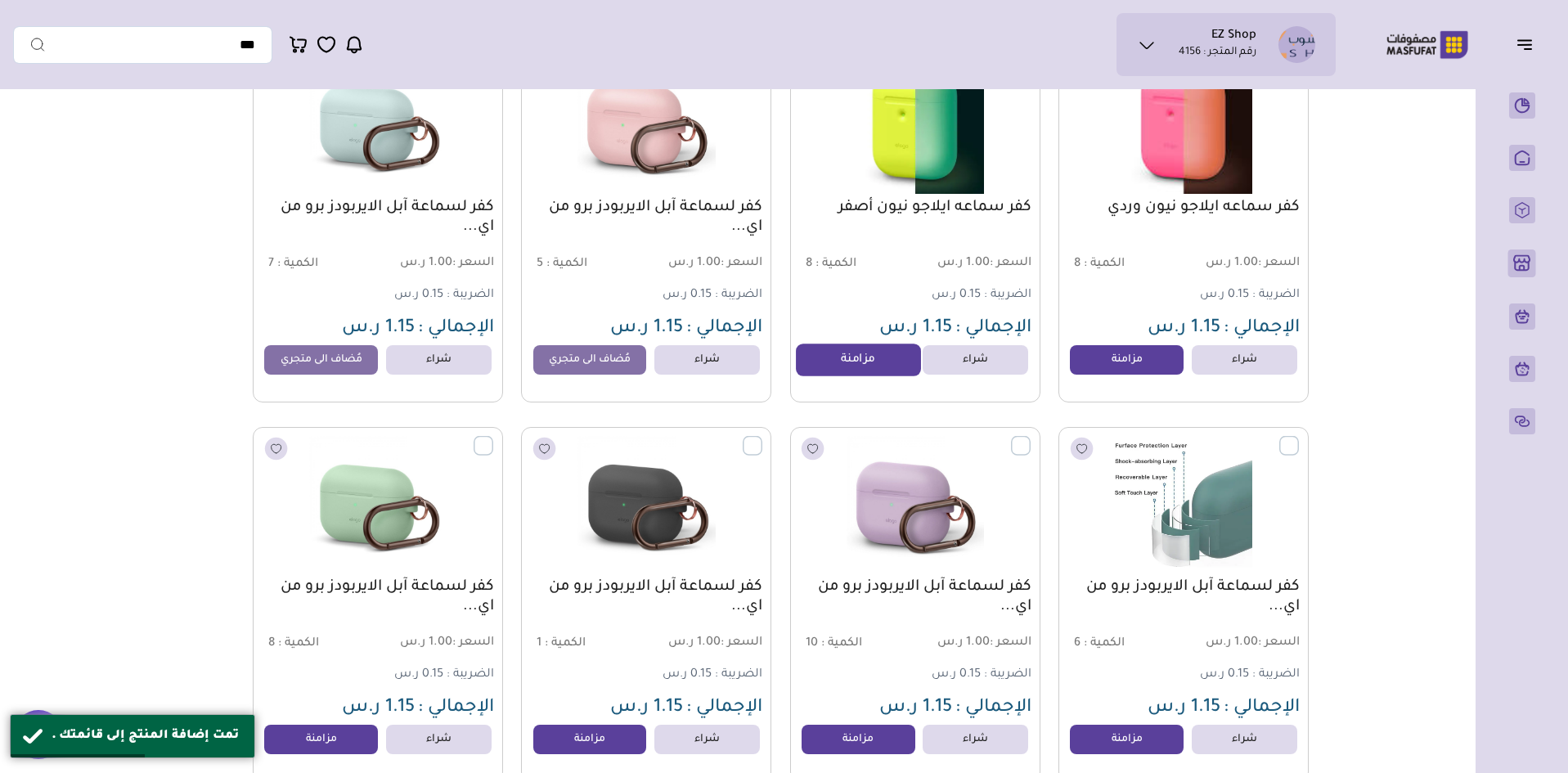
click at [869, 367] on link "مزامنة" at bounding box center [859, 359] width 124 height 32
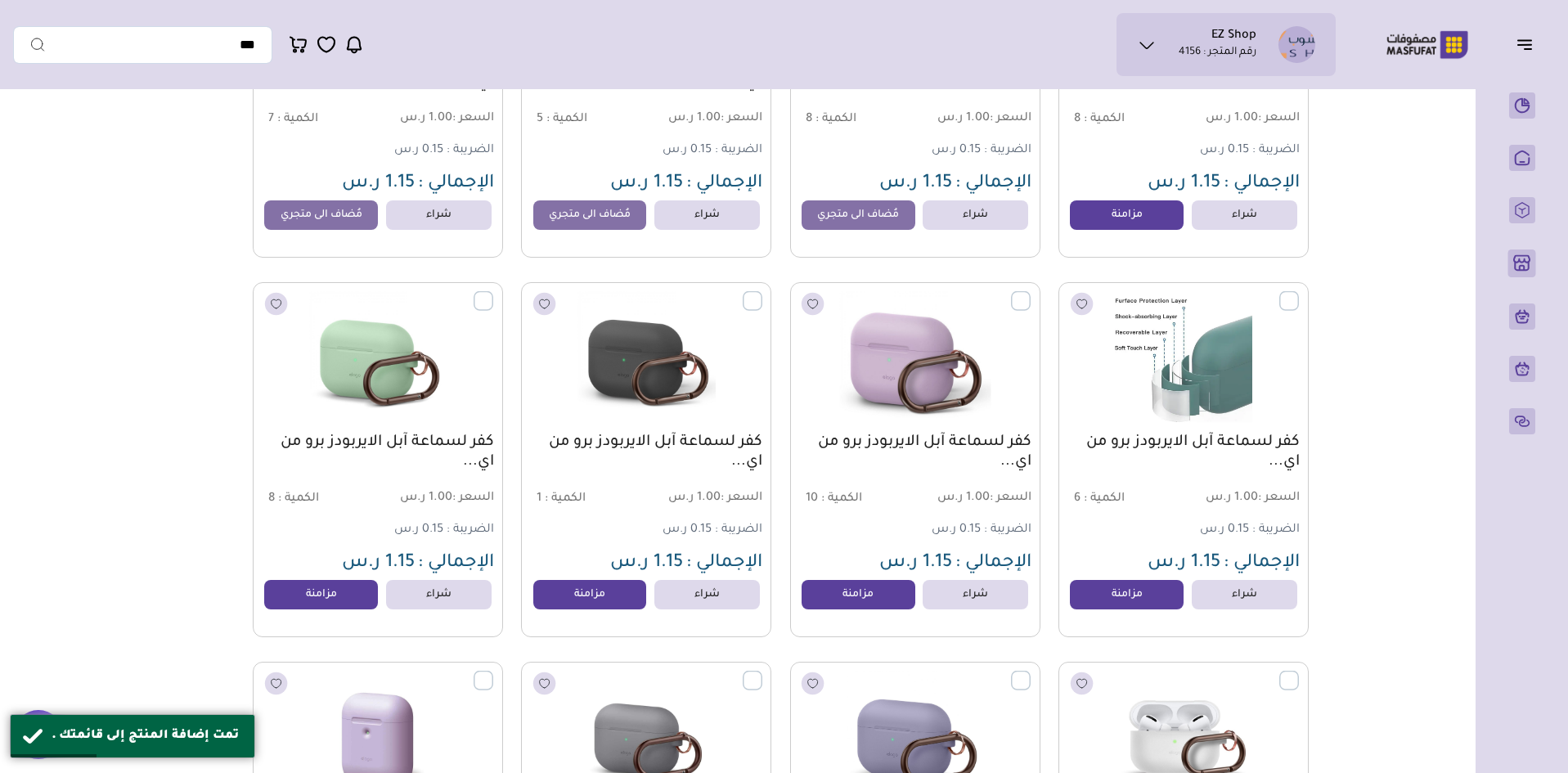
scroll to position [409, 0]
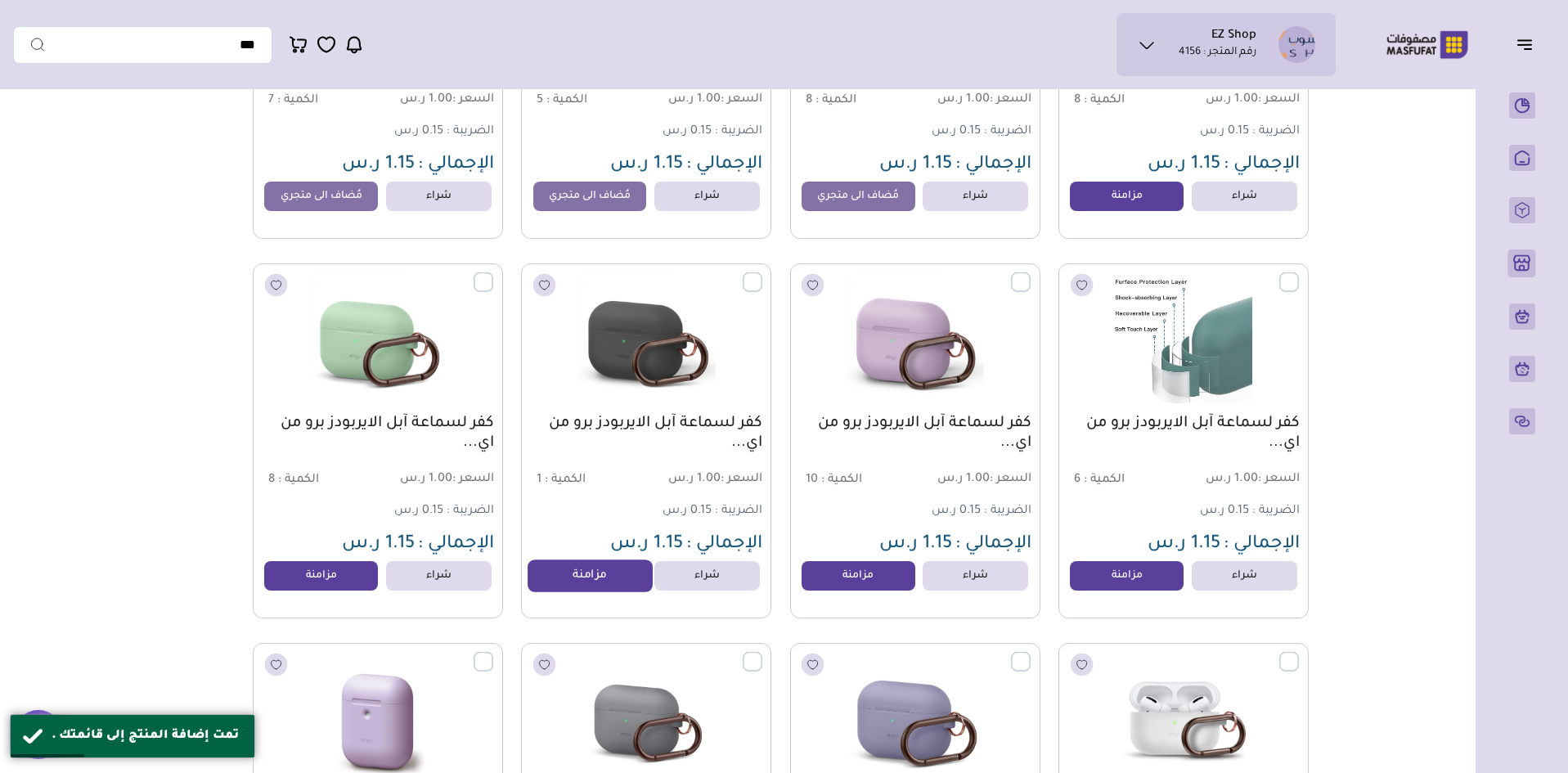
click at [572, 587] on link "مزامنة" at bounding box center [590, 576] width 124 height 32
click at [342, 589] on link "مزامنة" at bounding box center [322, 576] width 124 height 32
click at [837, 583] on link "مزامنة" at bounding box center [859, 576] width 124 height 32
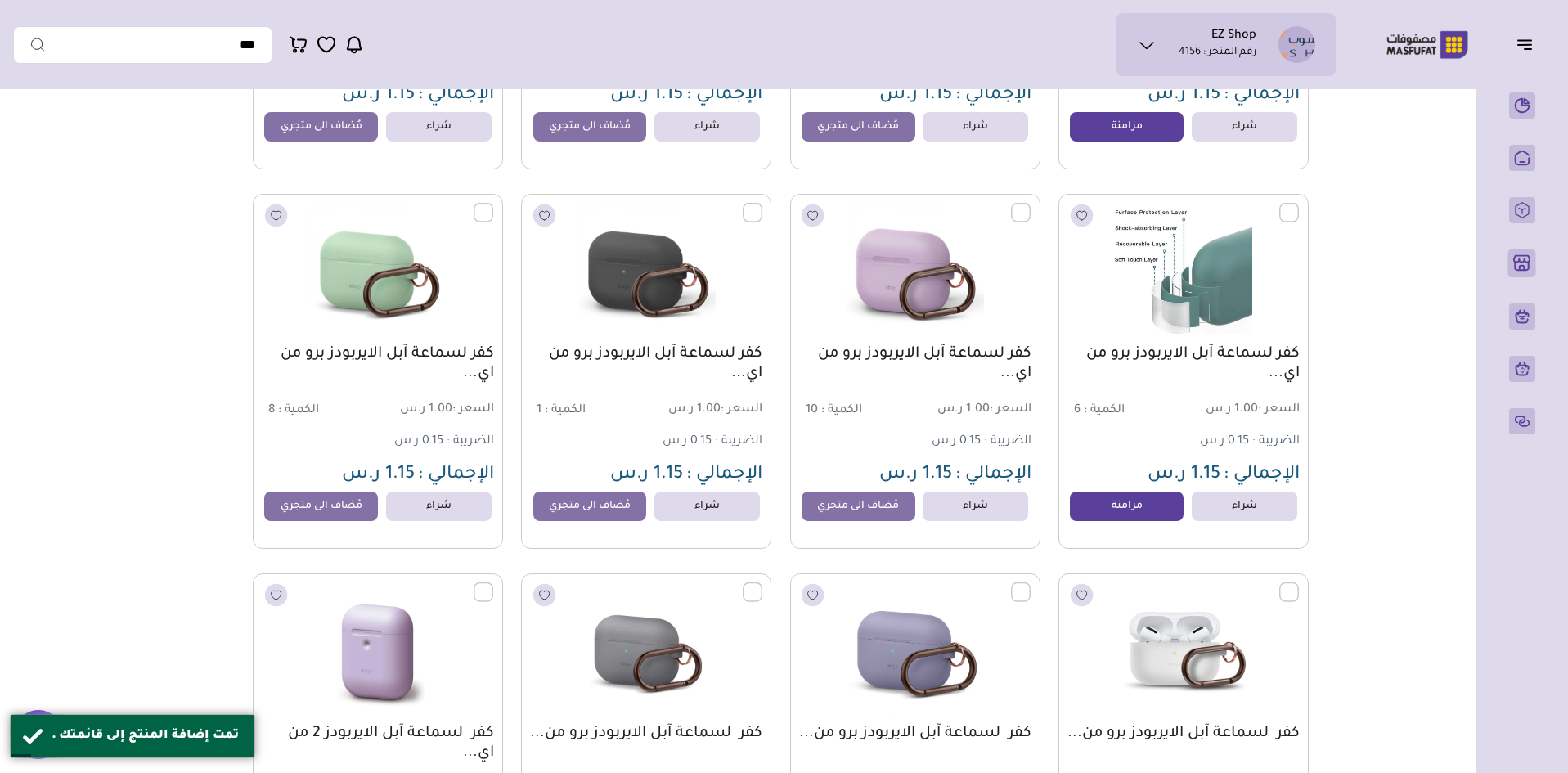
scroll to position [654, 0]
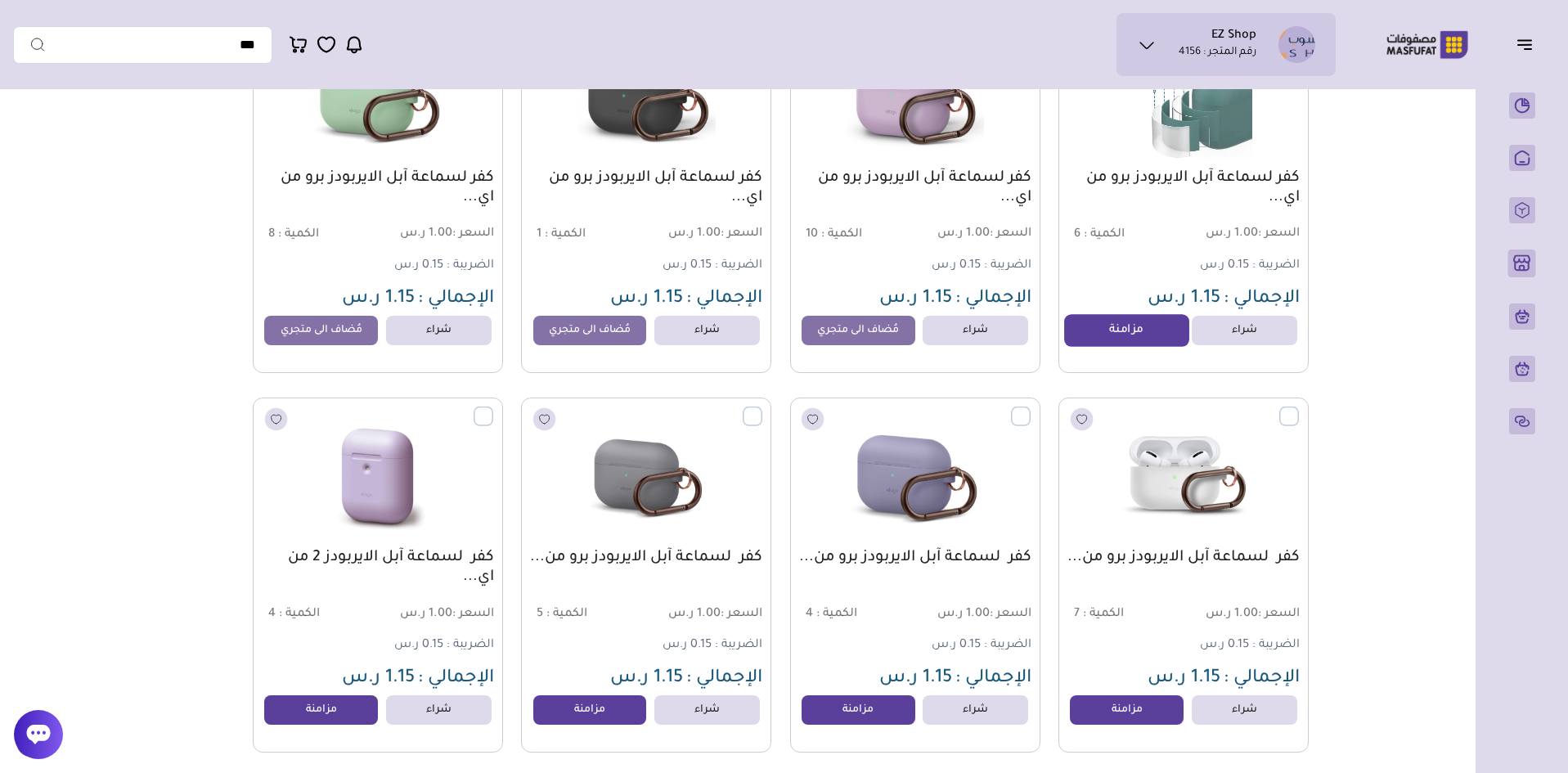
click at [1127, 341] on link "مزامنة" at bounding box center [1127, 330] width 124 height 32
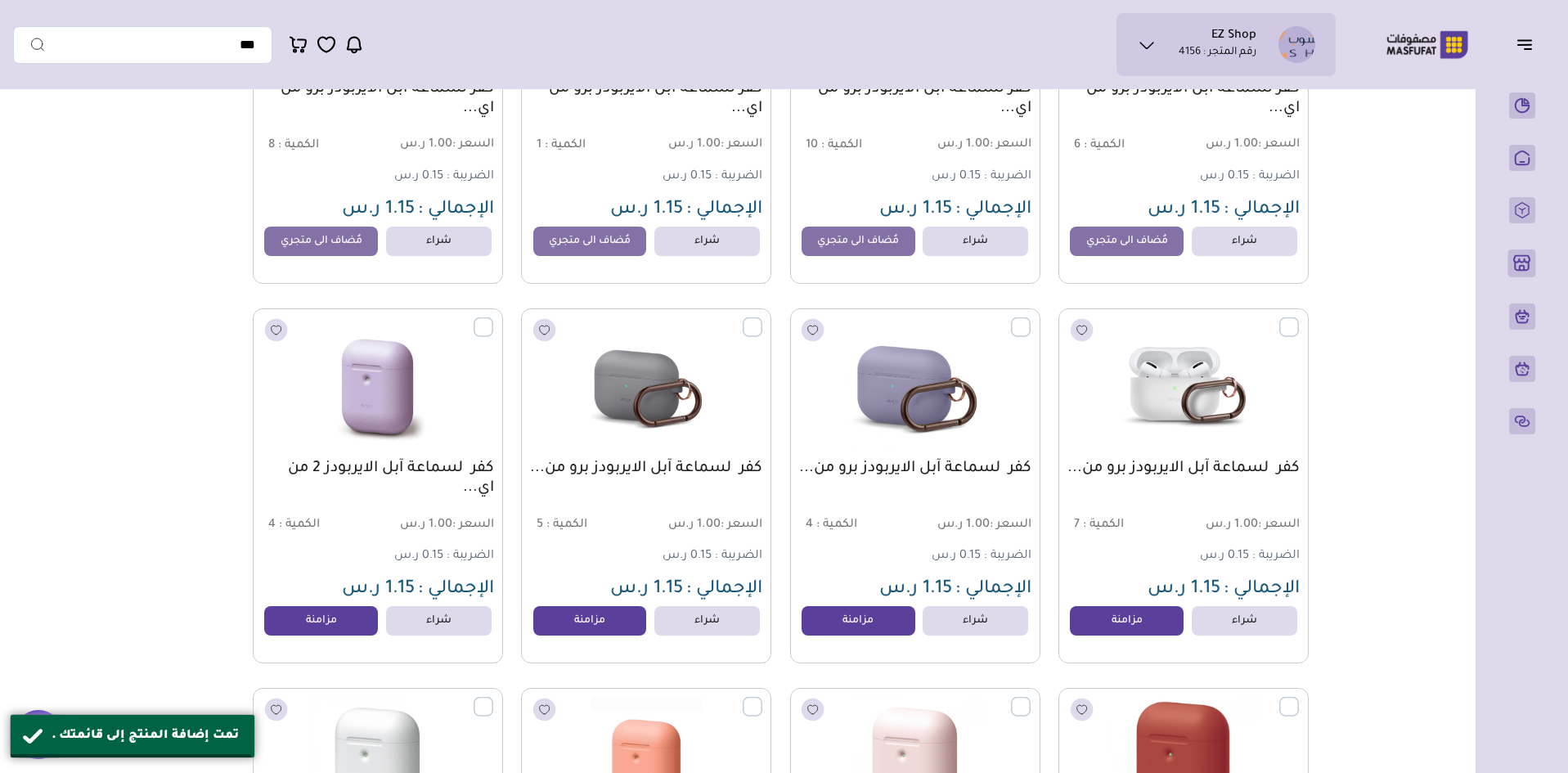
scroll to position [900, 0]
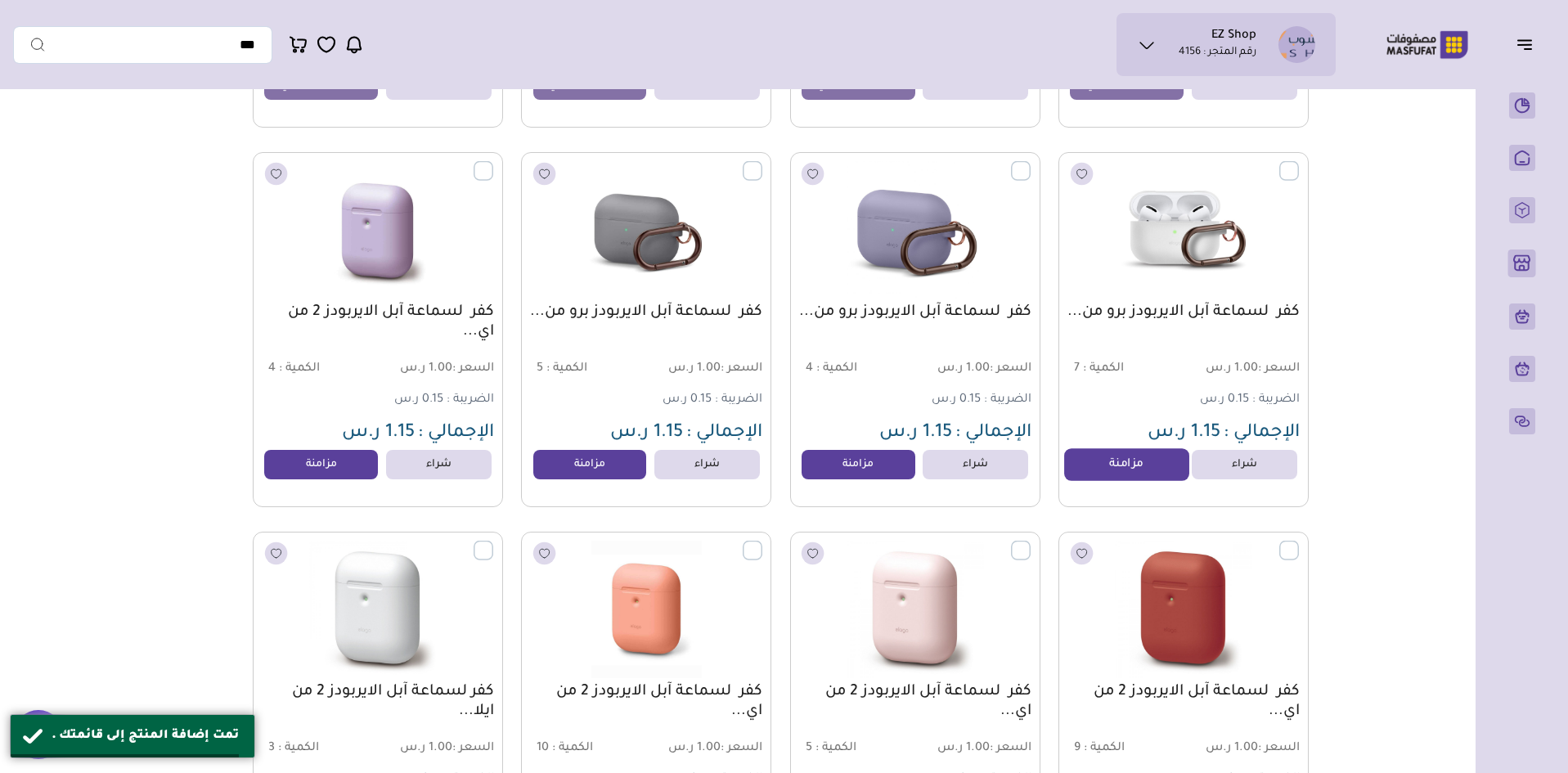
click at [1112, 471] on link "مزامنة" at bounding box center [1127, 464] width 124 height 32
click at [854, 465] on link "مزامنة" at bounding box center [859, 464] width 124 height 32
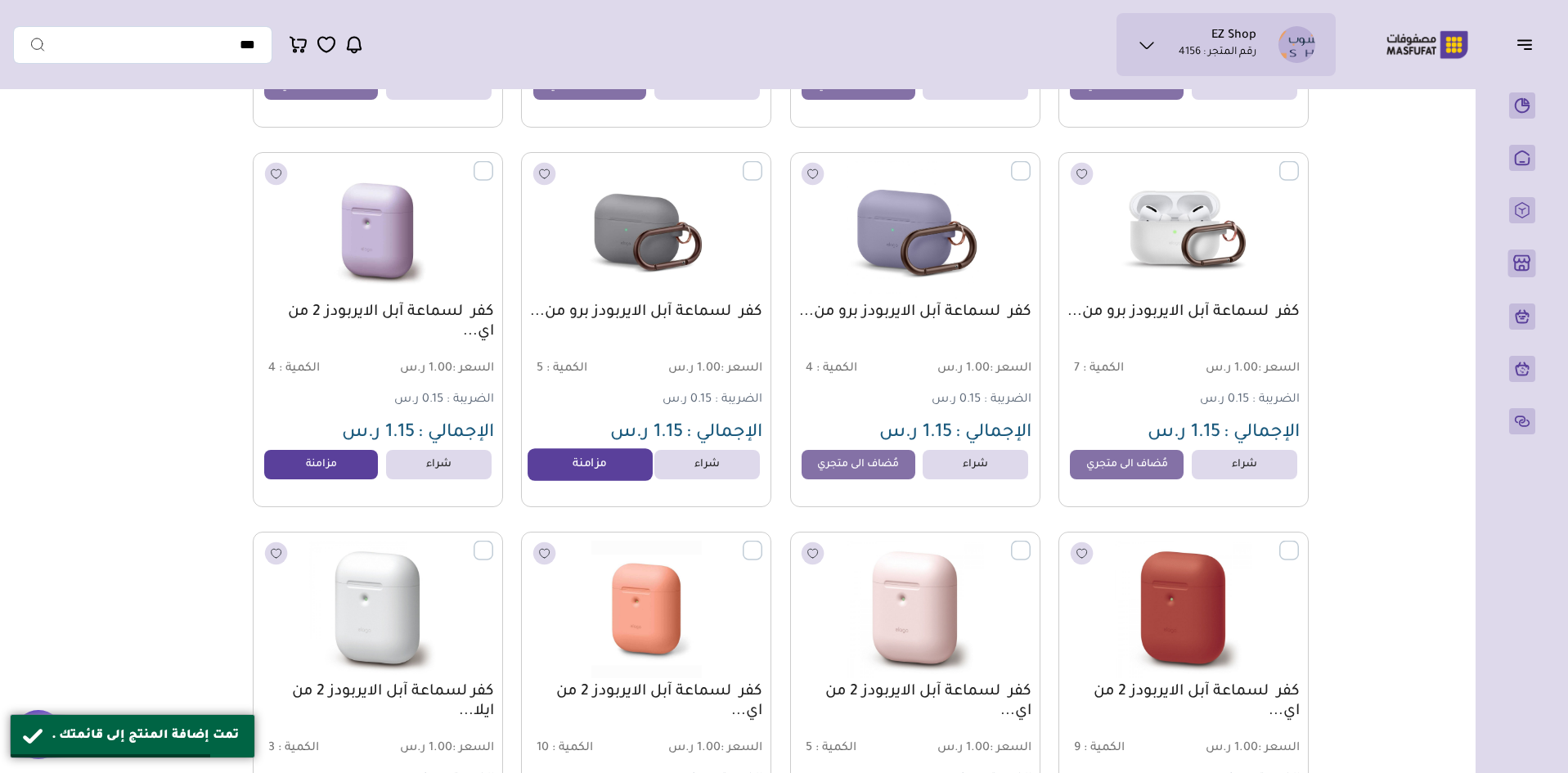
click at [589, 470] on link "مزامنة" at bounding box center [590, 464] width 124 height 32
click at [348, 474] on link "مزامنة" at bounding box center [322, 464] width 124 height 32
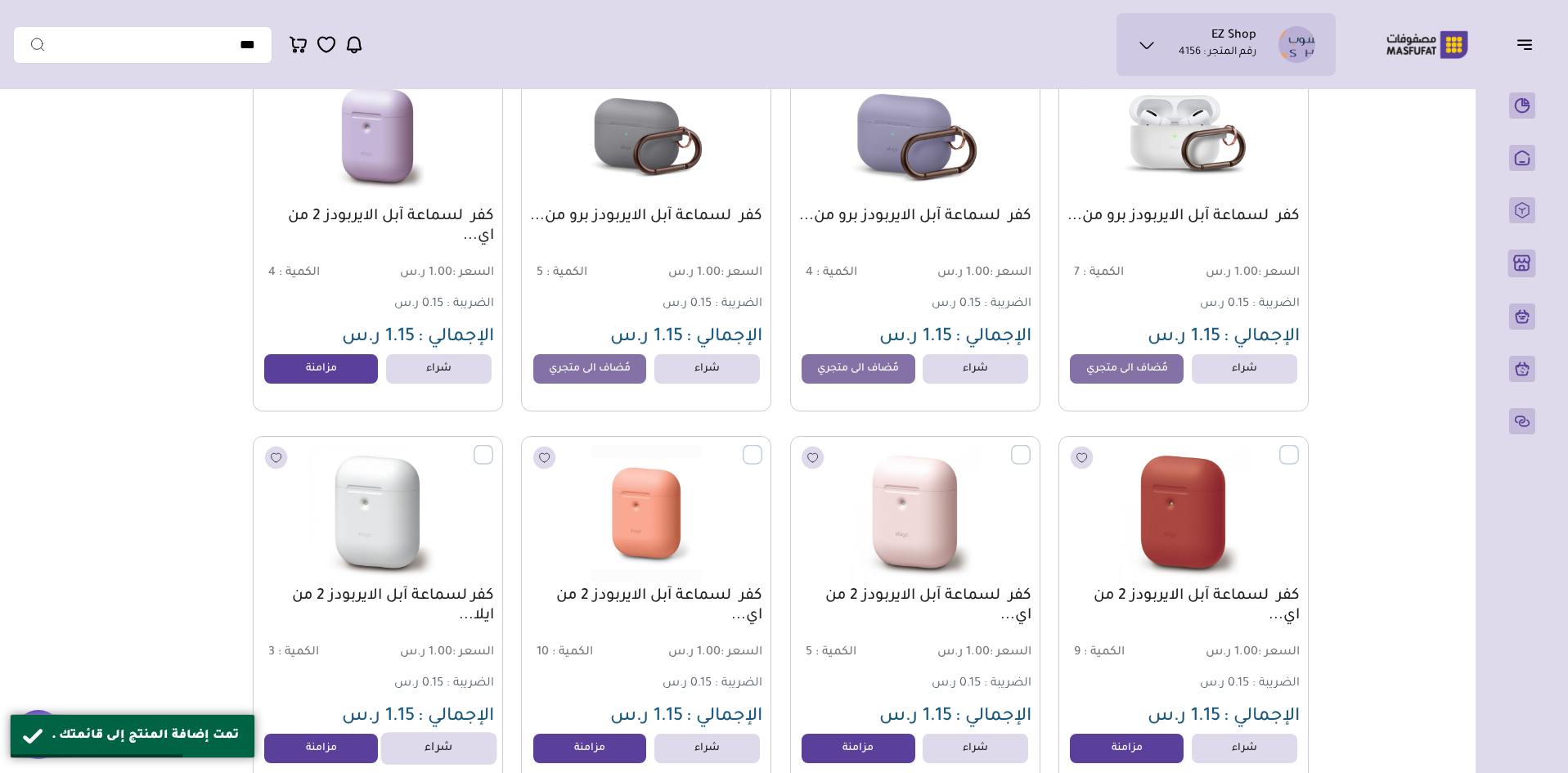
scroll to position [1145, 0]
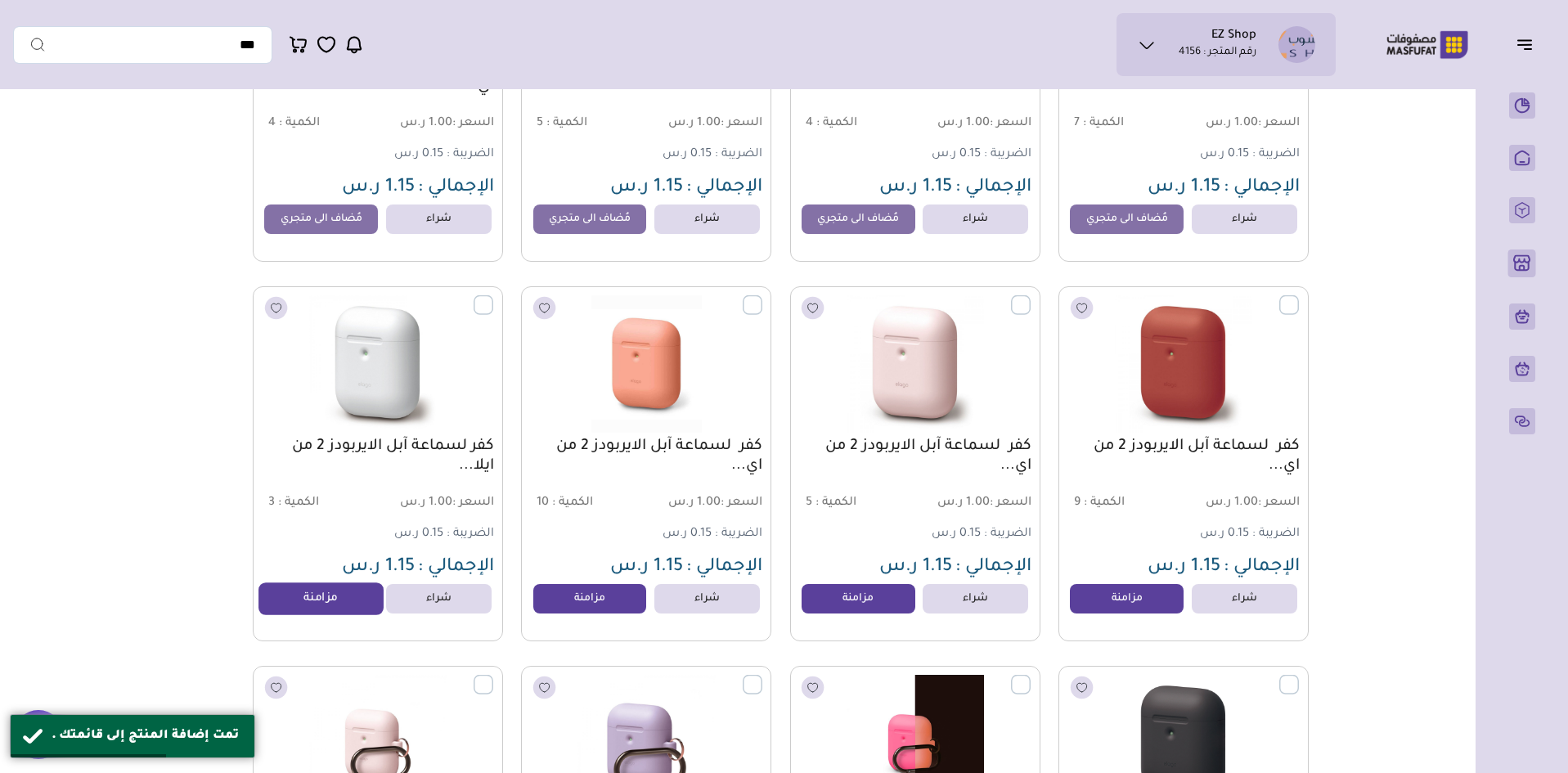
click at [331, 604] on link "مزامنة" at bounding box center [322, 598] width 124 height 32
click at [557, 608] on link "مزامنة" at bounding box center [590, 598] width 124 height 32
click at [871, 597] on link "مزامنة" at bounding box center [859, 598] width 124 height 32
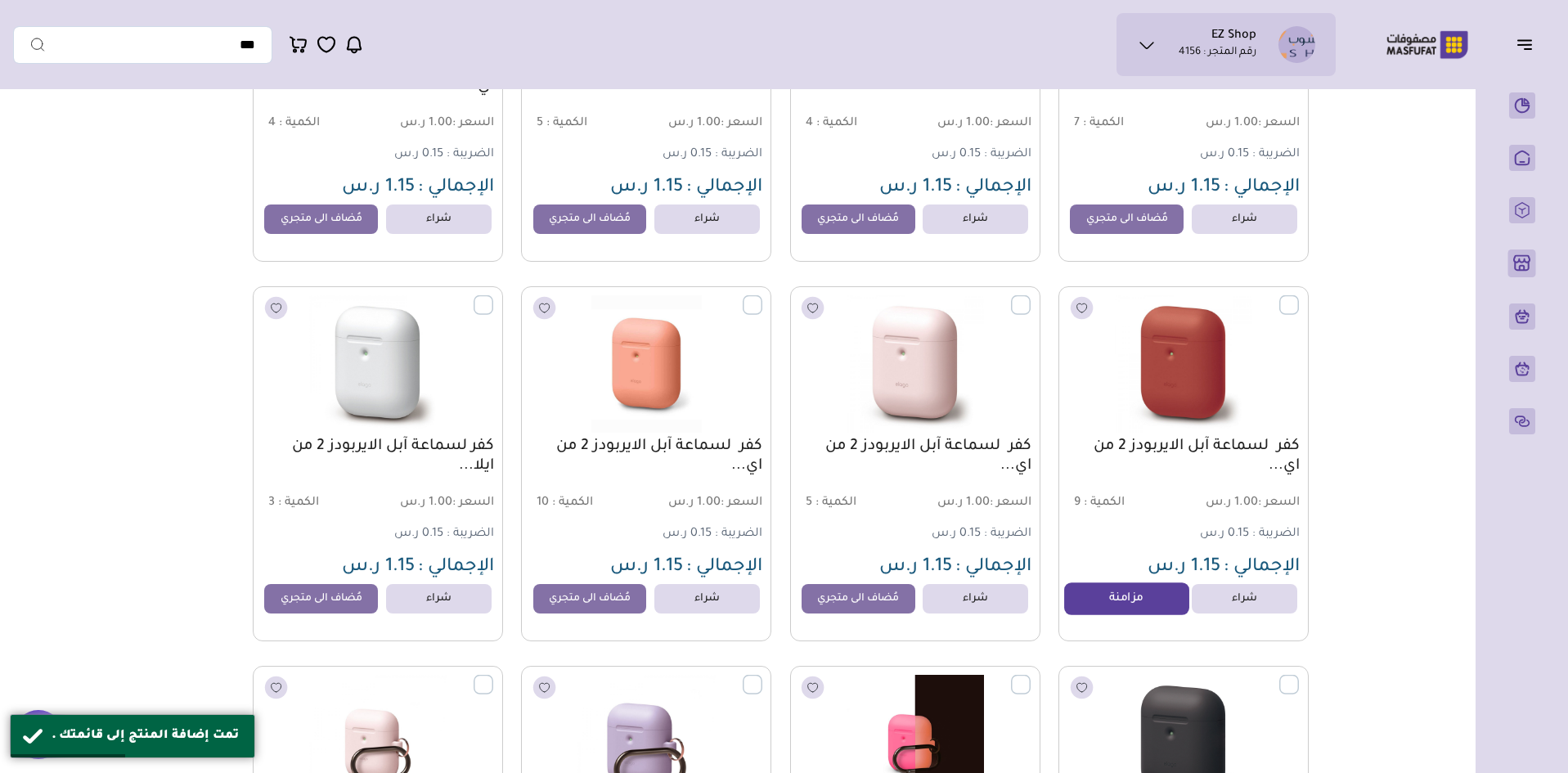
click at [1157, 605] on link "مزامنة" at bounding box center [1127, 598] width 124 height 32
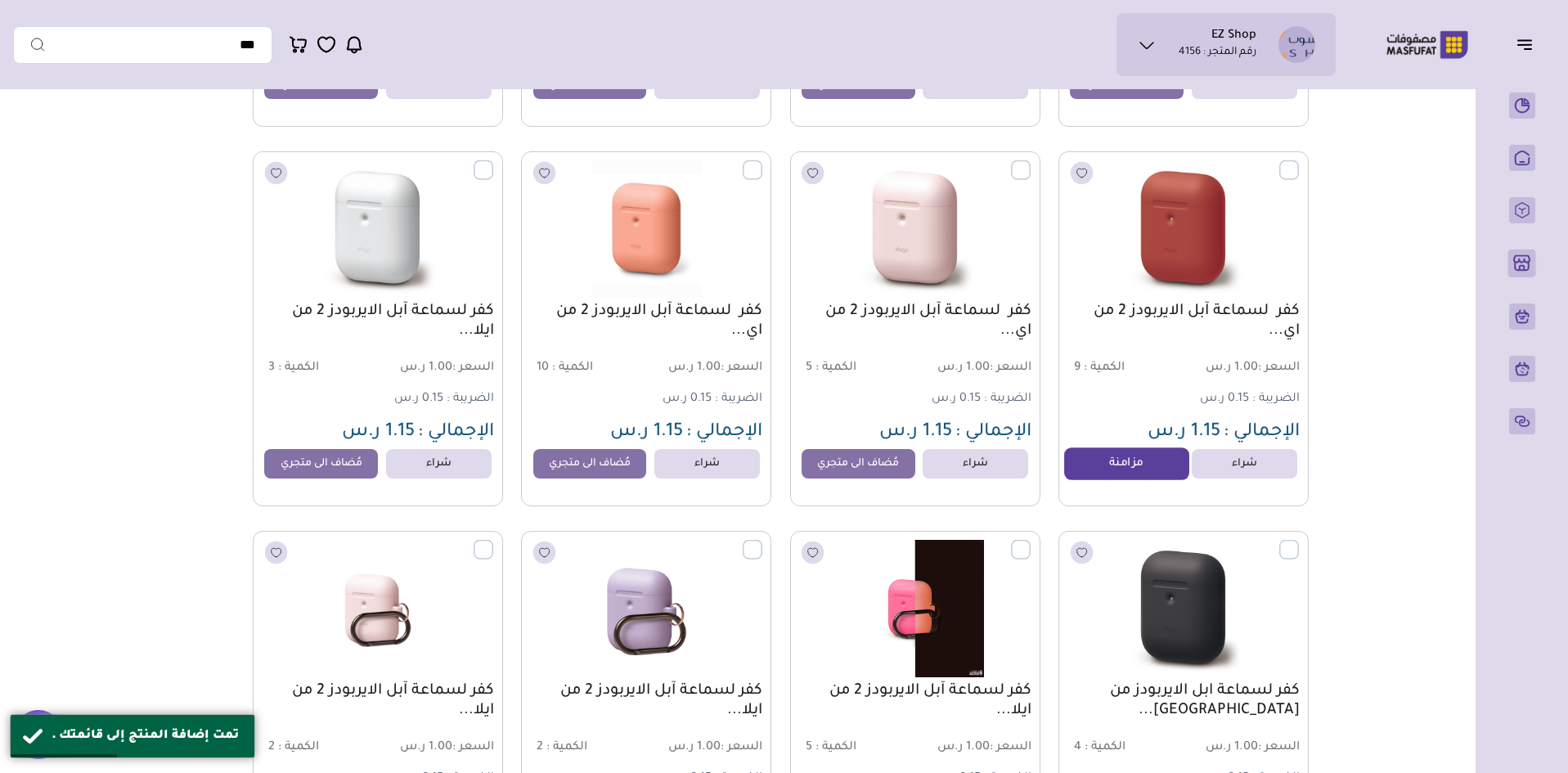
scroll to position [1472, 0]
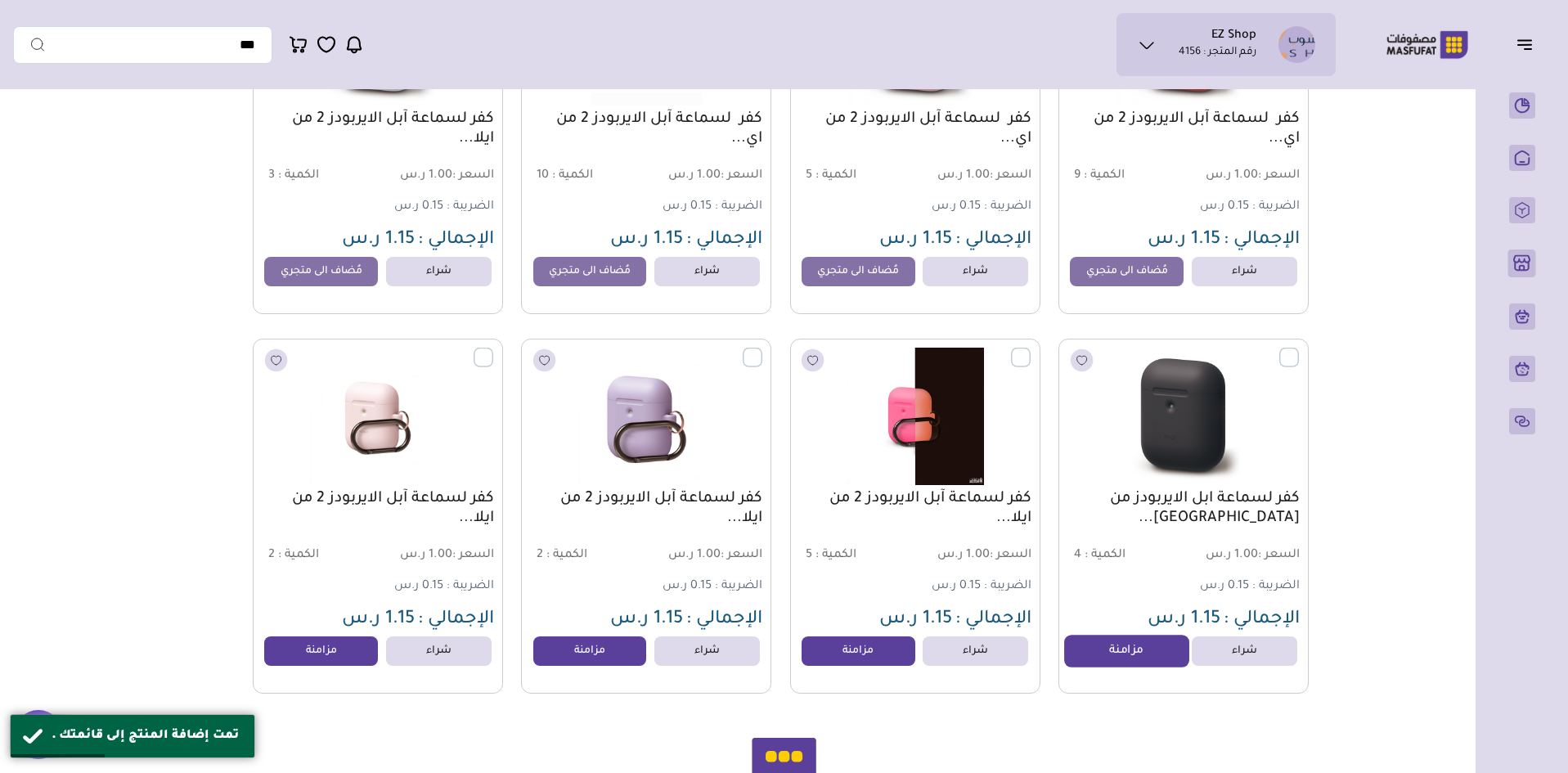
click at [1100, 648] on link "مزامنة" at bounding box center [1127, 650] width 124 height 32
click at [844, 666] on link "مزامنة" at bounding box center [859, 650] width 124 height 32
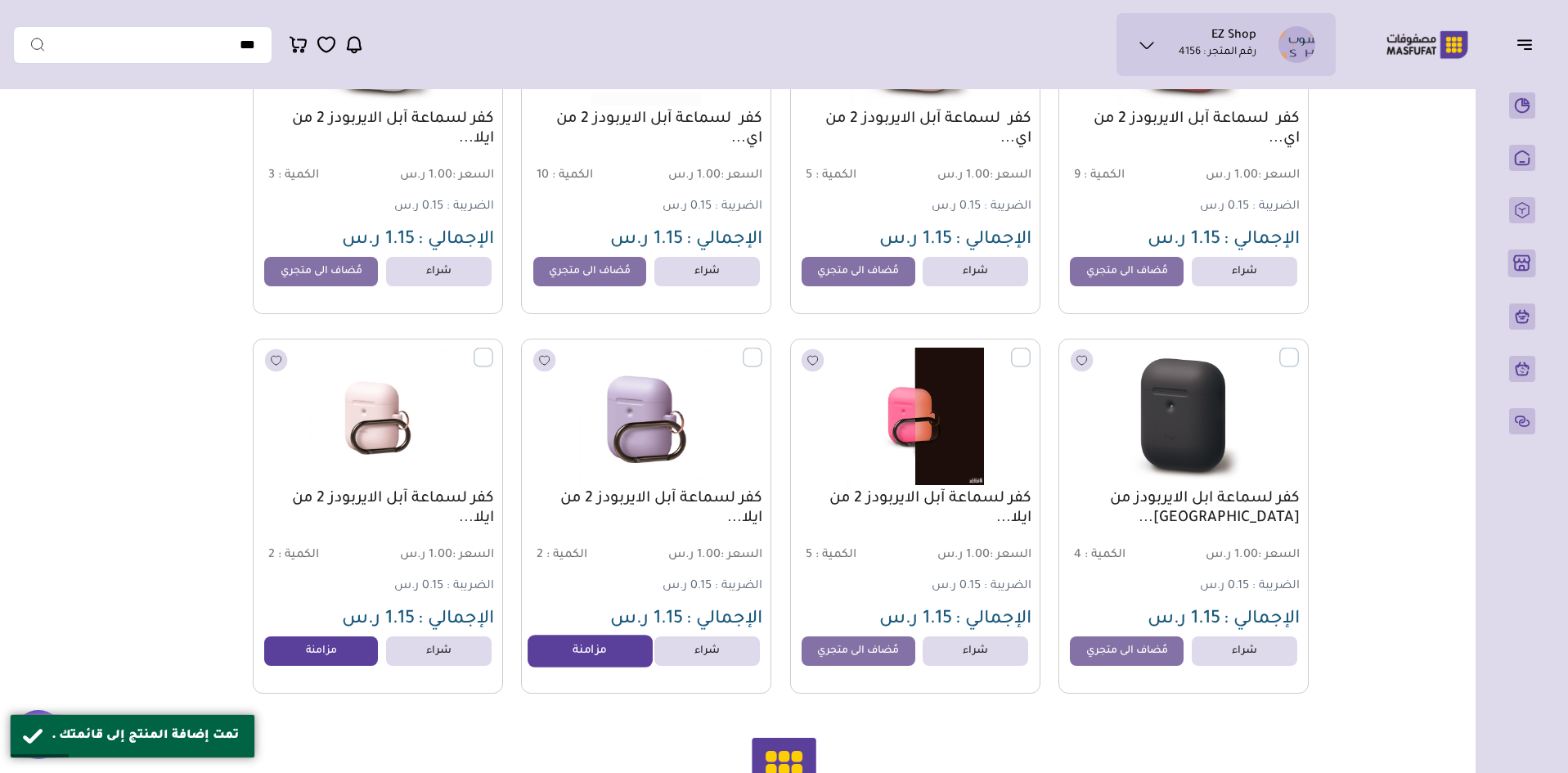
click at [568, 658] on link "مزامنة" at bounding box center [590, 650] width 124 height 32
click at [321, 657] on link "مزامنة" at bounding box center [322, 650] width 124 height 32
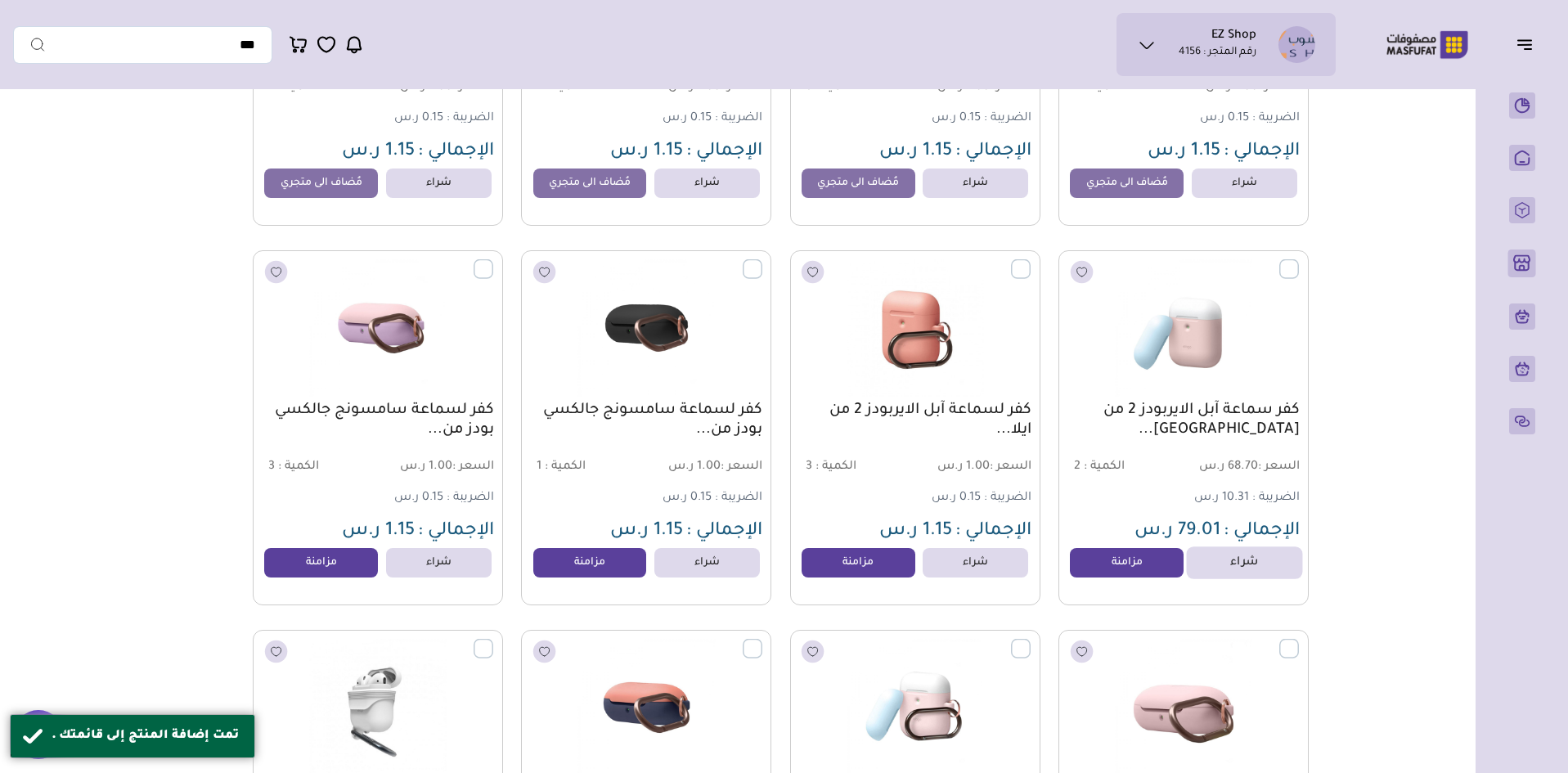
scroll to position [1963, 0]
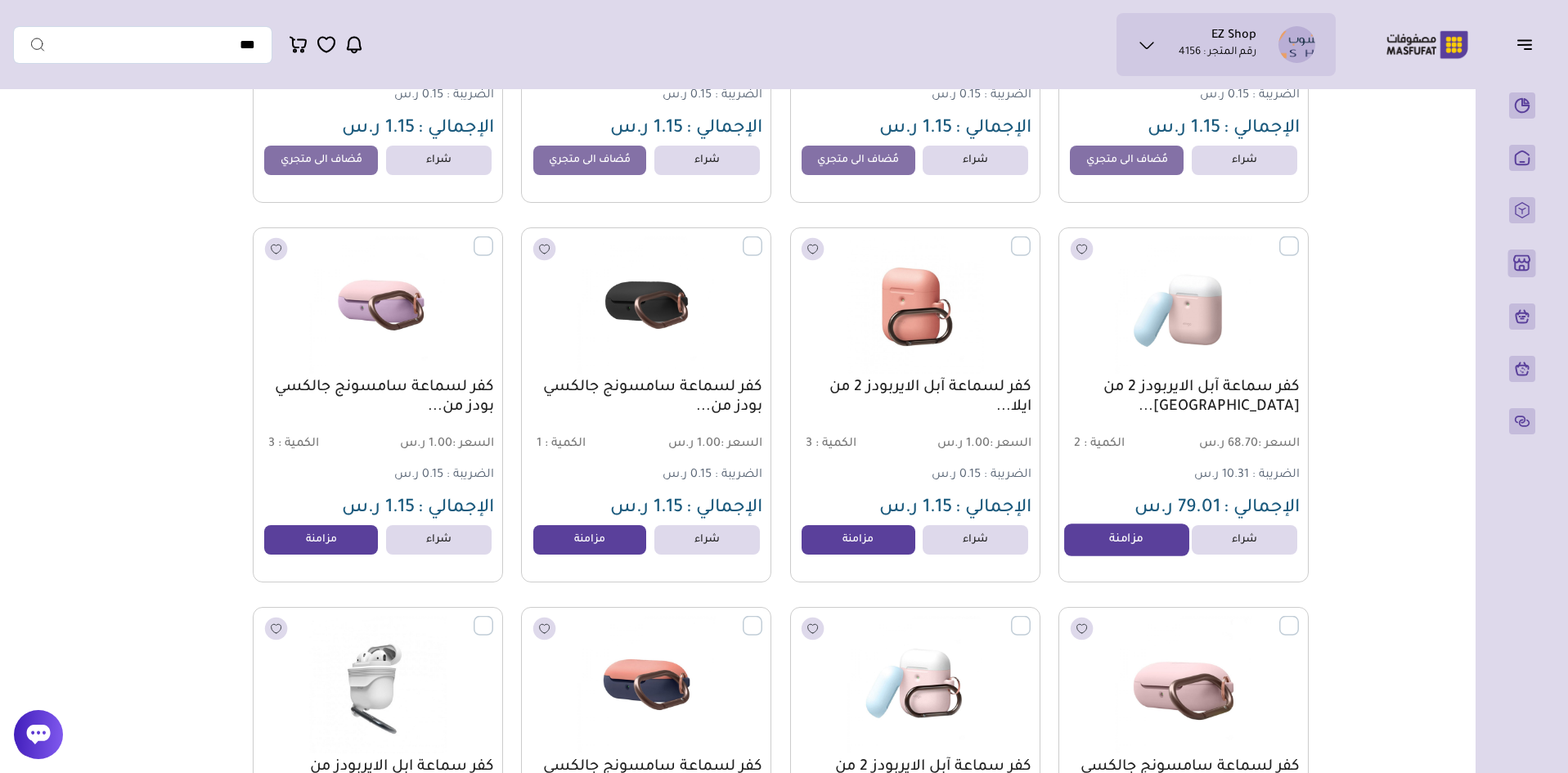
click at [1093, 547] on link "مزامنة" at bounding box center [1127, 540] width 124 height 32
click at [840, 550] on link "مزامنة" at bounding box center [859, 540] width 124 height 32
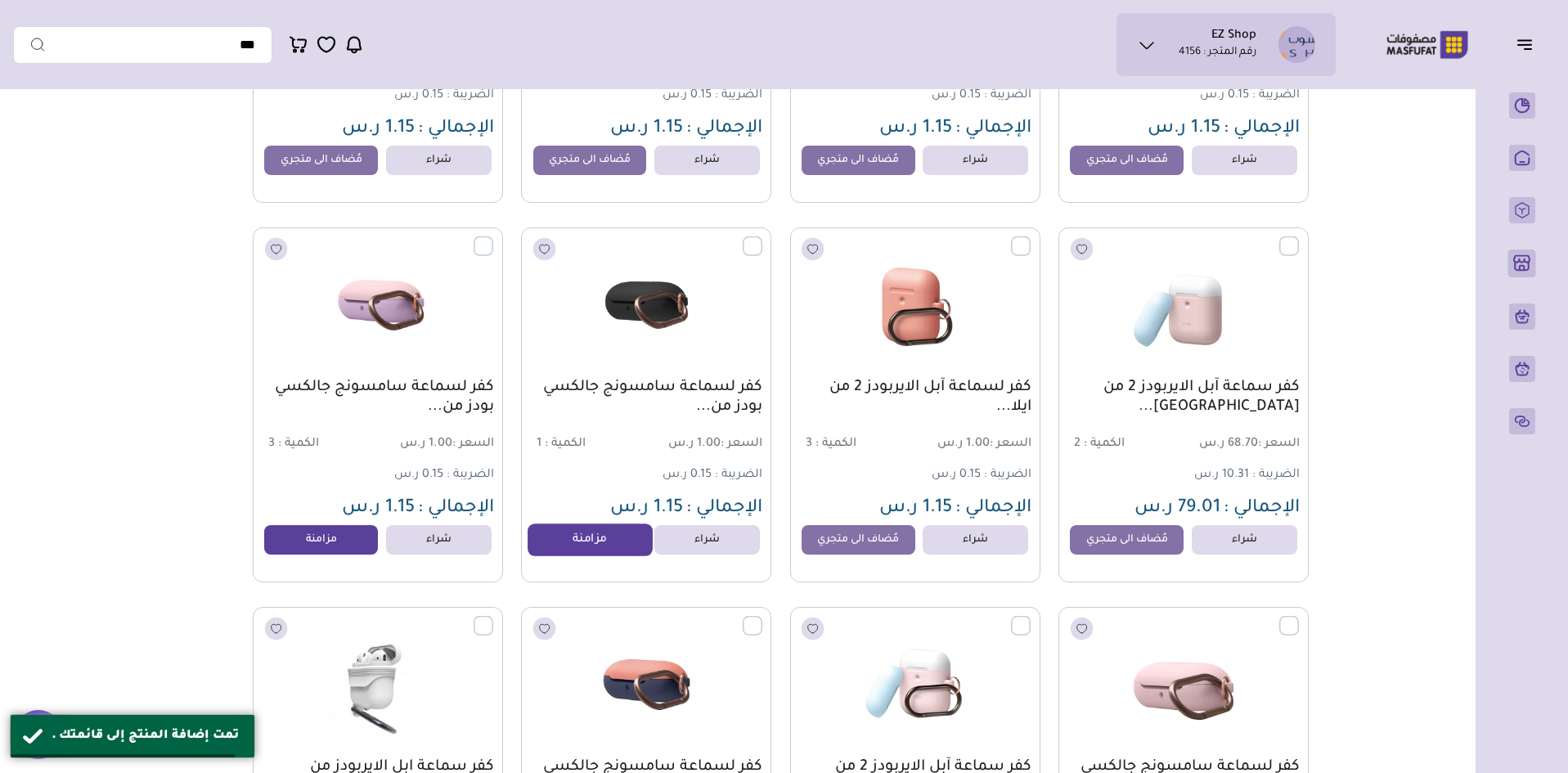
click at [568, 540] on link "مزامنة" at bounding box center [590, 540] width 124 height 32
click at [298, 539] on link "مزامنة" at bounding box center [322, 540] width 124 height 32
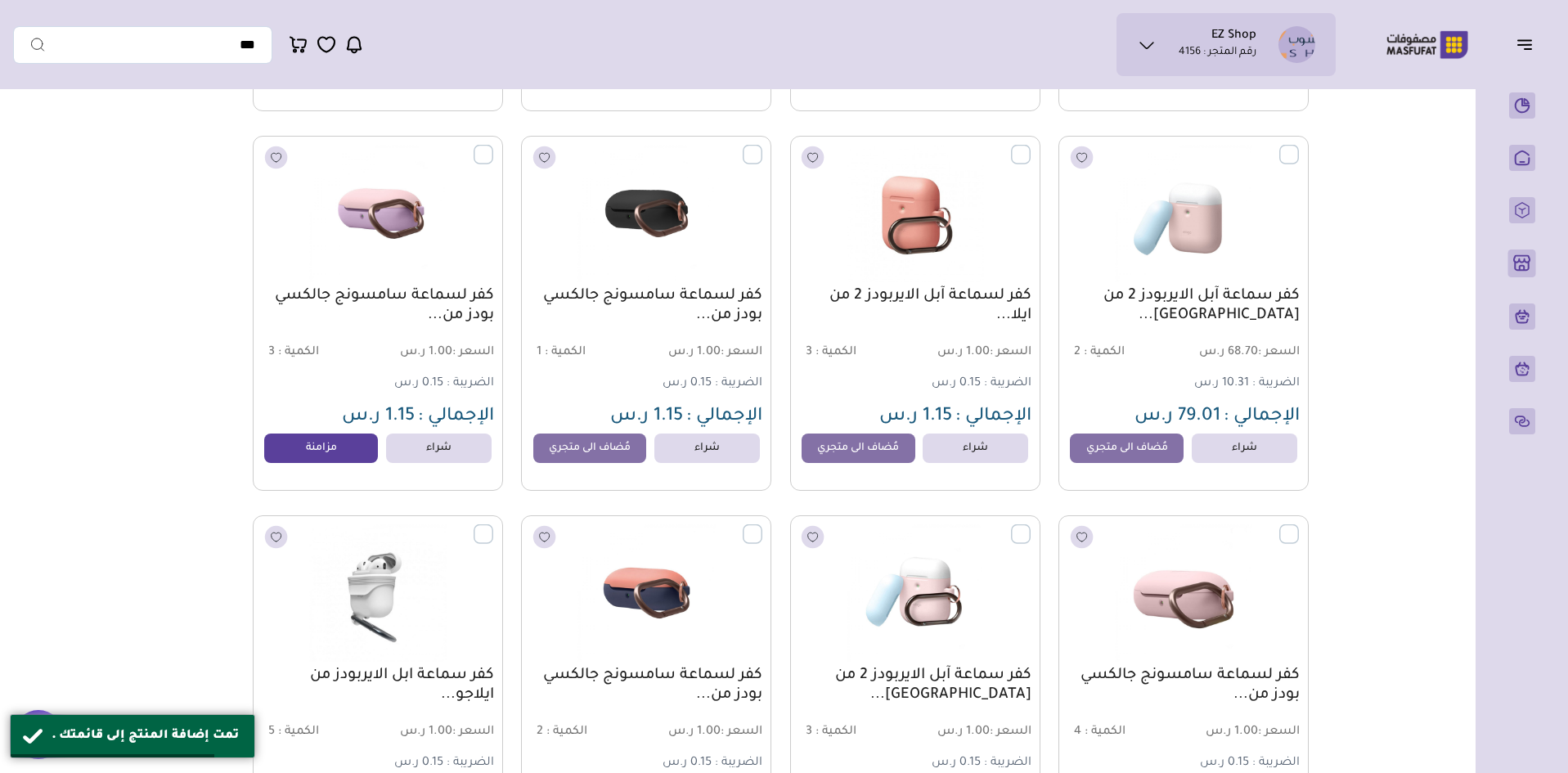
scroll to position [2209, 0]
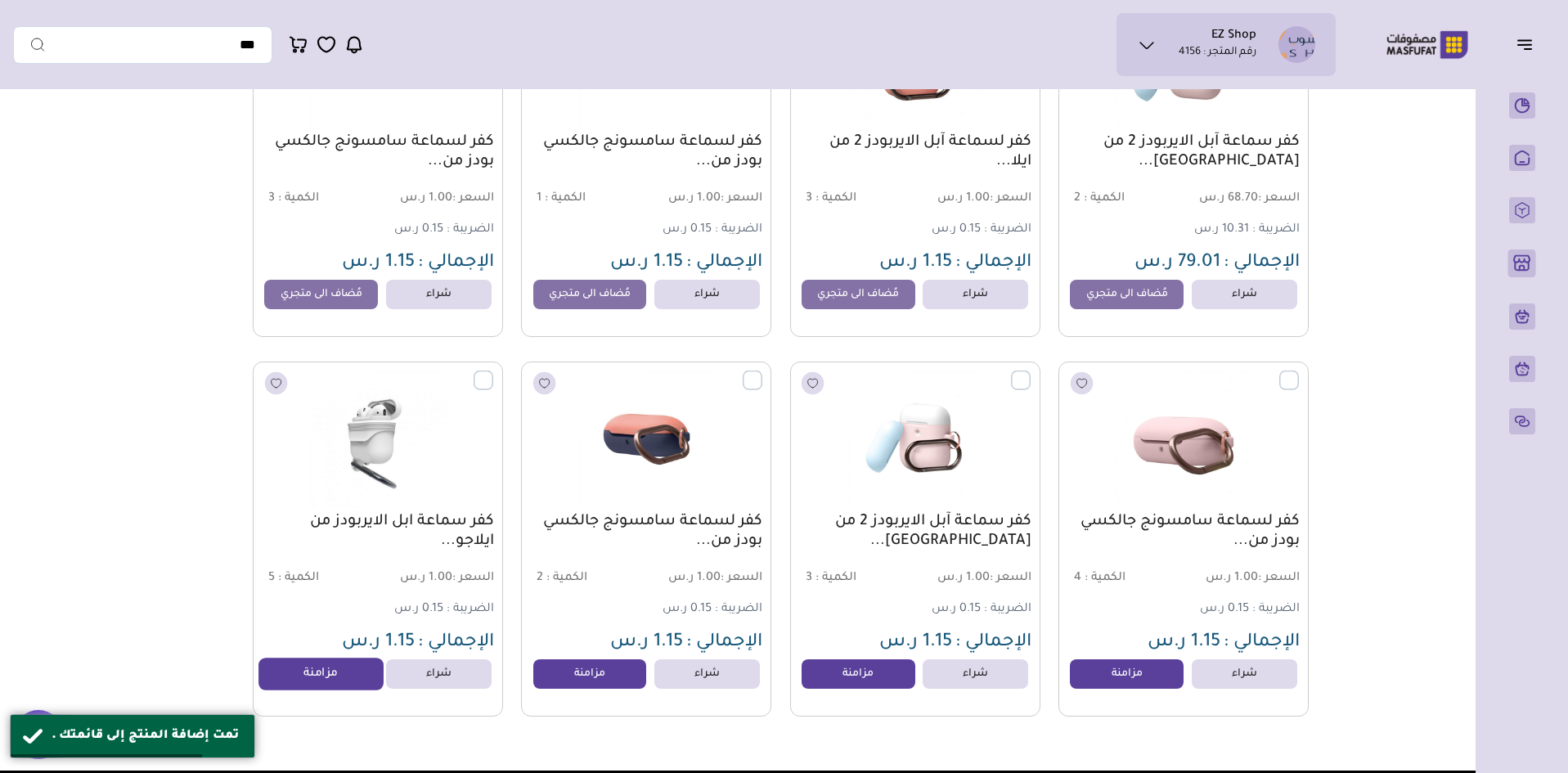
click at [324, 683] on link "مزامنة" at bounding box center [322, 674] width 124 height 32
click at [602, 682] on link "مزامنة" at bounding box center [590, 674] width 124 height 32
click at [845, 691] on link "مزامنة" at bounding box center [859, 674] width 124 height 32
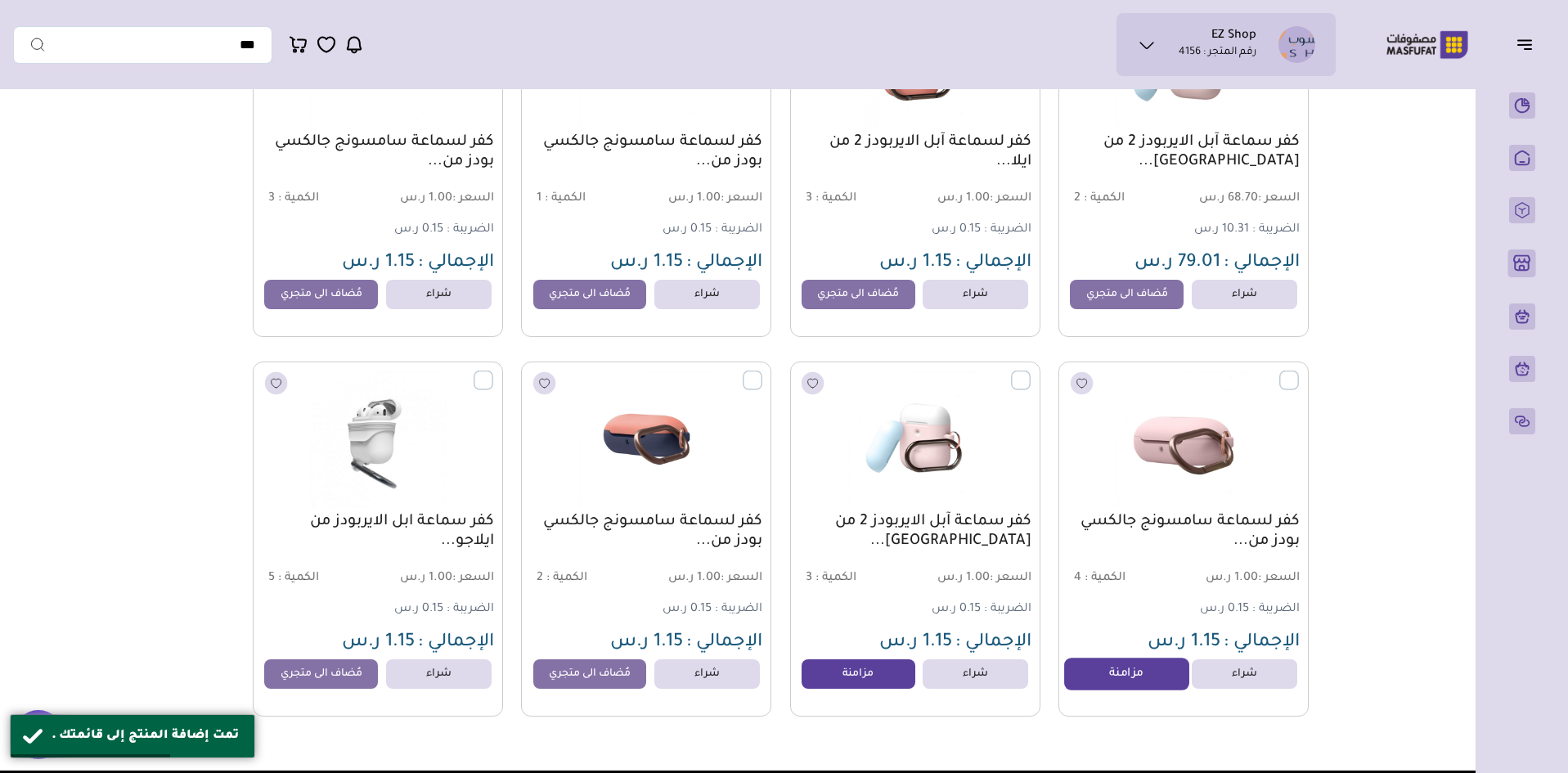
click at [1140, 688] on link "مزامنة" at bounding box center [1127, 674] width 124 height 32
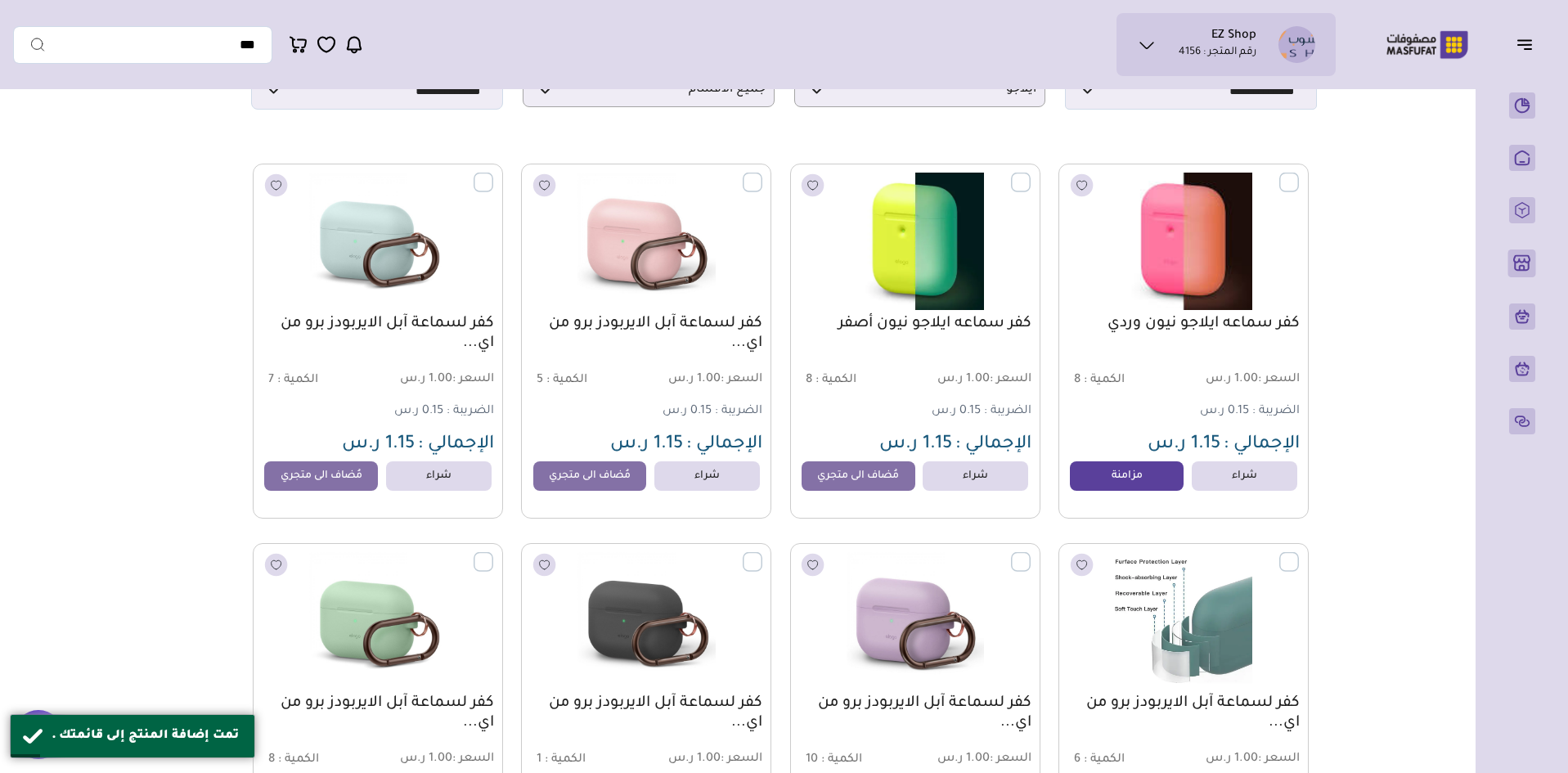
scroll to position [0, 0]
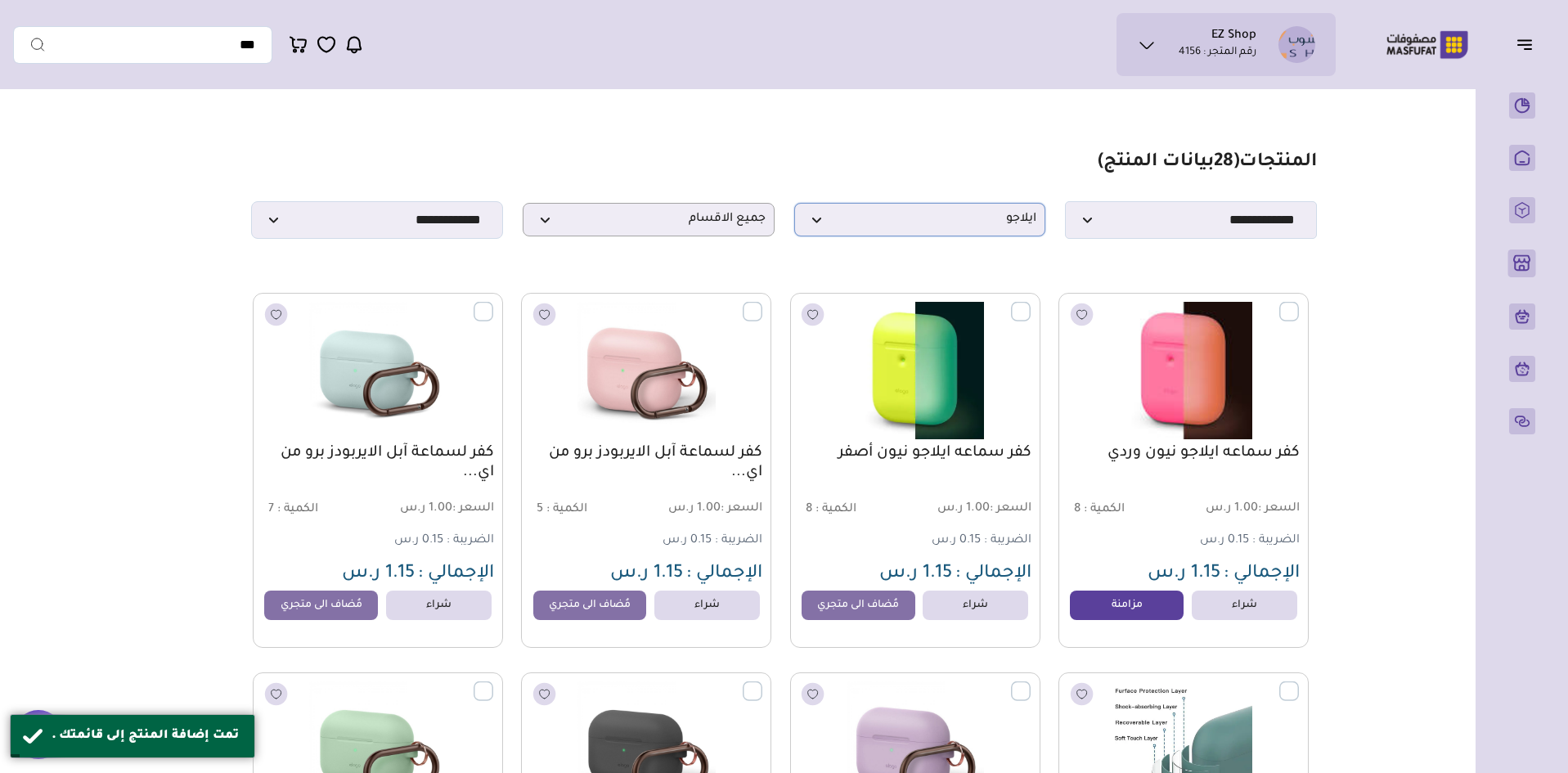
click at [885, 222] on span "ايلاجو" at bounding box center [920, 219] width 234 height 16
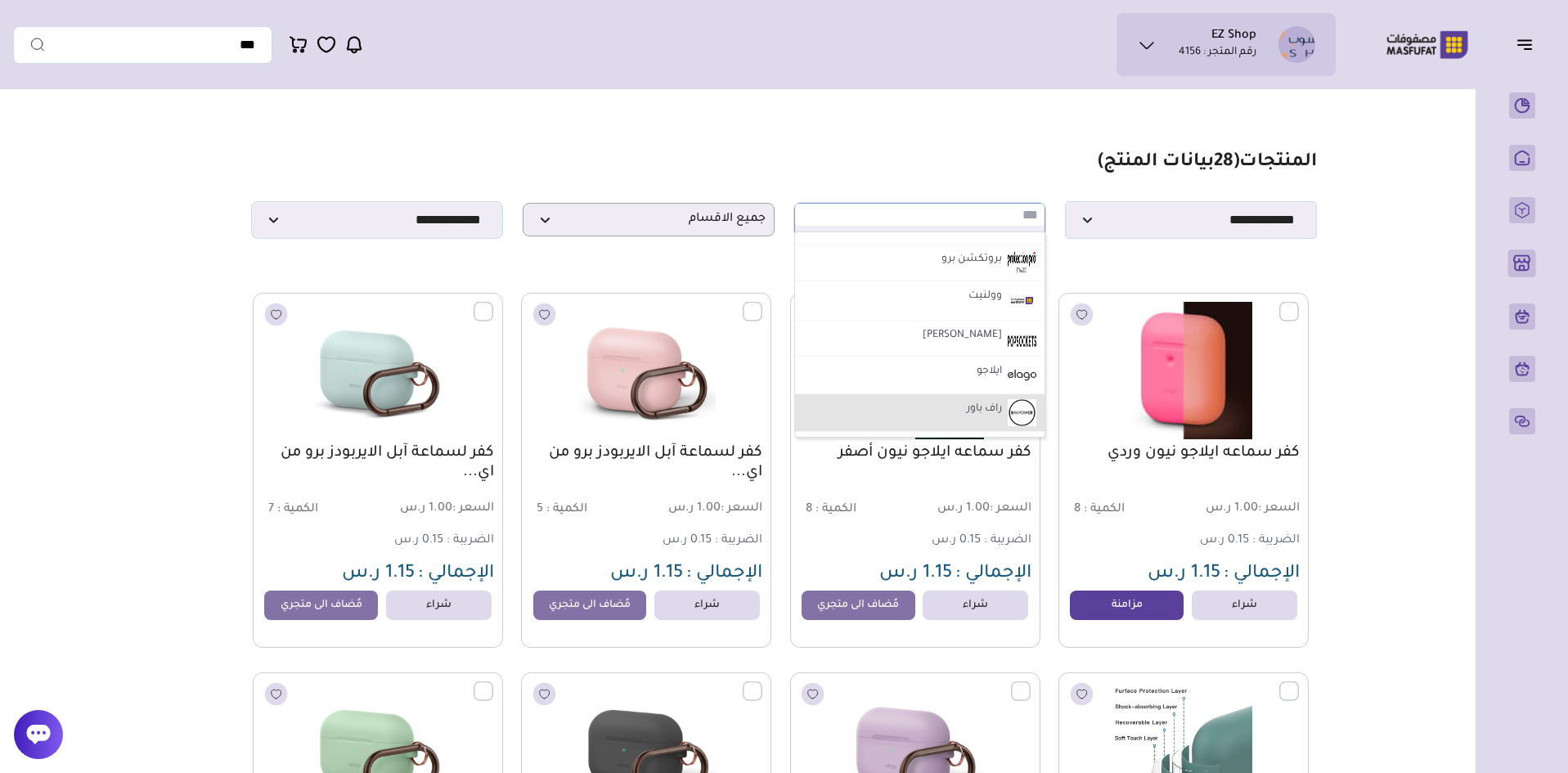
click at [935, 428] on li "راف باور" at bounding box center [921, 412] width 251 height 37
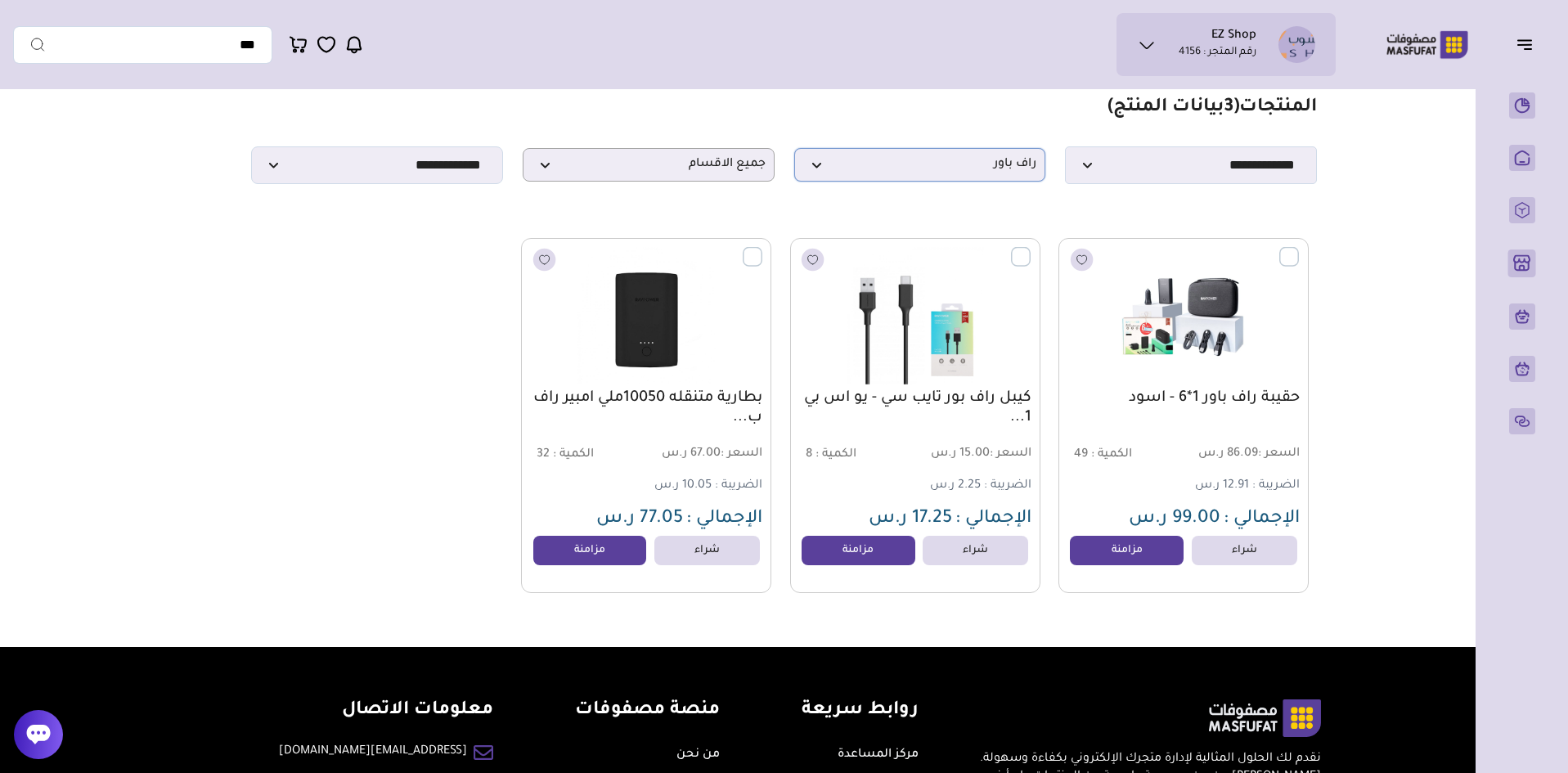
scroll to position [82, 0]
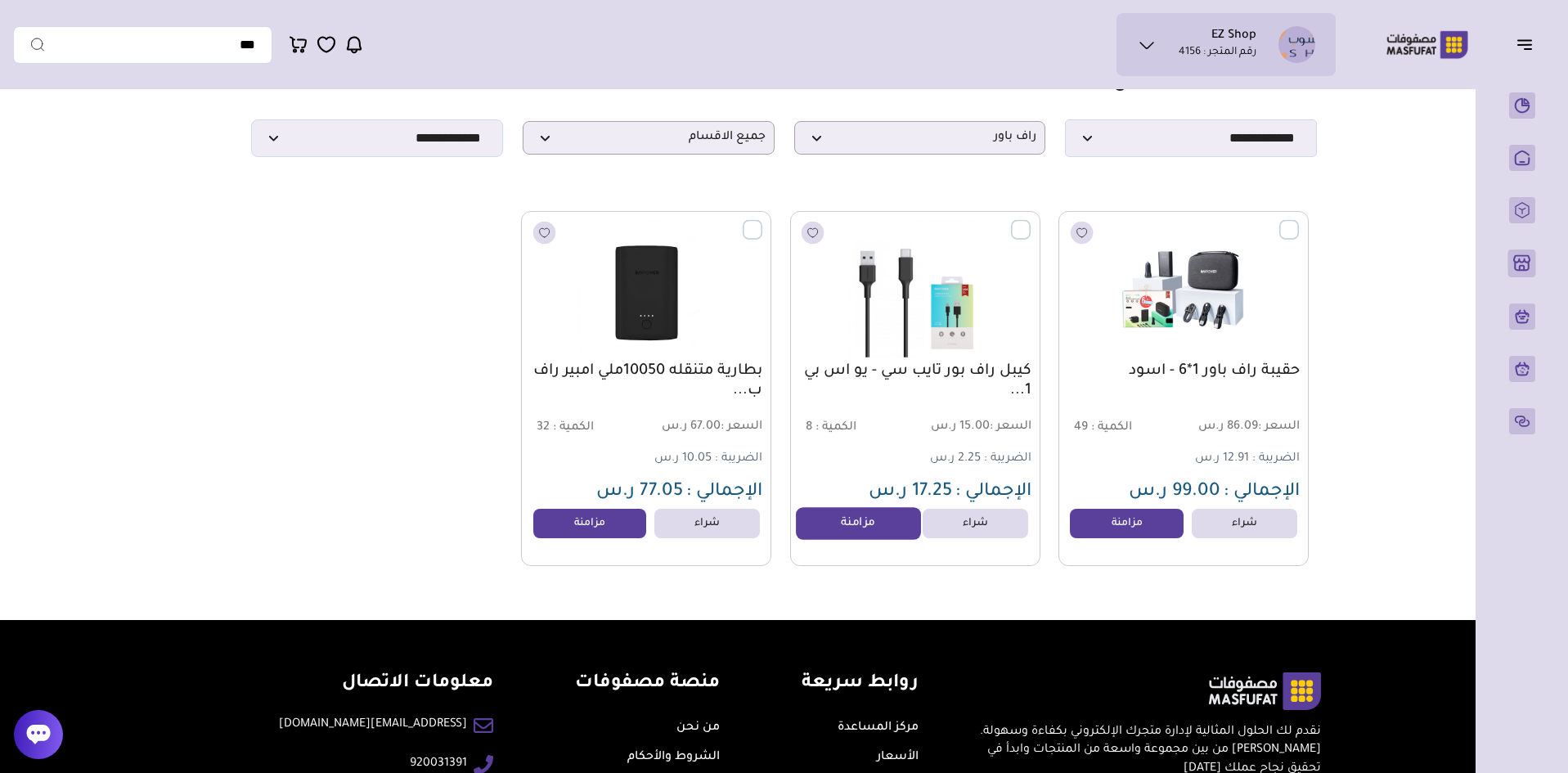
click at [880, 529] on link "مزامنة" at bounding box center [859, 523] width 124 height 32
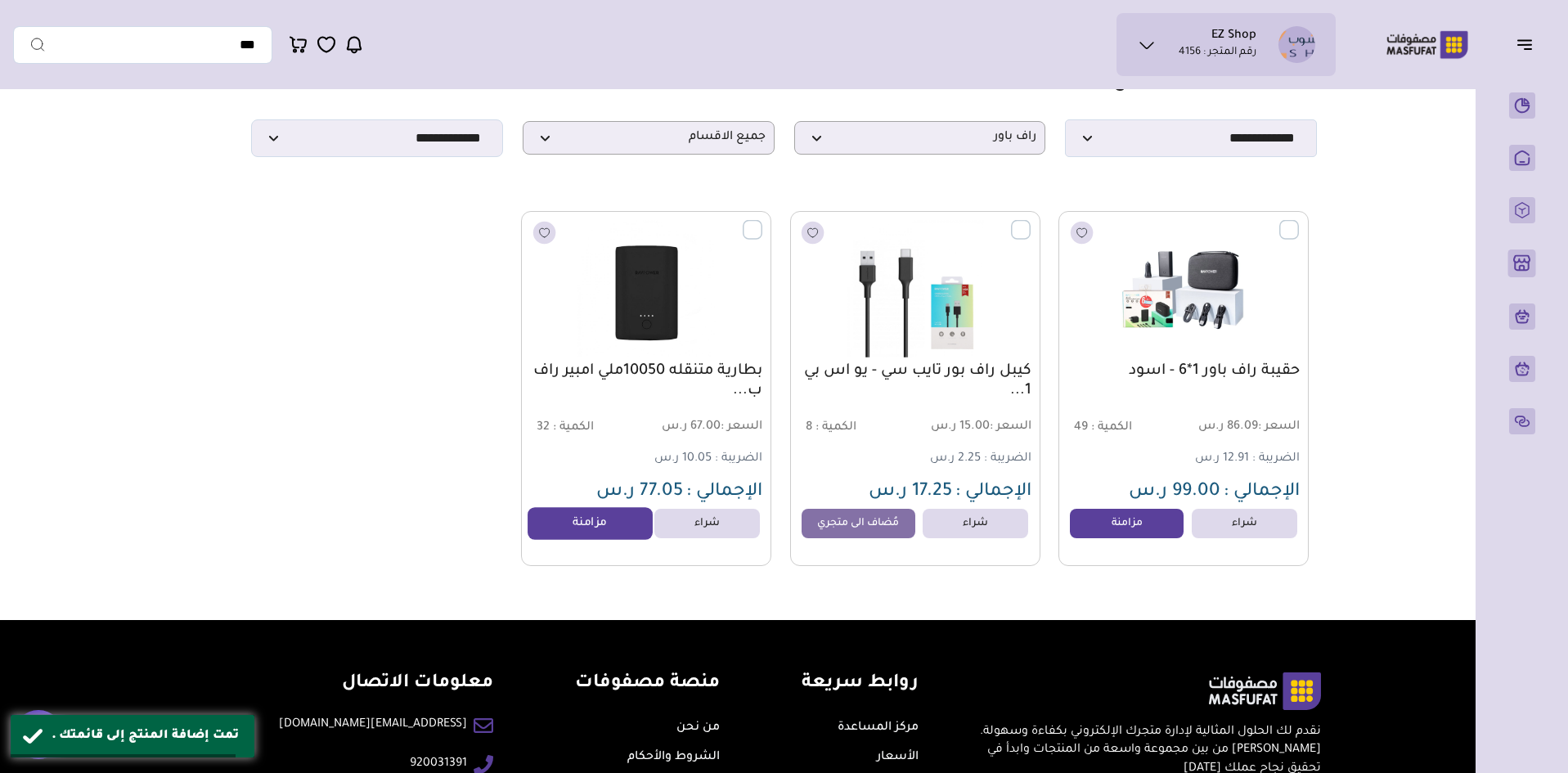
click at [599, 536] on link "مزامنة" at bounding box center [590, 523] width 124 height 32
click at [1108, 531] on link "مزامنة" at bounding box center [1127, 523] width 124 height 32
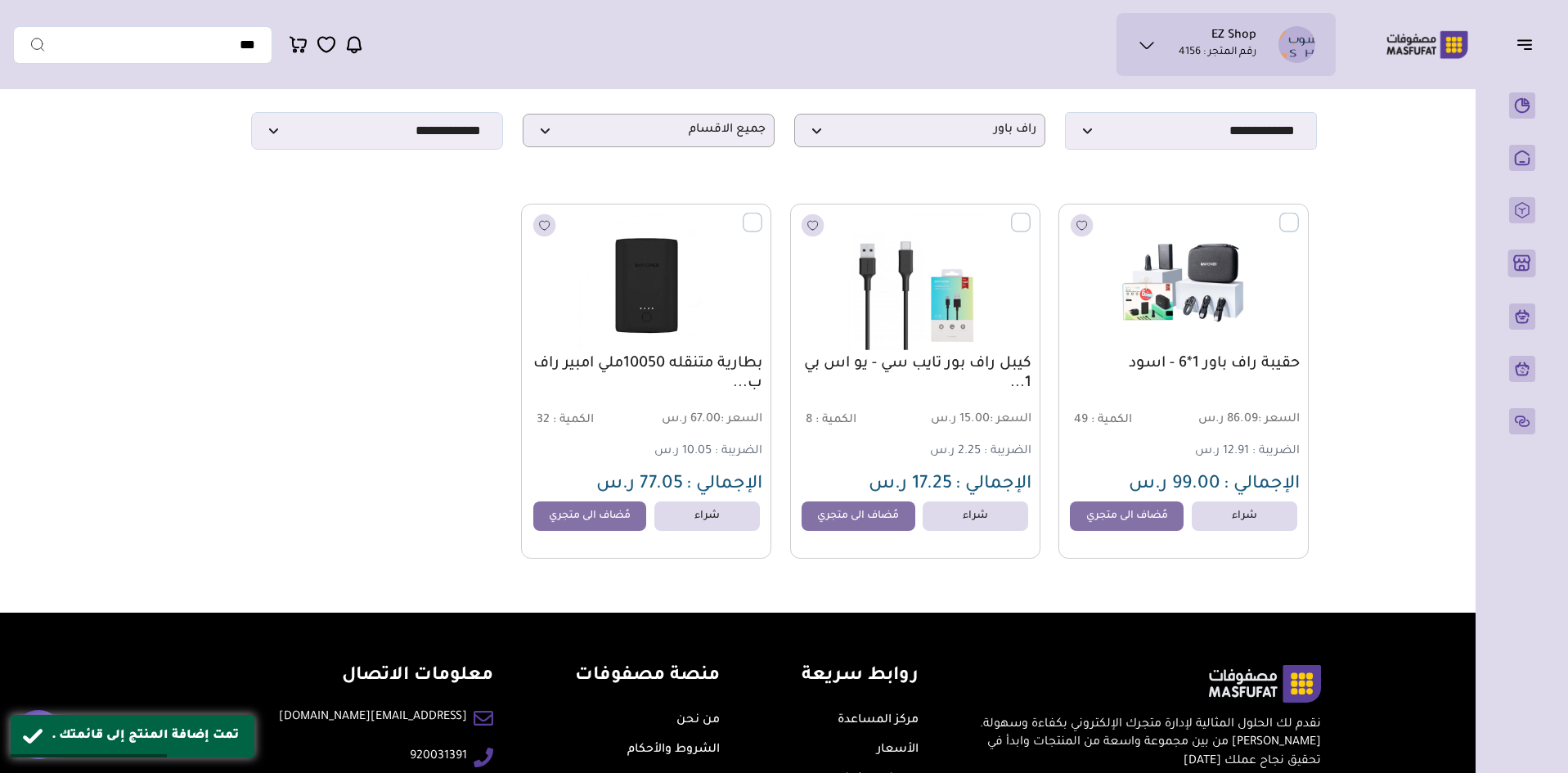
scroll to position [0, 0]
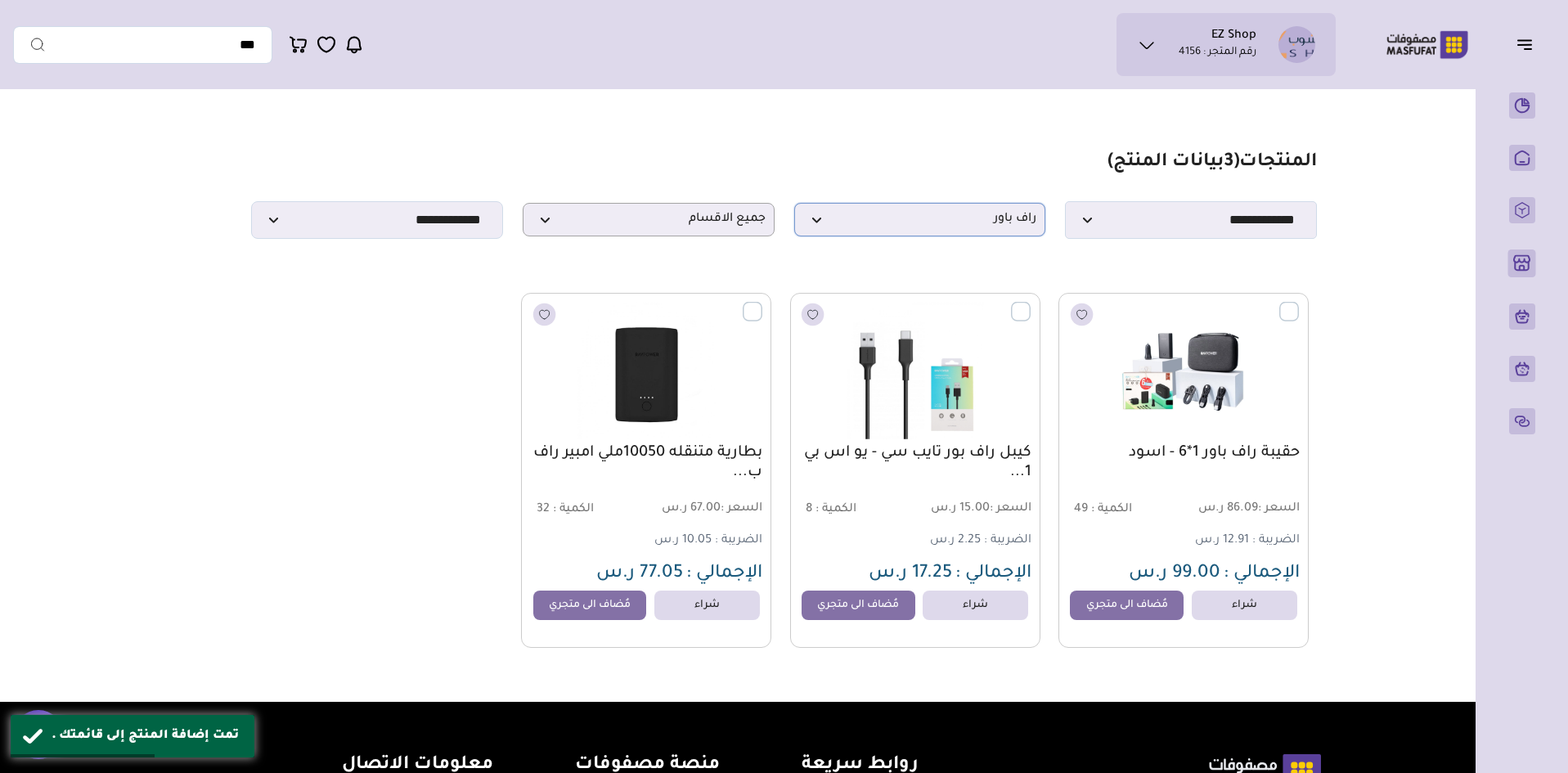
click at [986, 218] on span "راف باور" at bounding box center [920, 219] width 234 height 16
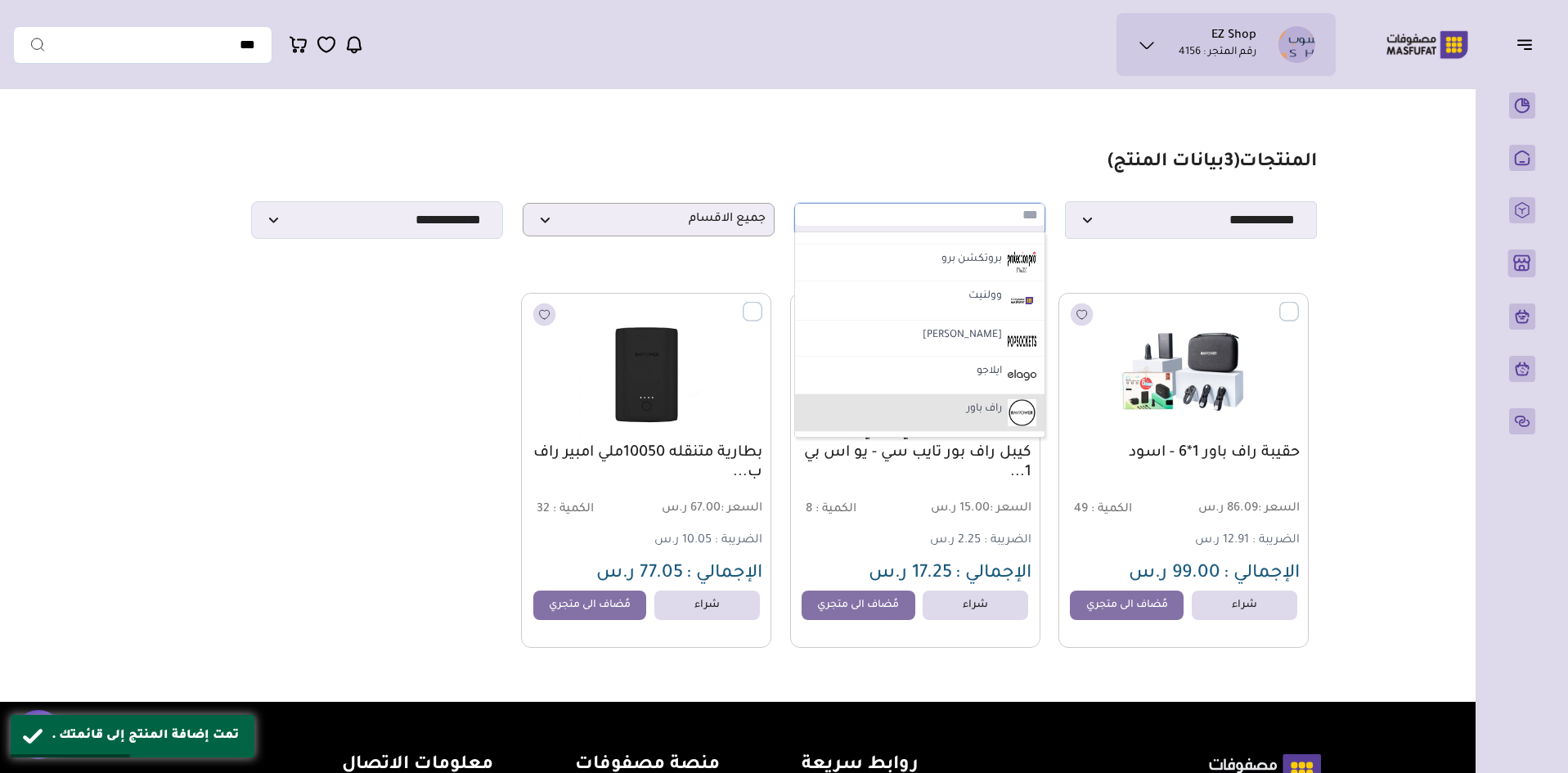
scroll to position [1145, 0]
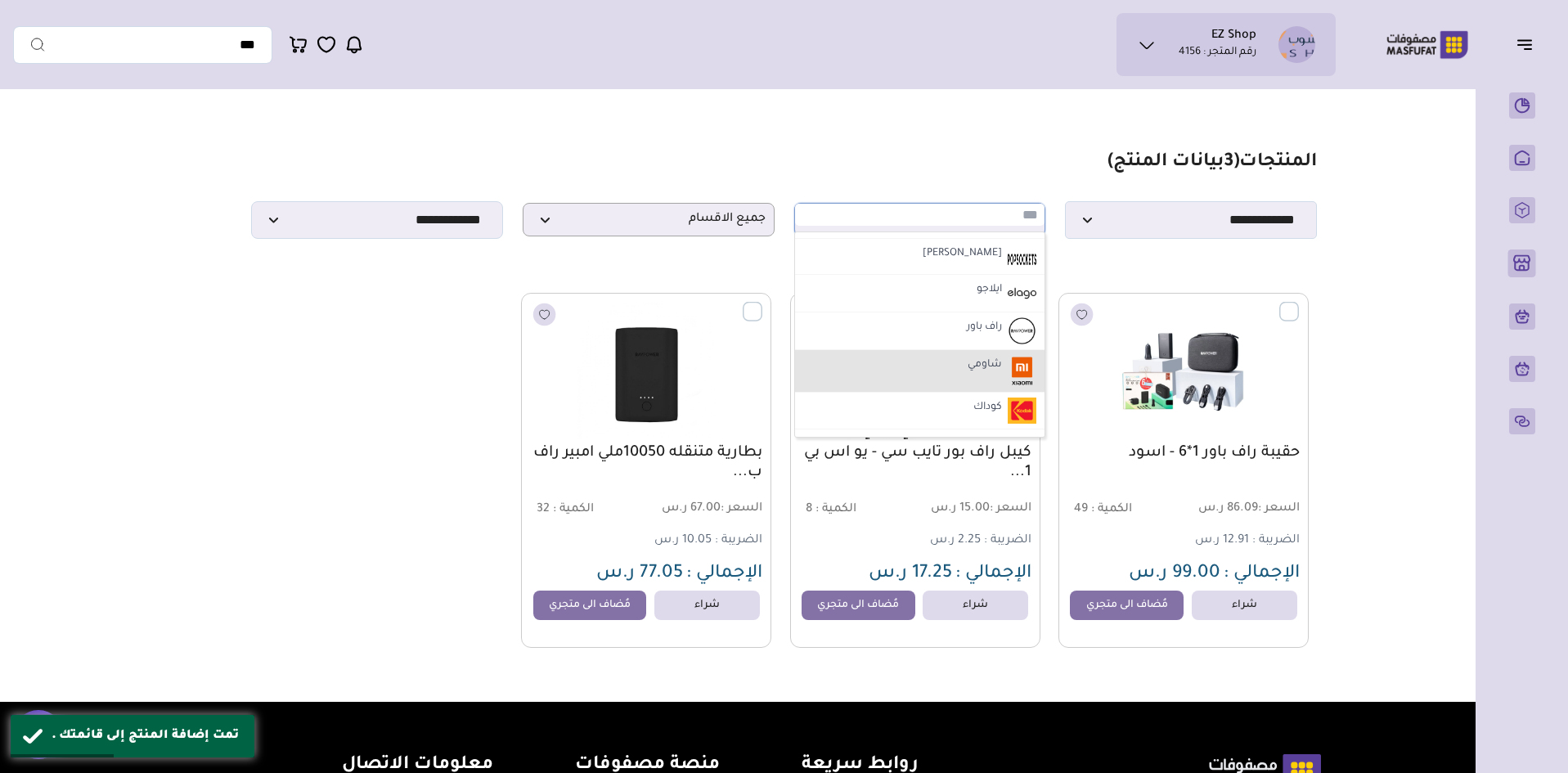
click at [922, 378] on li "شاومي" at bounding box center [921, 371] width 251 height 42
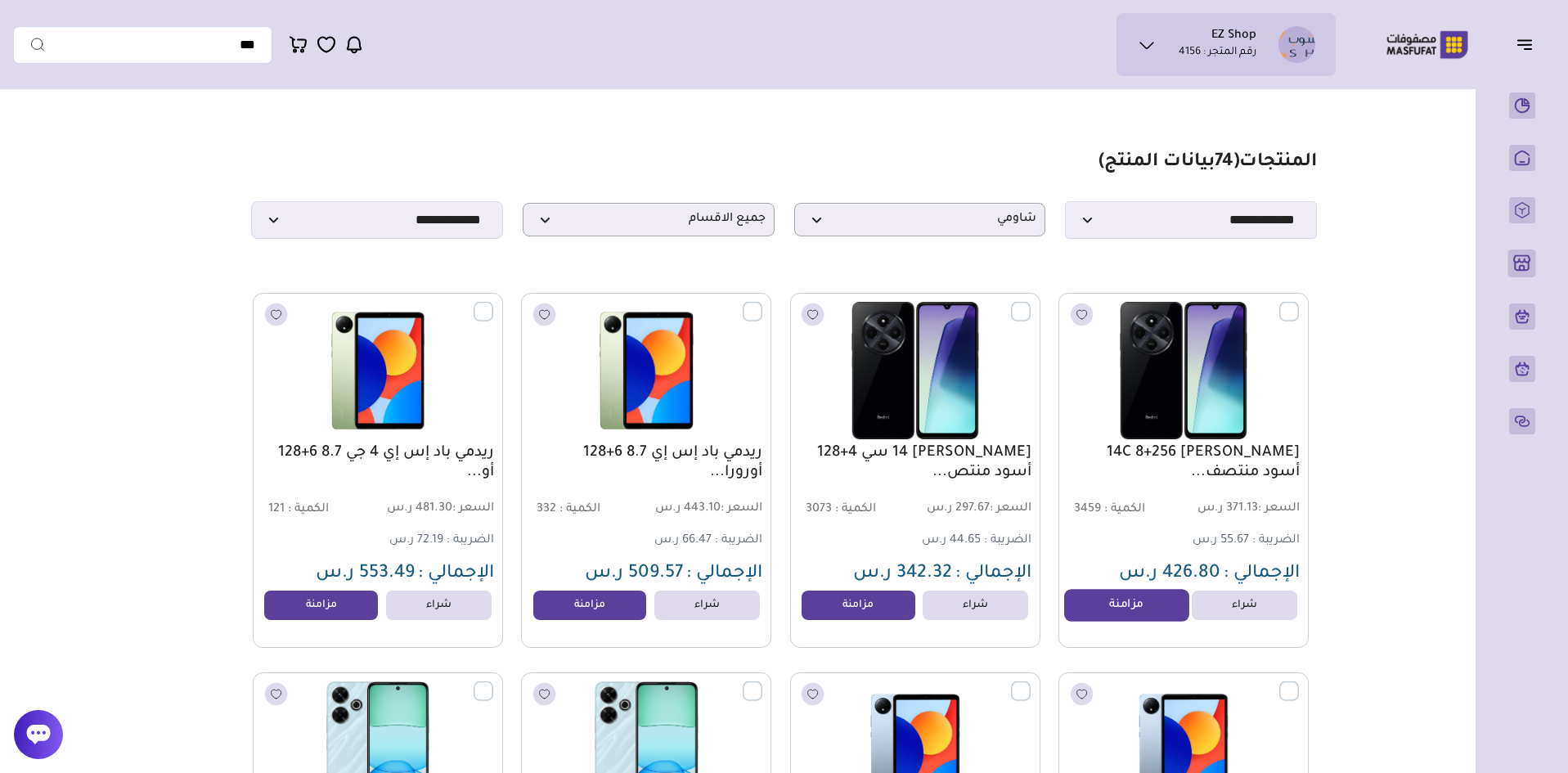
click at [1143, 615] on link "مزامنة" at bounding box center [1127, 605] width 124 height 32
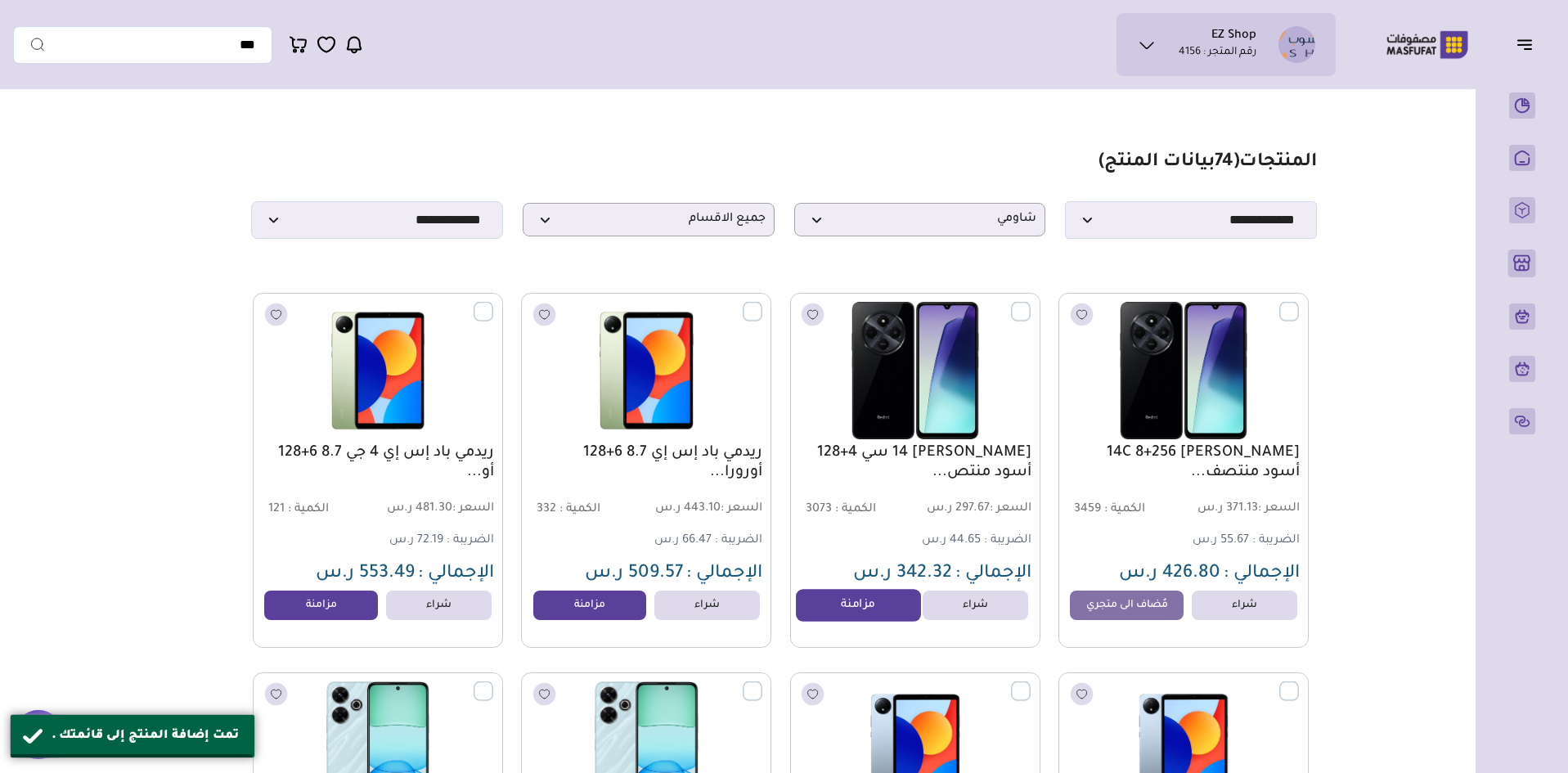
click at [842, 608] on link "مزامنة" at bounding box center [859, 605] width 124 height 32
click at [582, 615] on link "مزامنة" at bounding box center [590, 605] width 124 height 32
click at [322, 611] on link "مزامنة" at bounding box center [322, 605] width 124 height 32
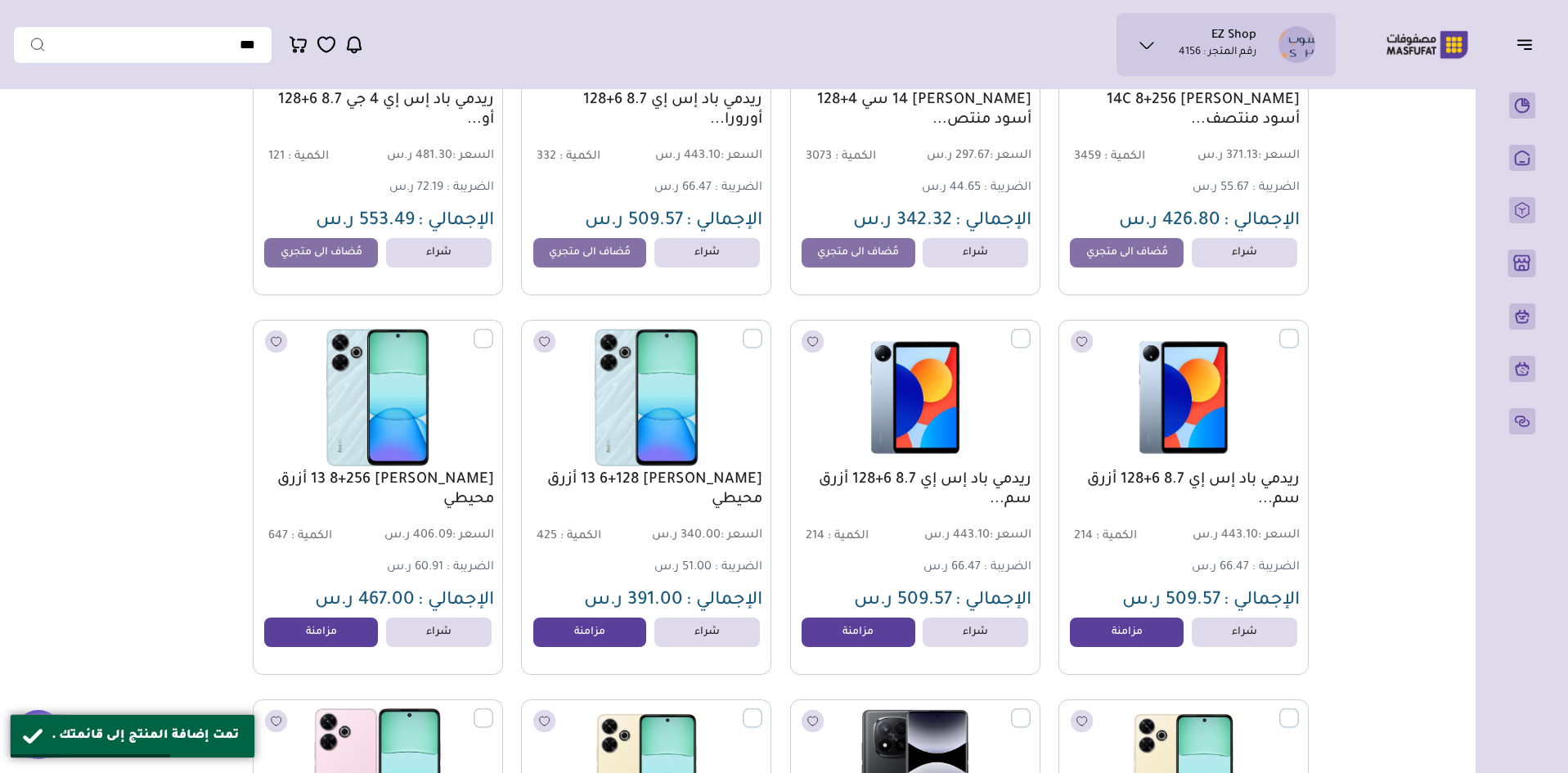
scroll to position [572, 0]
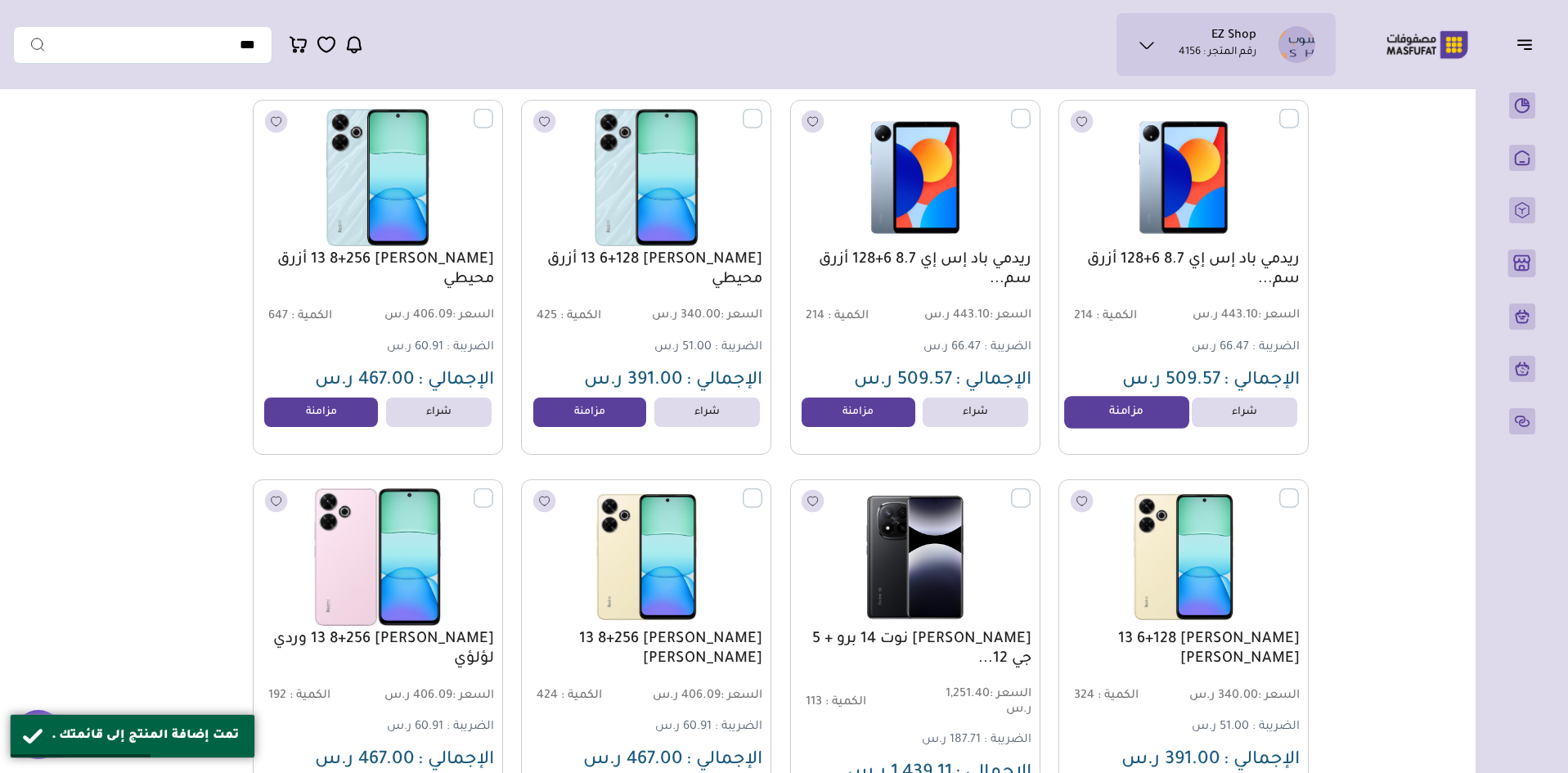
click at [1116, 429] on link "مزامنة" at bounding box center [1127, 411] width 124 height 32
click at [860, 427] on link "مزامنة" at bounding box center [859, 411] width 124 height 32
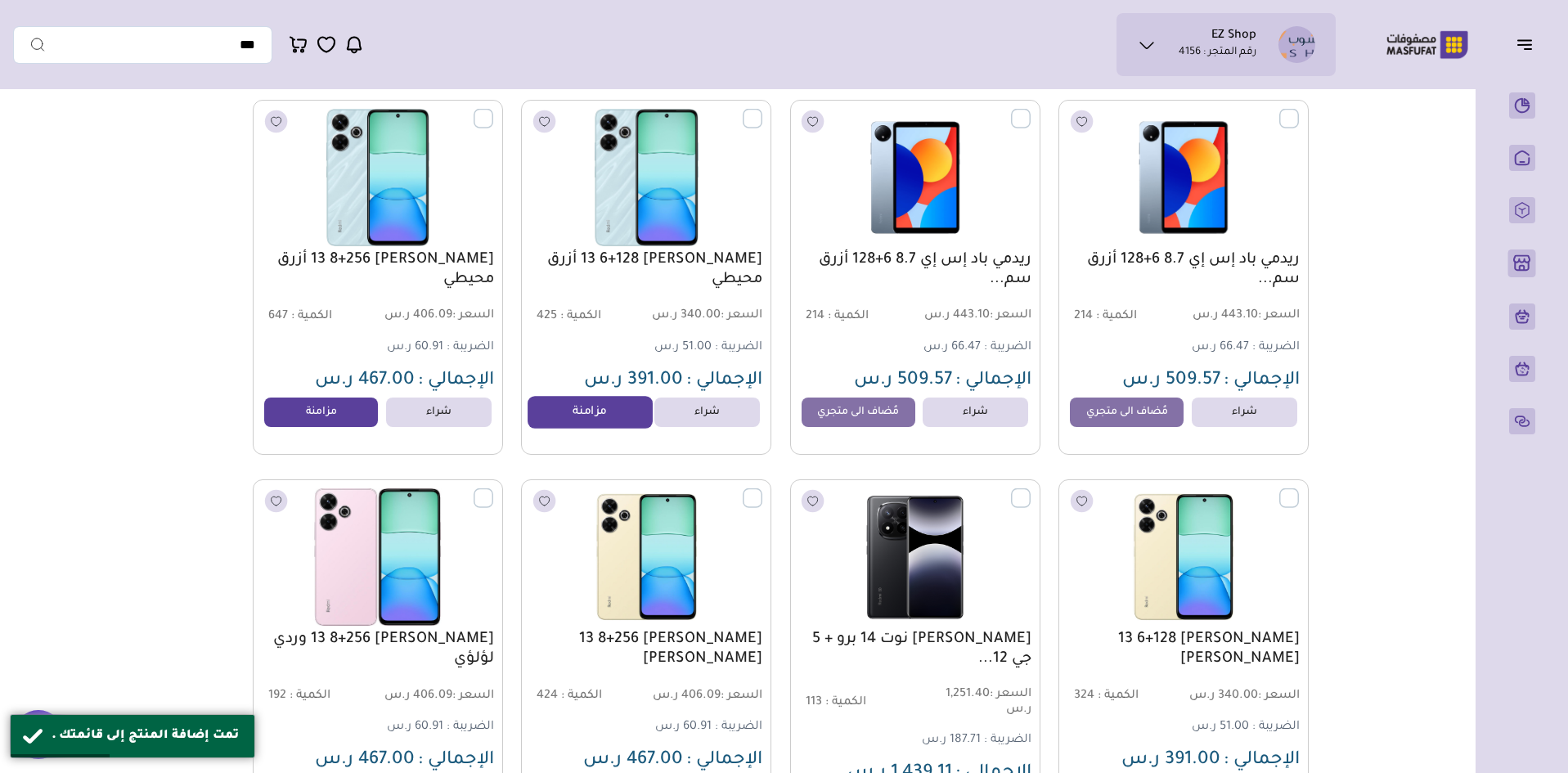
click at [613, 426] on link "مزامنة" at bounding box center [590, 411] width 124 height 32
click at [344, 416] on link "مزامنة" at bounding box center [322, 411] width 124 height 32
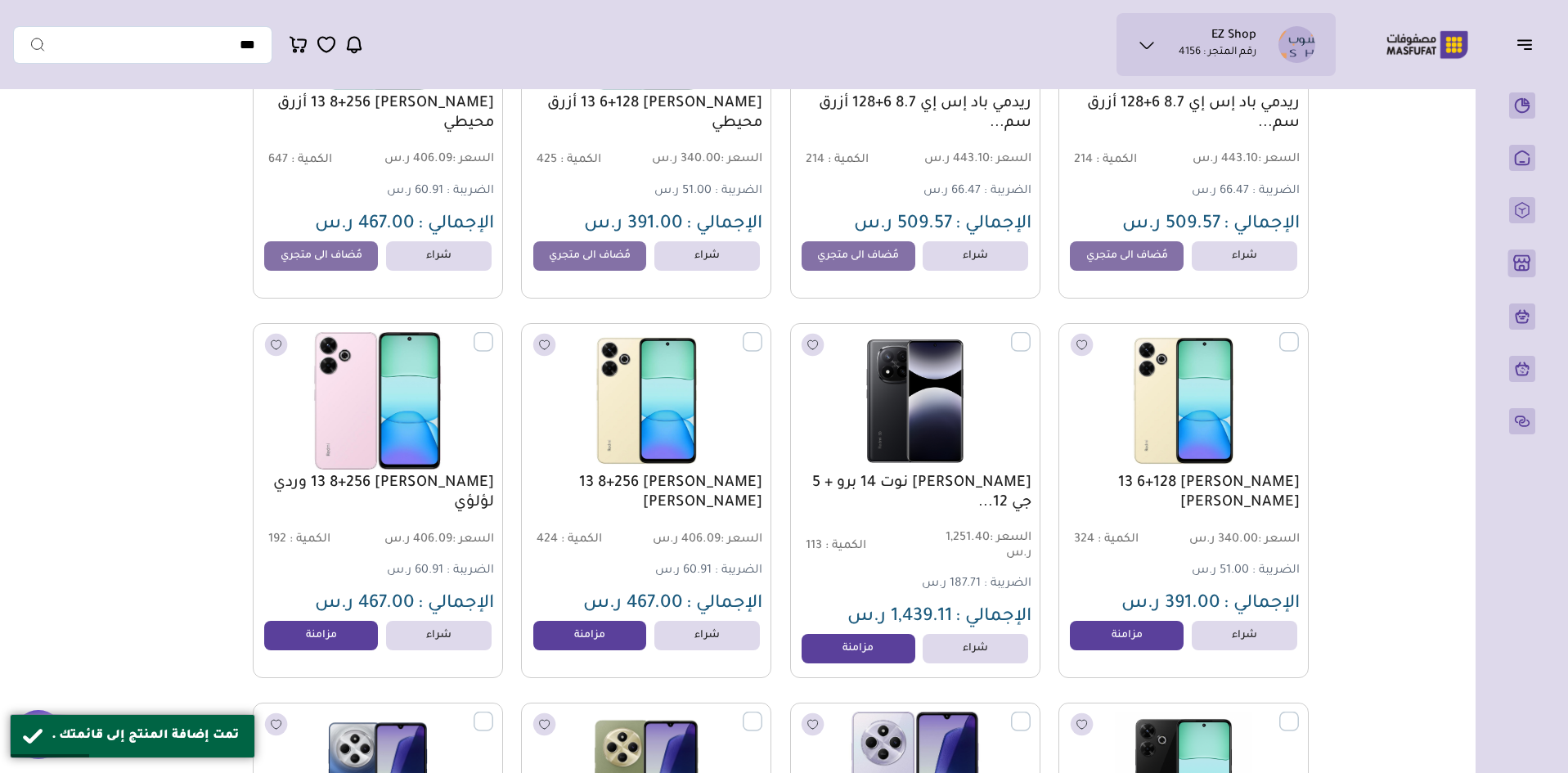
scroll to position [737, 0]
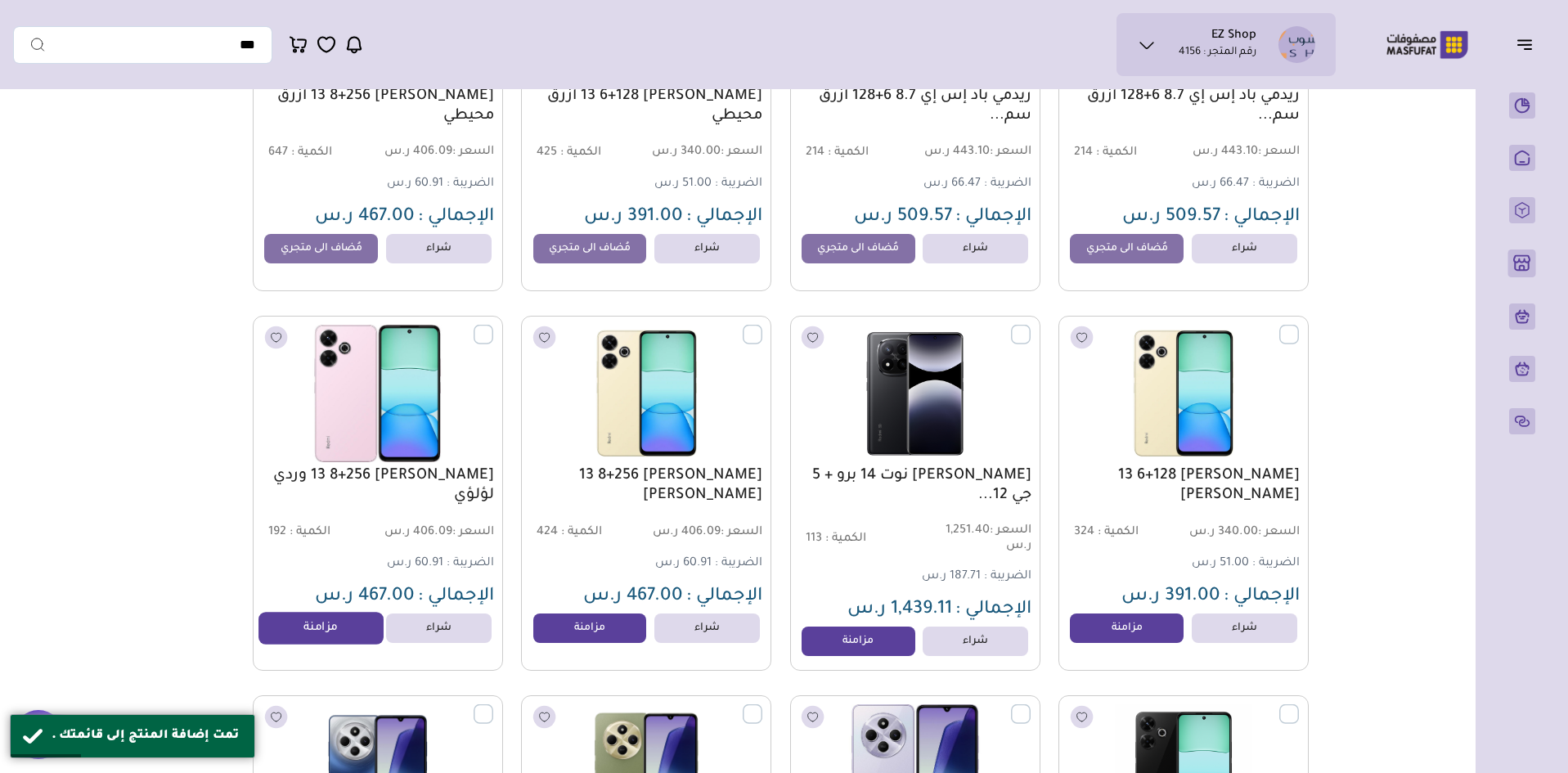
click at [340, 625] on link "مزامنة" at bounding box center [322, 628] width 124 height 32
click at [615, 644] on link "مزامنة" at bounding box center [590, 628] width 124 height 32
click at [870, 641] on link "مزامنة" at bounding box center [859, 640] width 124 height 32
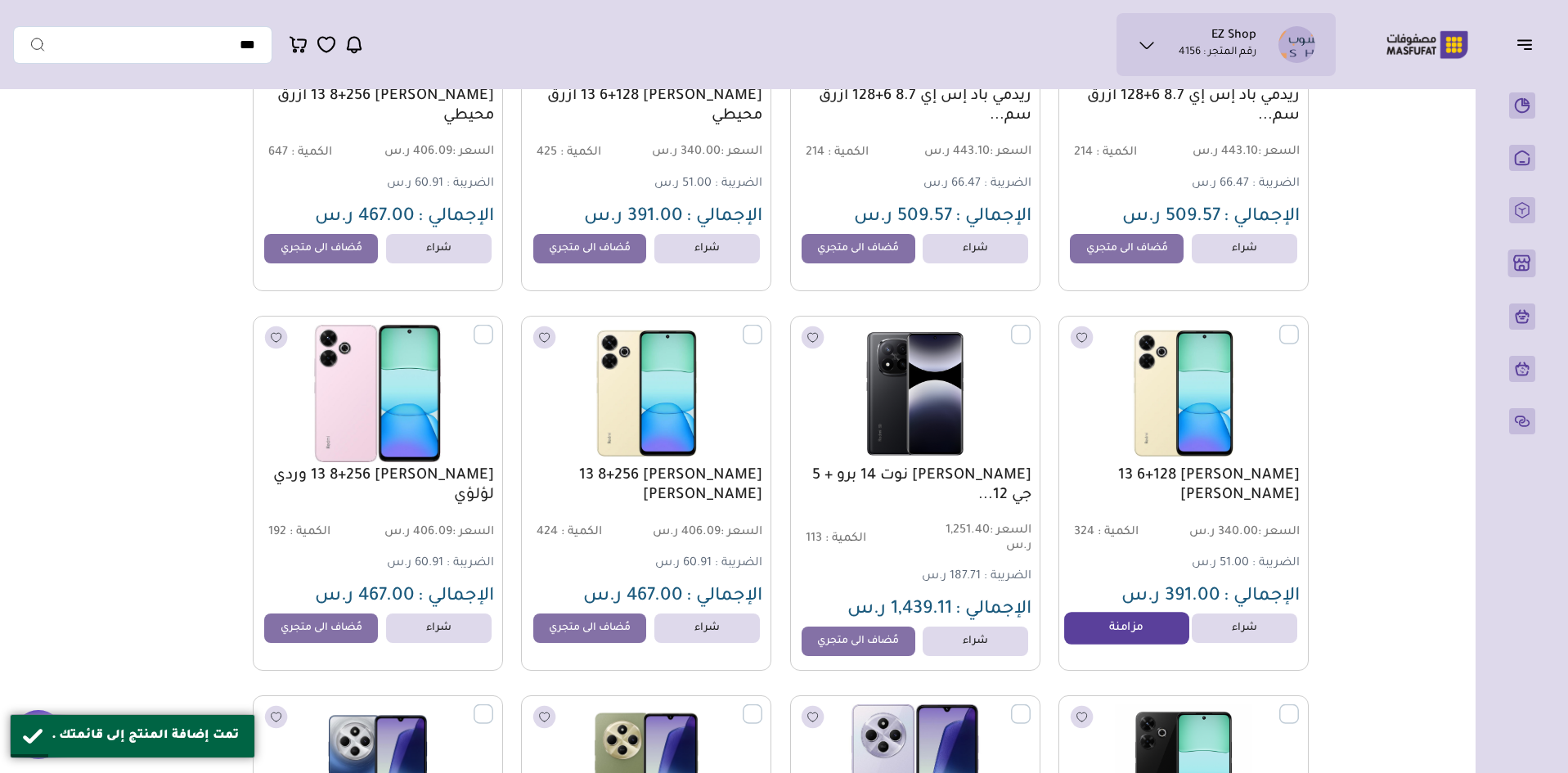
click at [1119, 631] on link "مزامنة" at bounding box center [1127, 628] width 124 height 32
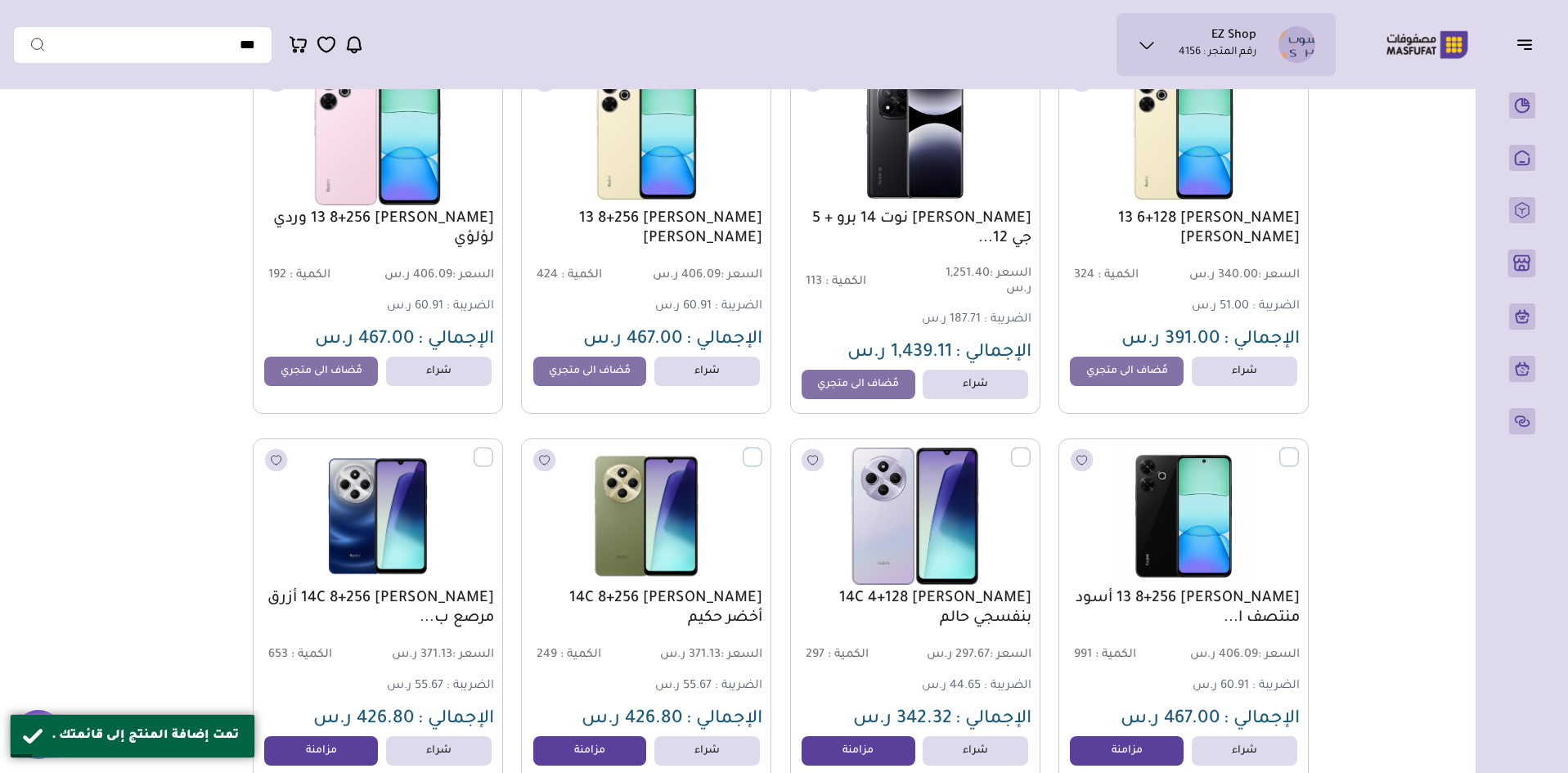
scroll to position [1309, 0]
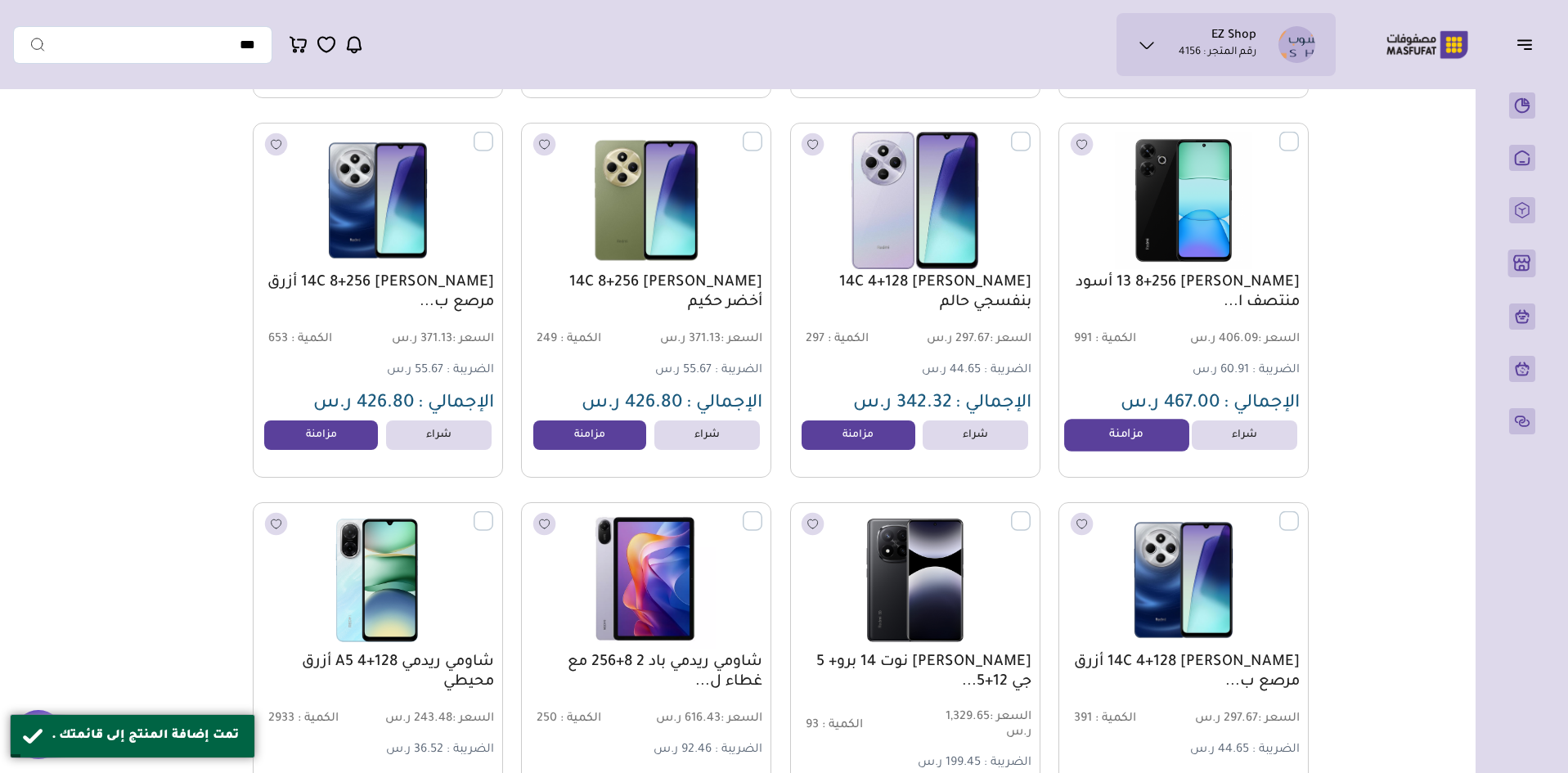
click at [1127, 444] on link "مزامنة" at bounding box center [1127, 435] width 124 height 32
click at [867, 439] on link "مزامنة" at bounding box center [859, 435] width 124 height 32
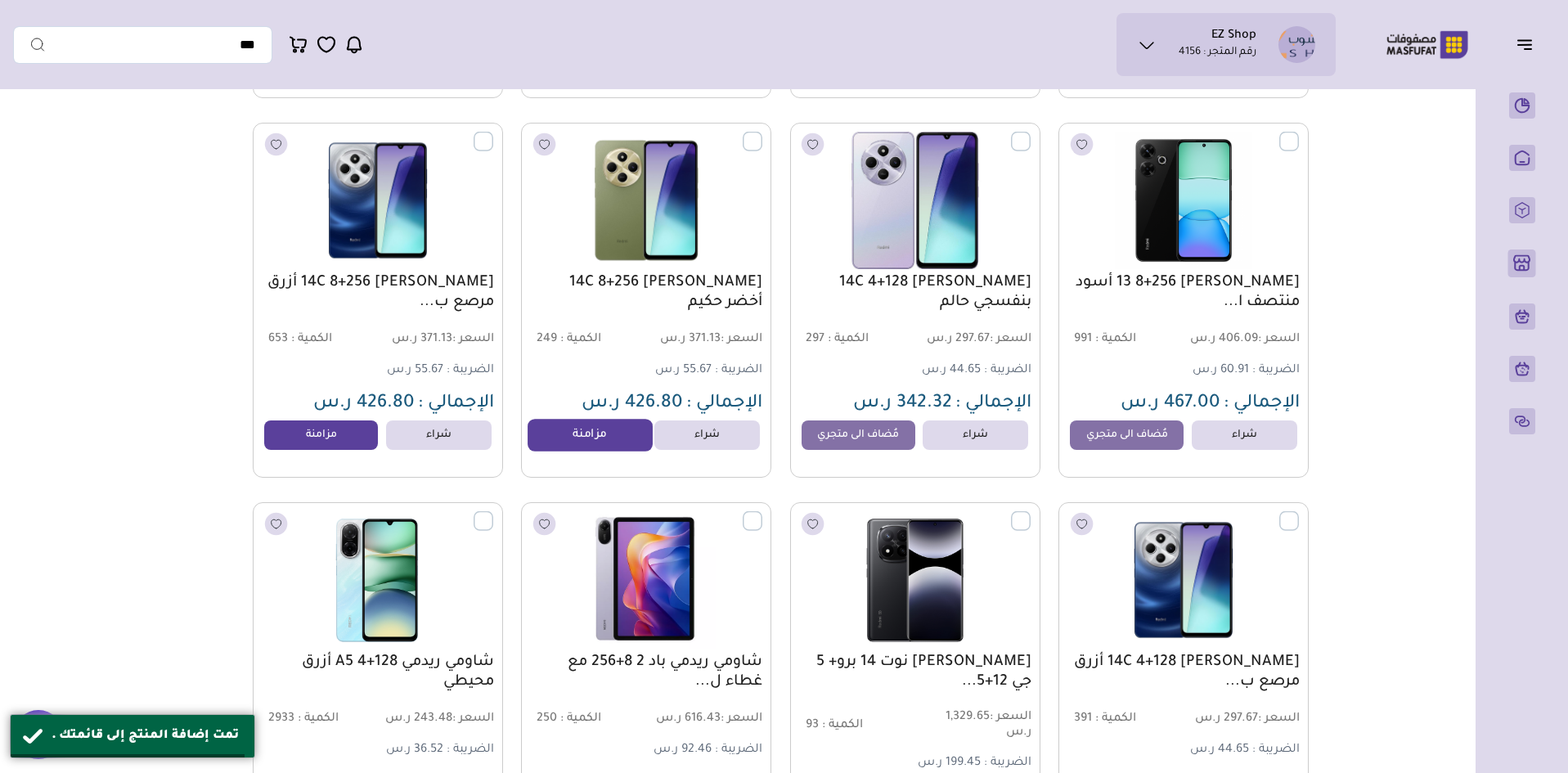
click at [567, 436] on link "مزامنة" at bounding box center [590, 435] width 124 height 32
click at [324, 439] on link "مزامنة" at bounding box center [322, 435] width 124 height 32
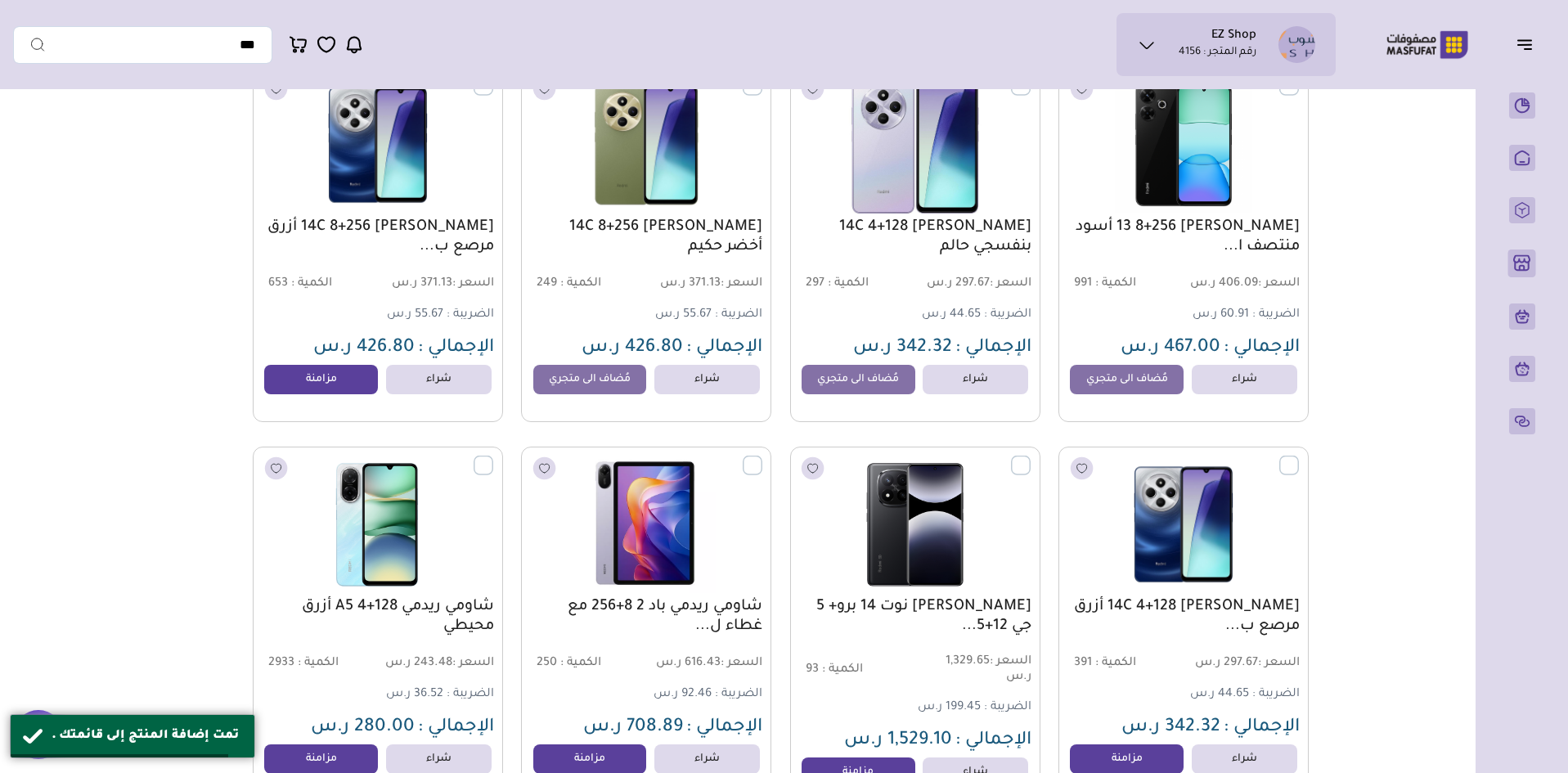
scroll to position [1472, 0]
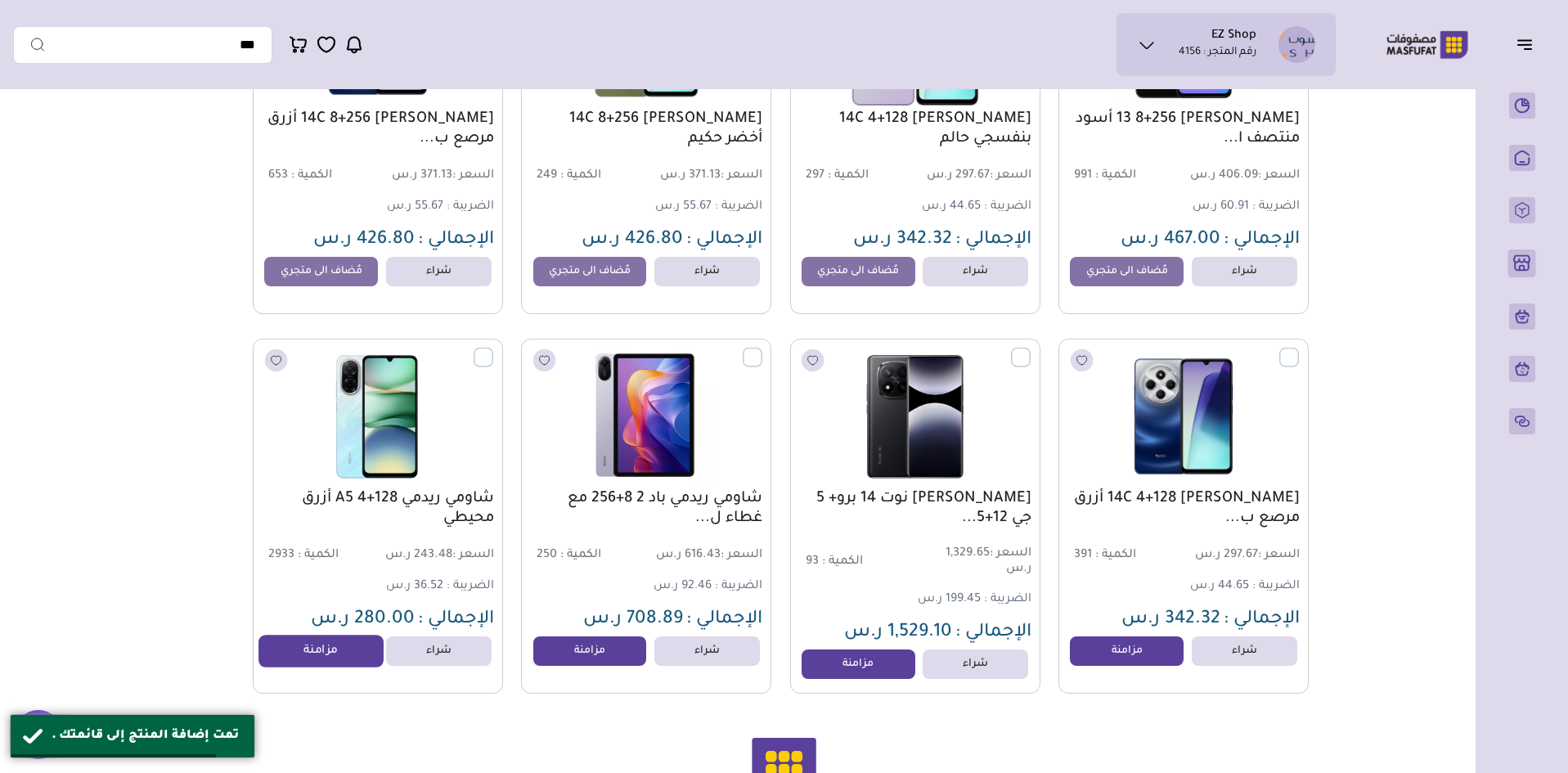
click at [319, 668] on link "مزامنة" at bounding box center [322, 650] width 124 height 32
click at [604, 668] on link "مزامنة" at bounding box center [590, 650] width 124 height 32
click at [852, 678] on link "مزامنة" at bounding box center [859, 664] width 124 height 32
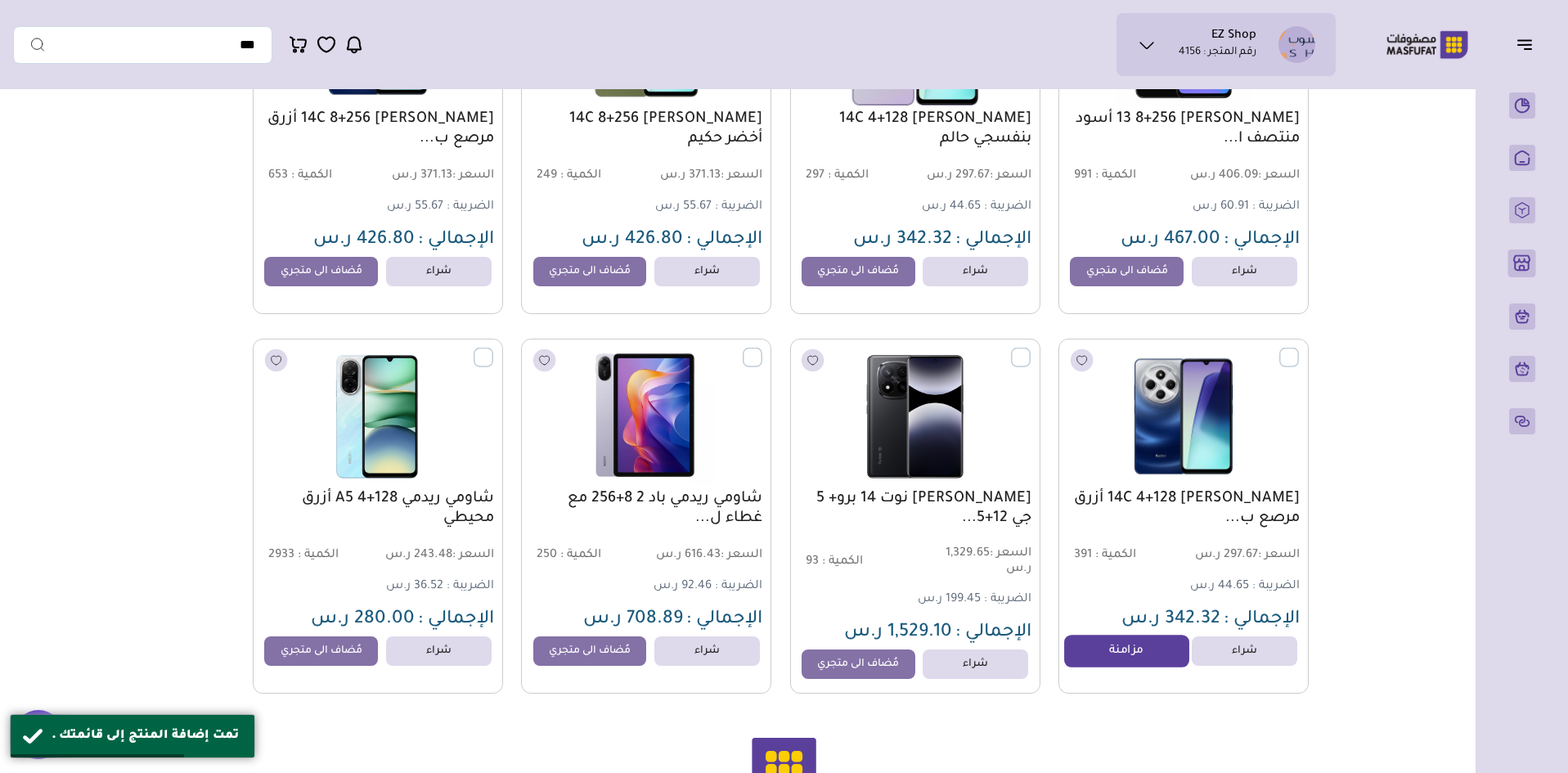
click at [1113, 651] on link "مزامنة" at bounding box center [1127, 650] width 124 height 32
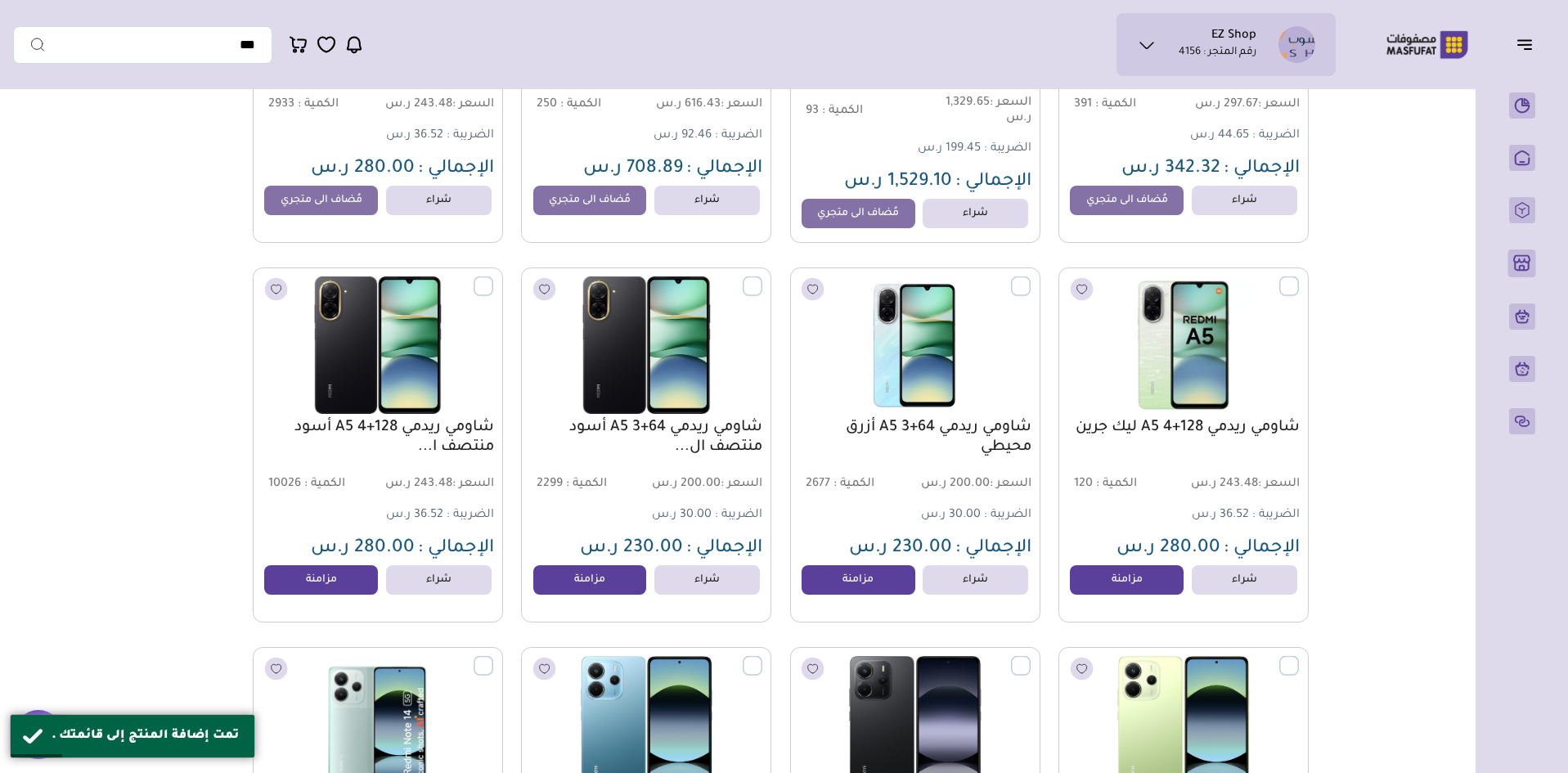
scroll to position [1963, 0]
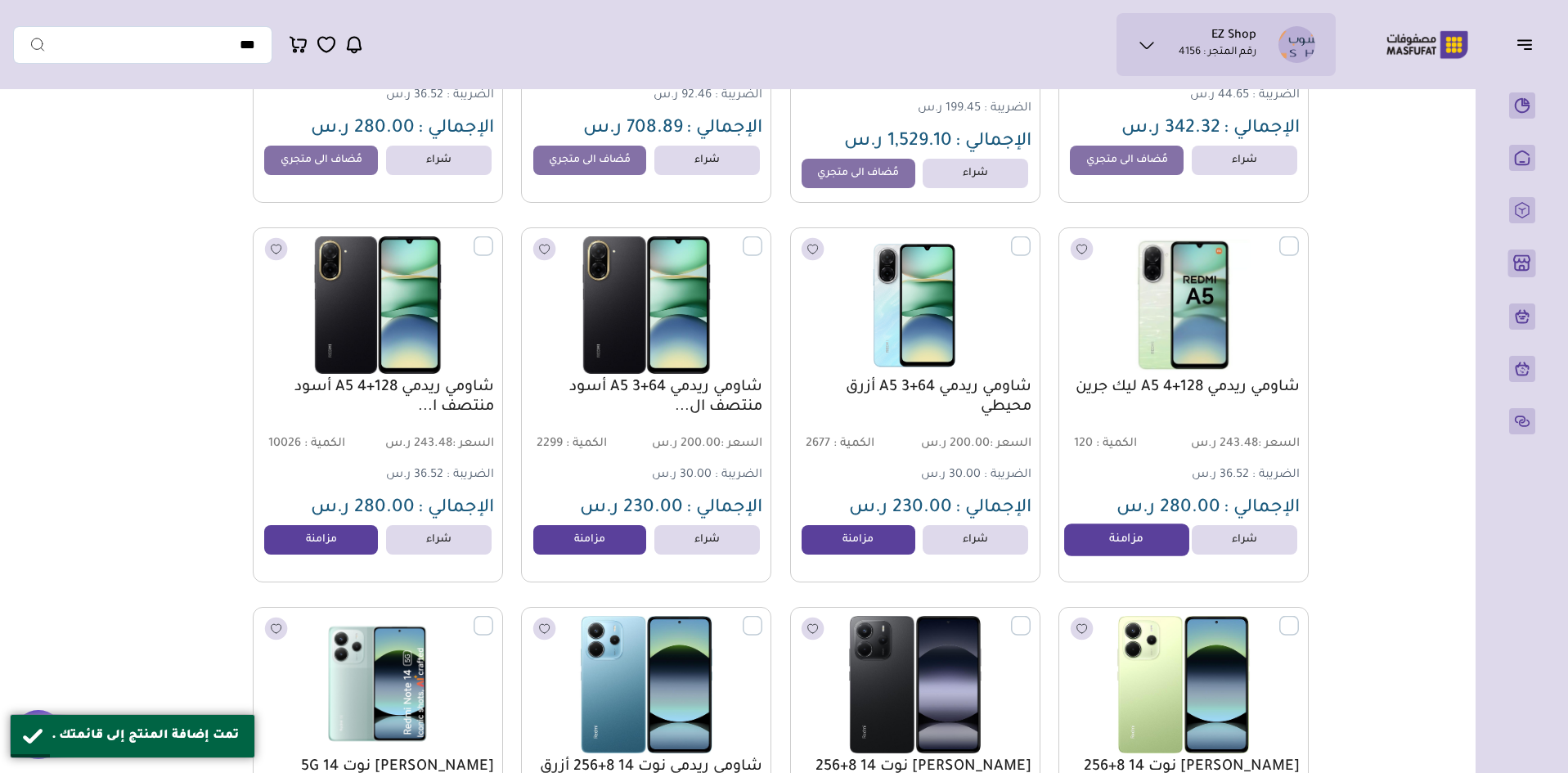
click at [1111, 555] on link "مزامنة" at bounding box center [1127, 540] width 124 height 32
click at [834, 557] on link "مزامنة" at bounding box center [859, 540] width 124 height 32
click at [595, 546] on link "مزامنة" at bounding box center [590, 540] width 124 height 32
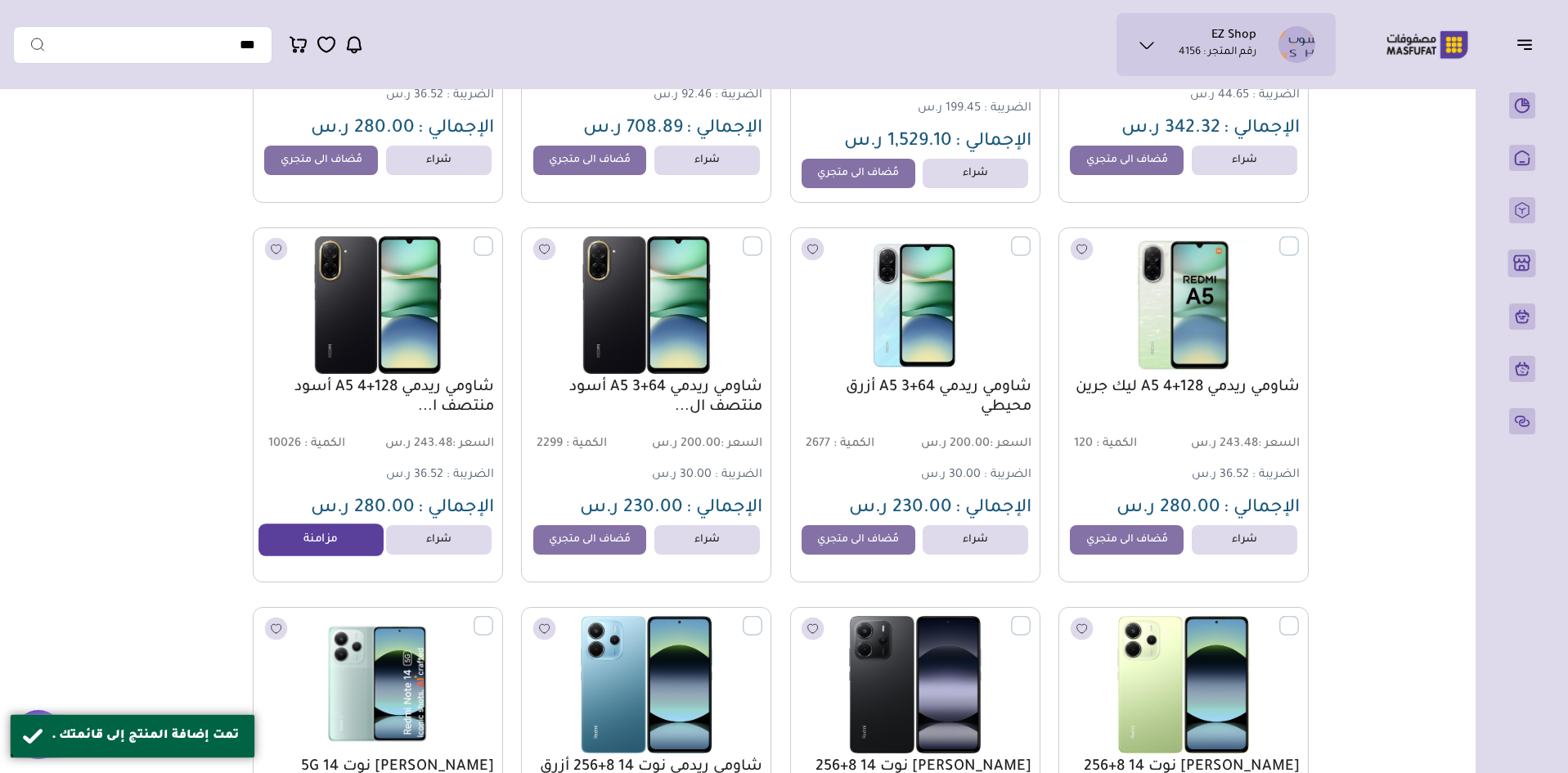
click at [350, 547] on link "مزامنة" at bounding box center [322, 540] width 124 height 32
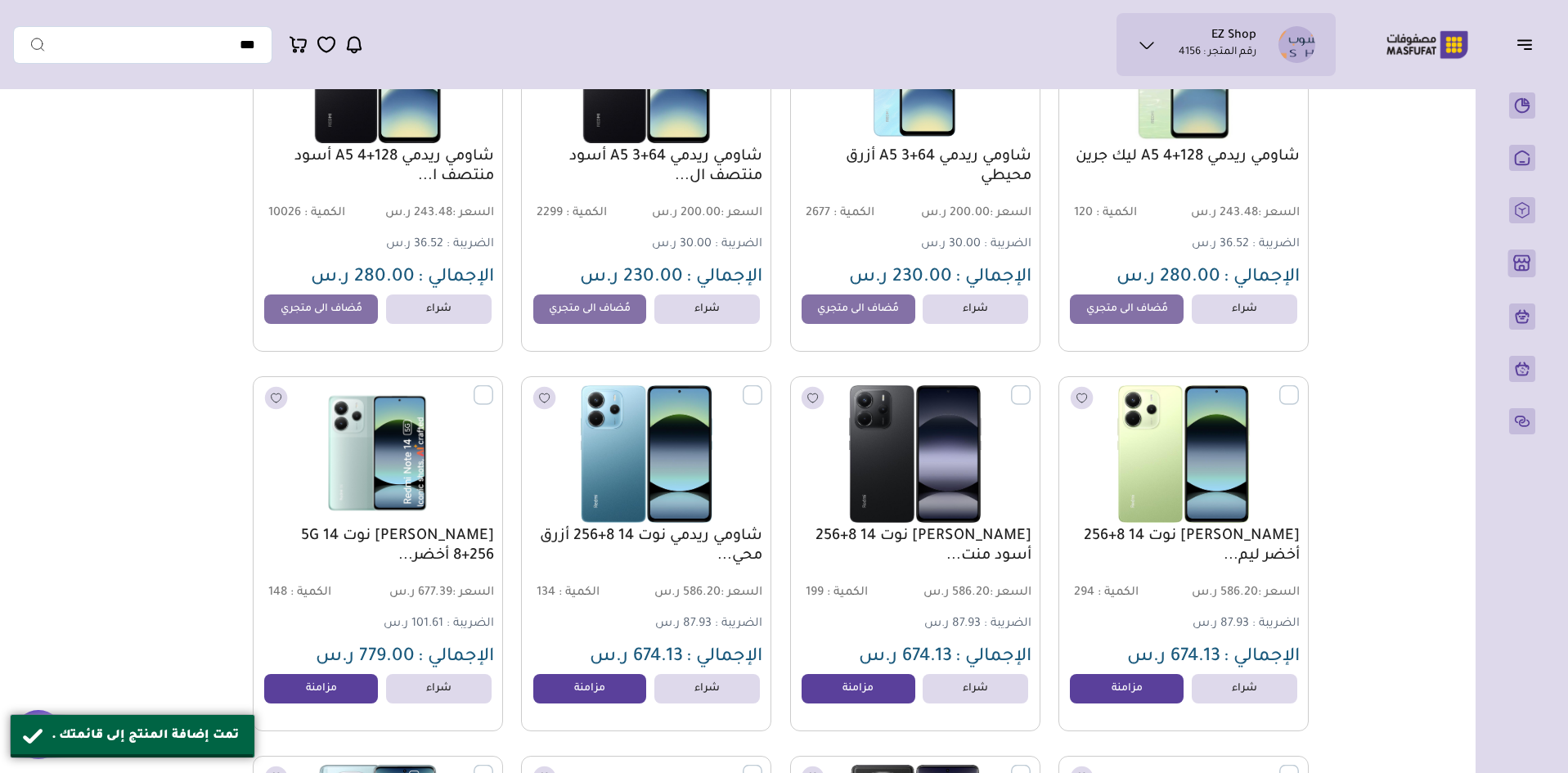
scroll to position [2209, 0]
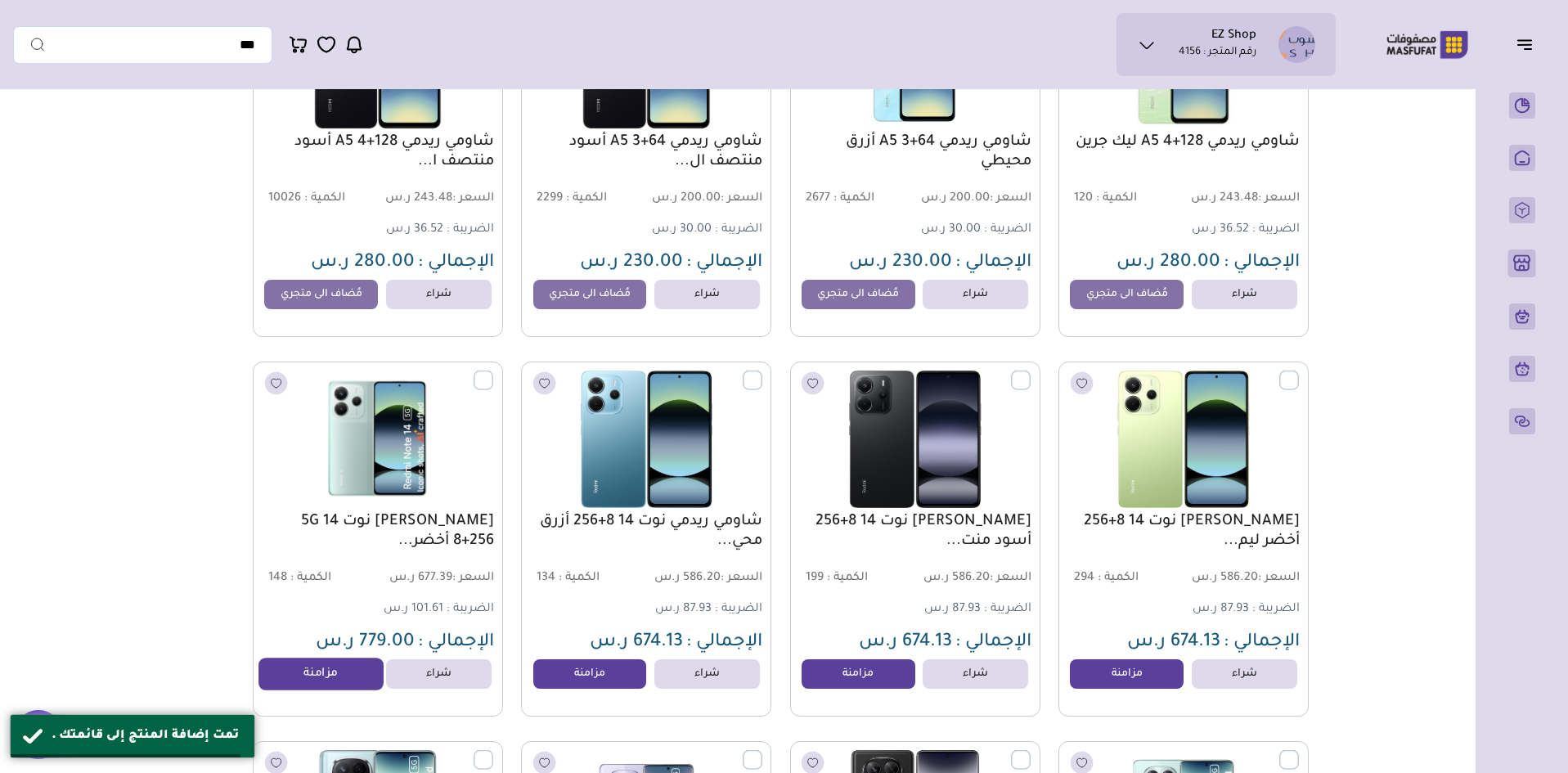
click at [328, 684] on link "مزامنة" at bounding box center [322, 674] width 124 height 32
click at [584, 677] on link "مزامنة" at bounding box center [590, 674] width 124 height 32
drag, startPoint x: 831, startPoint y: 702, endPoint x: 868, endPoint y: 674, distance: 46.4
click at [834, 702] on div "شاومي ريدمي نوت 14 8+256 أسود منت... السعر : 586.20 ر.س الكمية : 199 الضريبة :" at bounding box center [916, 539] width 251 height 355
click at [868, 674] on link "مزامنة" at bounding box center [859, 674] width 124 height 32
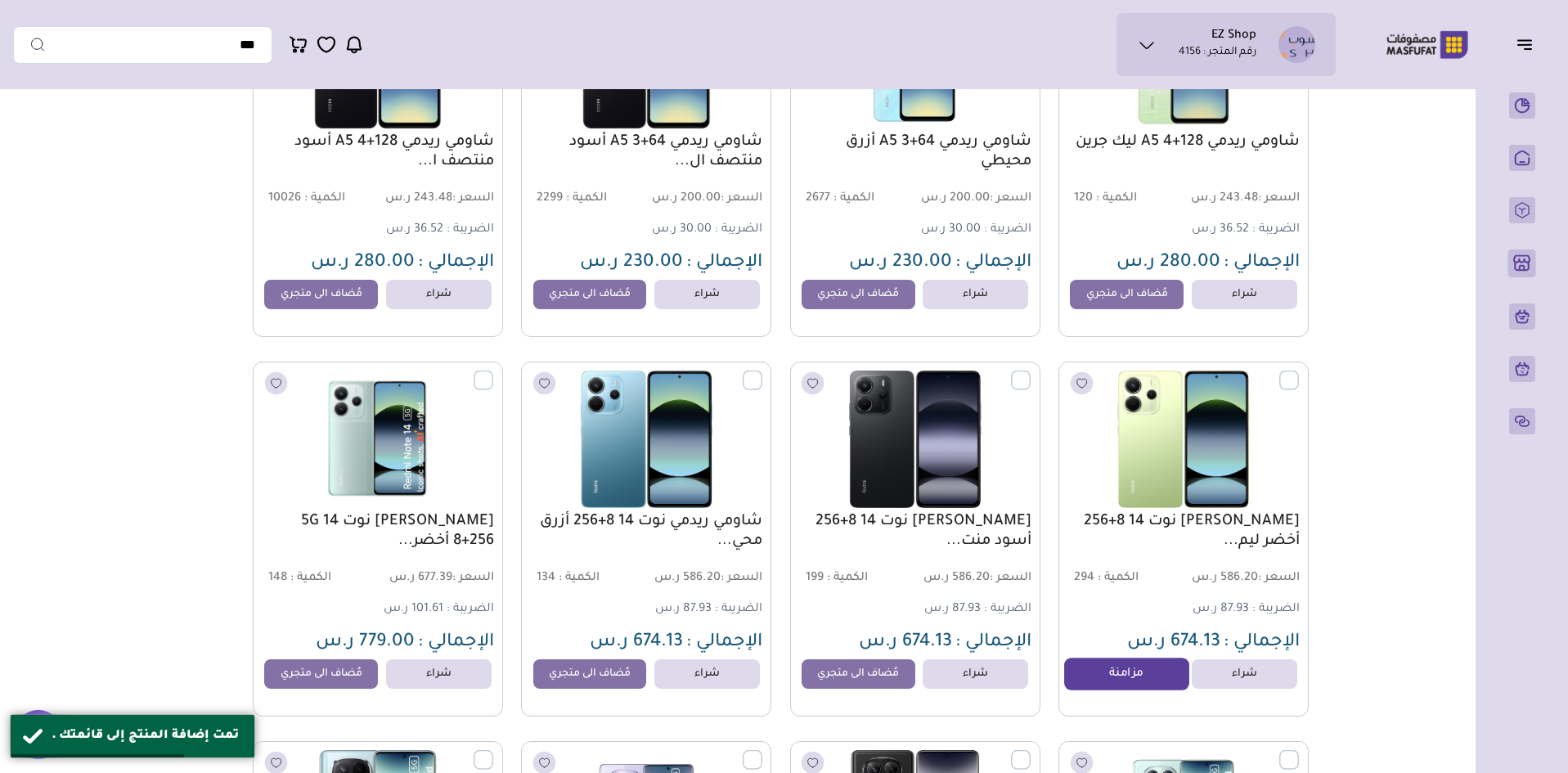
click at [1082, 688] on link "مزامنة" at bounding box center [1127, 674] width 124 height 32
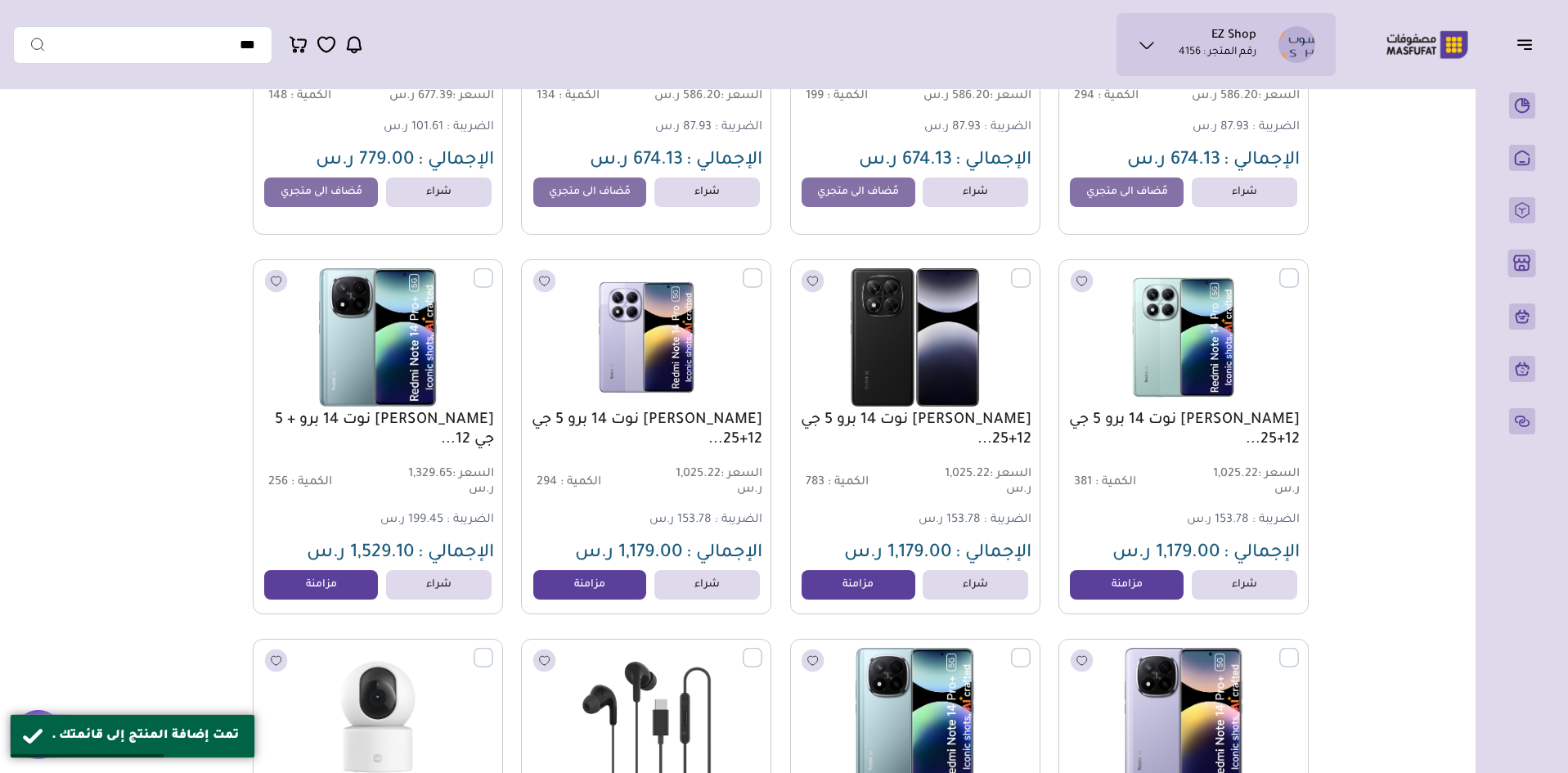
scroll to position [2699, 0]
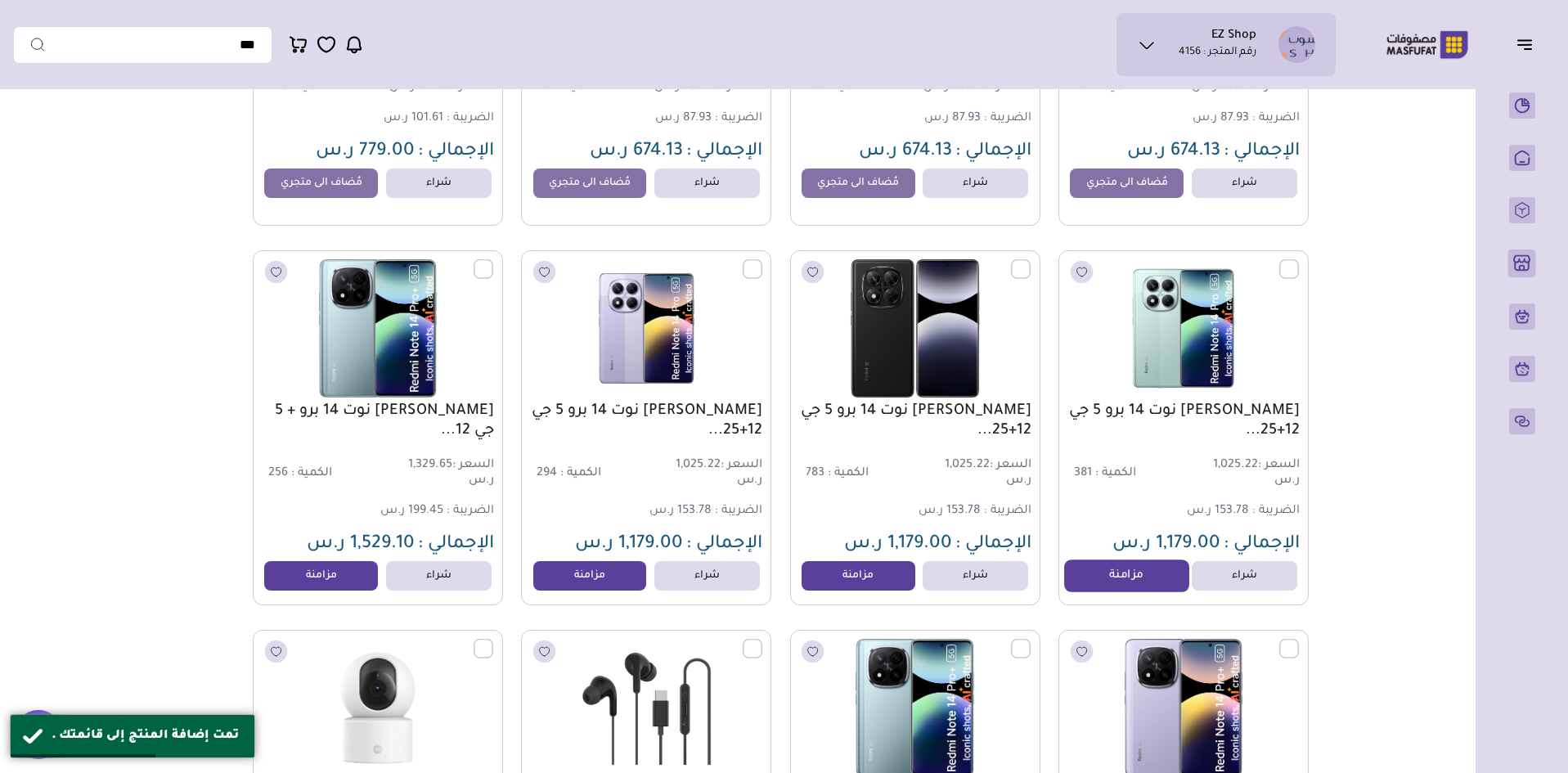
click at [1119, 592] on link "مزامنة" at bounding box center [1127, 576] width 124 height 32
click at [889, 592] on link "مزامنة" at bounding box center [859, 576] width 124 height 32
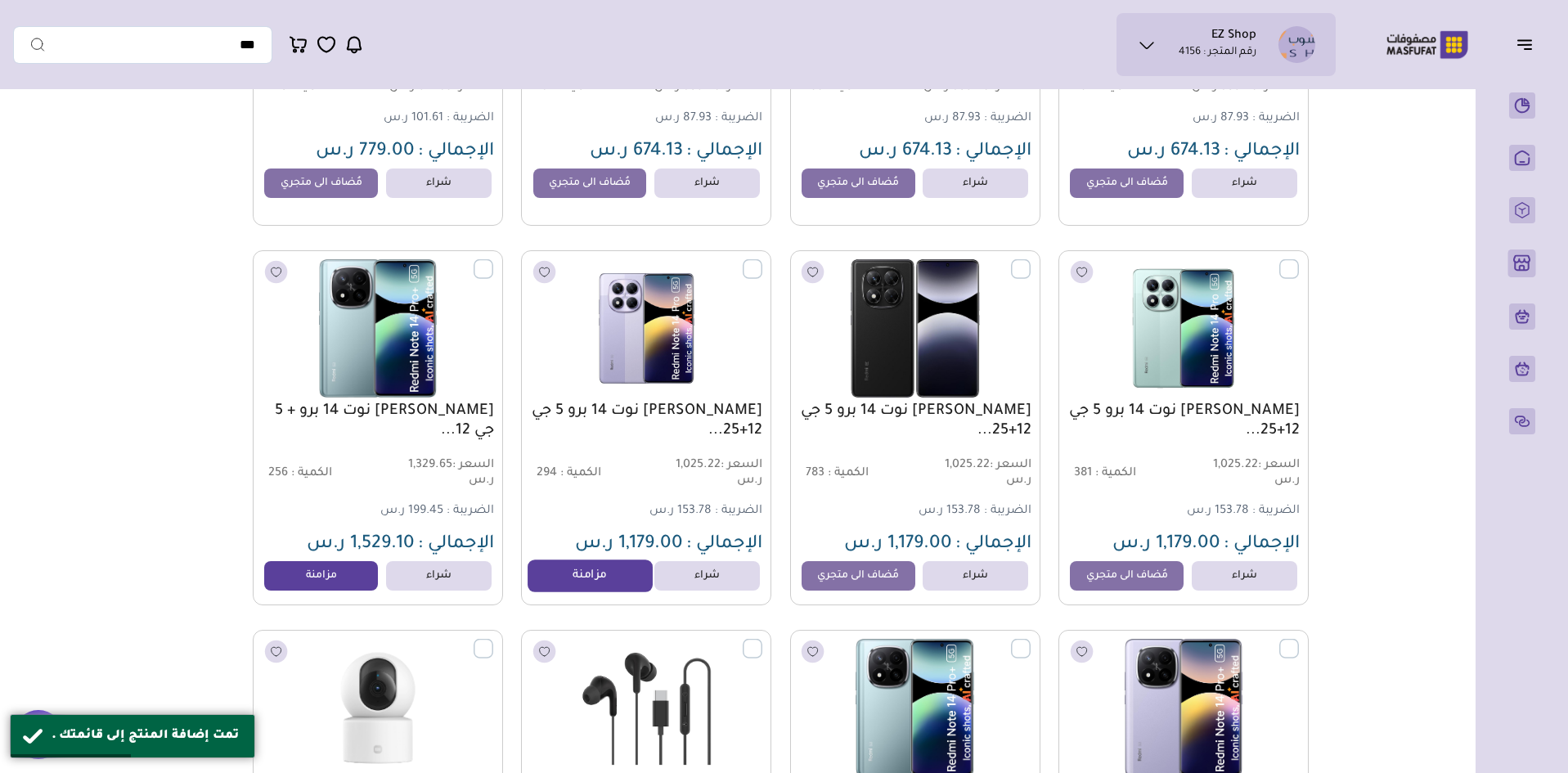
click at [574, 591] on link "مزامنة" at bounding box center [590, 576] width 124 height 32
click at [334, 592] on link "مزامنة" at bounding box center [322, 576] width 124 height 32
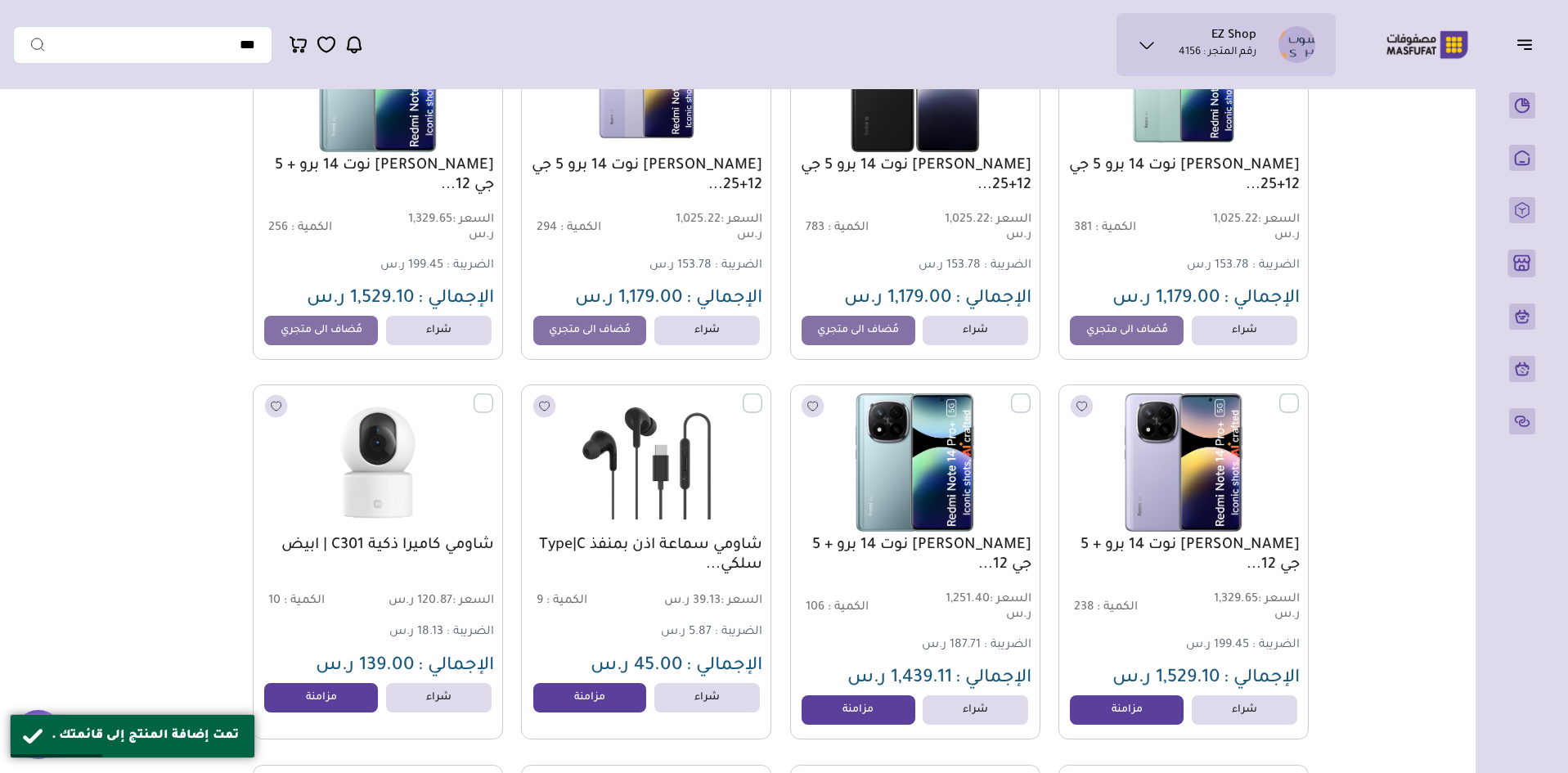
scroll to position [3026, 0]
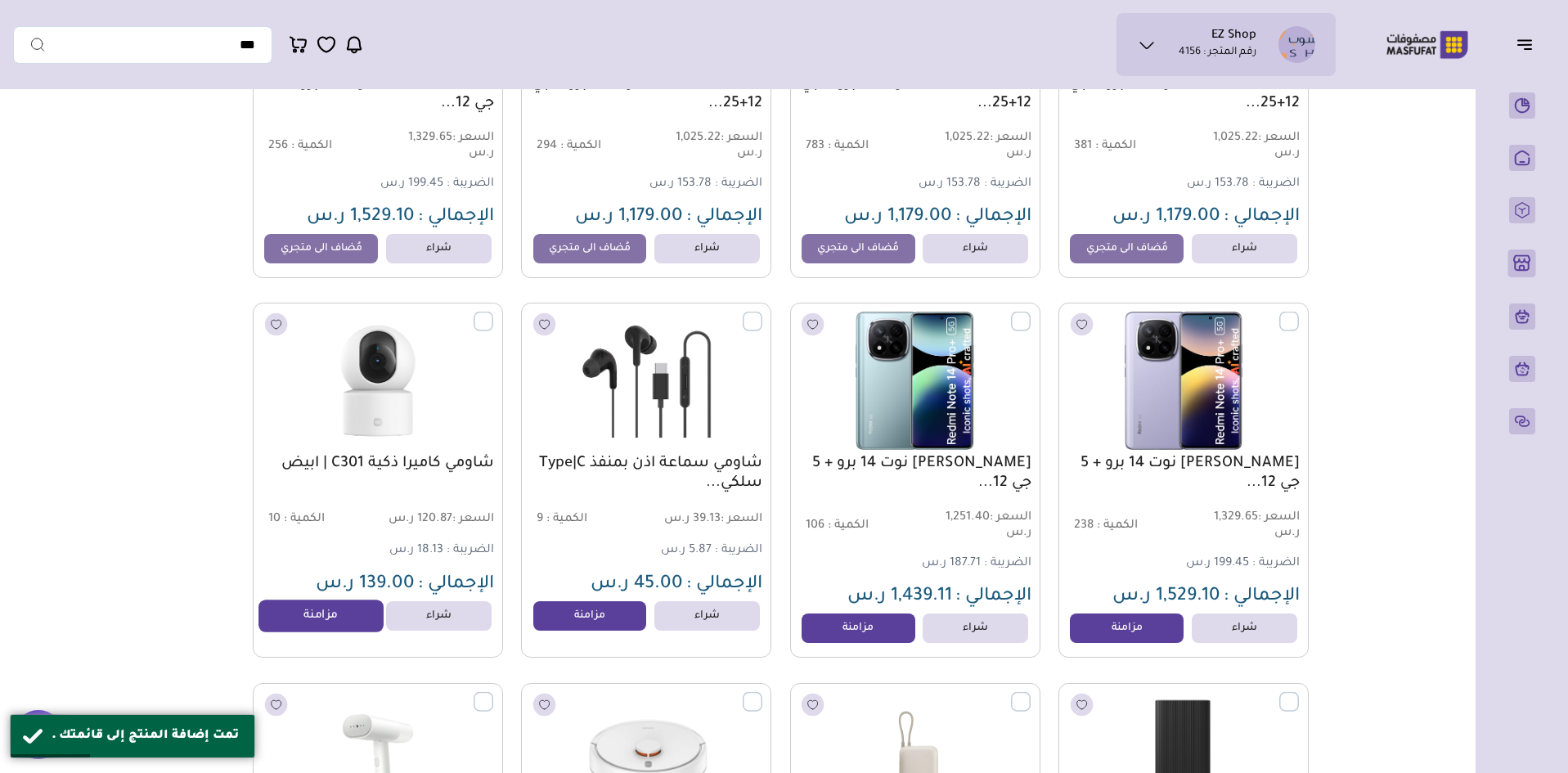
click at [337, 625] on link "مزامنة" at bounding box center [322, 615] width 124 height 32
click at [604, 615] on link "مزامنة" at bounding box center [590, 615] width 124 height 32
click at [835, 643] on link "مزامنة" at bounding box center [859, 628] width 124 height 32
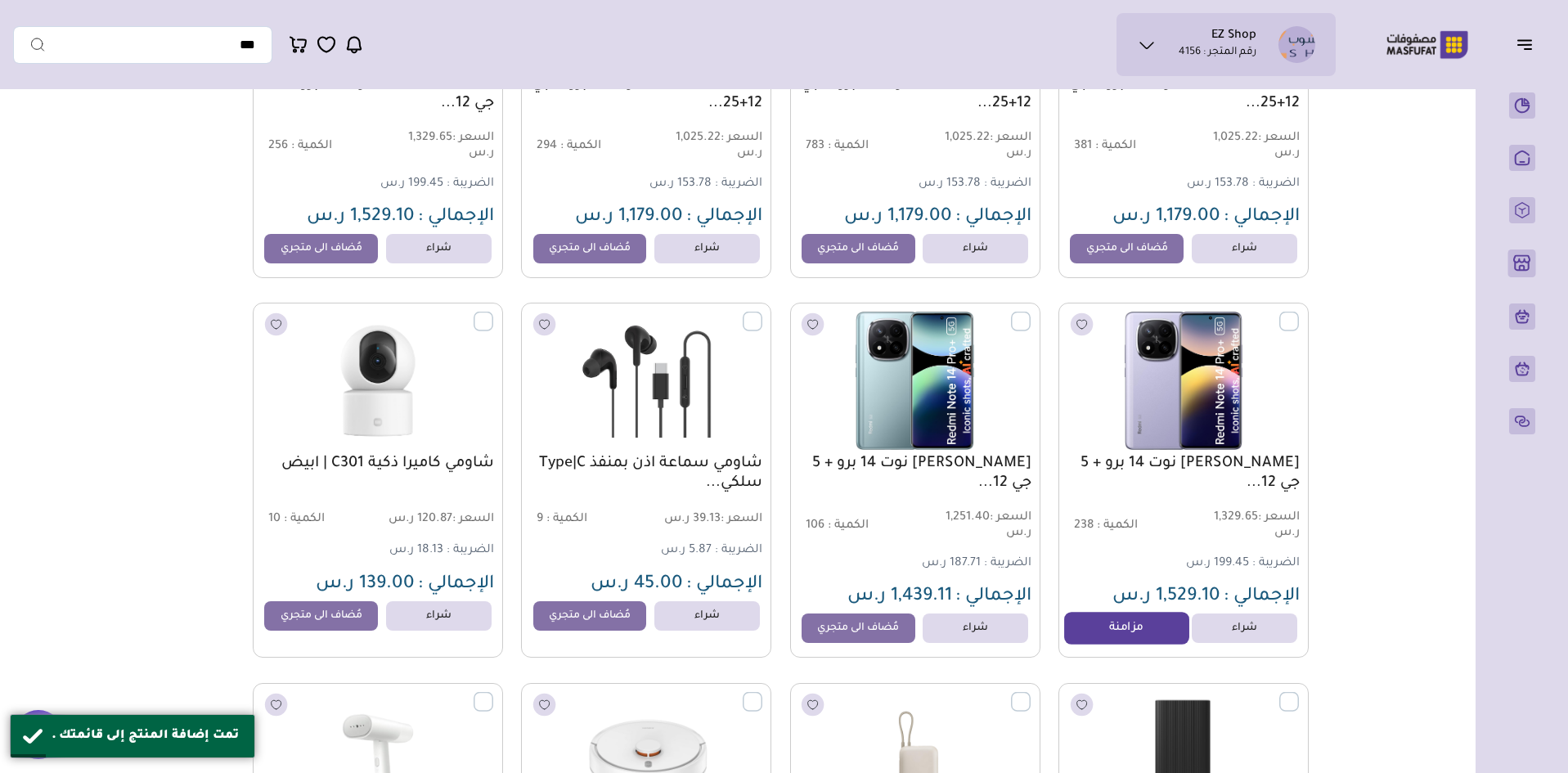
click at [1155, 639] on link "مزامنة" at bounding box center [1127, 628] width 124 height 32
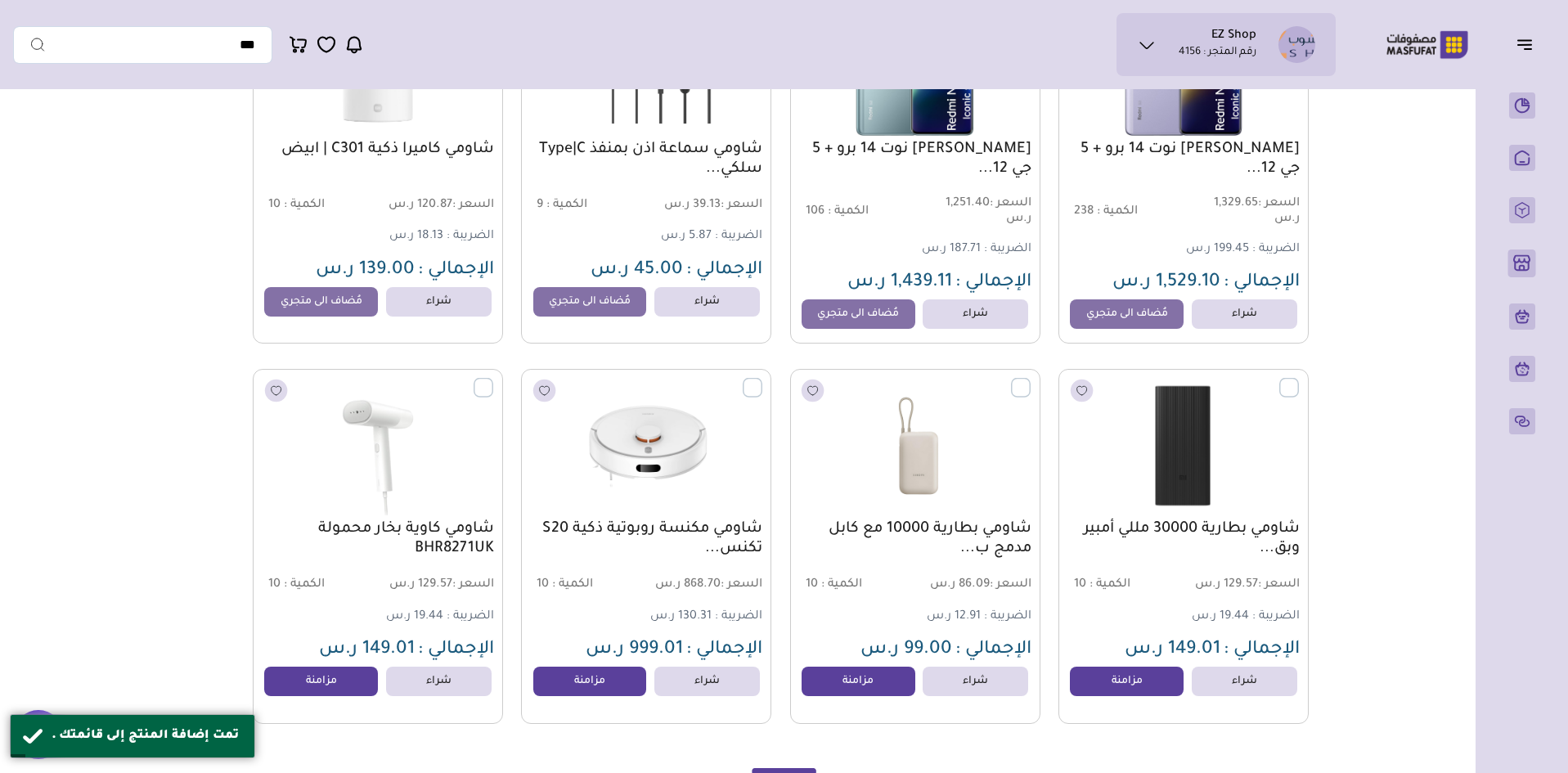
scroll to position [3435, 0]
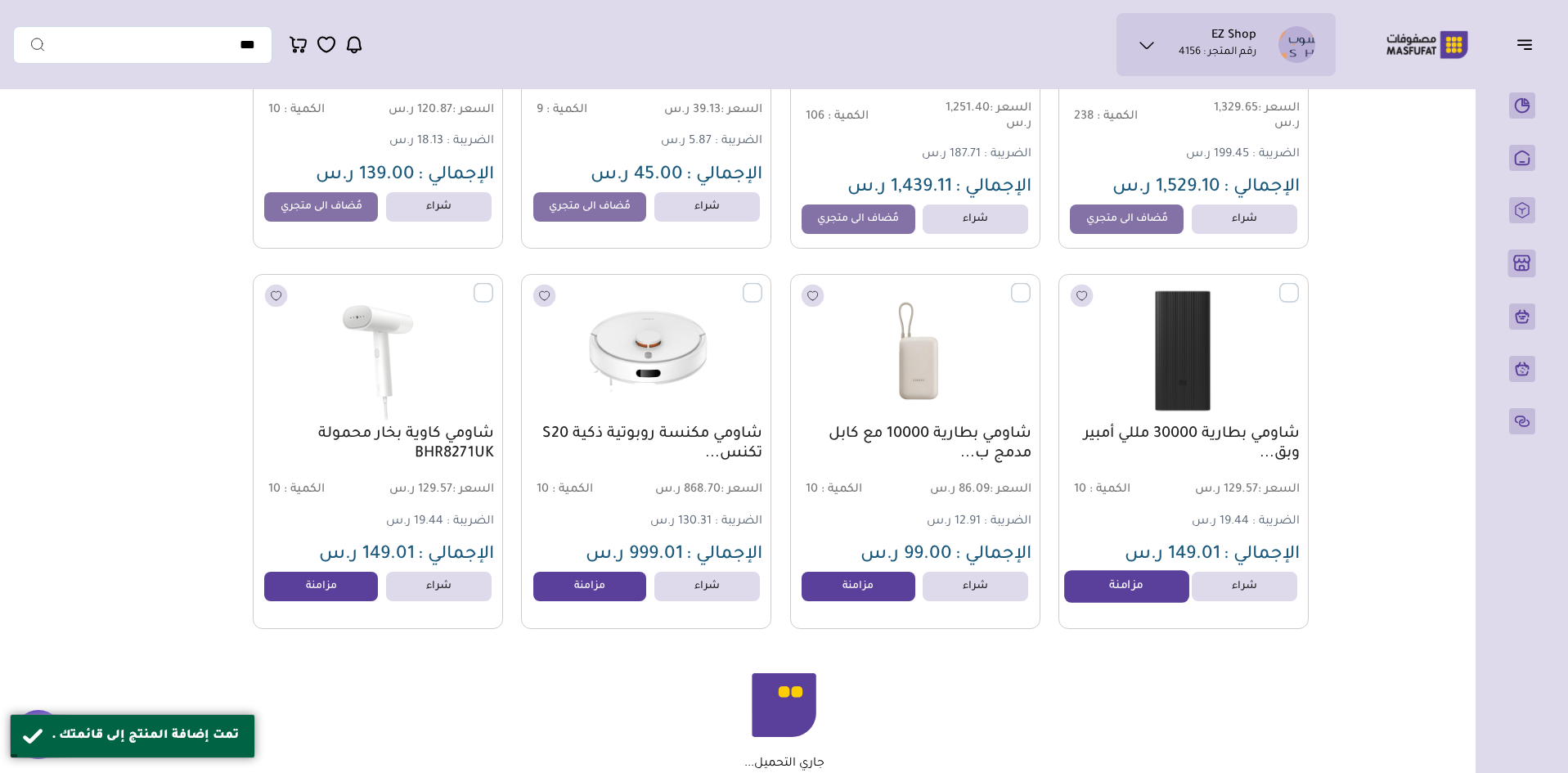
click at [1132, 581] on link "مزامنة" at bounding box center [1127, 586] width 124 height 32
click at [845, 595] on link "مزامنة" at bounding box center [859, 586] width 124 height 32
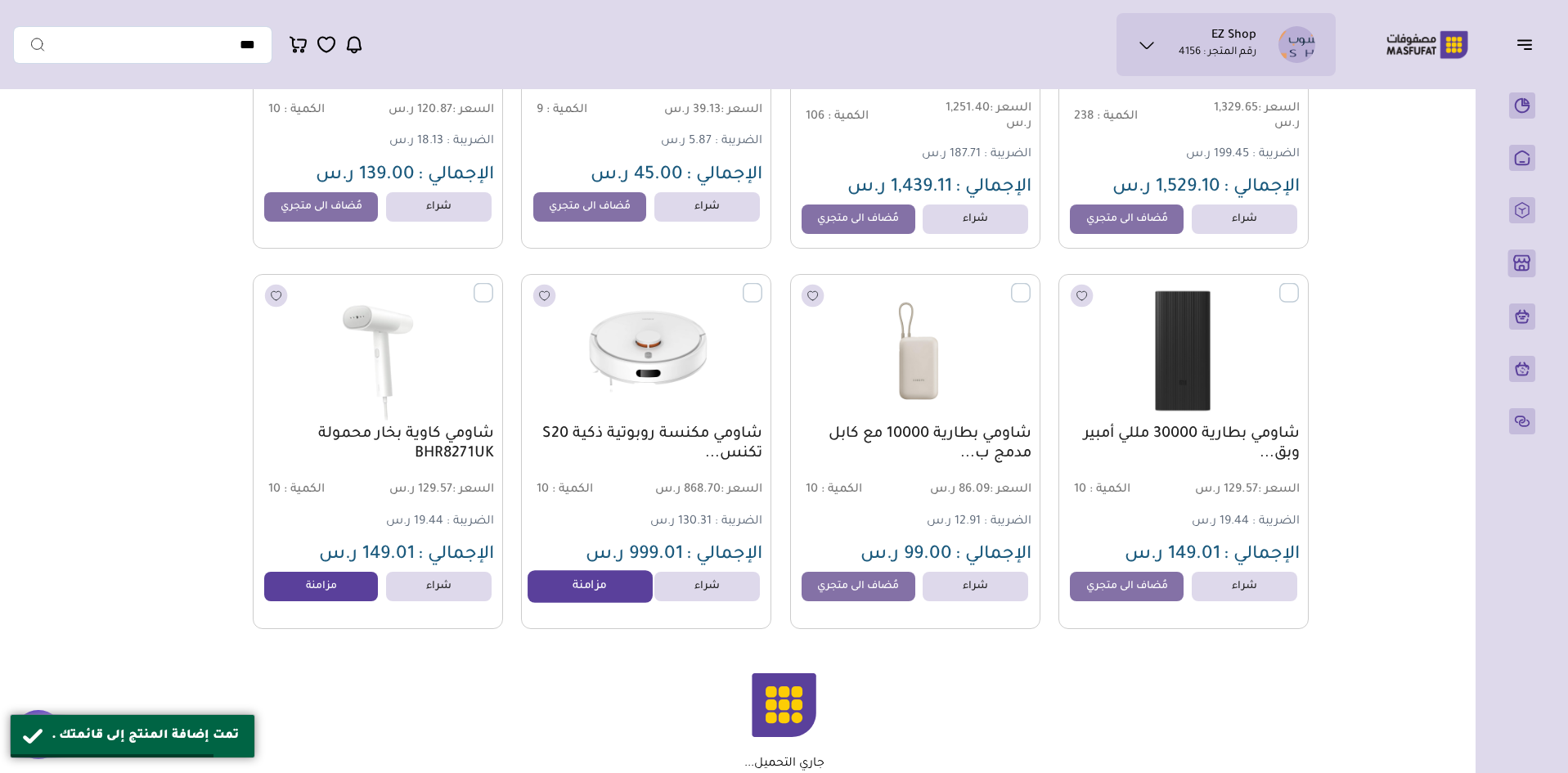
drag, startPoint x: 580, startPoint y: 596, endPoint x: 568, endPoint y: 602, distance: 13.4
click at [581, 596] on link "مزامنة" at bounding box center [590, 586] width 124 height 32
click at [321, 595] on link "مزامنة" at bounding box center [322, 586] width 124 height 32
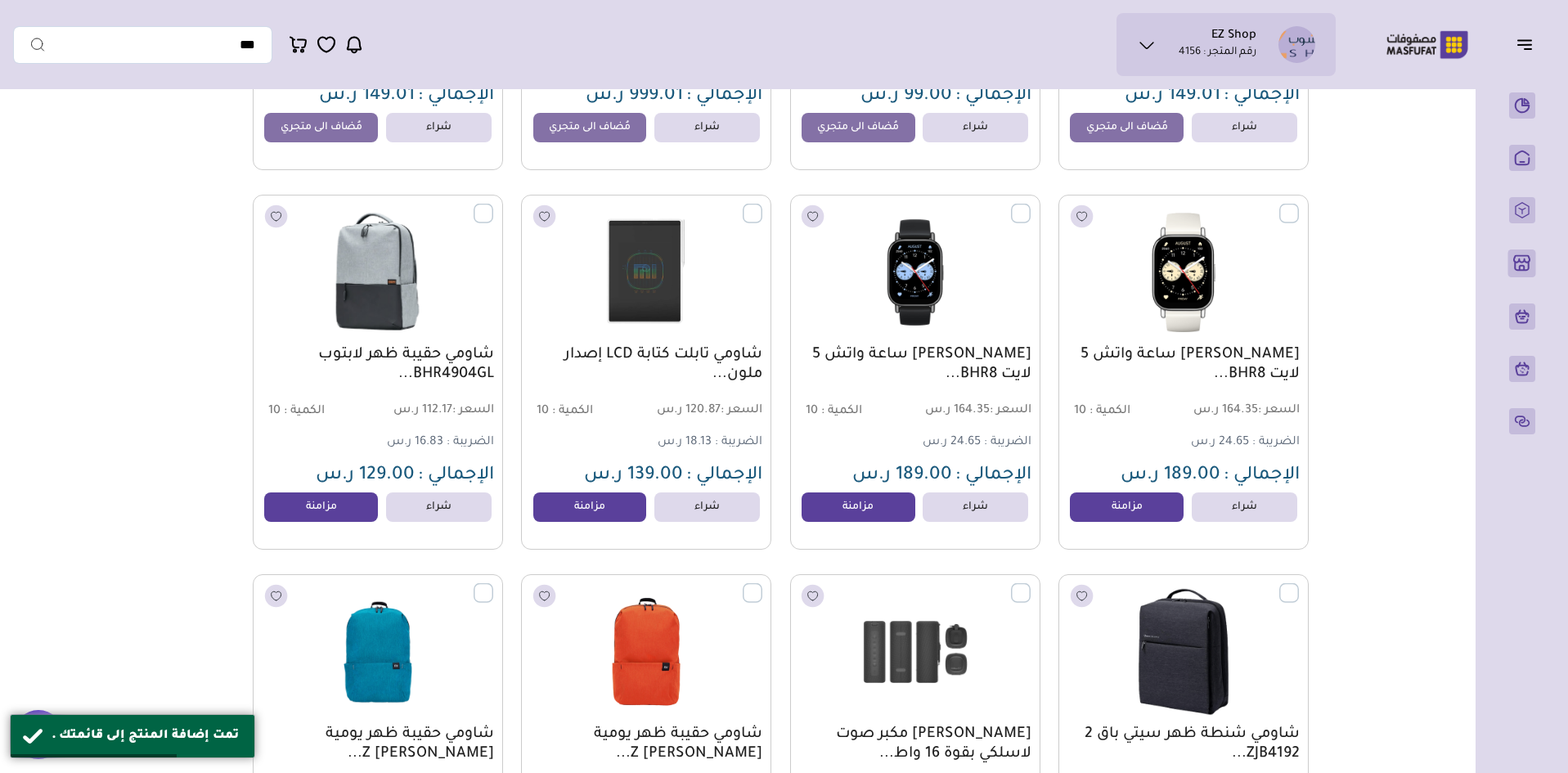
scroll to position [3926, 0]
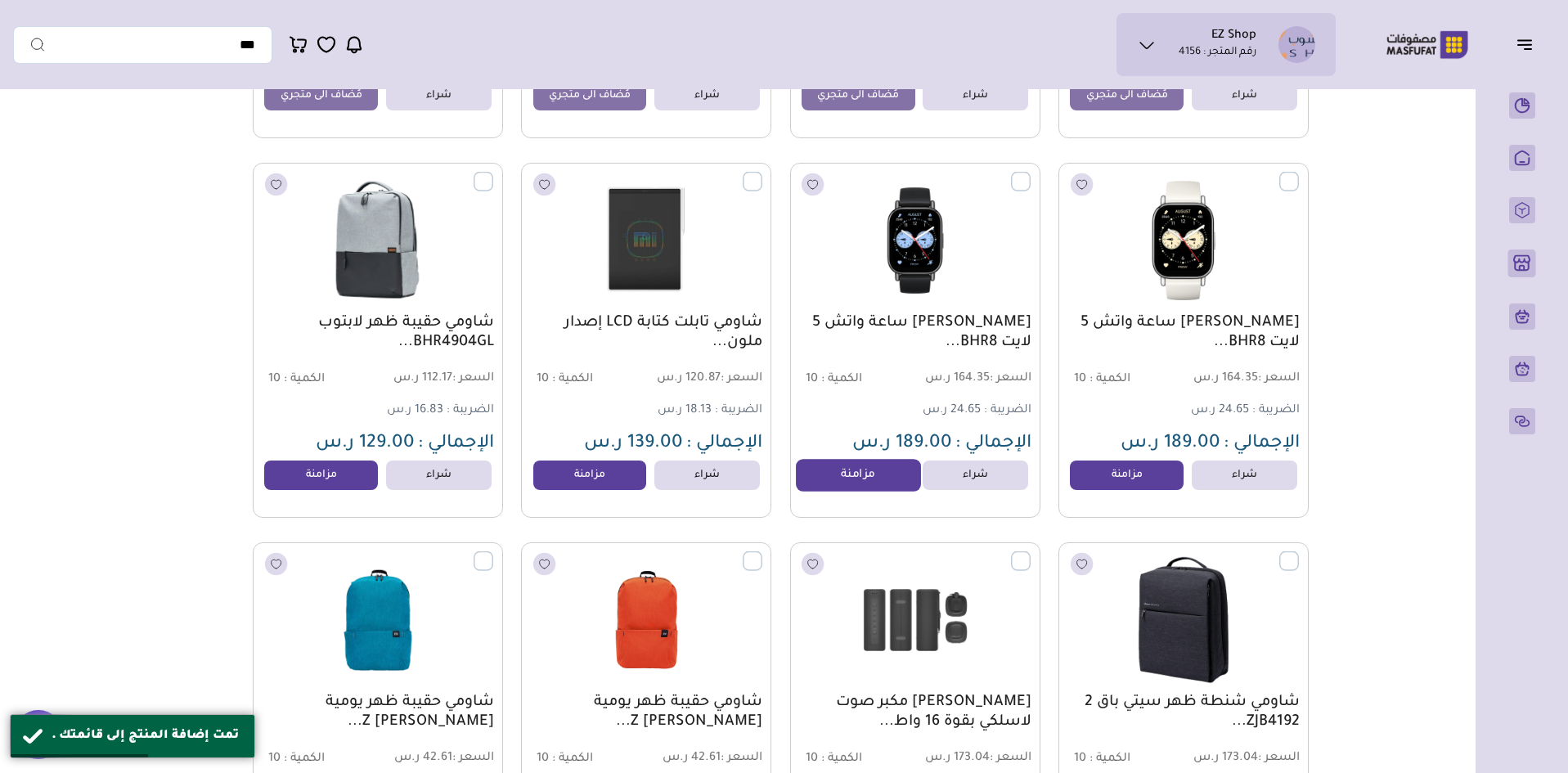
click at [856, 486] on link "مزامنة" at bounding box center [859, 474] width 124 height 32
click at [1084, 479] on link "مزامنة" at bounding box center [1127, 474] width 124 height 32
click at [611, 481] on link "مزامنة" at bounding box center [590, 474] width 124 height 32
click at [319, 486] on link "مزامنة" at bounding box center [322, 474] width 124 height 32
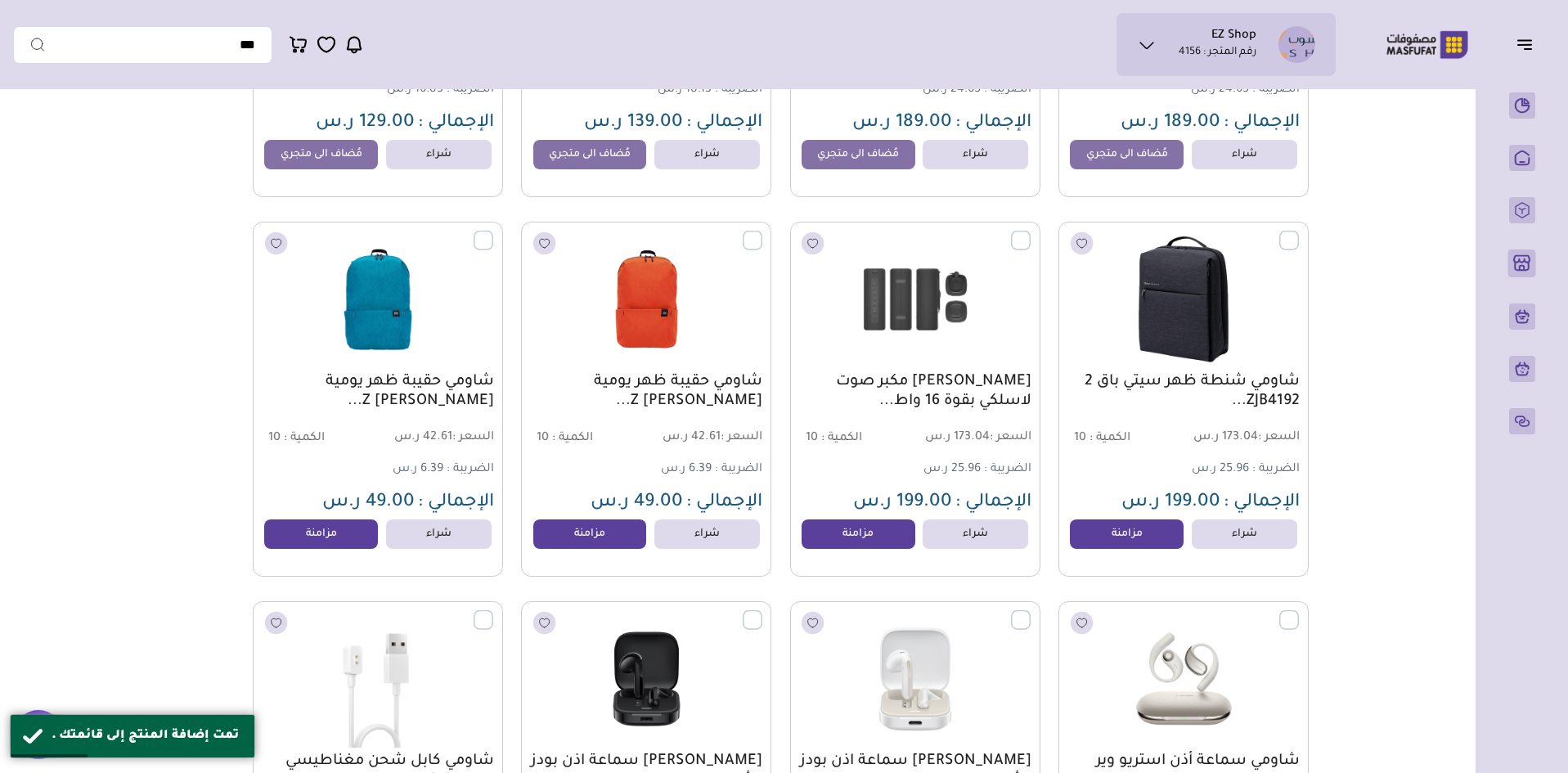
scroll to position [4253, 0]
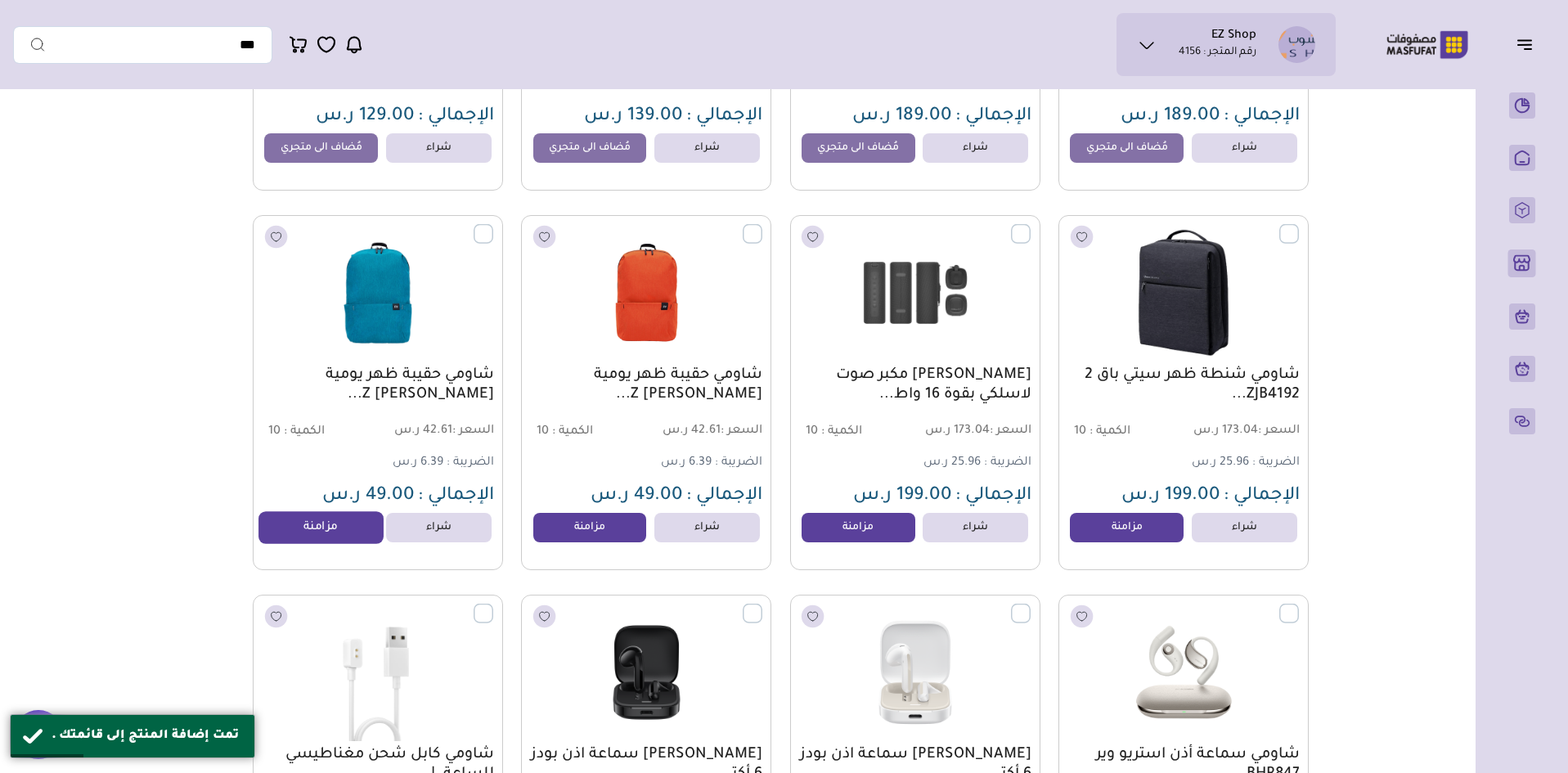
click at [347, 534] on link "مزامنة" at bounding box center [322, 527] width 124 height 32
drag, startPoint x: 607, startPoint y: 531, endPoint x: 699, endPoint y: 528, distance: 92.0
click at [608, 531] on link "مزامنة" at bounding box center [590, 527] width 114 height 30
click at [851, 531] on link "مزامنة" at bounding box center [859, 527] width 124 height 32
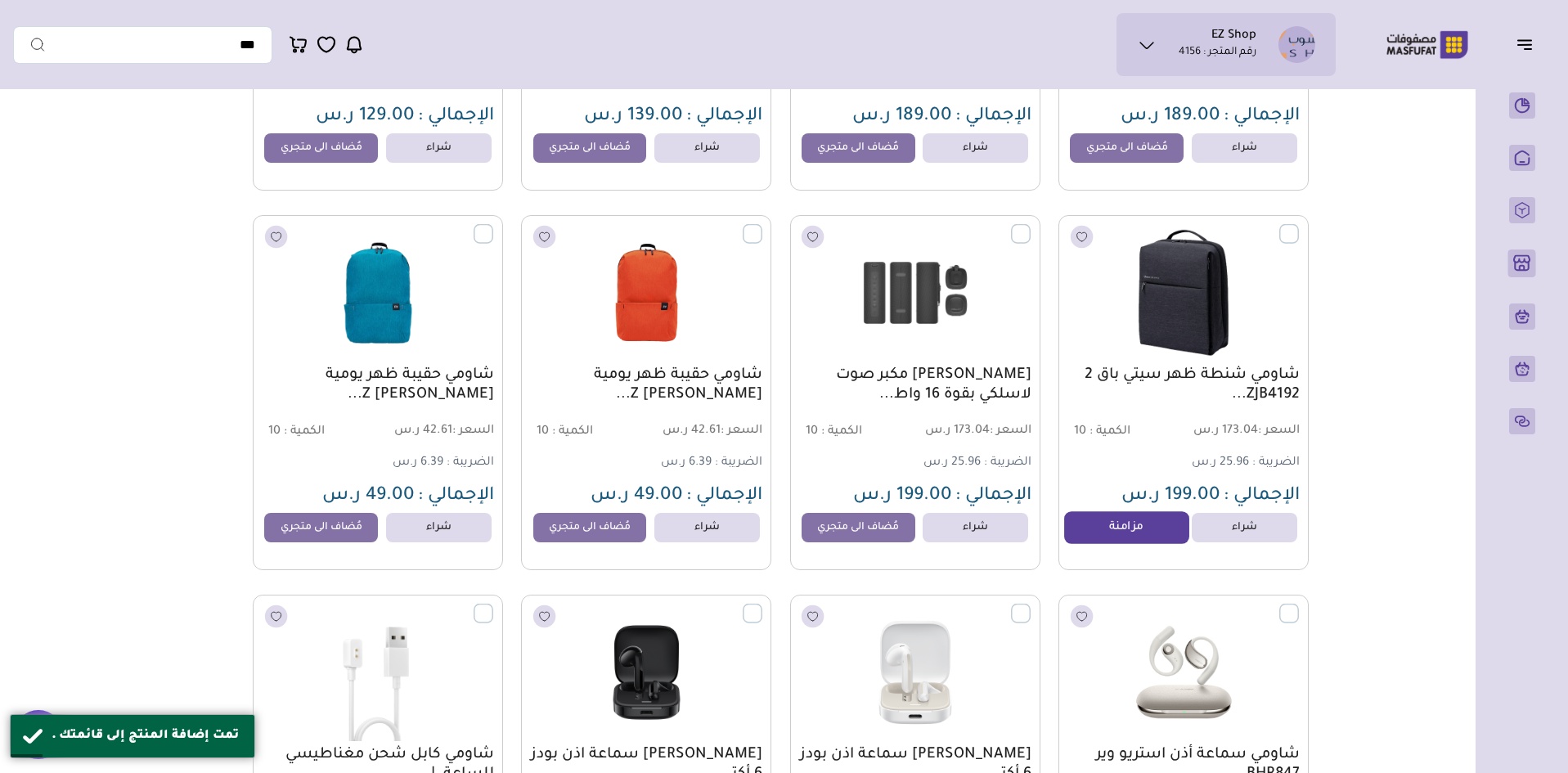
click at [1125, 537] on link "مزامنة" at bounding box center [1127, 527] width 124 height 32
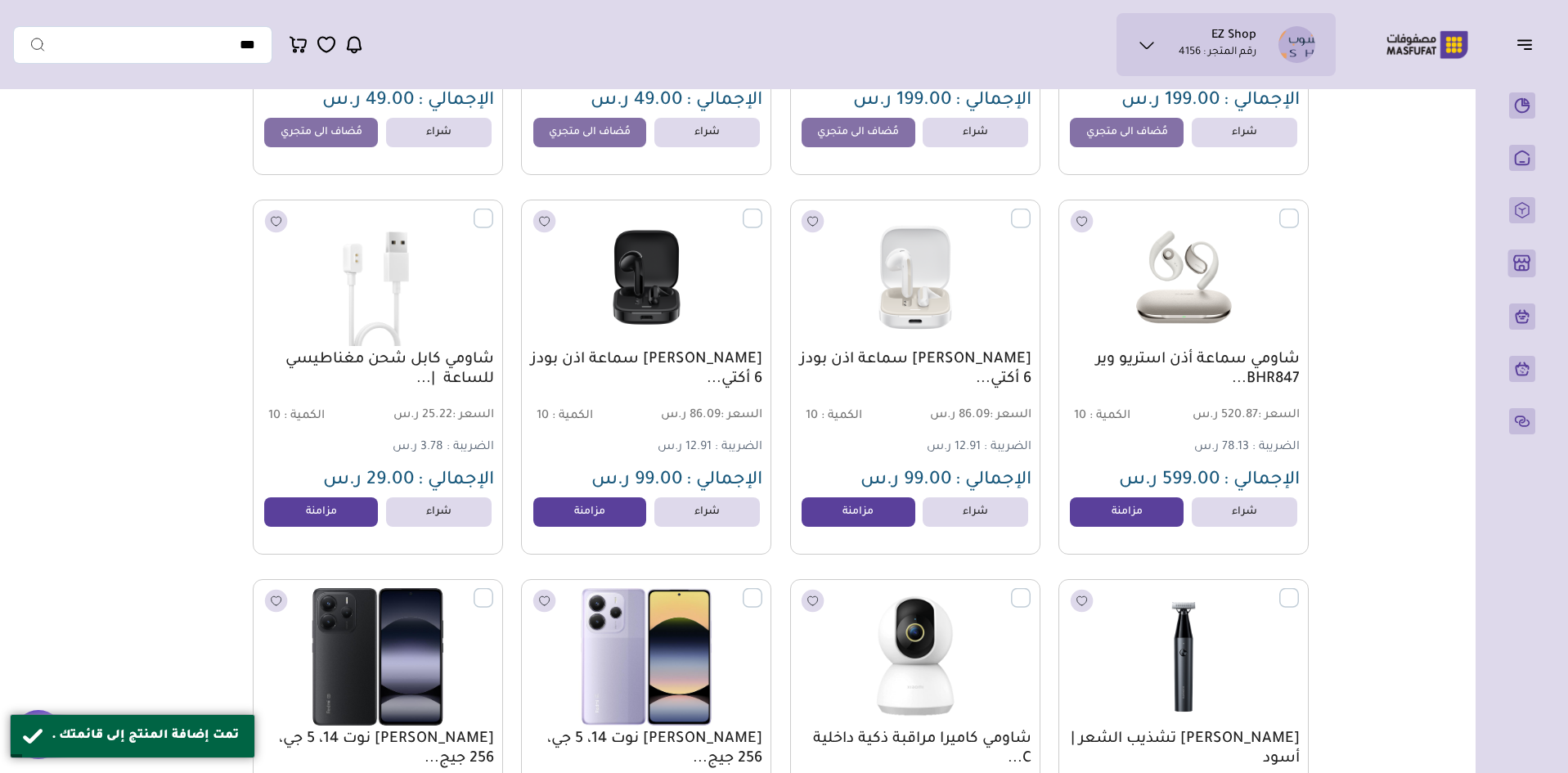
scroll to position [4662, 0]
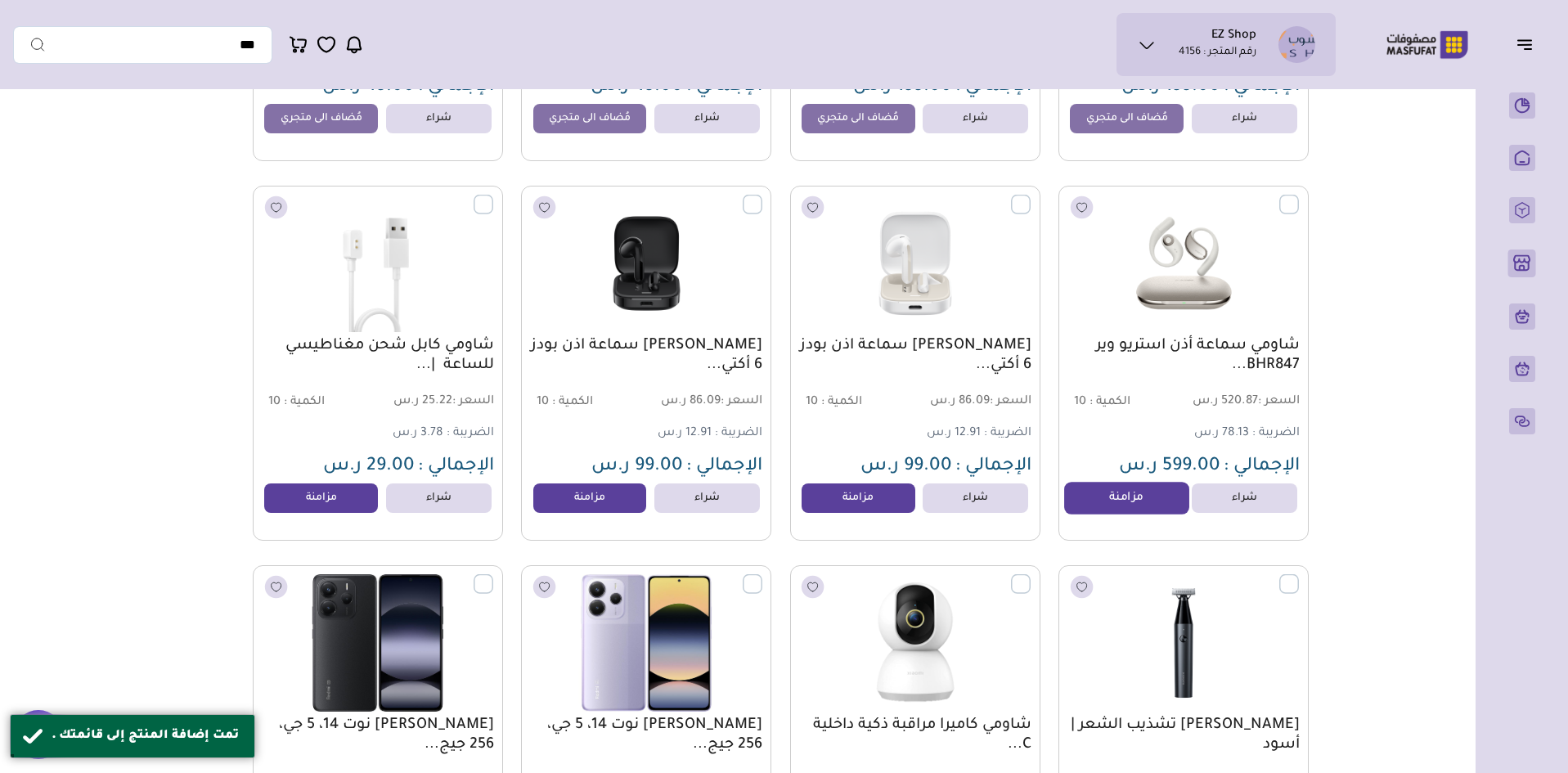
click at [1128, 502] on link "مزامنة" at bounding box center [1127, 498] width 124 height 32
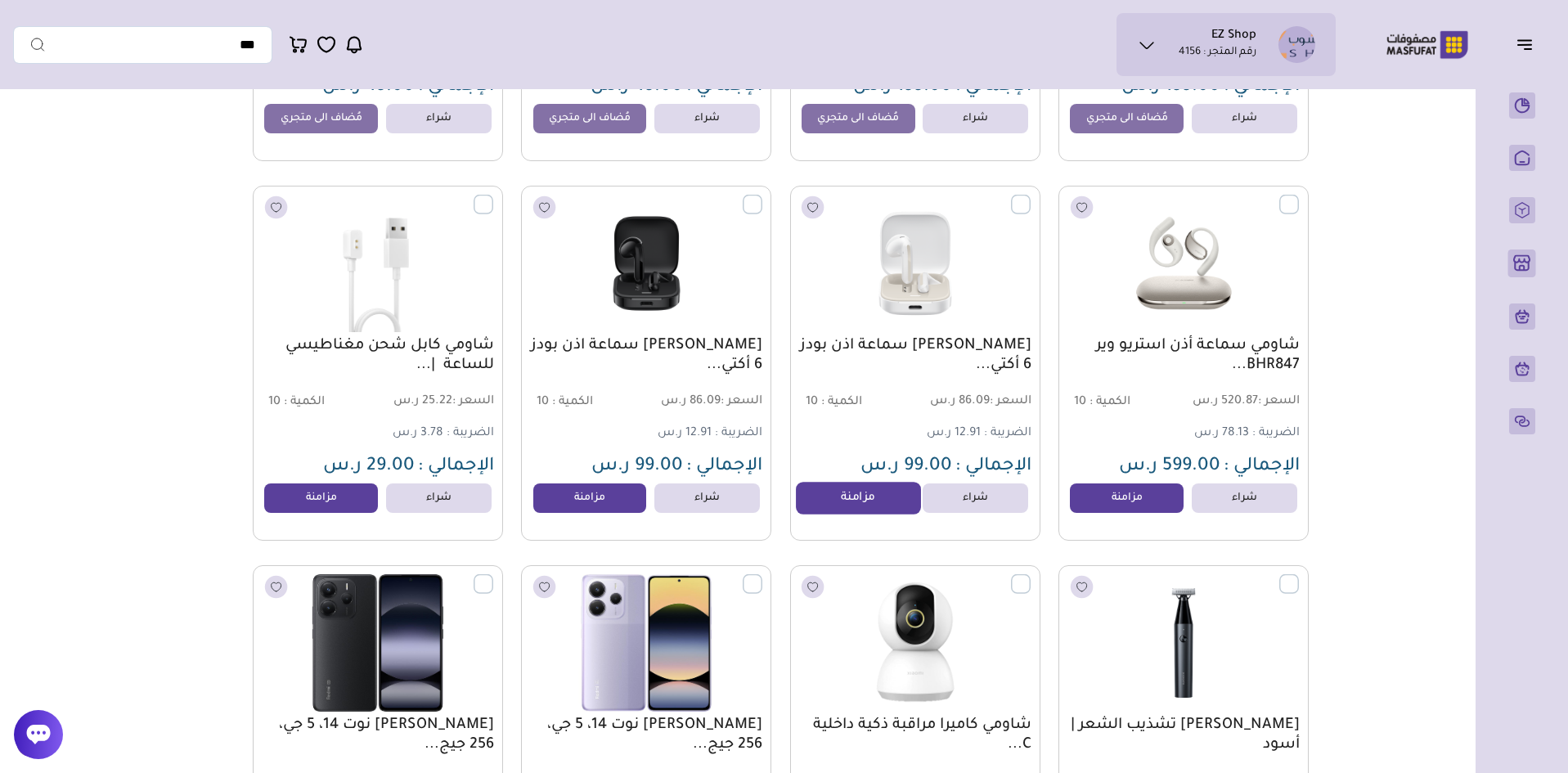
click at [890, 508] on link "مزامنة" at bounding box center [859, 498] width 124 height 32
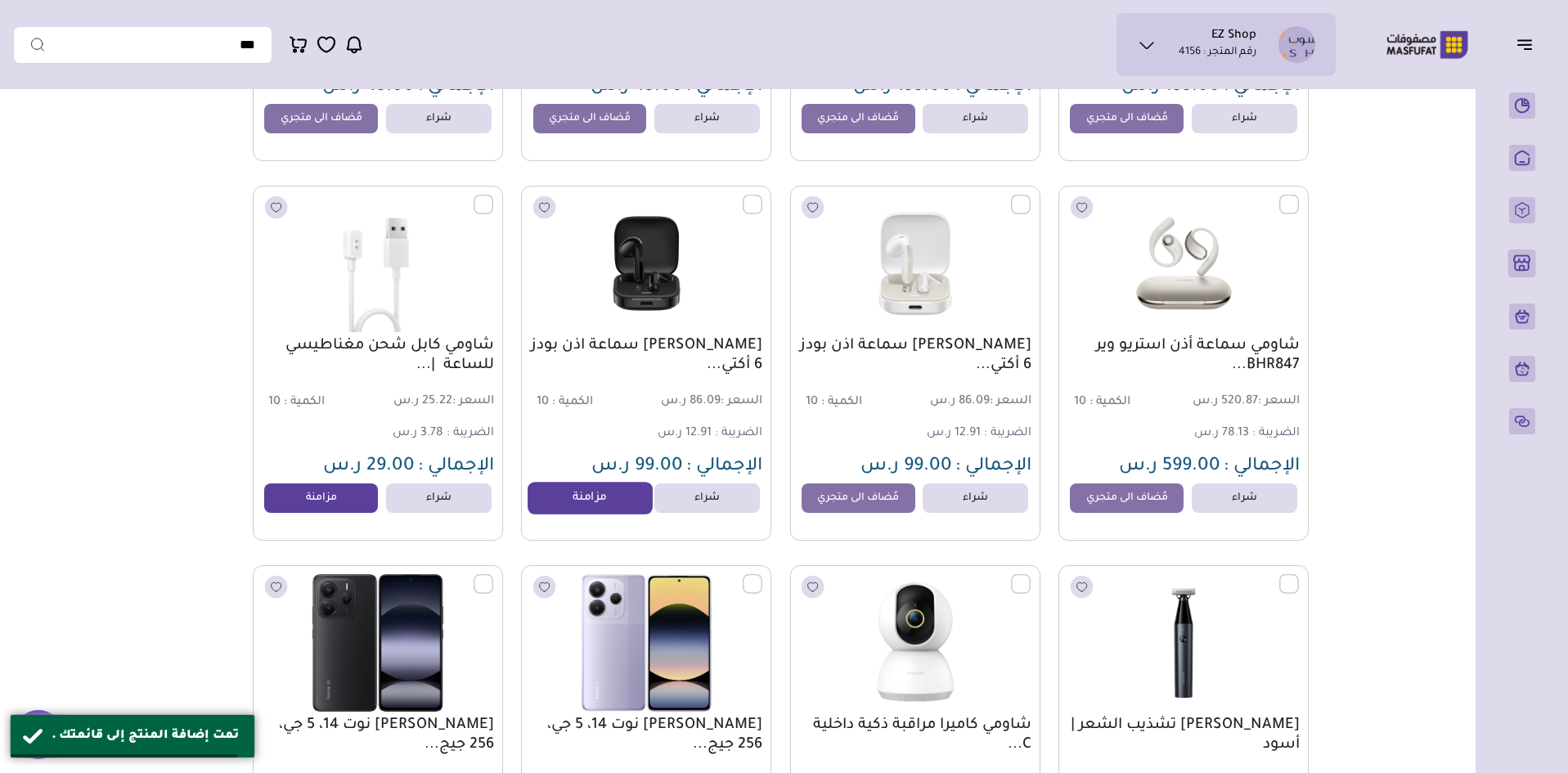
click at [585, 514] on link "مزامنة" at bounding box center [590, 498] width 124 height 32
click at [308, 514] on link "مزامنة" at bounding box center [322, 498] width 124 height 32
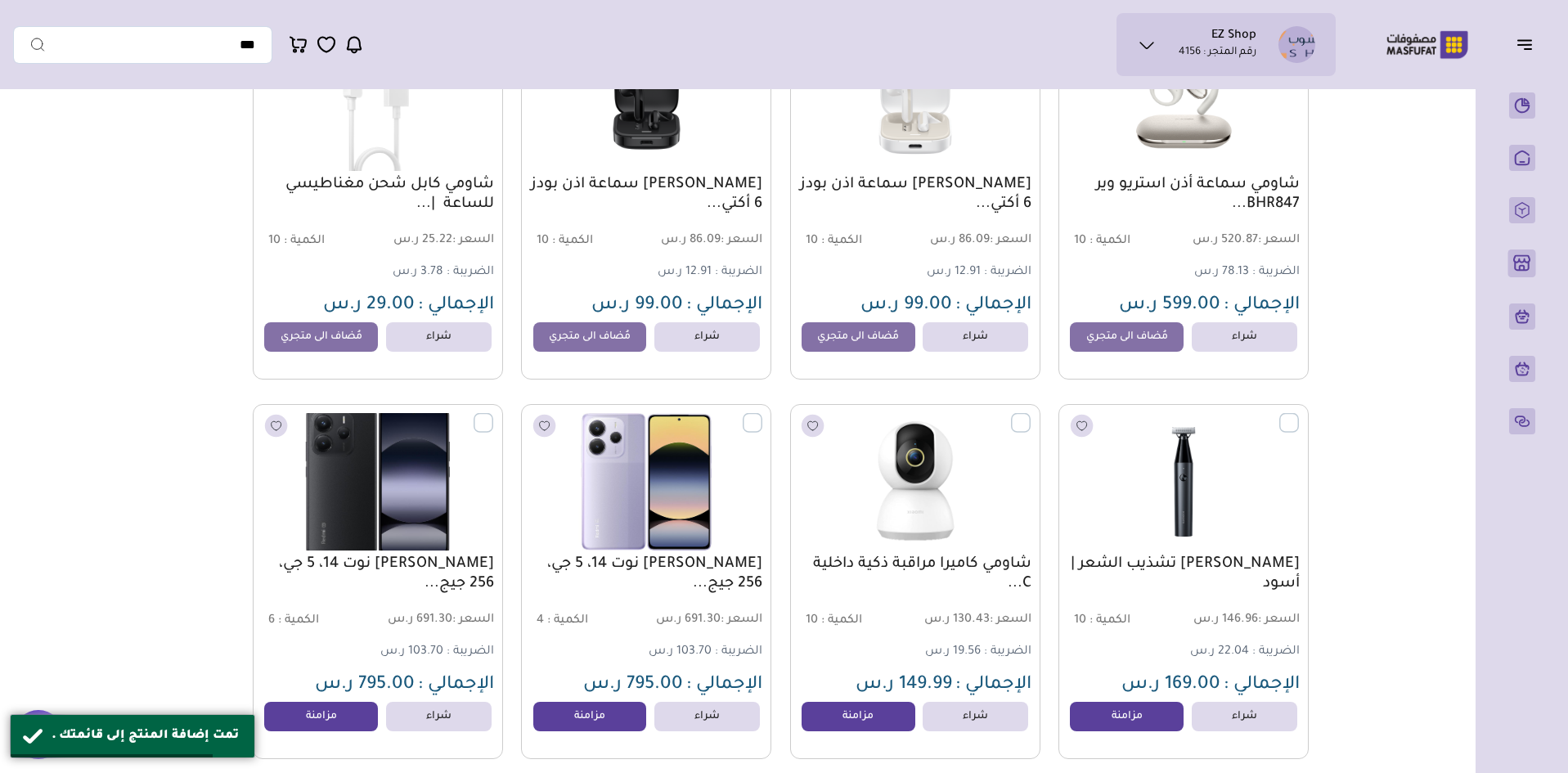
scroll to position [4908, 0]
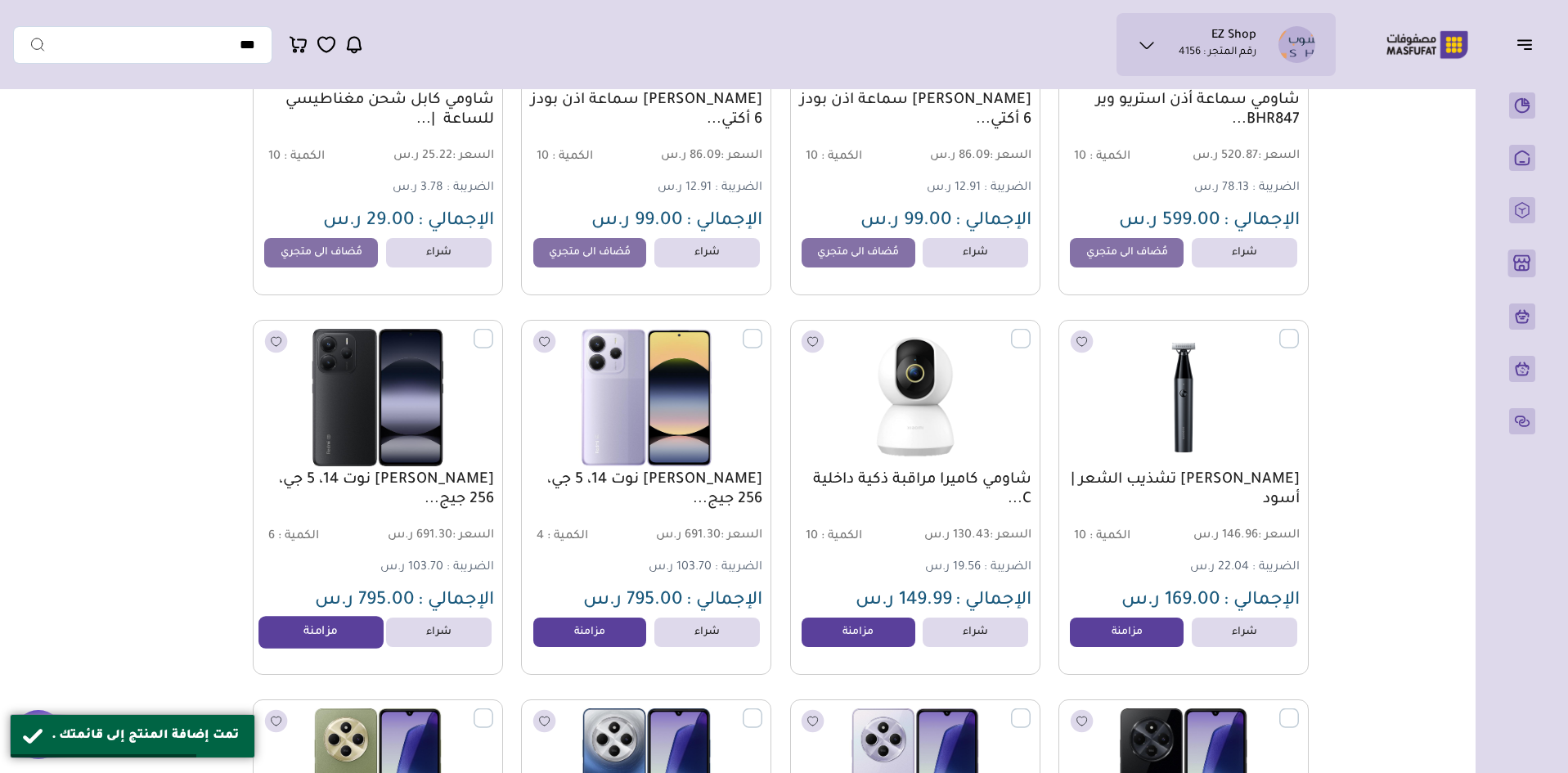
click at [298, 644] on link "مزامنة" at bounding box center [322, 632] width 124 height 32
click at [620, 630] on link "مزامنة" at bounding box center [590, 632] width 124 height 32
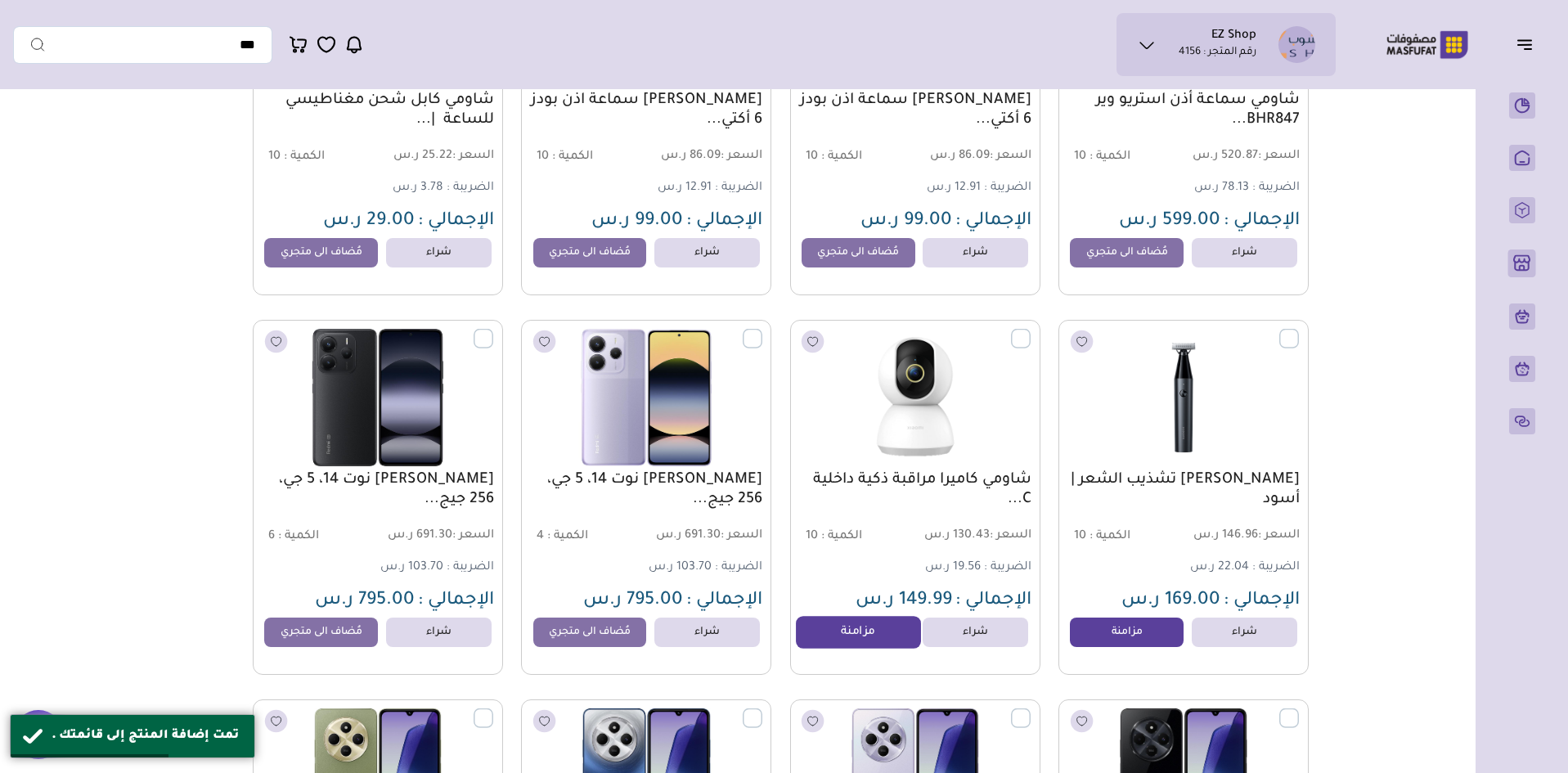
click at [845, 636] on link "مزامنة" at bounding box center [859, 632] width 124 height 32
click at [1121, 631] on link "مزامنة" at bounding box center [1127, 632] width 124 height 32
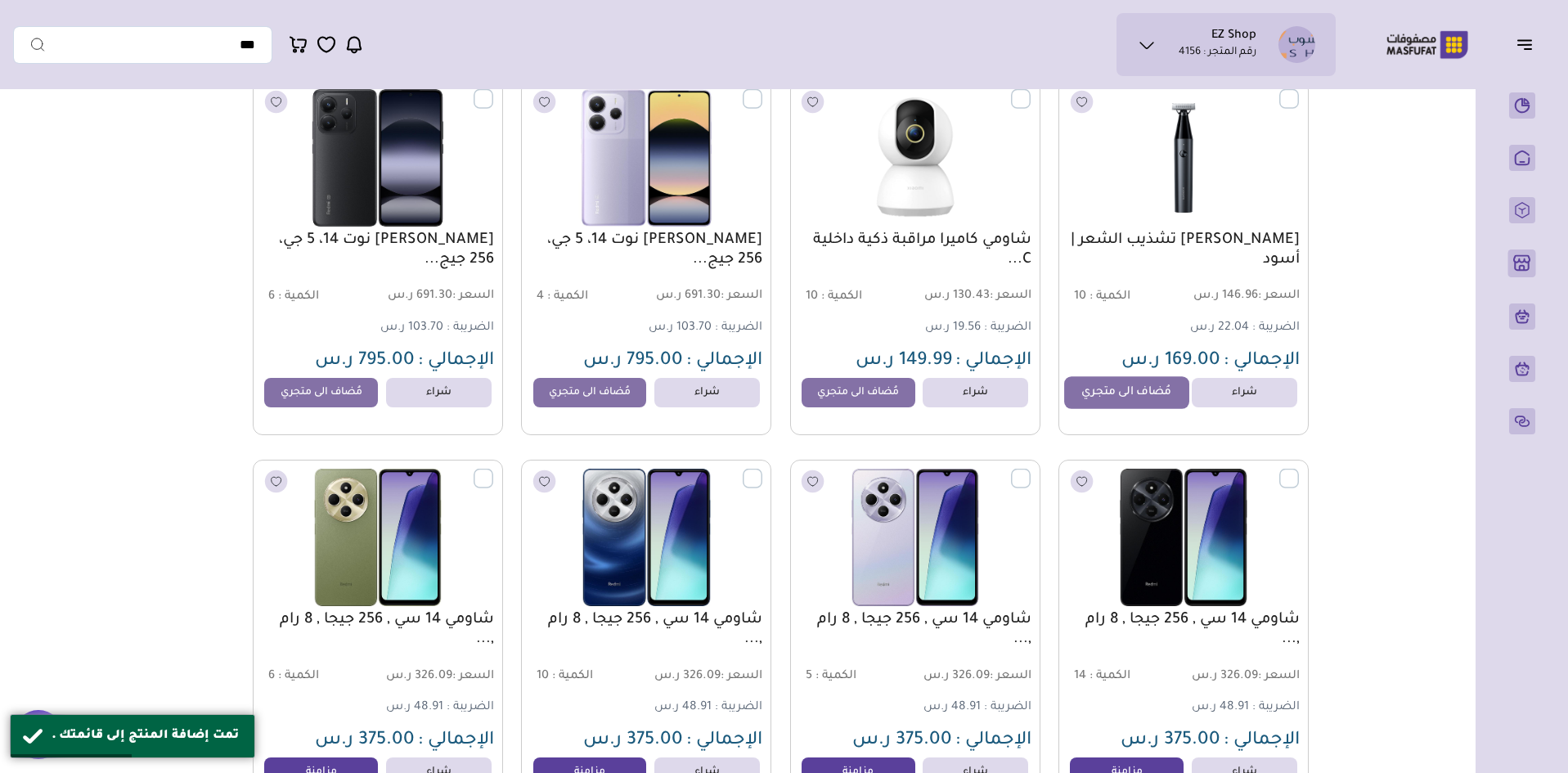
scroll to position [5234, 0]
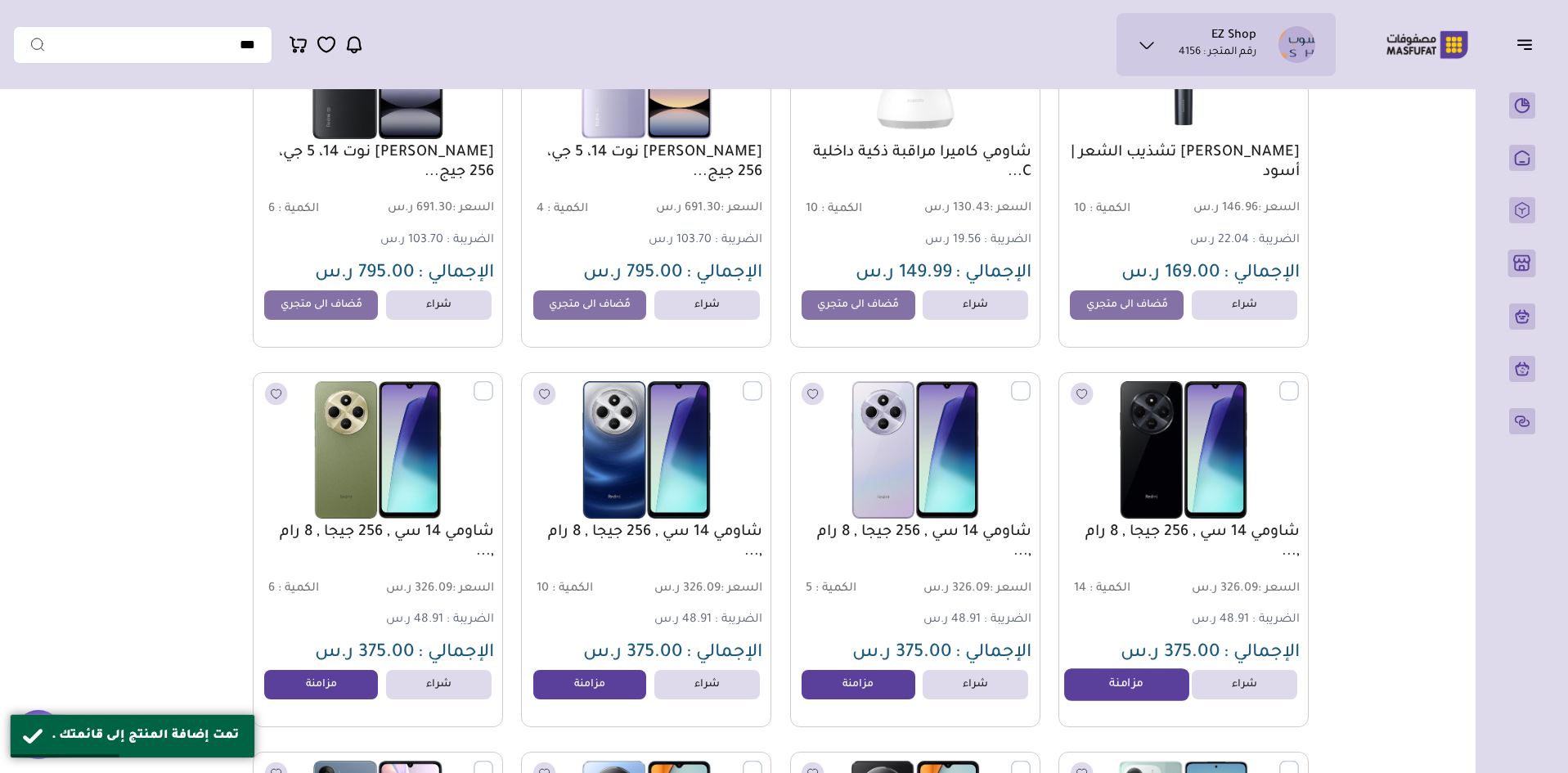
click at [1117, 688] on link "مزامنة" at bounding box center [1127, 684] width 124 height 32
click at [870, 696] on link "مزامنة" at bounding box center [859, 684] width 124 height 32
click at [592, 694] on link "مزامنة" at bounding box center [590, 684] width 124 height 32
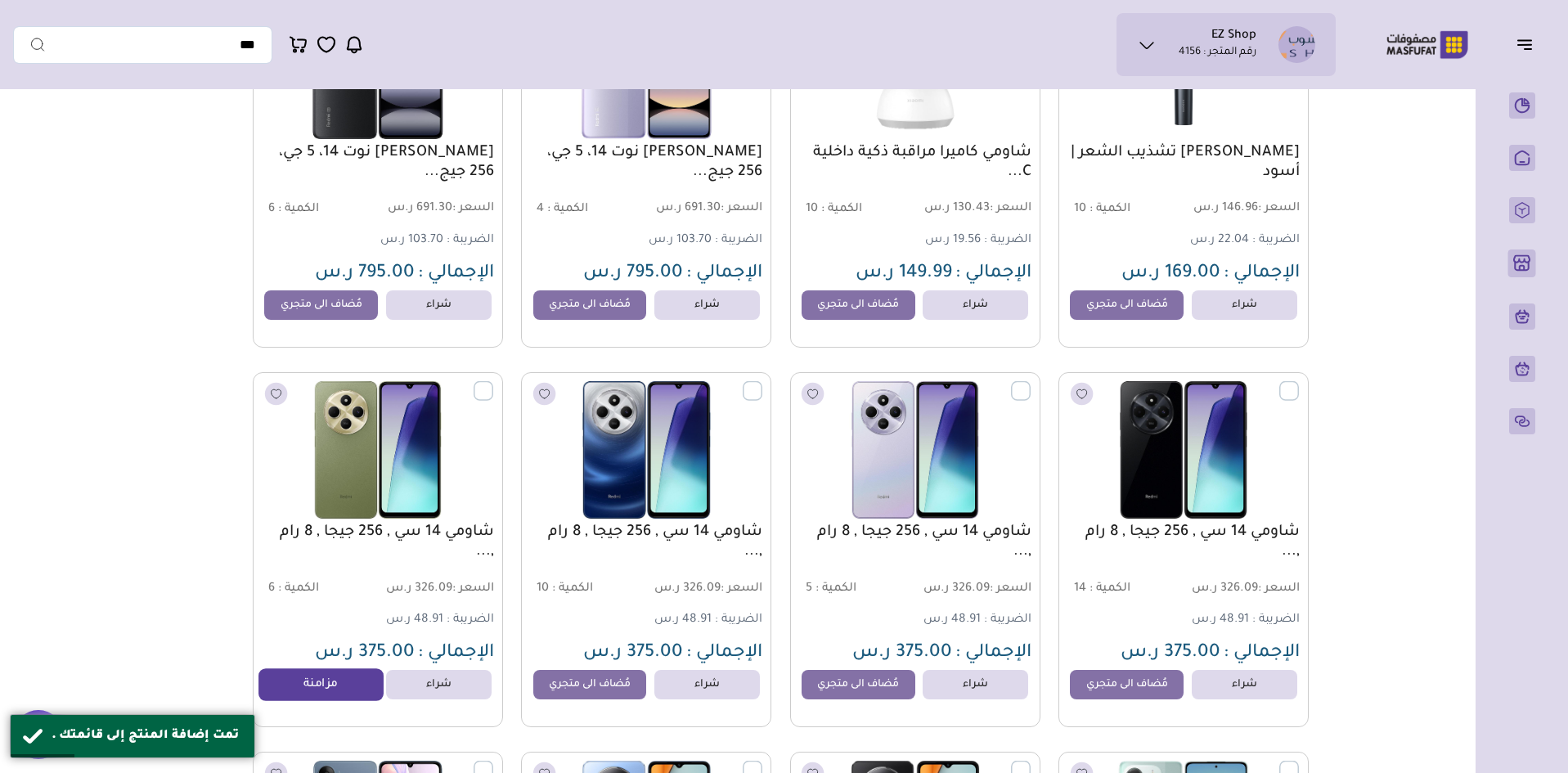
click at [337, 701] on link "مزامنة" at bounding box center [322, 684] width 124 height 32
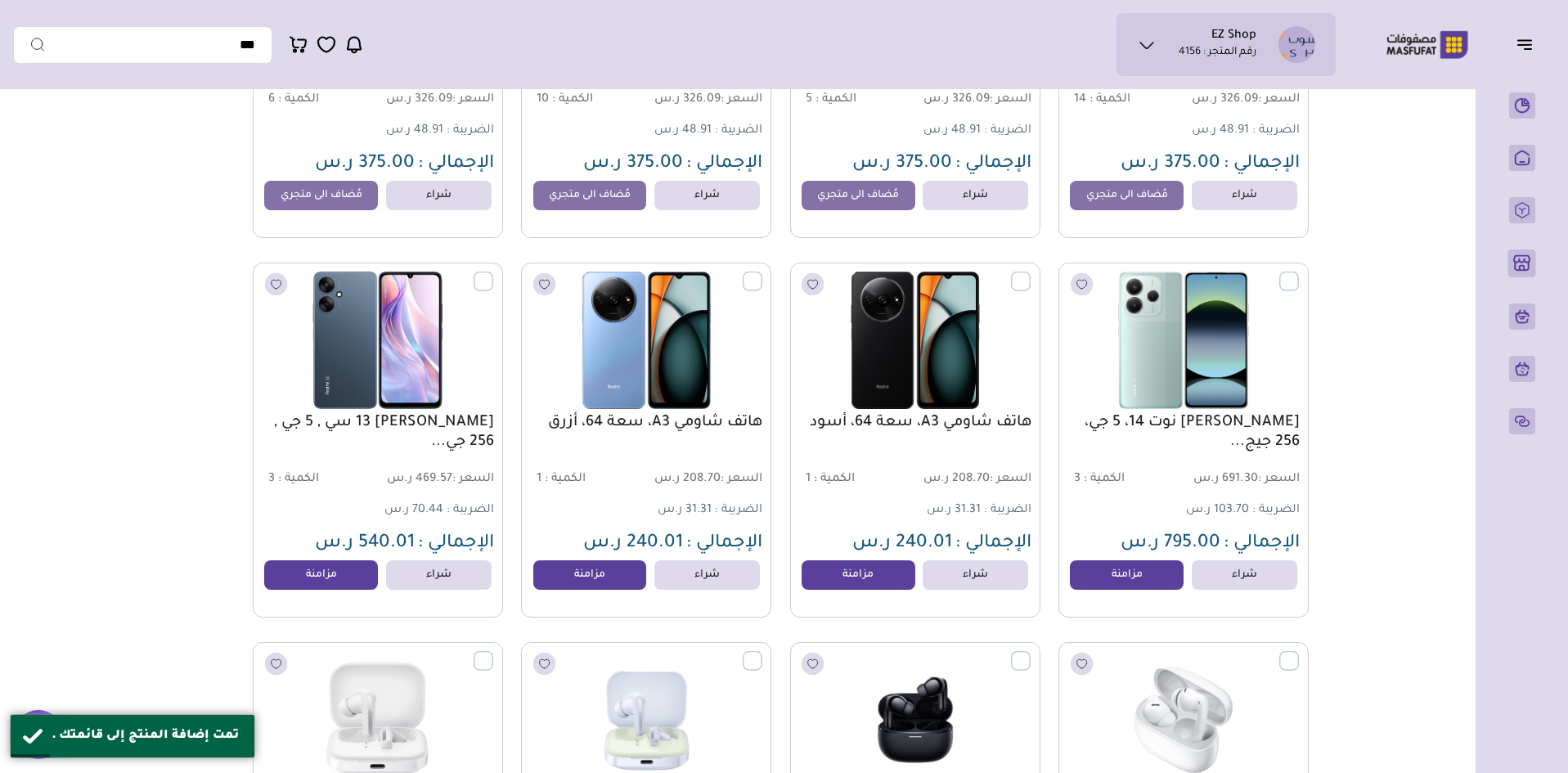
scroll to position [5725, 0]
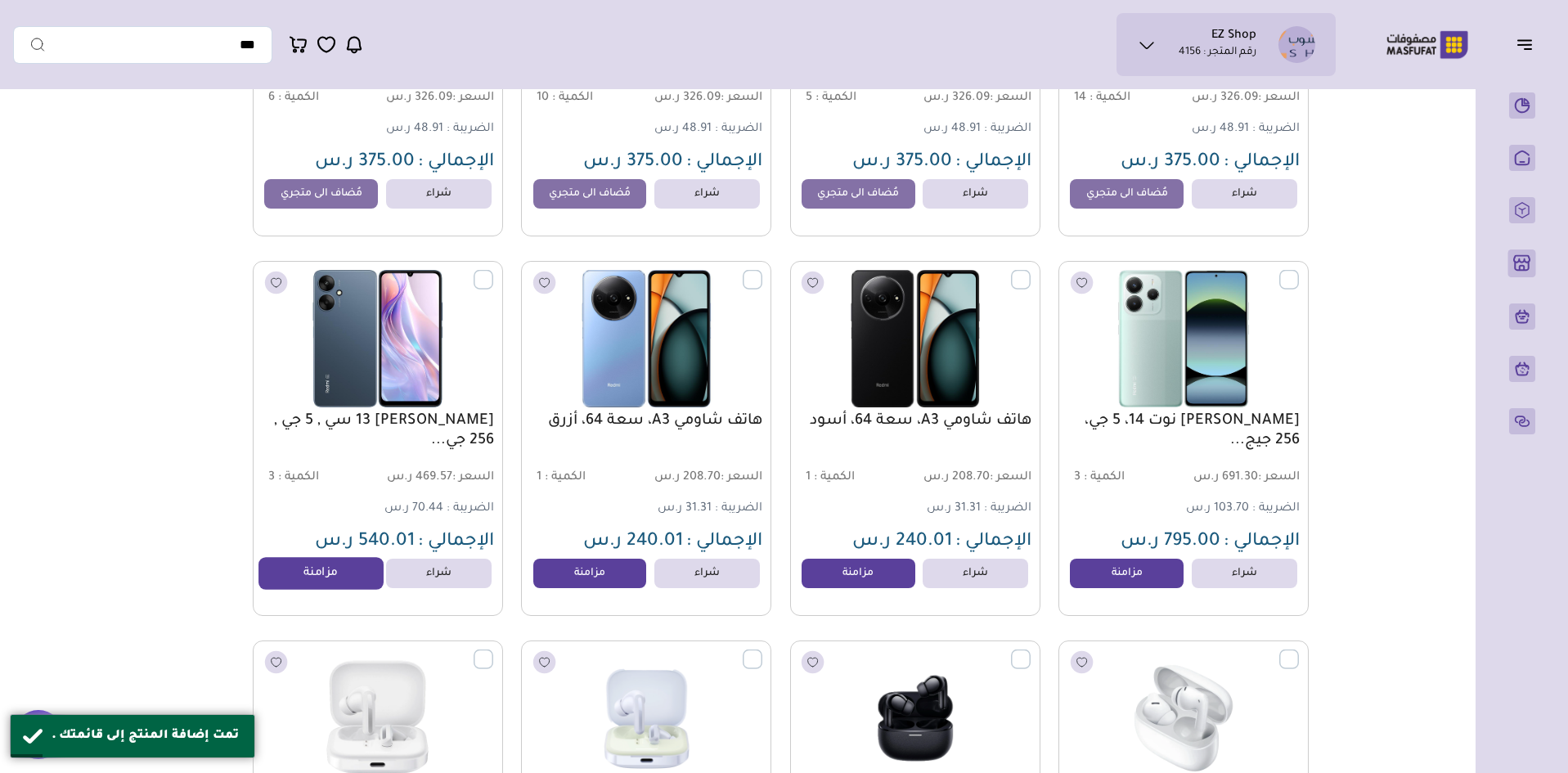
click at [315, 588] on div "شراء مزامنة" at bounding box center [378, 574] width 227 height 30
drag, startPoint x: 591, startPoint y: 577, endPoint x: 577, endPoint y: 581, distance: 14.6
click at [591, 577] on link "مزامنة" at bounding box center [590, 573] width 124 height 32
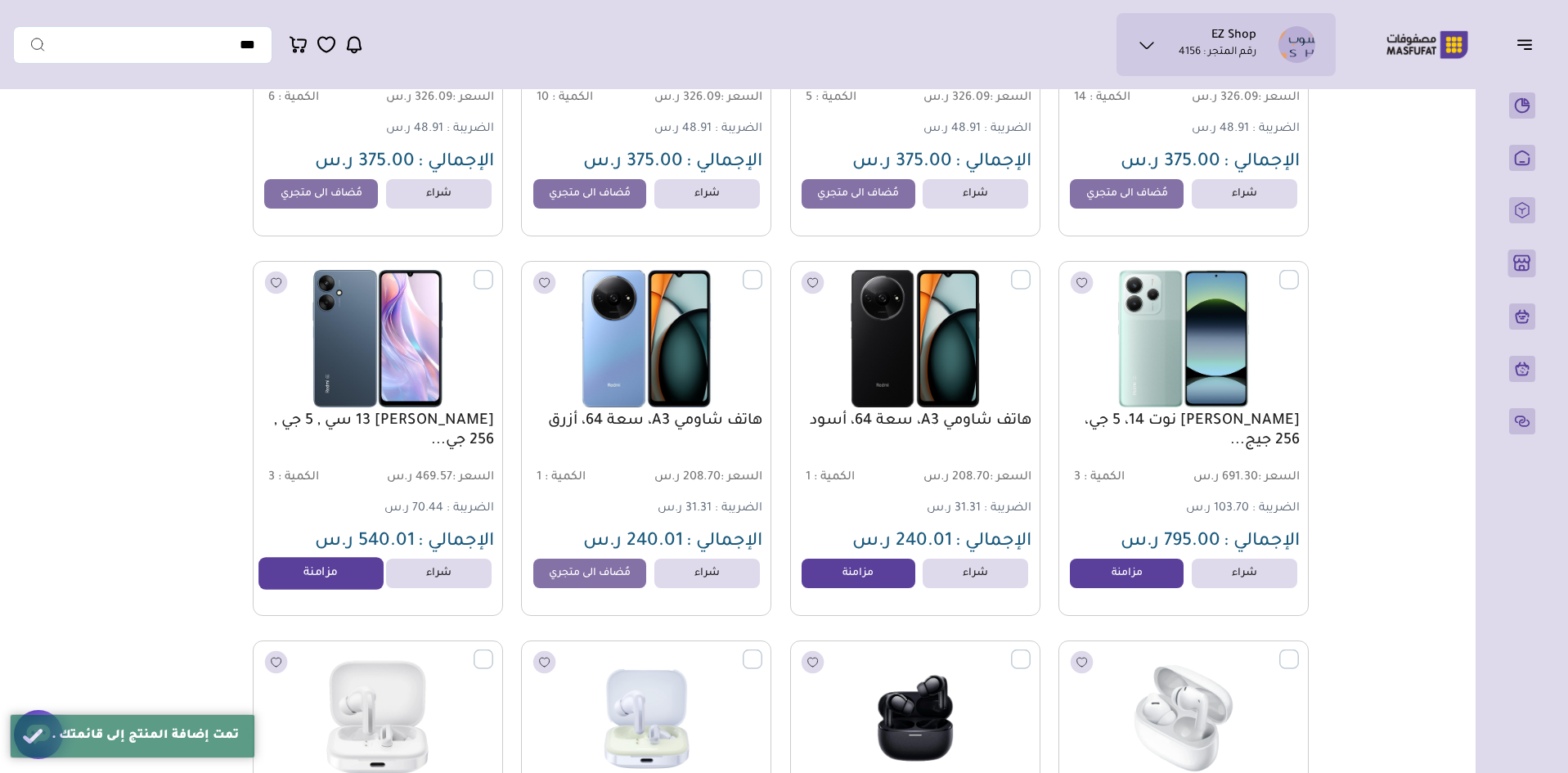
click at [346, 585] on link "مزامنة" at bounding box center [322, 573] width 124 height 32
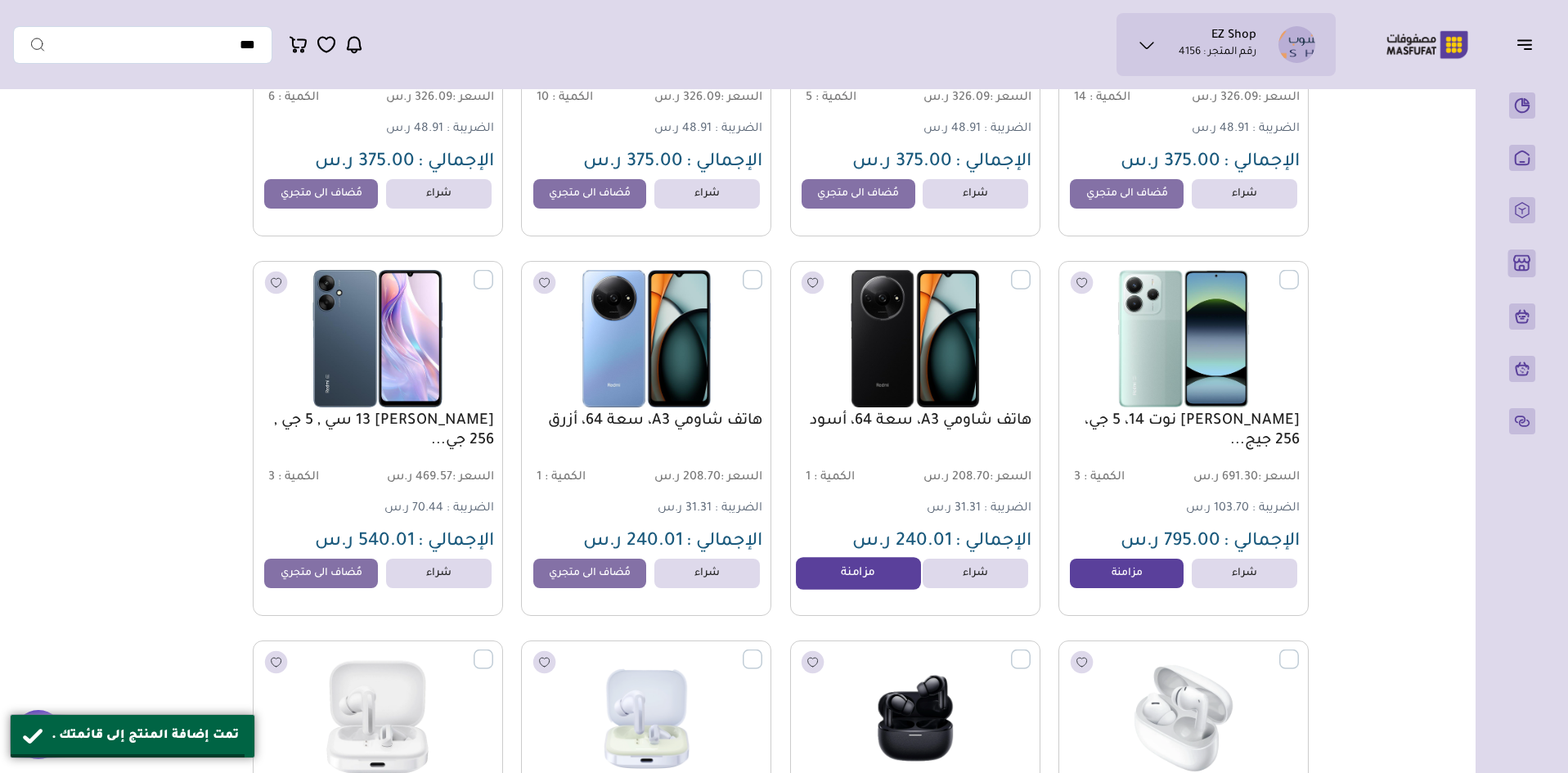
click at [855, 583] on link "مزامنة" at bounding box center [859, 573] width 124 height 32
click at [1113, 590] on link "مزامنة" at bounding box center [1127, 573] width 124 height 32
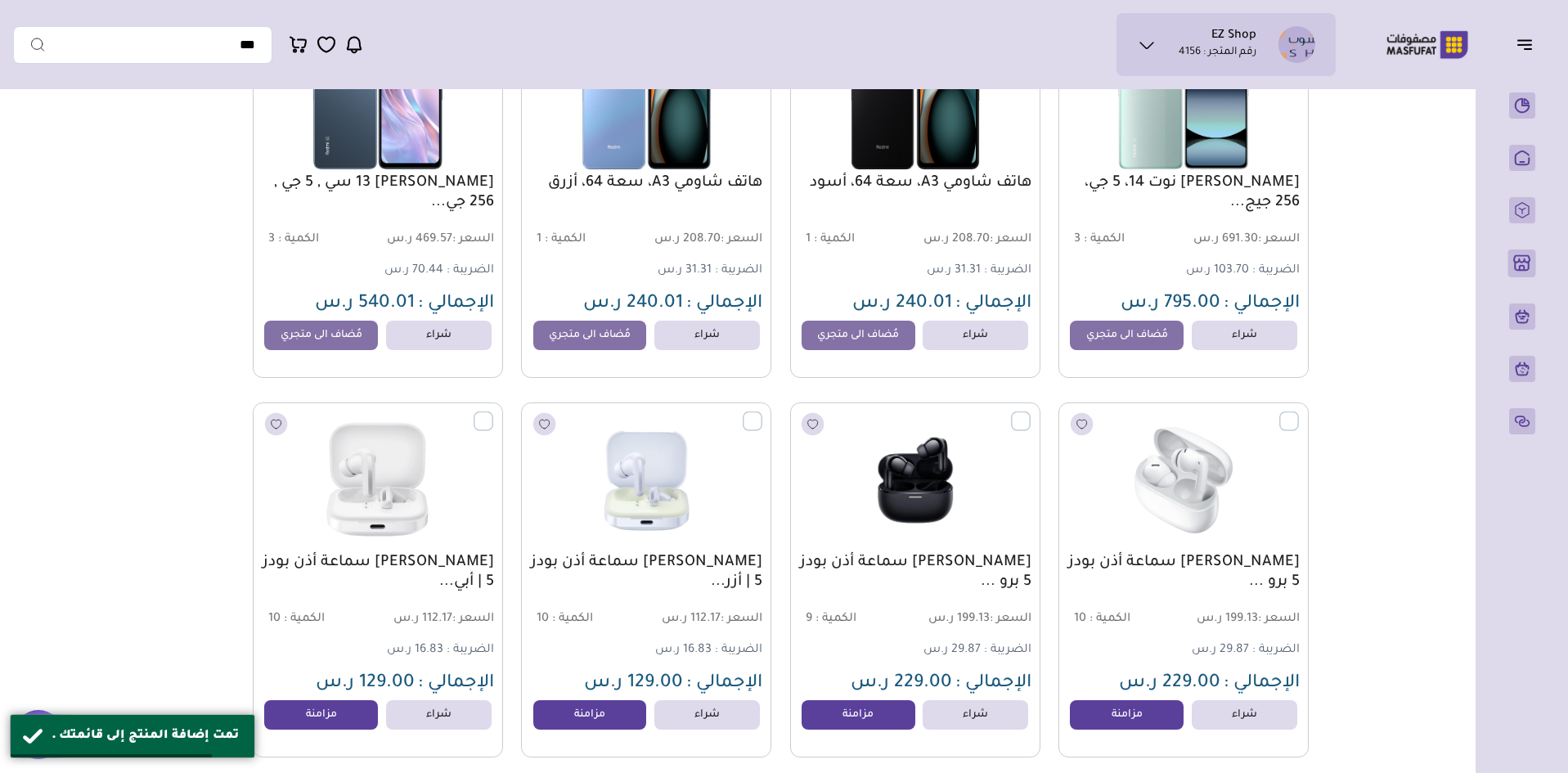
scroll to position [6052, 0]
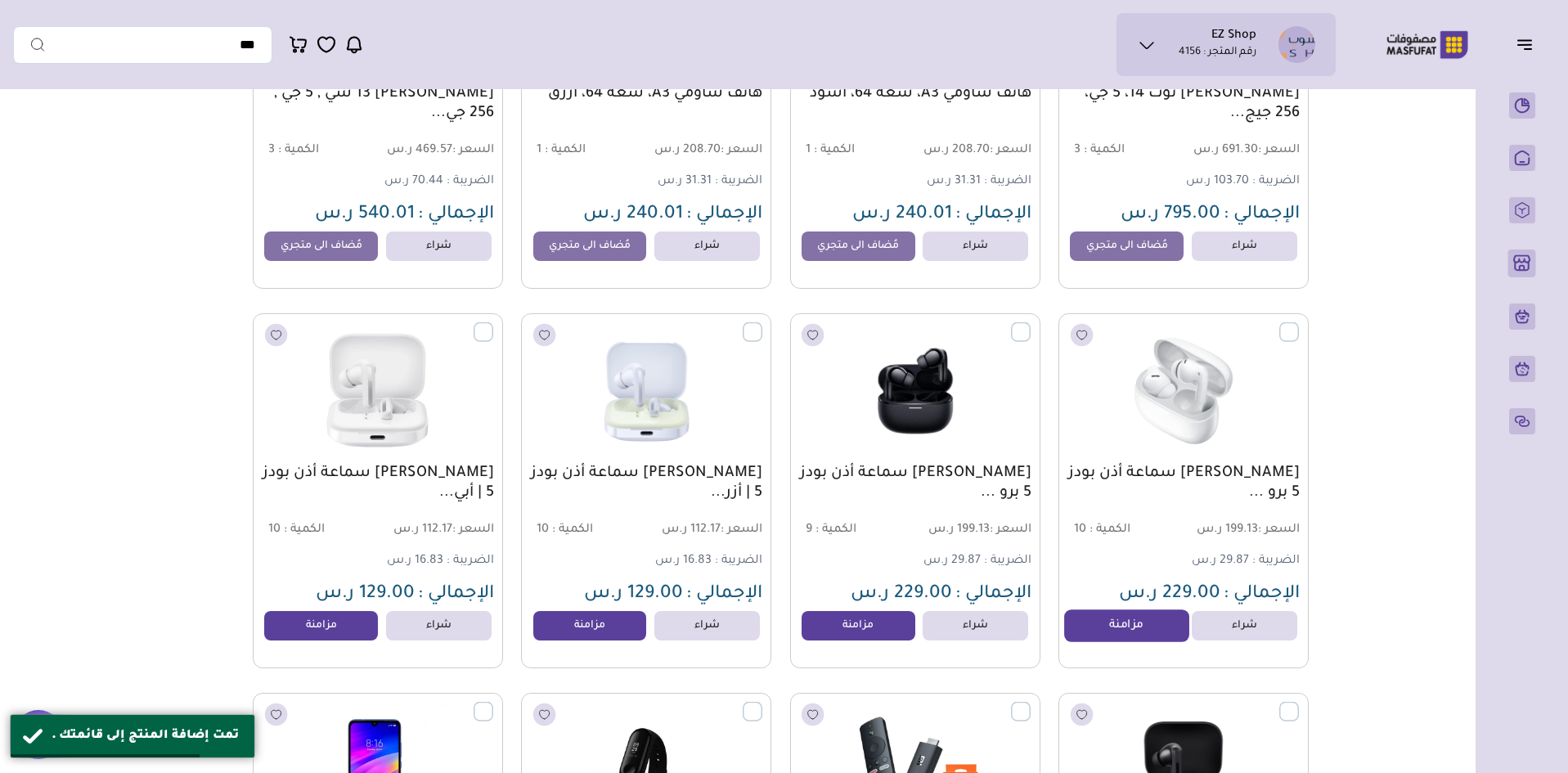
click at [1112, 621] on link "مزامنة" at bounding box center [1127, 625] width 124 height 32
click at [879, 634] on link "مزامنة" at bounding box center [859, 625] width 124 height 32
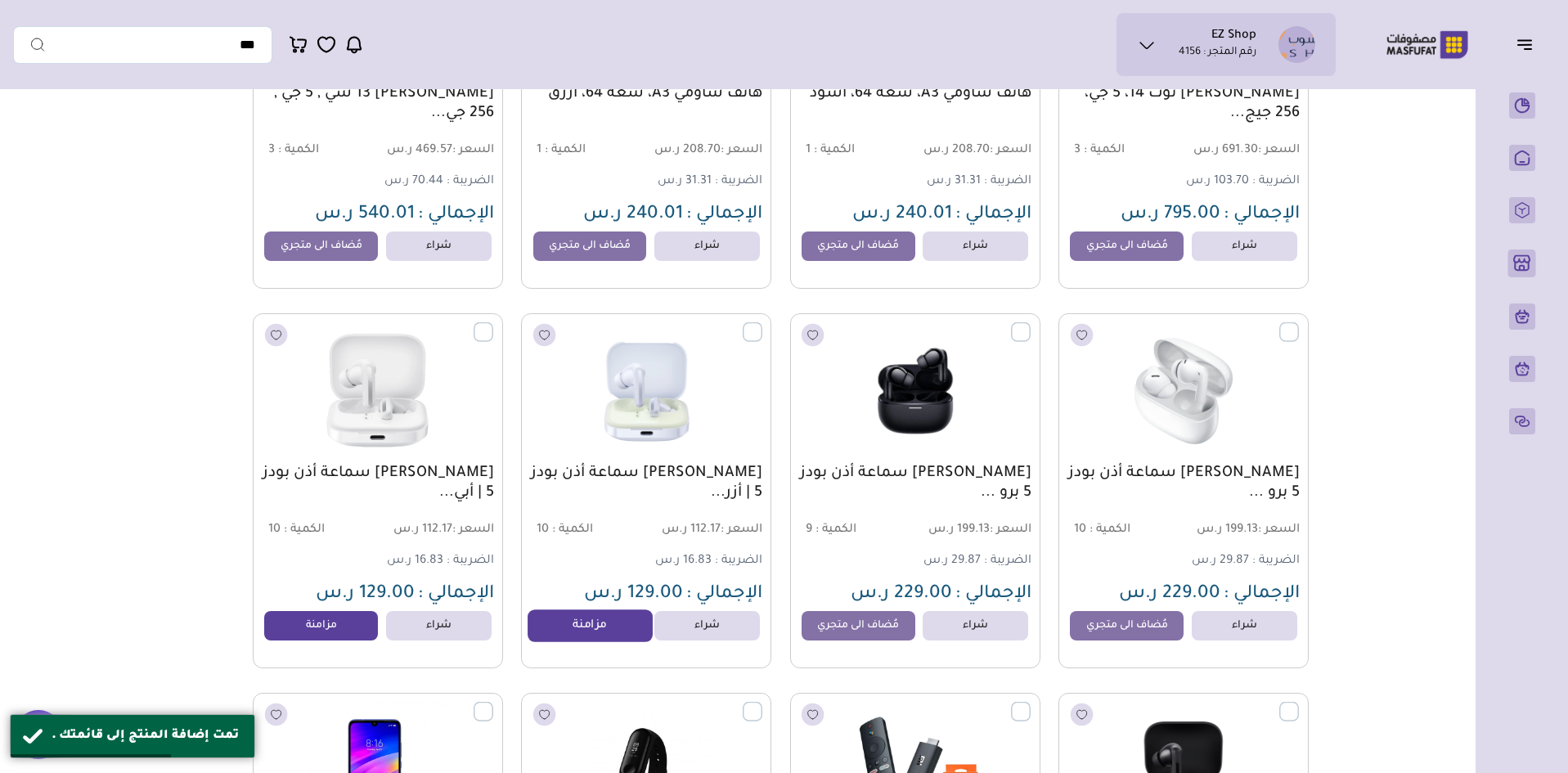
click at [609, 620] on link "مزامنة" at bounding box center [590, 625] width 124 height 32
click at [304, 642] on link "مزامنة" at bounding box center [322, 625] width 124 height 32
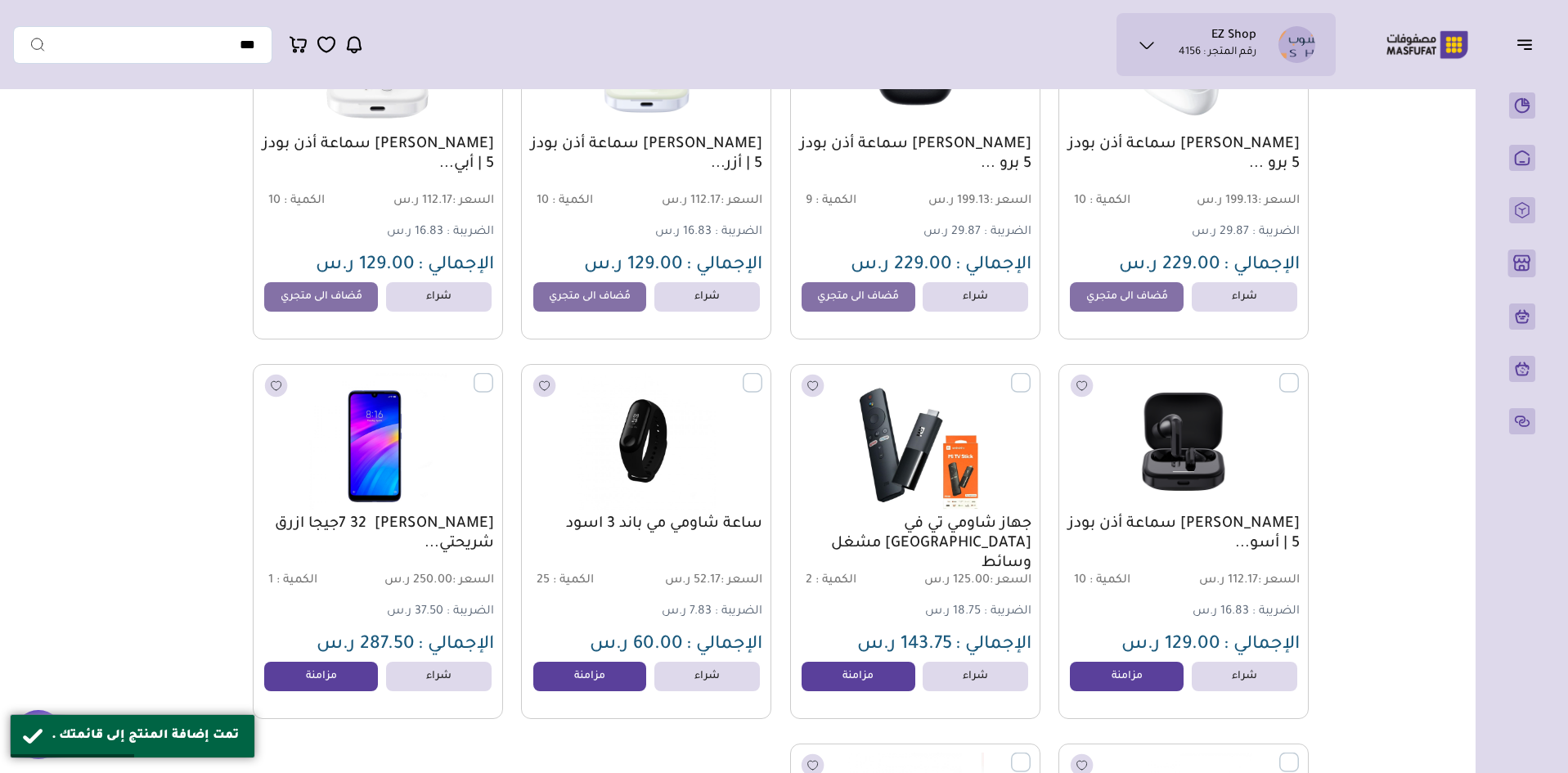
scroll to position [6461, 0]
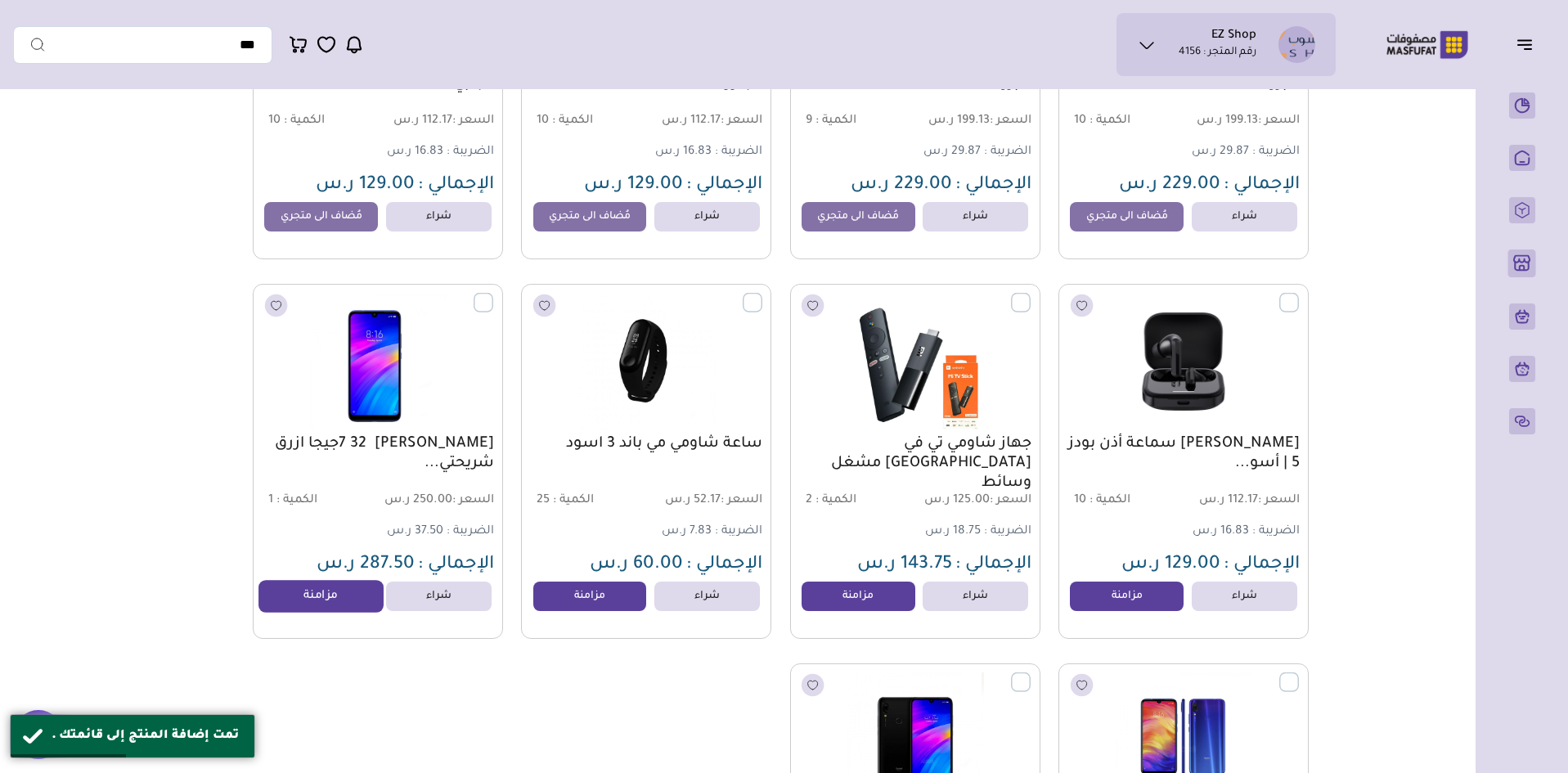
click at [299, 605] on link "مزامنة" at bounding box center [322, 596] width 124 height 32
click at [611, 604] on link "مزامنة" at bounding box center [590, 596] width 124 height 32
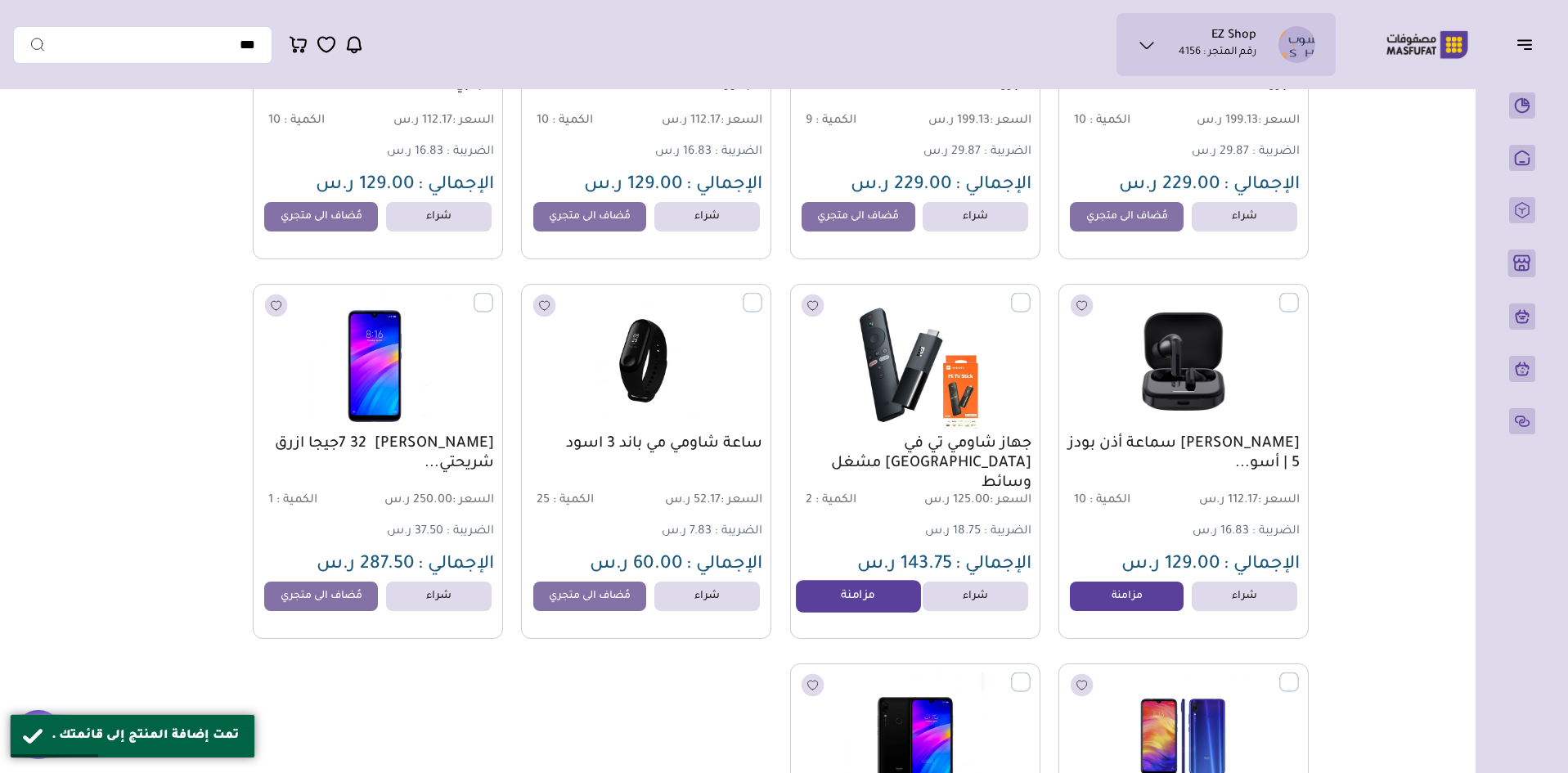
click at [885, 605] on link "مزامنة" at bounding box center [859, 596] width 124 height 32
click at [1127, 601] on link "مزامنة" at bounding box center [1127, 596] width 124 height 32
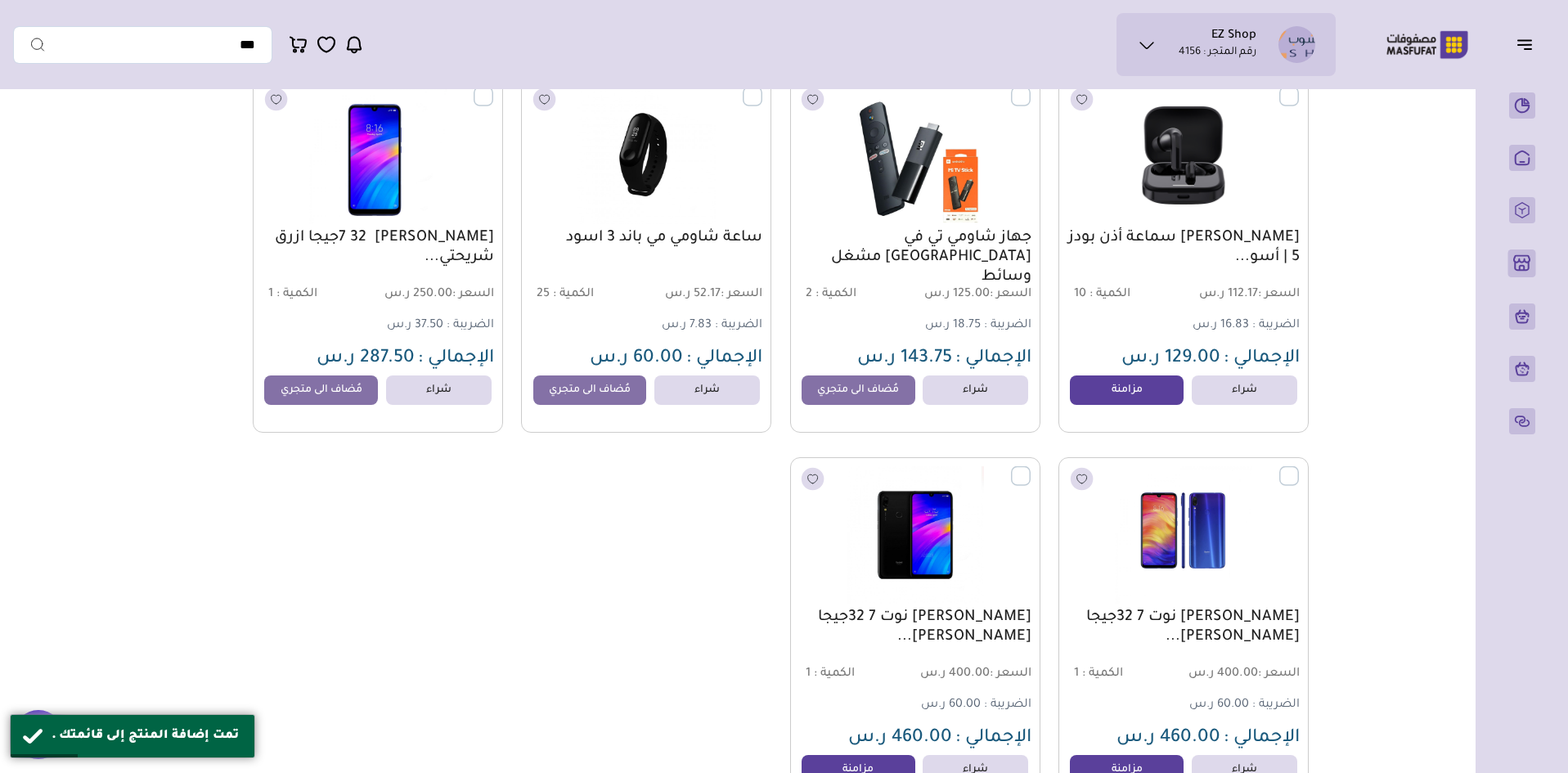
scroll to position [6707, 0]
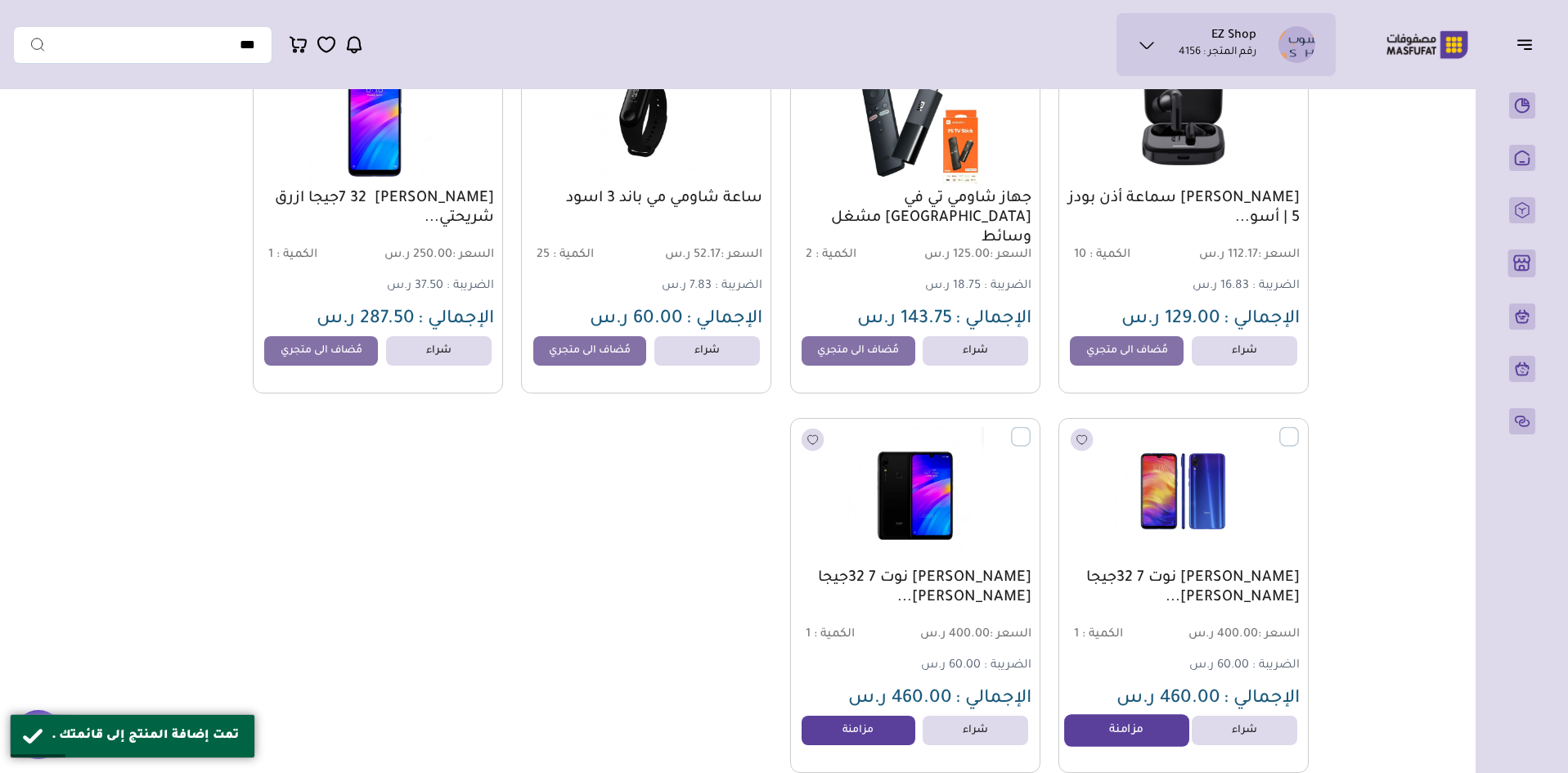
click at [1127, 732] on link "مزامنة" at bounding box center [1127, 731] width 124 height 32
click at [889, 746] on link "مزامنة" at bounding box center [859, 731] width 124 height 32
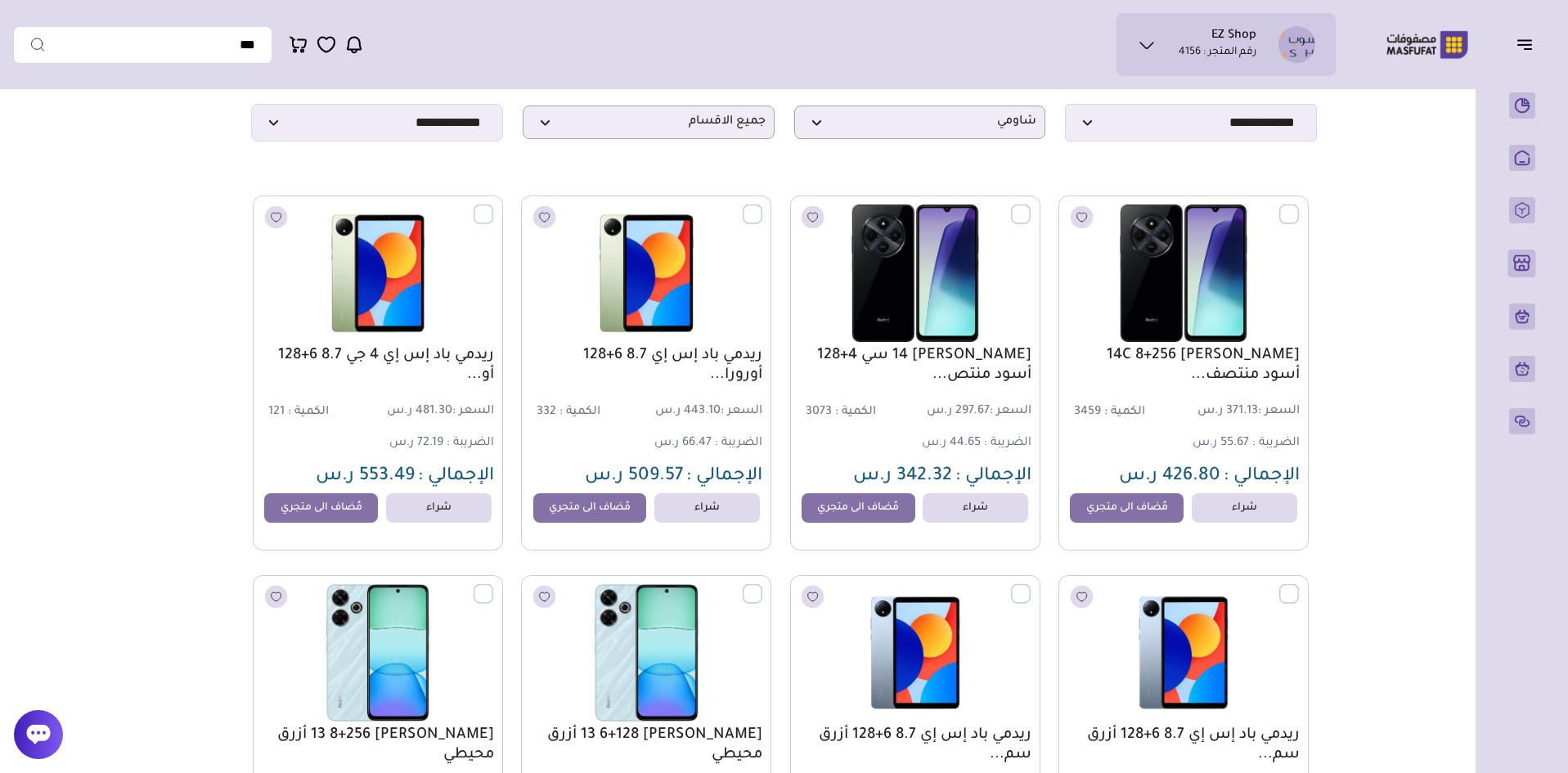
scroll to position [0, 0]
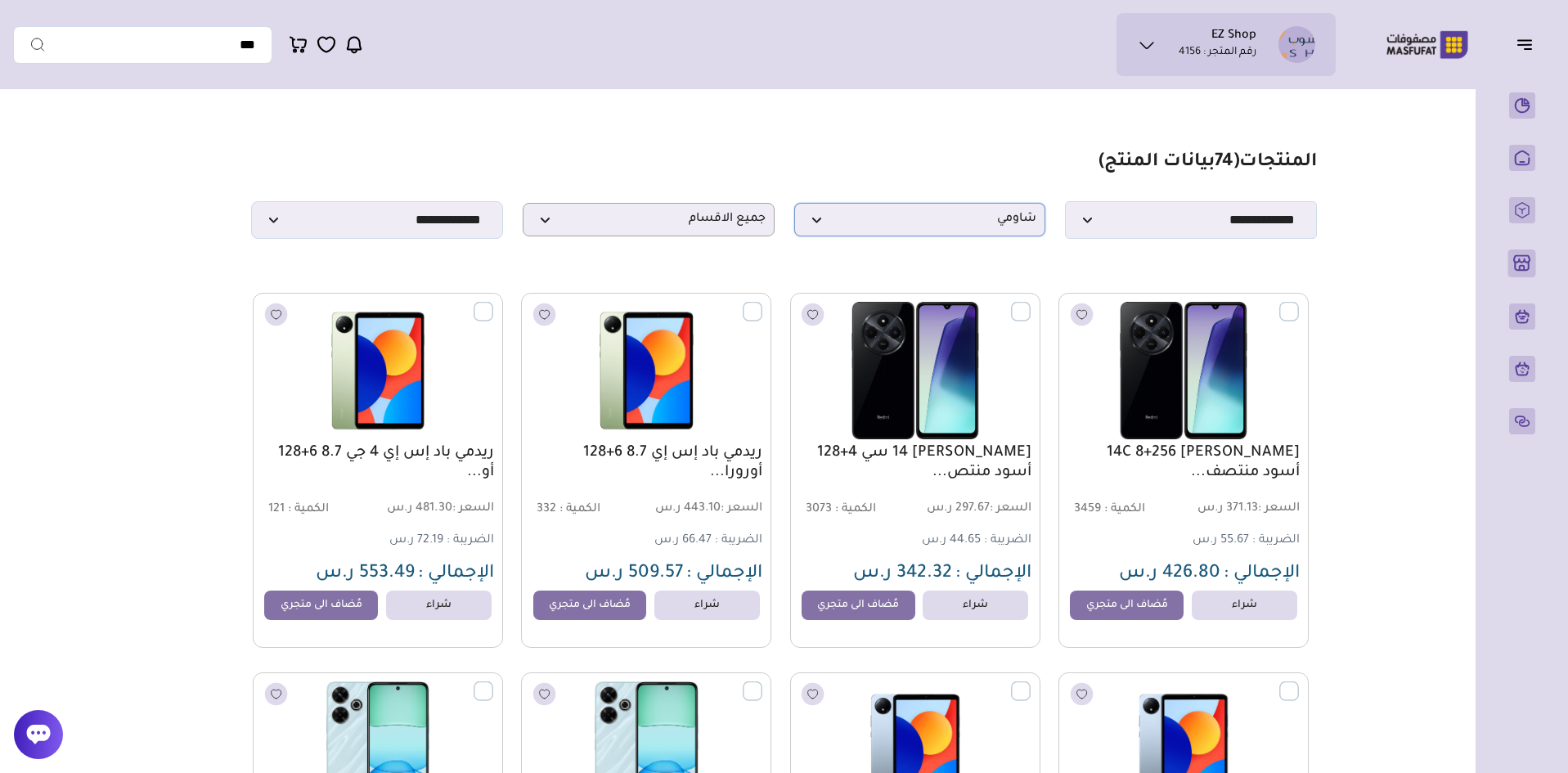
click at [888, 227] on span "شاومي" at bounding box center [920, 219] width 234 height 16
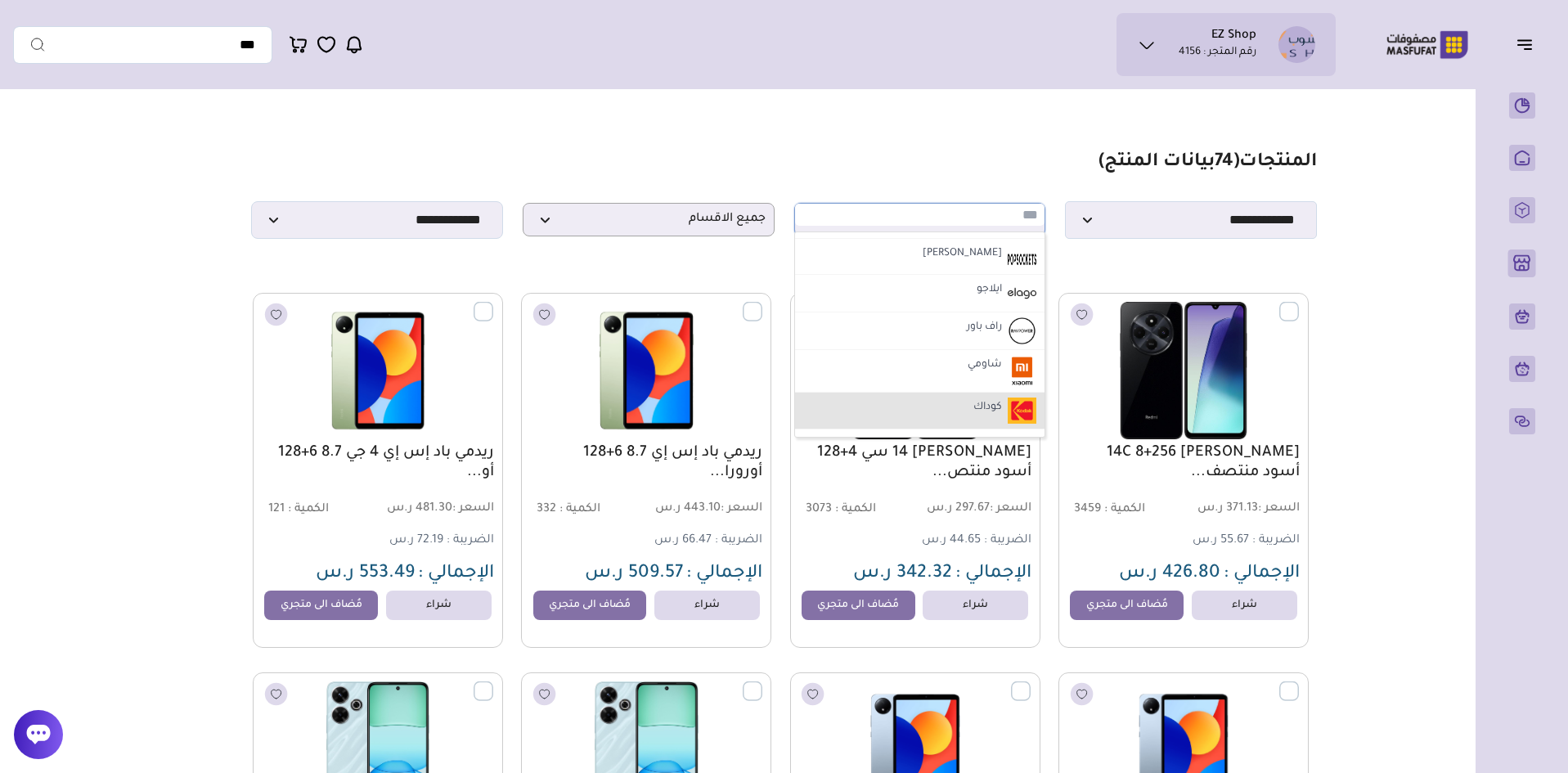
click at [918, 402] on li "كوداك" at bounding box center [921, 411] width 251 height 36
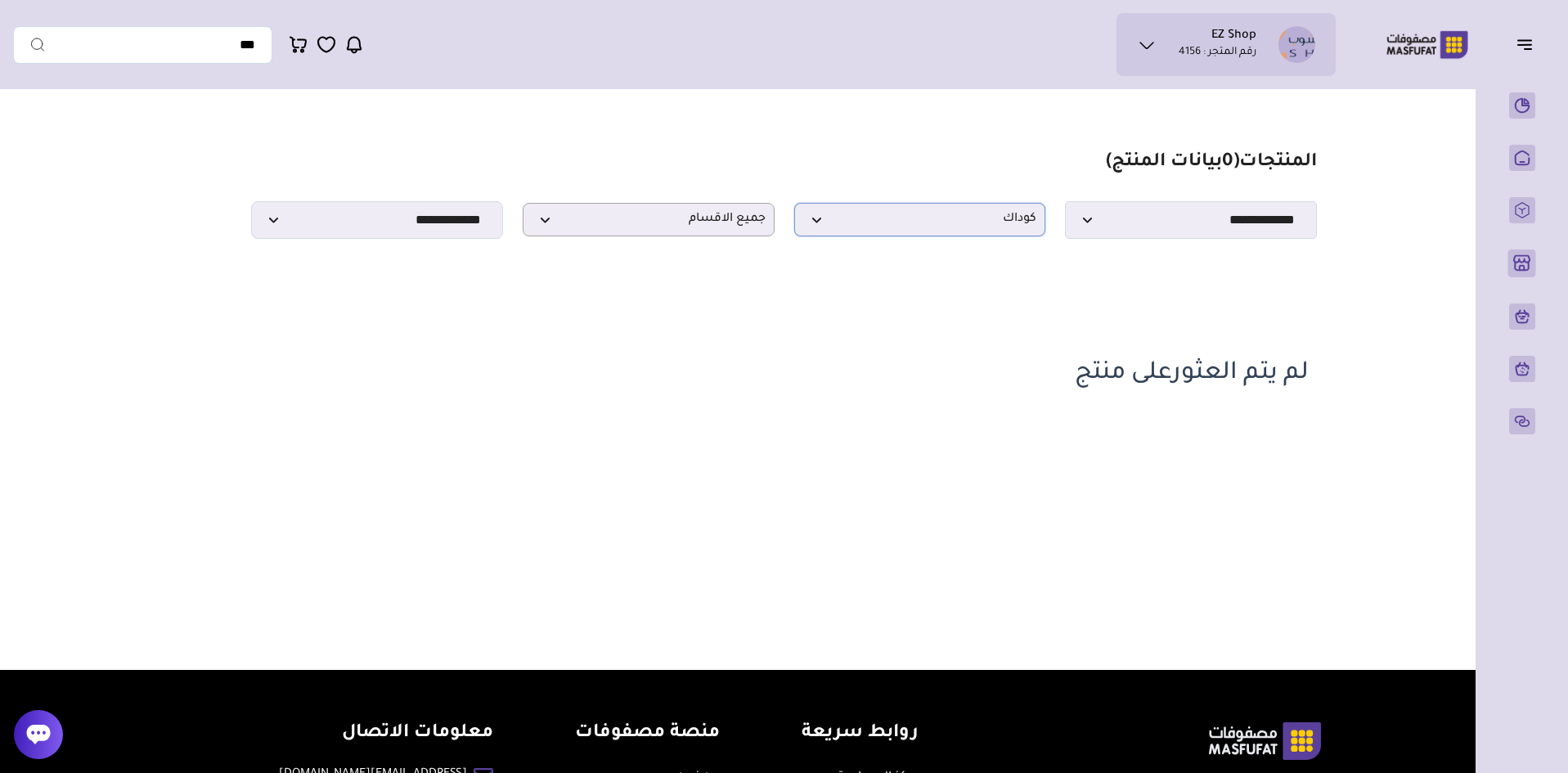
click at [938, 227] on span "كوداك" at bounding box center [920, 219] width 234 height 16
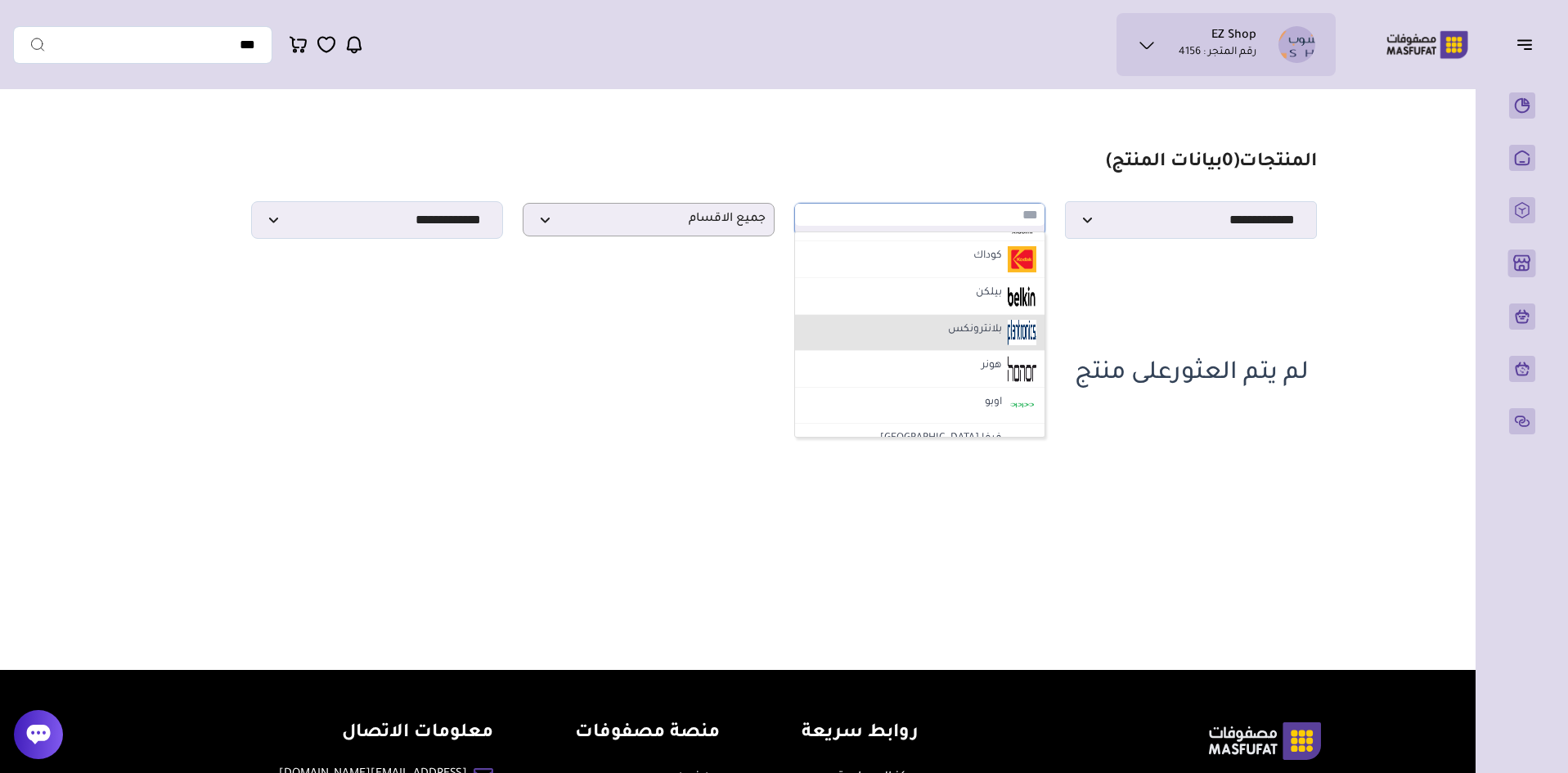
scroll to position [1309, 0]
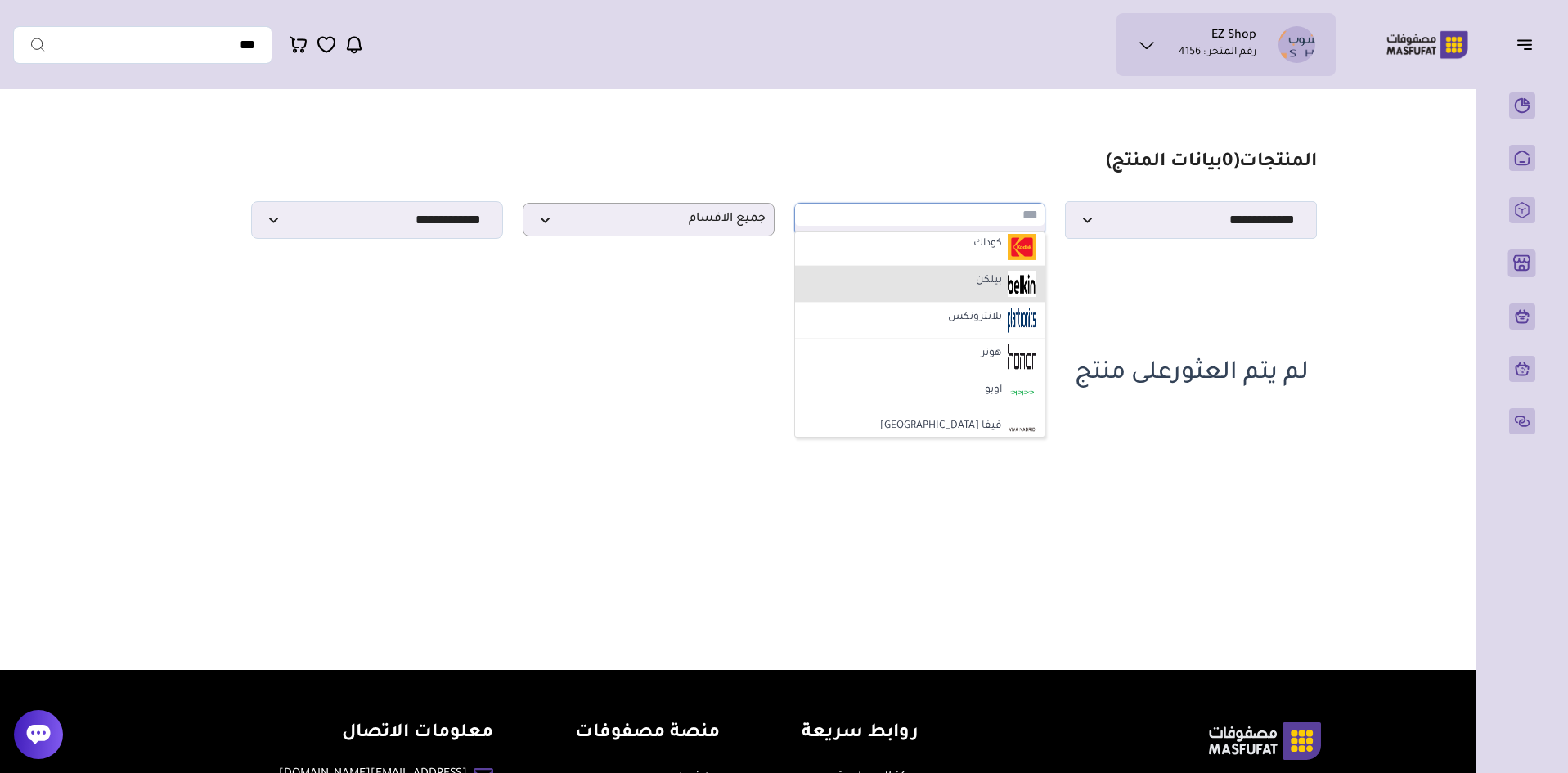
click at [972, 293] on li "بيلكن" at bounding box center [921, 284] width 251 height 36
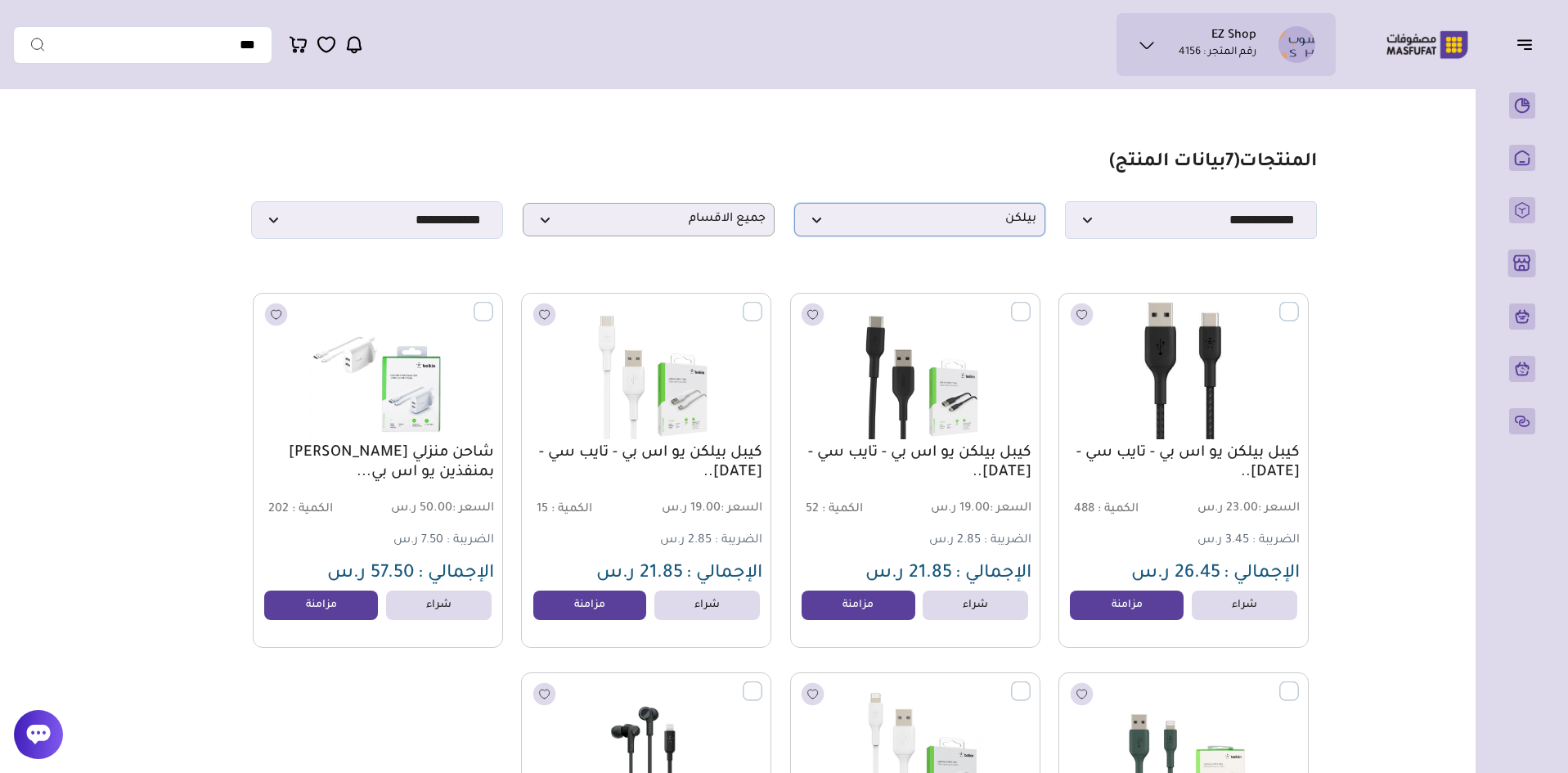
scroll to position [163, 0]
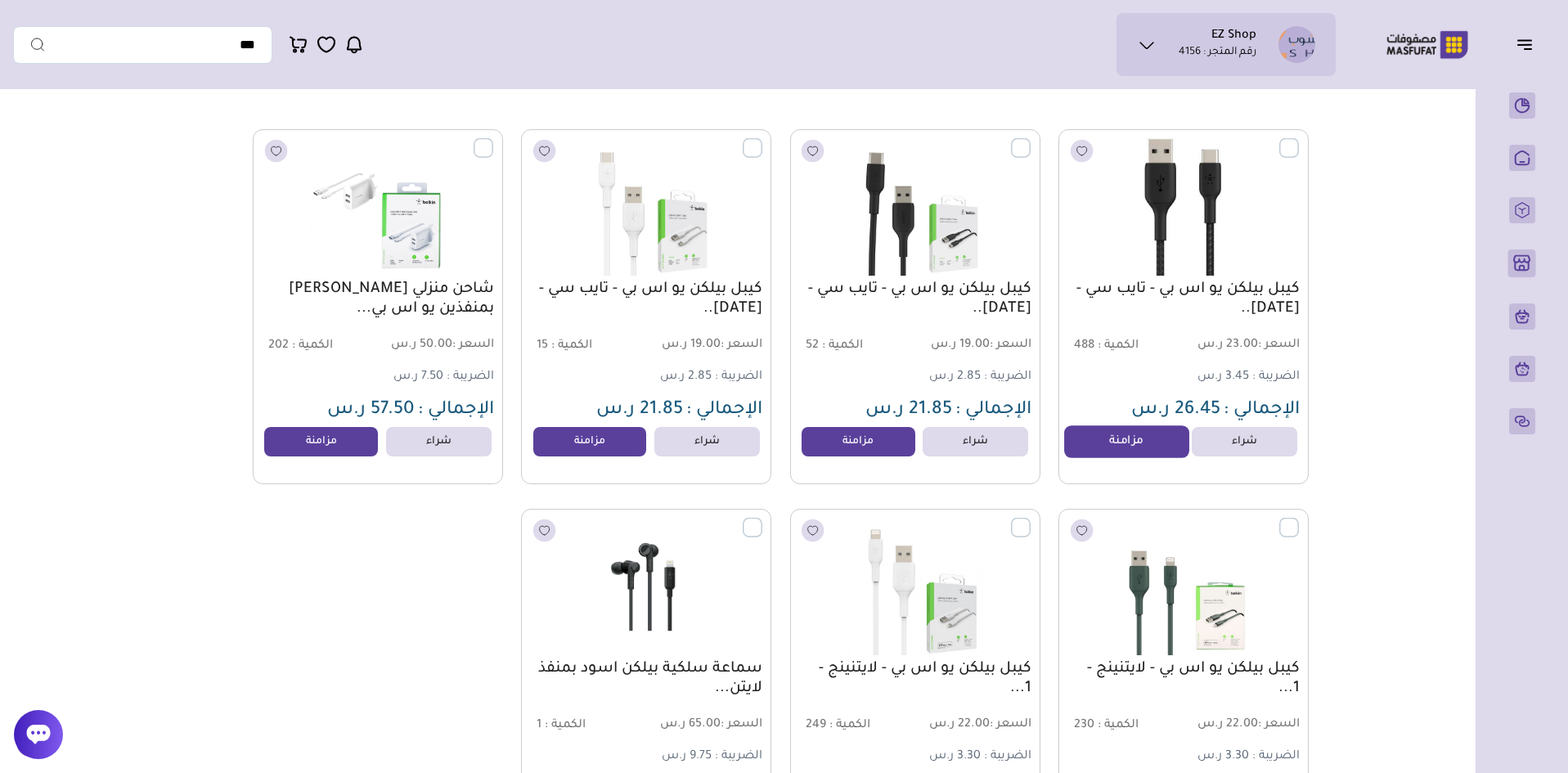
click at [1150, 435] on link "مزامنة" at bounding box center [1127, 441] width 124 height 32
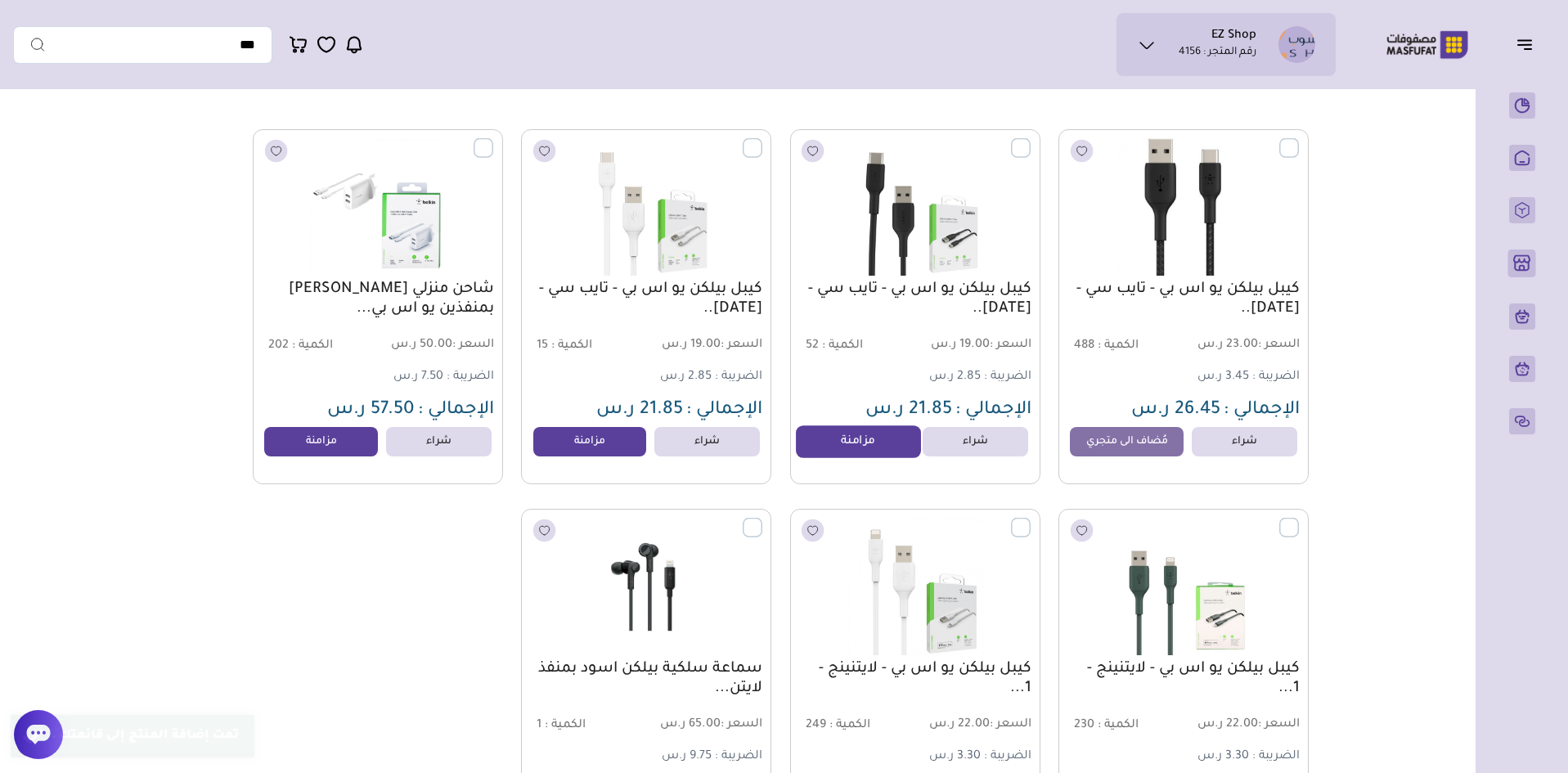
click at [832, 448] on link "مزامنة" at bounding box center [859, 441] width 124 height 32
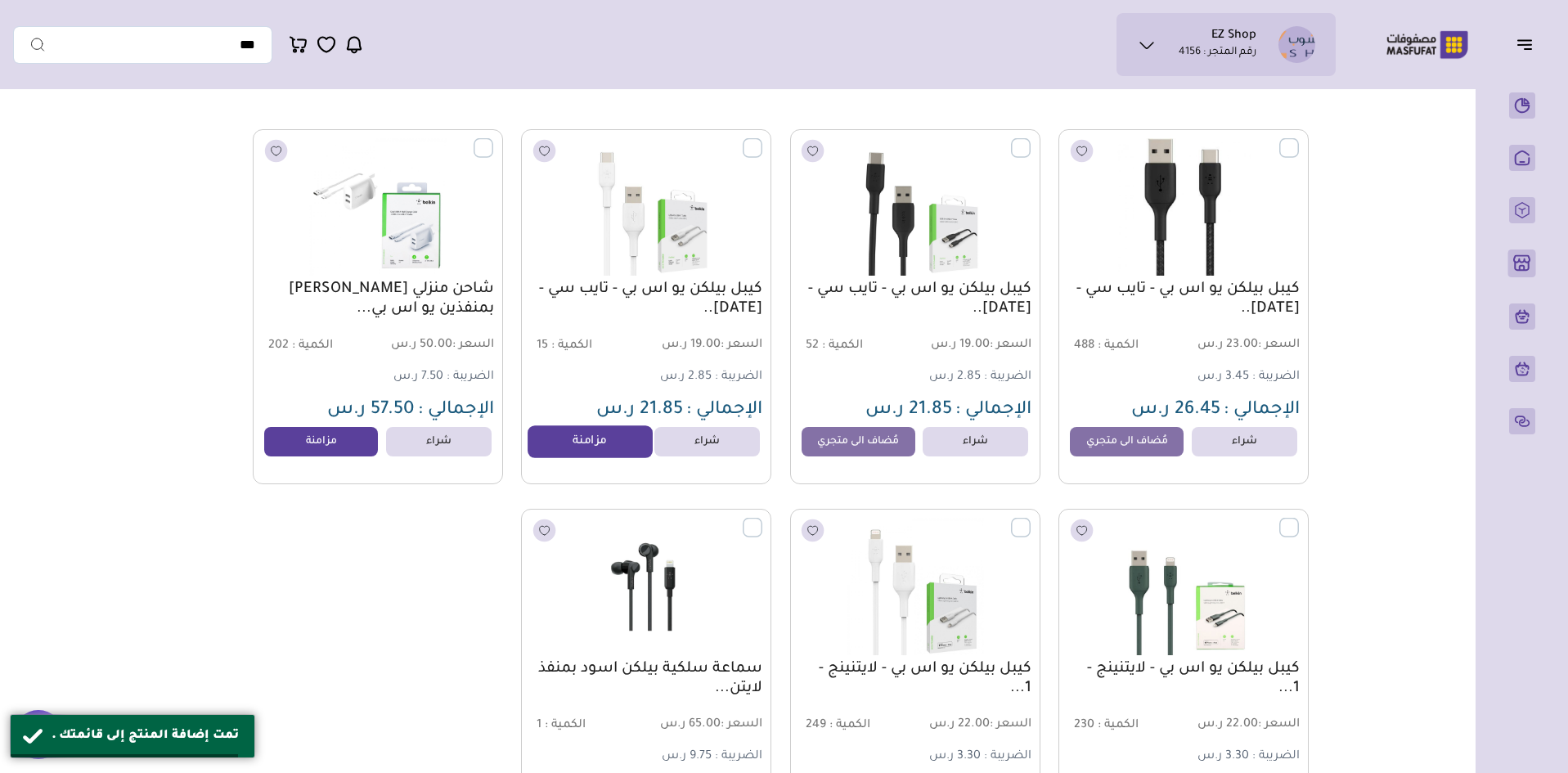
click at [607, 441] on link "مزامنة" at bounding box center [590, 441] width 124 height 32
click at [347, 446] on link "مزامنة" at bounding box center [322, 441] width 124 height 32
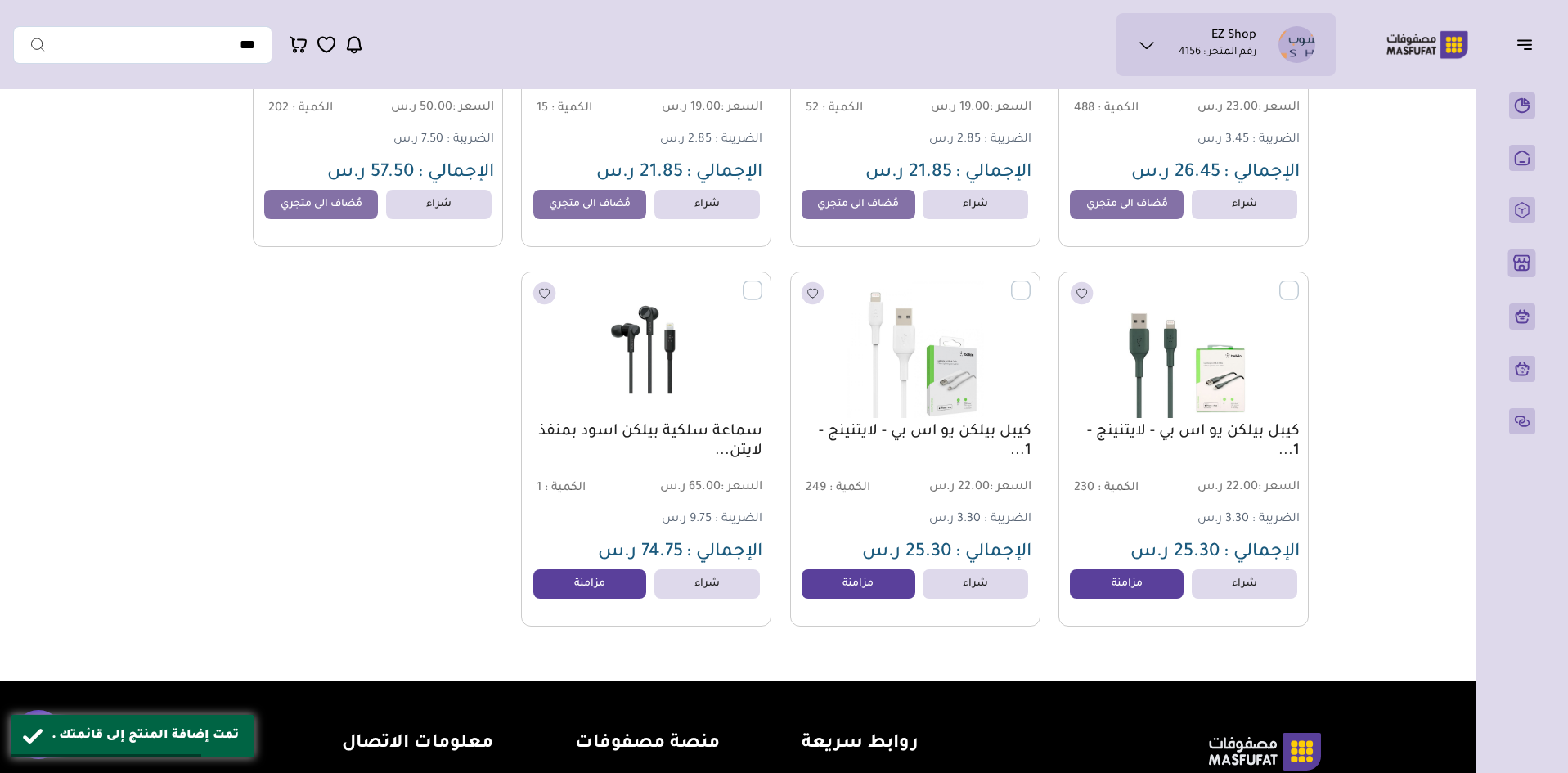
scroll to position [409, 0]
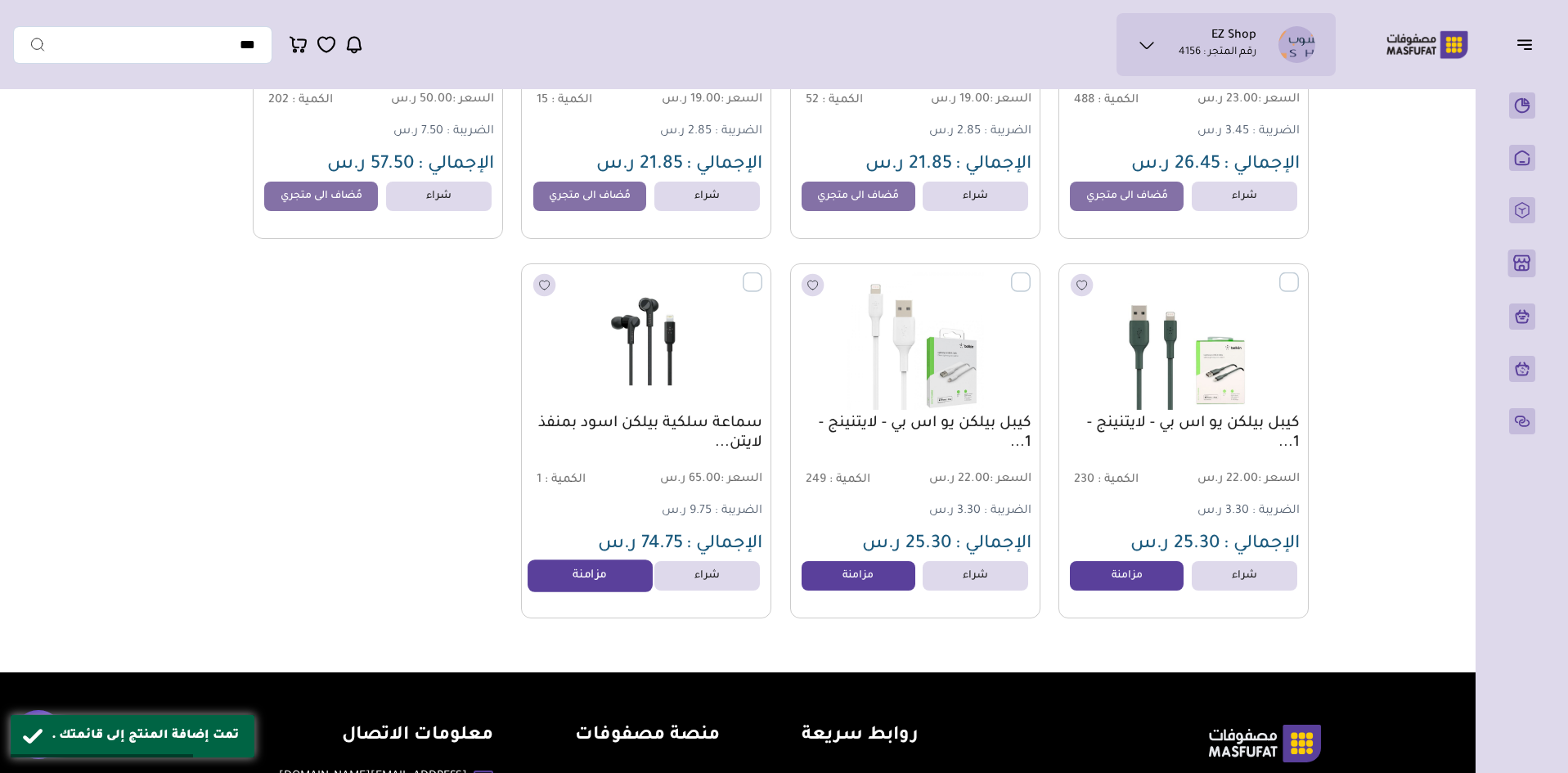
click at [601, 589] on link "مزامنة" at bounding box center [590, 576] width 124 height 32
drag, startPoint x: 893, startPoint y: 584, endPoint x: 982, endPoint y: 598, distance: 90.1
click at [894, 584] on link "مزامنة" at bounding box center [858, 576] width 114 height 30
click at [1101, 592] on link "مزامنة" at bounding box center [1127, 576] width 124 height 32
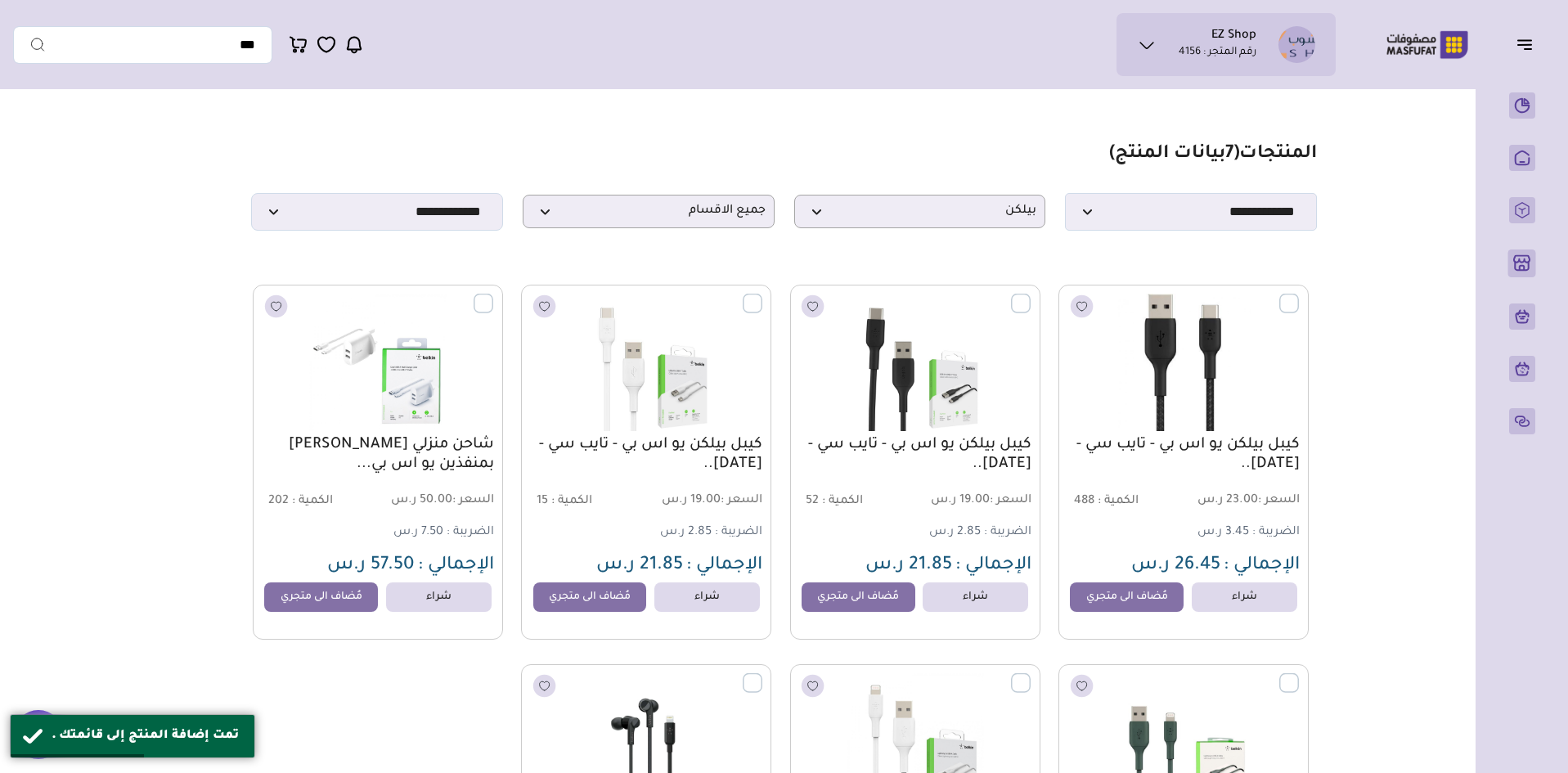
scroll to position [0, 0]
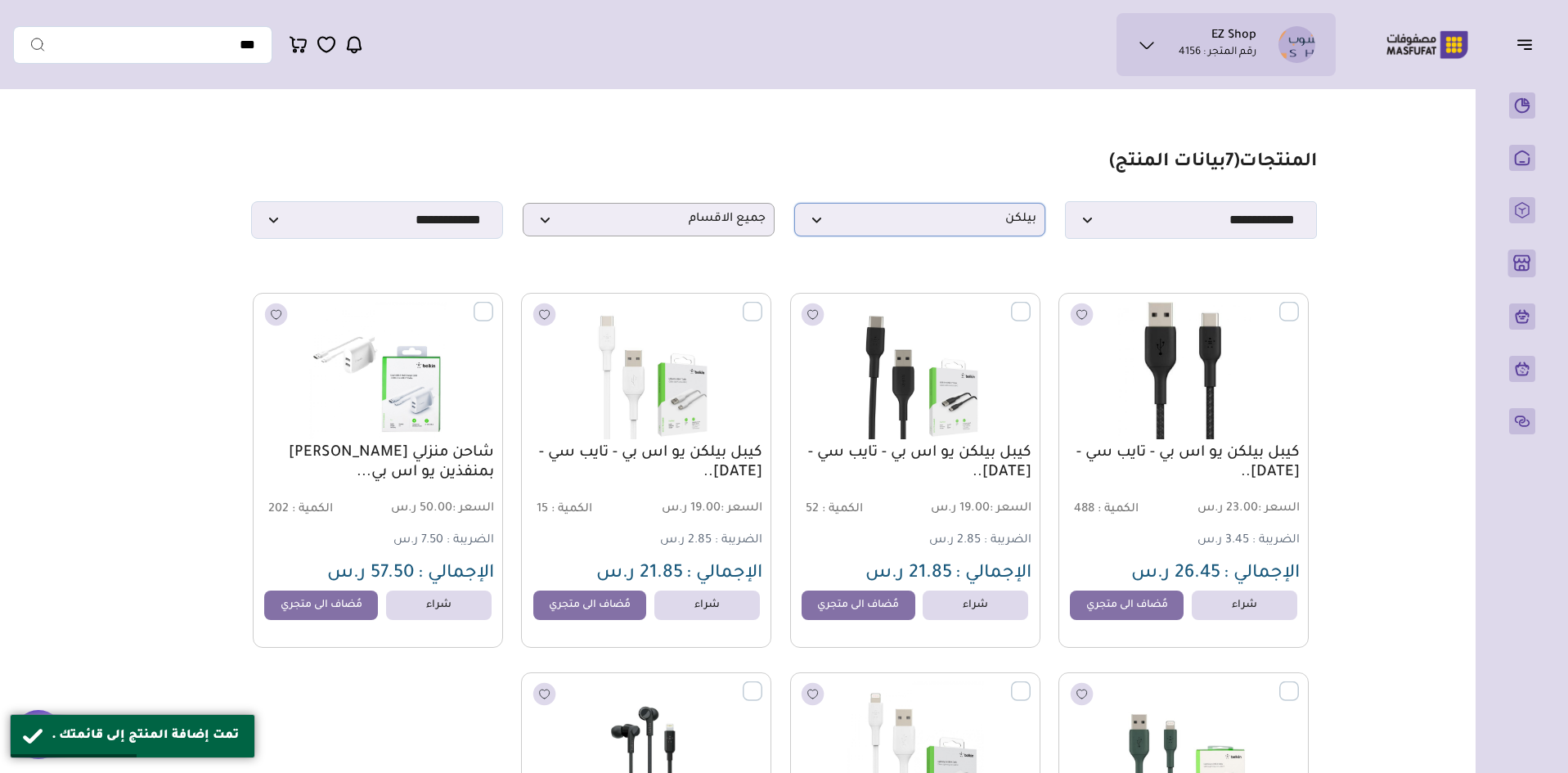
click at [975, 227] on span "بيلكن" at bounding box center [920, 219] width 234 height 16
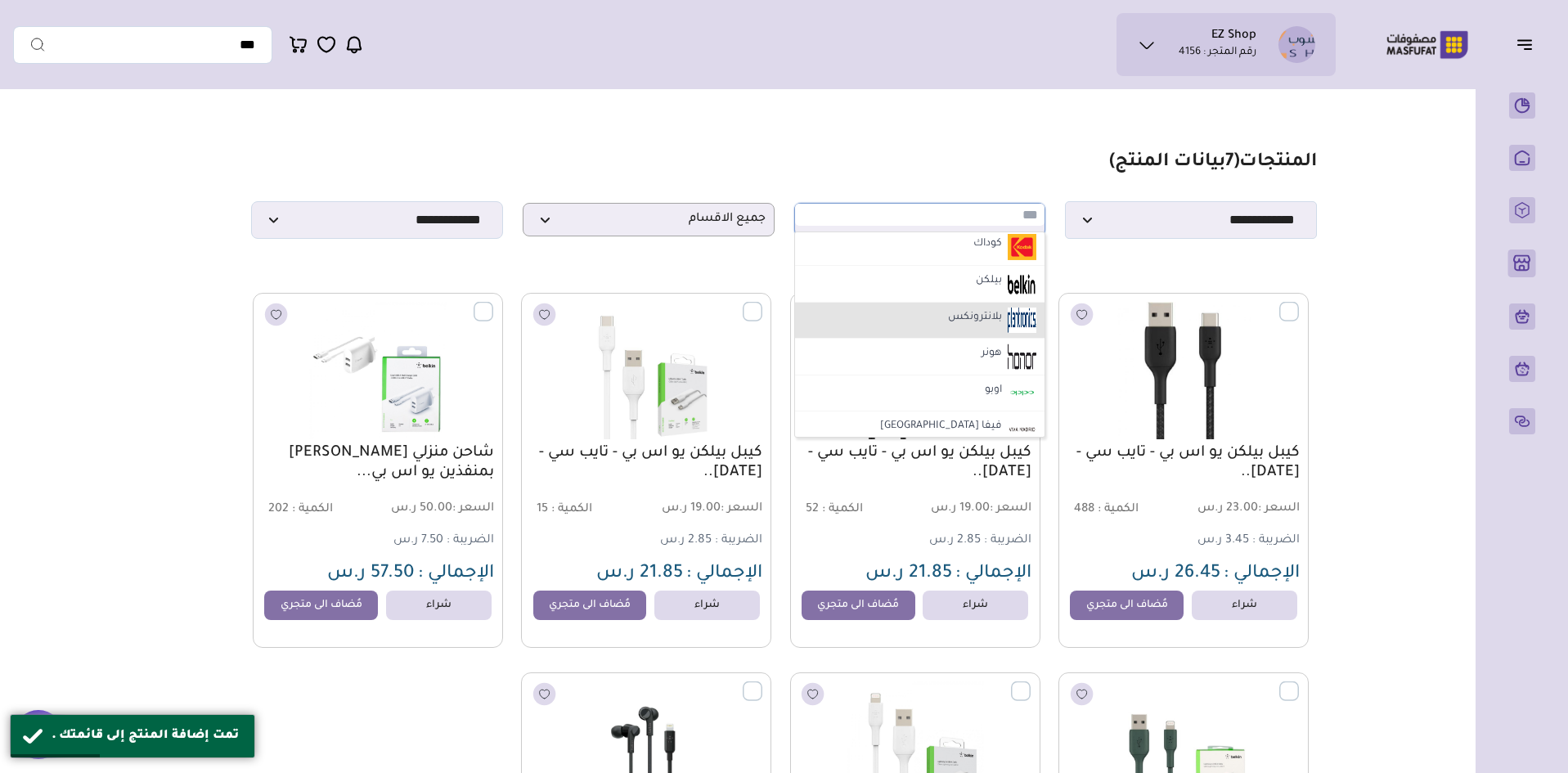
click at [927, 325] on li "بلانترونكس" at bounding box center [921, 321] width 251 height 36
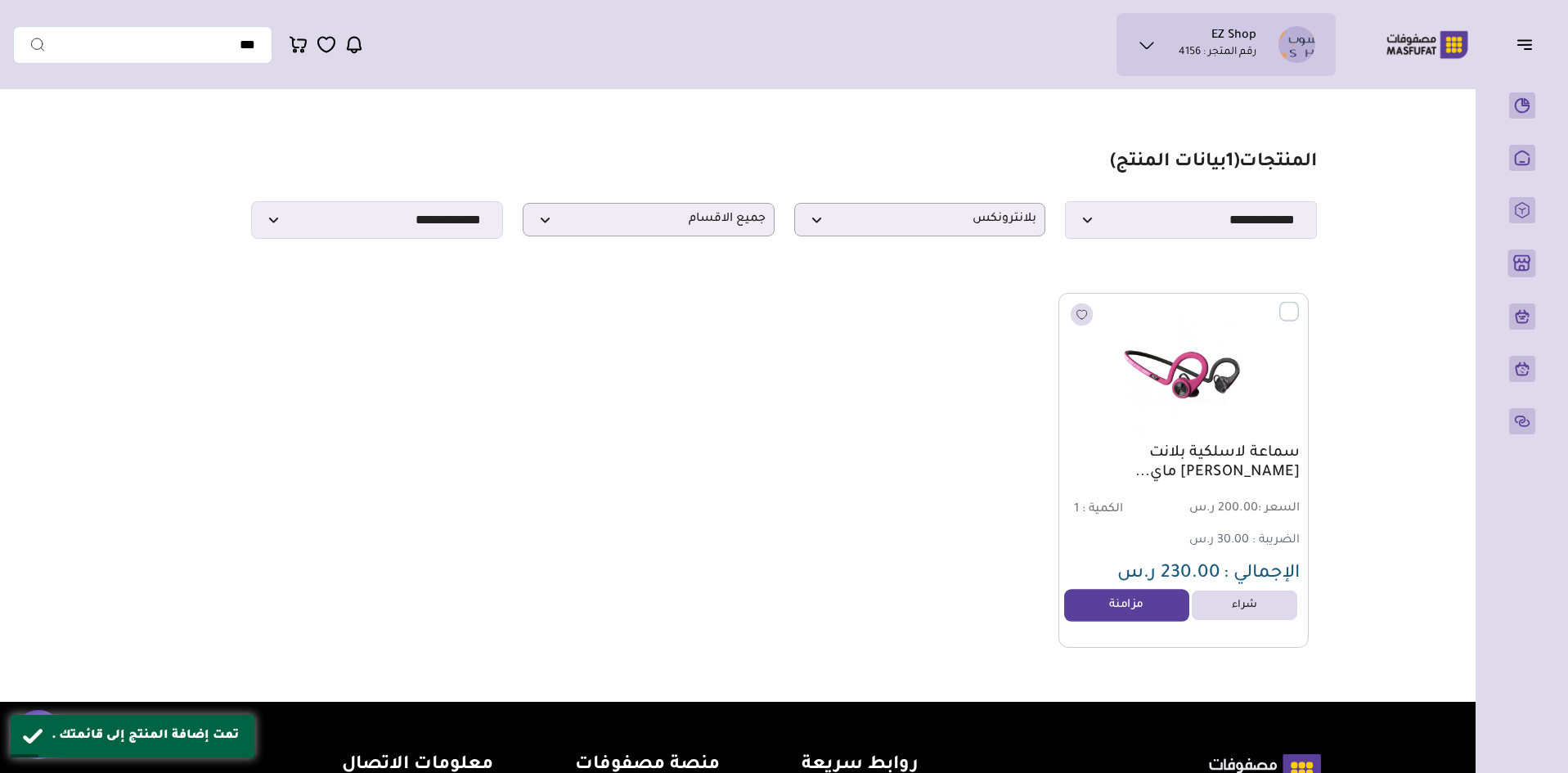
click at [1132, 620] on link "مزامنة" at bounding box center [1127, 605] width 124 height 32
click at [917, 227] on span "بلانترونكس" at bounding box center [920, 219] width 234 height 16
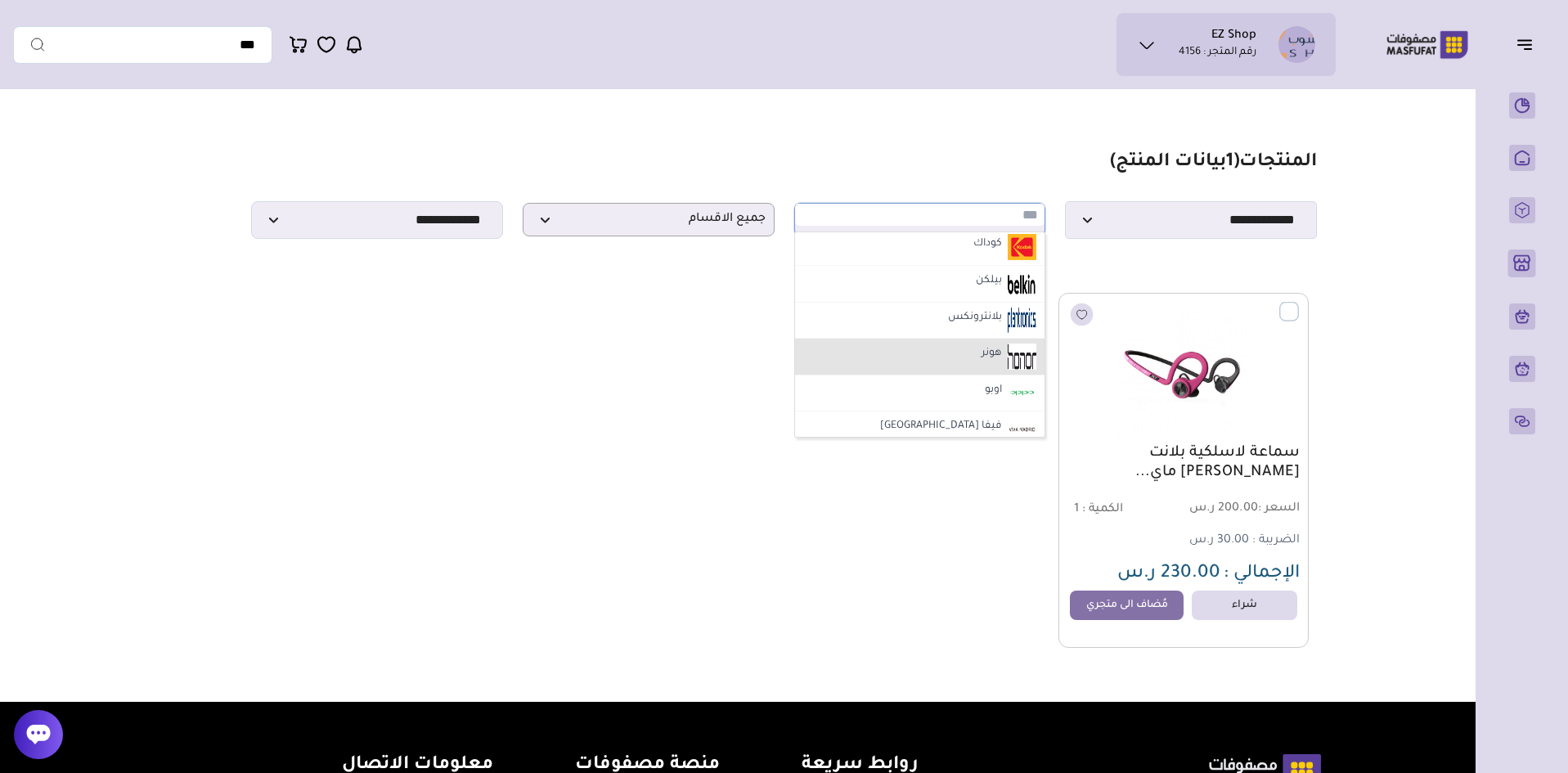
click at [911, 365] on li "هونر" at bounding box center [921, 357] width 251 height 36
select select "**"
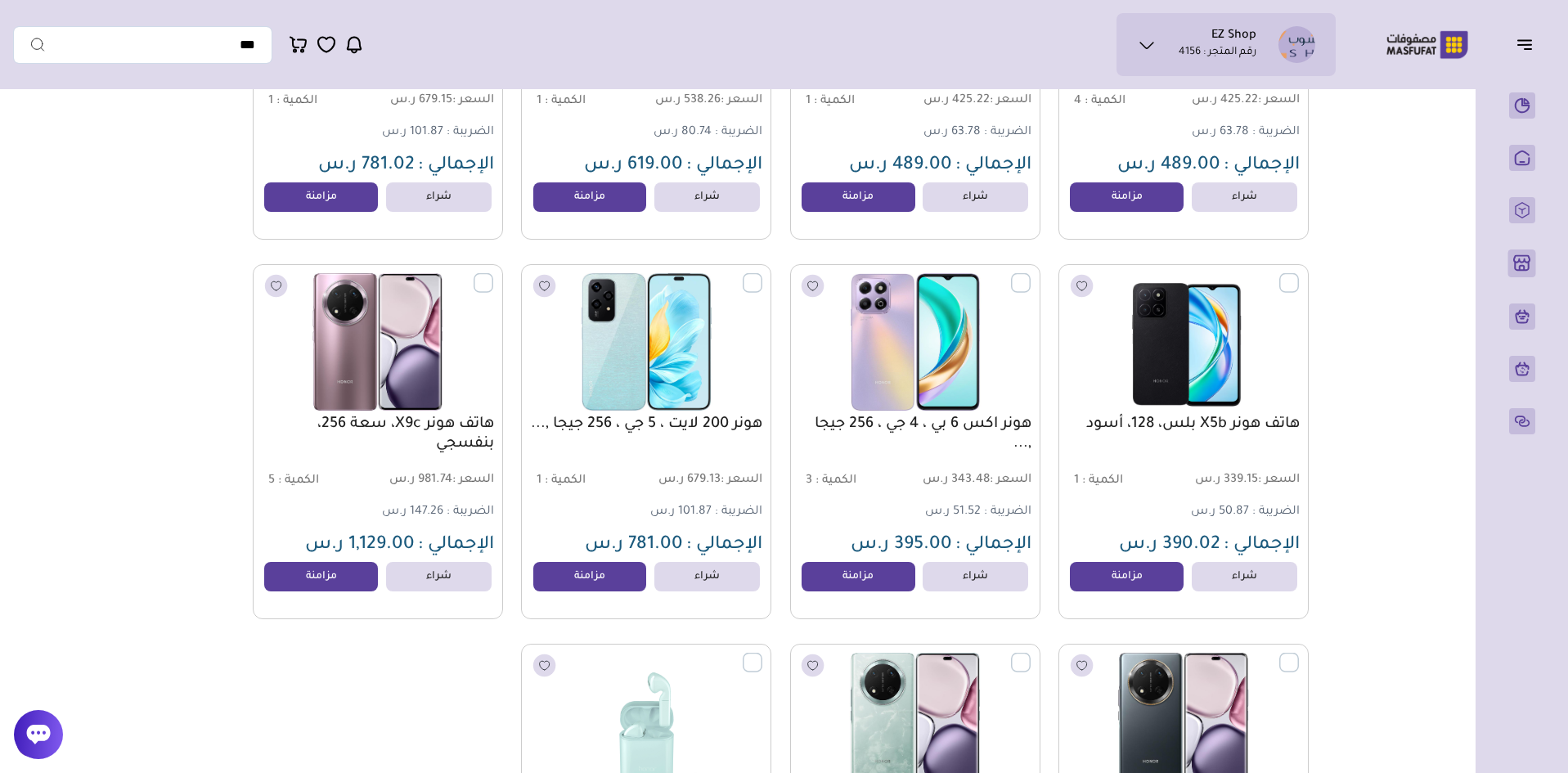
scroll to position [409, 0]
click at [1111, 212] on link "مزامنة" at bounding box center [1127, 196] width 124 height 32
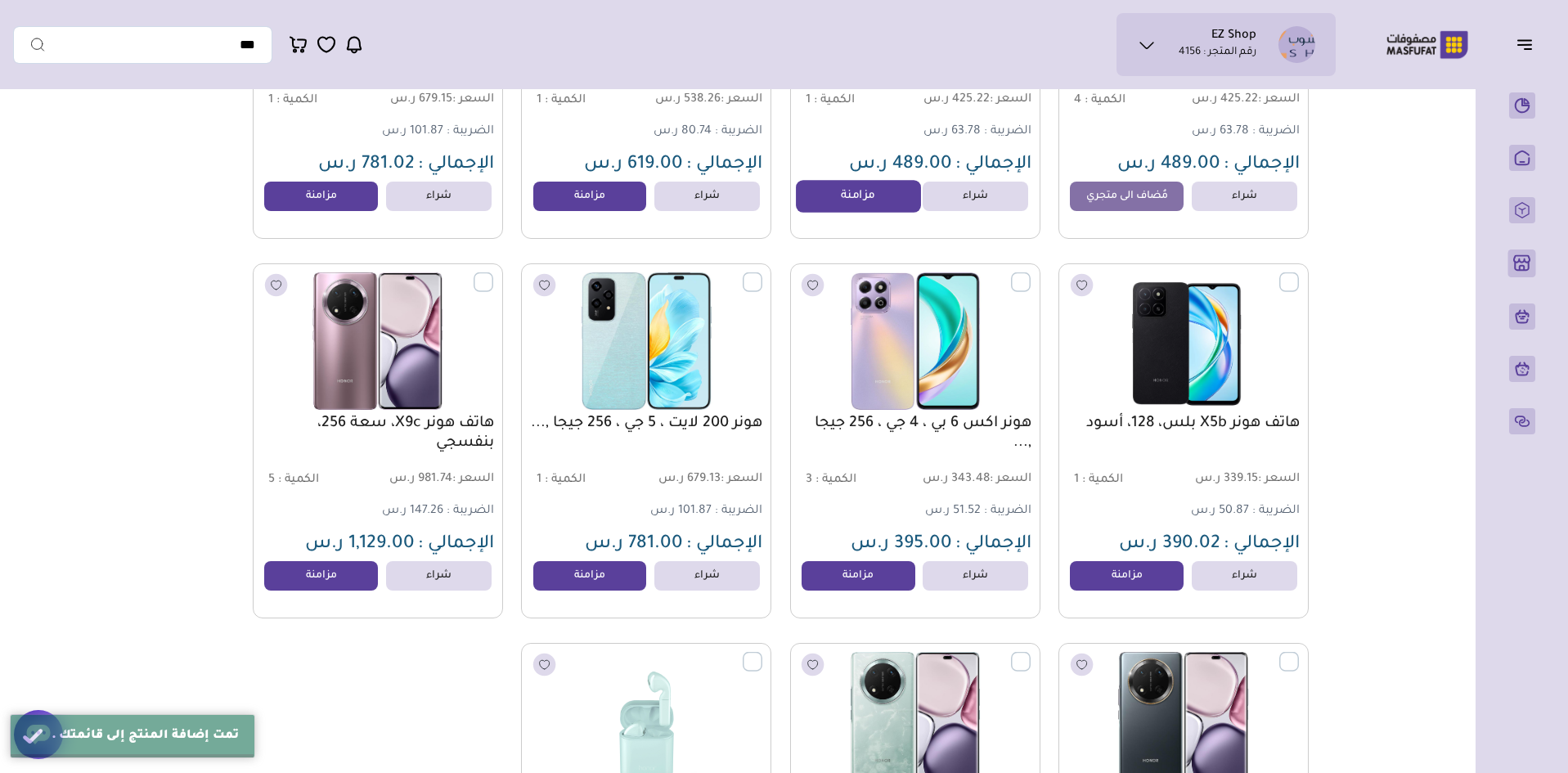
click at [865, 212] on link "مزامنة" at bounding box center [859, 196] width 124 height 32
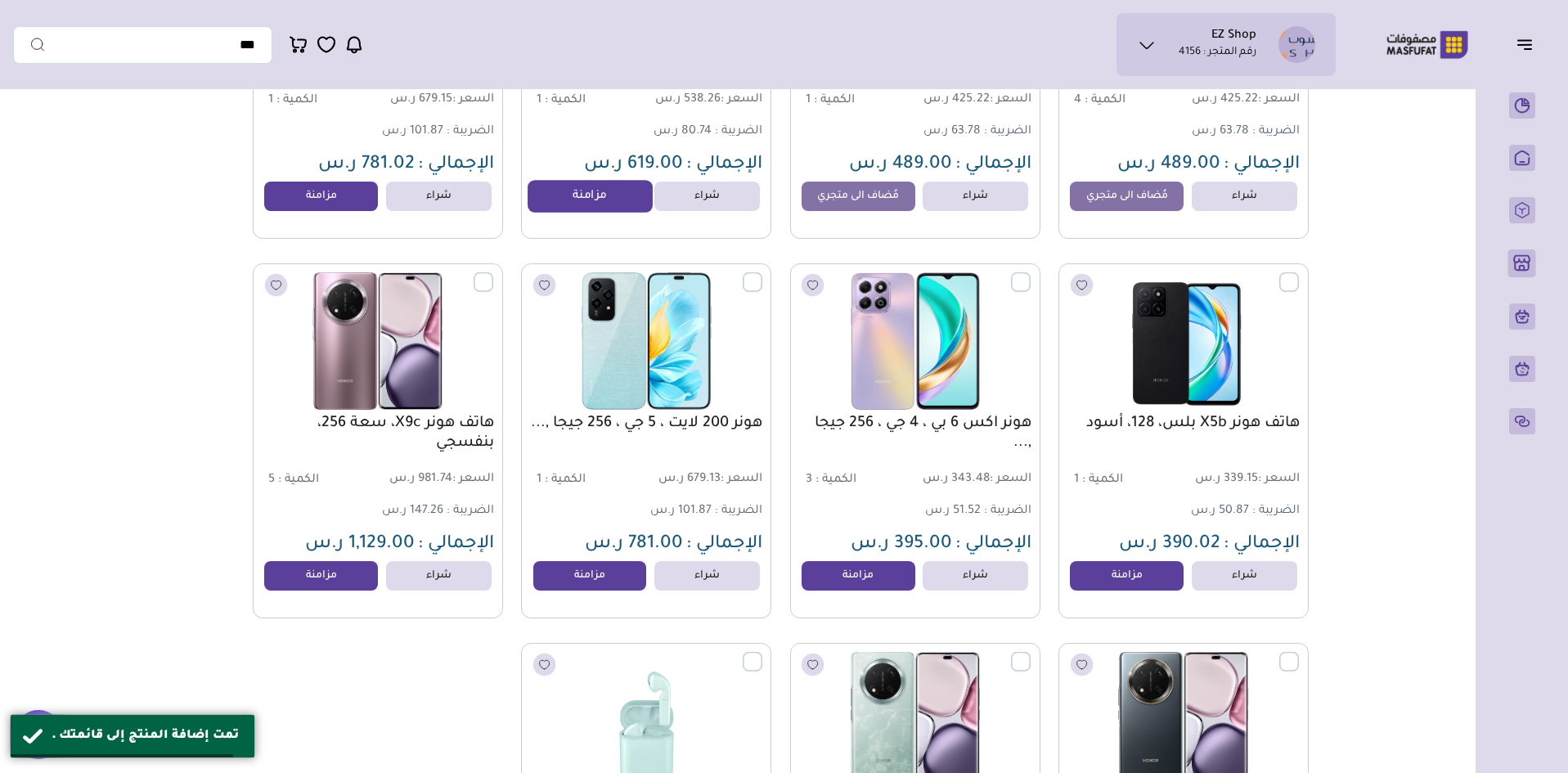
click at [581, 207] on link "مزامنة" at bounding box center [590, 196] width 124 height 32
click at [316, 211] on link "مزامنة" at bounding box center [322, 196] width 124 height 32
click at [325, 582] on link "مزامنة" at bounding box center [322, 576] width 124 height 32
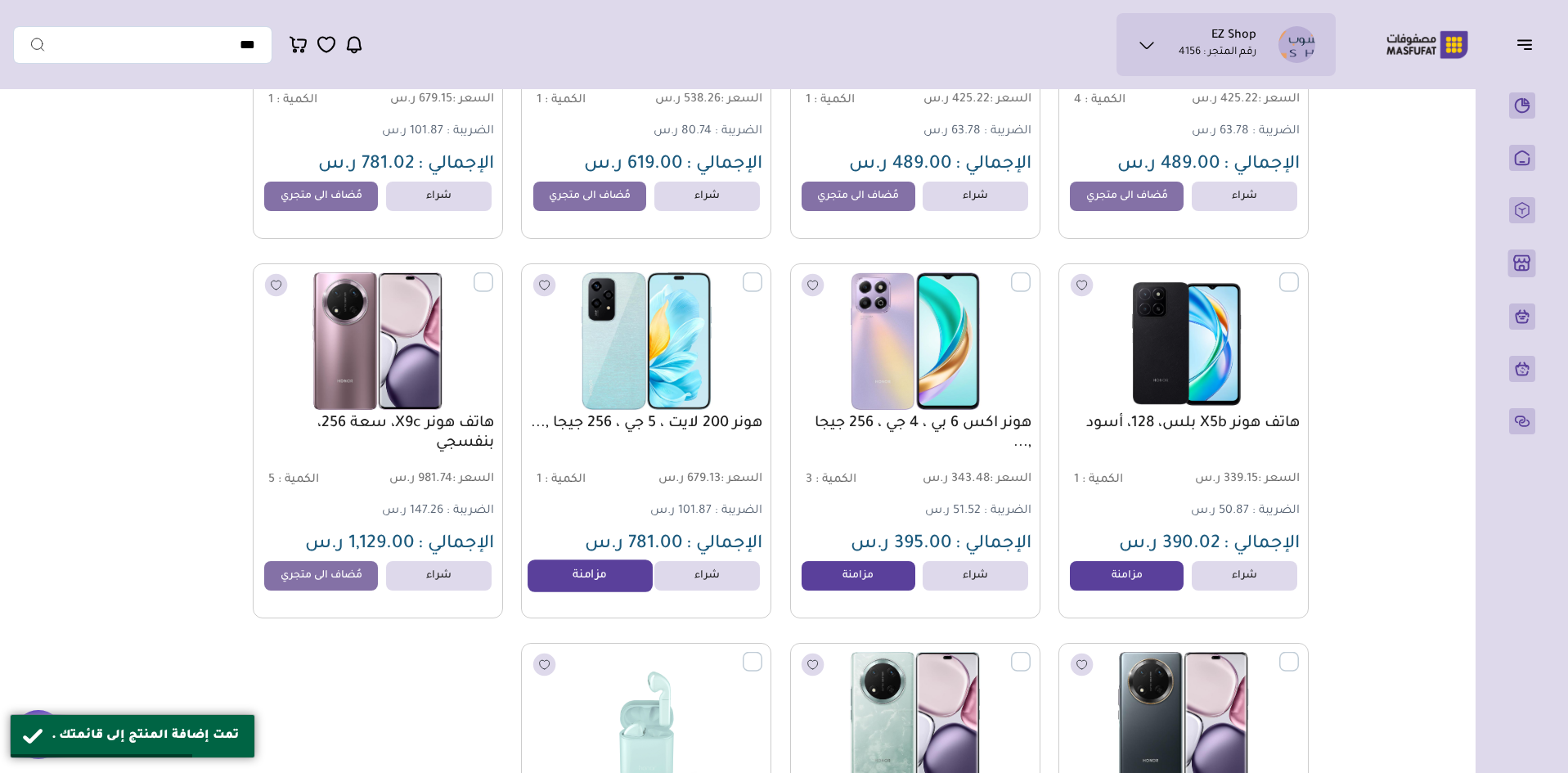
click at [587, 586] on link "مزامنة" at bounding box center [590, 576] width 124 height 32
click at [882, 590] on link "مزامنة" at bounding box center [859, 576] width 124 height 32
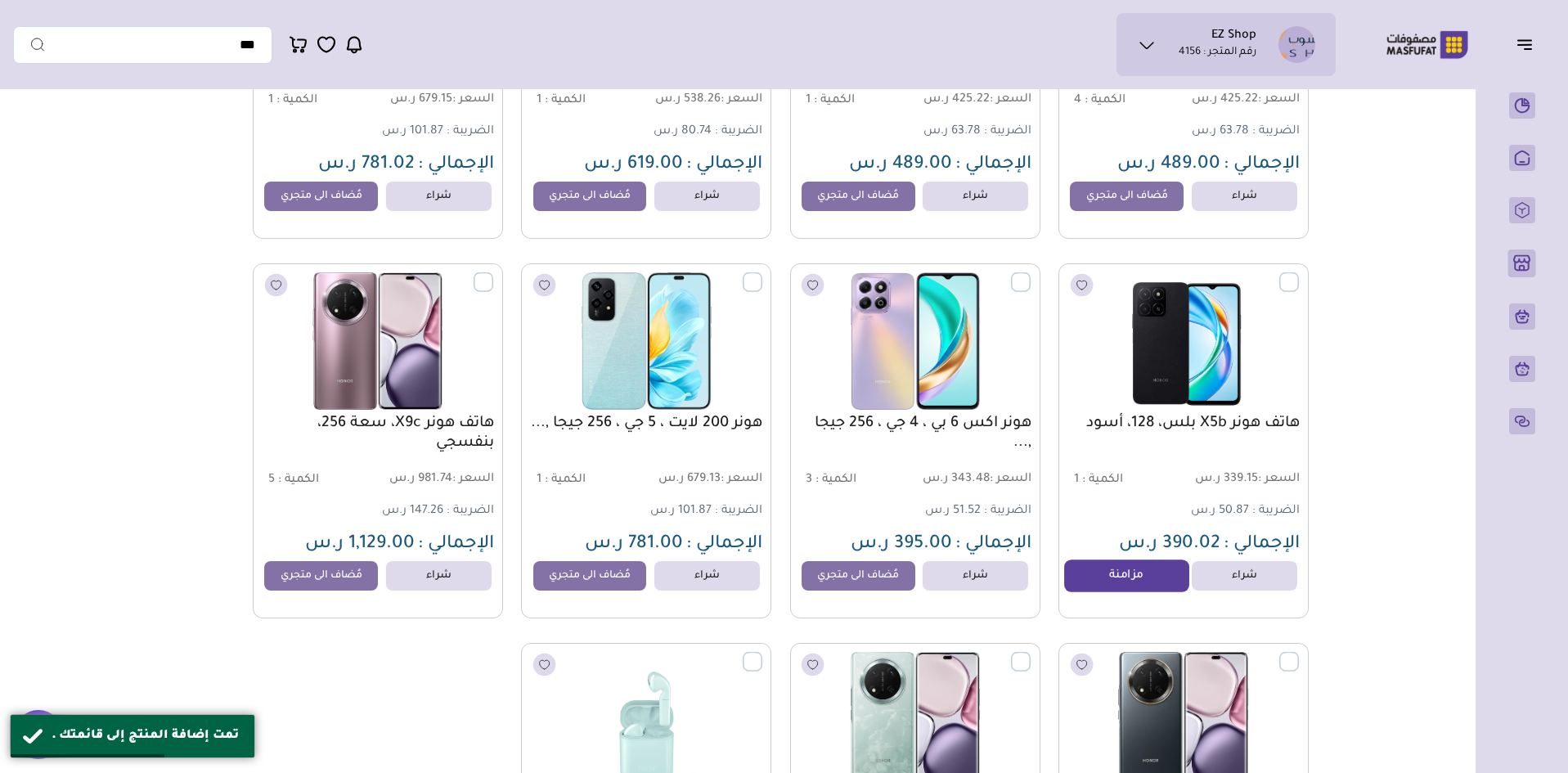
click at [1082, 584] on link "مزامنة" at bounding box center [1127, 576] width 124 height 32
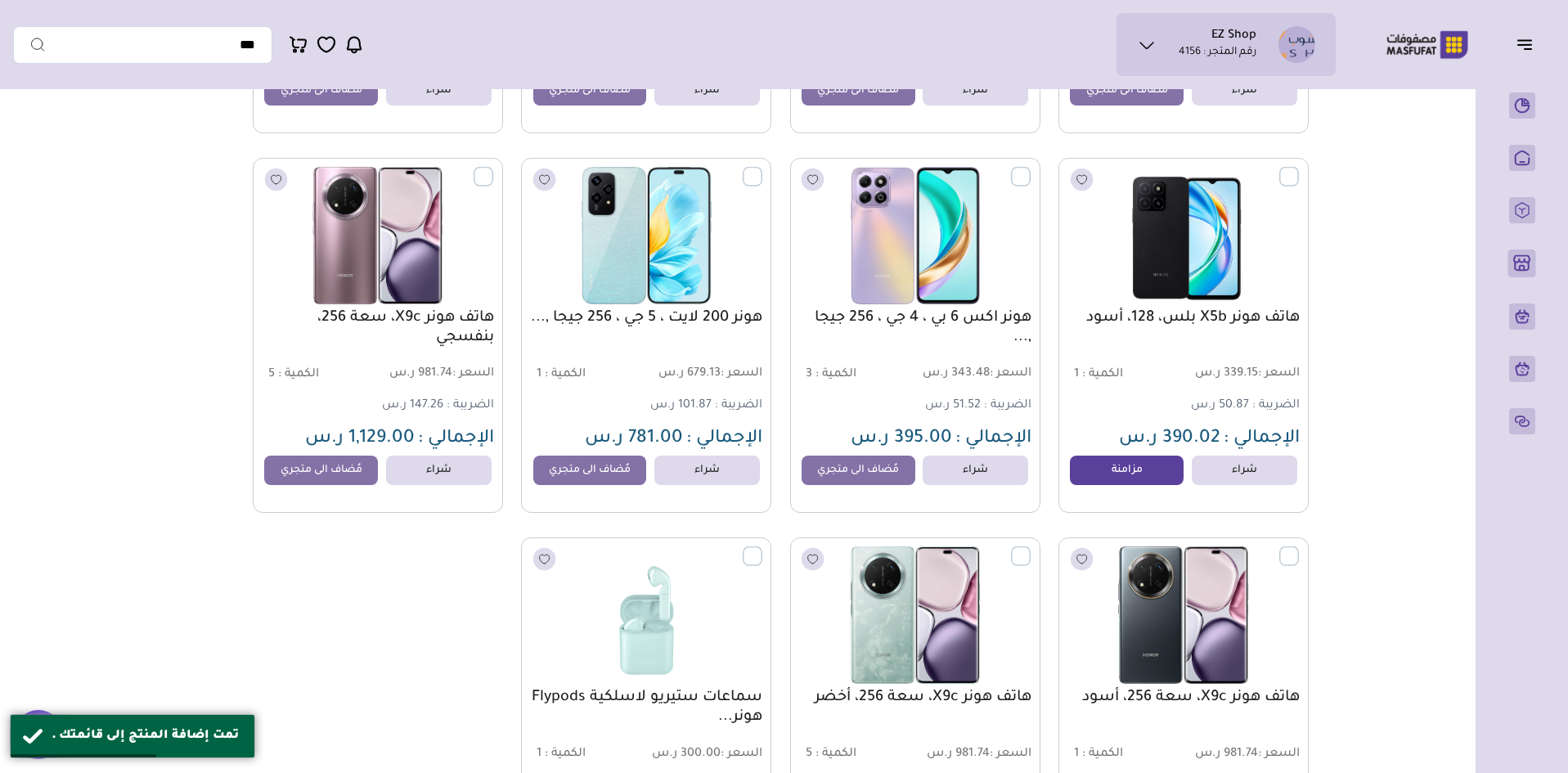
scroll to position [654, 0]
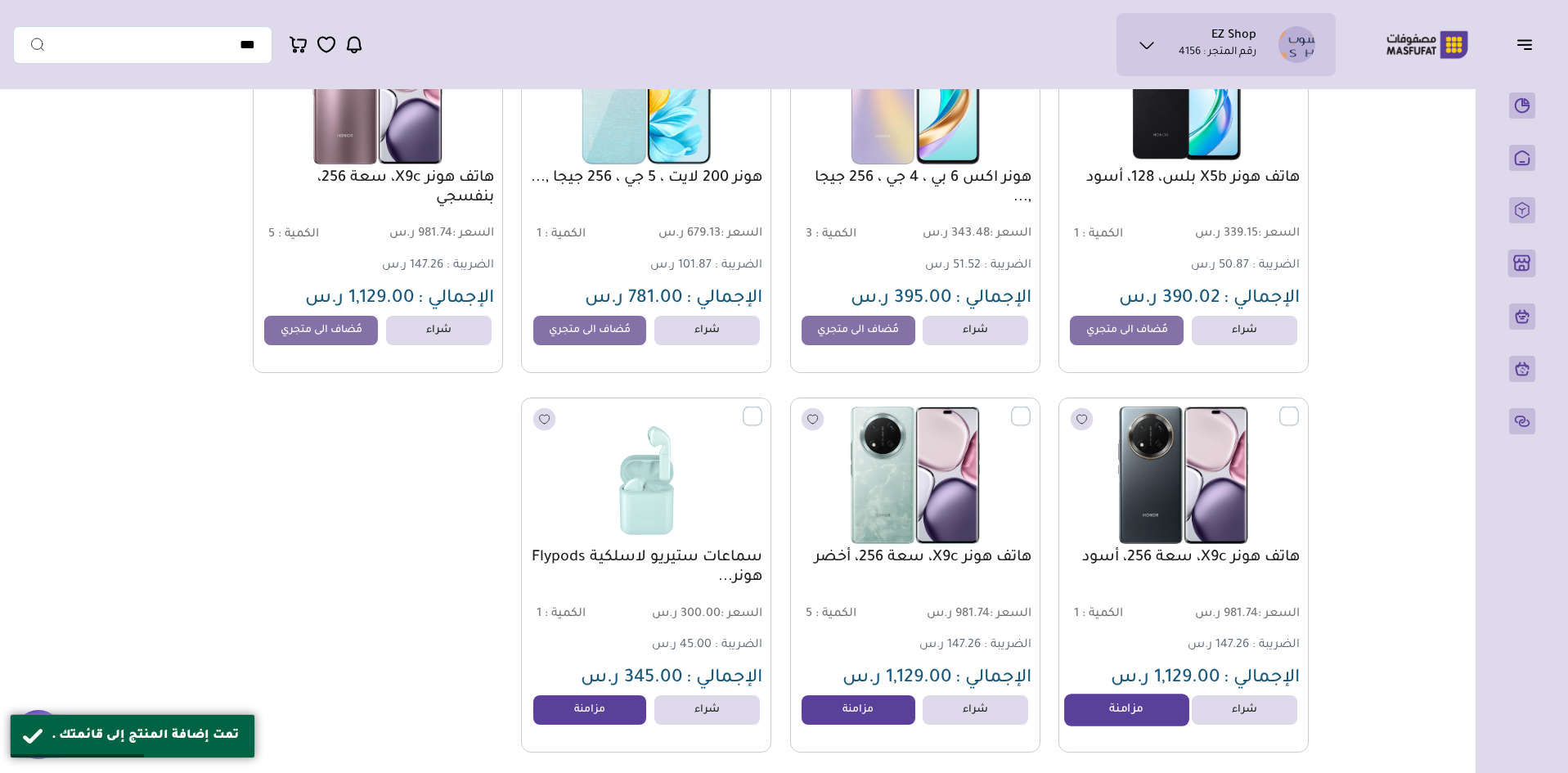
click at [1097, 717] on link "مزامنة" at bounding box center [1127, 709] width 124 height 32
click at [821, 727] on link "مزامنة" at bounding box center [859, 709] width 124 height 32
click at [612, 710] on link "مزامنة" at bounding box center [590, 709] width 124 height 32
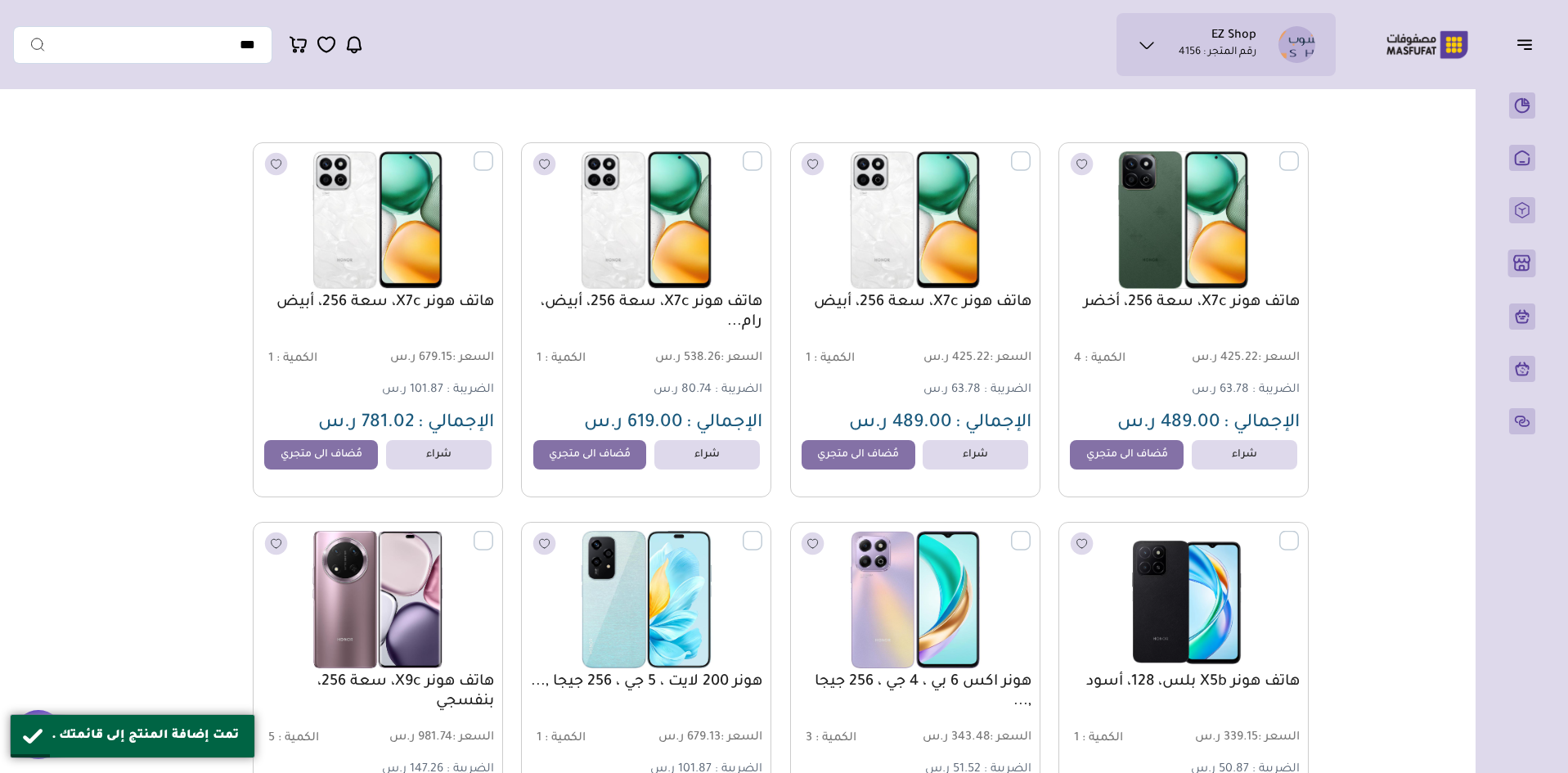
scroll to position [0, 0]
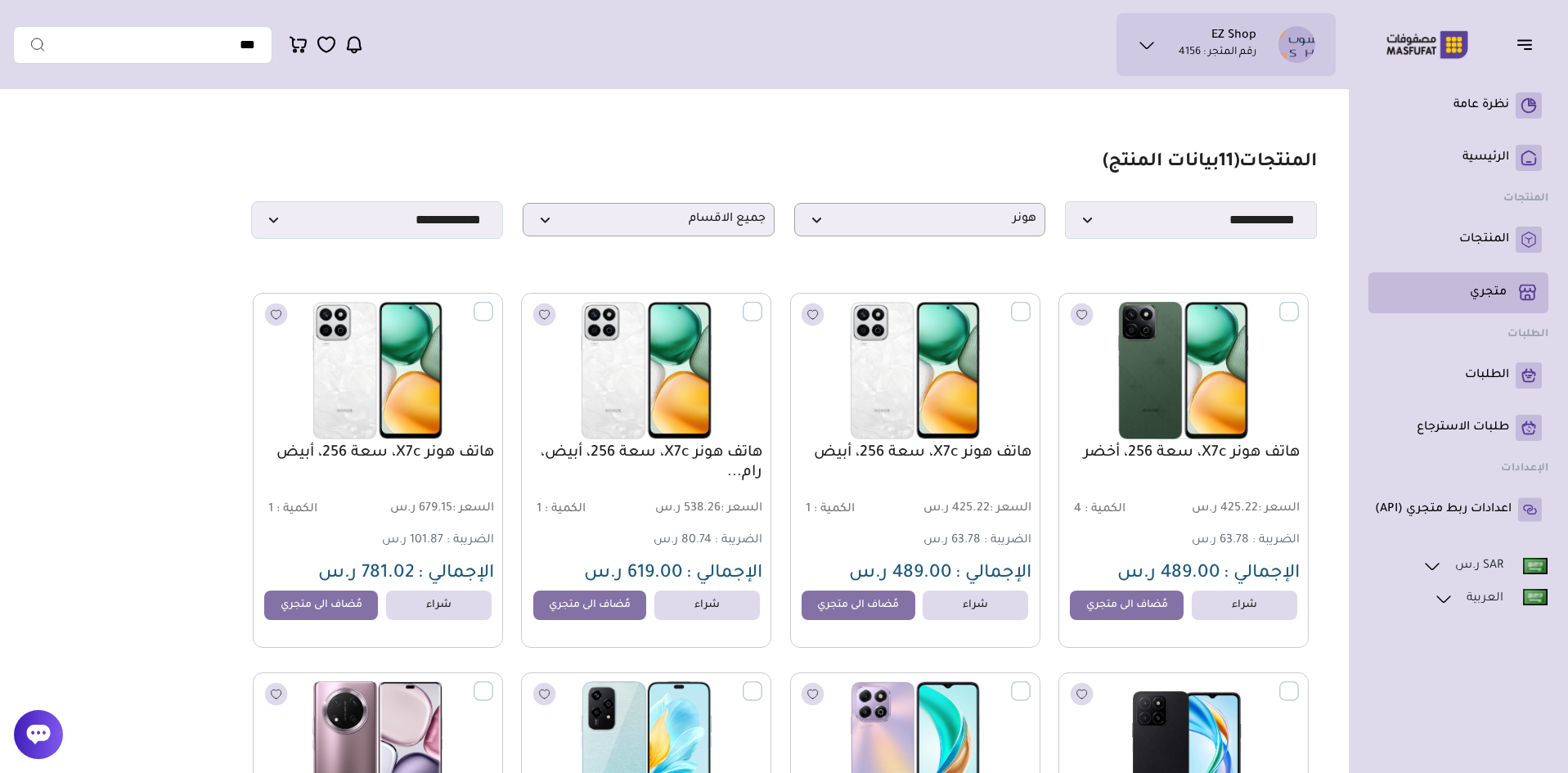
click at [1498, 295] on p "متجري ( 0 )" at bounding box center [1488, 293] width 37 height 17
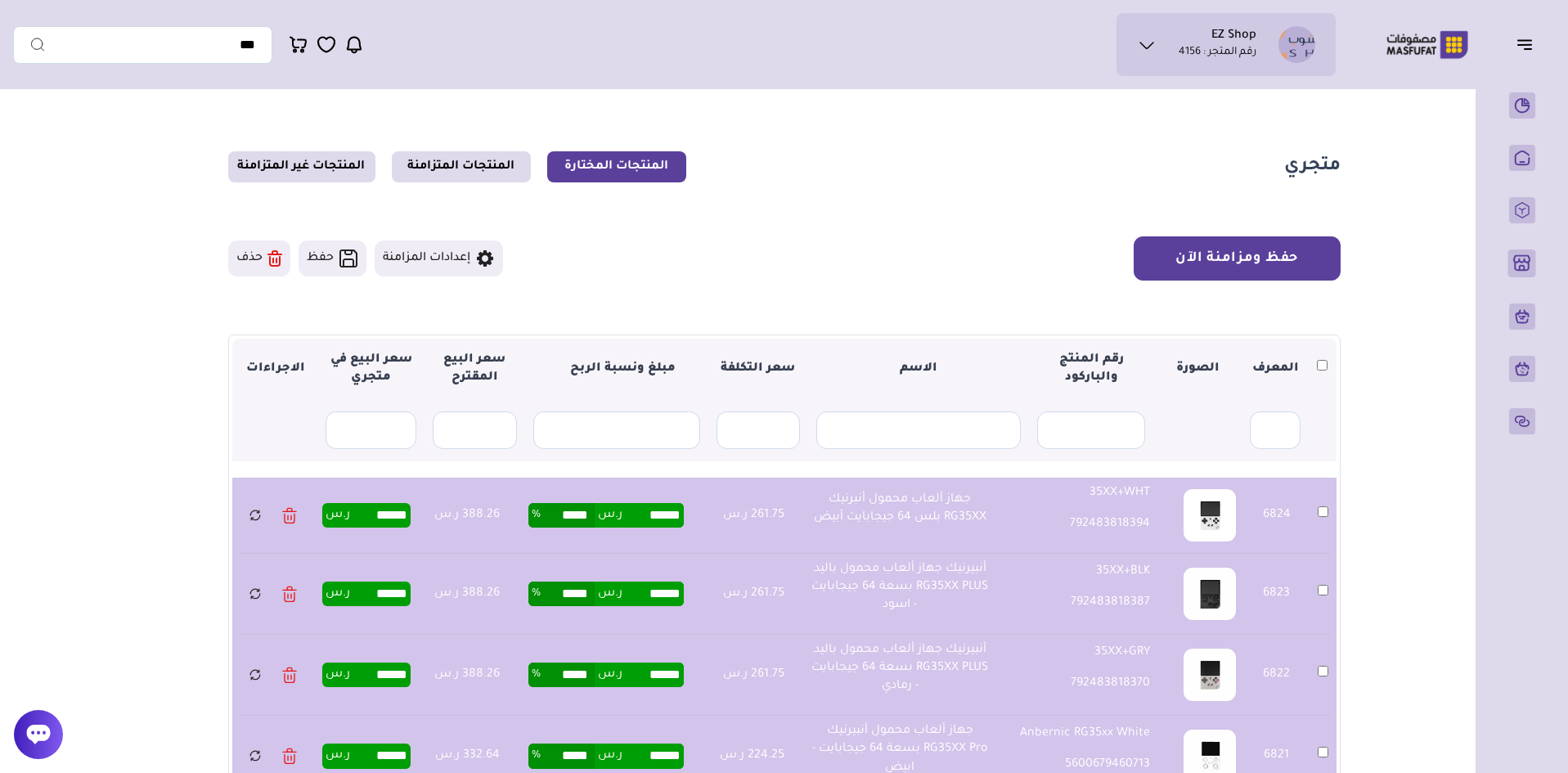
click at [1214, 260] on button "حفظ ومزامنة الآن" at bounding box center [1237, 258] width 207 height 44
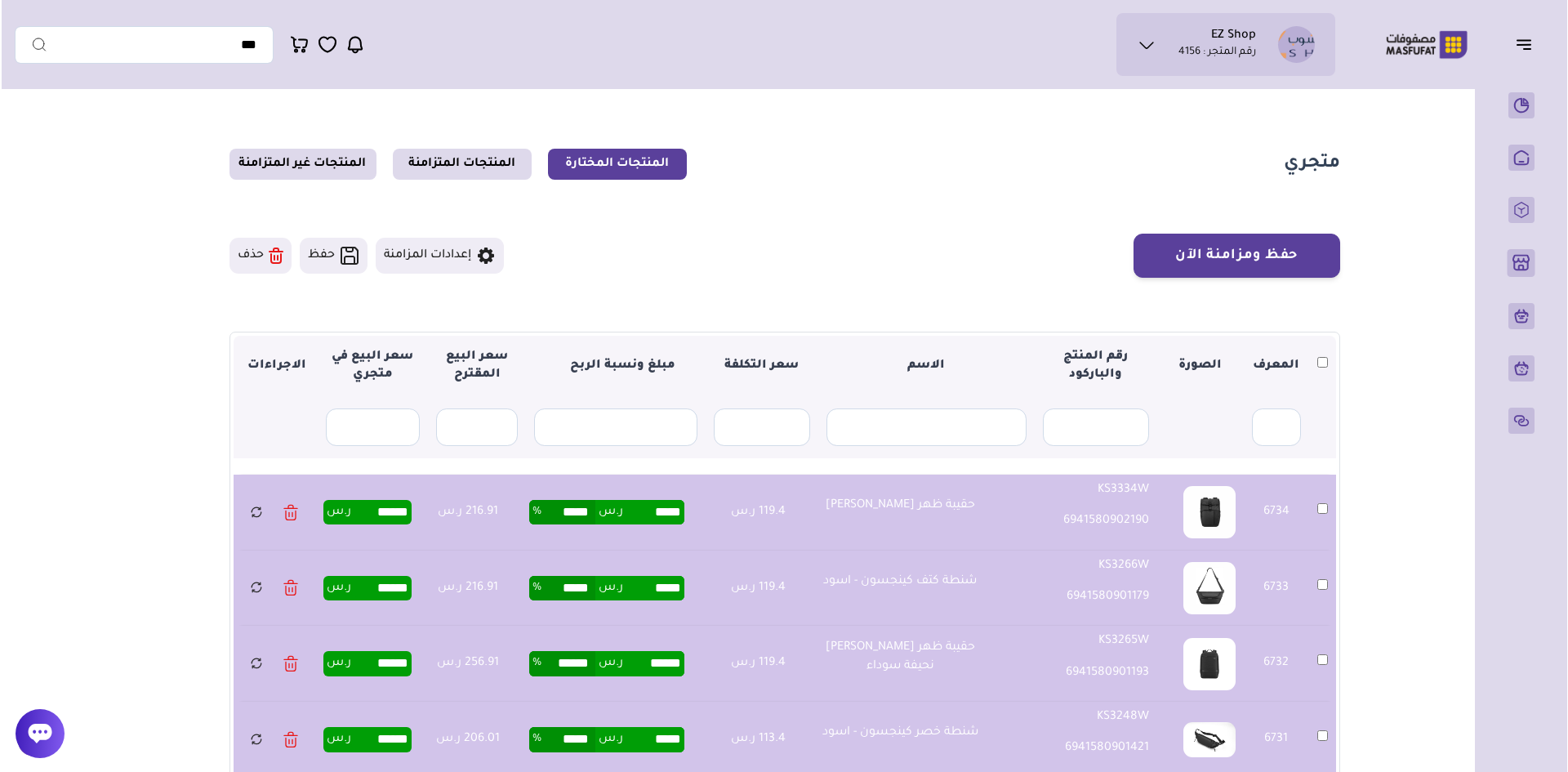
scroll to position [2, 0]
click at [1271, 266] on button "حفظ ومزامنة الآن" at bounding box center [1235, 256] width 206 height 44
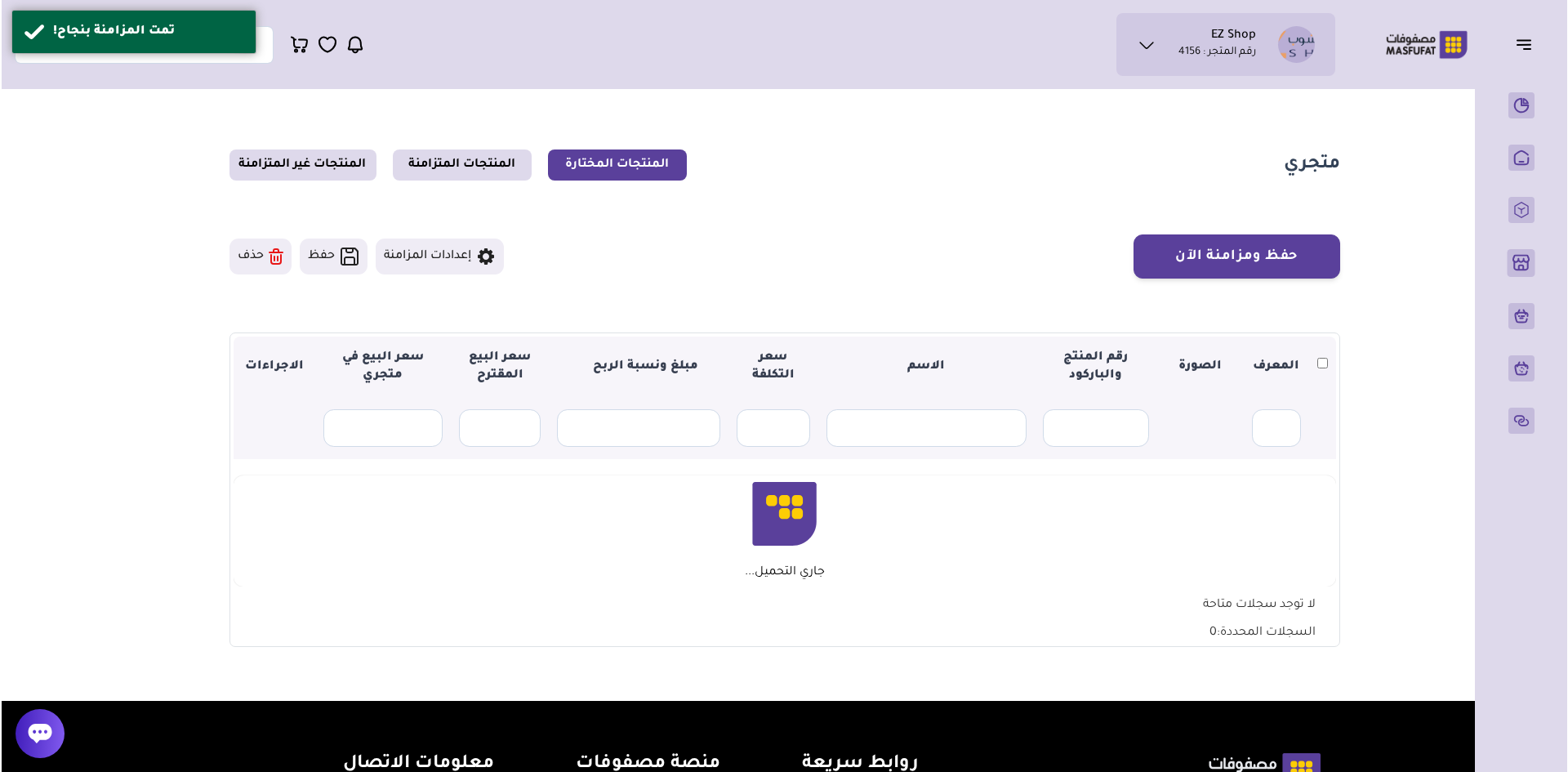
scroll to position [2, 0]
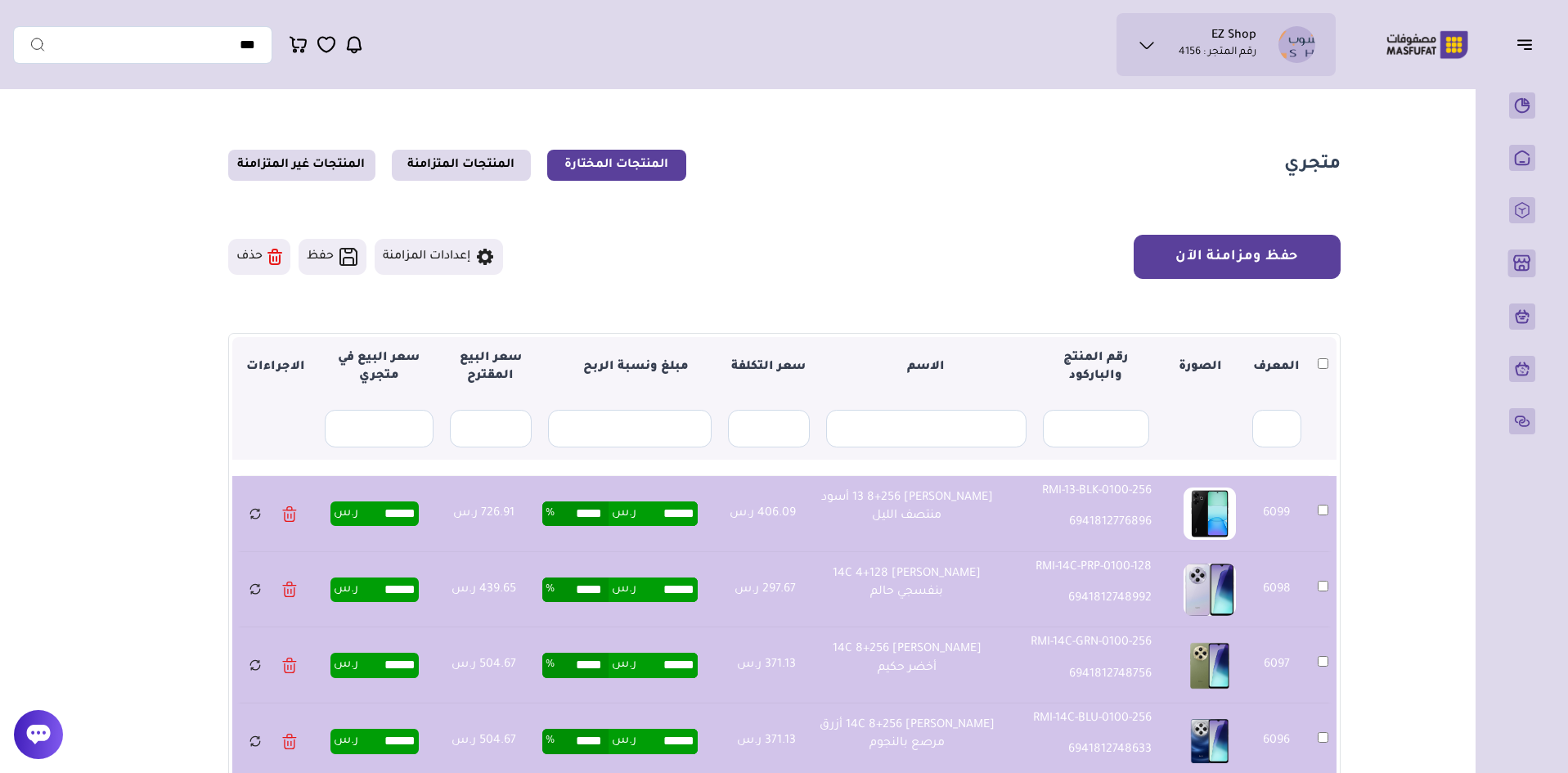
click at [1293, 265] on button "حفظ ومزامنة الآن" at bounding box center [1237, 256] width 207 height 44
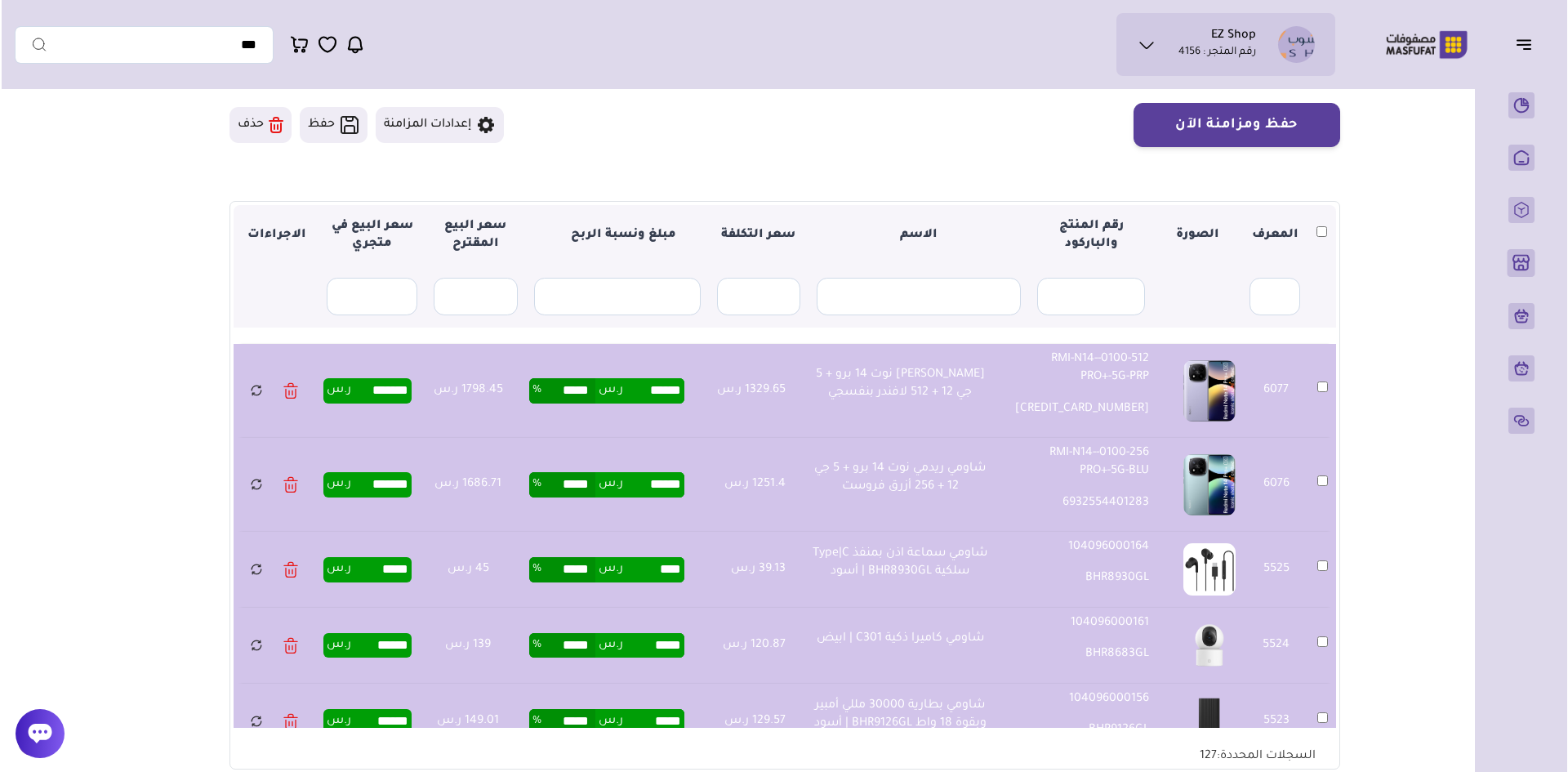
scroll to position [84, 0]
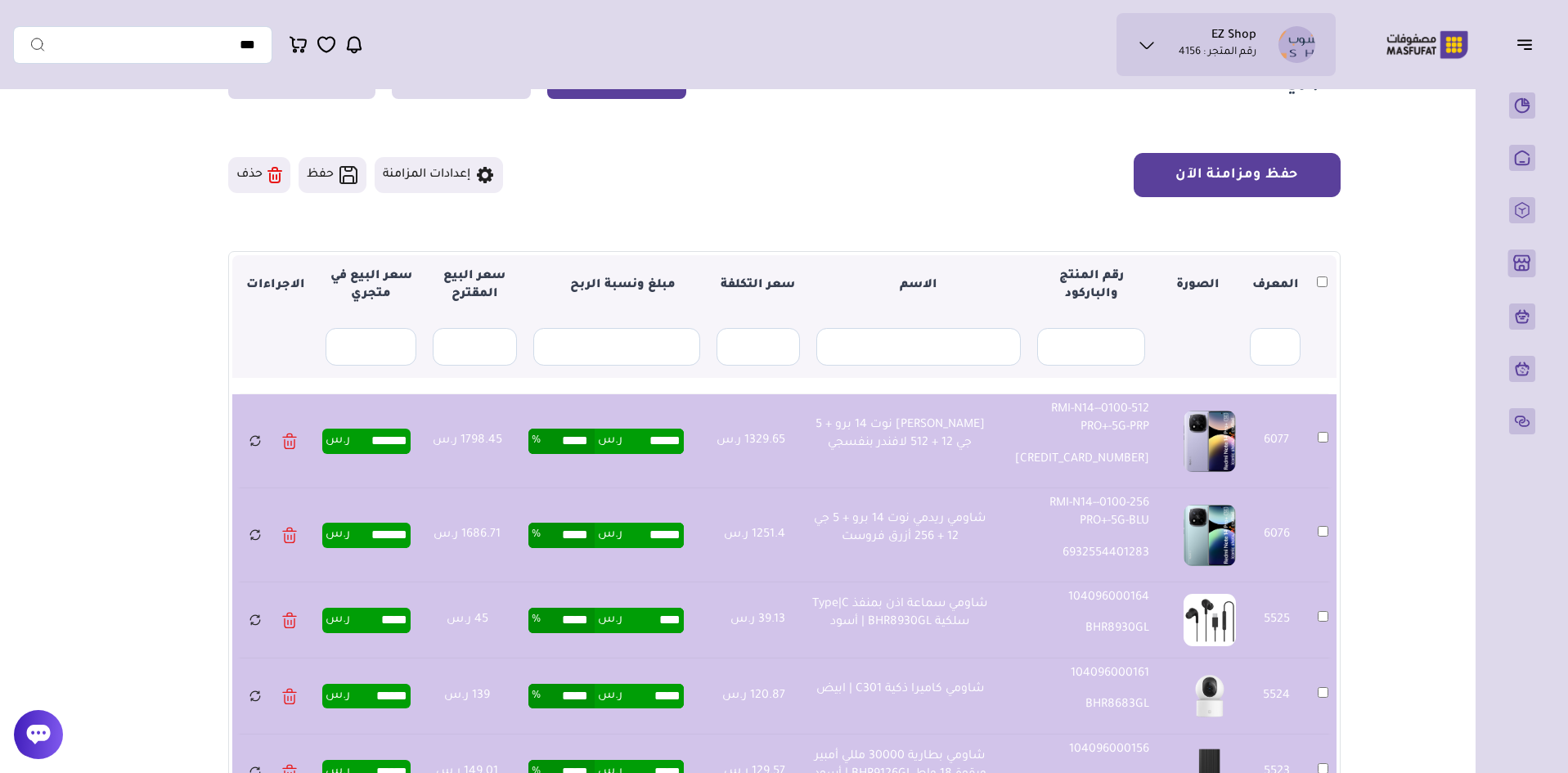
click at [1249, 175] on button "حفظ ومزامنة الآن" at bounding box center [1237, 174] width 207 height 44
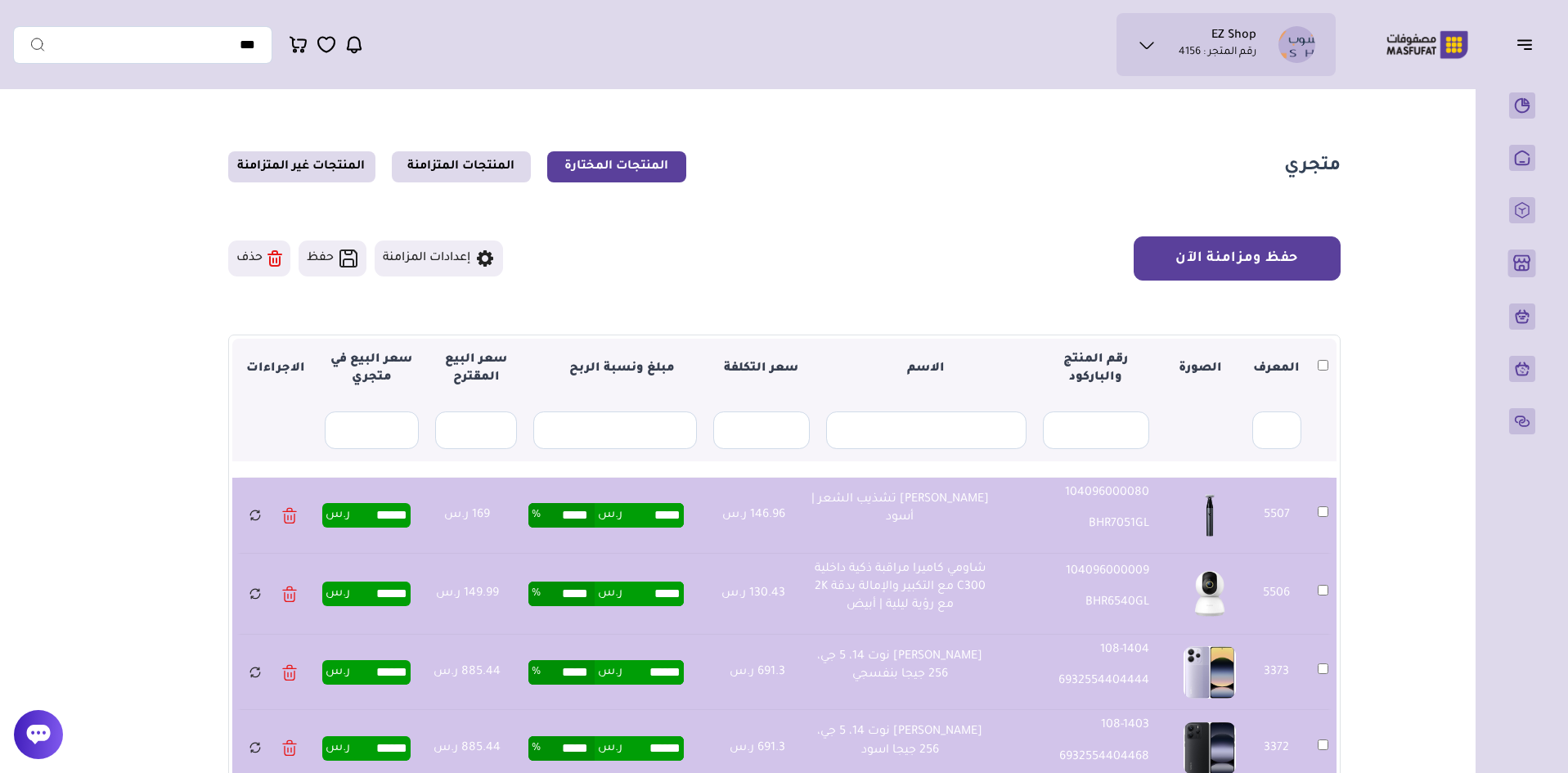
click at [1239, 265] on button "حفظ ومزامنة الآن" at bounding box center [1237, 258] width 207 height 44
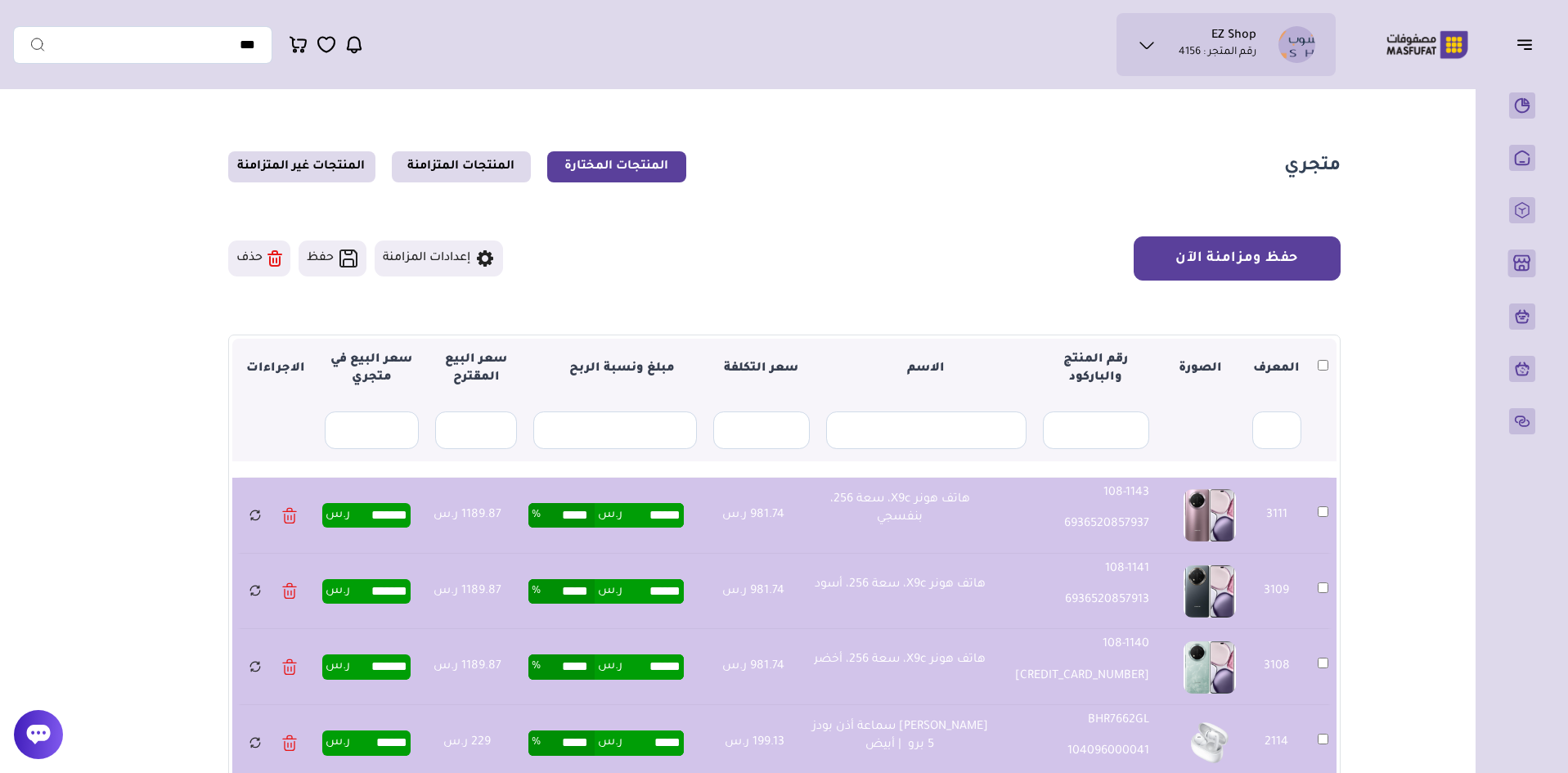
click at [1226, 251] on button "حفظ ومزامنة الآن" at bounding box center [1237, 258] width 207 height 44
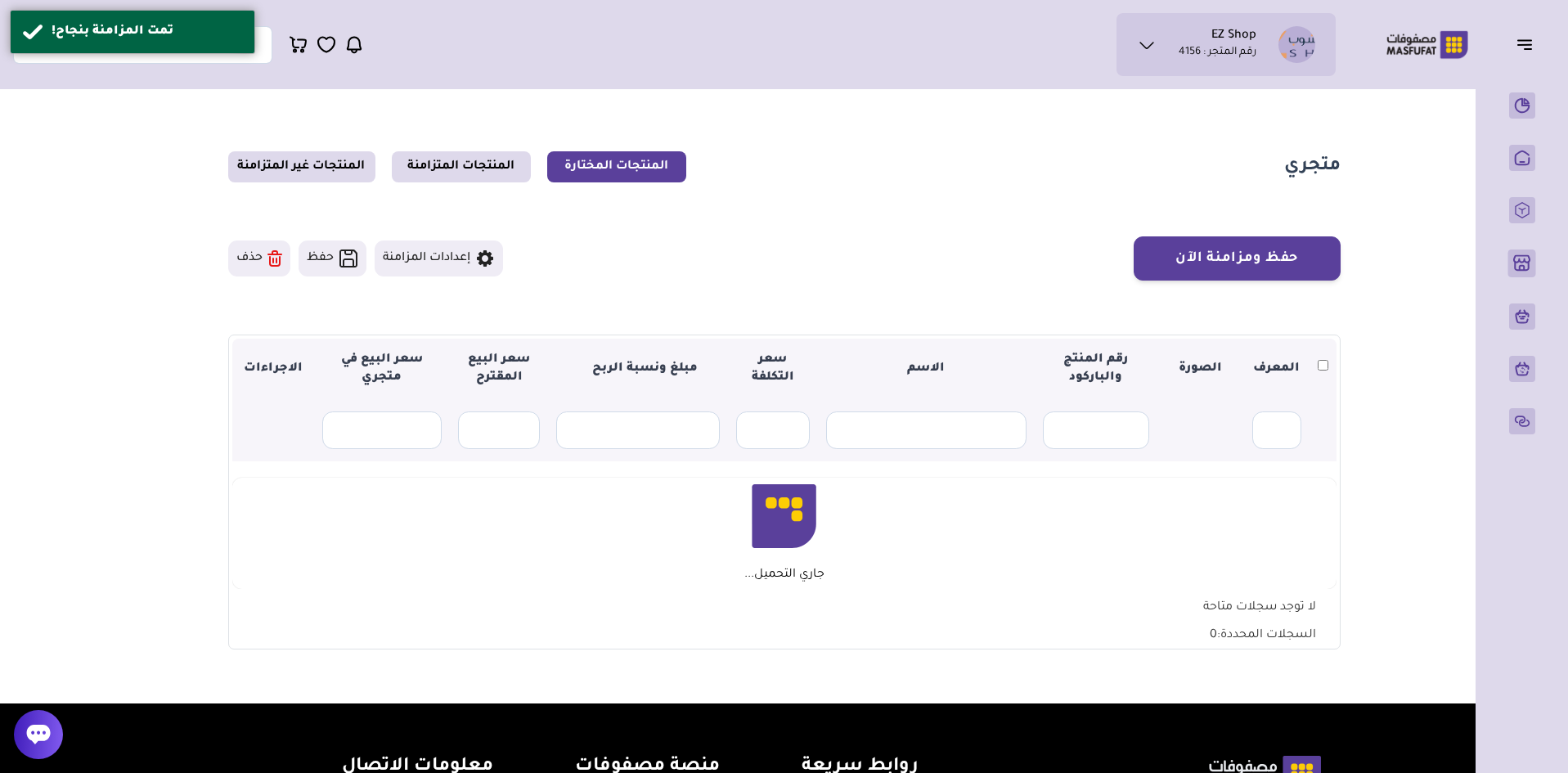
click at [1433, 143] on main "متجري المنتجات المختارة المنتجات المتزامنة المنتجات غير المتزامنة حفظ ومزامنة ا…" at bounding box center [784, 400] width 1542 height 606
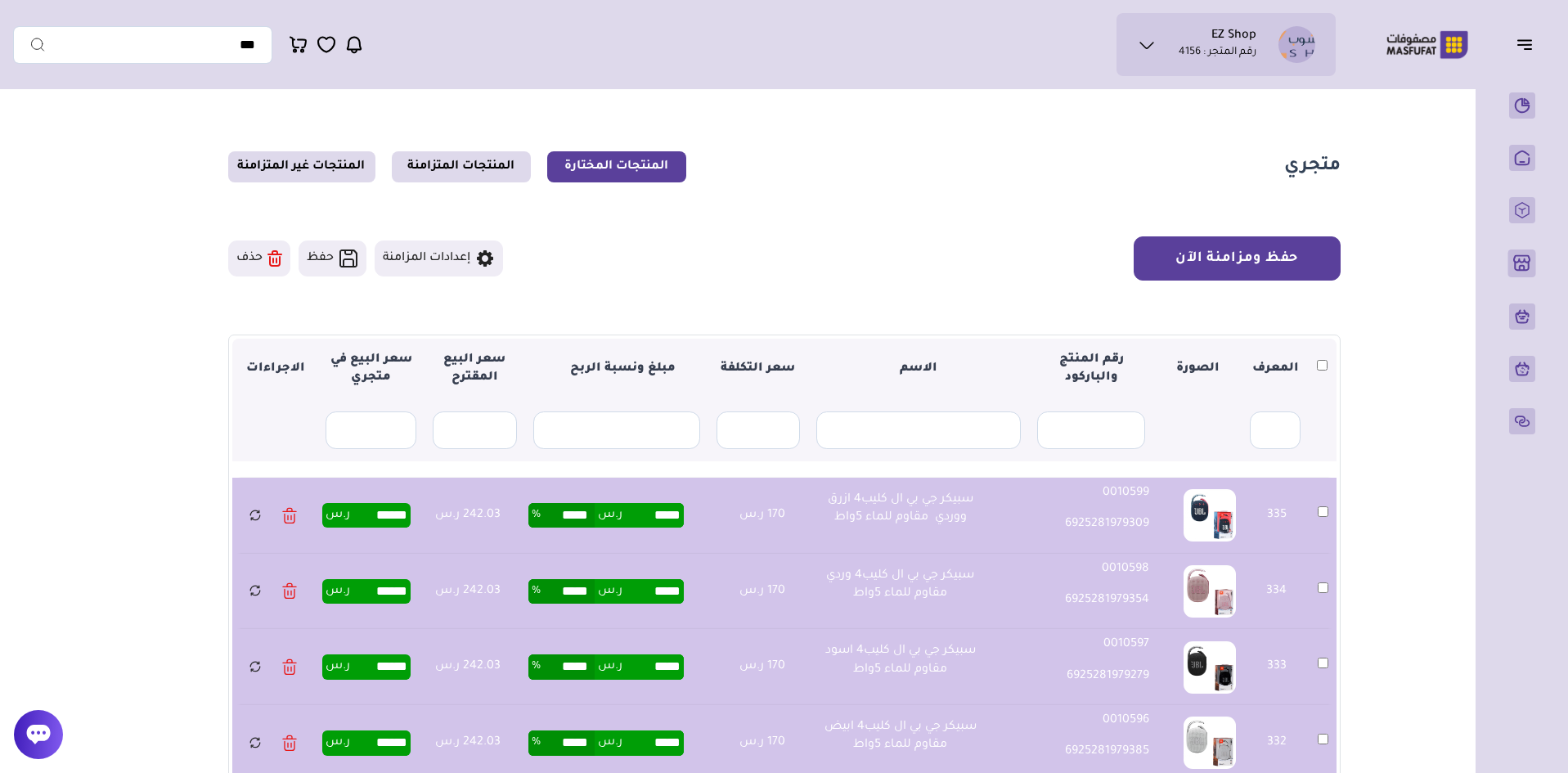
click at [1257, 249] on button "حفظ ومزامنة الآن" at bounding box center [1237, 258] width 207 height 44
click at [1293, 274] on button "حفظ ومزامنة الآن" at bounding box center [1237, 258] width 207 height 44
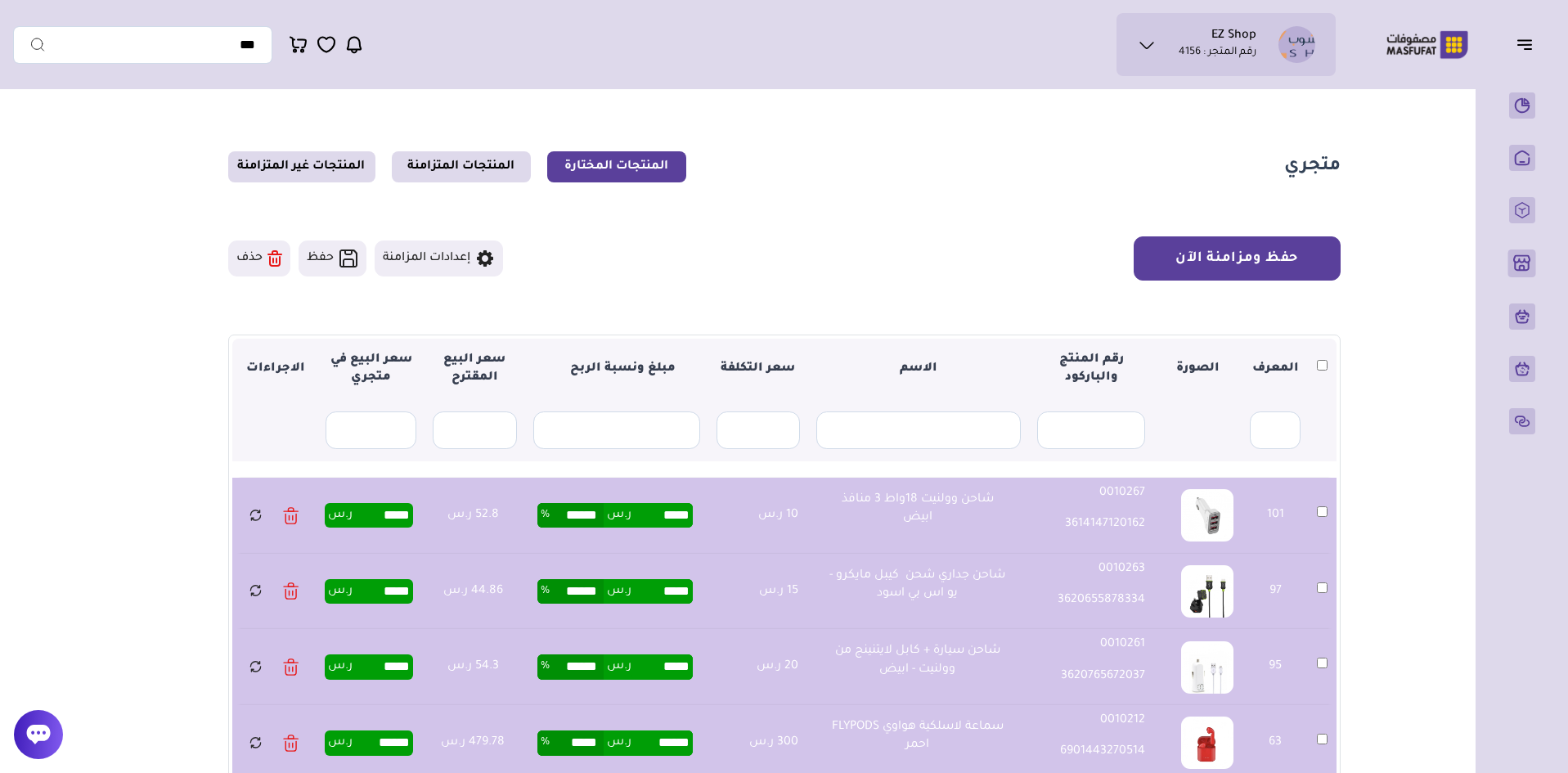
click at [1264, 251] on button "حفظ ومزامنة الآن" at bounding box center [1237, 258] width 207 height 44
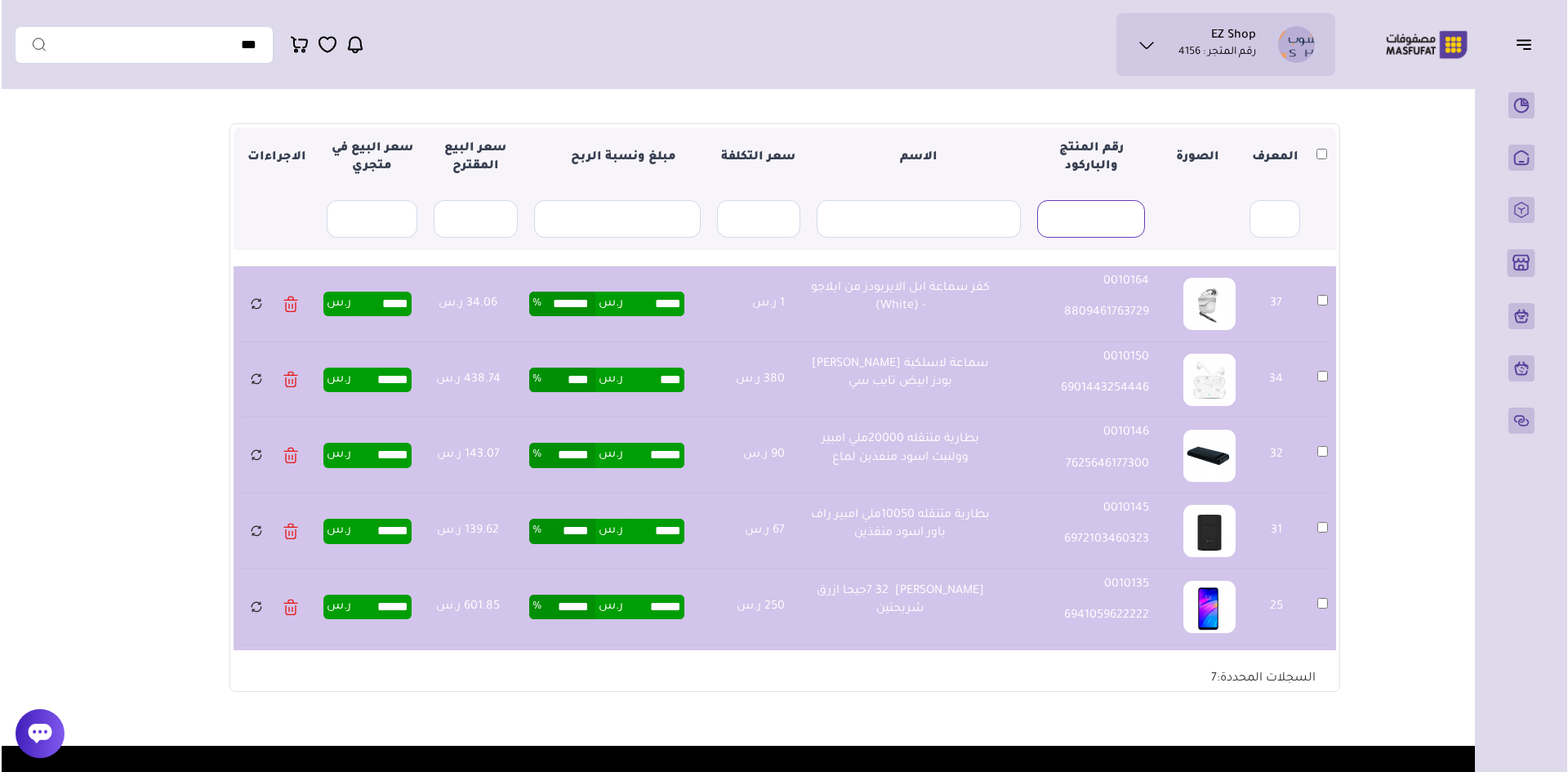
scroll to position [82, 0]
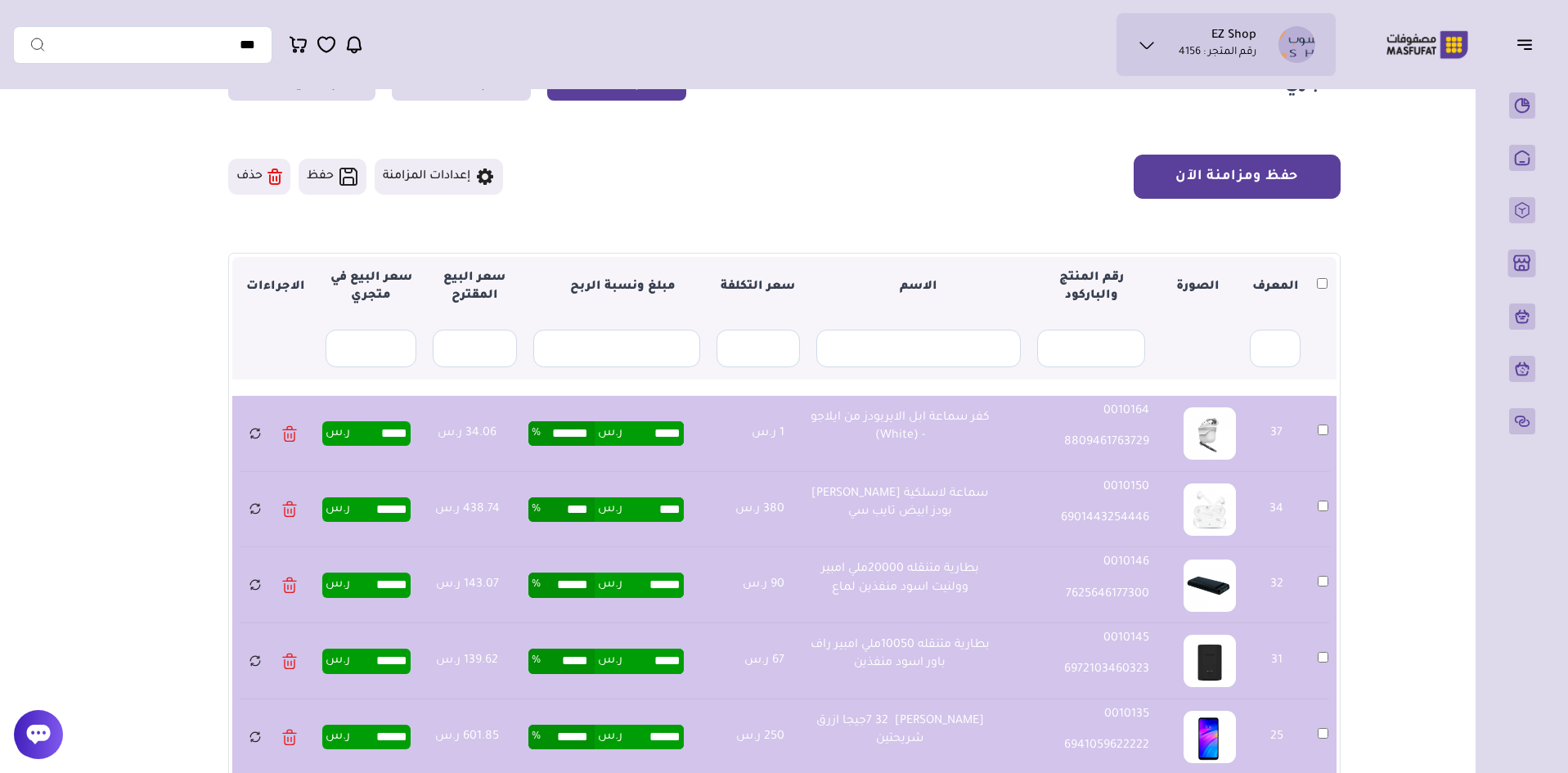
click at [1251, 182] on button "حفظ ومزامنة الآن" at bounding box center [1237, 176] width 207 height 44
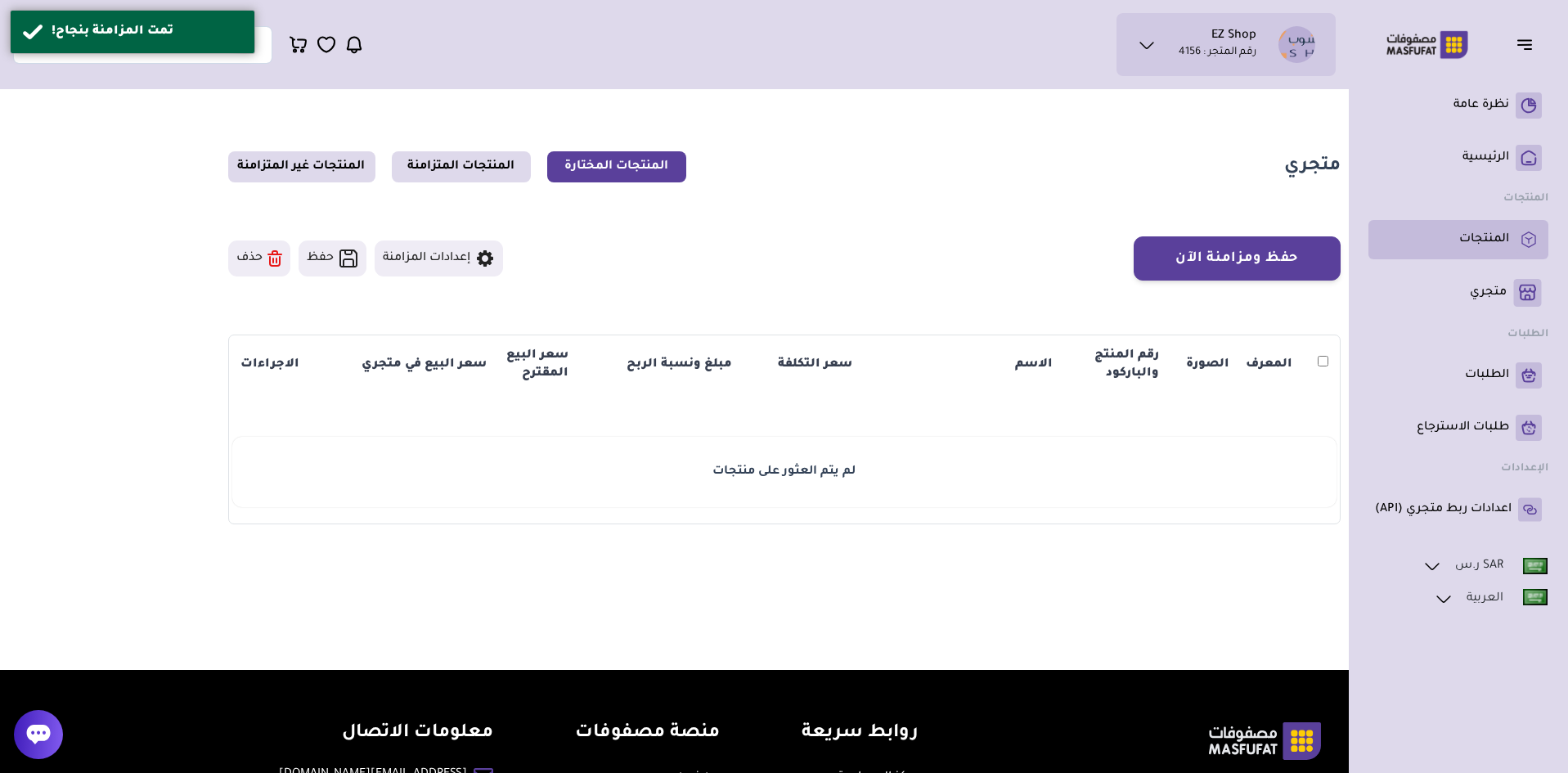
click at [1485, 240] on p "المنتجات" at bounding box center [1484, 240] width 50 height 17
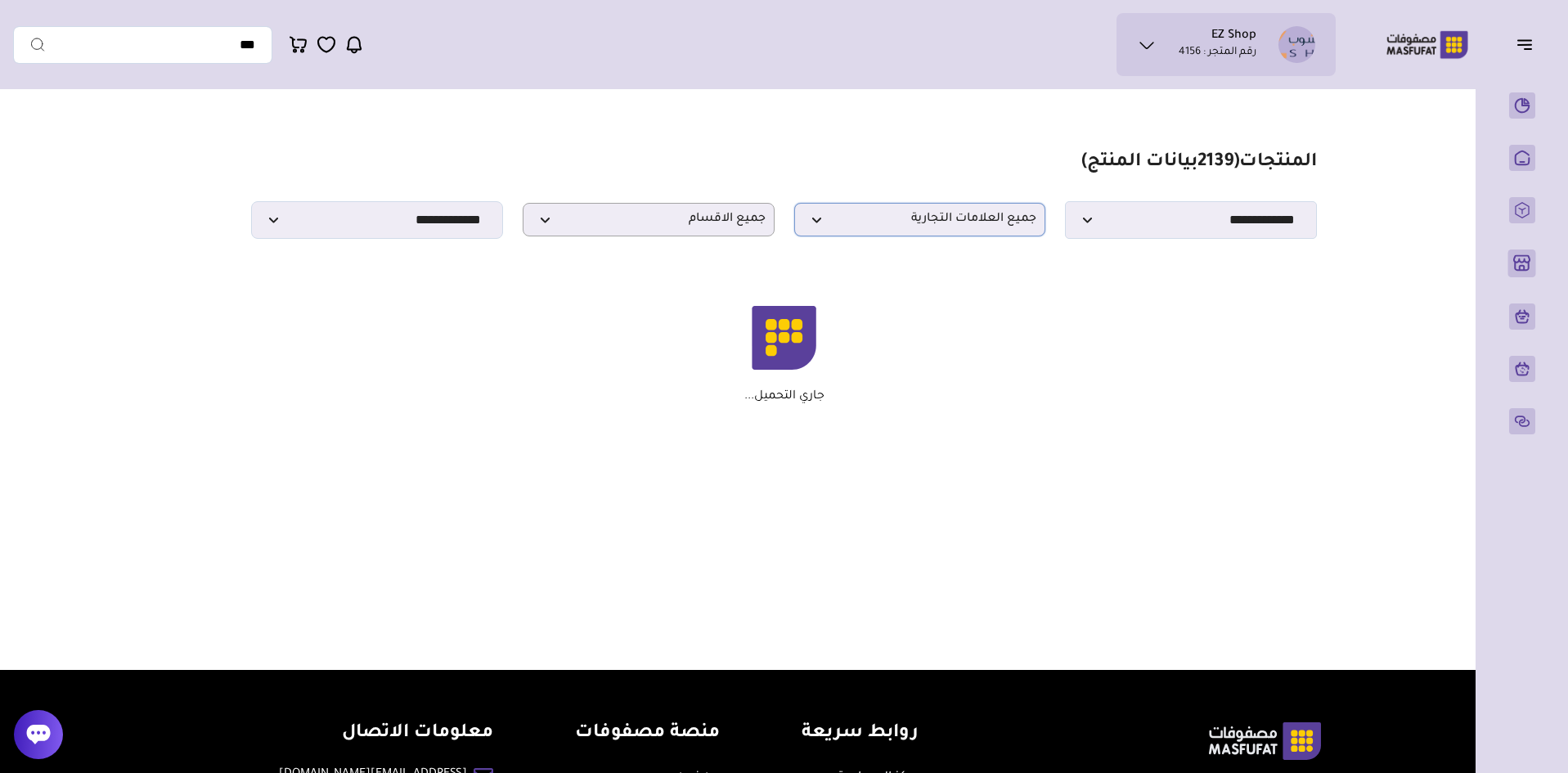
click at [953, 226] on span "جميع العلامات التجارية" at bounding box center [920, 219] width 234 height 16
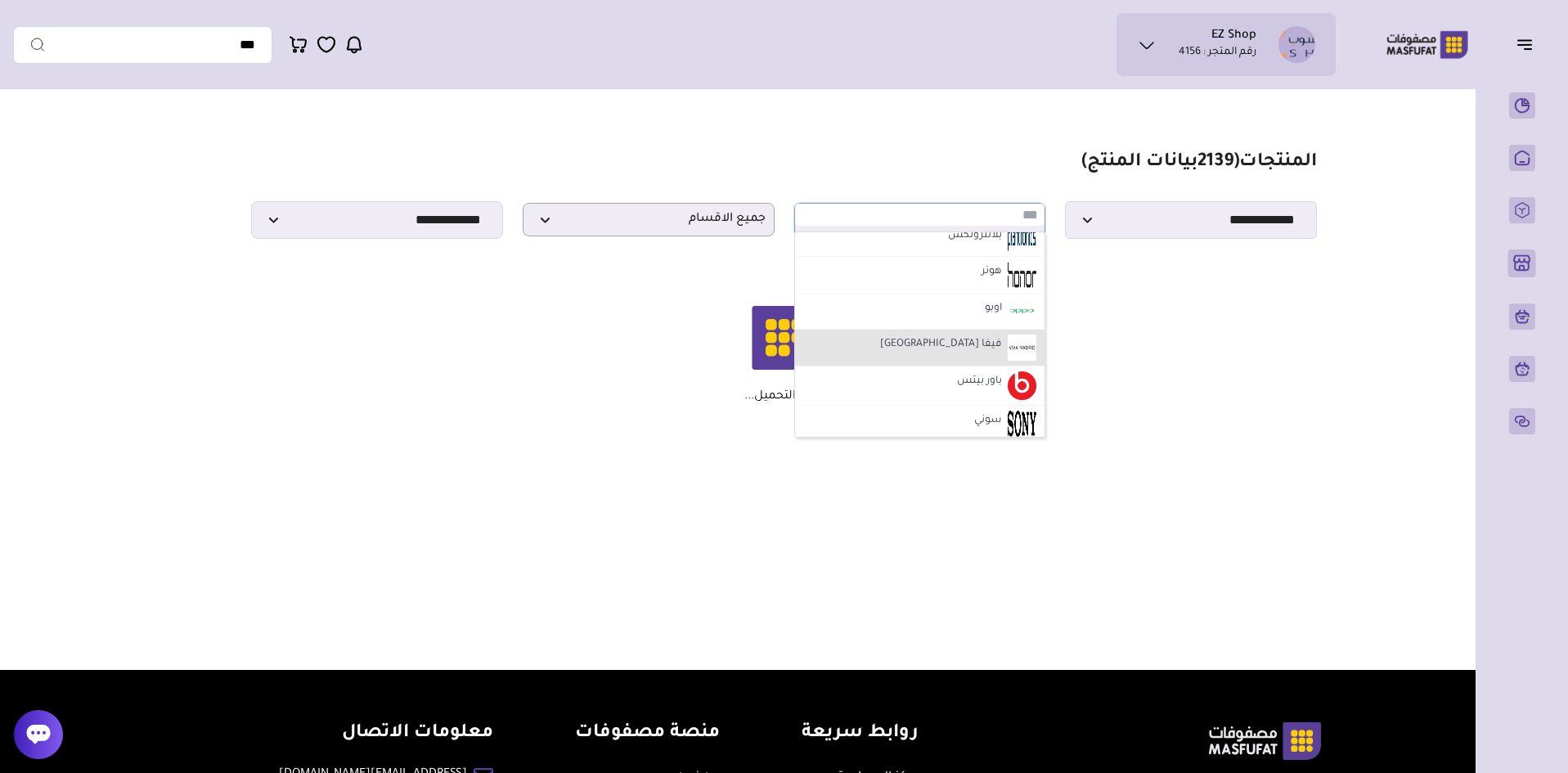
scroll to position [1472, 0]
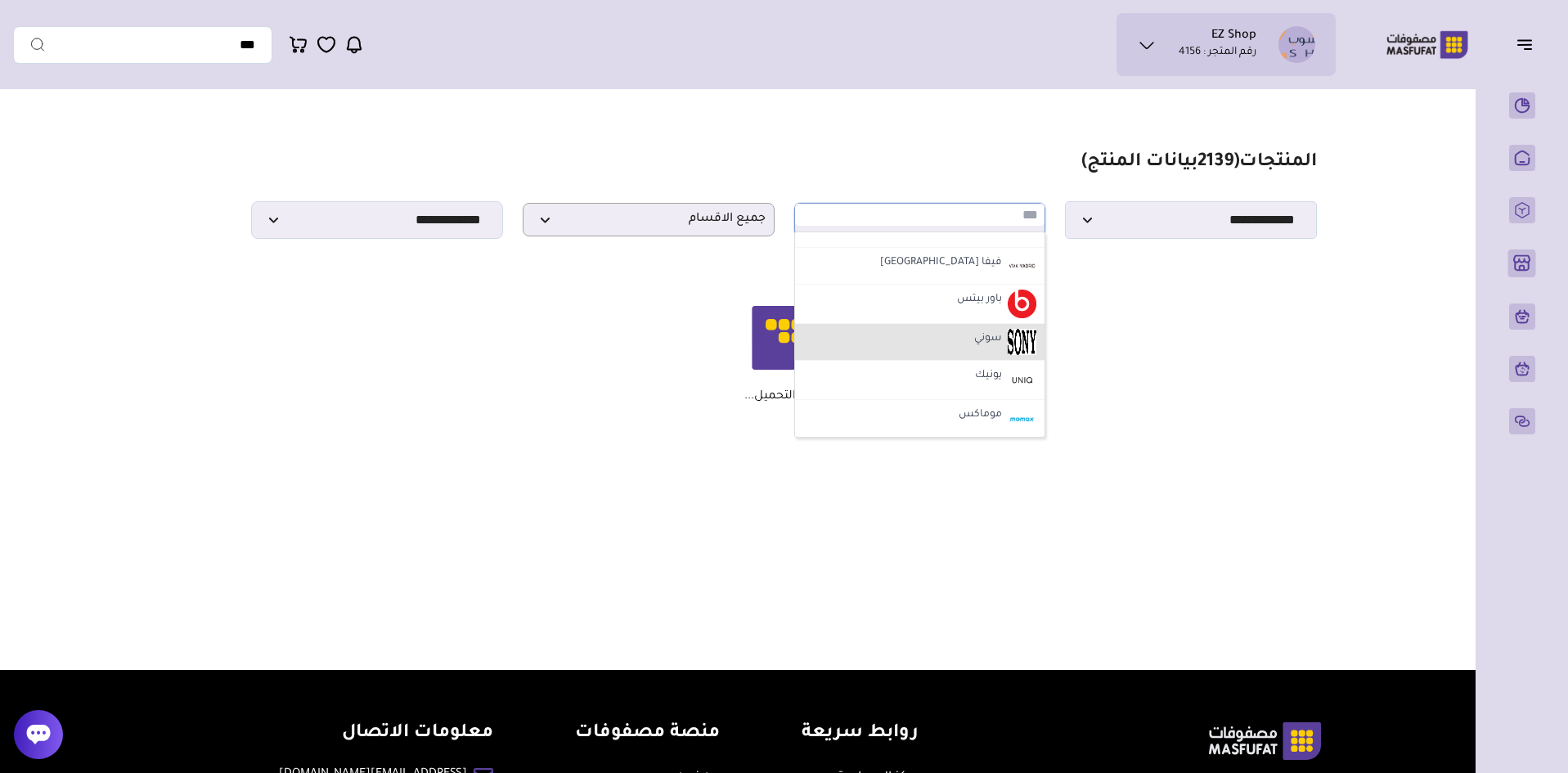
click at [983, 350] on label "سوني" at bounding box center [988, 339] width 32 height 22
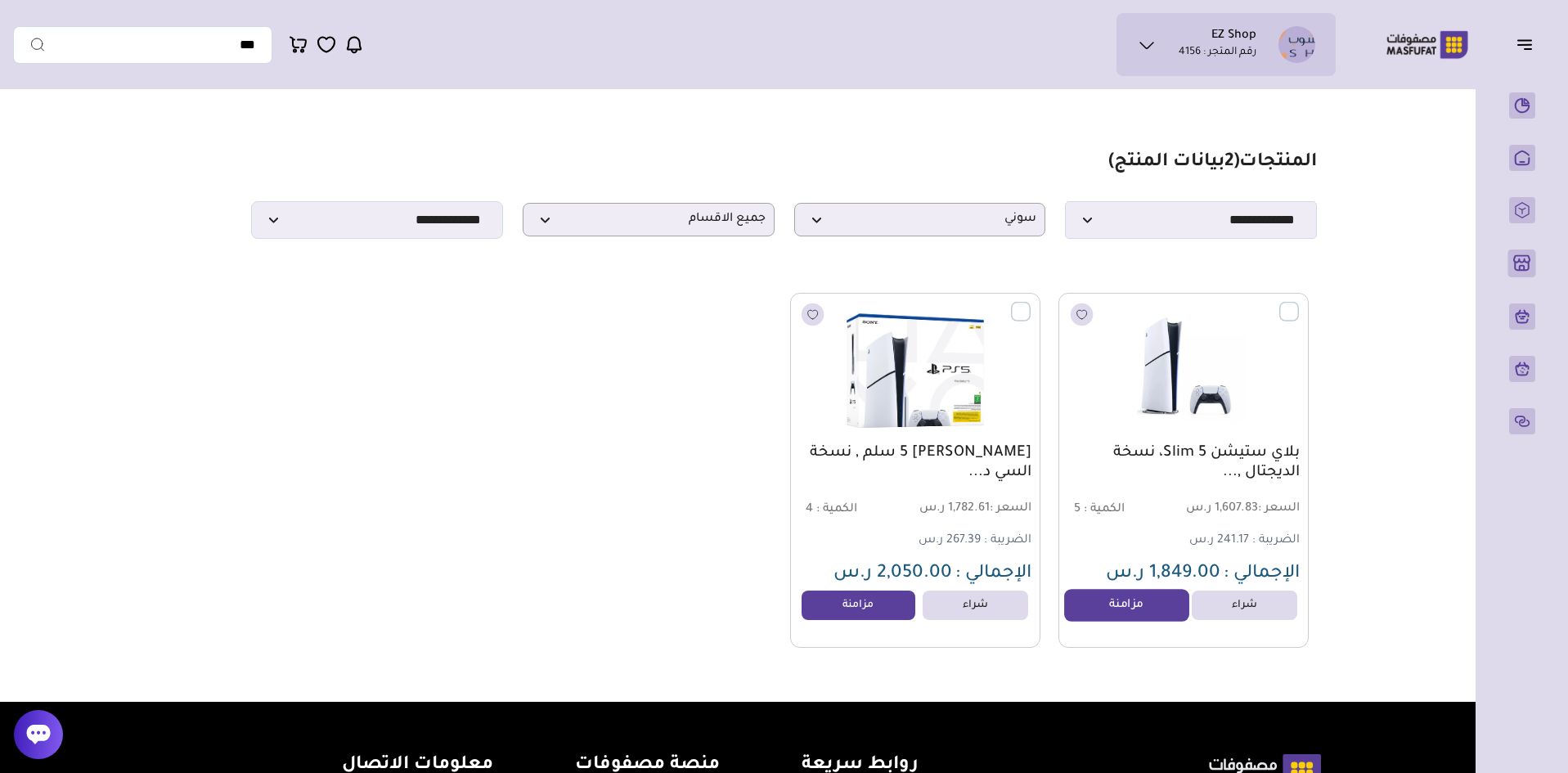
click at [1126, 621] on link "مزامنة" at bounding box center [1127, 605] width 124 height 32
click at [863, 621] on link "مزامنة" at bounding box center [859, 605] width 124 height 32
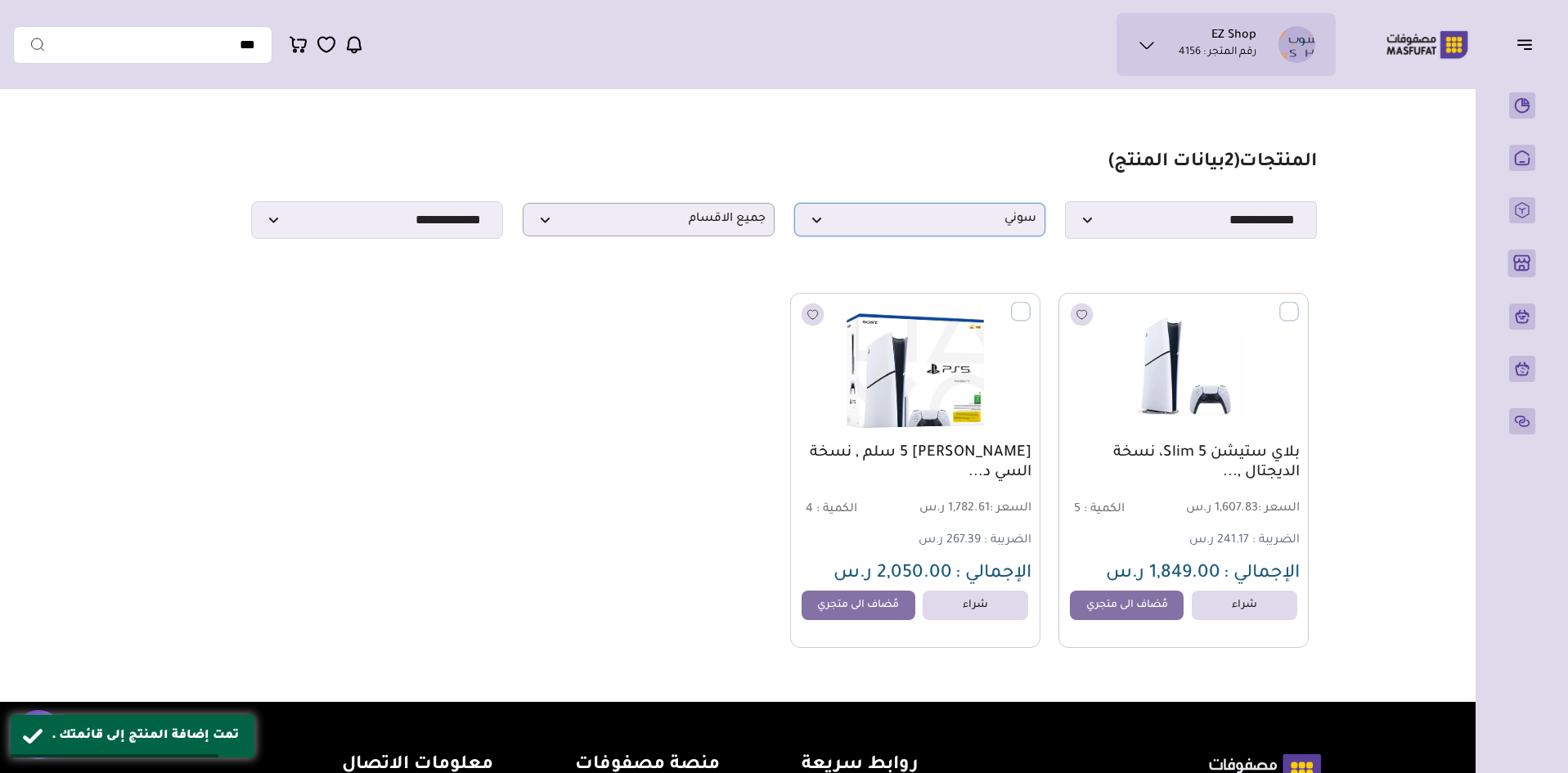
click at [892, 222] on span "سوني" at bounding box center [920, 219] width 234 height 16
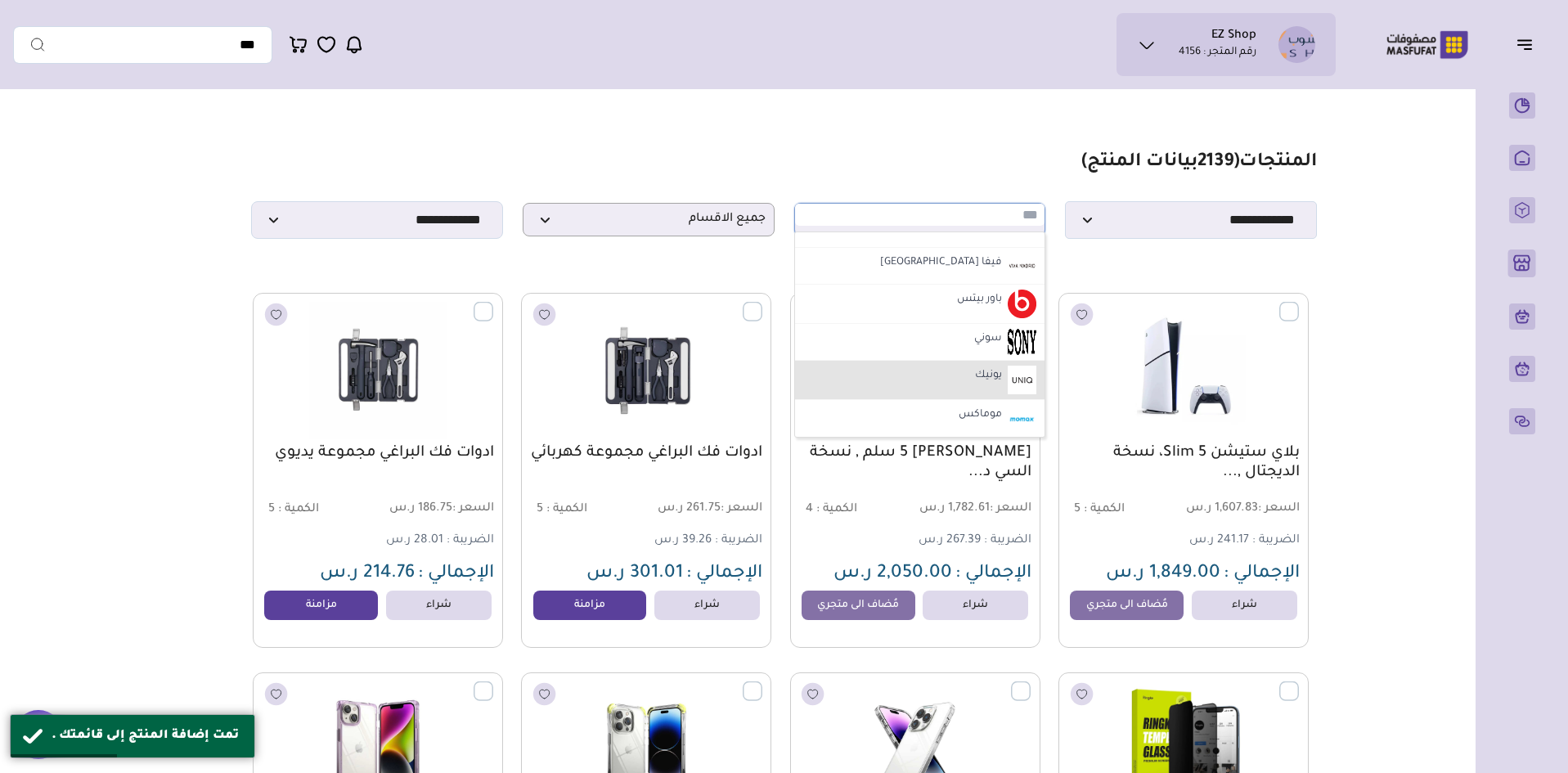
click at [966, 380] on li "يونيك" at bounding box center [921, 380] width 251 height 39
select select "**"
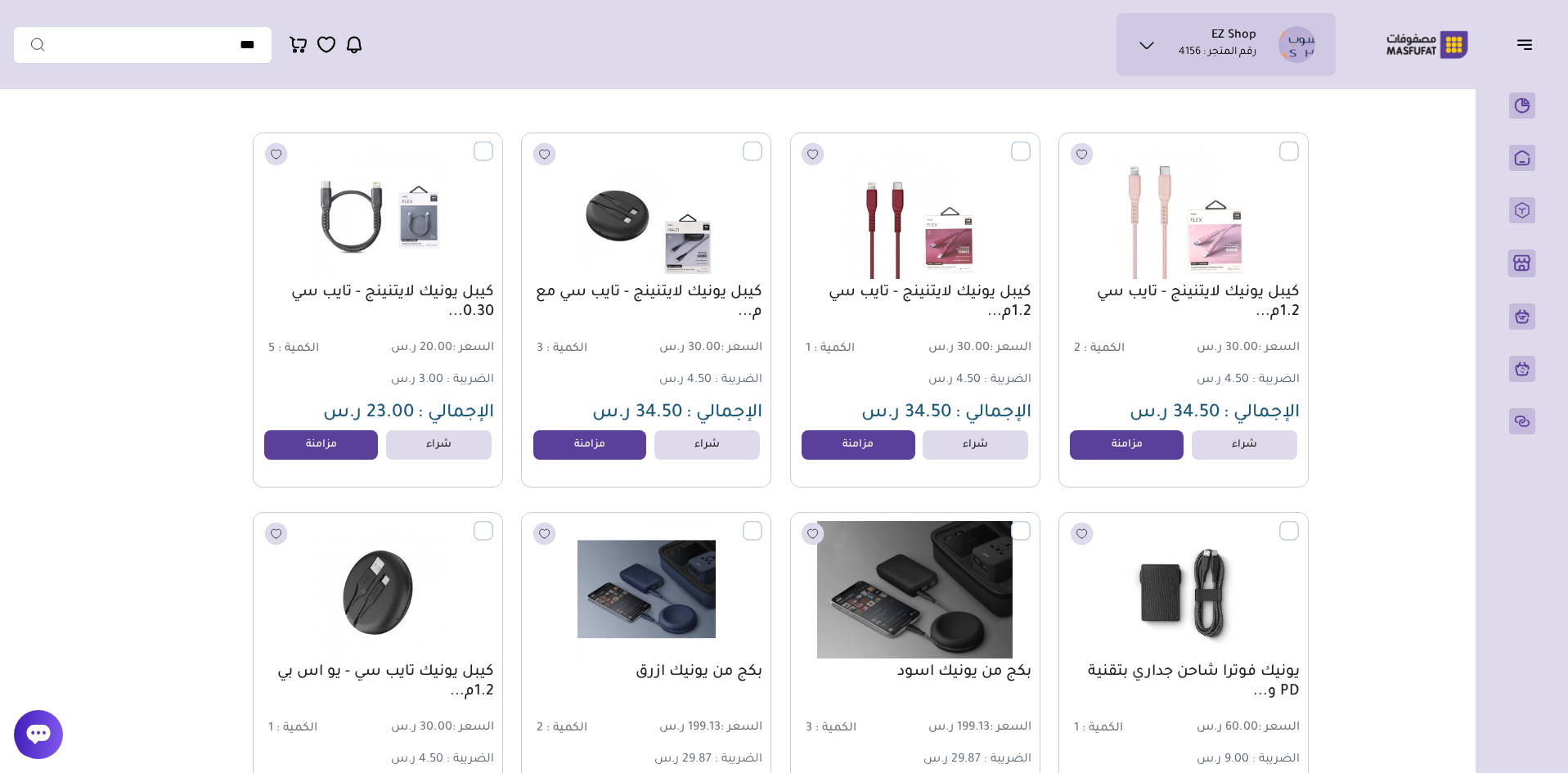
scroll to position [163, 0]
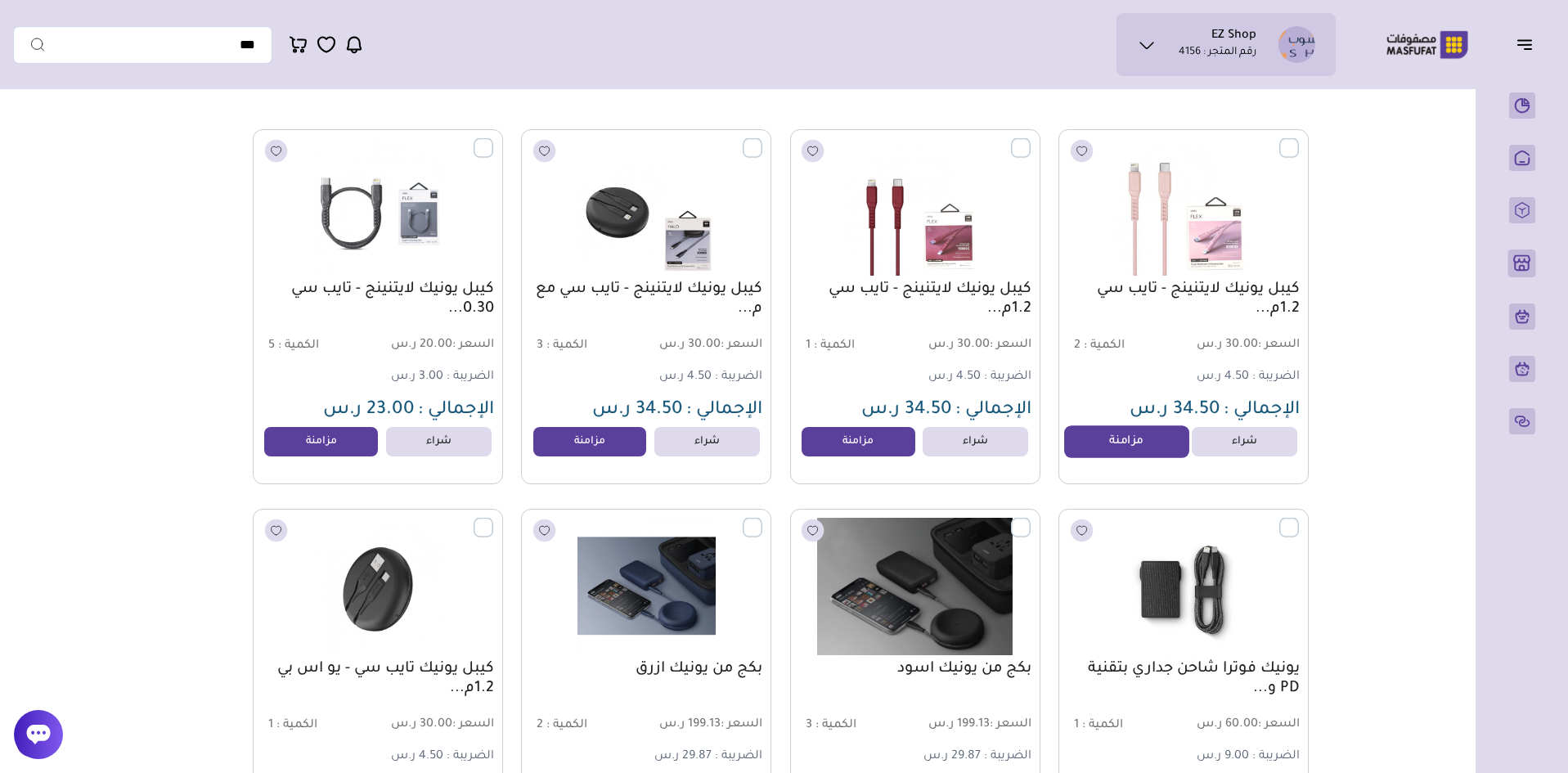
click at [1139, 450] on link "مزامنة" at bounding box center [1127, 441] width 124 height 32
click at [871, 448] on link "مزامنة" at bounding box center [859, 441] width 124 height 32
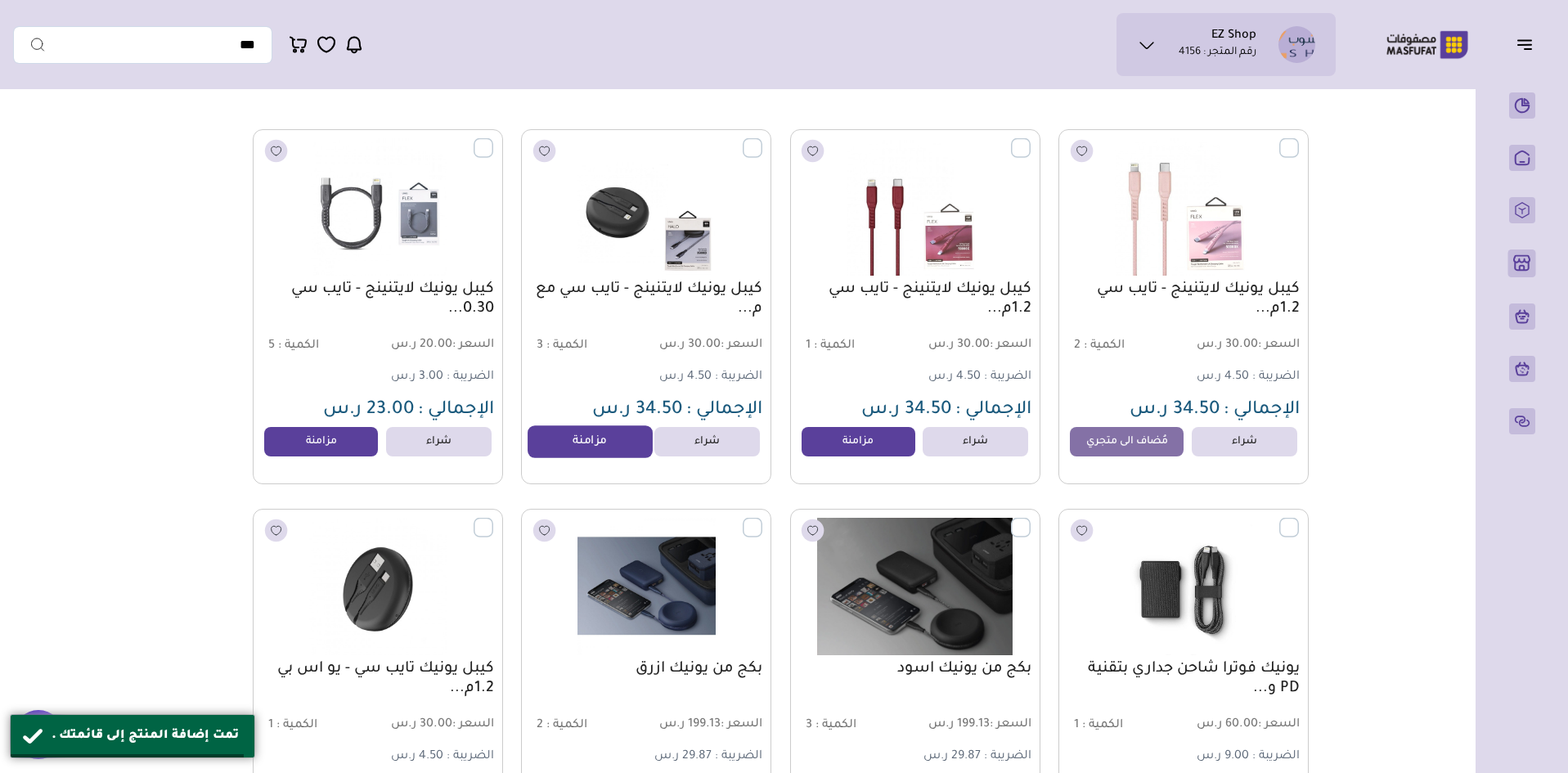
click at [606, 444] on link "مزامنة" at bounding box center [590, 441] width 124 height 32
click at [348, 452] on link "مزامنة" at bounding box center [322, 441] width 124 height 32
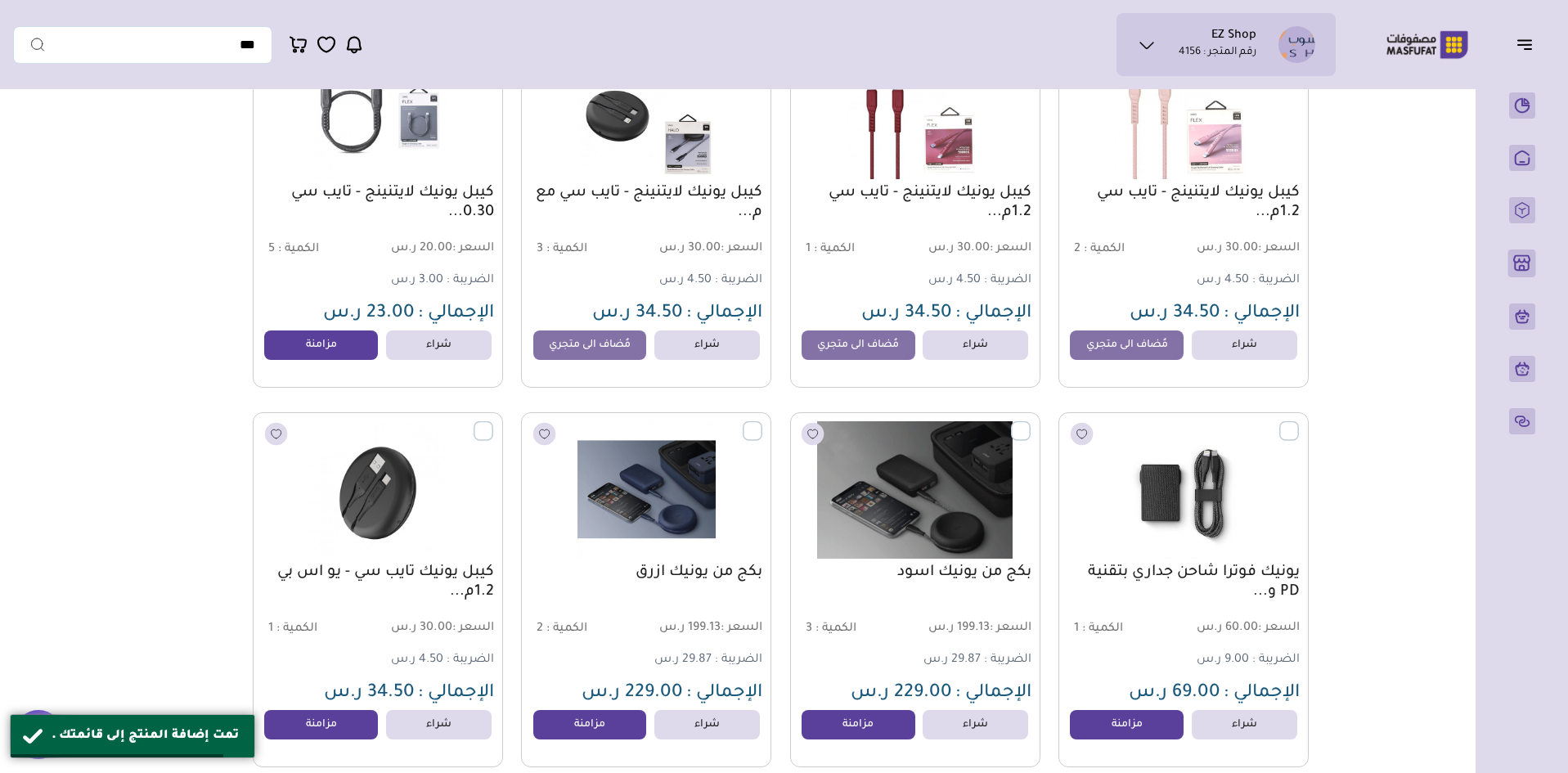
scroll to position [409, 0]
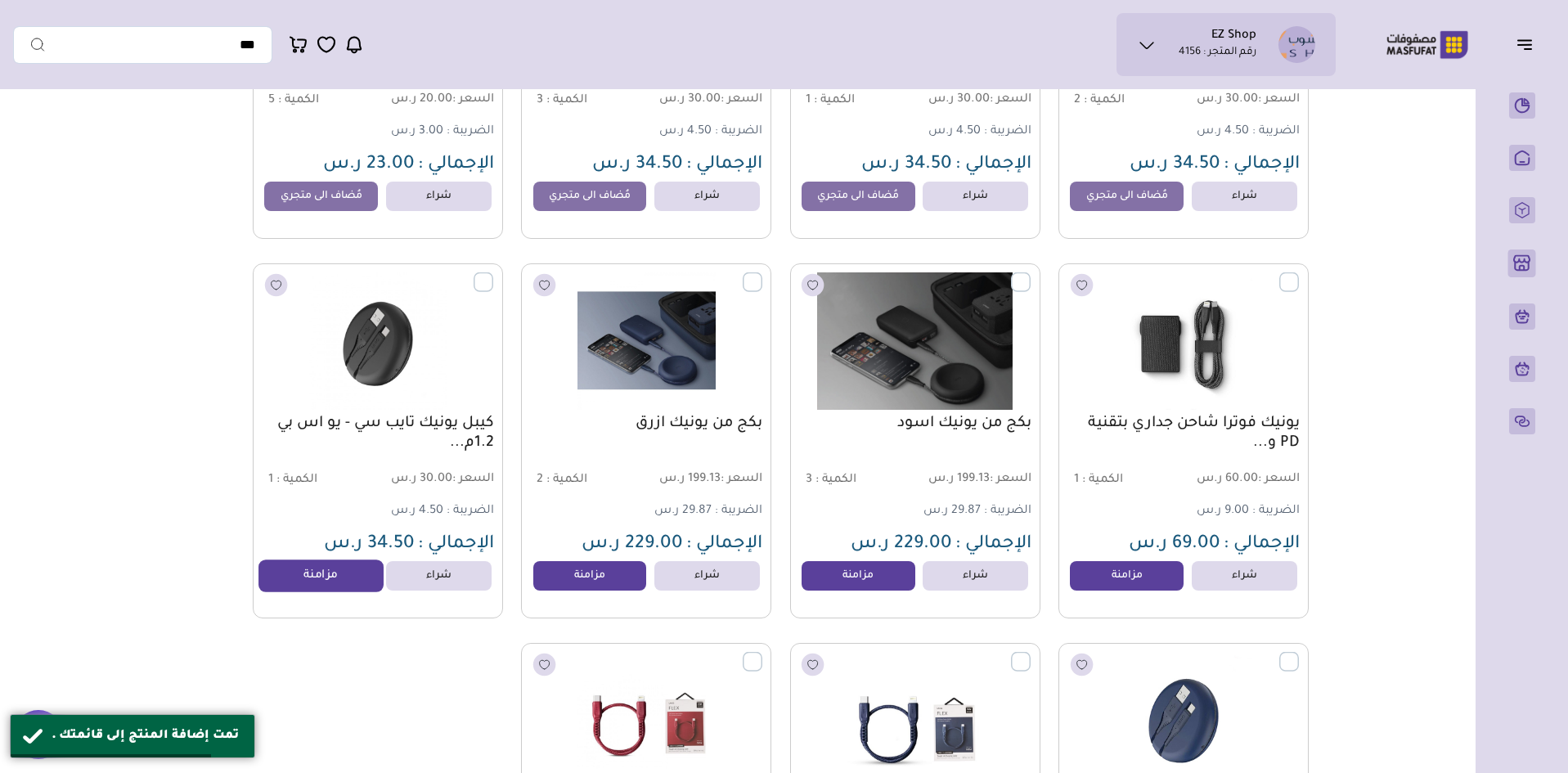
click at [333, 588] on link "مزامنة" at bounding box center [322, 576] width 124 height 32
click at [592, 589] on link "مزامنة" at bounding box center [590, 576] width 124 height 32
click at [874, 591] on link "مزامنة" at bounding box center [859, 576] width 124 height 32
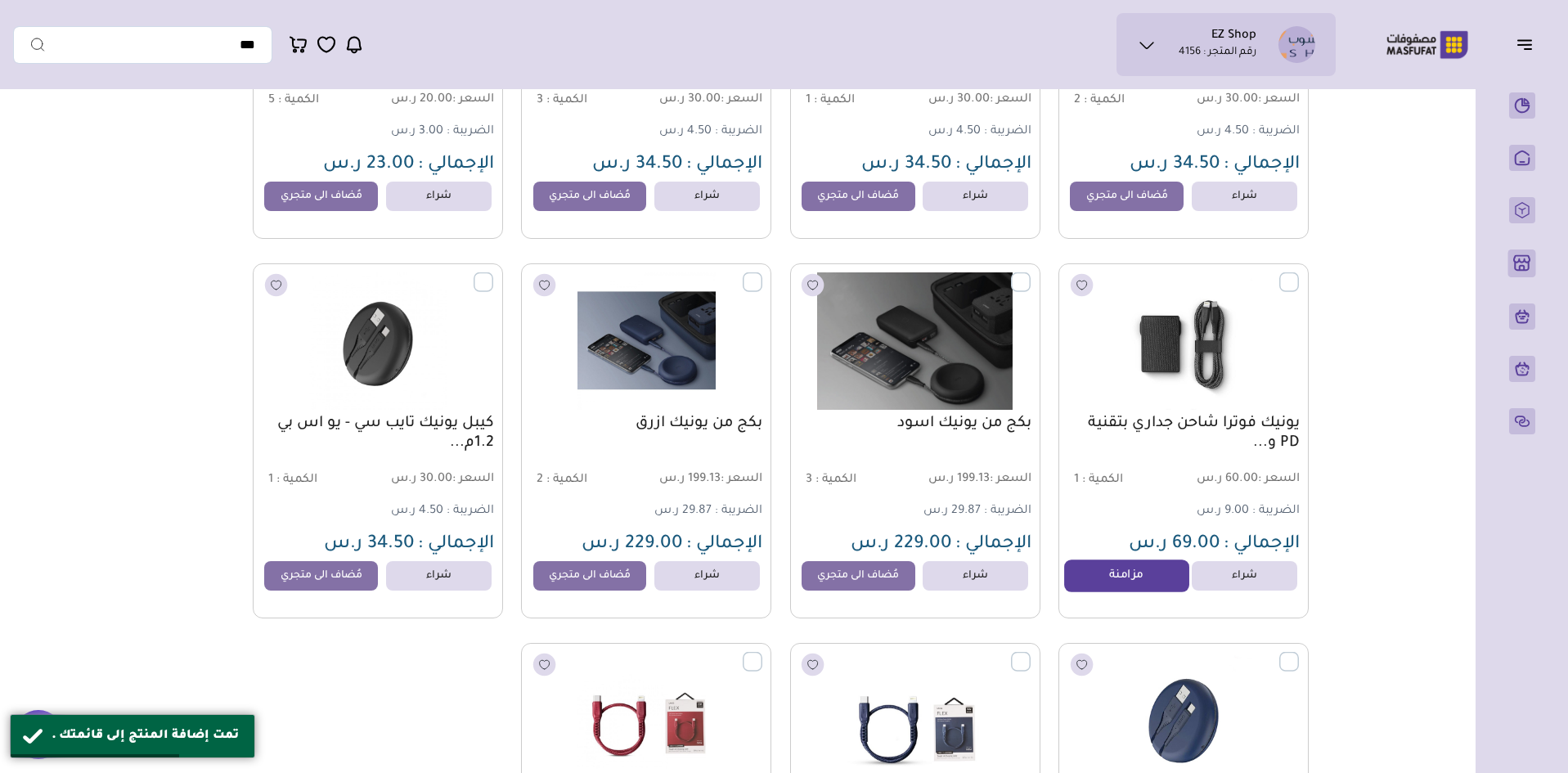
click at [1118, 592] on link "مزامنة" at bounding box center [1127, 576] width 124 height 32
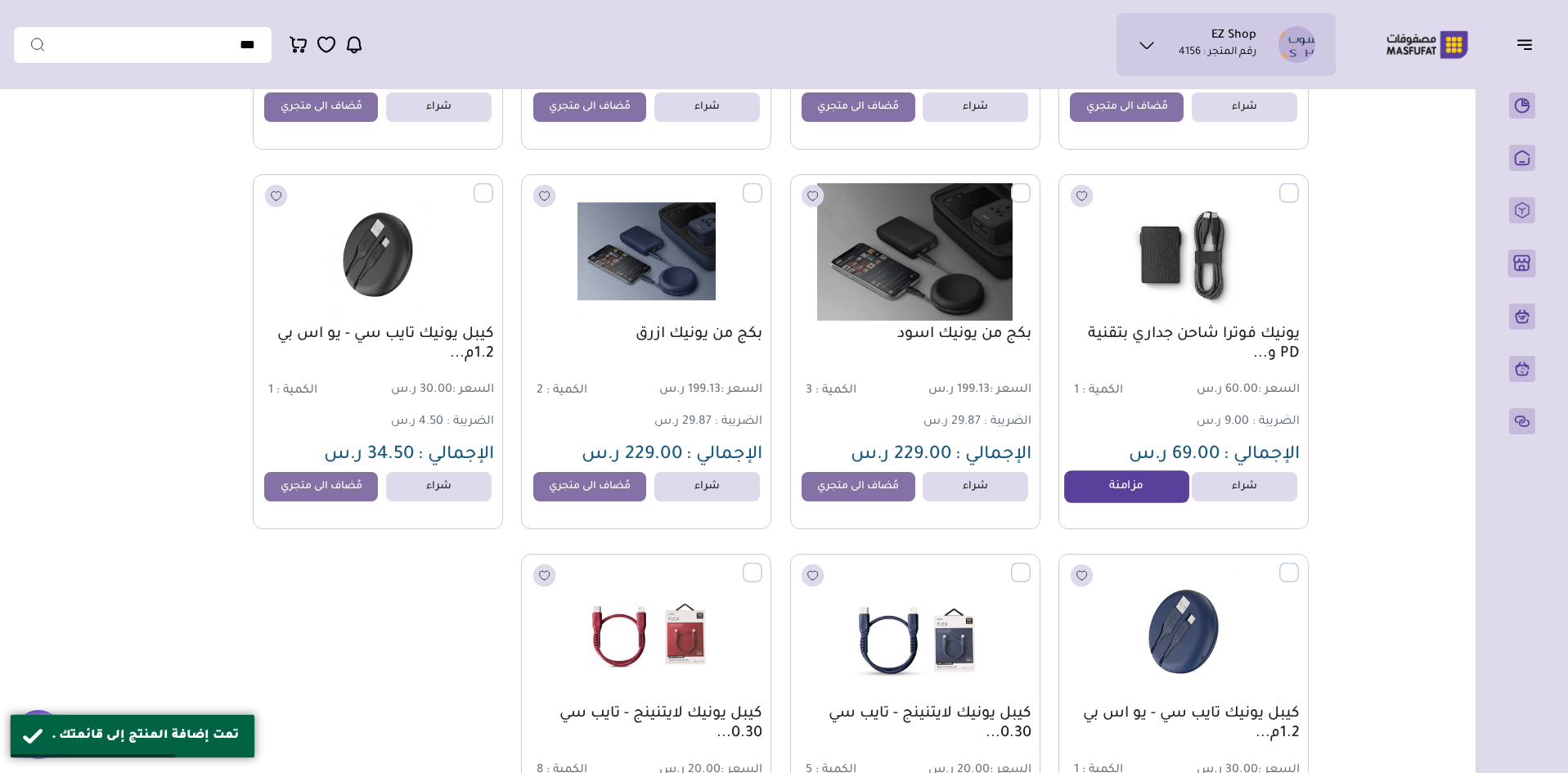
scroll to position [654, 0]
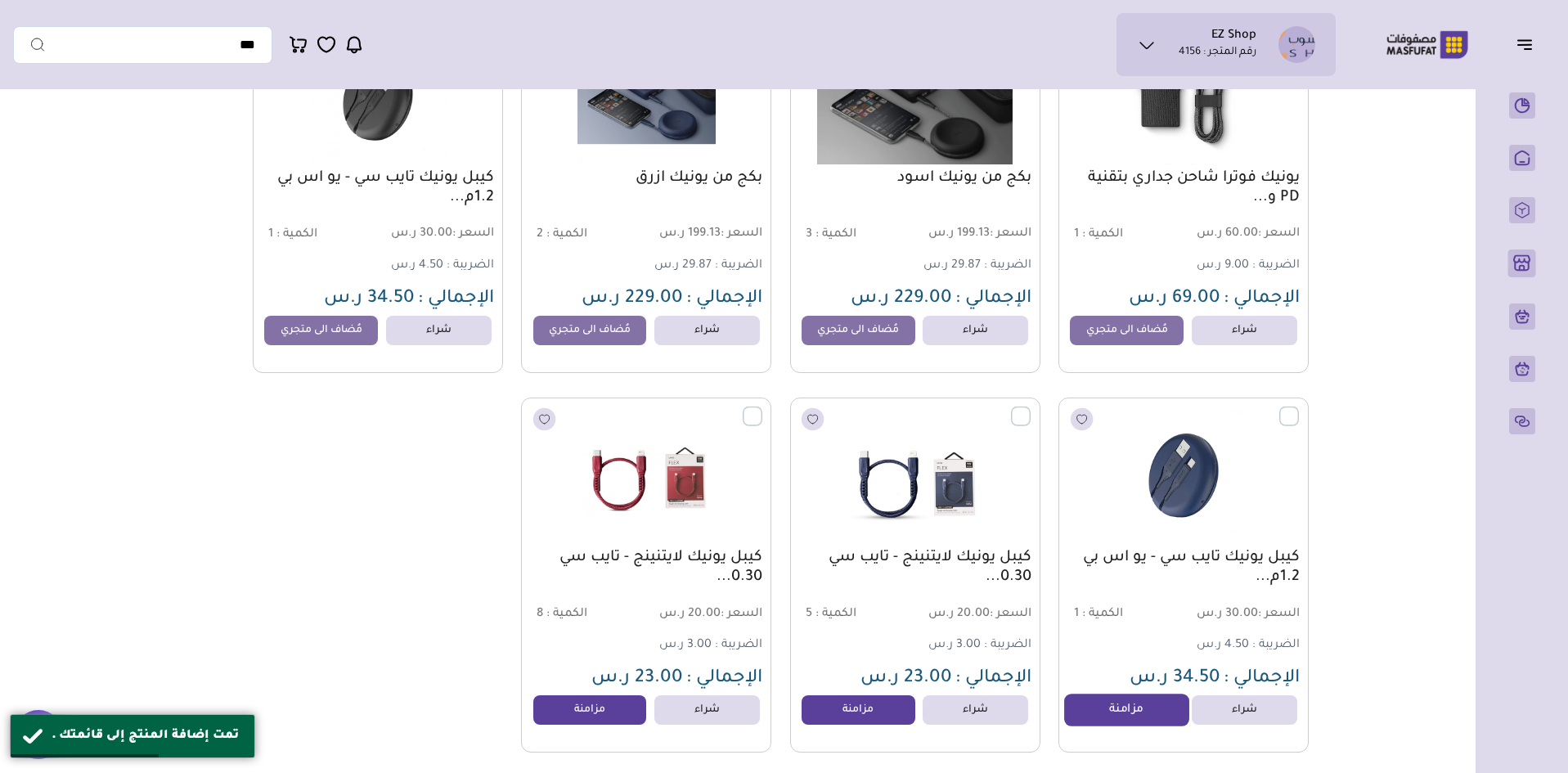
click at [1093, 720] on link "مزامنة" at bounding box center [1127, 709] width 124 height 32
click at [845, 710] on link "مزامنة" at bounding box center [859, 709] width 124 height 32
click at [585, 722] on link "مزامنة" at bounding box center [590, 709] width 124 height 32
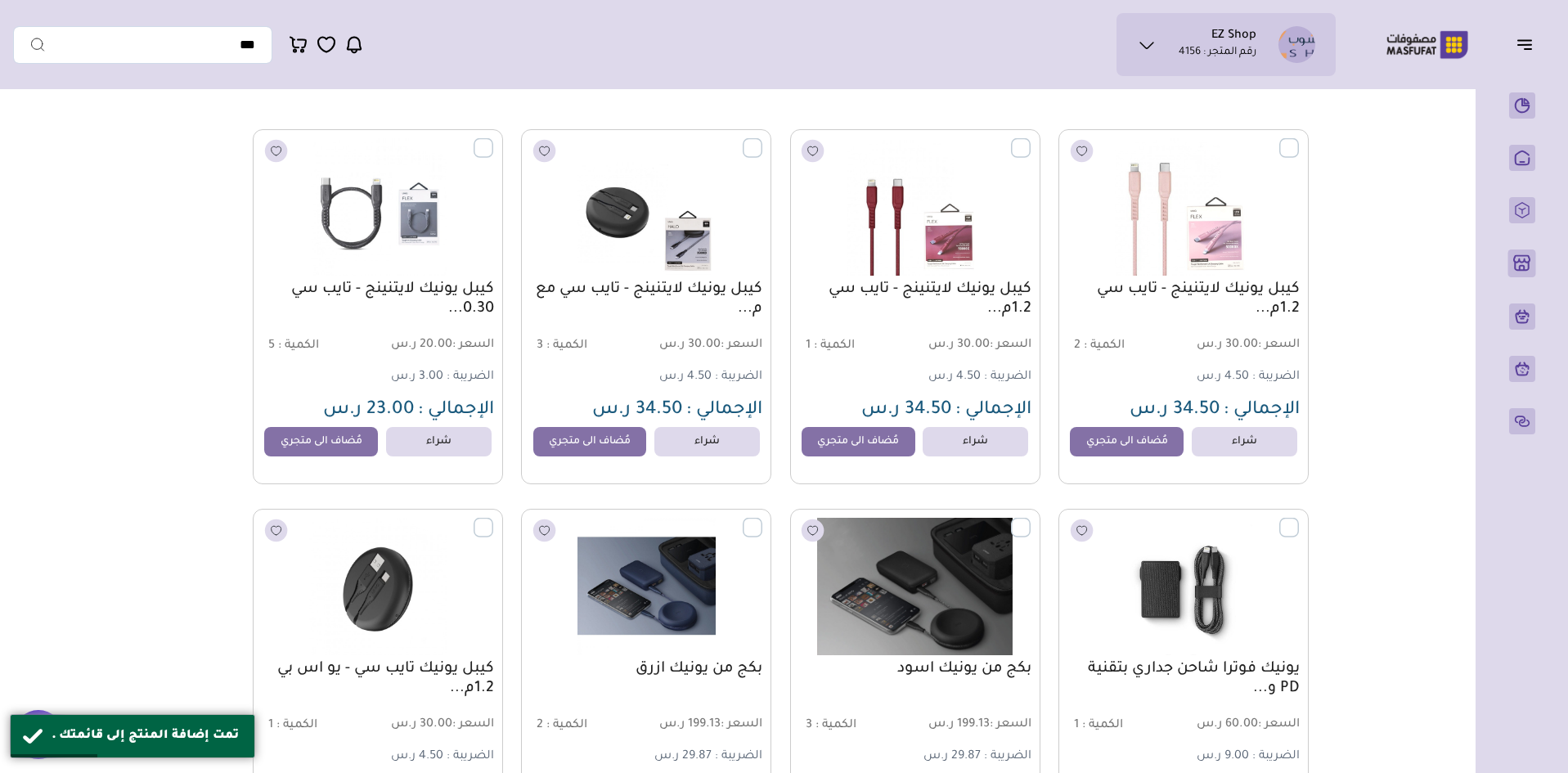
scroll to position [0, 0]
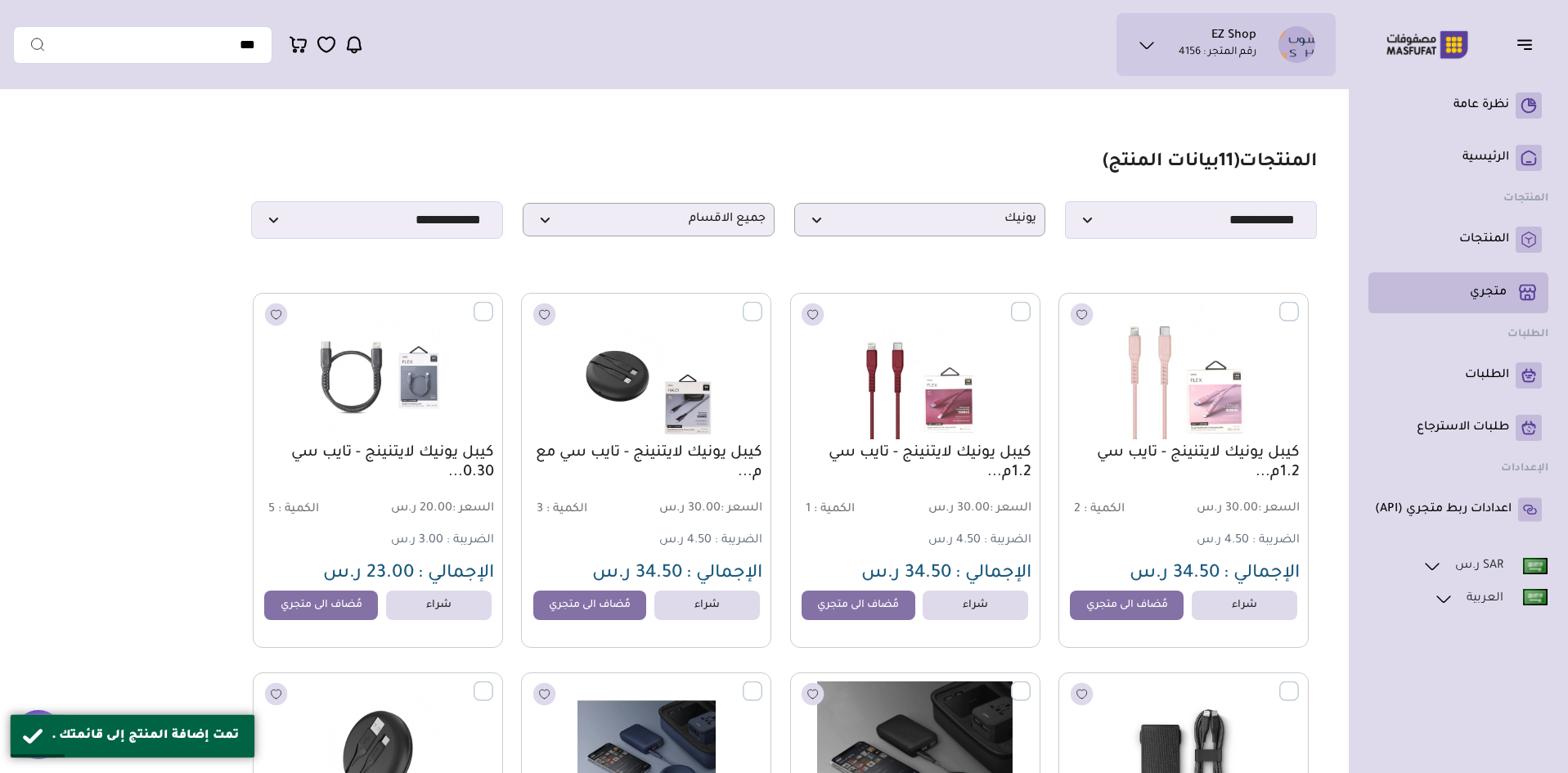
click at [1464, 309] on li "متجري ( 0 )" at bounding box center [1458, 292] width 180 height 41
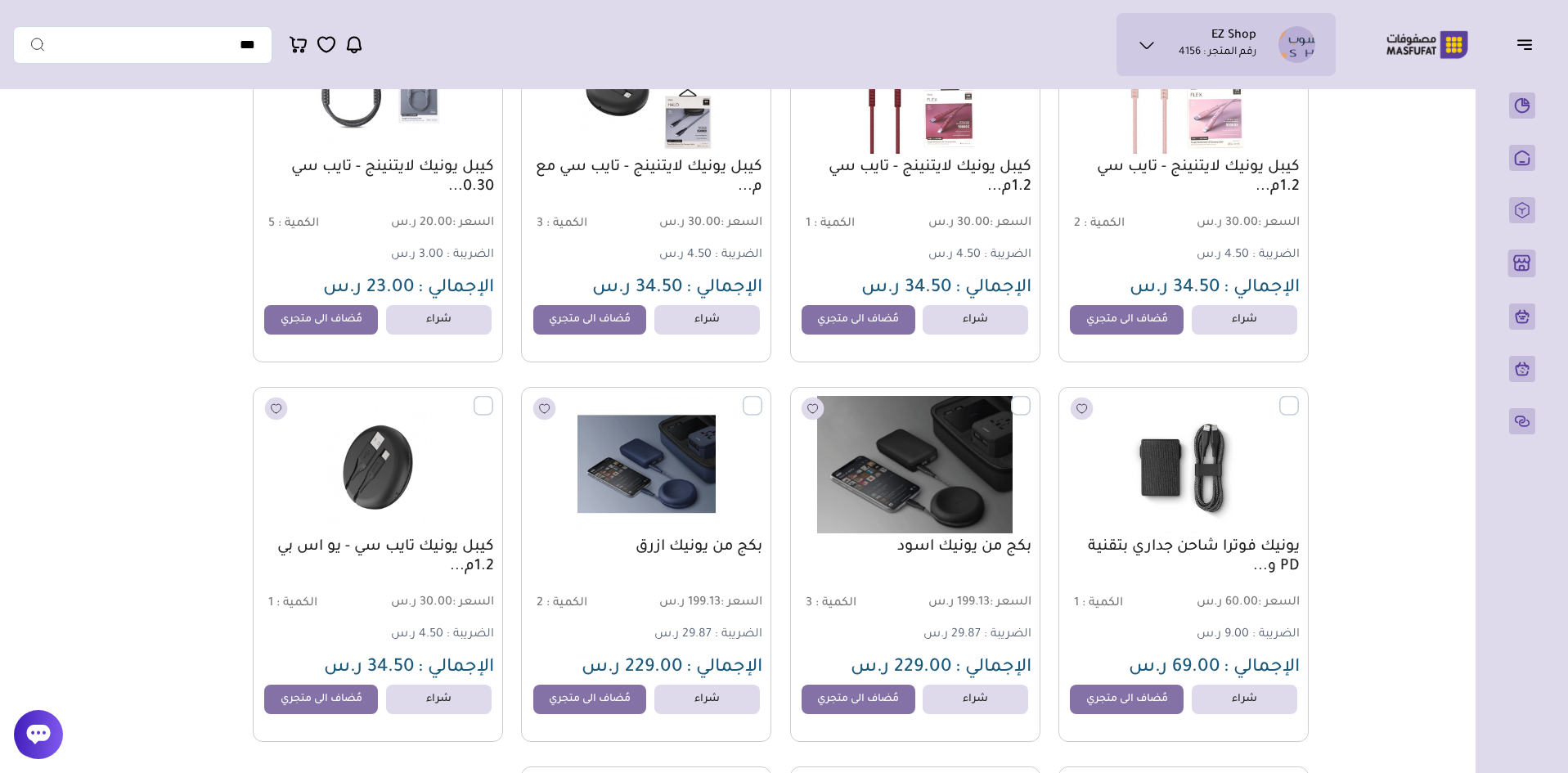
scroll to position [163, 0]
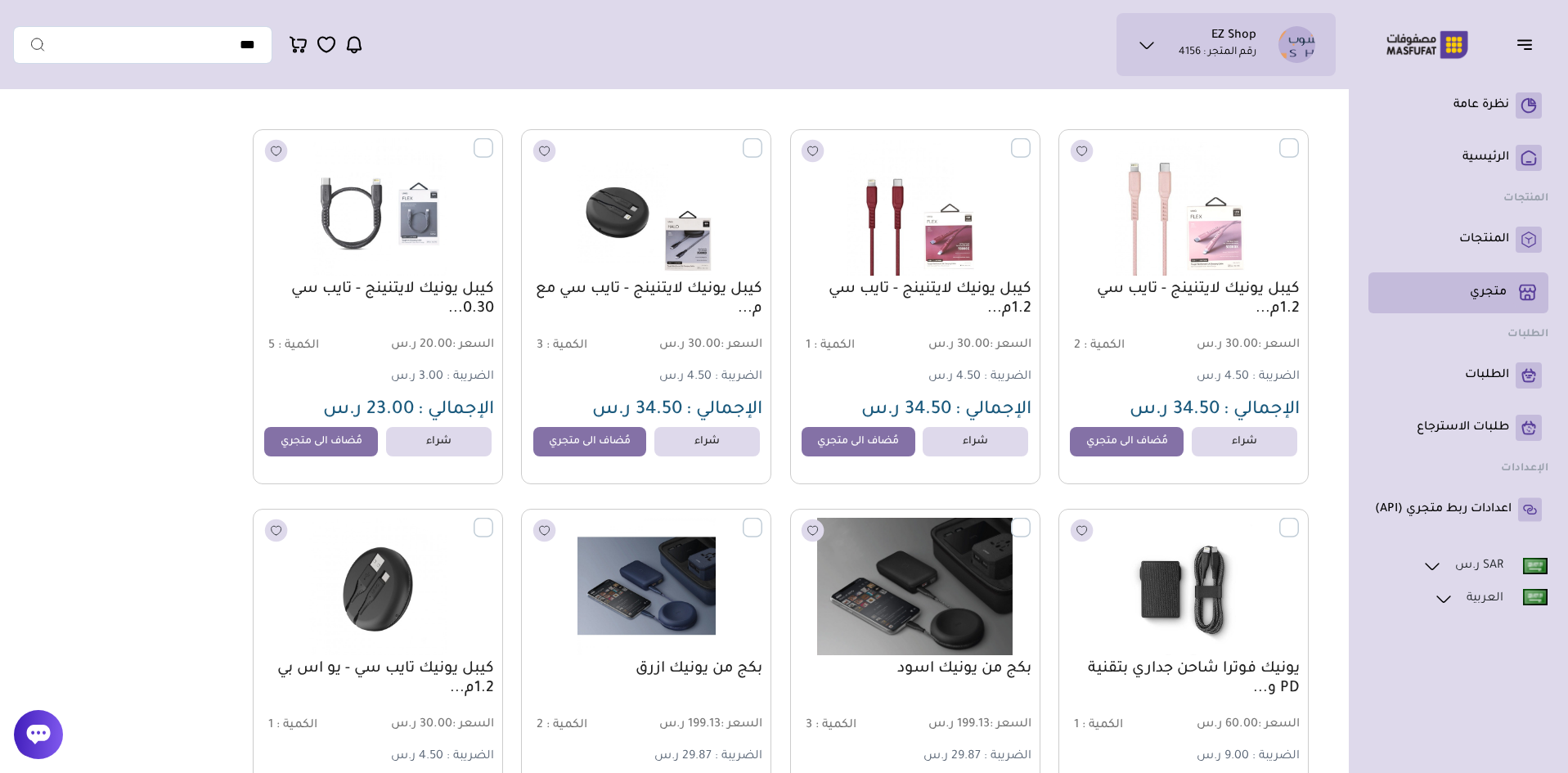
click at [1485, 293] on p "متجري ( 0 )" at bounding box center [1488, 293] width 37 height 17
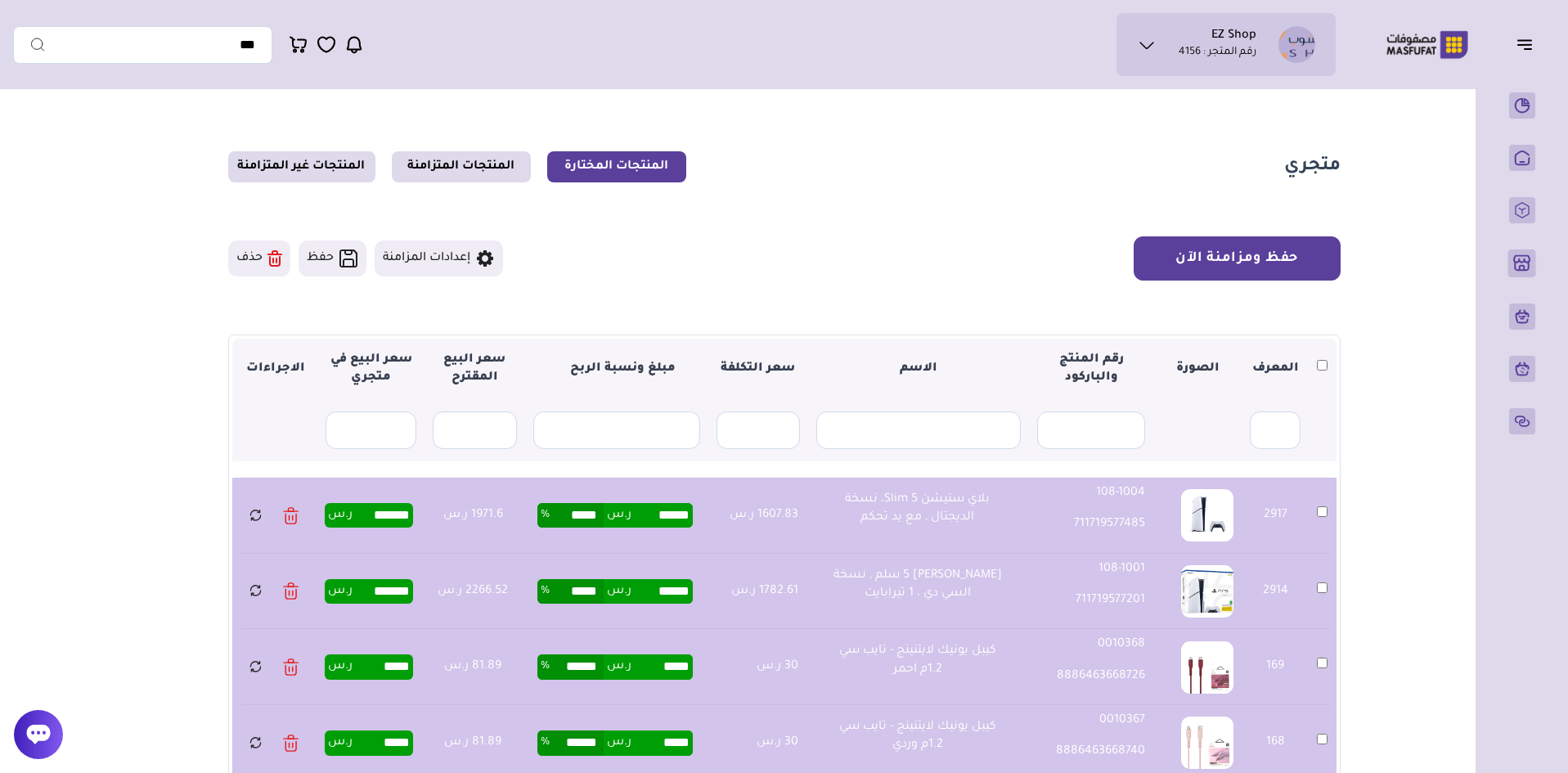
click at [1273, 260] on button "حفظ ومزامنة الآن" at bounding box center [1237, 258] width 207 height 44
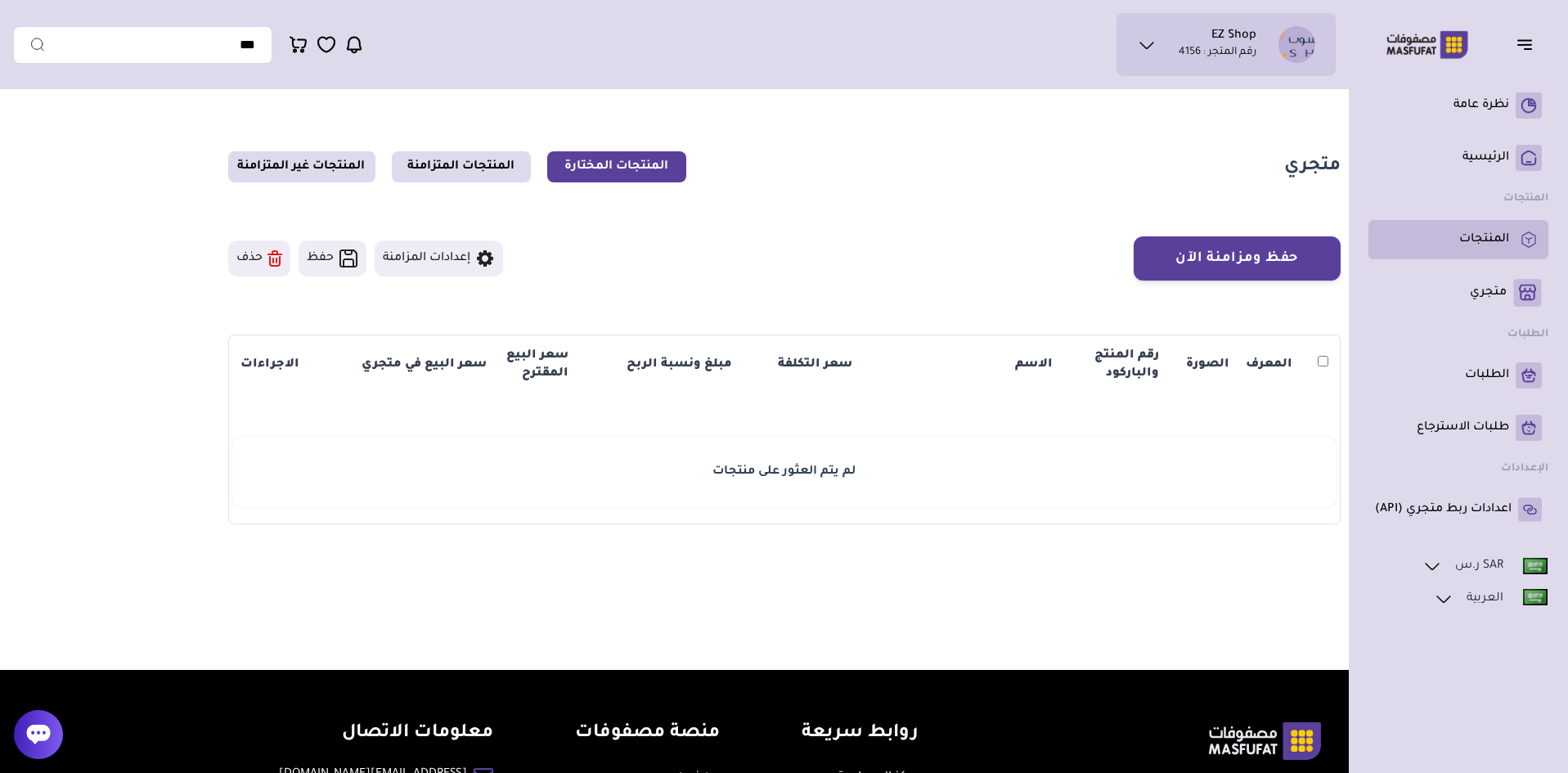
click at [1493, 245] on p "المنتجات" at bounding box center [1484, 240] width 50 height 17
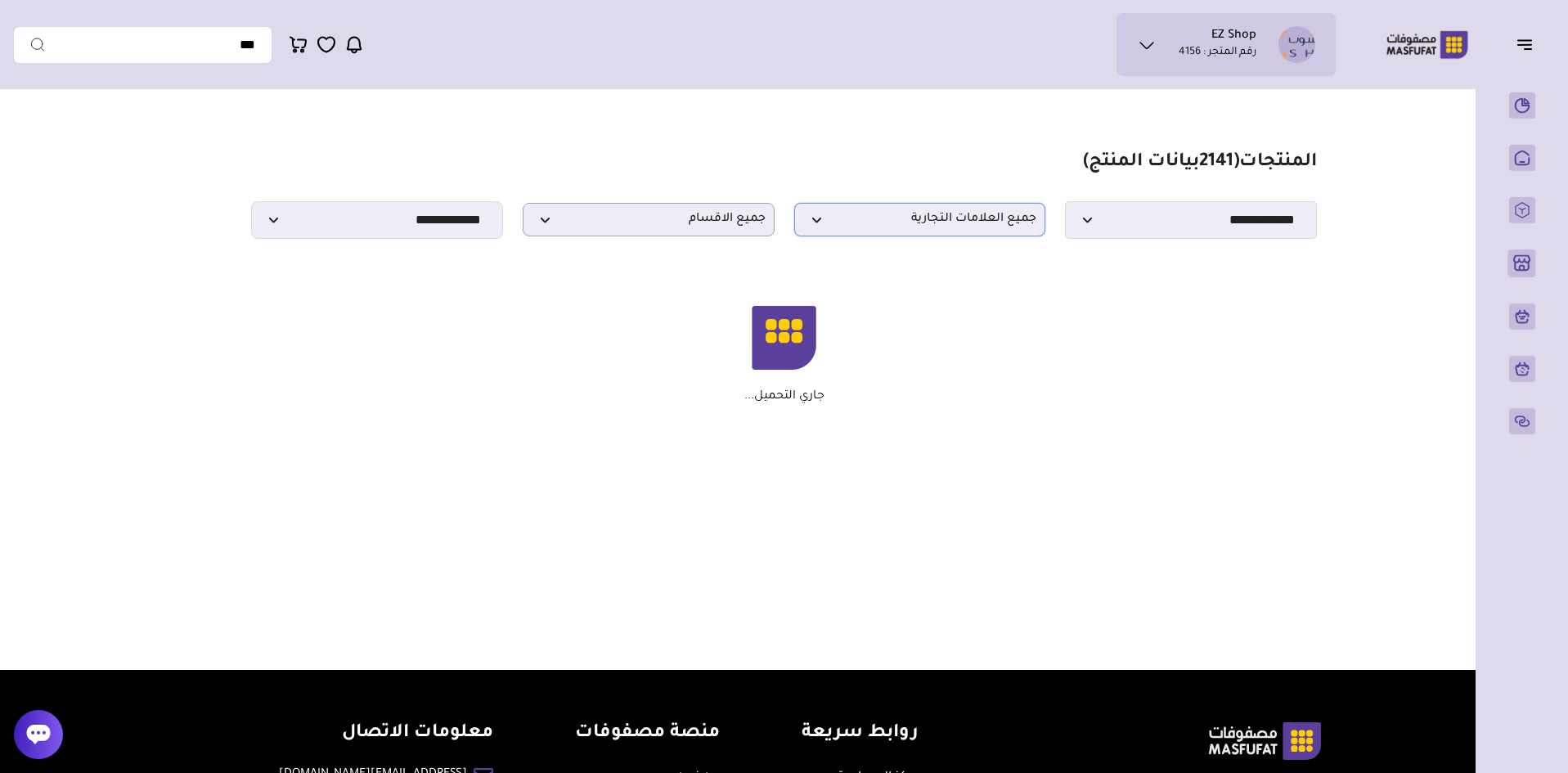
click at [931, 227] on span "جميع العلامات التجارية" at bounding box center [920, 219] width 234 height 16
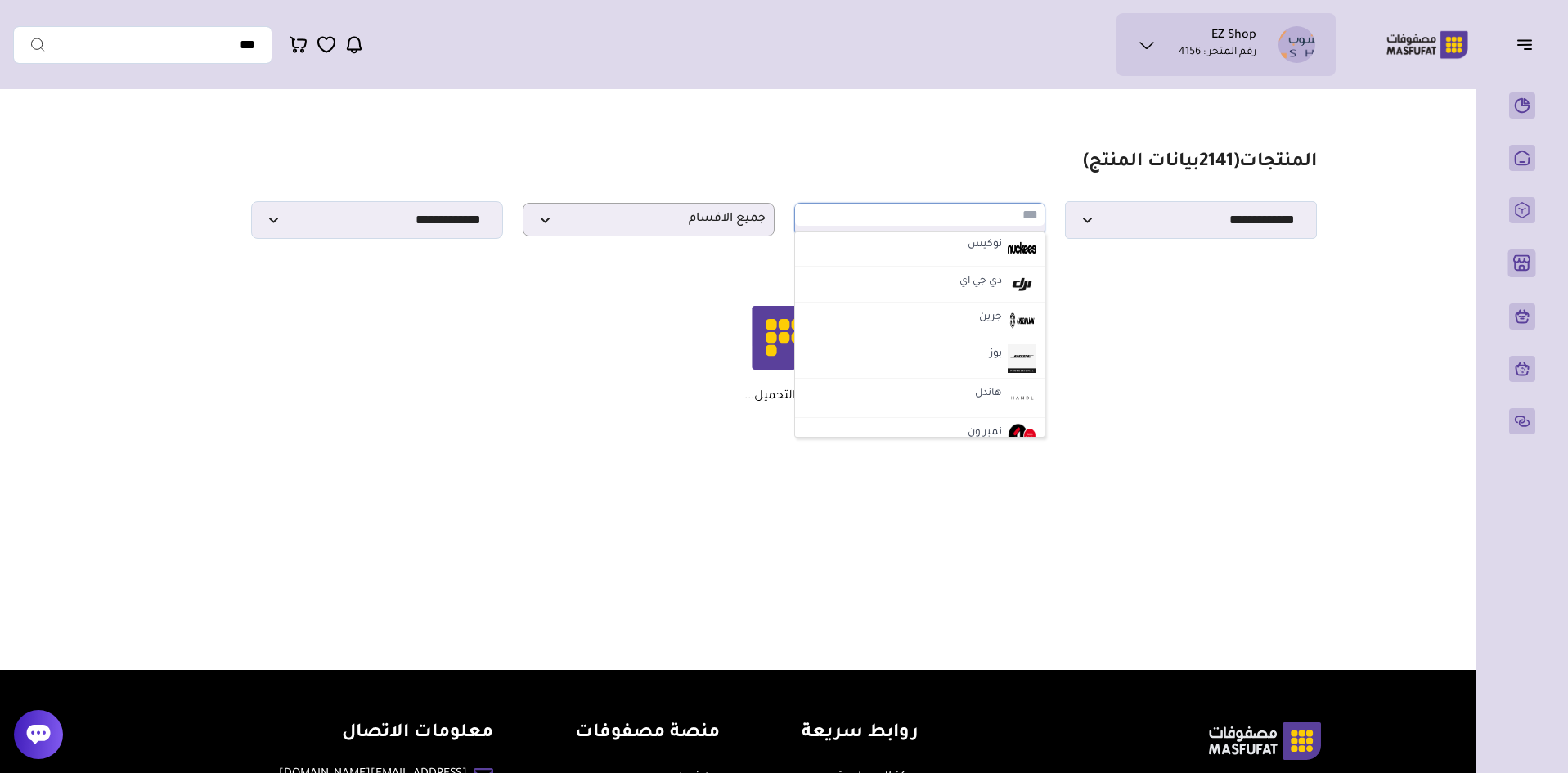
scroll to position [1881, 0]
click at [1222, 404] on div "جاري التحميل..." at bounding box center [784, 355] width 1049 height 98
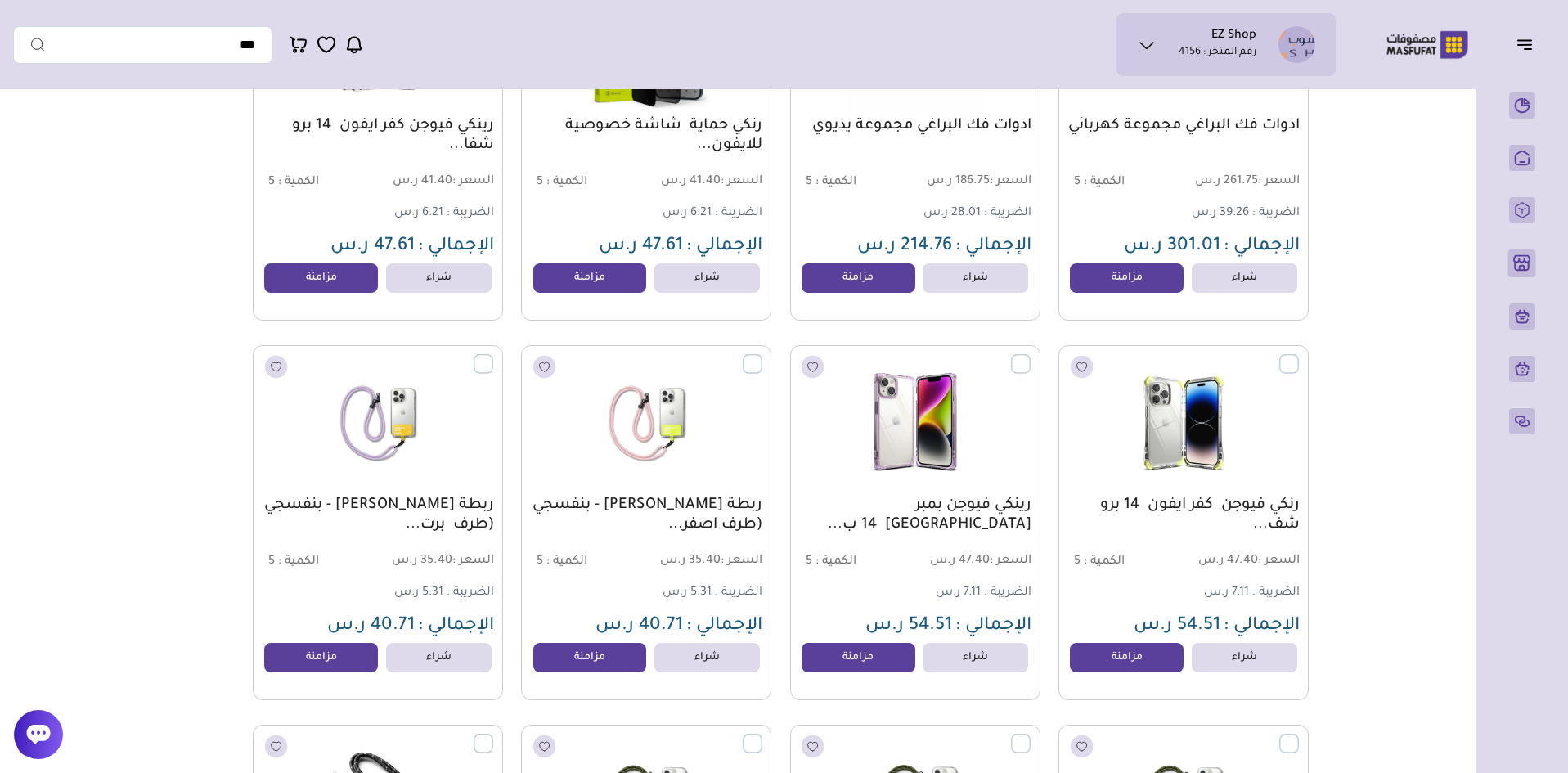
scroll to position [0, 0]
